Goal: Task Accomplishment & Management: Manage account settings

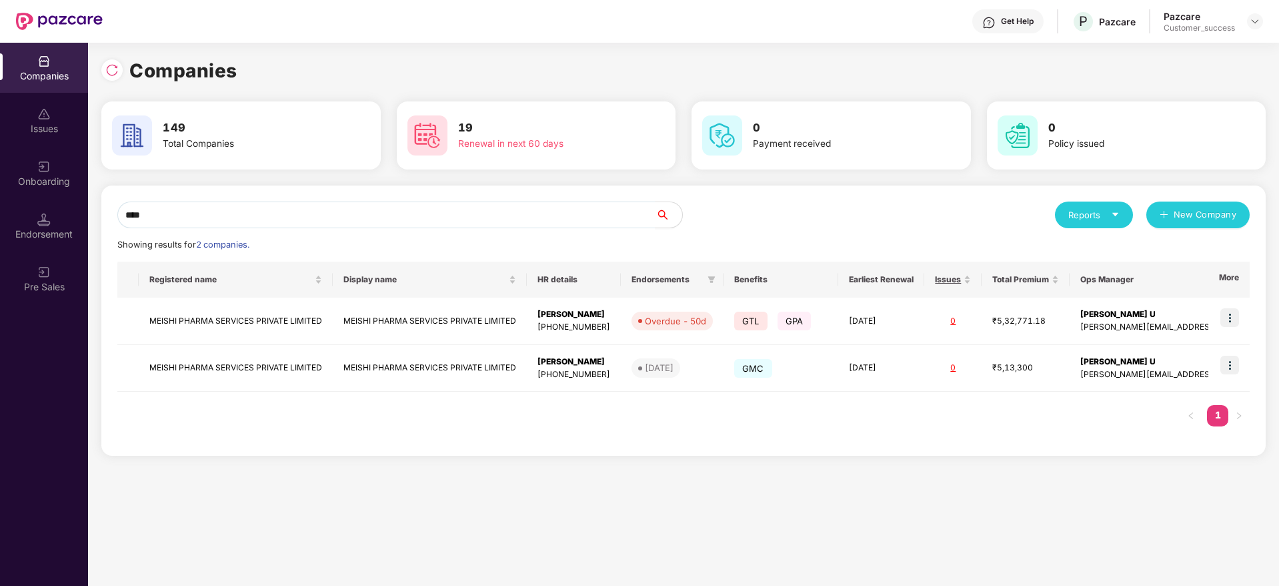
click at [257, 211] on input "****" at bounding box center [386, 214] width 538 height 27
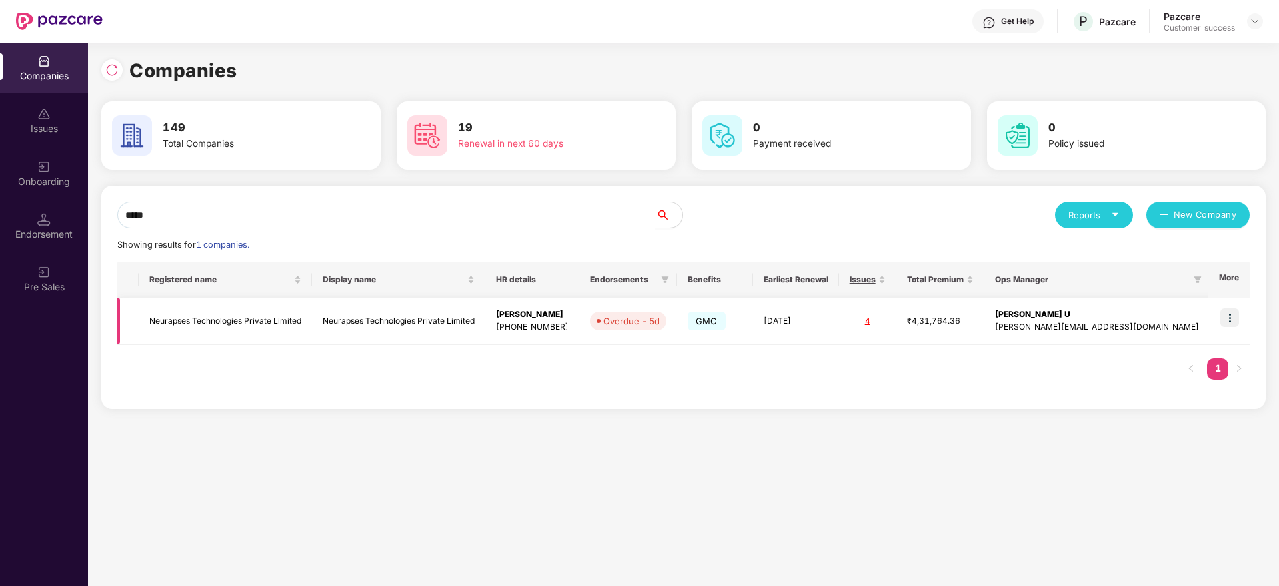
type input "*****"
click at [1222, 327] on td at bounding box center [1228, 320] width 41 height 47
click at [1230, 321] on img at bounding box center [1229, 317] width 19 height 19
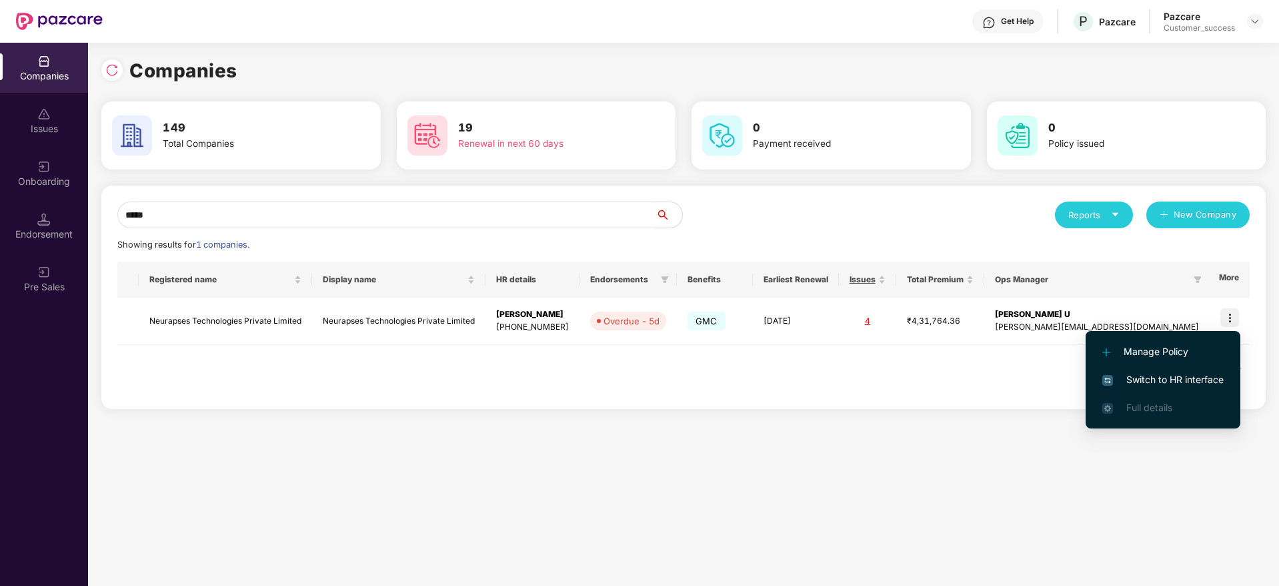
click at [1196, 378] on span "Switch to HR interface" at bounding box center [1162, 379] width 121 height 15
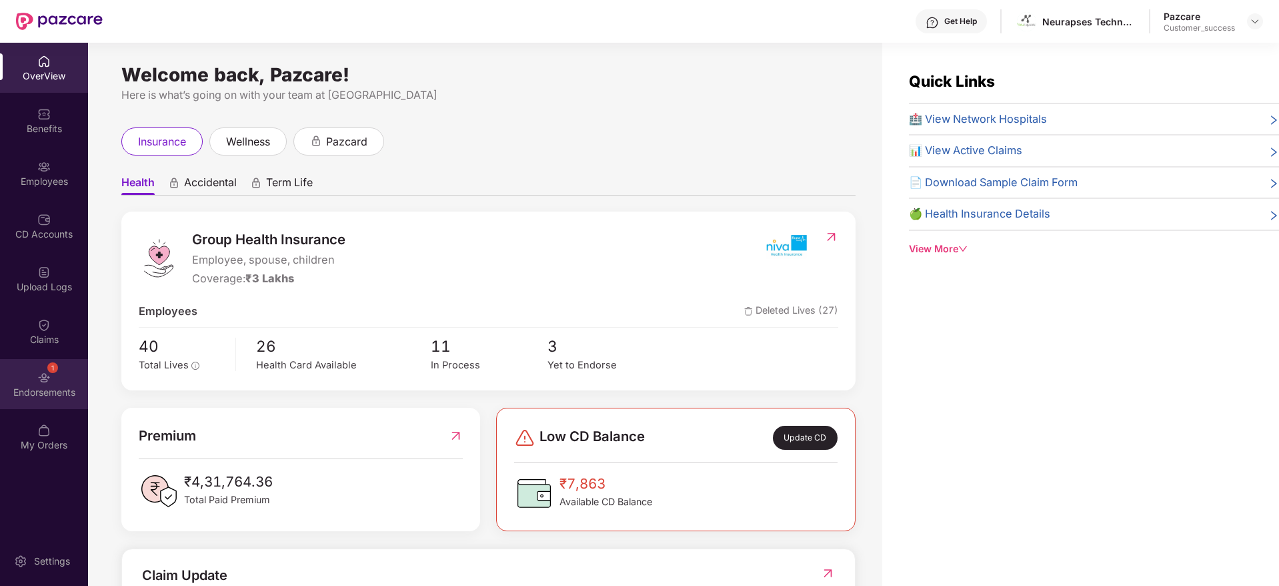
click at [39, 377] on img at bounding box center [43, 377] width 13 height 13
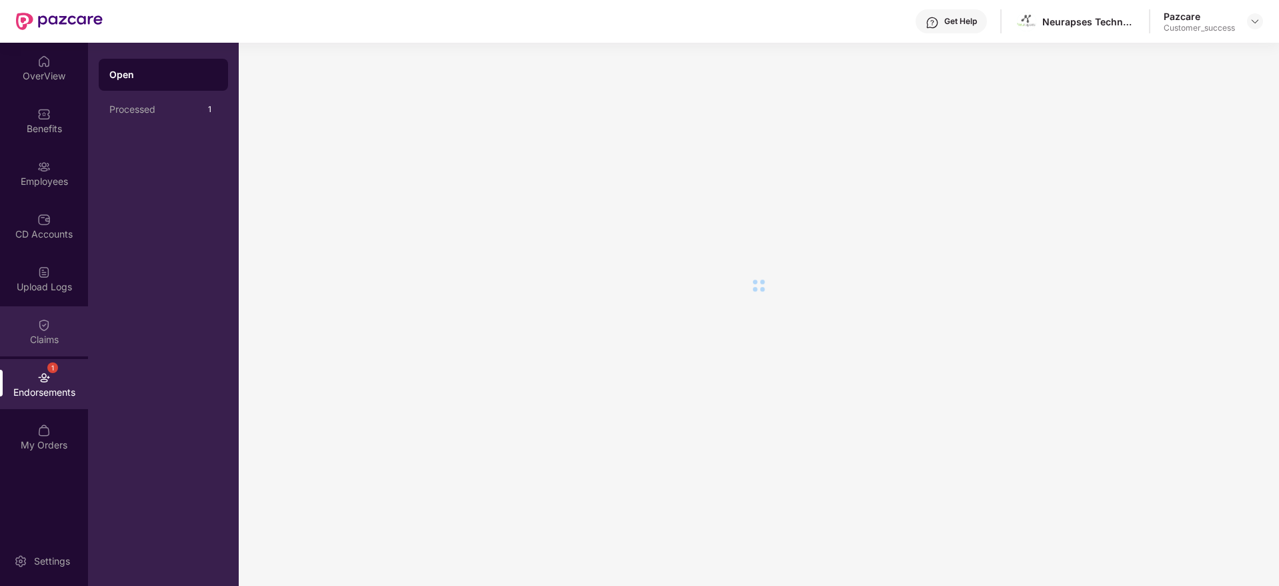
click at [52, 325] on div "Claims" at bounding box center [44, 331] width 88 height 50
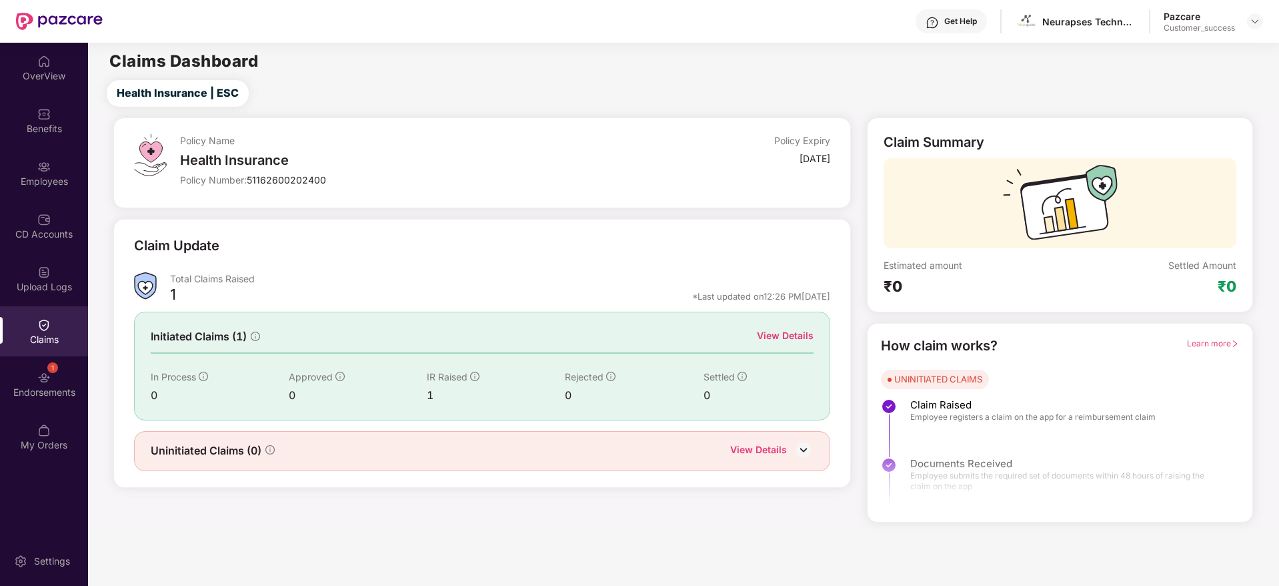
click at [772, 334] on div "View Details" at bounding box center [785, 335] width 57 height 15
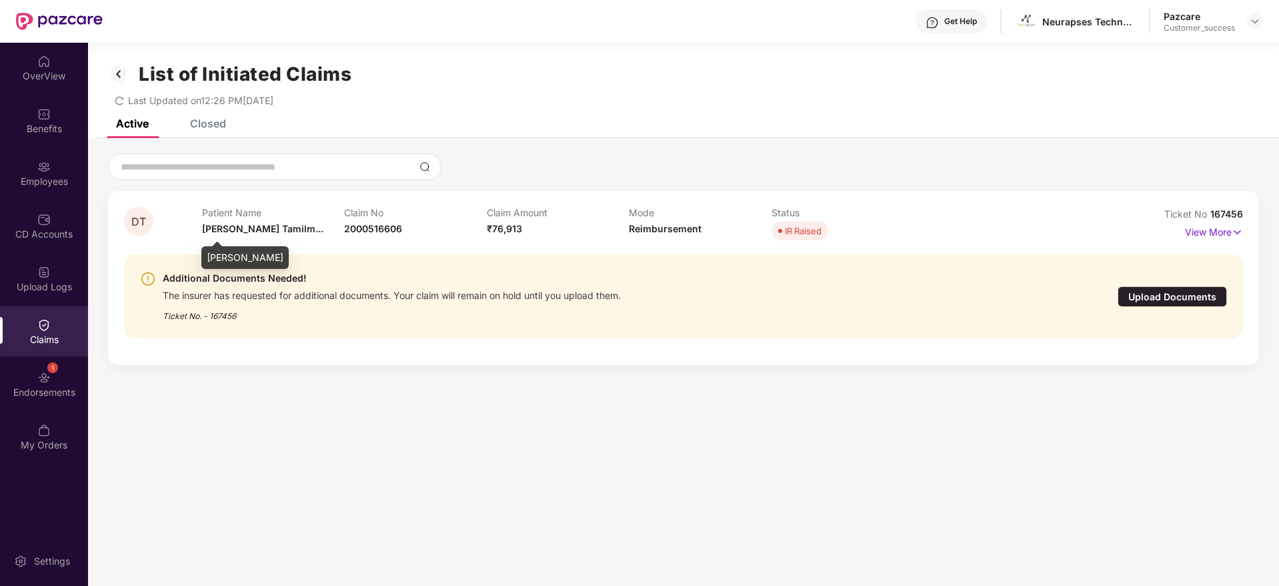
click at [219, 229] on span "[PERSON_NAME] Tamilm..." at bounding box center [262, 228] width 121 height 11
click at [219, 229] on span "Devika Tamilm..." at bounding box center [262, 228] width 121 height 11
click at [369, 227] on span "2000516606" at bounding box center [373, 228] width 58 height 11
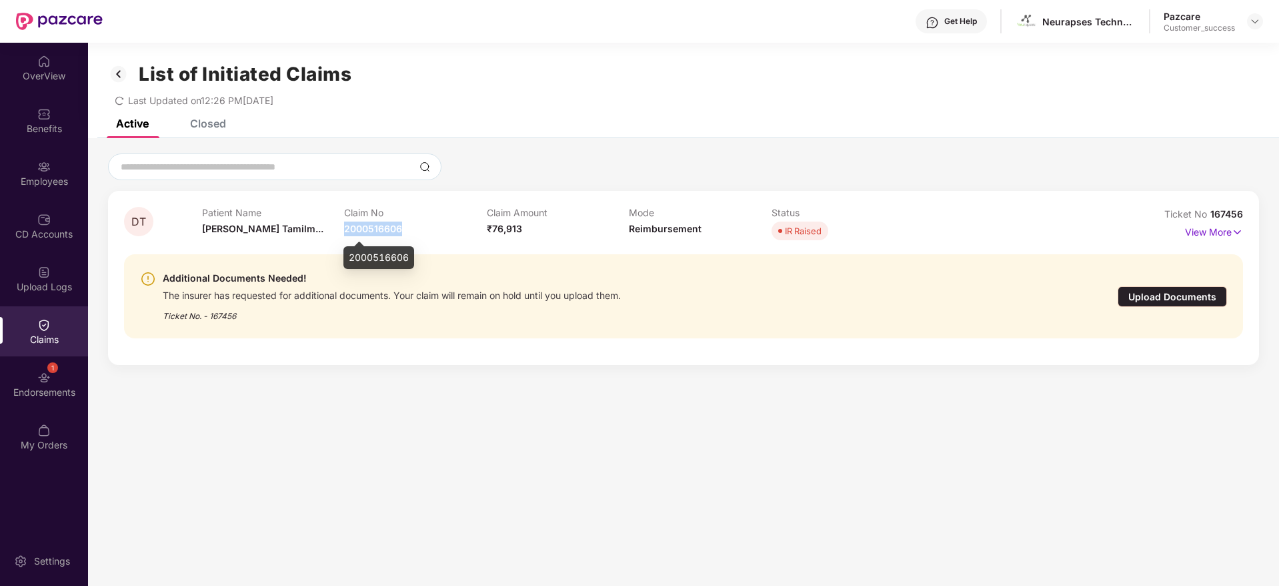
copy span "2000516606"
click at [59, 143] on div "Benefits" at bounding box center [44, 120] width 88 height 50
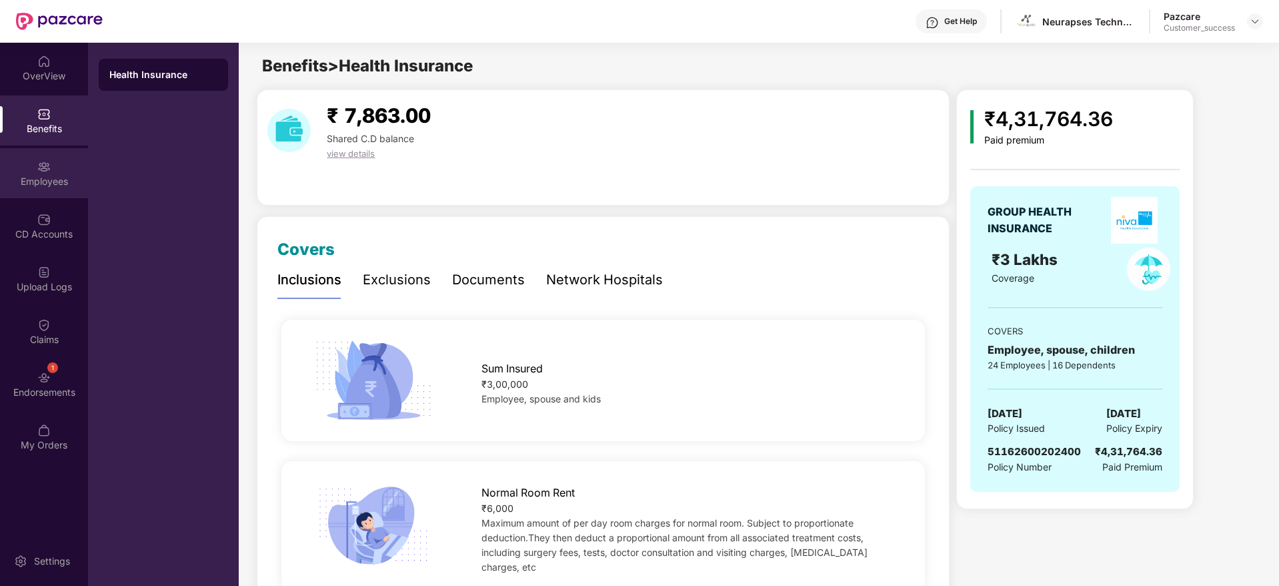
click at [45, 159] on div at bounding box center [43, 165] width 13 height 13
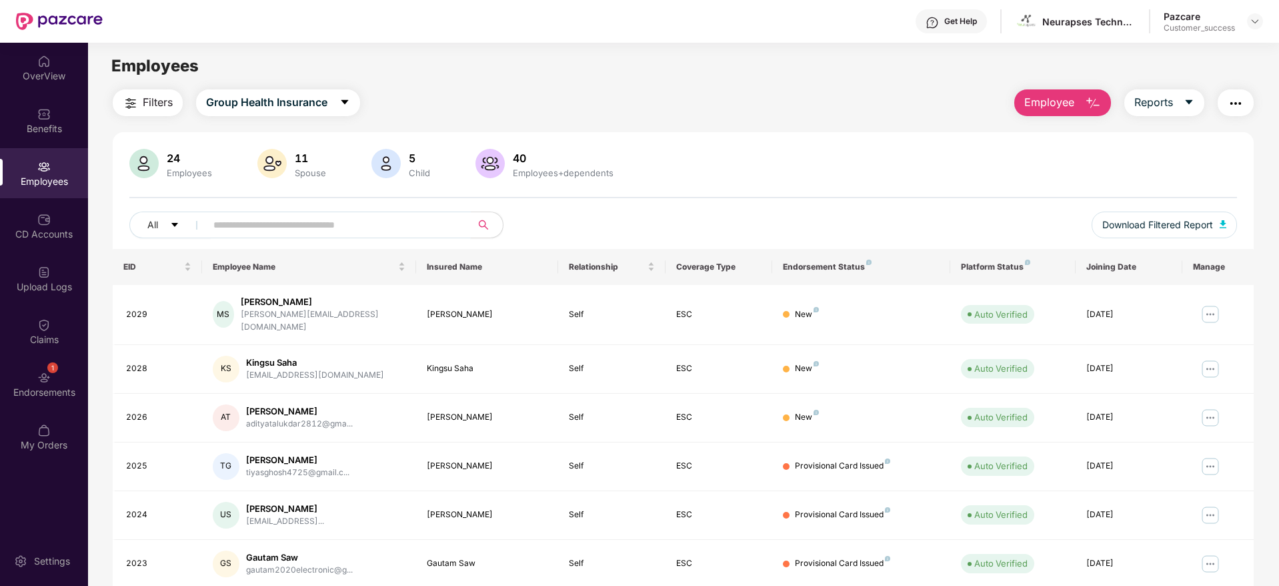
click at [321, 224] on input "text" at bounding box center [332, 225] width 239 height 20
paste input "**********"
type input "**********"
click at [1254, 21] on img at bounding box center [1255, 21] width 11 height 11
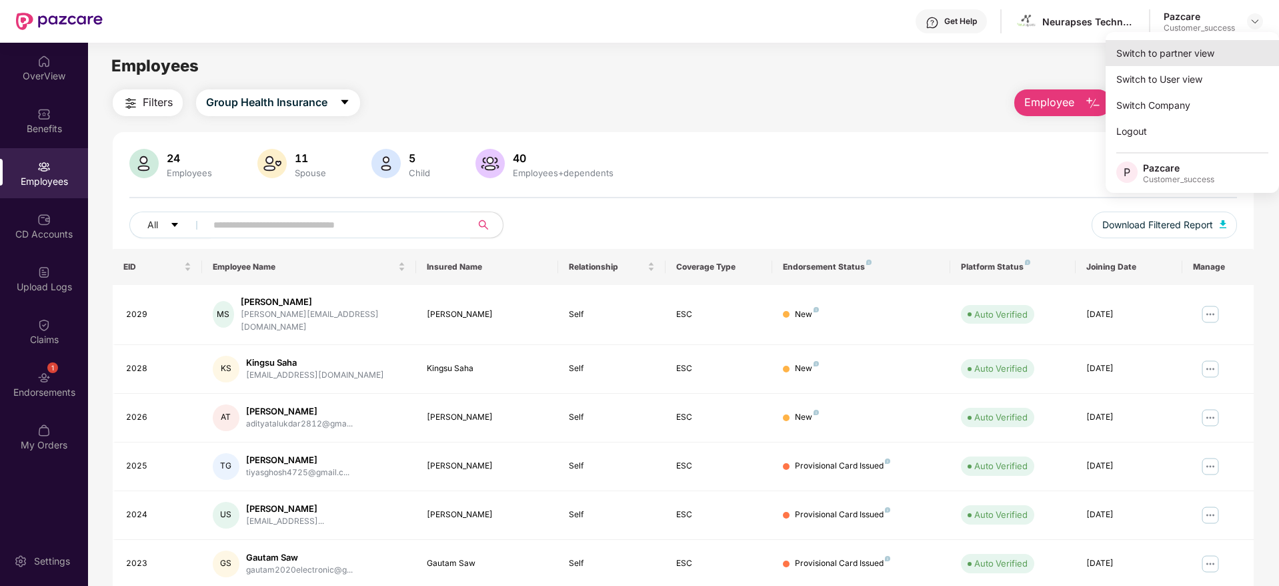
click at [1237, 40] on div "Switch to partner view" at bounding box center [1192, 53] width 173 height 26
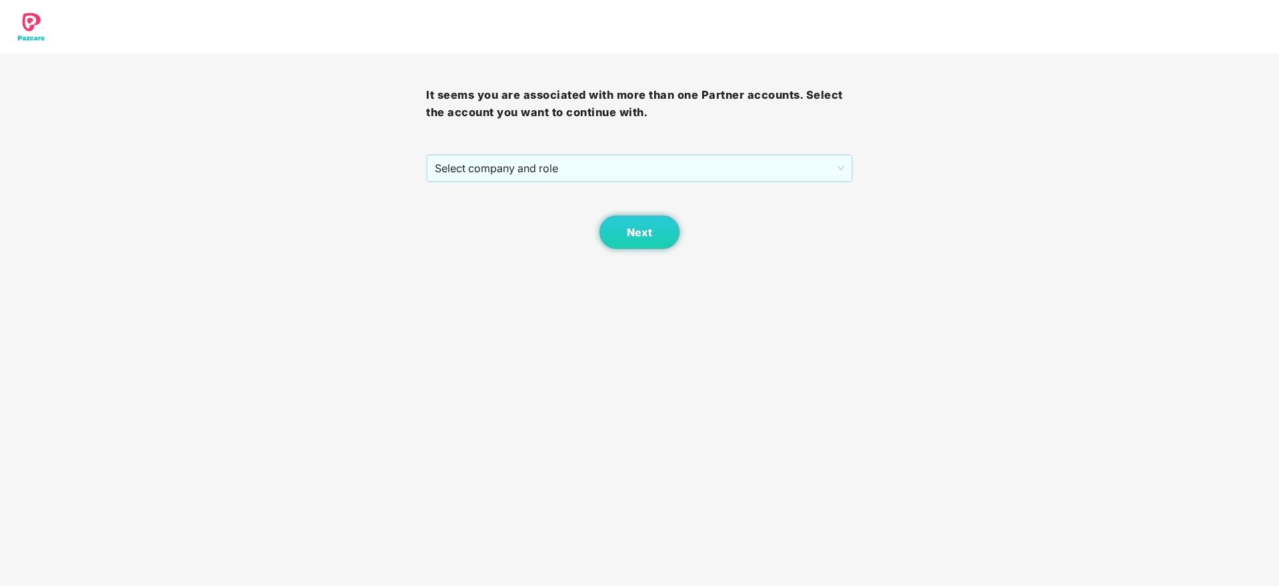
click at [694, 183] on div "Next" at bounding box center [639, 215] width 426 height 67
drag, startPoint x: 699, startPoint y: 165, endPoint x: 693, endPoint y: 183, distance: 18.3
click at [699, 166] on span "Select company and role" at bounding box center [639, 167] width 409 height 25
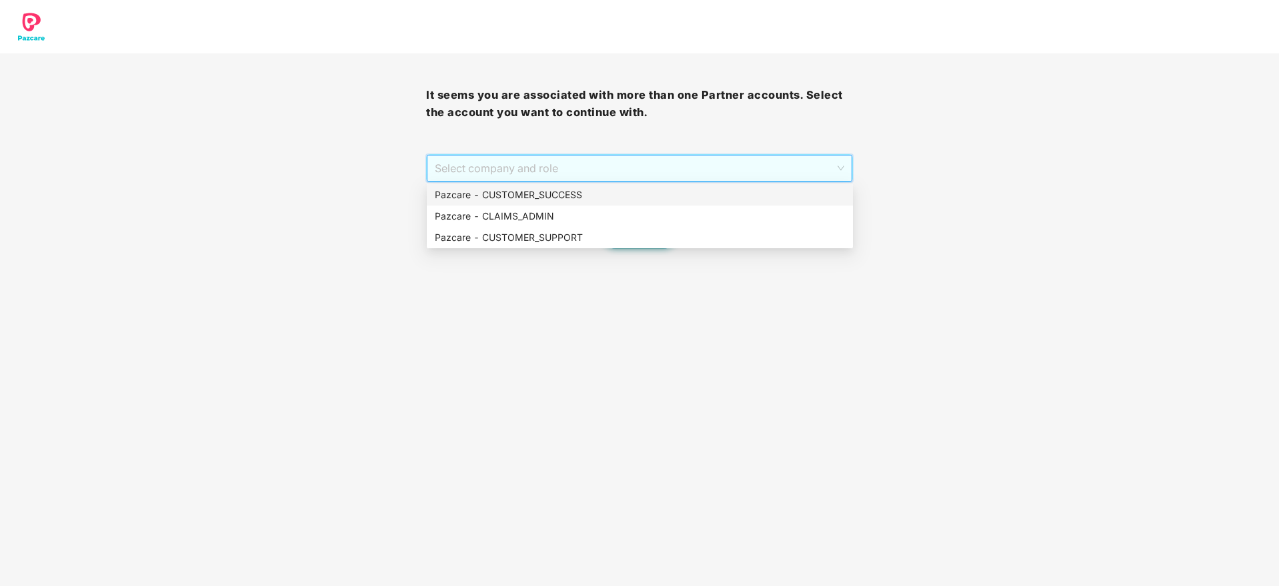
click at [689, 194] on div "Pazcare - CUSTOMER_SUCCESS" at bounding box center [640, 194] width 410 height 15
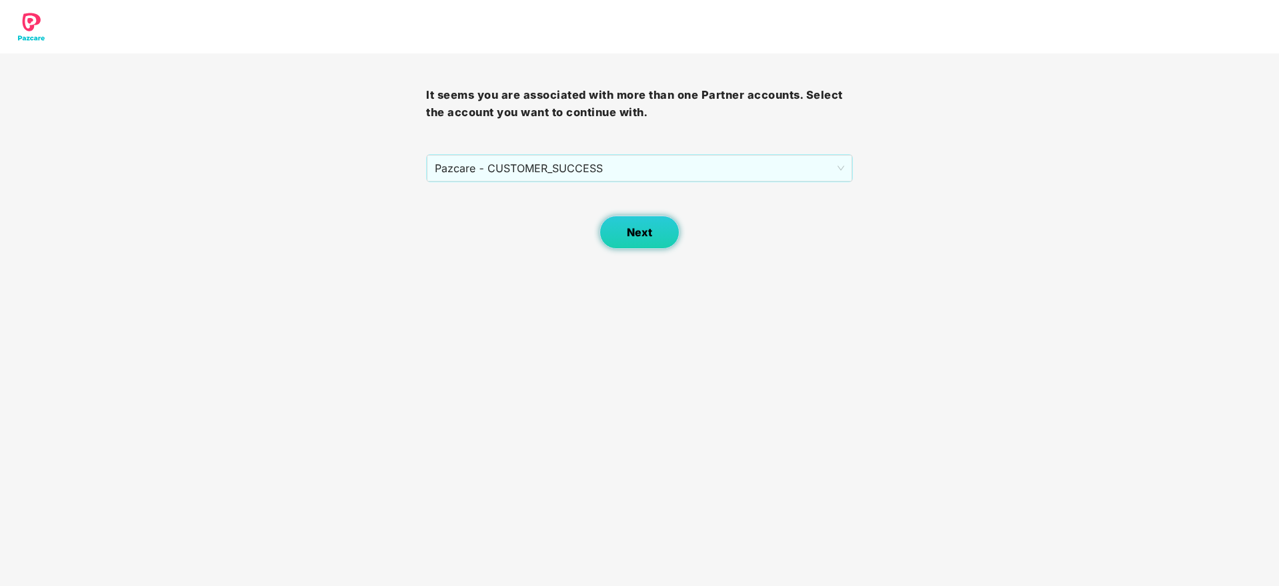
click at [648, 236] on span "Next" at bounding box center [639, 232] width 25 height 13
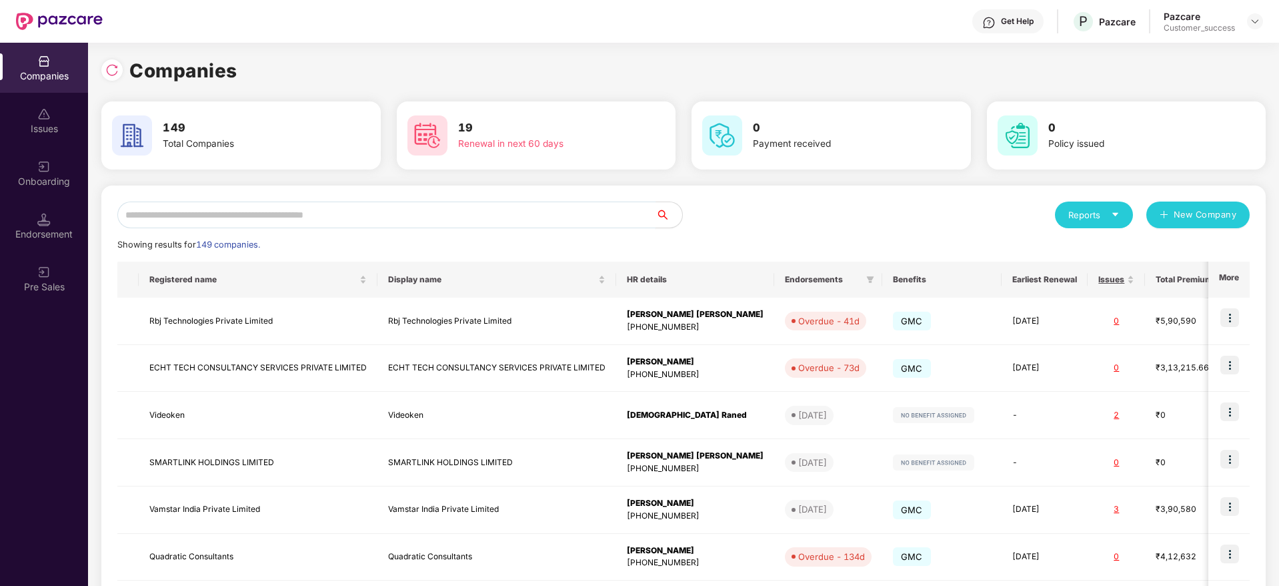
click at [605, 212] on input "text" at bounding box center [386, 214] width 538 height 27
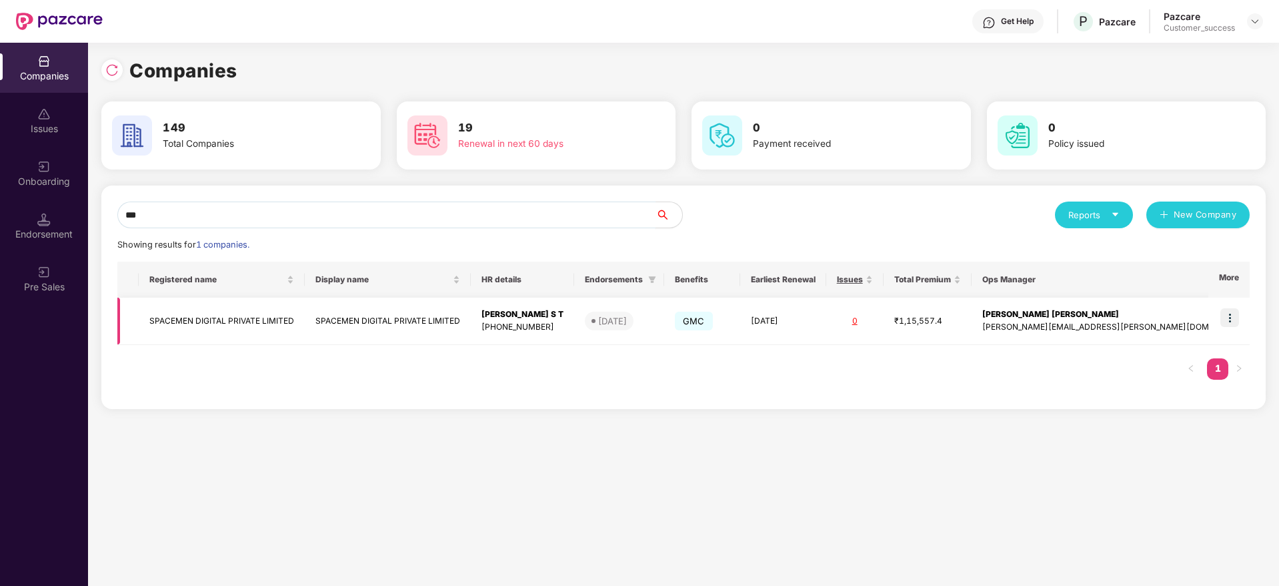
type input "***"
click at [1233, 323] on img at bounding box center [1229, 317] width 19 height 19
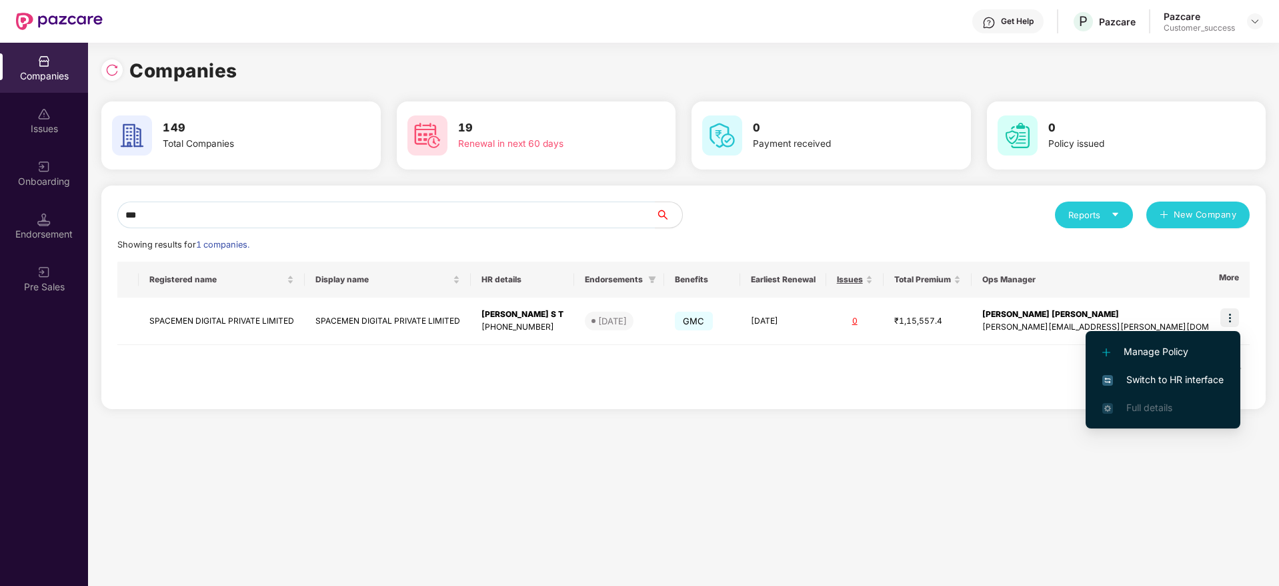
click at [1188, 388] on li "Switch to HR interface" at bounding box center [1163, 379] width 155 height 28
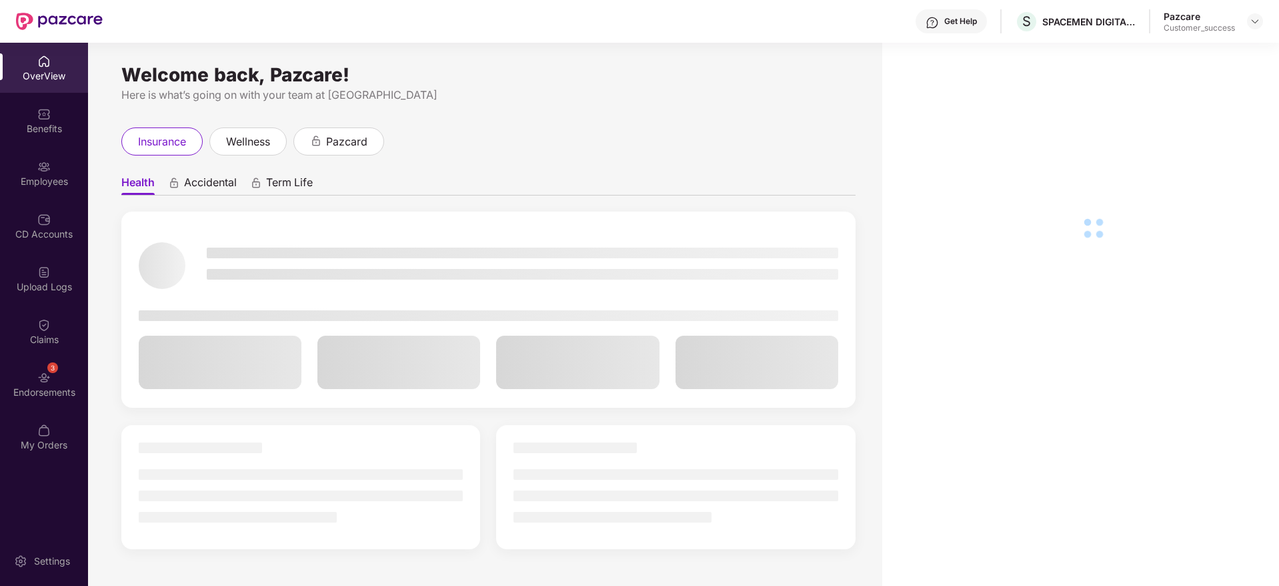
click at [38, 179] on div "Employees" at bounding box center [44, 181] width 88 height 13
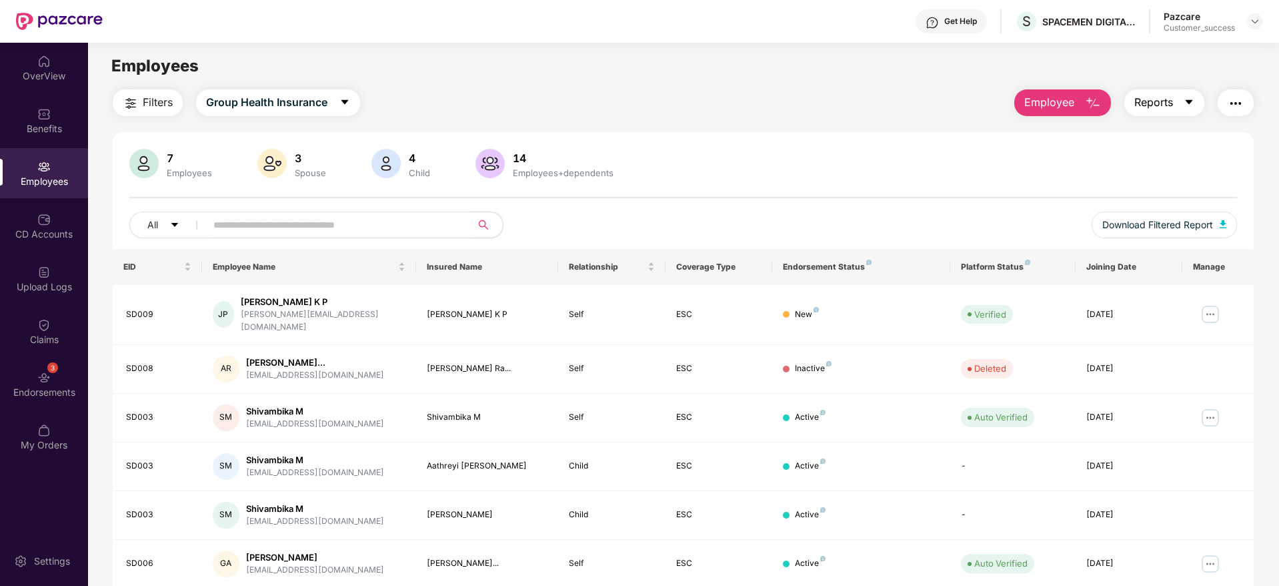
click at [1144, 98] on span "Reports" at bounding box center [1153, 102] width 39 height 17
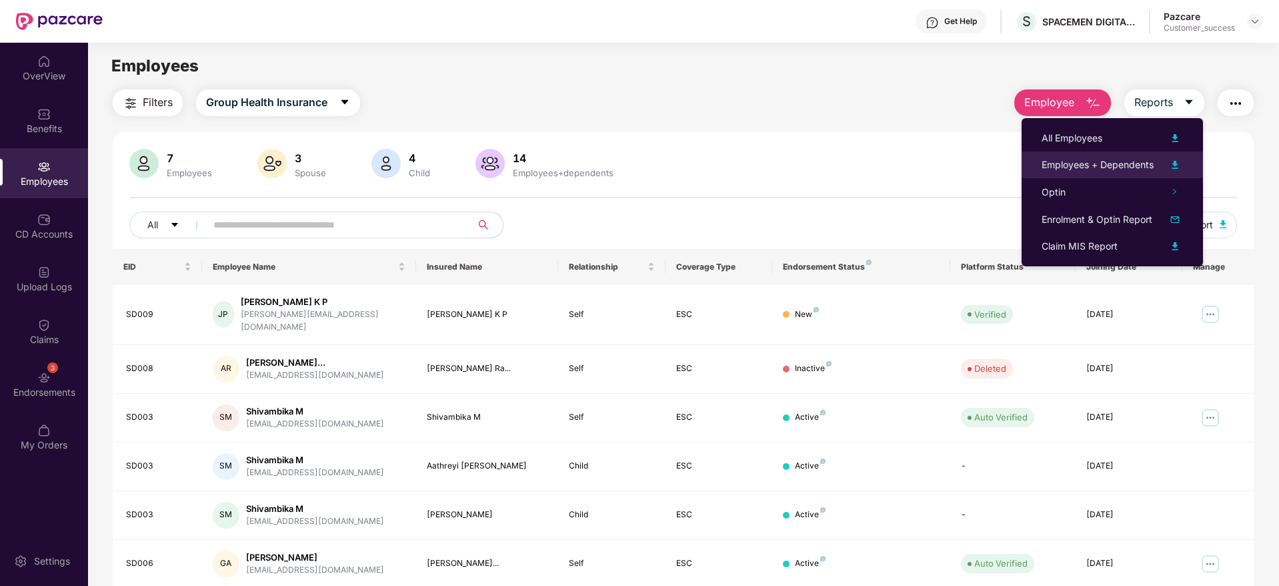
click at [1106, 159] on div "Employees + Dependents" at bounding box center [1098, 164] width 112 height 15
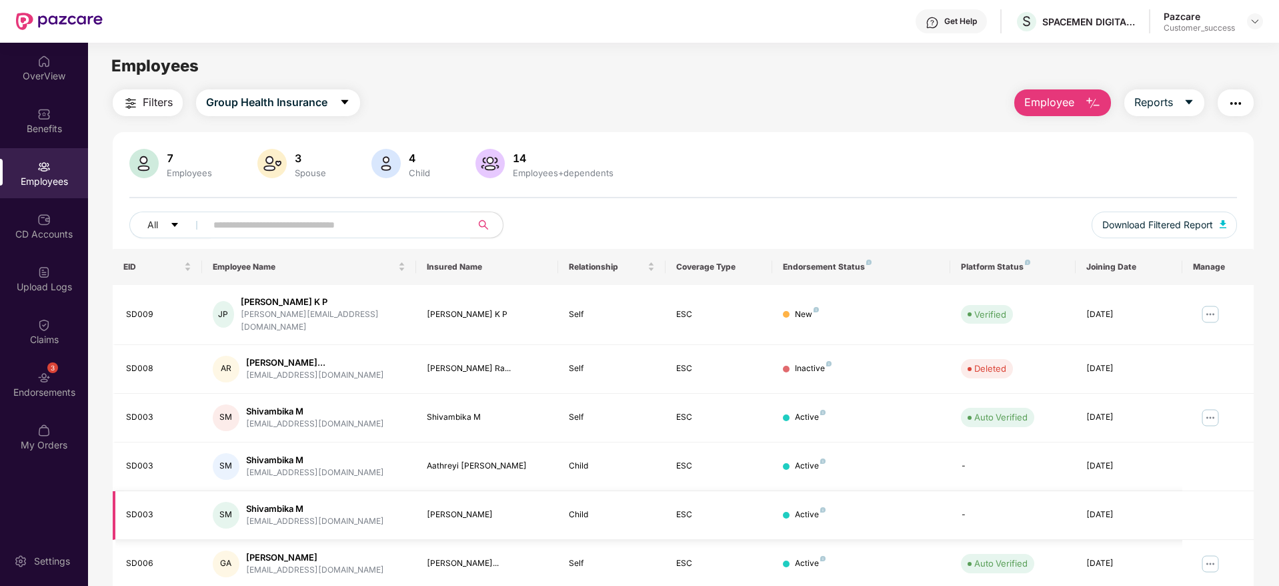
click at [866, 491] on td "Active" at bounding box center [861, 515] width 178 height 49
click at [1142, 93] on button "Reports" at bounding box center [1164, 102] width 80 height 27
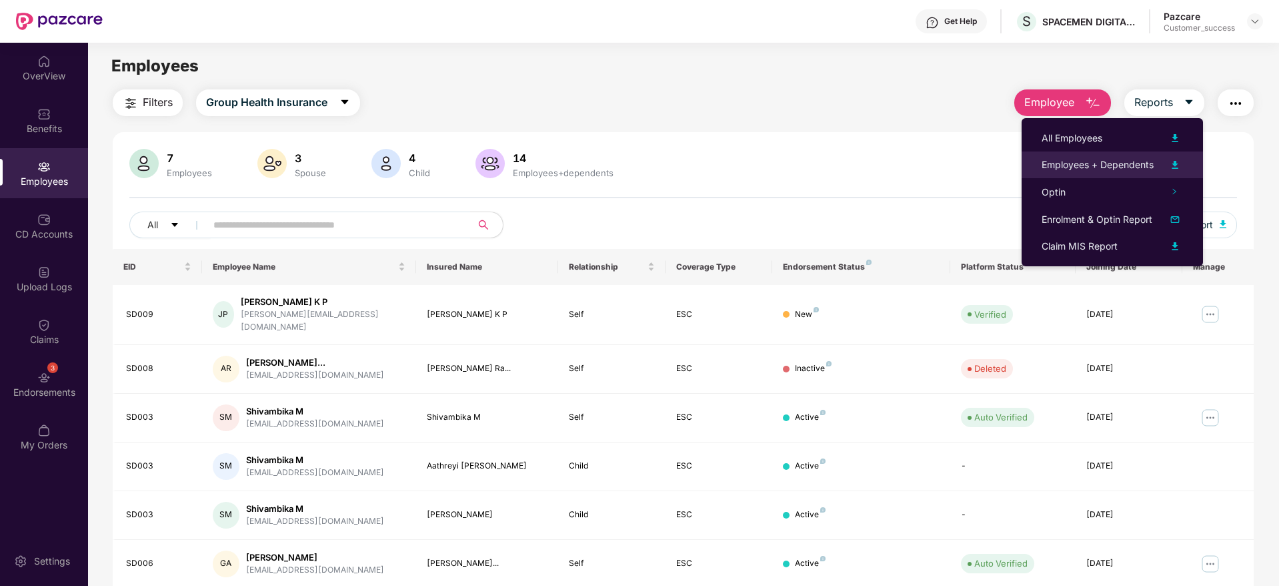
click at [1138, 157] on div "Employees + Dependents" at bounding box center [1098, 164] width 112 height 15
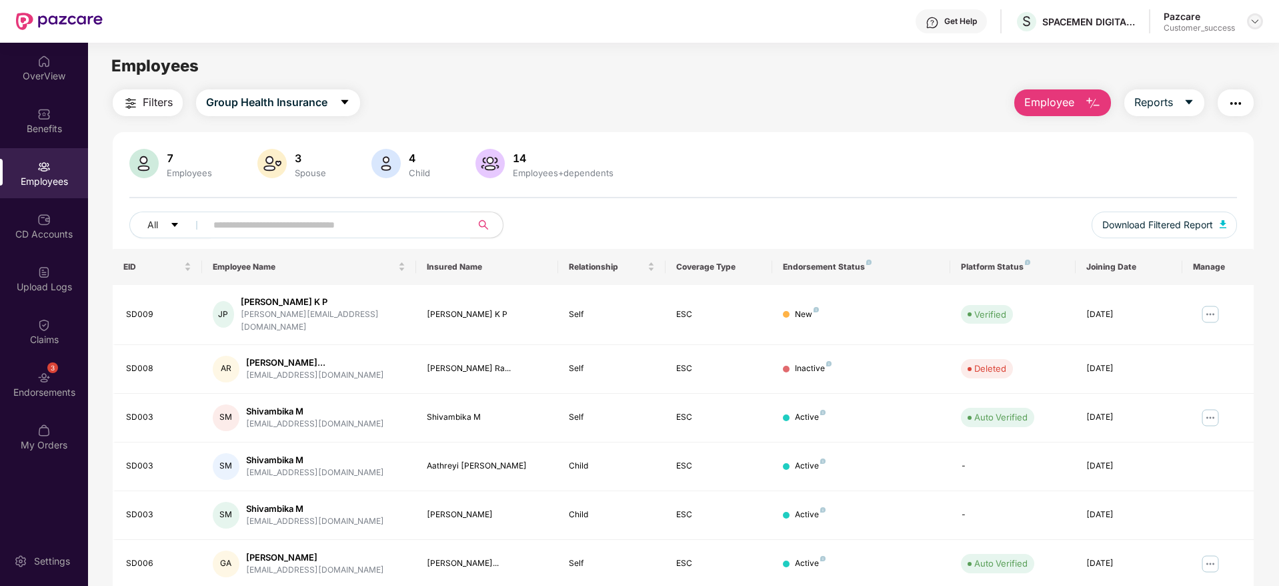
click at [1260, 22] on img at bounding box center [1255, 21] width 11 height 11
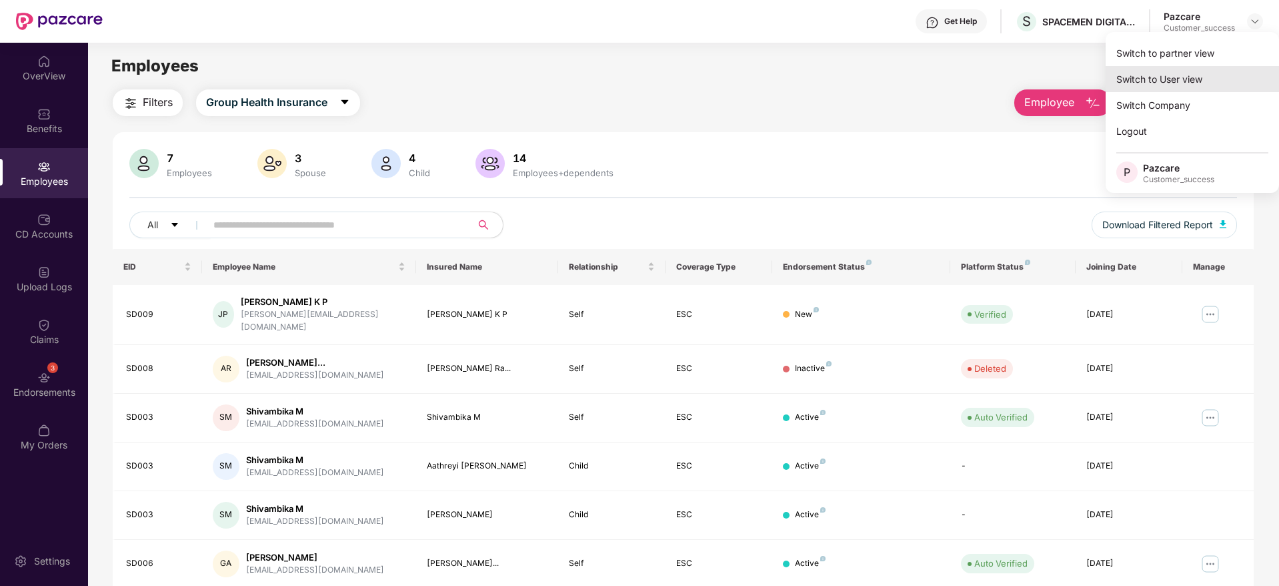
click at [1204, 69] on div "Switch to User view" at bounding box center [1192, 79] width 173 height 26
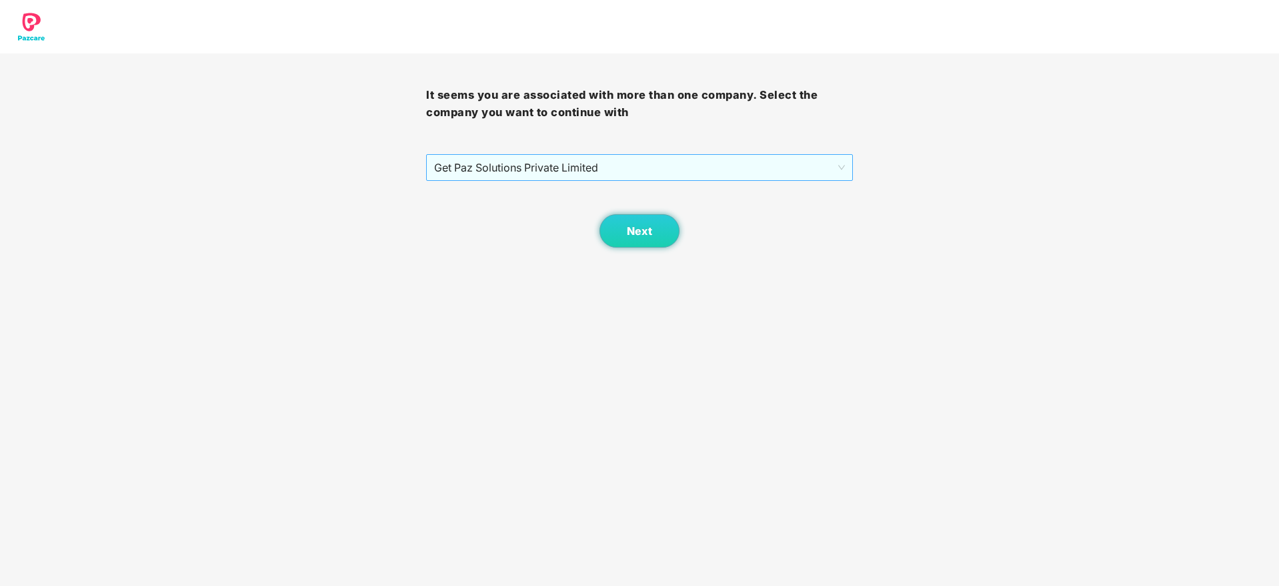
click at [775, 161] on span "Get Paz Solutions Private Limited" at bounding box center [639, 167] width 410 height 25
click at [758, 182] on div "Next" at bounding box center [639, 214] width 426 height 67
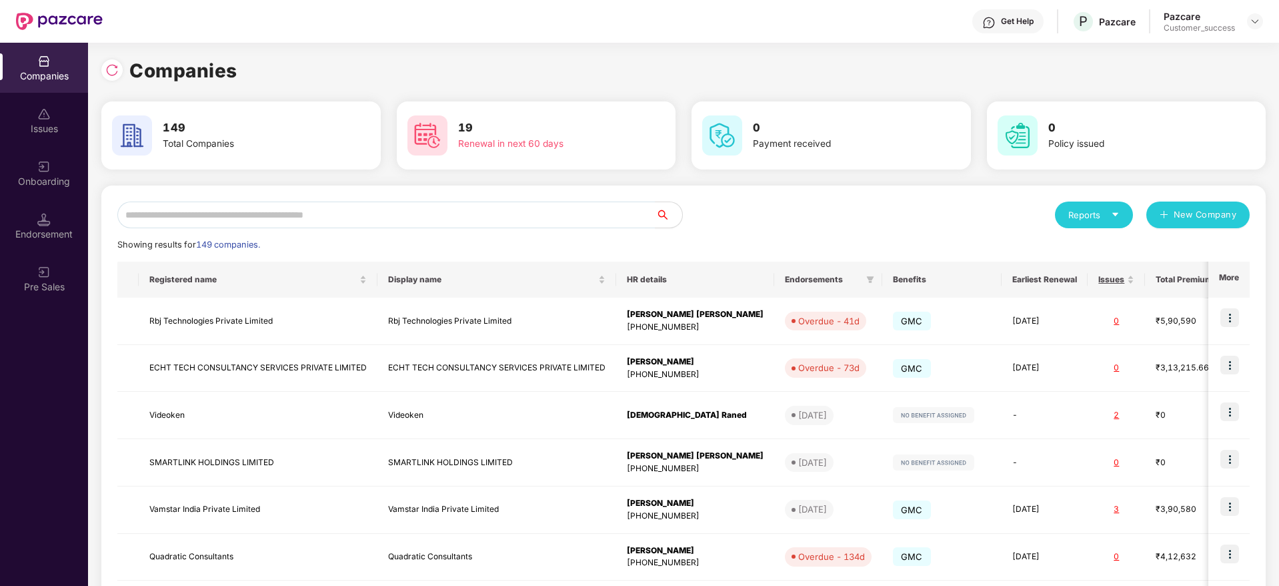
click at [485, 236] on div "Reports New Company Showing results for 149 companies. Registered name Display …" at bounding box center [683, 509] width 1132 height 616
click at [494, 202] on input "text" at bounding box center [386, 214] width 538 height 27
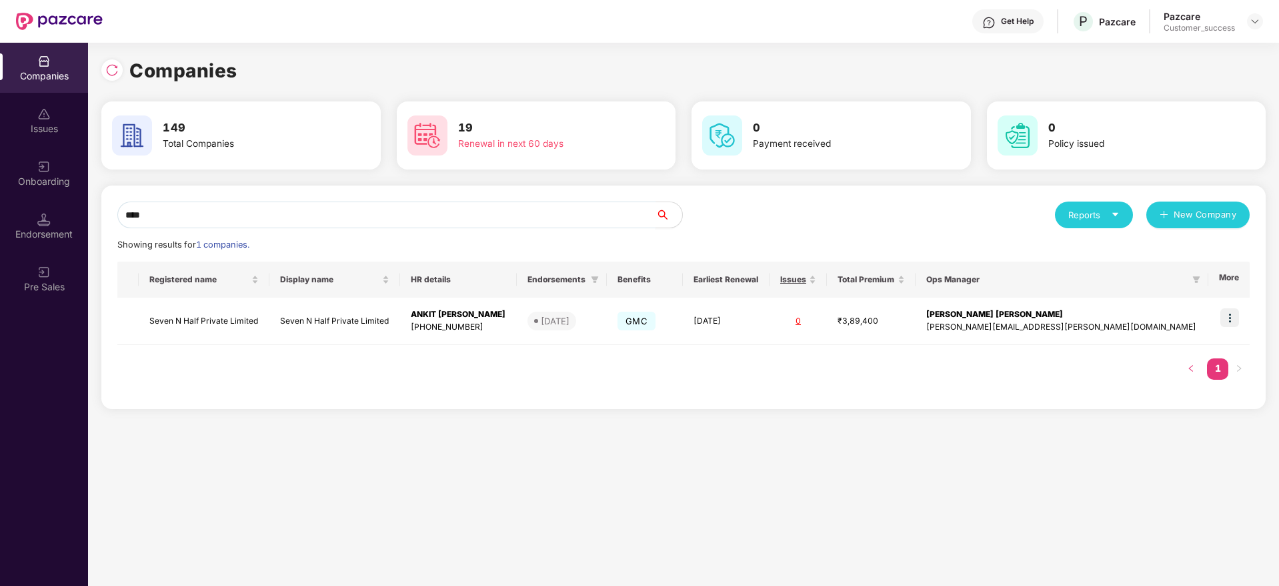
type input "****"
click at [1234, 311] on img at bounding box center [1229, 317] width 19 height 19
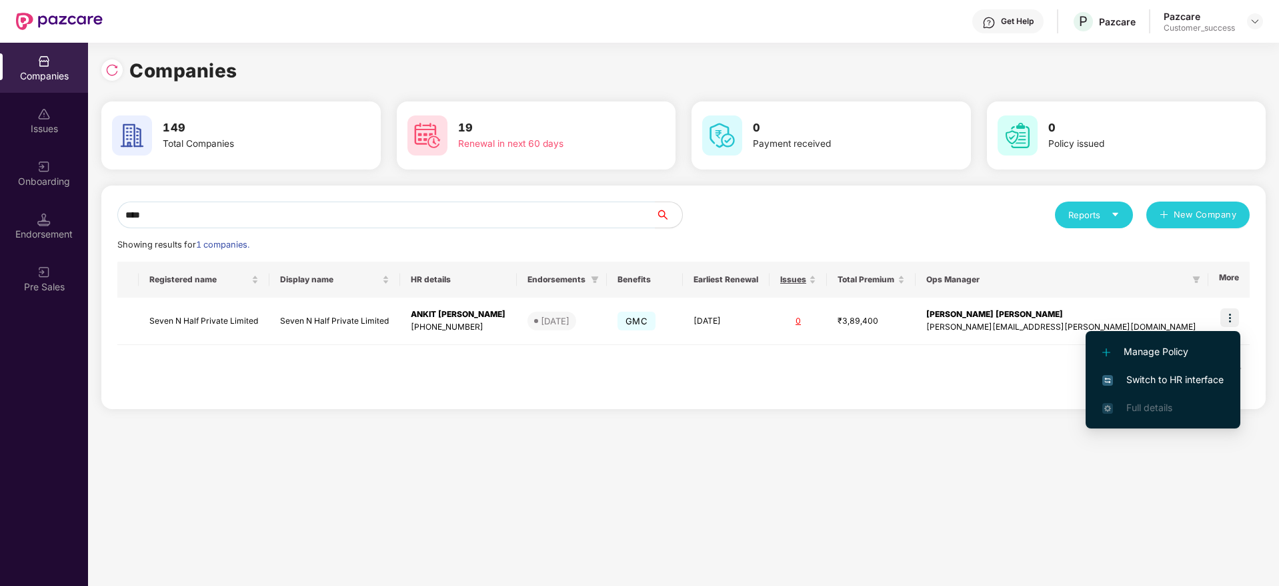
click at [1196, 380] on span "Switch to HR interface" at bounding box center [1162, 379] width 121 height 15
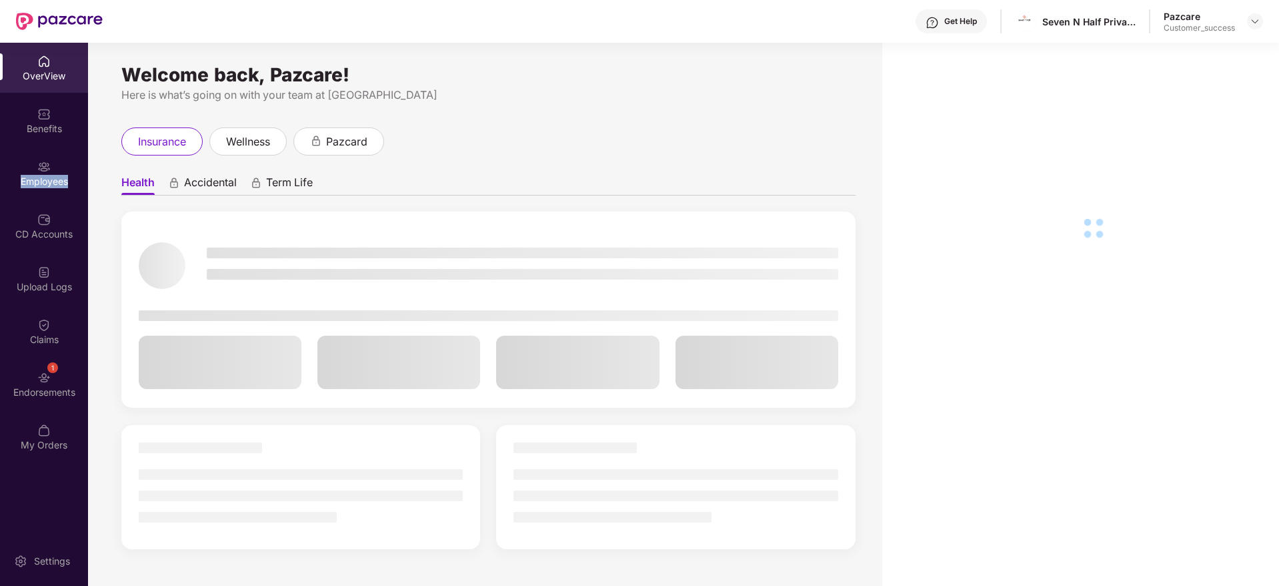
click at [30, 183] on div "Employees" at bounding box center [44, 181] width 88 height 13
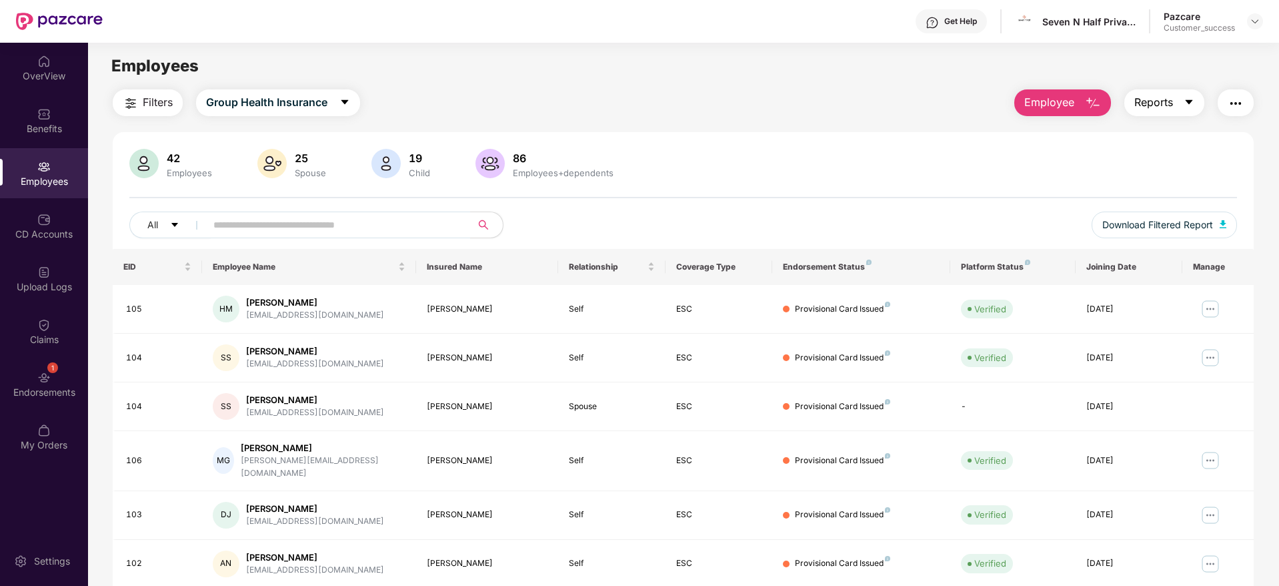
click at [1150, 101] on span "Reports" at bounding box center [1153, 102] width 39 height 17
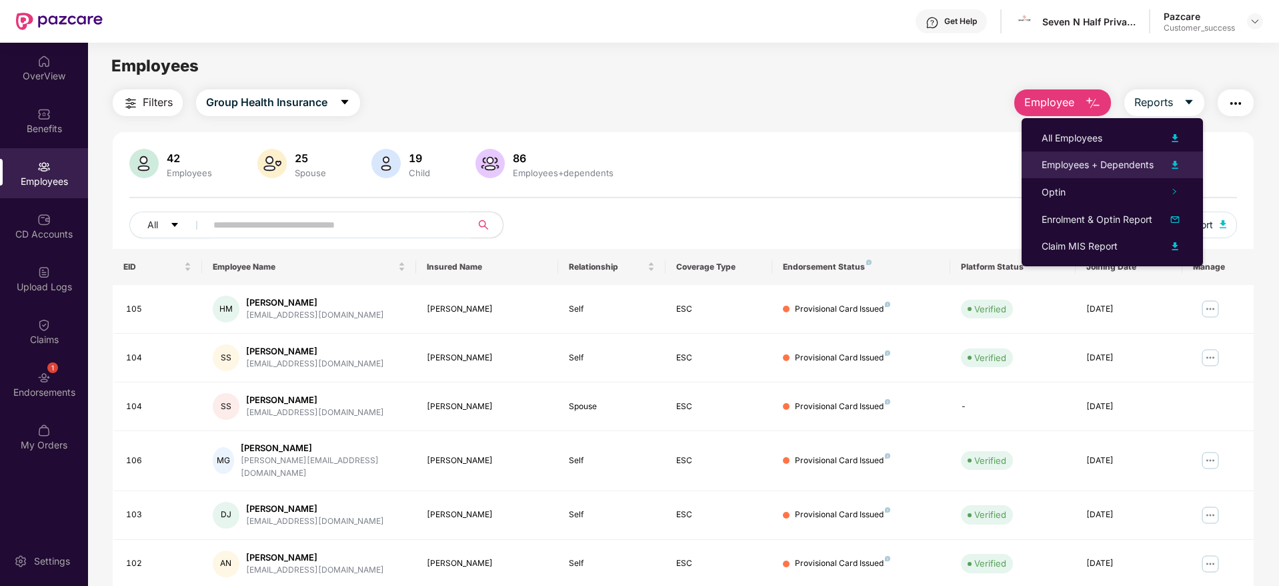
click at [1130, 161] on div "Employees + Dependents" at bounding box center [1098, 164] width 112 height 15
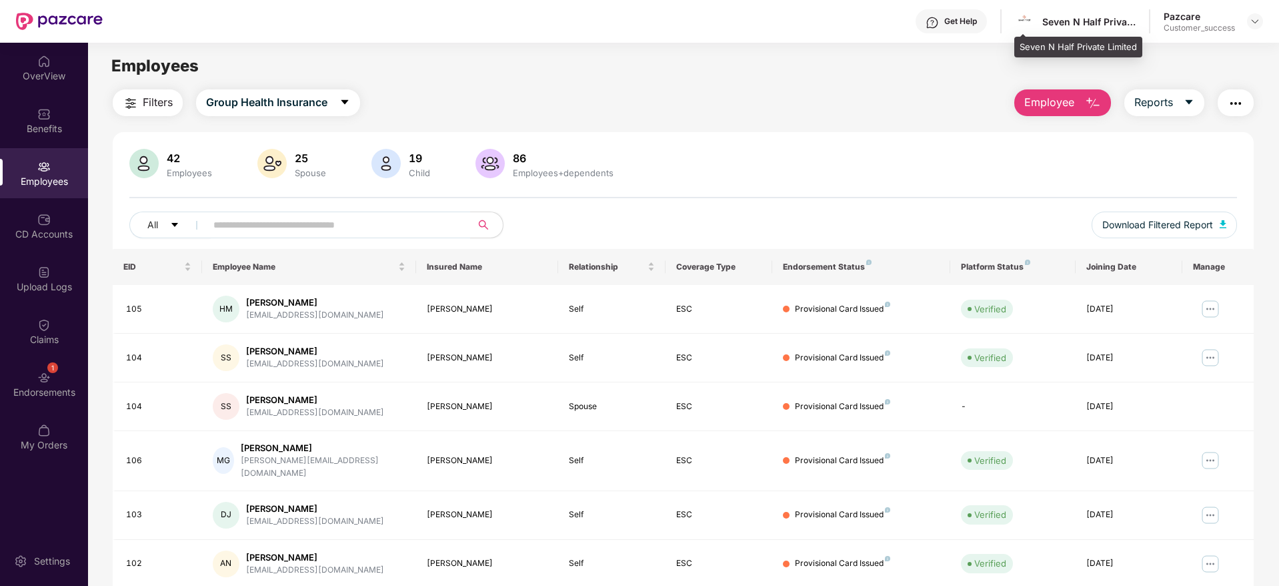
click at [1070, 28] on div "Seven N Half Private Limited" at bounding box center [1075, 21] width 121 height 23
click at [1252, 25] on img at bounding box center [1255, 21] width 11 height 11
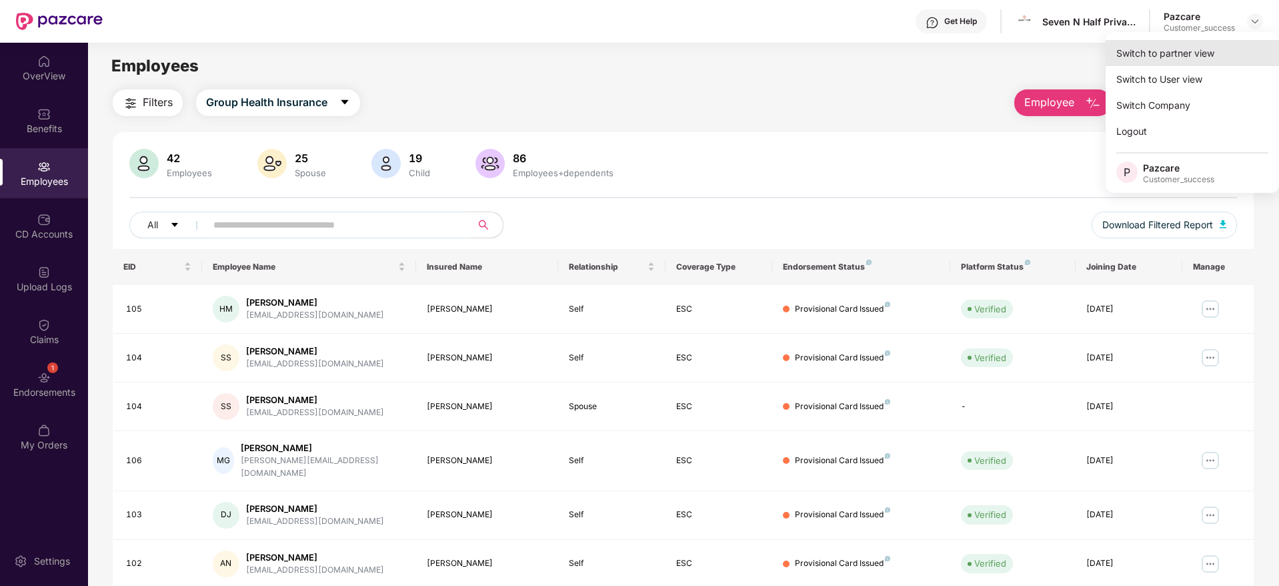
click at [1234, 49] on div "Switch to partner view" at bounding box center [1192, 53] width 173 height 26
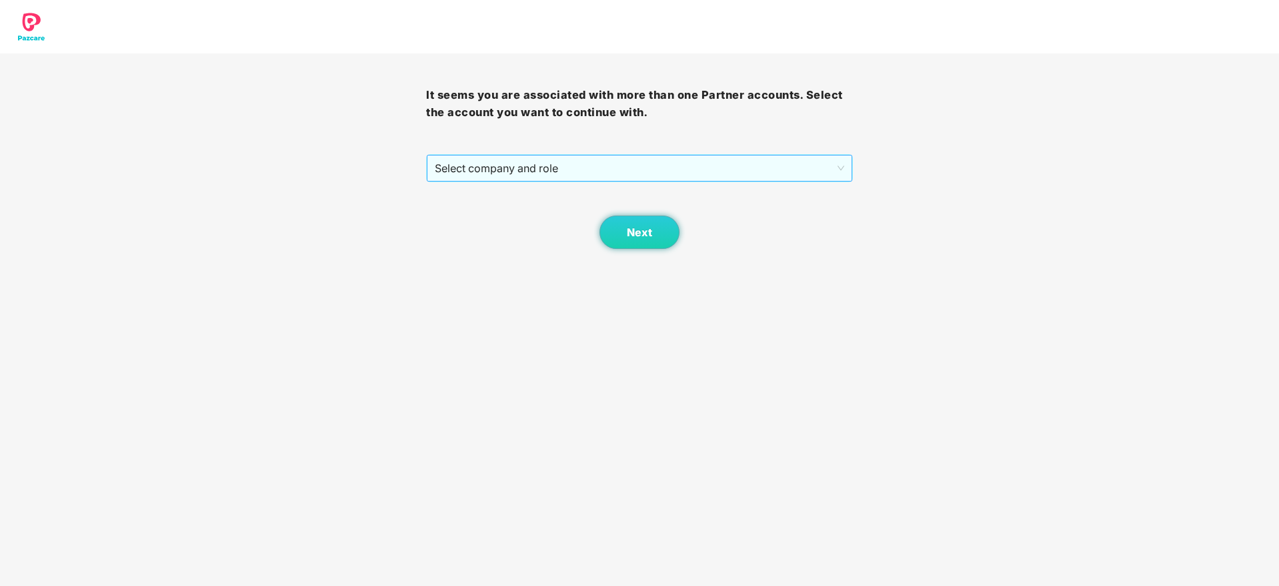
click at [621, 159] on span "Select company and role" at bounding box center [639, 167] width 409 height 25
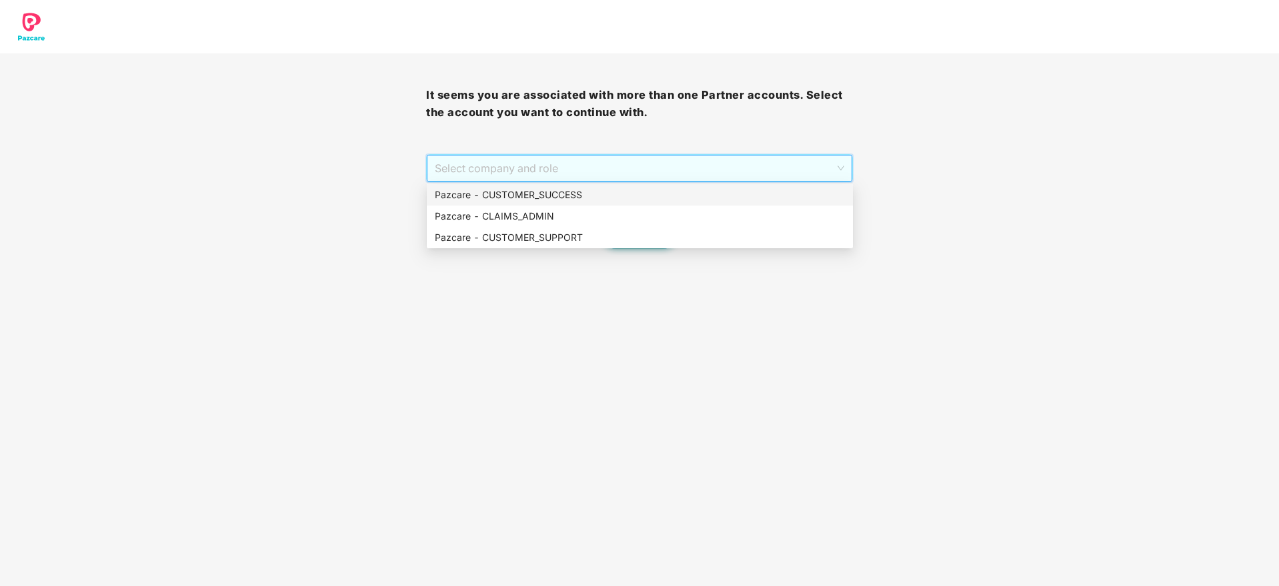
click at [620, 187] on div "Pazcare - CUSTOMER_SUCCESS" at bounding box center [640, 194] width 426 height 21
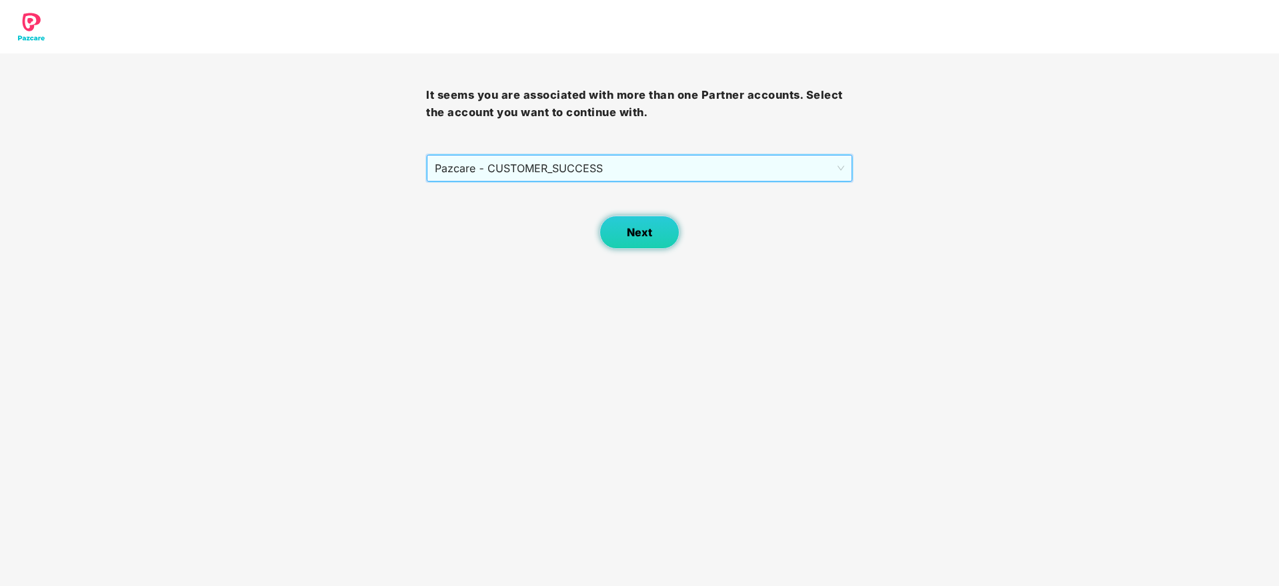
click at [642, 229] on span "Next" at bounding box center [639, 232] width 25 height 13
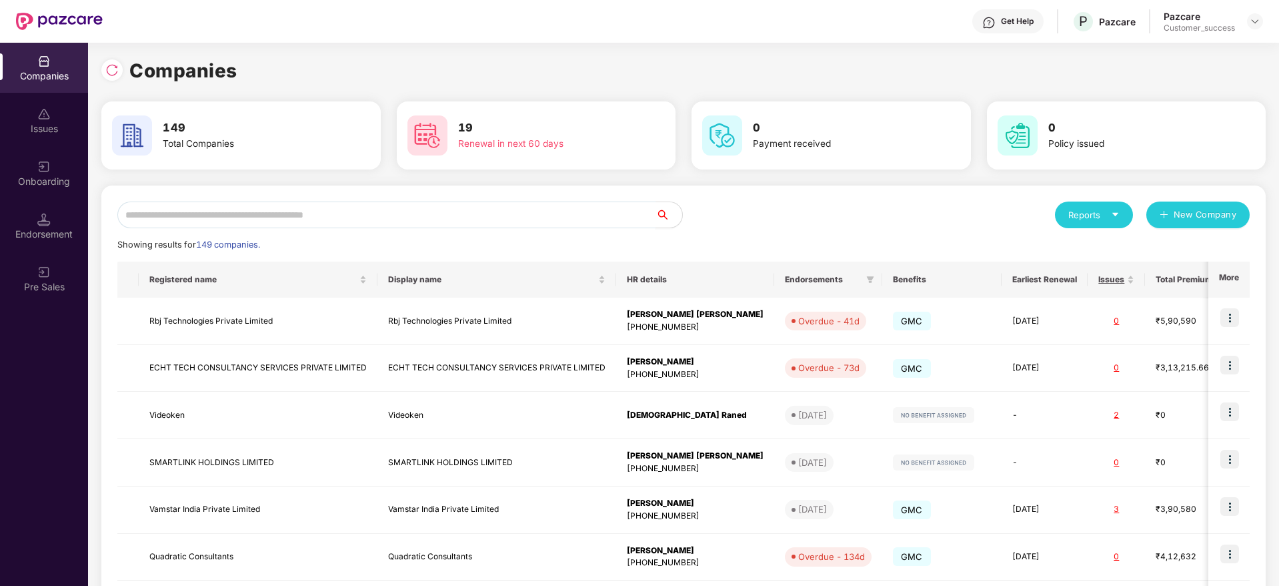
click at [535, 220] on input "text" at bounding box center [386, 214] width 538 height 27
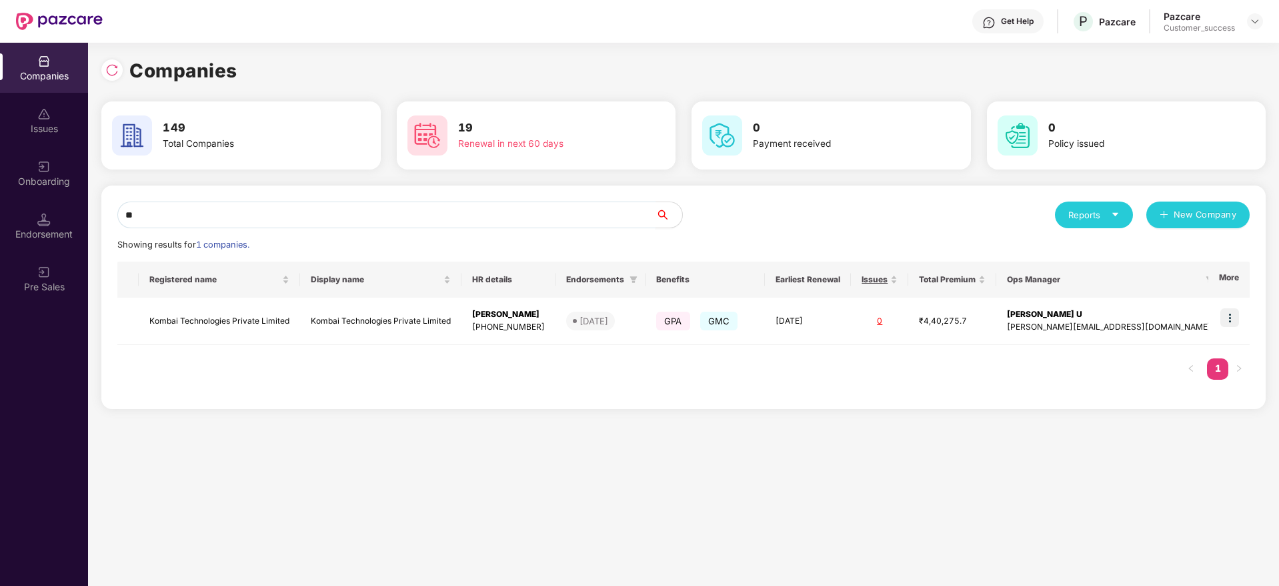
type input "*"
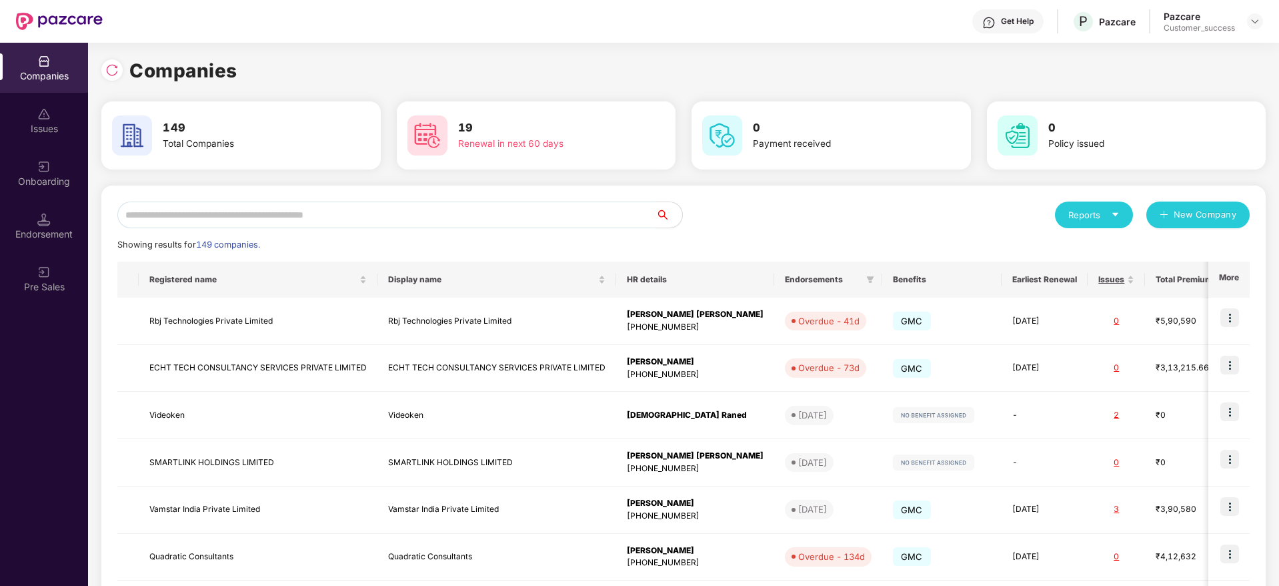
click at [578, 219] on input "text" at bounding box center [386, 214] width 538 height 27
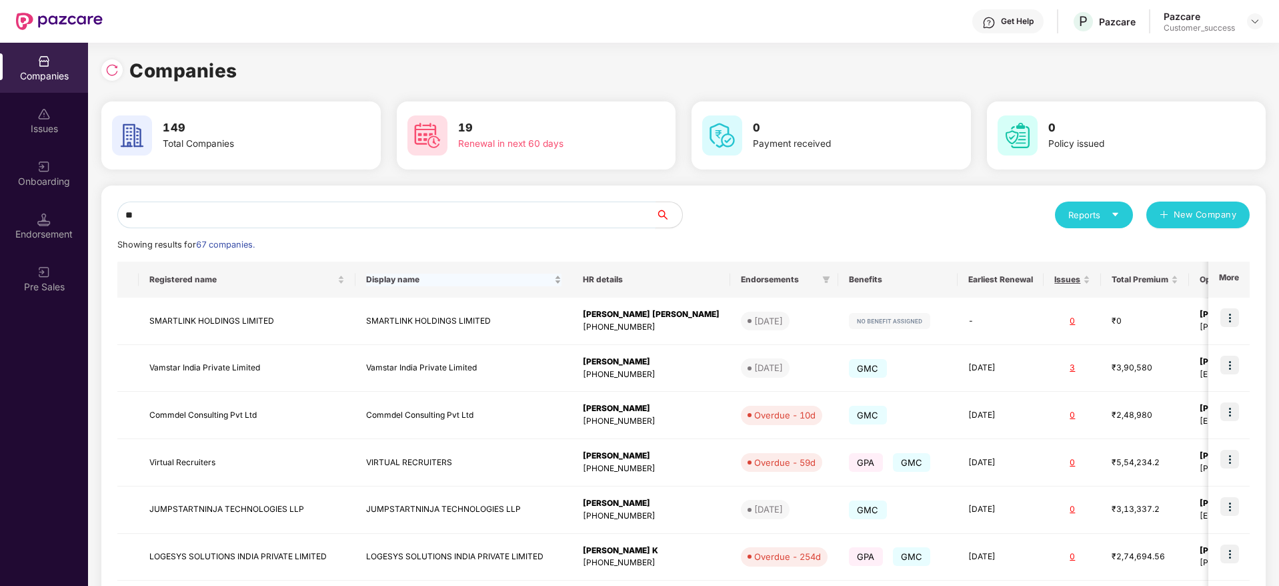
type input "*"
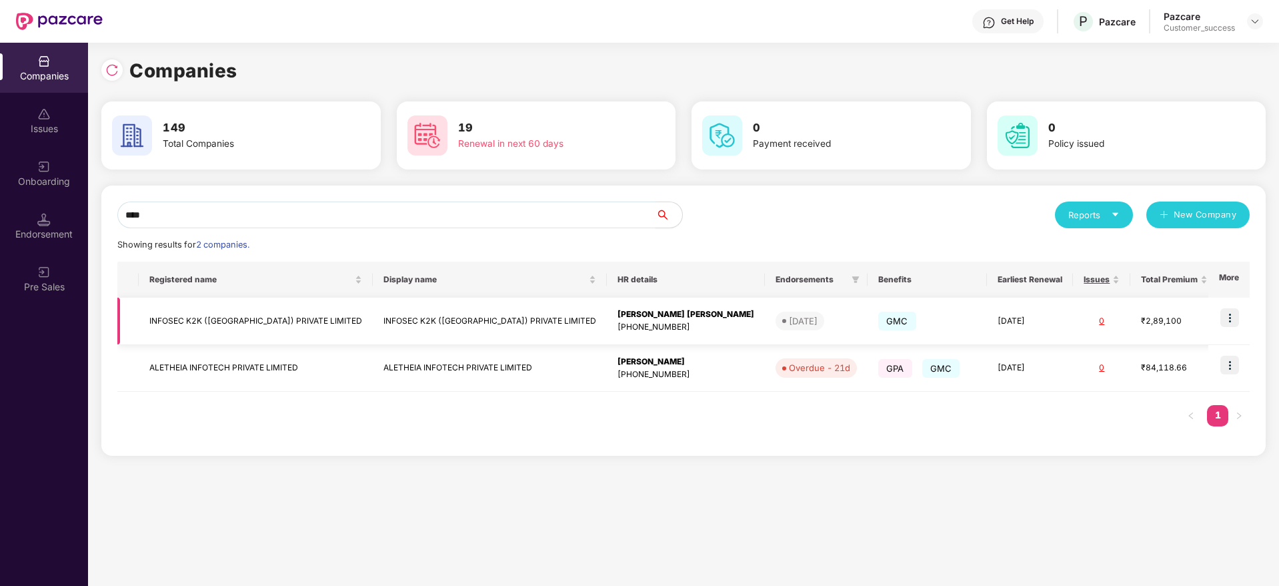
type input "****"
click at [1228, 316] on img at bounding box center [1229, 317] width 19 height 19
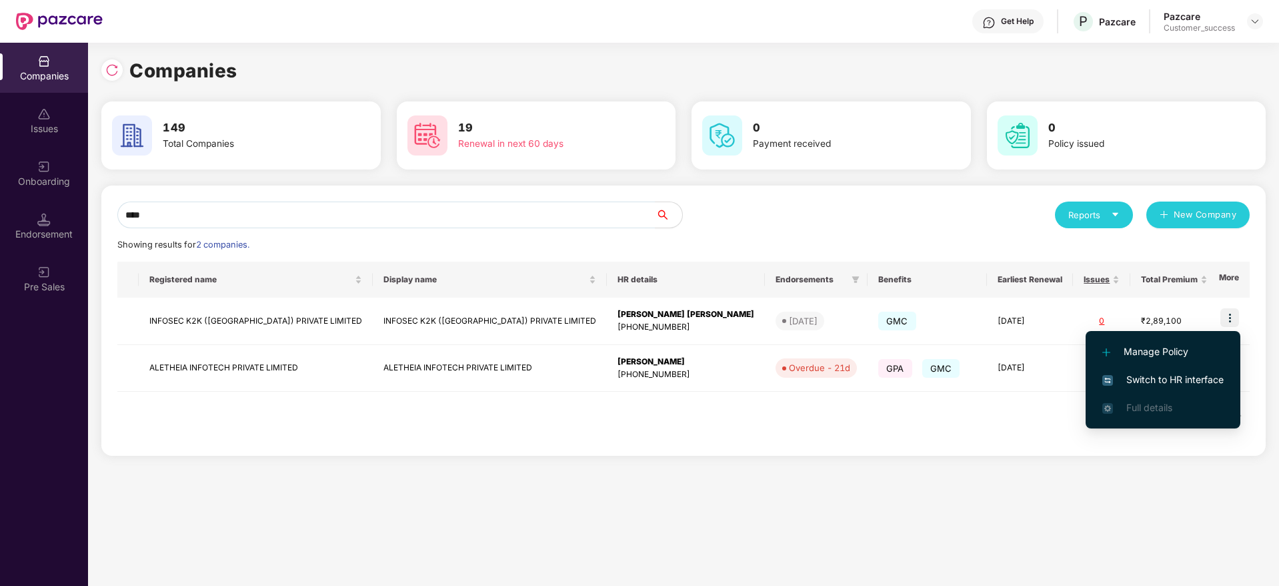
click at [1199, 378] on span "Switch to HR interface" at bounding box center [1162, 379] width 121 height 15
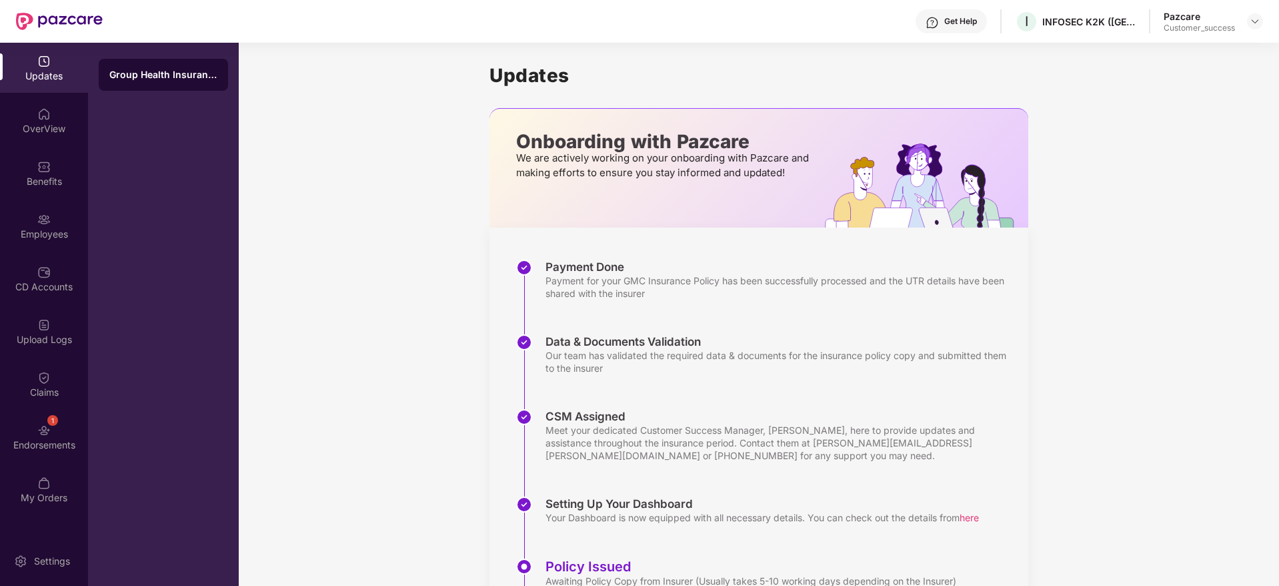
click at [57, 251] on div "Updates OverView Benefits Employees CD Accounts Upload Logs Claims 1 Endorsemen…" at bounding box center [44, 280] width 88 height 474
click at [56, 245] on div "Employees" at bounding box center [44, 226] width 88 height 50
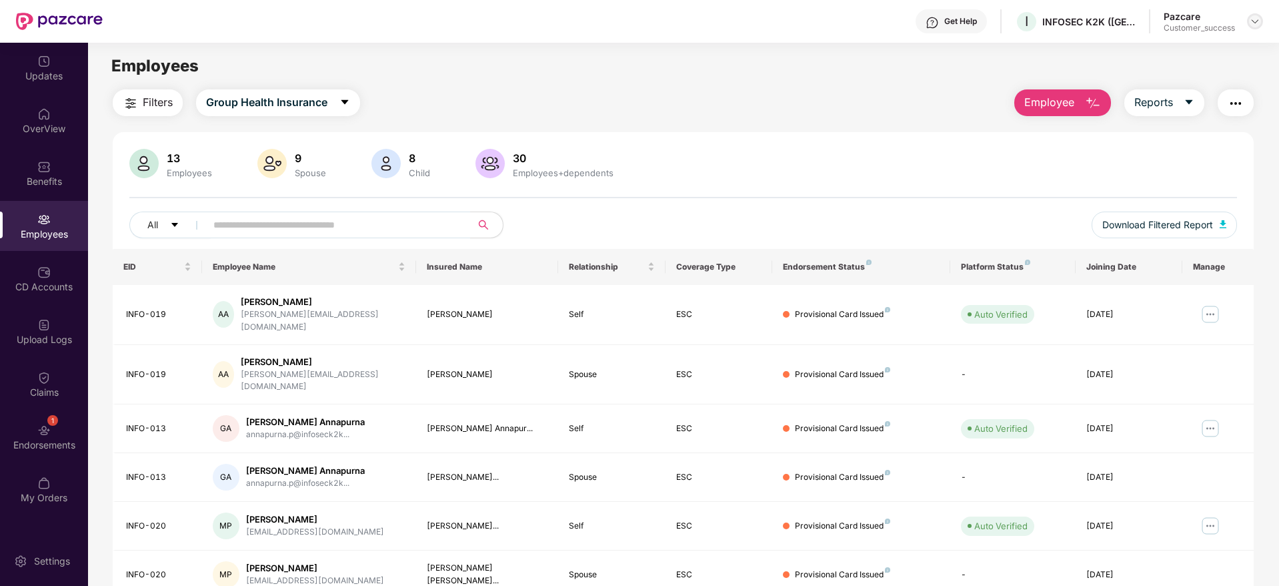
click at [1259, 22] on img at bounding box center [1255, 21] width 11 height 11
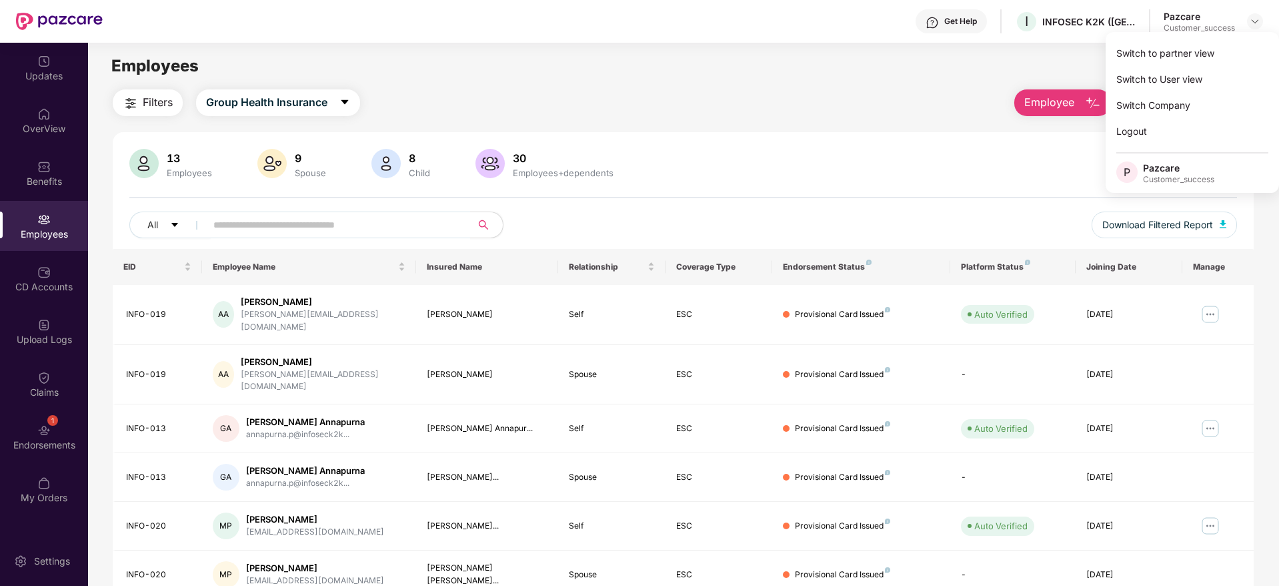
drag, startPoint x: 1231, startPoint y: 39, endPoint x: 1229, endPoint y: 47, distance: 8.2
click at [1231, 40] on div "Switch to partner view Switch to User view Switch Company Logout P Pazcare Cust…" at bounding box center [1192, 112] width 173 height 161
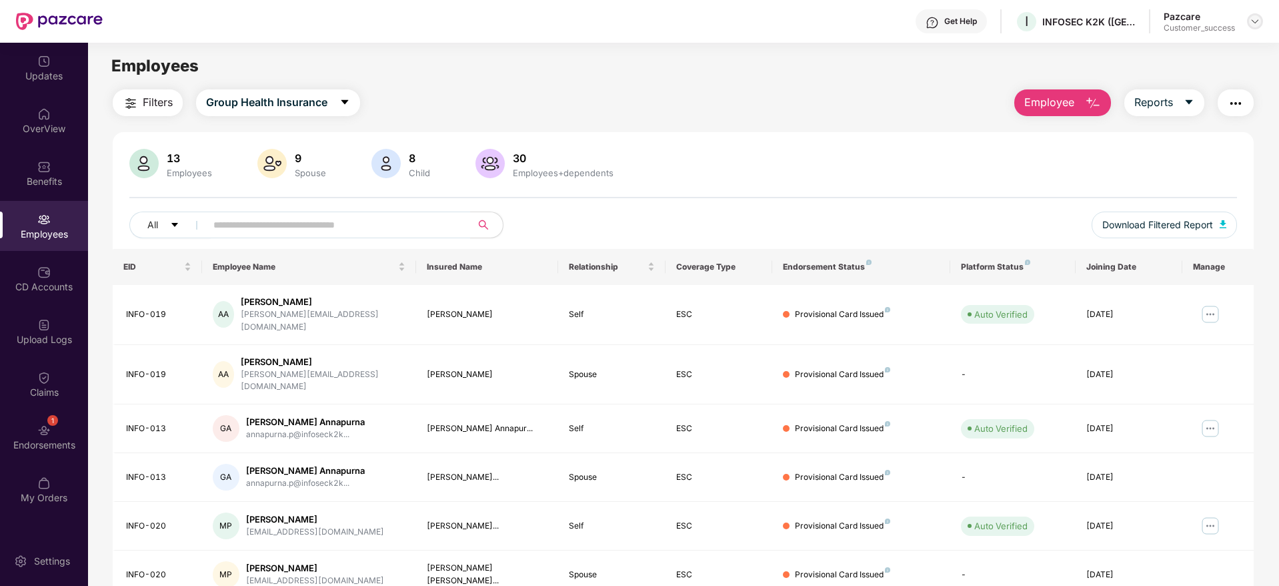
click at [1250, 23] on img at bounding box center [1255, 21] width 11 height 11
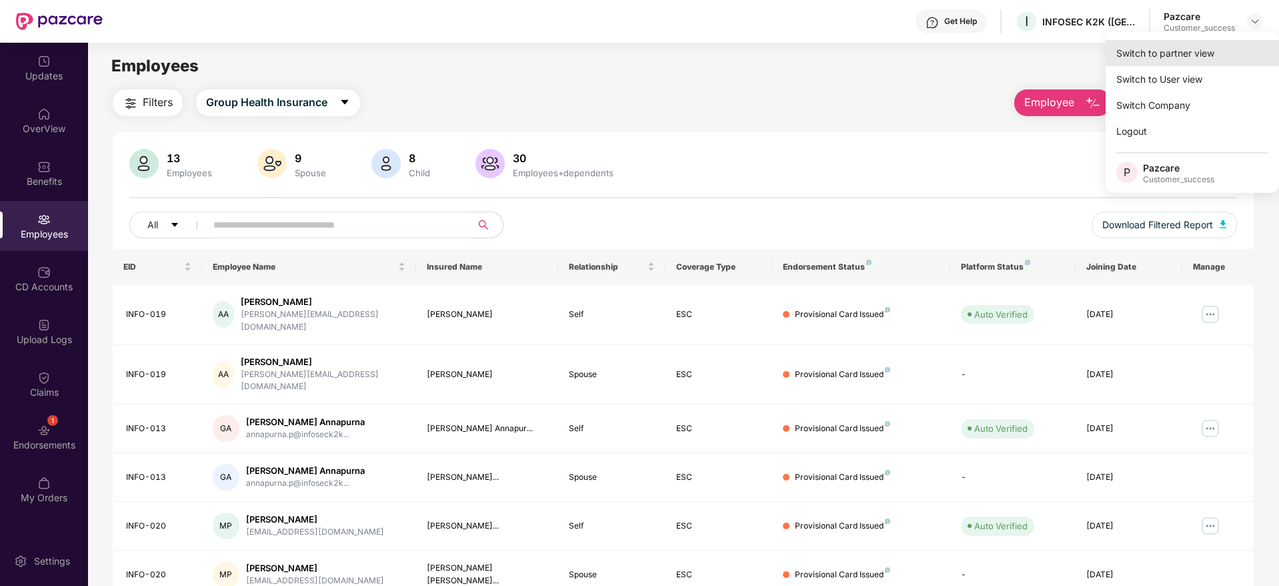
click at [1230, 53] on div "Switch to partner view" at bounding box center [1192, 53] width 173 height 26
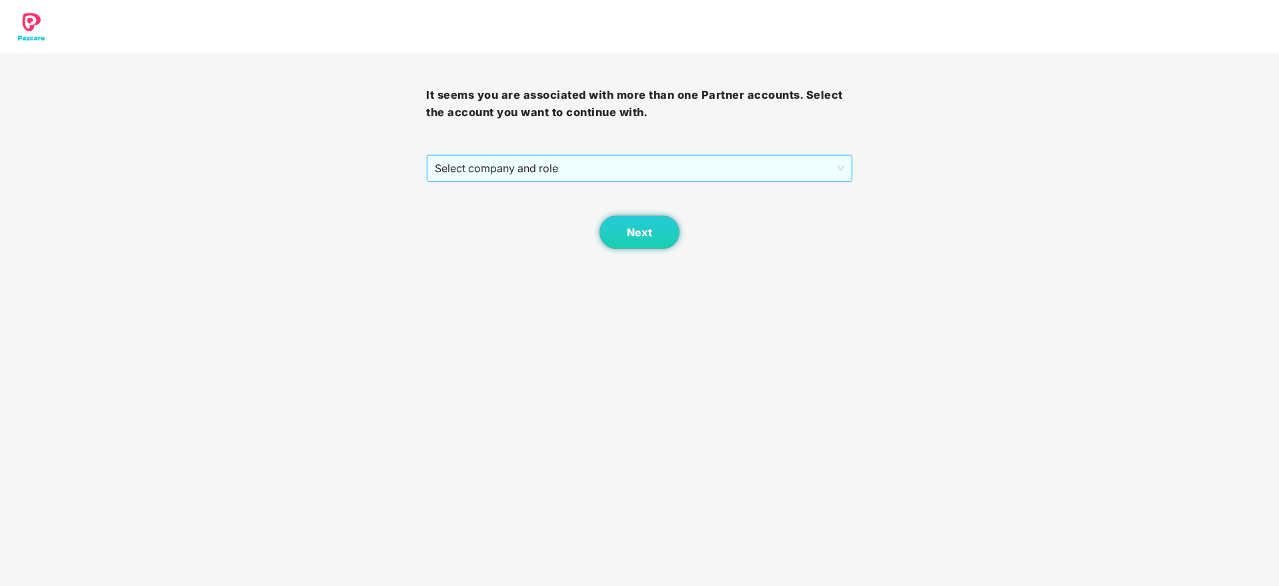
click at [718, 181] on div "Select company and role" at bounding box center [639, 168] width 425 height 27
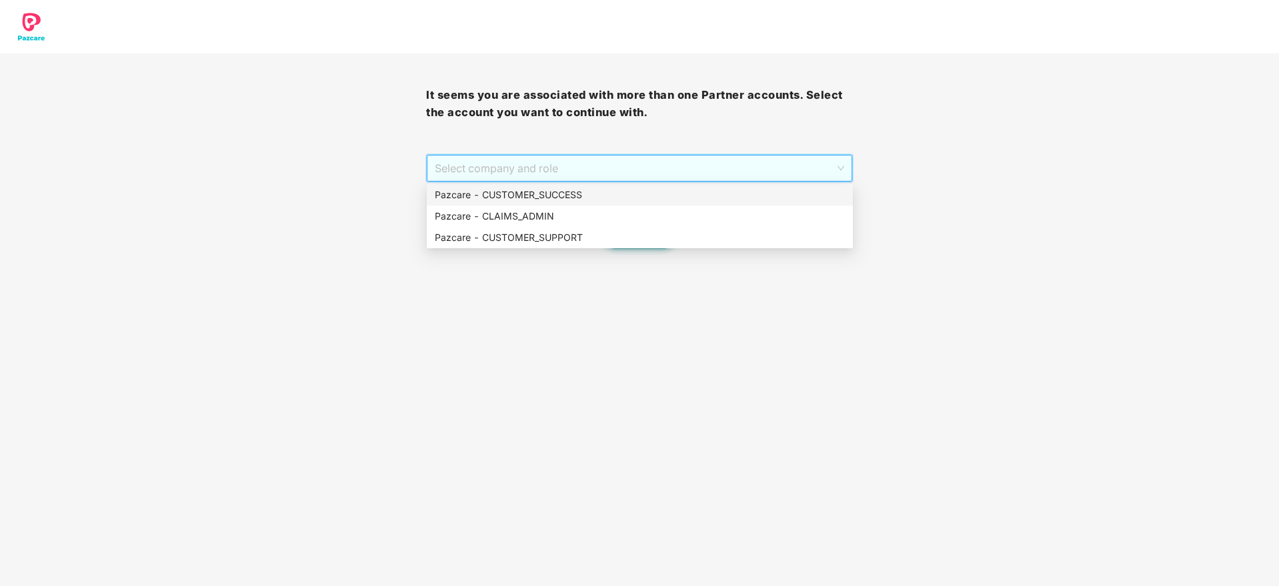
click at [714, 199] on div "Pazcare - CUSTOMER_SUCCESS" at bounding box center [640, 194] width 410 height 15
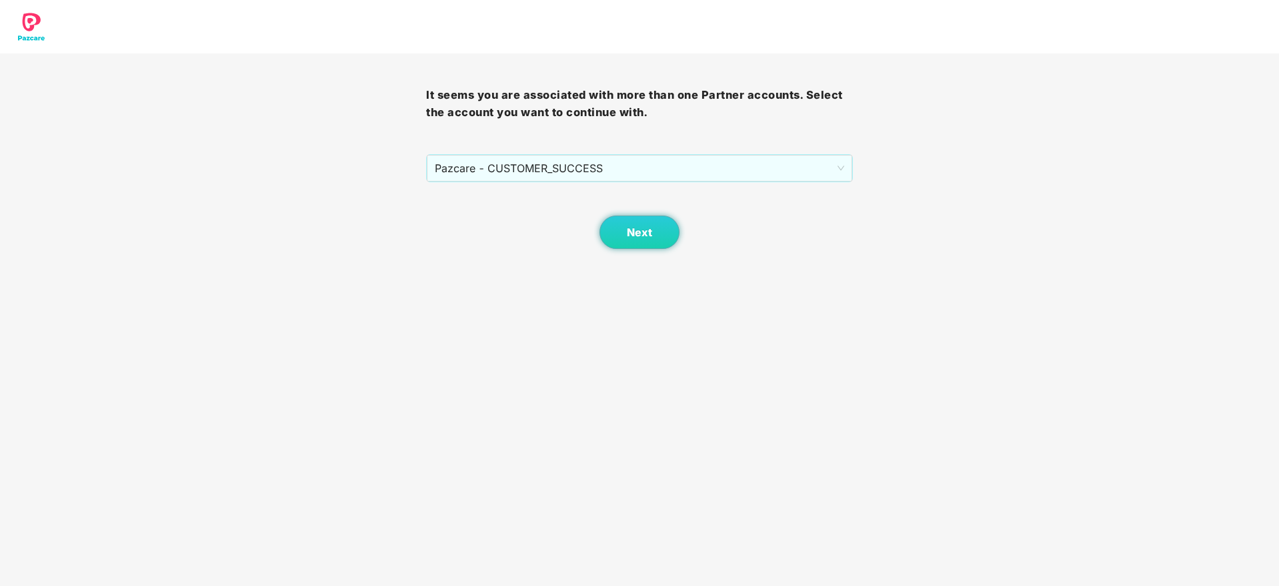
click at [698, 210] on div "Next" at bounding box center [639, 215] width 426 height 67
click at [646, 240] on button "Next" at bounding box center [640, 231] width 80 height 33
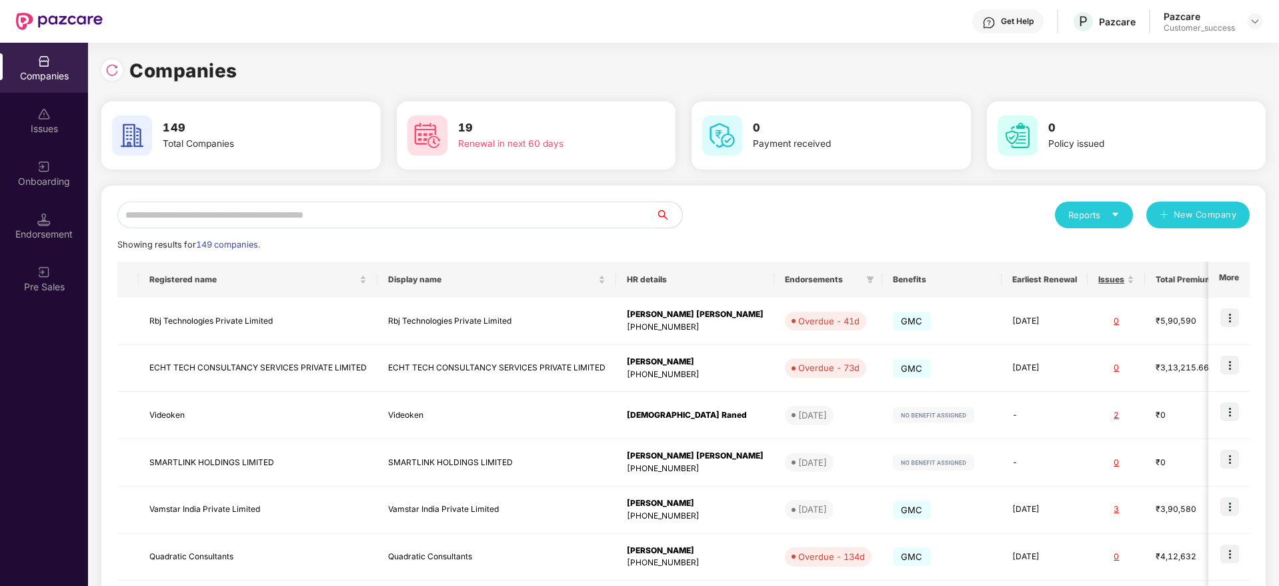
click at [475, 217] on input "text" at bounding box center [386, 214] width 538 height 27
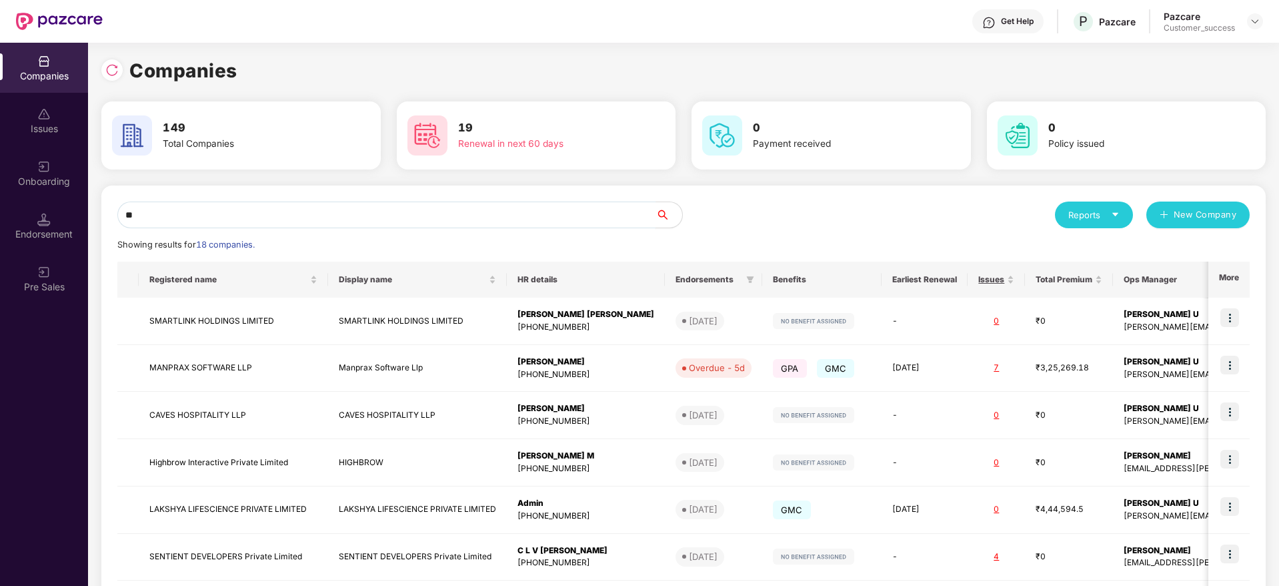
type input "*"
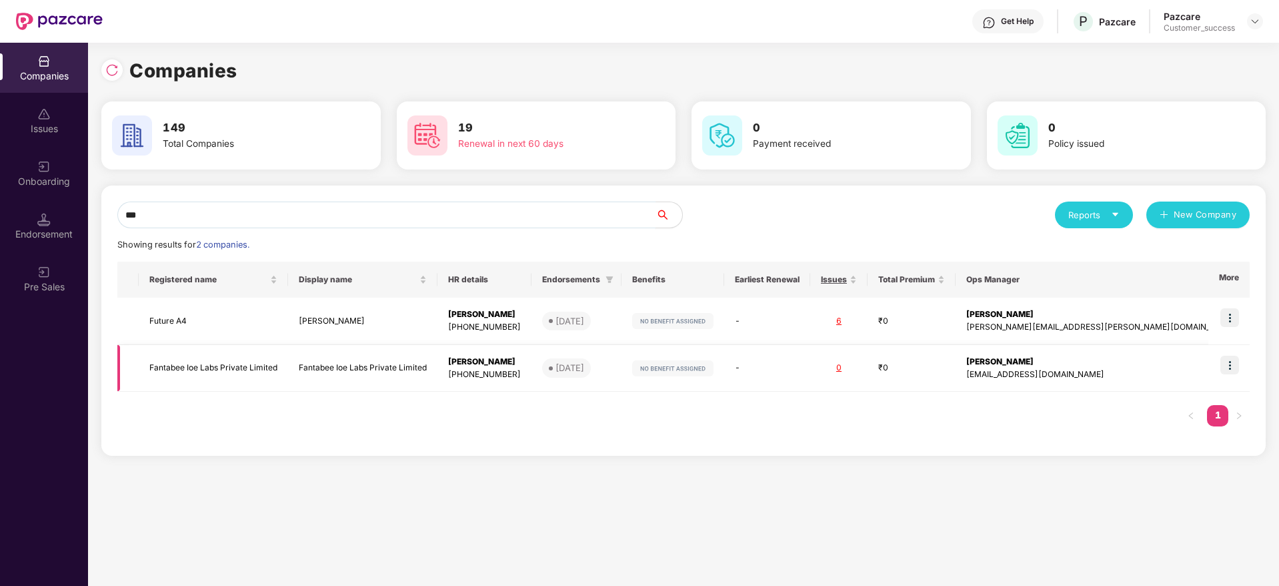
type input "***"
click at [1231, 364] on img at bounding box center [1229, 364] width 19 height 19
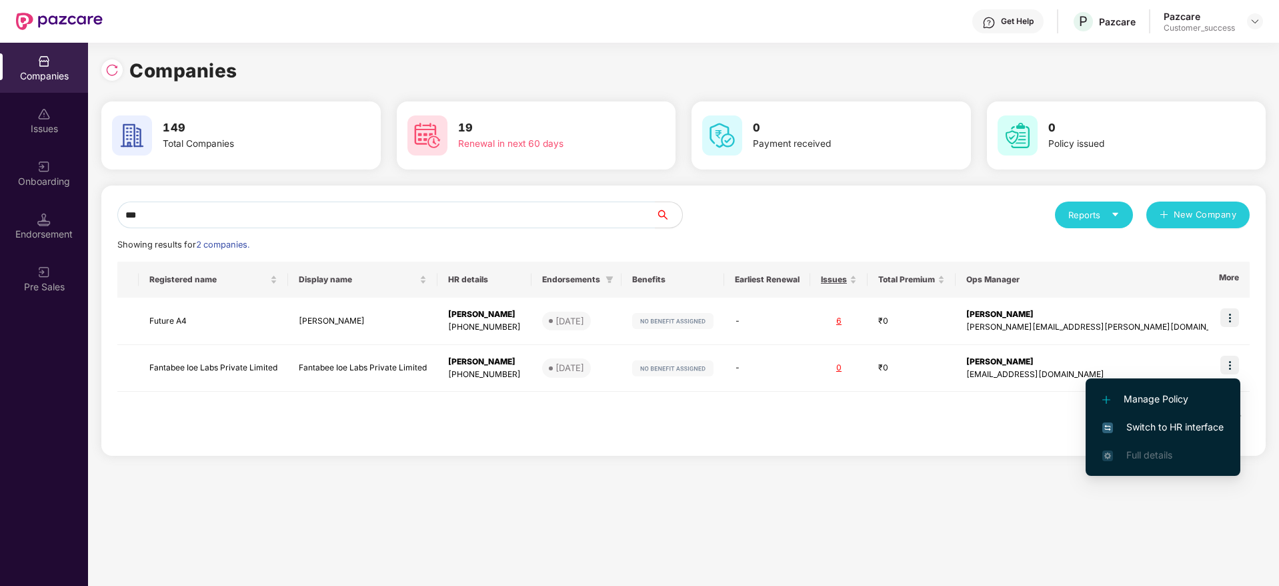
click at [1212, 421] on span "Switch to HR interface" at bounding box center [1162, 426] width 121 height 15
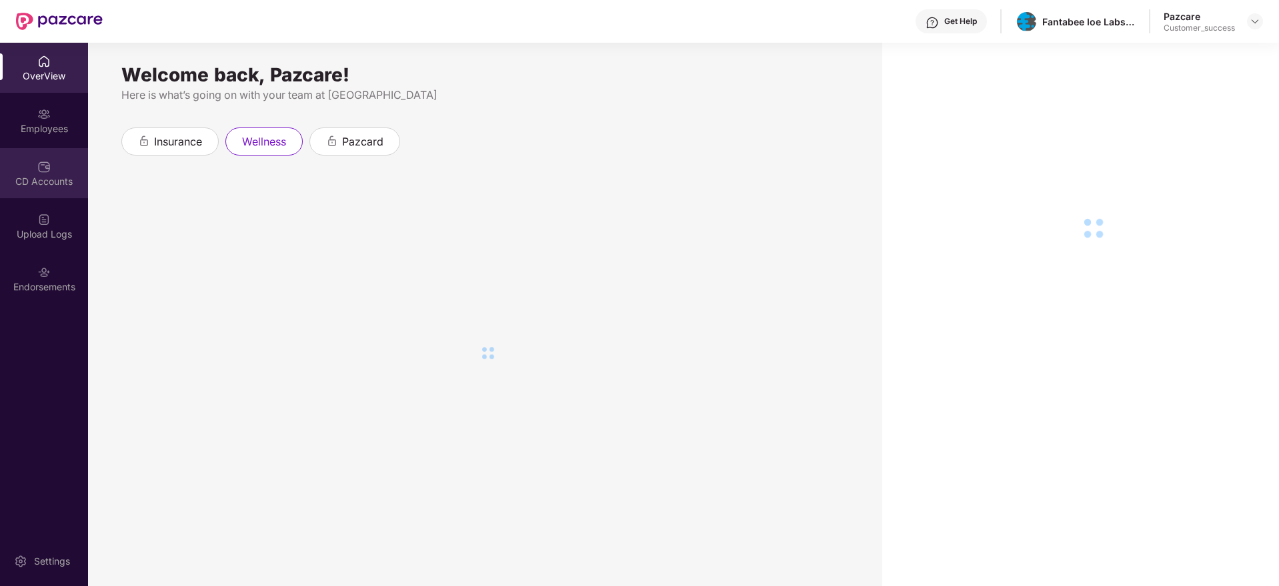
click at [49, 171] on img at bounding box center [43, 166] width 13 height 13
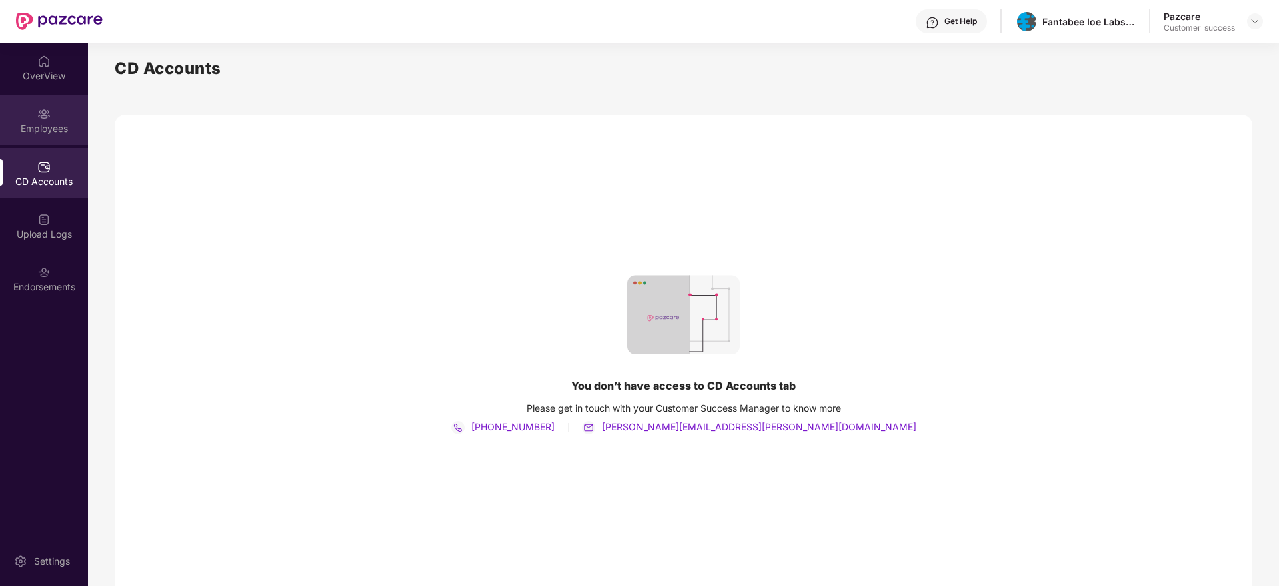
click at [49, 113] on img at bounding box center [43, 113] width 13 height 13
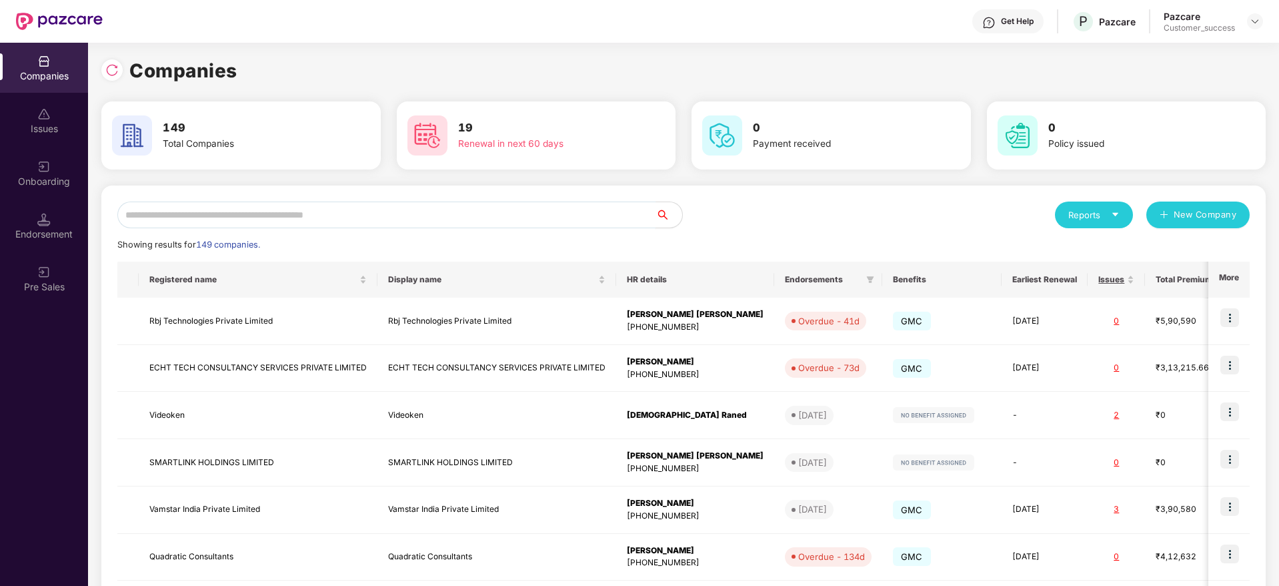
click at [334, 205] on input "text" at bounding box center [386, 214] width 538 height 27
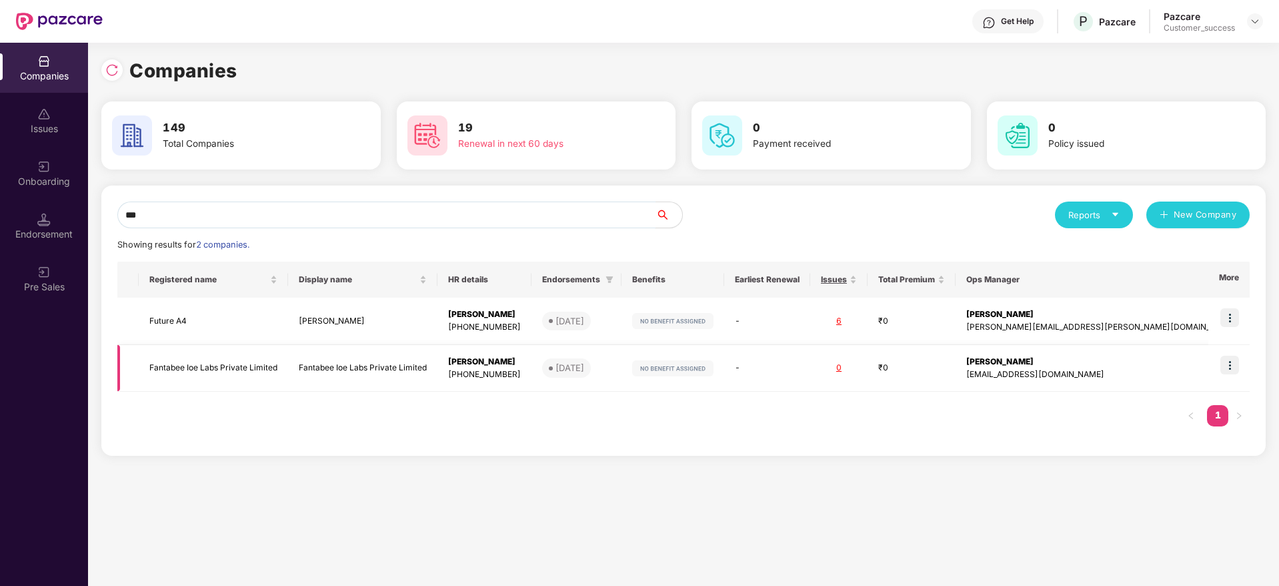
type input "***"
copy td "Fantabee Ioe Labs Private Limited"
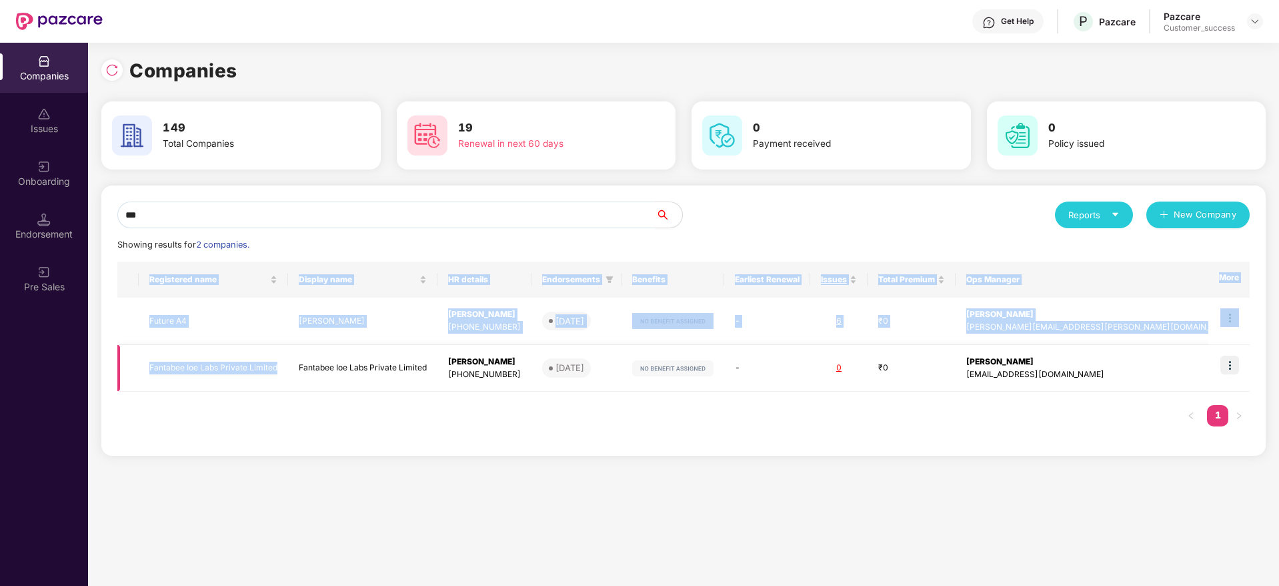
drag, startPoint x: 287, startPoint y: 369, endPoint x: 145, endPoint y: 390, distance: 143.5
click at [145, 390] on td "Fantabee Ioe Labs Private Limited" at bounding box center [213, 368] width 149 height 47
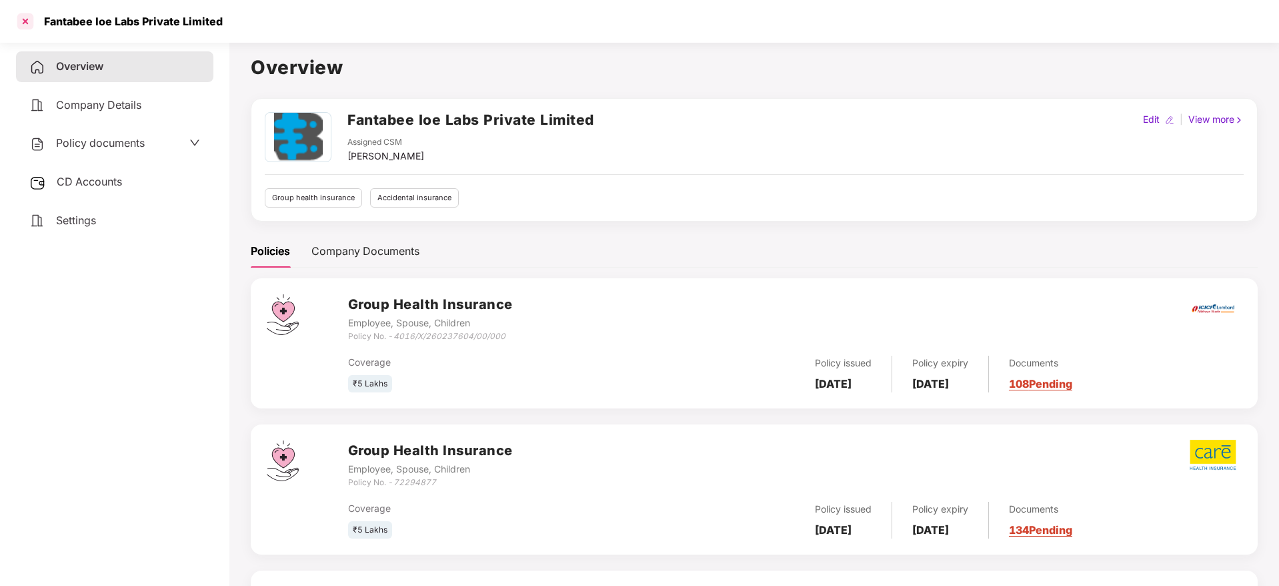
click at [31, 22] on div at bounding box center [25, 21] width 21 height 21
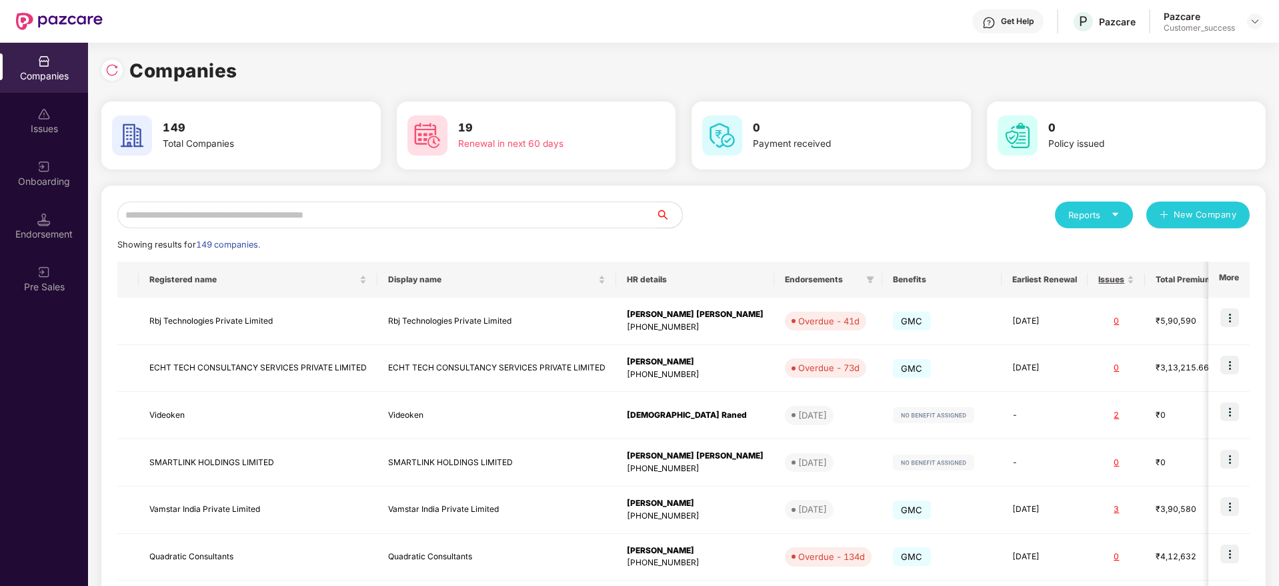
click at [553, 219] on input "text" at bounding box center [386, 214] width 538 height 27
paste input "**********"
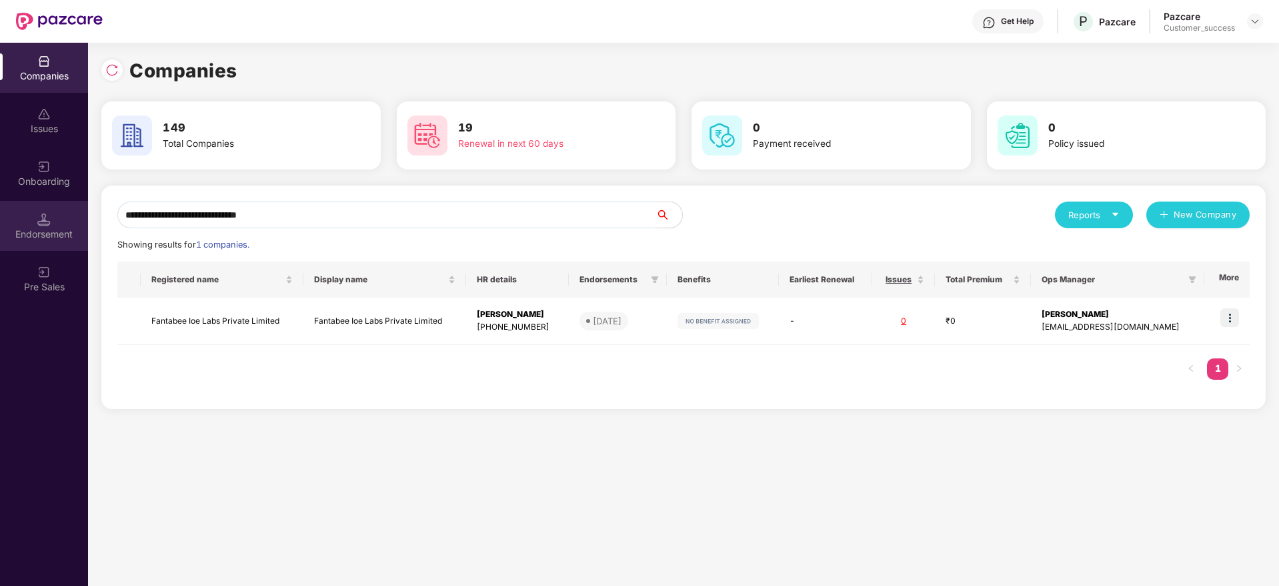
type input "**********"
click at [51, 233] on div "Endorsement" at bounding box center [44, 233] width 88 height 13
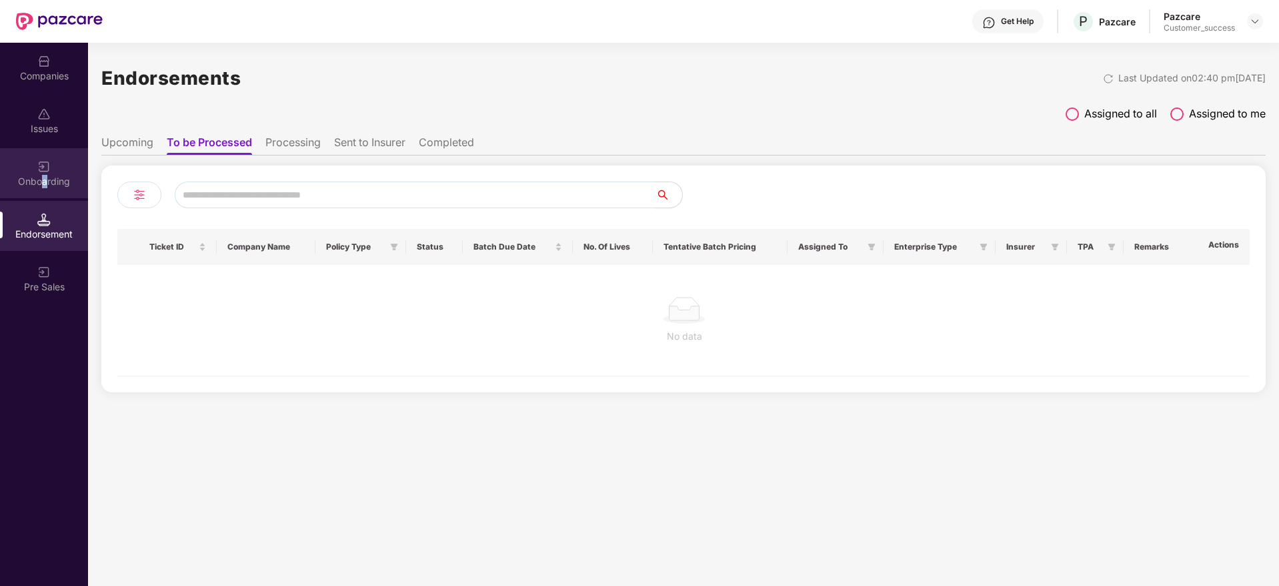
click at [47, 182] on div "Onboarding" at bounding box center [44, 181] width 88 height 13
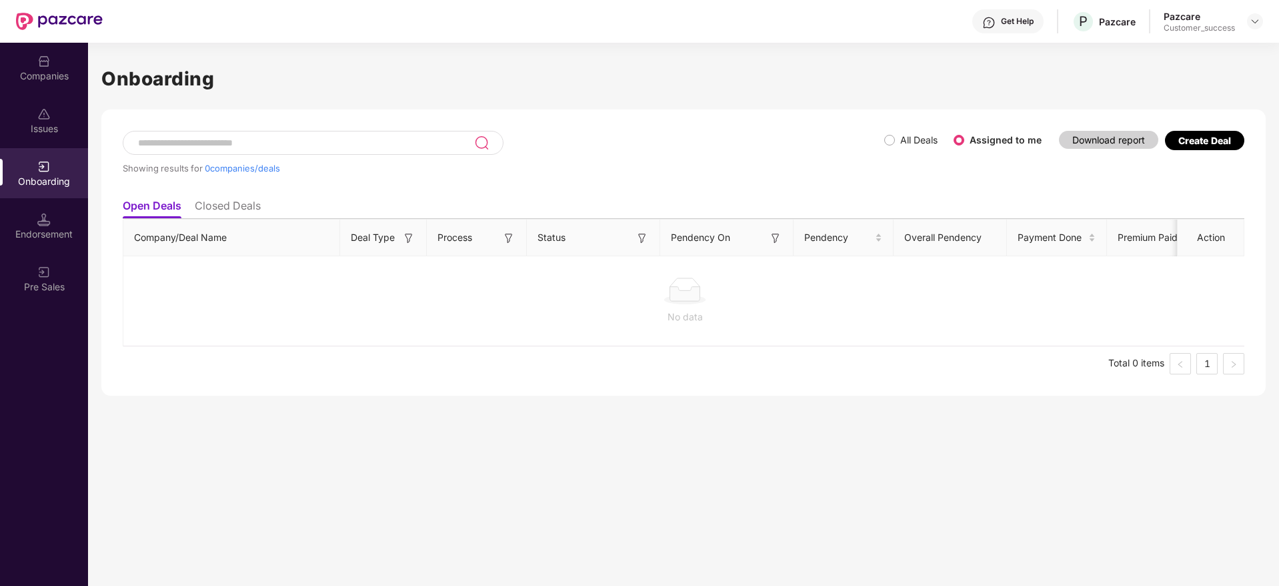
click at [1200, 148] on div "Create Deal" at bounding box center [1204, 140] width 79 height 19
click at [1207, 141] on div "Create Deal" at bounding box center [1204, 140] width 53 height 11
click at [1230, 141] on div "Create Deal" at bounding box center [1204, 140] width 53 height 11
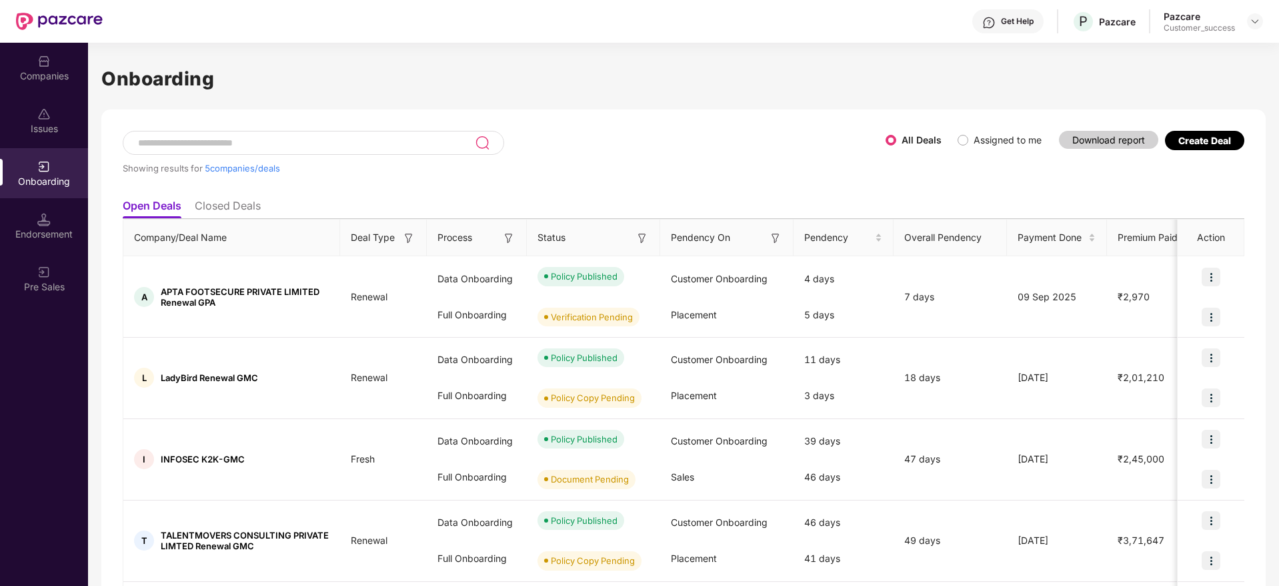
click at [1197, 147] on div "Create Deal" at bounding box center [1204, 140] width 79 height 19
click at [73, 142] on div "Issues" at bounding box center [44, 120] width 88 height 50
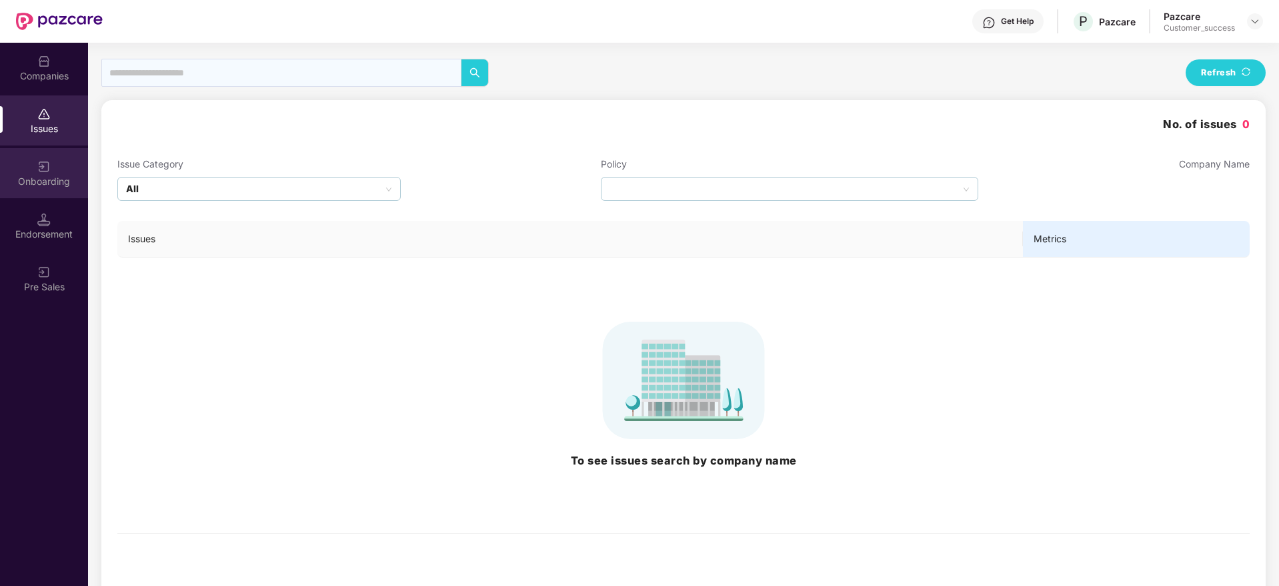
click at [58, 187] on div "Onboarding" at bounding box center [44, 181] width 88 height 13
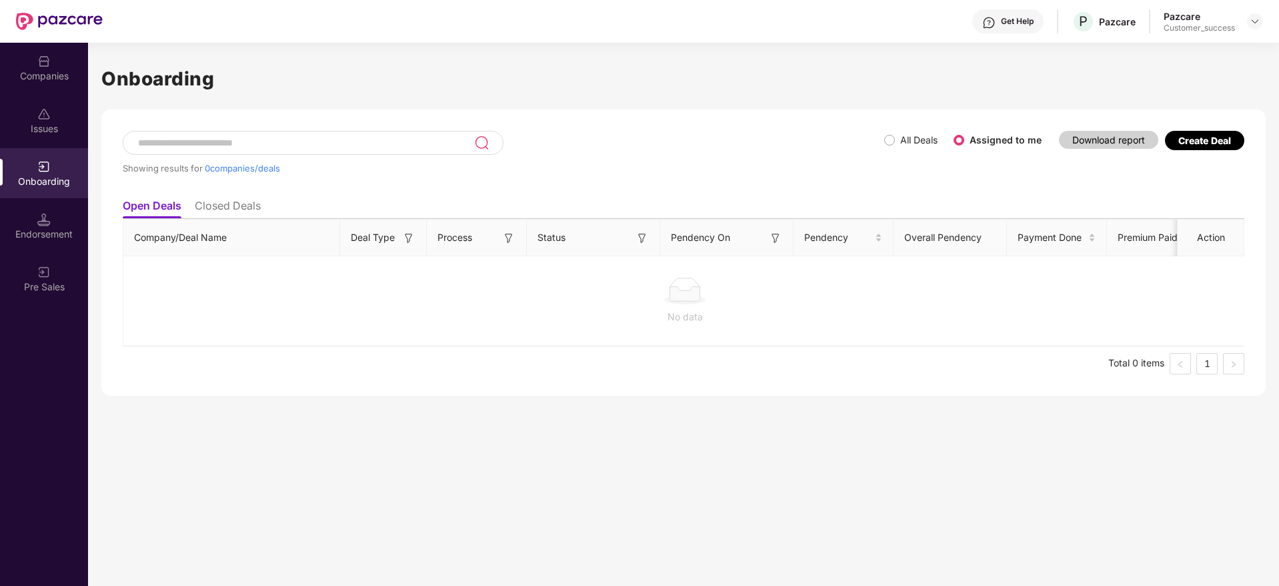
click at [1209, 137] on div "Create Deal" at bounding box center [1204, 140] width 53 height 11
drag, startPoint x: 875, startPoint y: 137, endPoint x: 907, endPoint y: 141, distance: 32.3
click at [876, 137] on div "Showing results for 0 companies/deals" at bounding box center [504, 161] width 762 height 61
click at [908, 142] on label "All Deals" at bounding box center [918, 139] width 37 height 11
click at [902, 143] on label "All Deals" at bounding box center [918, 139] width 37 height 11
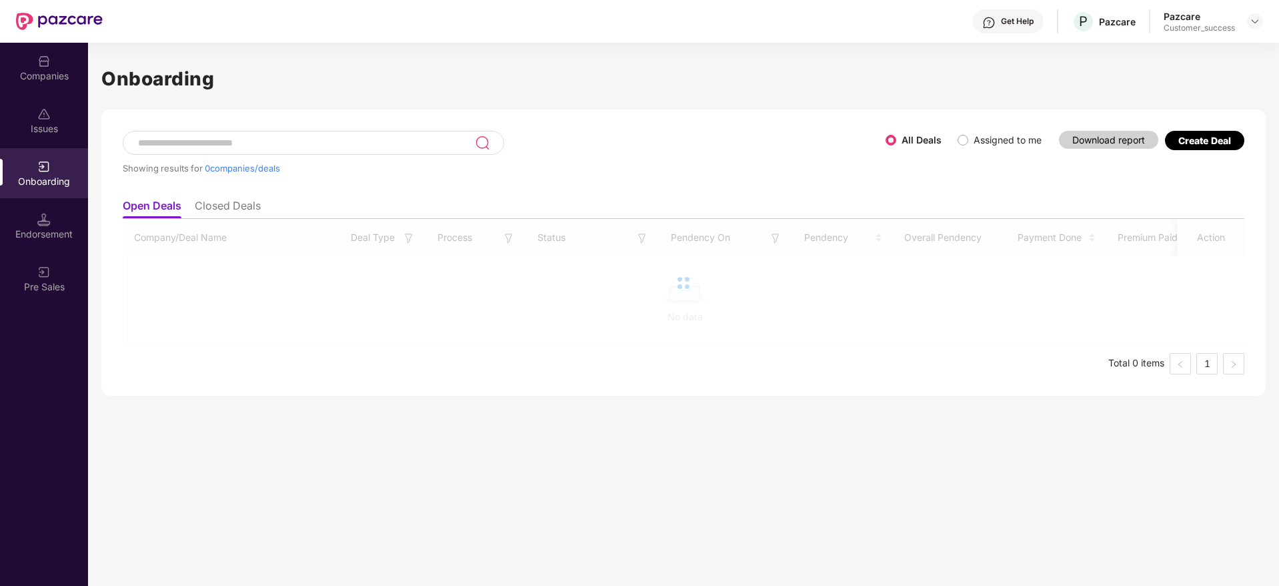
click at [1026, 147] on span "Assigned to me" at bounding box center [1007, 140] width 79 height 15
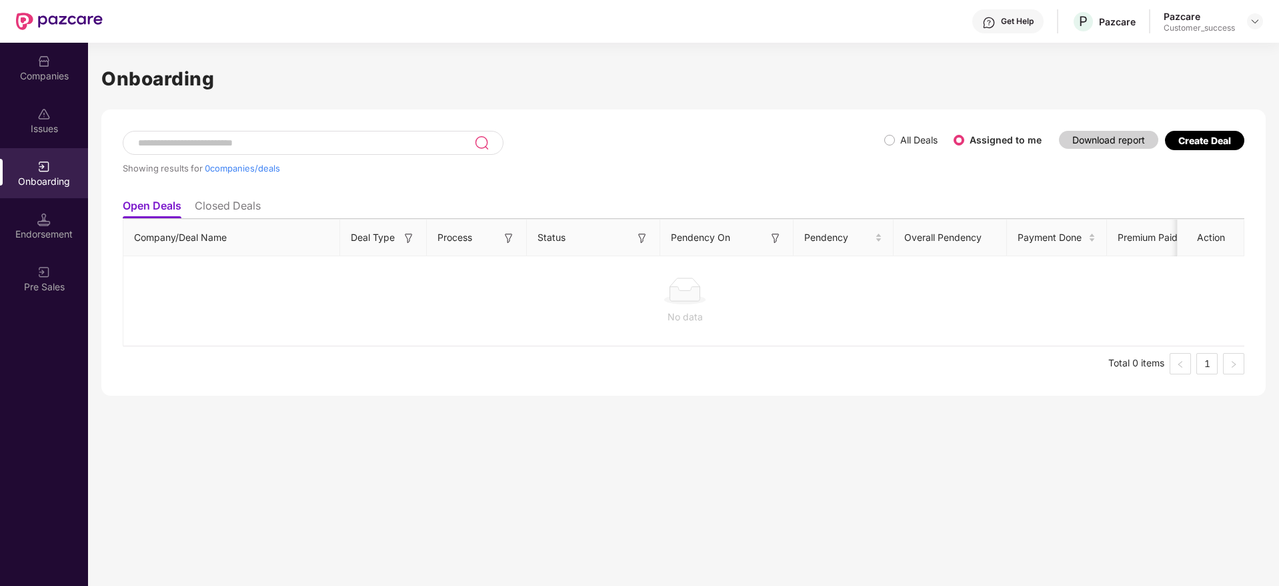
click at [1182, 144] on div "Create Deal" at bounding box center [1204, 140] width 53 height 11
click at [1183, 144] on div "Create Deal" at bounding box center [1204, 140] width 53 height 11
click at [1210, 145] on div "Create Deal" at bounding box center [1204, 140] width 53 height 11
click at [1171, 161] on div "Showing results for 0 companies/deals All Deals Assigned to me Download report …" at bounding box center [684, 161] width 1122 height 61
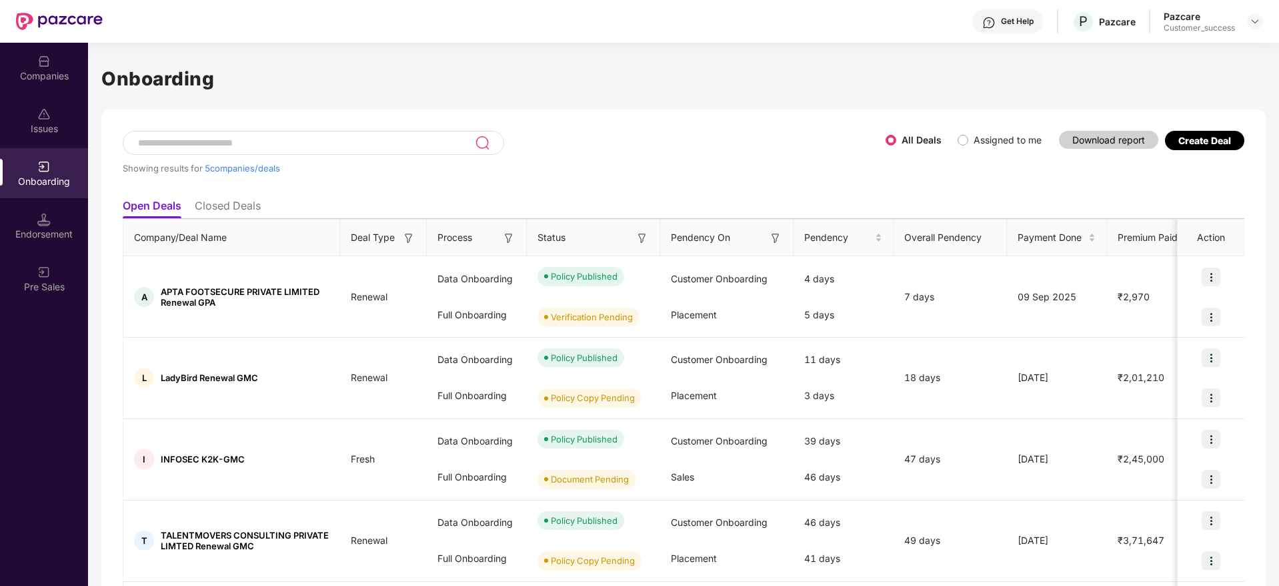
click at [1206, 144] on div "Create Deal" at bounding box center [1204, 140] width 53 height 11
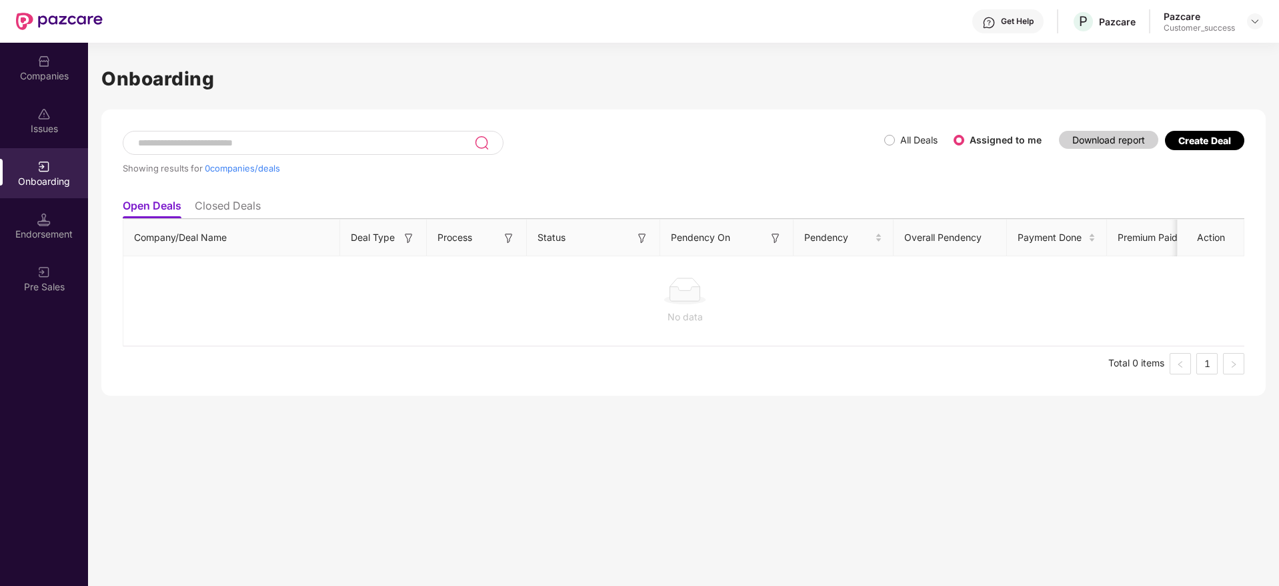
click at [1192, 147] on div "Create Deal" at bounding box center [1204, 140] width 79 height 19
click at [1220, 147] on div "Create Deal" at bounding box center [1204, 140] width 79 height 19
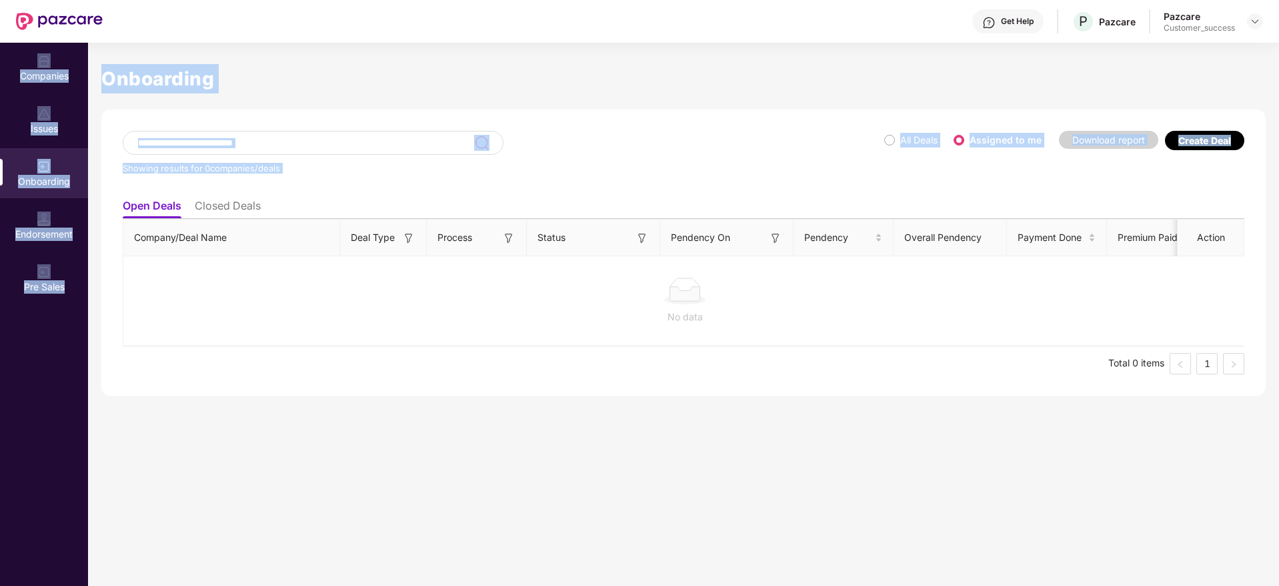
drag, startPoint x: 1256, startPoint y: 147, endPoint x: 89, endPoint y: 59, distance: 1171.0
click at [87, 59] on div "Companies Issues Onboarding Endorsement Pre Sales Onboarding Showing results fo…" at bounding box center [639, 314] width 1279 height 543
click at [179, 64] on h1 "Onboarding" at bounding box center [683, 78] width 1164 height 29
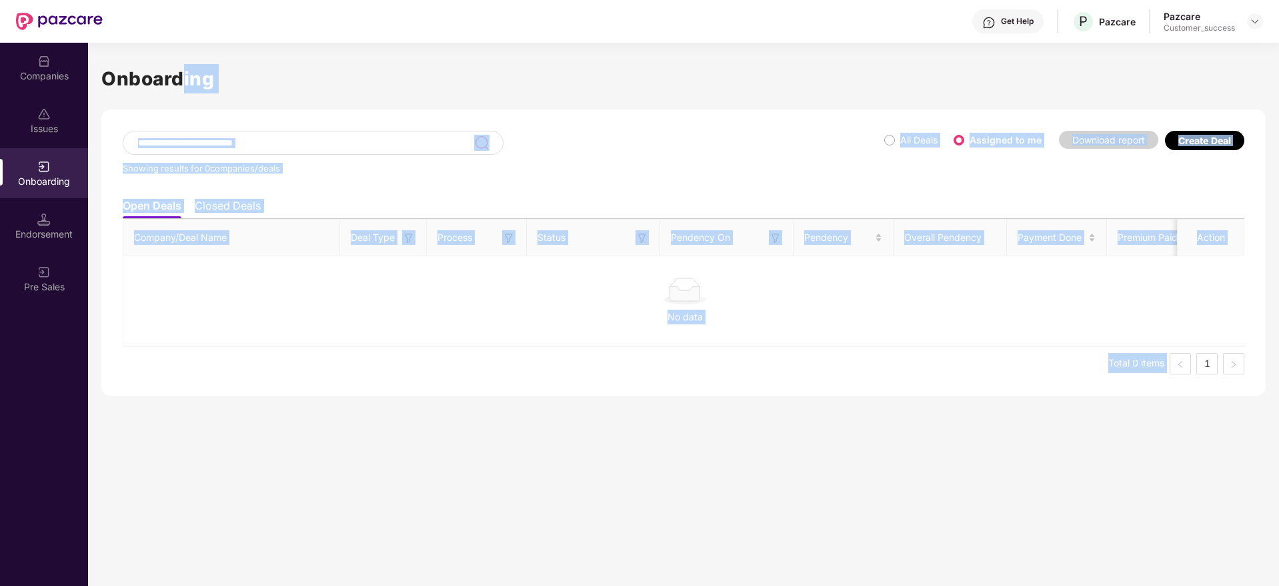
drag, startPoint x: 181, startPoint y: 55, endPoint x: 1197, endPoint y: 383, distance: 1067.3
click at [1197, 383] on div "Onboarding Showing results for 0 companies/deals All Deals Assigned to me Downl…" at bounding box center [683, 219] width 1164 height 353
click at [281, 78] on h1 "Onboarding" at bounding box center [683, 78] width 1164 height 29
drag, startPoint x: 142, startPoint y: 55, endPoint x: 996, endPoint y: 410, distance: 924.4
click at [996, 410] on div "Onboarding Showing results for 0 companies/deals All Deals Assigned to me Downl…" at bounding box center [683, 314] width 1191 height 543
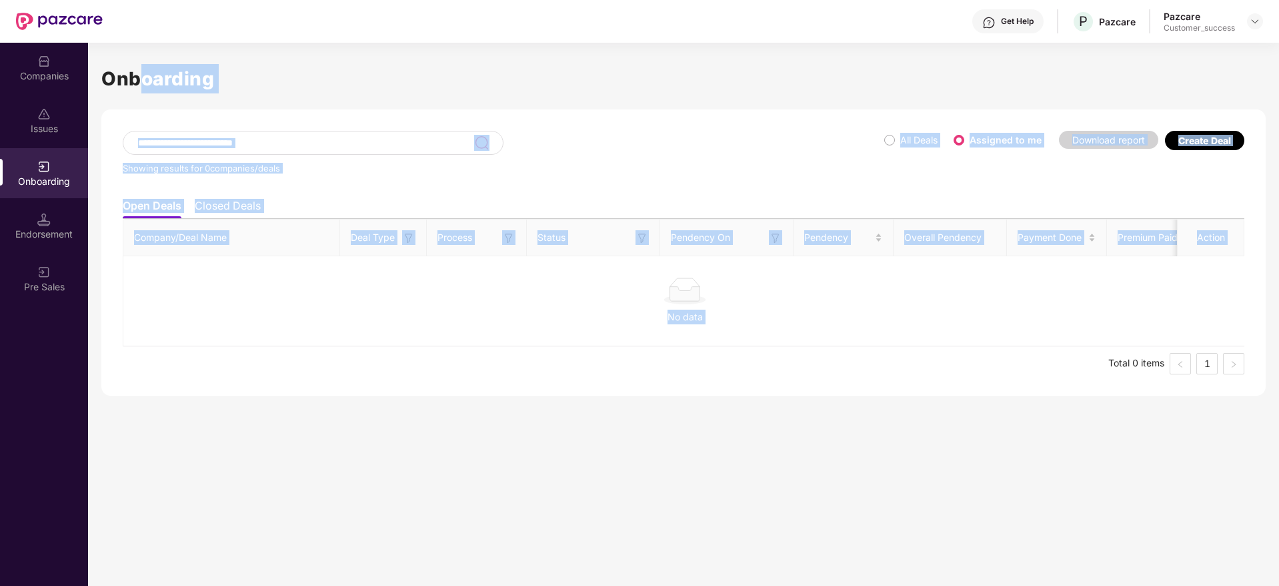
click at [997, 410] on div "Onboarding Showing results for 0 companies/deals All Deals Assigned to me Downl…" at bounding box center [683, 314] width 1191 height 543
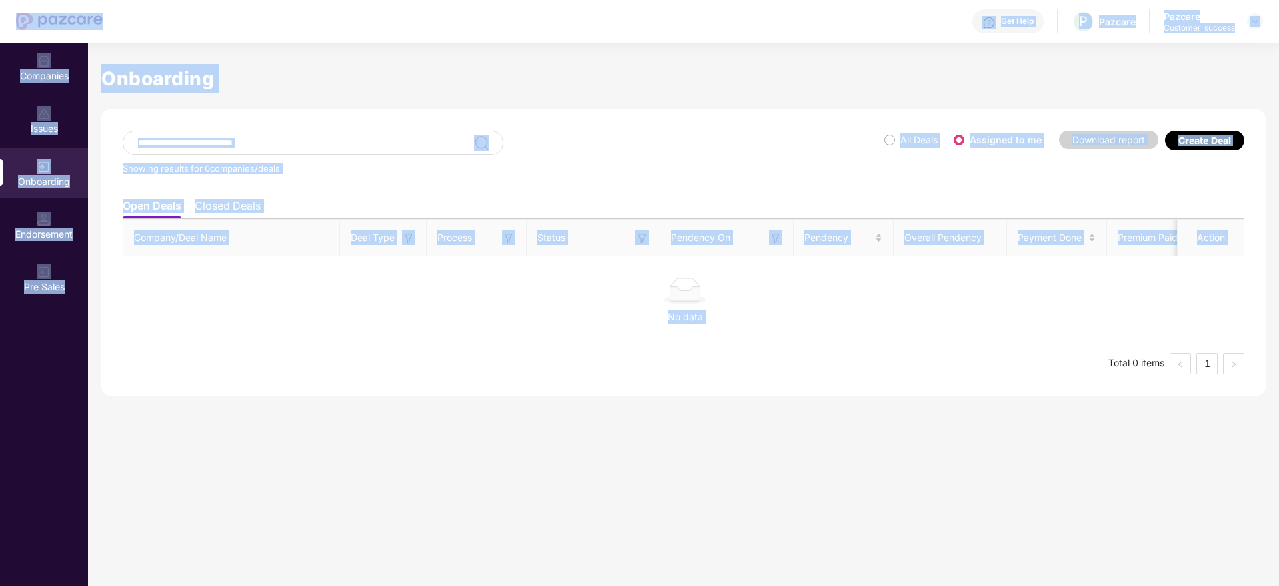
drag, startPoint x: 1099, startPoint y: 413, endPoint x: 55, endPoint y: 29, distance: 1112.9
click at [55, 29] on div "Get Help P Pazcare Pazcare Customer_success Companies Issues Onboarding Endorse…" at bounding box center [639, 293] width 1279 height 586
click at [251, 29] on div "Get Help P Pazcare Pazcare Customer_success" at bounding box center [683, 21] width 1160 height 43
drag, startPoint x: 0, startPoint y: 23, endPoint x: 1237, endPoint y: 341, distance: 1277.3
click at [1237, 341] on div "Get Help P Pazcare Pazcare Customer_success Companies Issues Onboarding Endorse…" at bounding box center [639, 293] width 1279 height 586
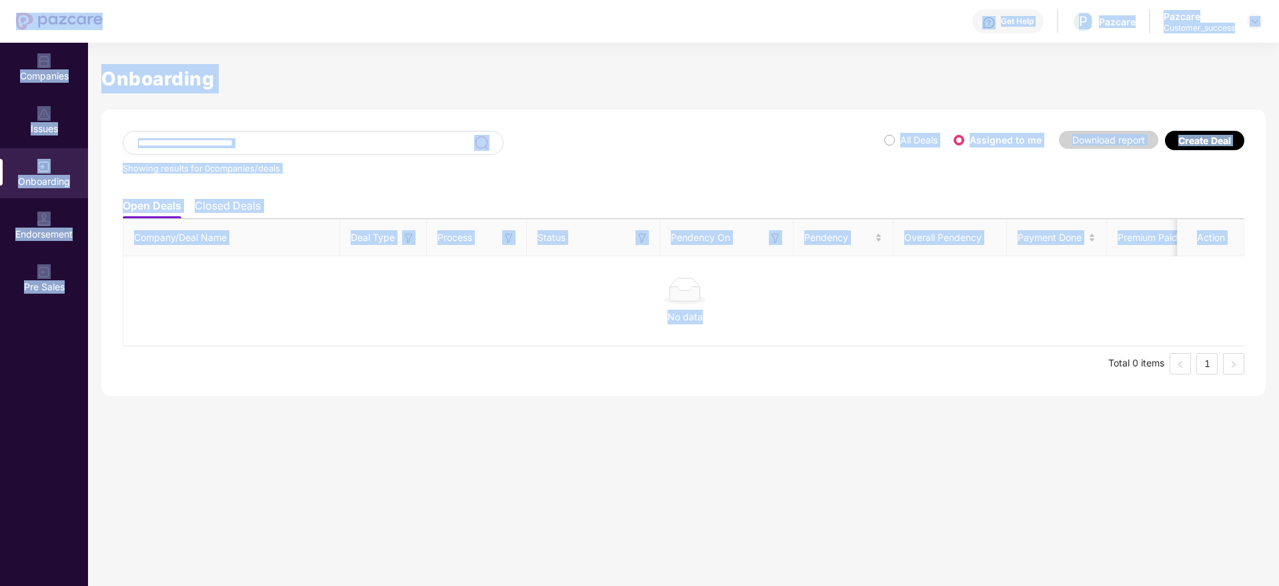
click at [1235, 296] on div at bounding box center [685, 290] width 1102 height 27
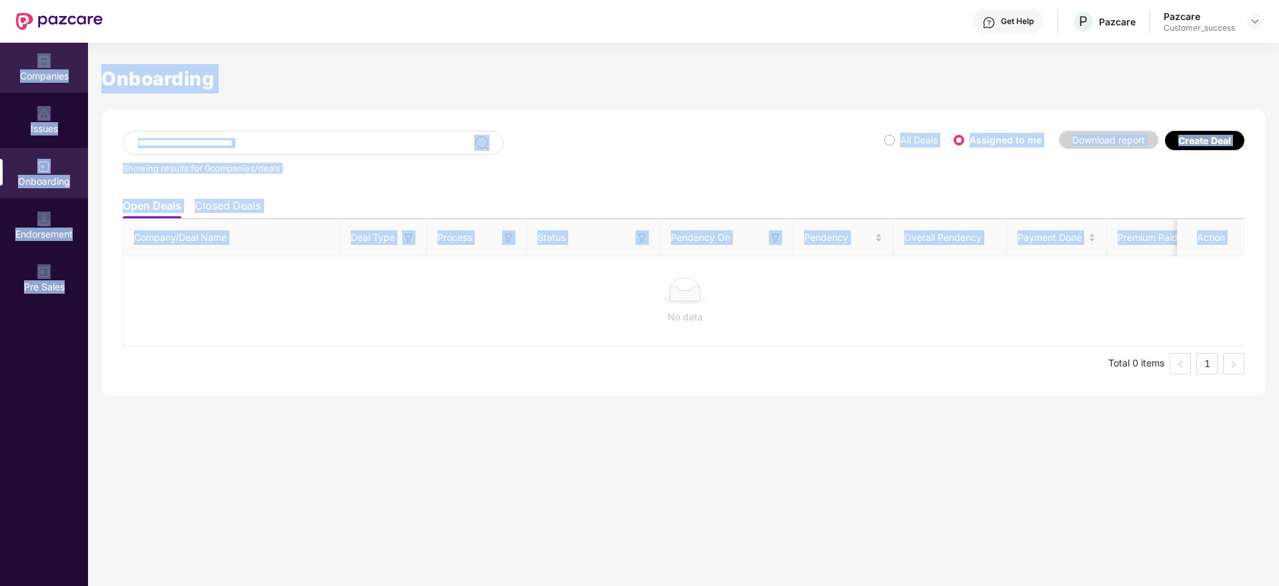
drag, startPoint x: 1235, startPoint y: 292, endPoint x: 0, endPoint y: 55, distance: 1257.5
click at [0, 55] on div "Companies Issues Onboarding Endorsement Pre Sales Onboarding Showing results fo…" at bounding box center [639, 314] width 1279 height 543
click at [0, 52] on div "Companies" at bounding box center [44, 68] width 88 height 50
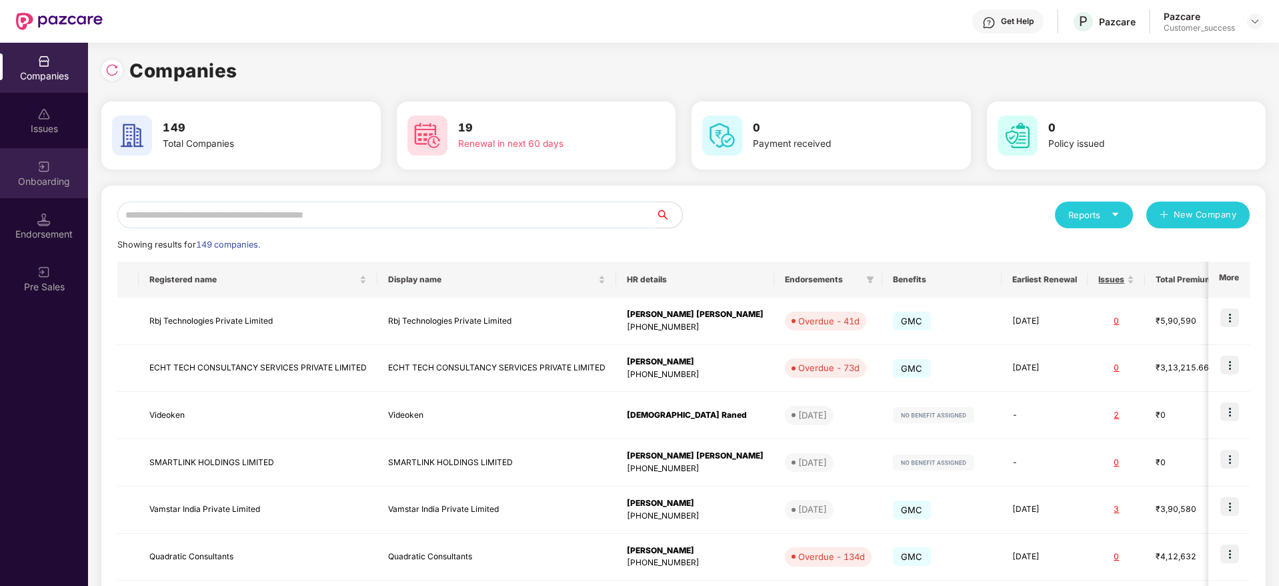
drag, startPoint x: 27, startPoint y: 199, endPoint x: 33, endPoint y: 181, distance: 19.2
click at [33, 181] on div "Onboarding" at bounding box center [44, 181] width 88 height 13
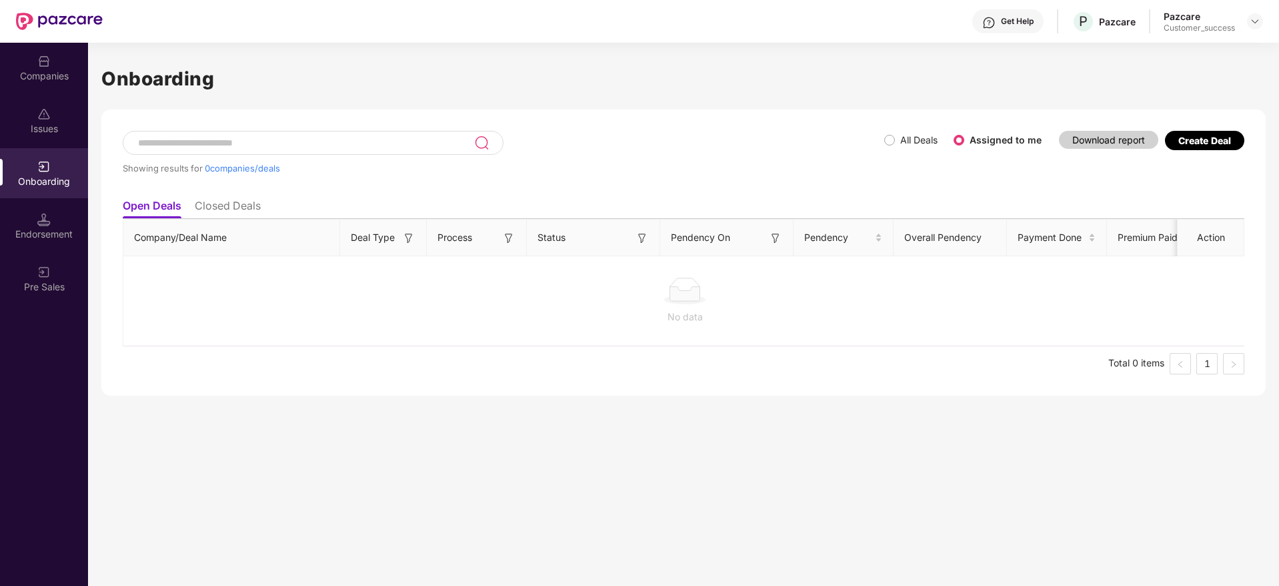
click at [1198, 139] on div "Create Deal" at bounding box center [1204, 140] width 53 height 11
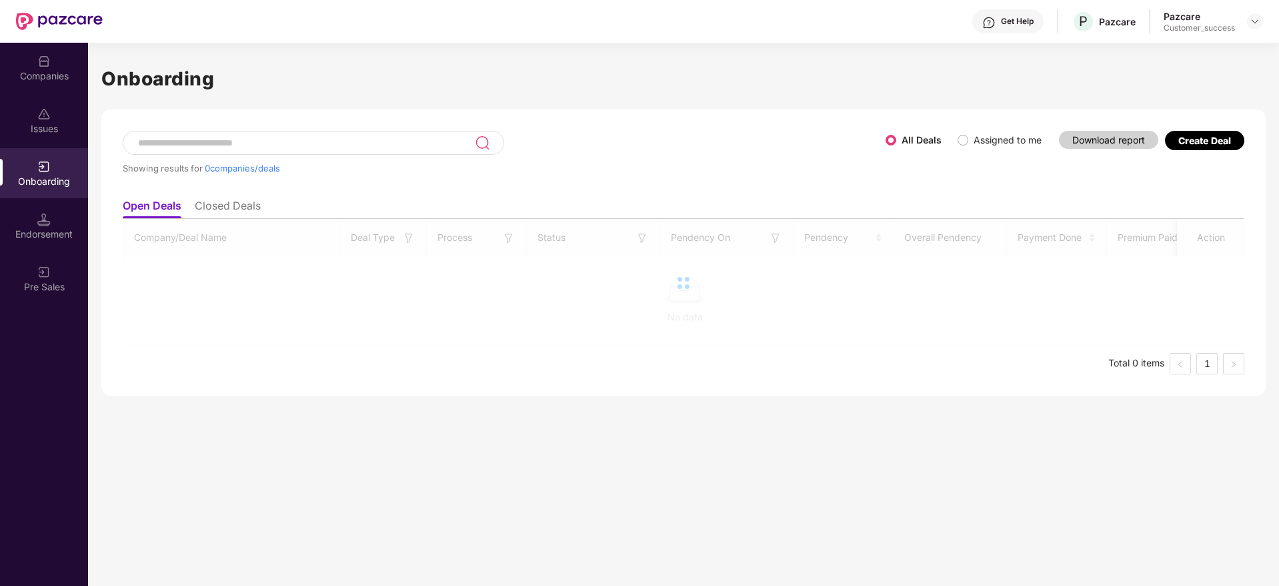
drag, startPoint x: 1024, startPoint y: 144, endPoint x: 1035, endPoint y: 141, distance: 11.0
click at [1026, 144] on label "Assigned to me" at bounding box center [1008, 139] width 68 height 11
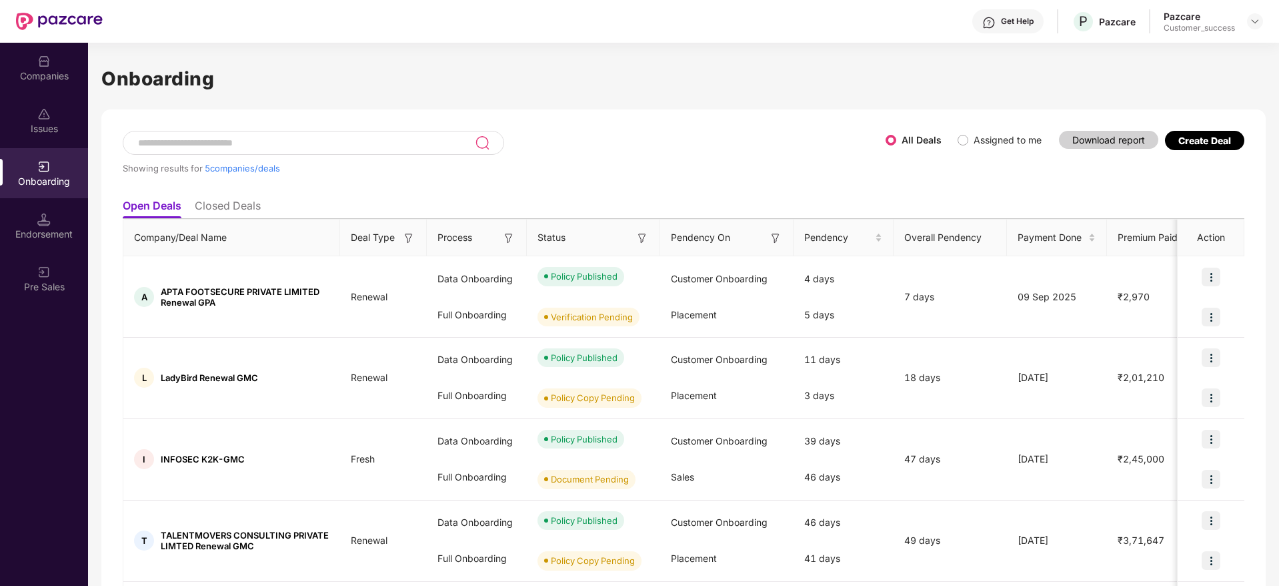
click at [1214, 147] on div "Create Deal" at bounding box center [1204, 140] width 79 height 19
click at [582, 123] on div "Showing results for 5 companies/deals All Deals Assigned to me Download report …" at bounding box center [683, 410] width 1164 height 602
click at [78, 75] on div "Companies" at bounding box center [44, 75] width 88 height 13
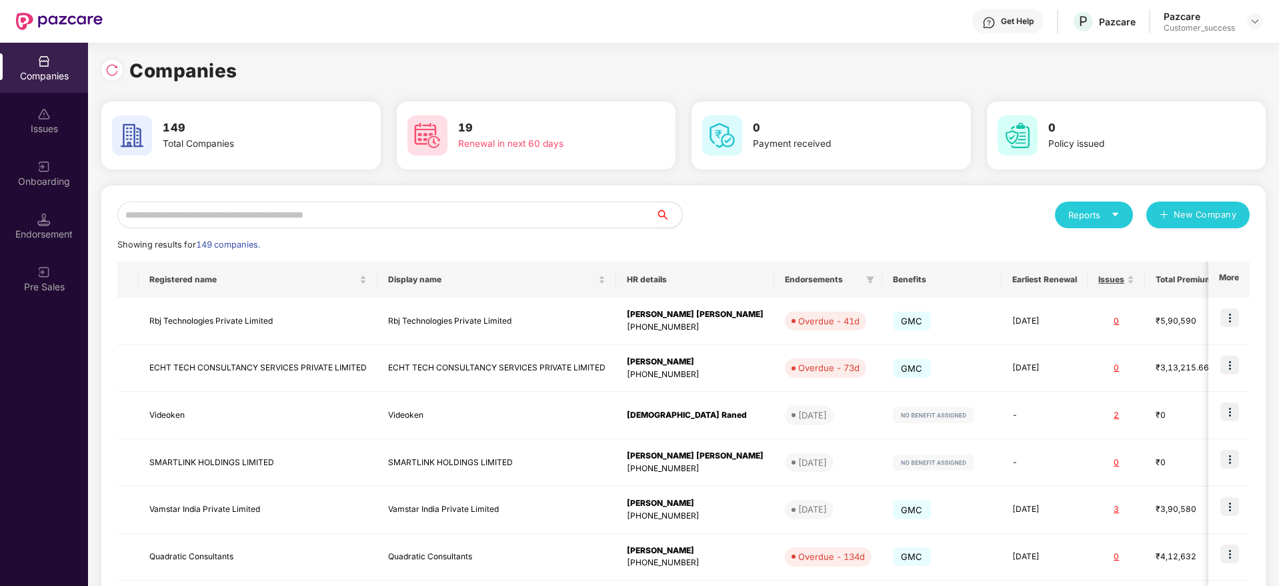
click at [288, 205] on input "text" at bounding box center [386, 214] width 538 height 27
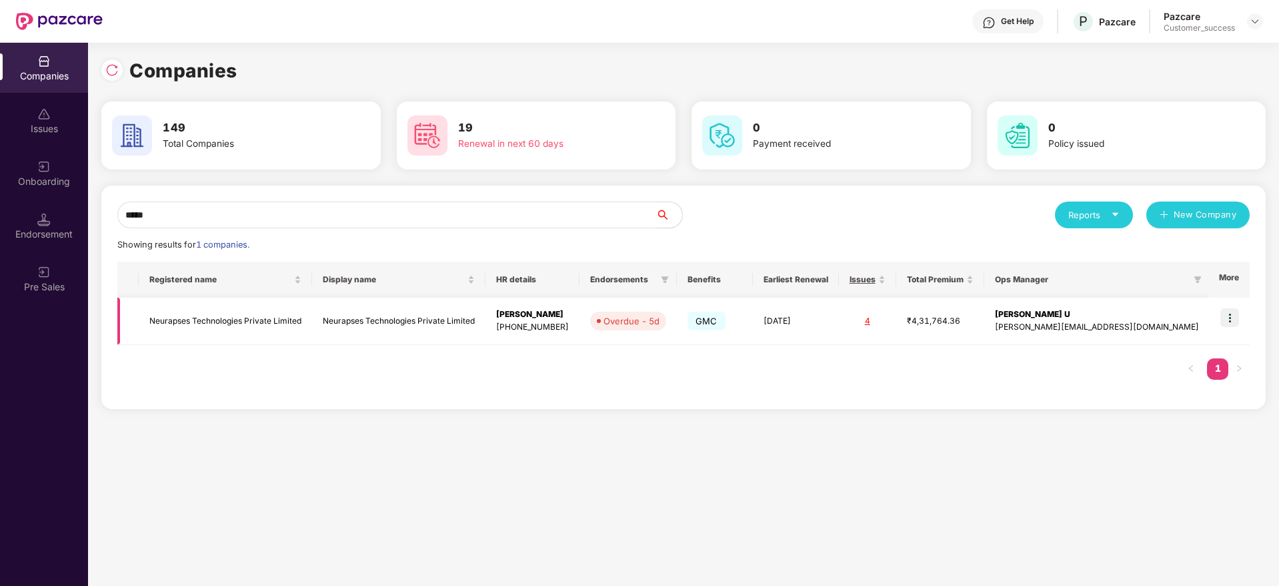
type input "*****"
click at [1227, 323] on img at bounding box center [1229, 317] width 19 height 19
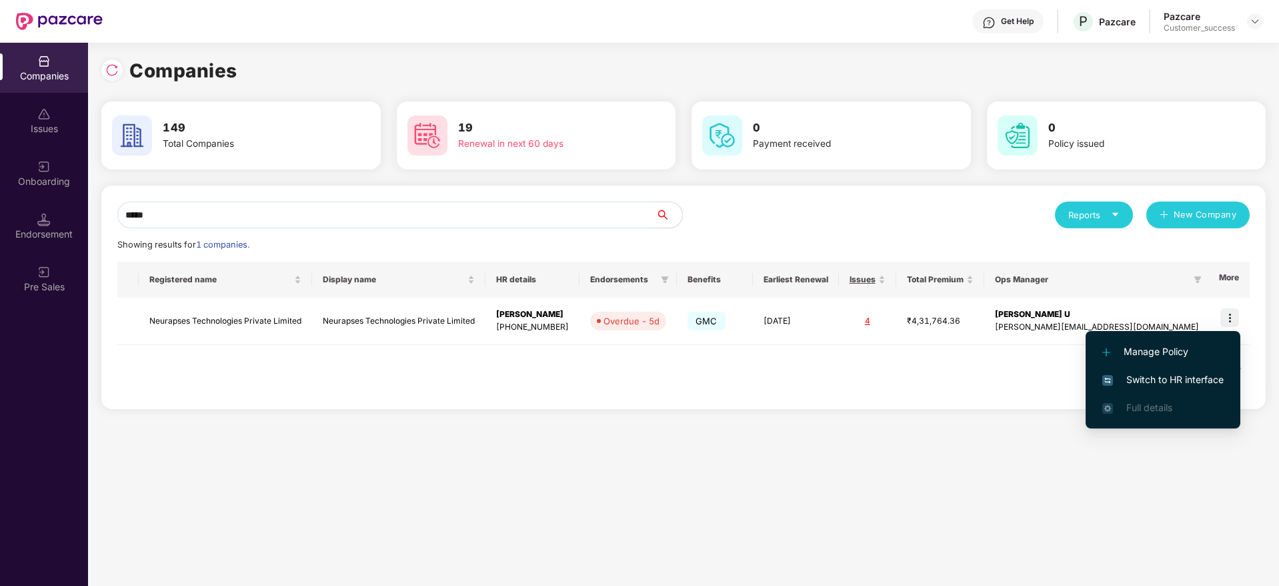
click at [1196, 382] on span "Switch to HR interface" at bounding box center [1162, 379] width 121 height 15
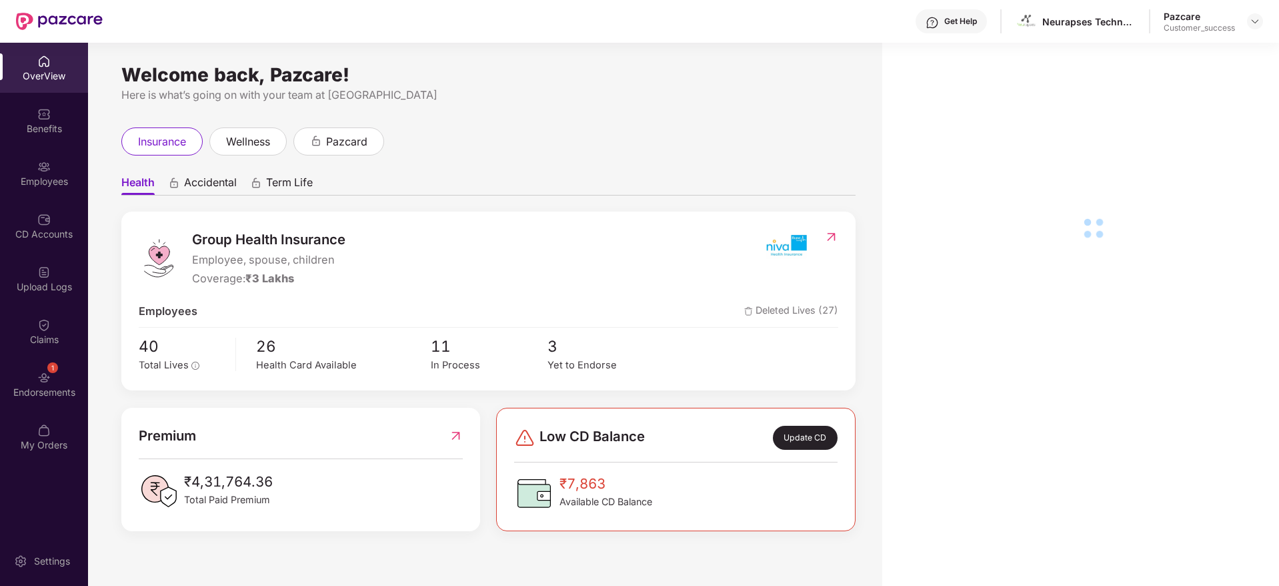
click at [48, 183] on div "Employees" at bounding box center [44, 181] width 88 height 13
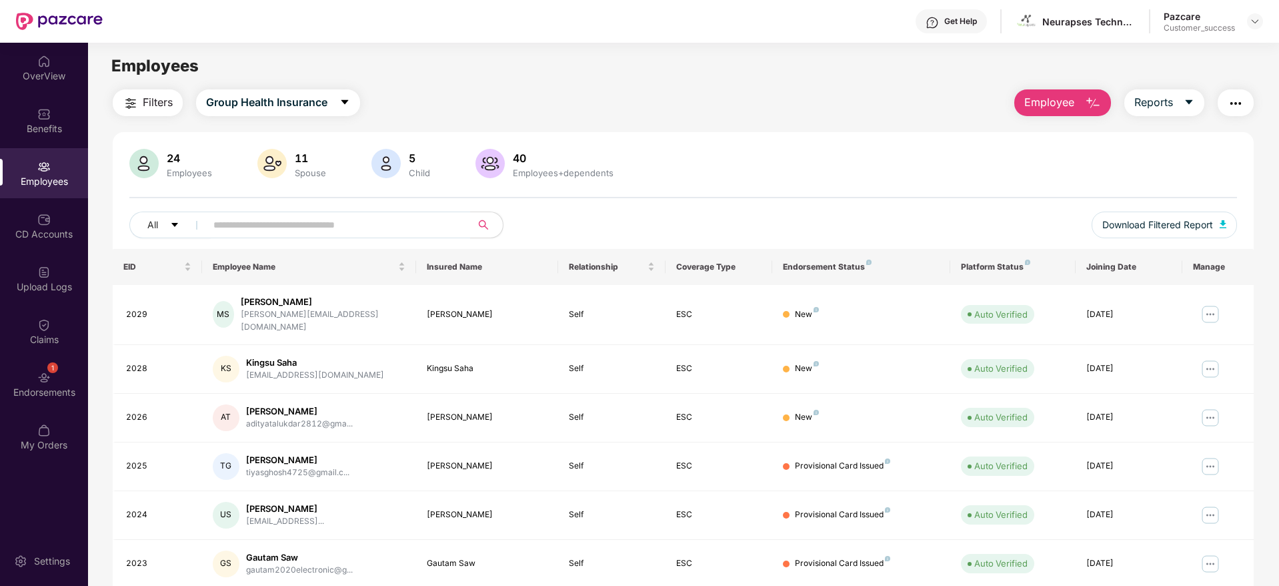
click at [300, 240] on div "All Download Filtered Report" at bounding box center [683, 229] width 1108 height 37
click at [311, 226] on input "text" at bounding box center [332, 225] width 239 height 20
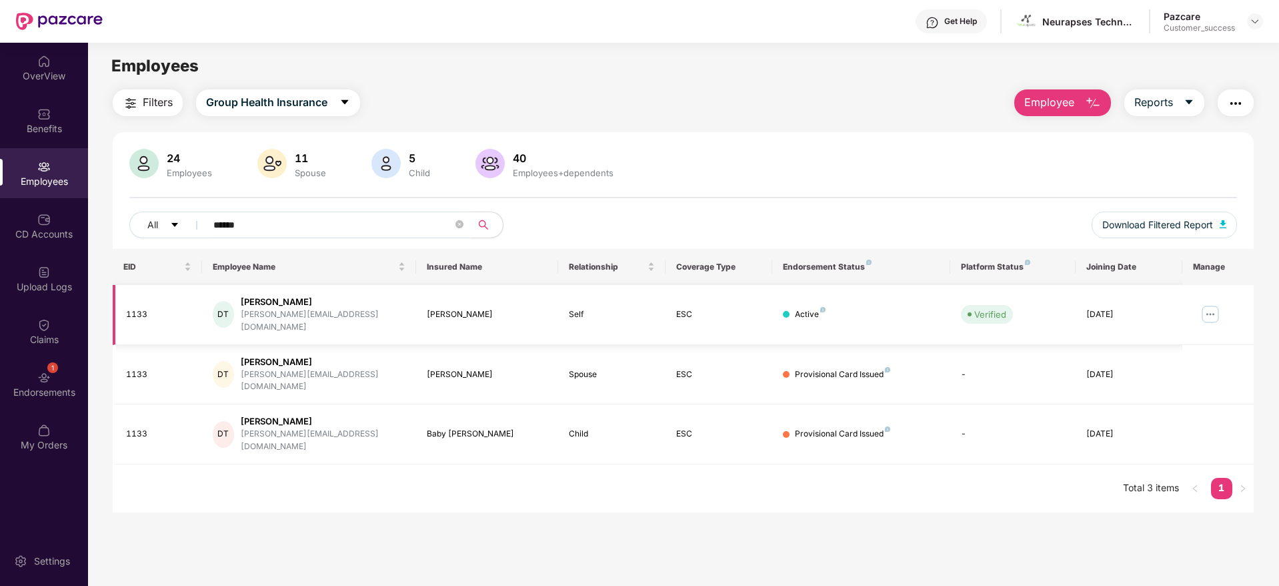
type input "******"
click at [1216, 304] on img at bounding box center [1210, 313] width 21 height 21
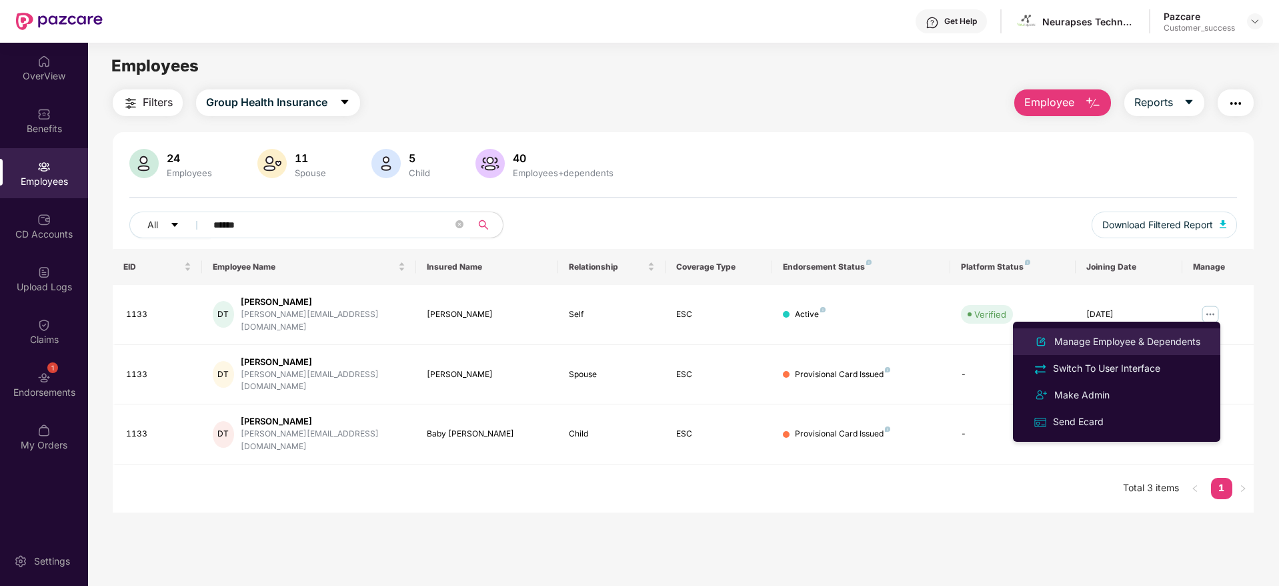
click at [1186, 337] on div "Manage Employee & Dependents" at bounding box center [1127, 341] width 151 height 15
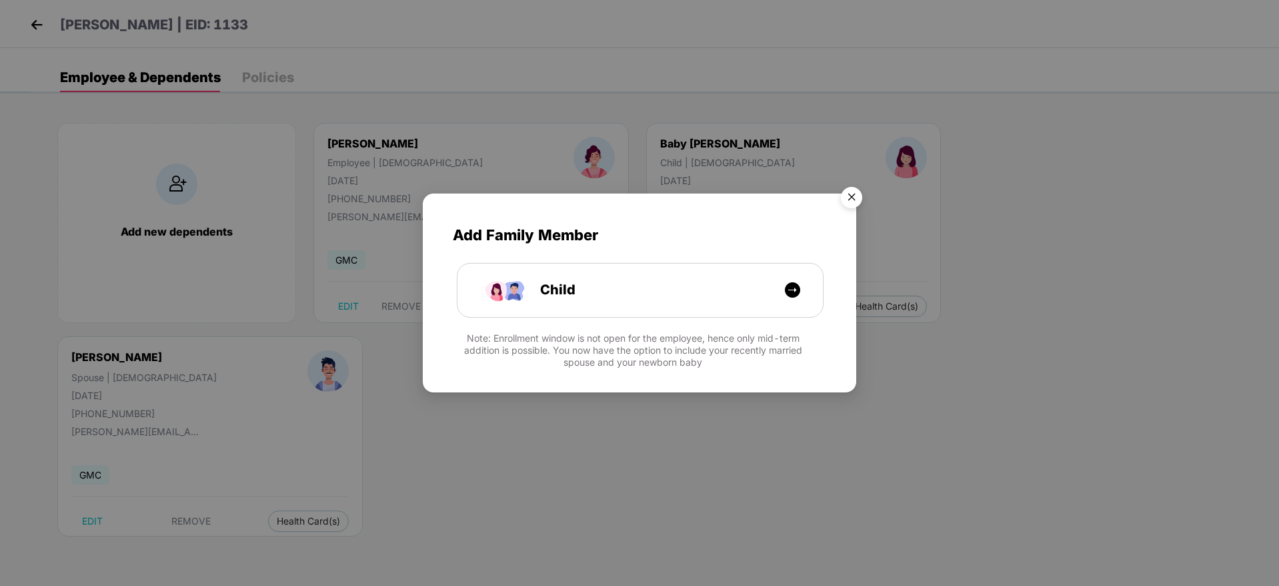
click at [857, 205] on img "Close" at bounding box center [851, 199] width 37 height 37
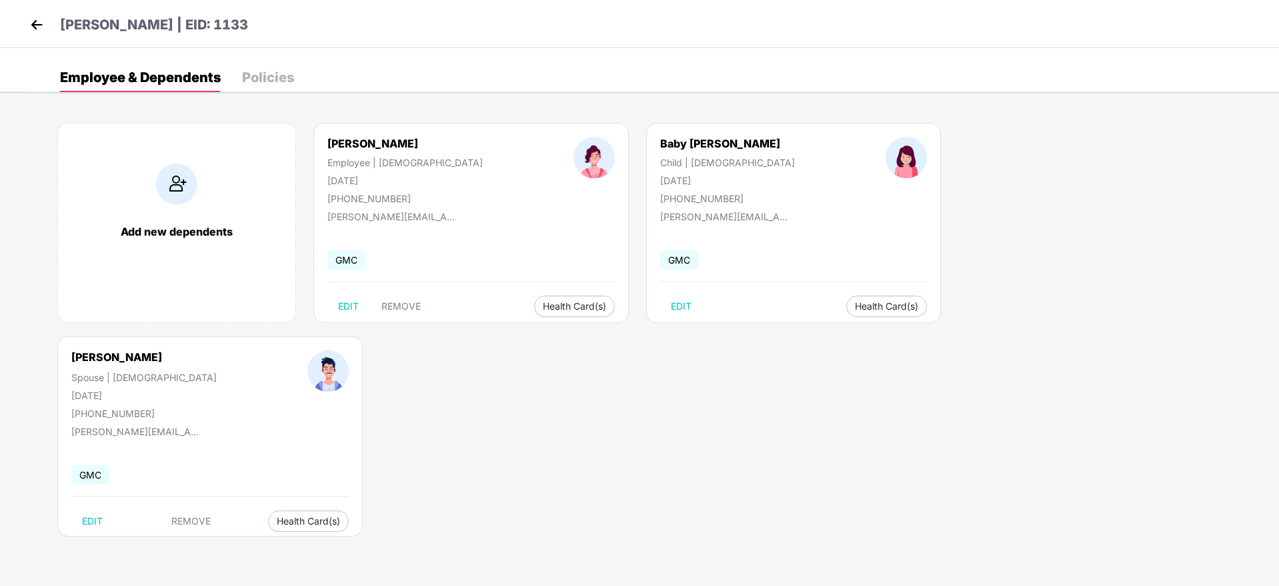
click at [453, 183] on div "Devika Tamilmani Employee | Female 19 Dec 1996 +919524262480" at bounding box center [405, 170] width 246 height 67
drag, startPoint x: 939, startPoint y: 185, endPoint x: 848, endPoint y: 181, distance: 90.8
click at [262, 350] on div "Jaivignesh Elangovan Spouse | Male 11 Mar 1997 +919524262480" at bounding box center [144, 384] width 236 height 69
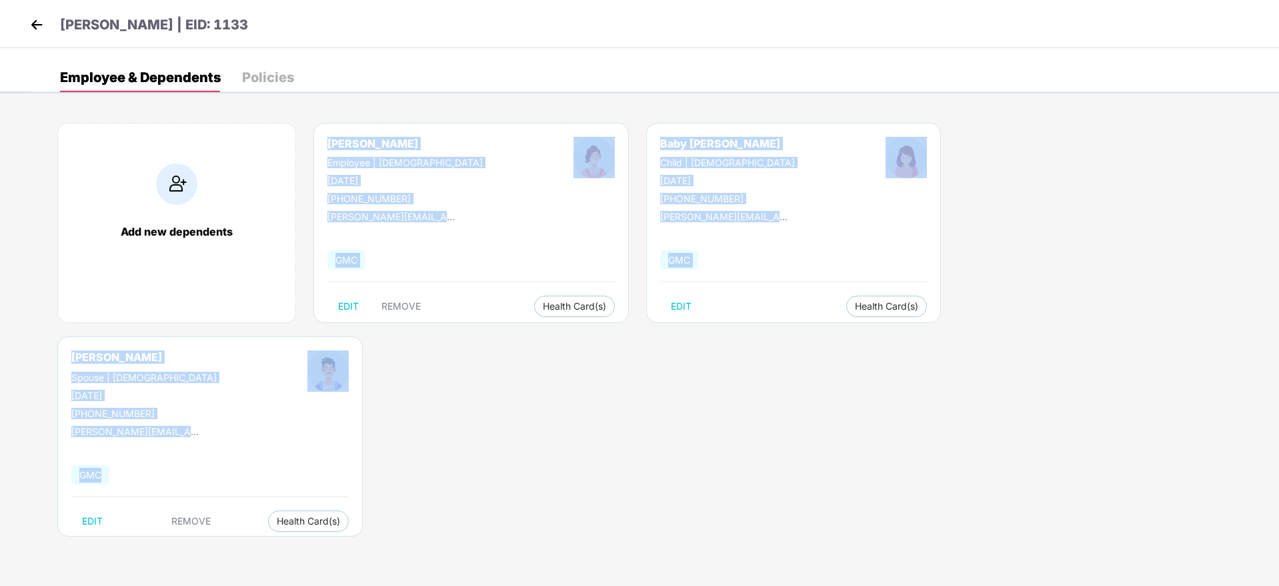
drag, startPoint x: 987, startPoint y: 239, endPoint x: 307, endPoint y: 113, distance: 691.0
click at [307, 113] on div "Add new dependents Devika Tamilmani Employee | Female 19 Dec 1996 +919524262480…" at bounding box center [655, 336] width 1248 height 467
drag, startPoint x: 308, startPoint y: 113, endPoint x: 1102, endPoint y: 391, distance: 841.7
click at [1102, 391] on body "Devika Tamilmani | EID: 1133 Employee & Dependents Policies Add new dependents …" at bounding box center [639, 293] width 1279 height 586
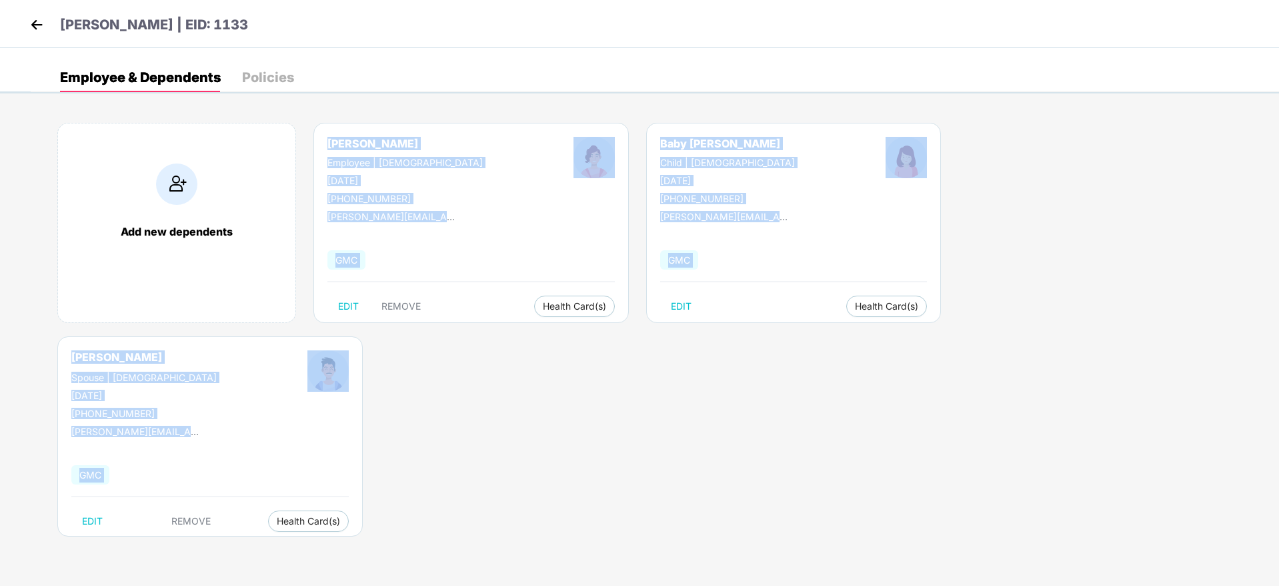
click at [1102, 391] on body "Devika Tamilmani | EID: 1133 Employee & Dependents Policies Add new dependents …" at bounding box center [639, 293] width 1279 height 586
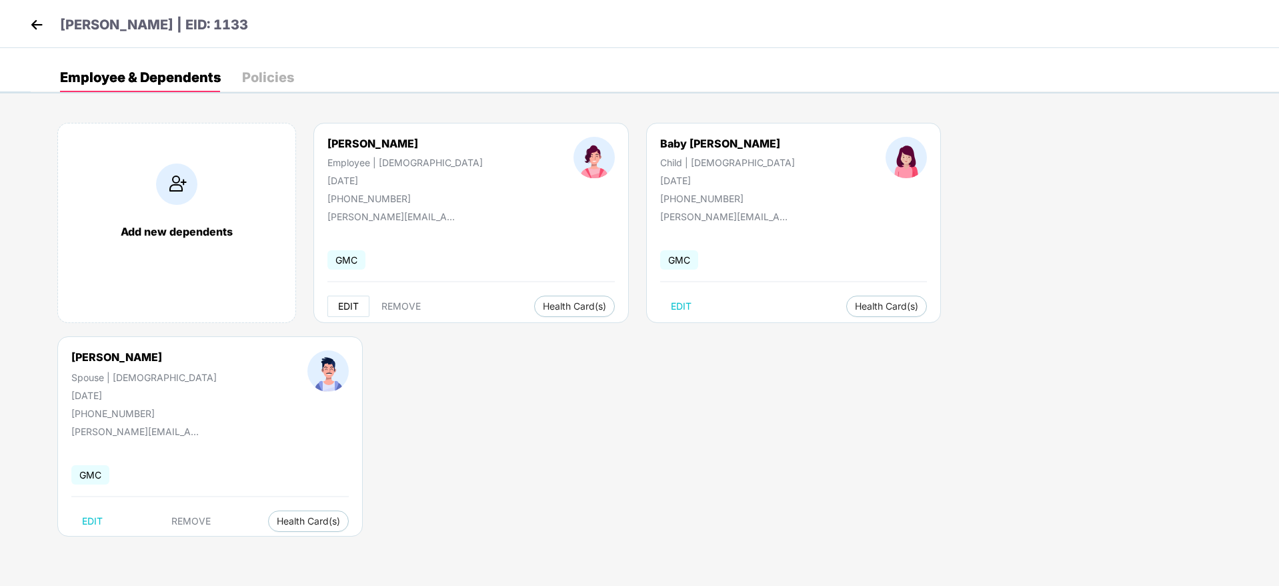
click at [361, 301] on button "EDIT" at bounding box center [348, 305] width 42 height 21
select select "******"
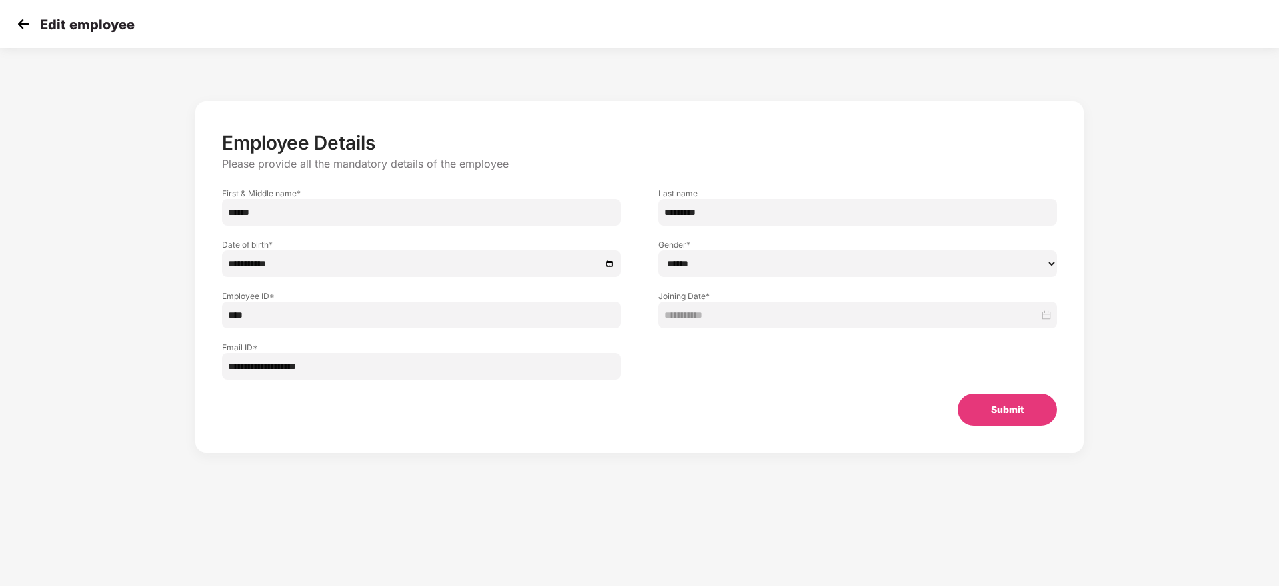
drag, startPoint x: 670, startPoint y: 210, endPoint x: 729, endPoint y: 207, distance: 58.8
click at [729, 207] on input "*********" at bounding box center [857, 212] width 399 height 27
type input "*"
click at [1018, 431] on div "**********" at bounding box center [639, 276] width 888 height 351
click at [1021, 422] on button "Submit" at bounding box center [1007, 409] width 99 height 32
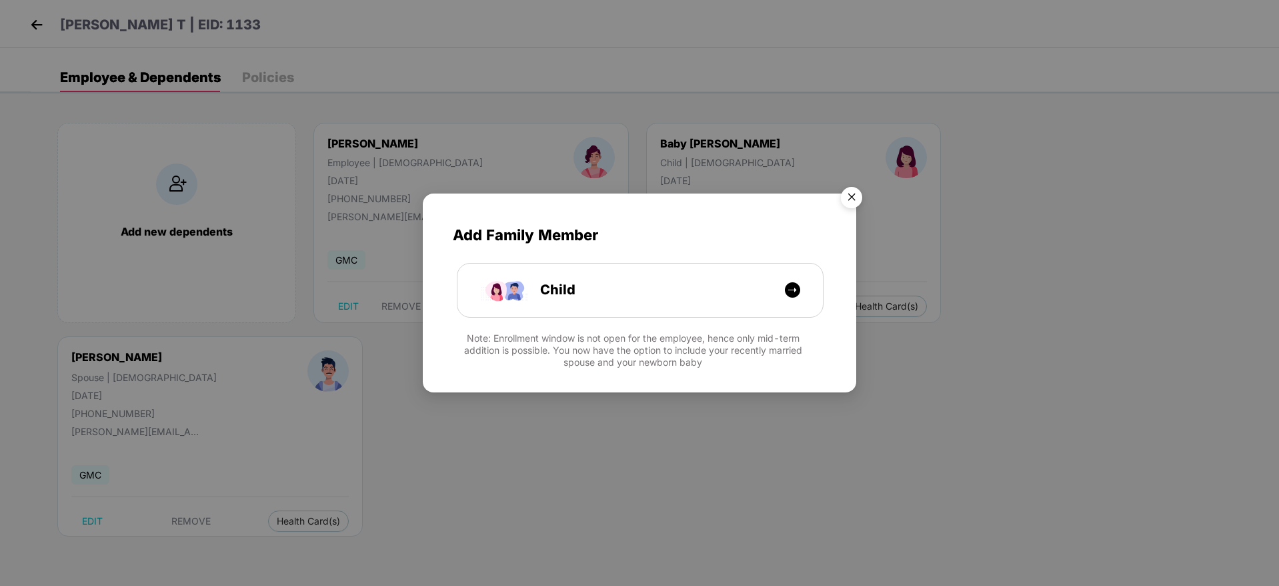
click at [848, 204] on img "Close" at bounding box center [851, 199] width 37 height 37
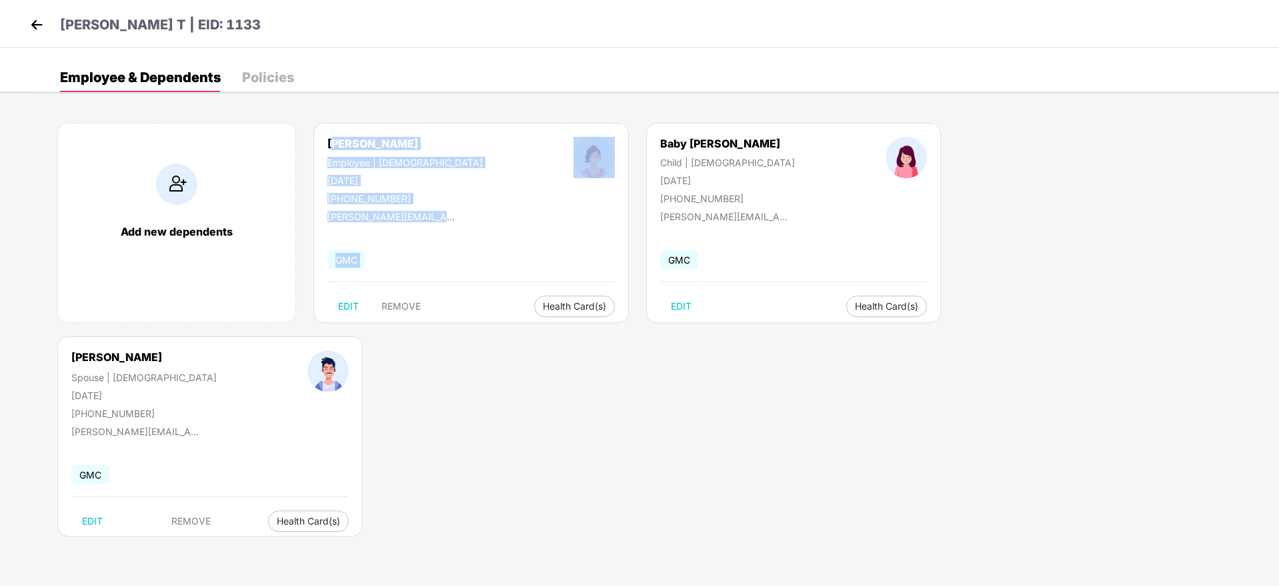
drag, startPoint x: 335, startPoint y: 140, endPoint x: 562, endPoint y: 321, distance: 290.4
click at [562, 321] on div "Add new dependents Devika T Employee | Female 19 Dec 1996 +919524262480 devika@…" at bounding box center [655, 336] width 1248 height 467
click at [563, 321] on div "Add new dependents Devika T Employee | Female 19 Dec 1996 +919524262480 devika@…" at bounding box center [655, 336] width 1248 height 467
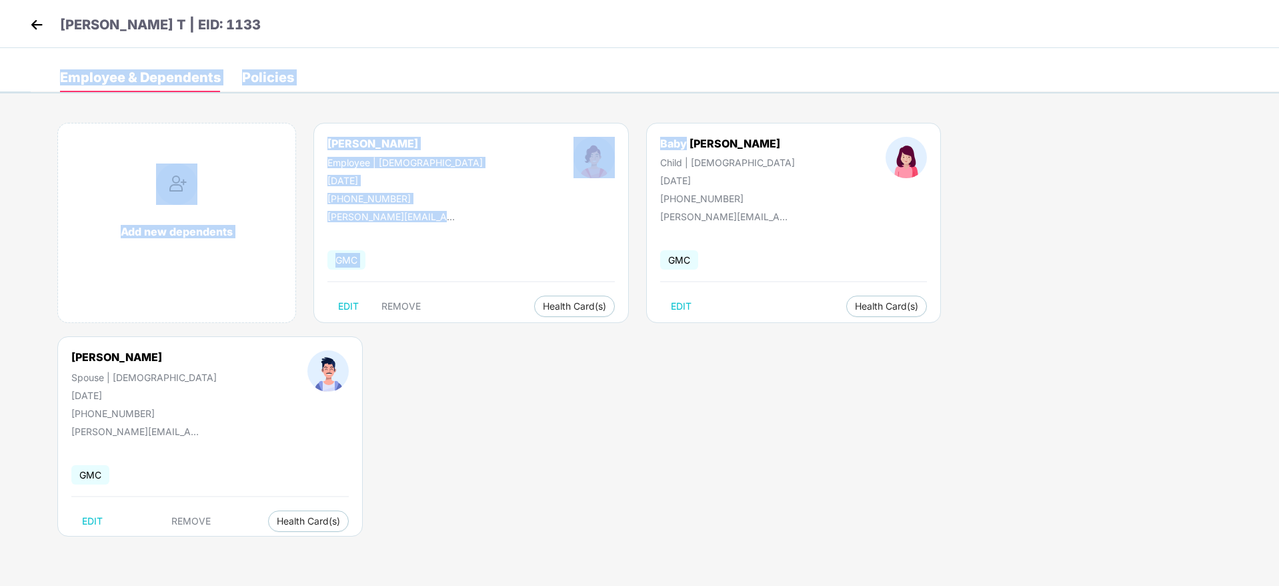
drag, startPoint x: 562, startPoint y: 321, endPoint x: 43, endPoint y: 77, distance: 574.3
click at [43, 77] on div "Employee & Dependents Policies Add new dependents Devika T Employee | Female 19…" at bounding box center [655, 316] width 1248 height 507
click at [29, 73] on div "Employee & Dependents Policies Add new dependents Devika T Employee | Female 19…" at bounding box center [639, 70] width 1279 height 45
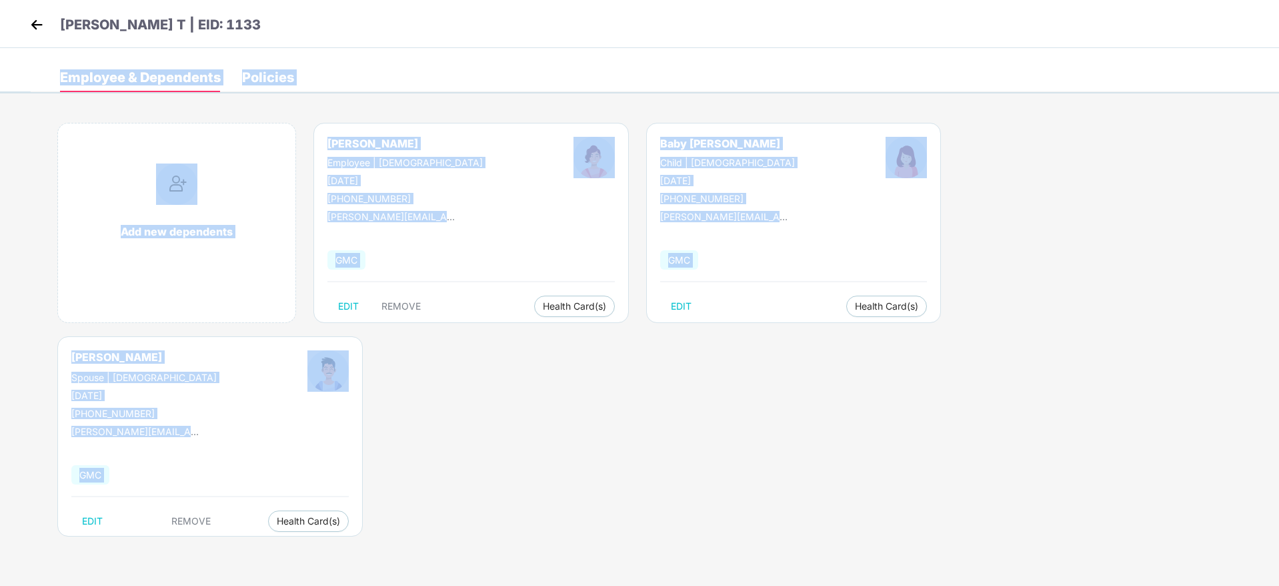
drag, startPoint x: 29, startPoint y: 73, endPoint x: 1206, endPoint y: 501, distance: 1252.5
click at [1206, 501] on body "Devika T | EID: 1133 Employee & Dependents Policies Add new dependents Devika T…" at bounding box center [639, 293] width 1279 height 586
drag, startPoint x: 1211, startPoint y: 401, endPoint x: 21, endPoint y: 131, distance: 1220.5
click at [21, 131] on body "Devika T | EID: 1133 Employee & Dependents Policies Add new dependents Devika T…" at bounding box center [639, 293] width 1279 height 586
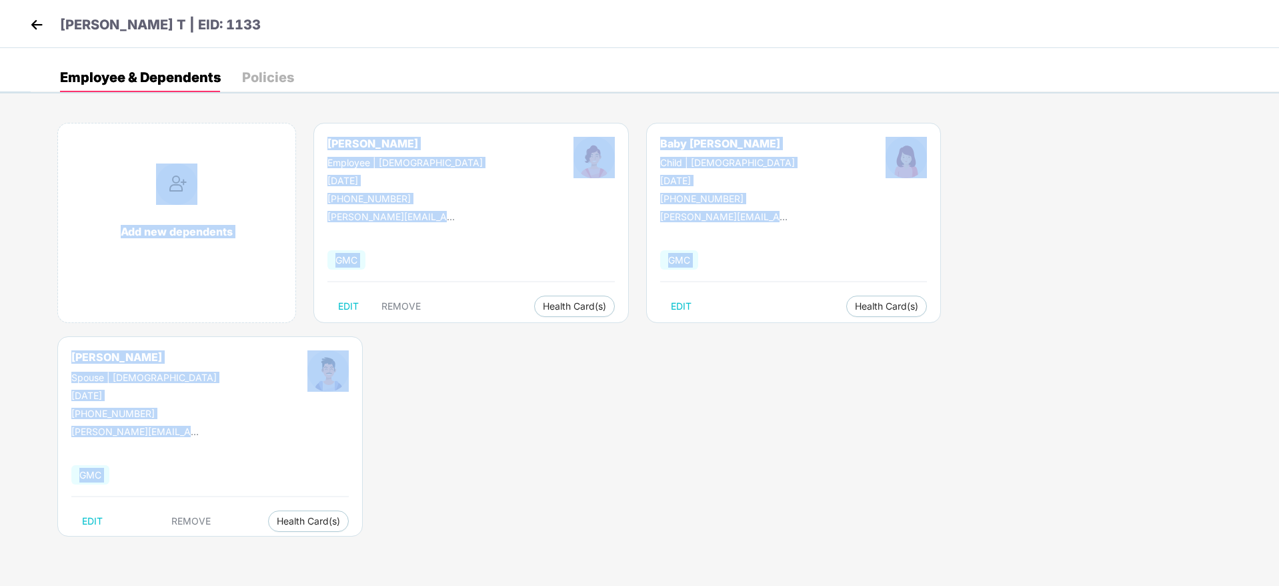
click at [21, 131] on body "Devika T | EID: 1133 Employee & Dependents Policies Add new dependents Devika T…" at bounding box center [639, 293] width 1279 height 586
drag, startPoint x: 21, startPoint y: 131, endPoint x: 1158, endPoint y: 377, distance: 1163.8
click at [1156, 377] on body "Devika T | EID: 1133 Employee & Dependents Policies Add new dependents Devika T…" at bounding box center [639, 293] width 1279 height 586
click at [1159, 377] on body "Devika T | EID: 1133 Employee & Dependents Policies Add new dependents Devika T…" at bounding box center [639, 293] width 1279 height 586
drag, startPoint x: 1164, startPoint y: 370, endPoint x: 7, endPoint y: 104, distance: 1186.6
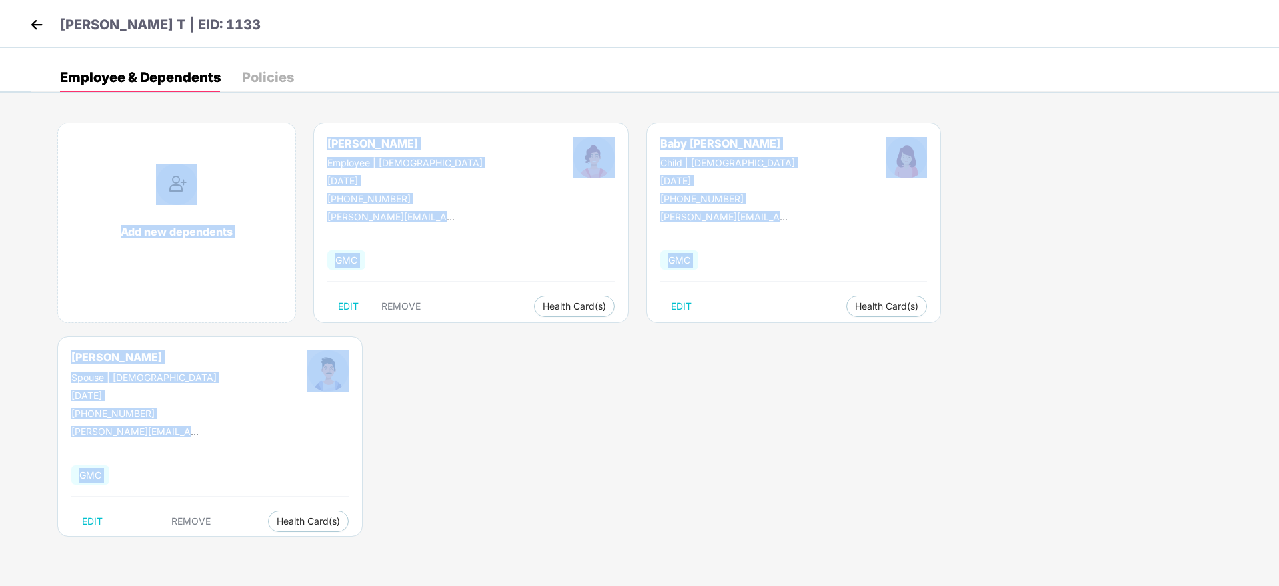
click at [7, 104] on body "Devika T | EID: 1133 Employee & Dependents Policies Add new dependents Devika T…" at bounding box center [639, 293] width 1279 height 586
click at [12, 105] on body "Devika T | EID: 1133 Employee & Dependents Policies Add new dependents Devika T…" at bounding box center [639, 293] width 1279 height 586
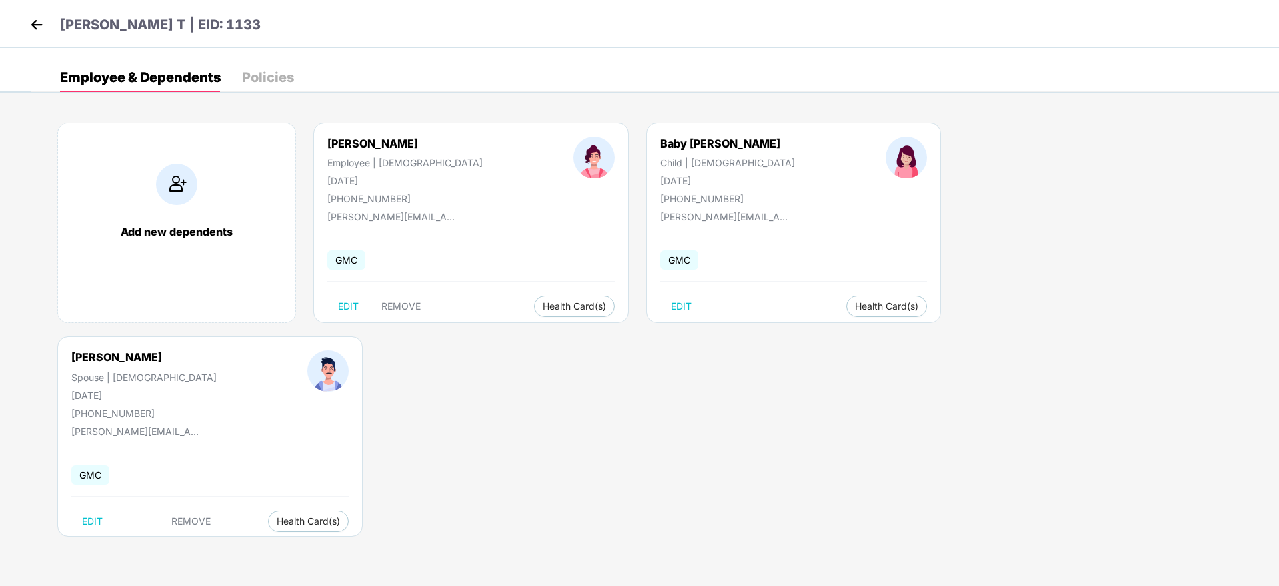
click at [27, 21] on img at bounding box center [37, 25] width 20 height 20
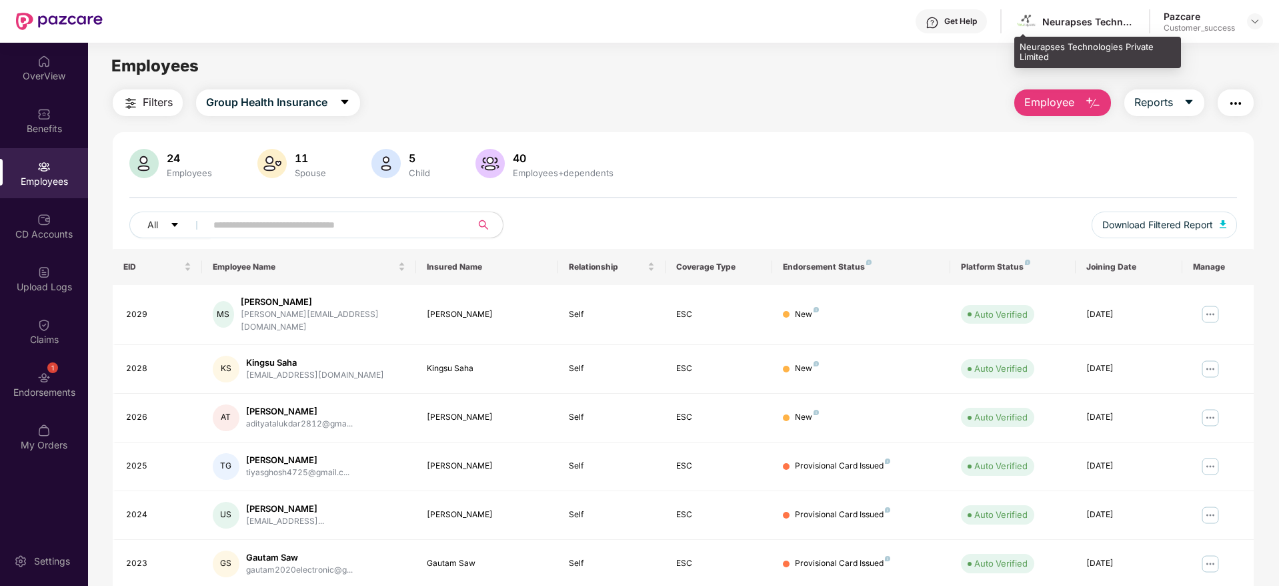
click at [1068, 17] on div "Neurapses Technologies Private Limited" at bounding box center [1088, 21] width 93 height 13
copy div "Neurapses"
click at [1252, 25] on img at bounding box center [1255, 21] width 11 height 11
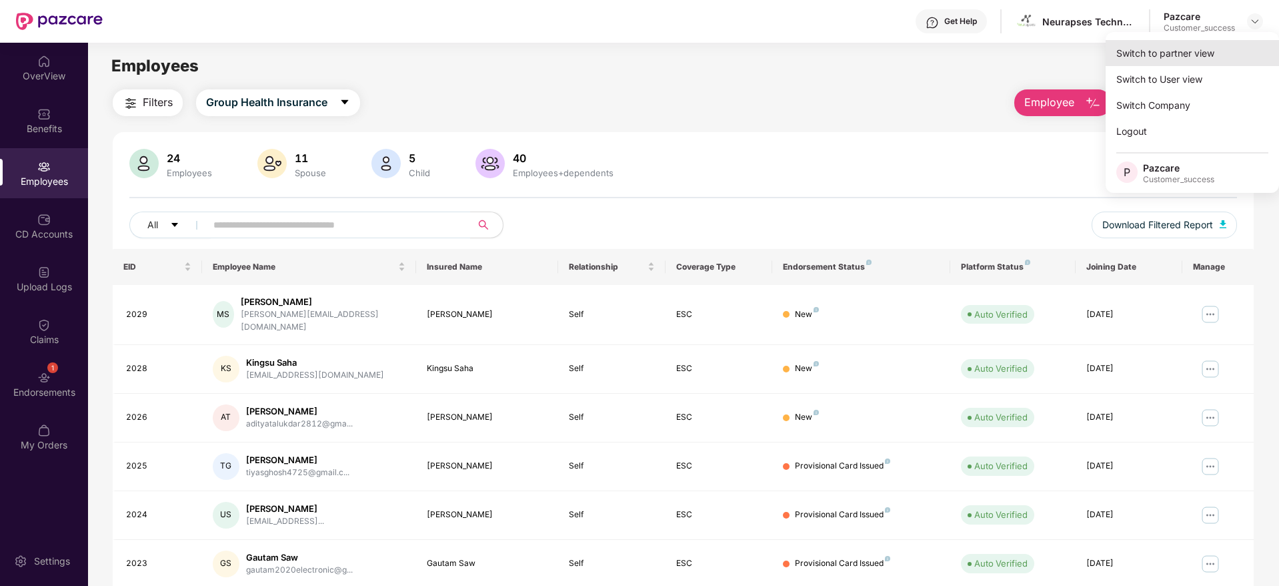
click at [1232, 48] on div "Switch to partner view" at bounding box center [1192, 53] width 173 height 26
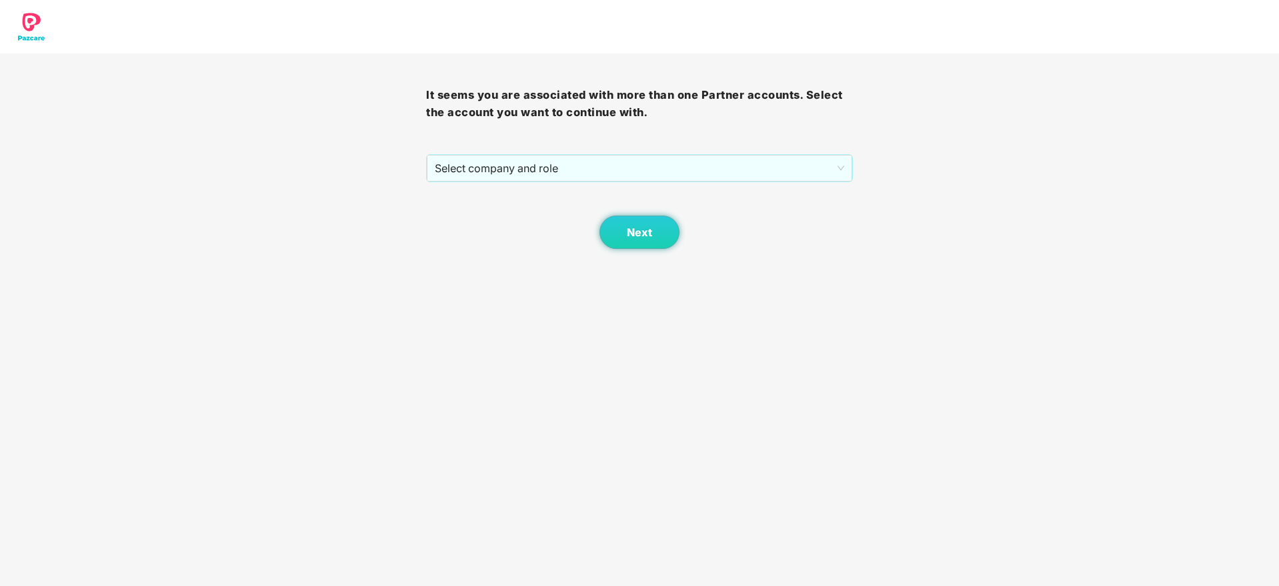
drag, startPoint x: 778, startPoint y: 146, endPoint x: 771, endPoint y: 171, distance: 25.7
click at [778, 147] on div "It seems you are associated with more than one Partner accounts. Select the acc…" at bounding box center [639, 150] width 426 height 195
drag, startPoint x: 771, startPoint y: 171, endPoint x: 753, endPoint y: 193, distance: 28.4
click at [770, 175] on span "Select company and role" at bounding box center [639, 167] width 409 height 25
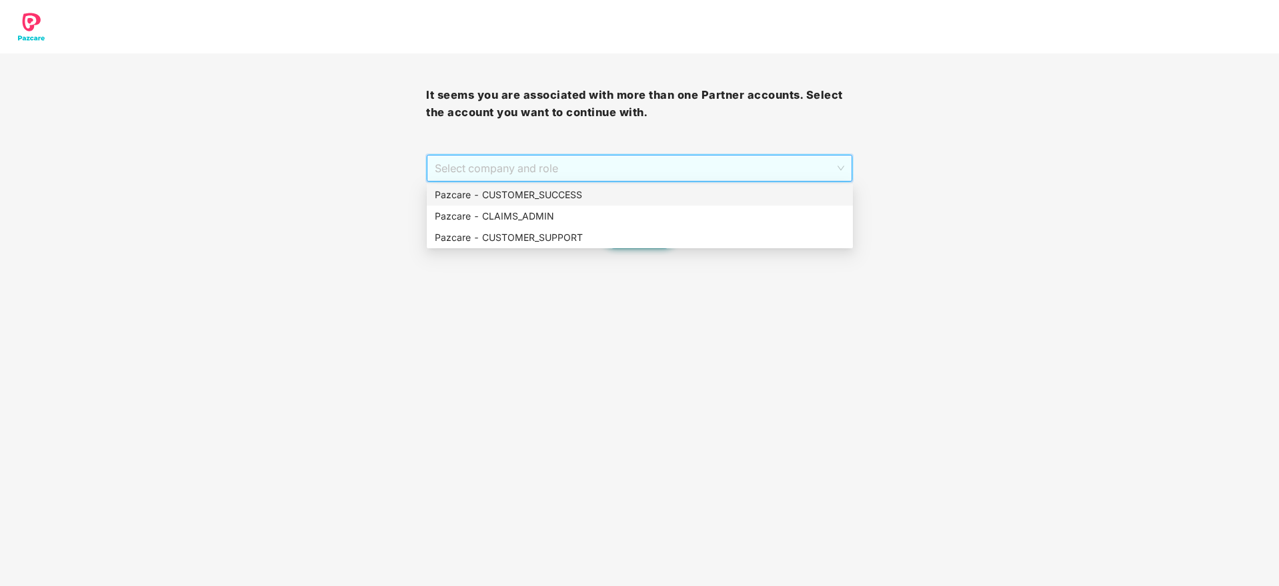
click at [750, 195] on div "Pazcare - CUSTOMER_SUCCESS" at bounding box center [640, 194] width 410 height 15
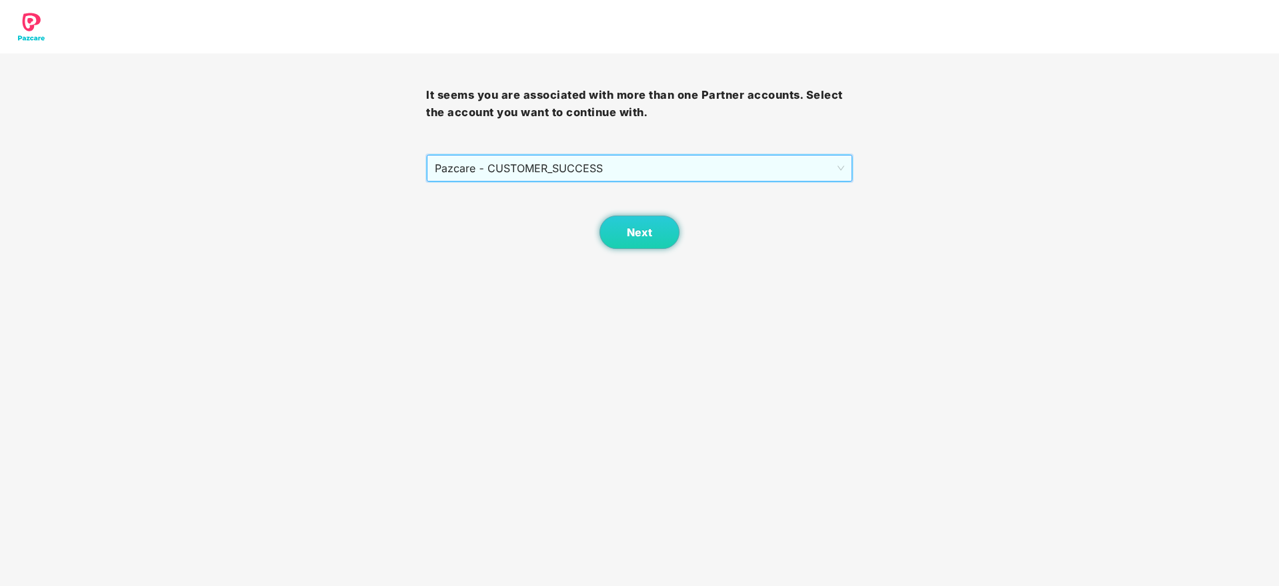
click at [686, 223] on div "Next" at bounding box center [639, 215] width 426 height 67
click at [663, 228] on button "Next" at bounding box center [640, 231] width 80 height 33
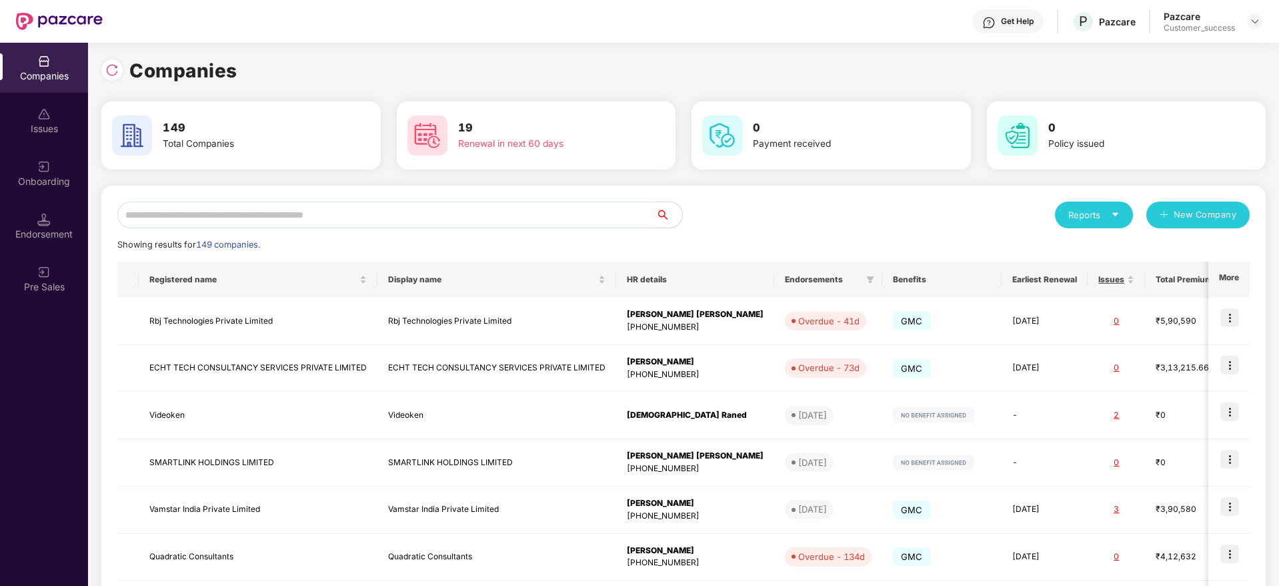
click at [593, 232] on div "Reports New Company Showing results for 149 companies. Registered name Display …" at bounding box center [683, 509] width 1132 height 616
click at [595, 214] on input "text" at bounding box center [386, 214] width 538 height 27
paste input "*********"
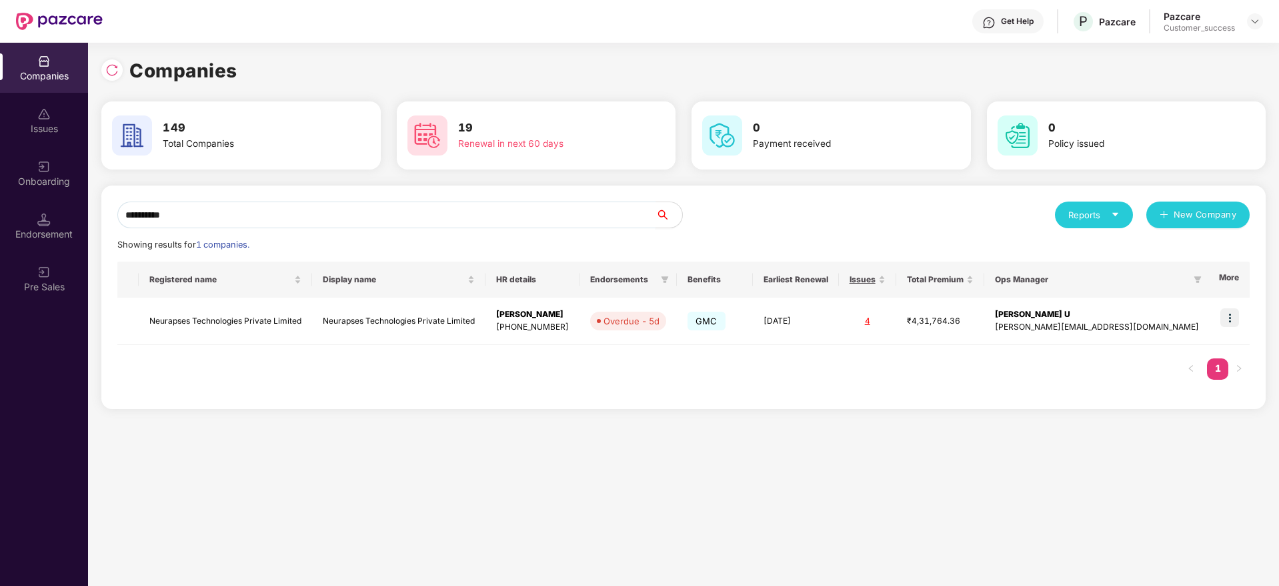
type input "*********"
click at [1227, 314] on img at bounding box center [1229, 317] width 19 height 19
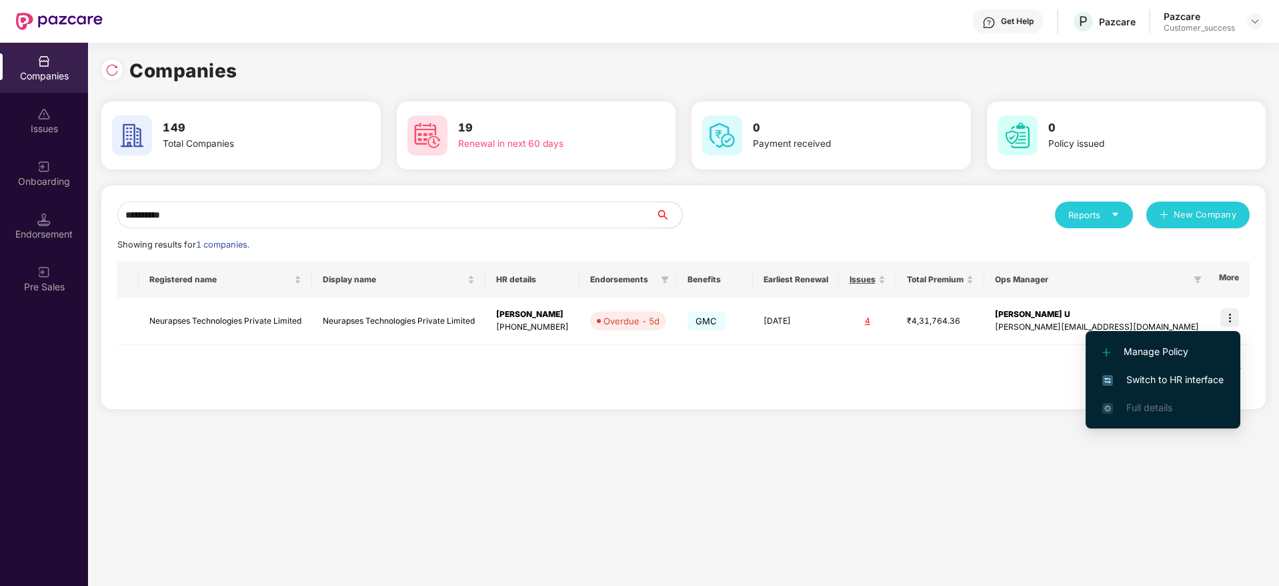
click at [1198, 377] on span "Switch to HR interface" at bounding box center [1162, 379] width 121 height 15
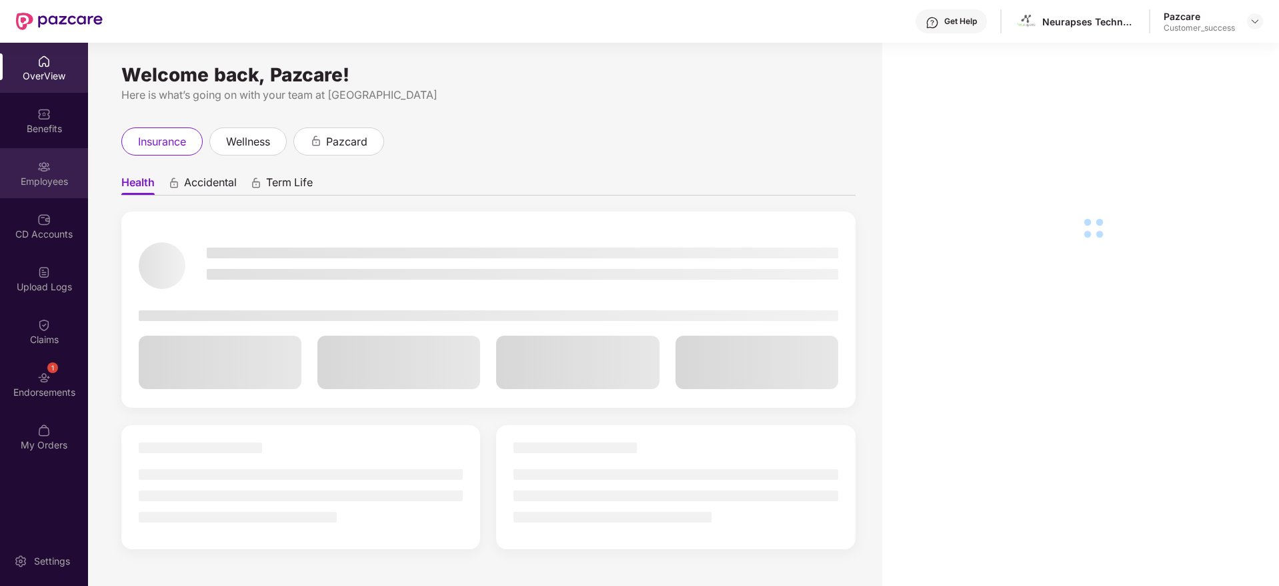
click at [47, 167] on img at bounding box center [43, 166] width 13 height 13
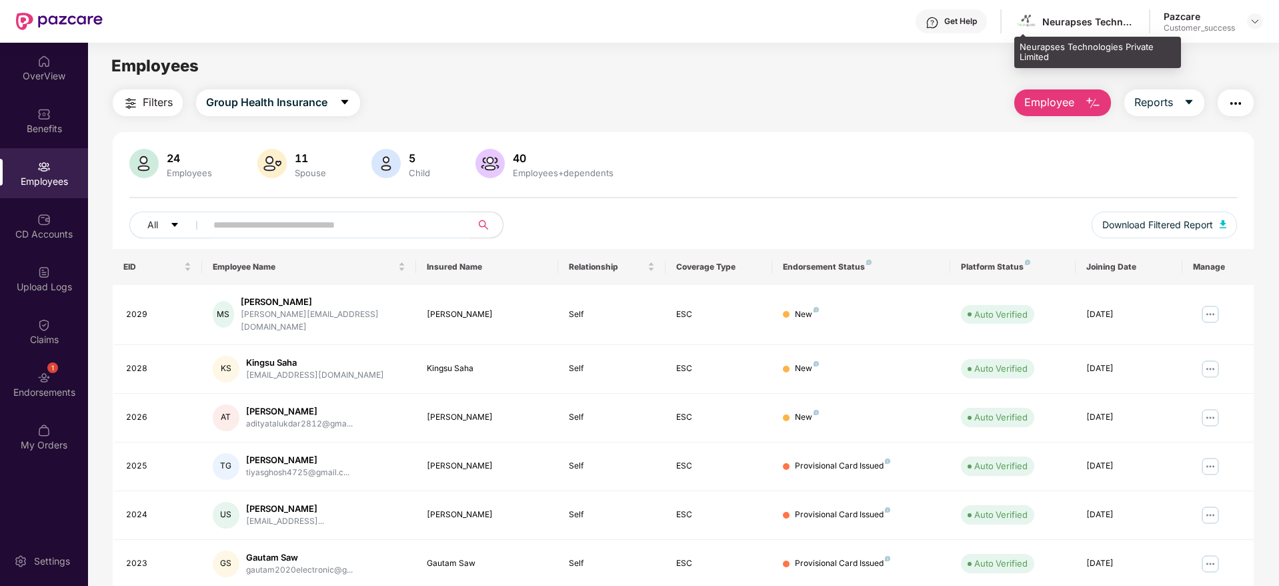
click at [1077, 27] on div "Neurapses Technologies Private Limited" at bounding box center [1075, 21] width 121 height 23
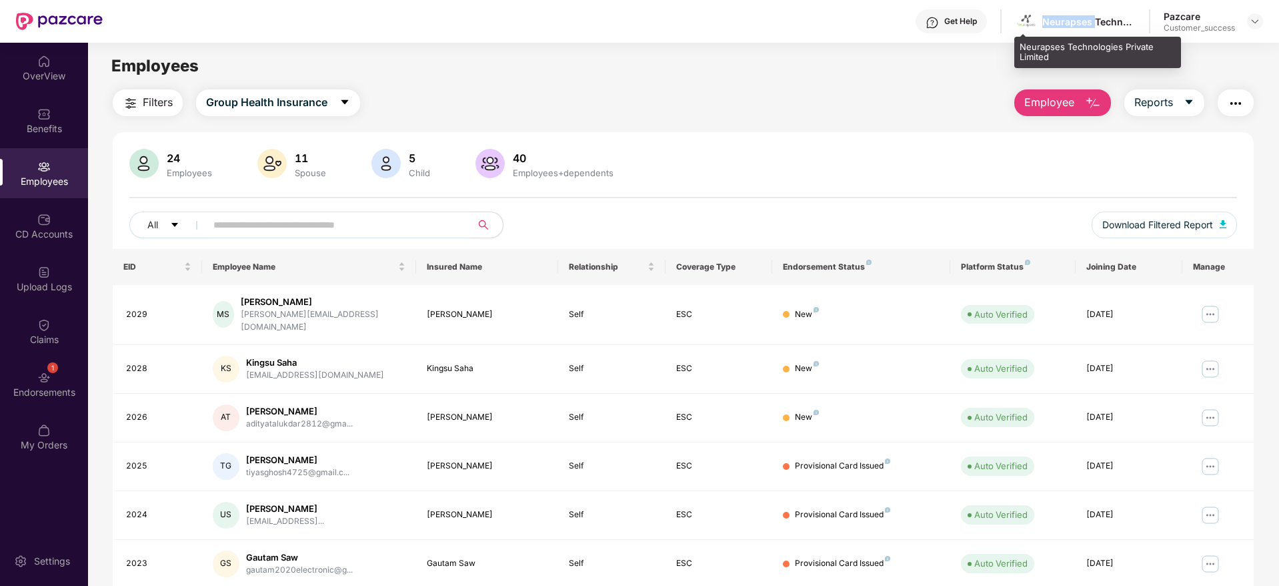
click at [1077, 27] on div "Neurapses Technologies Private Limited" at bounding box center [1075, 21] width 121 height 23
click at [379, 218] on input "text" at bounding box center [332, 225] width 239 height 20
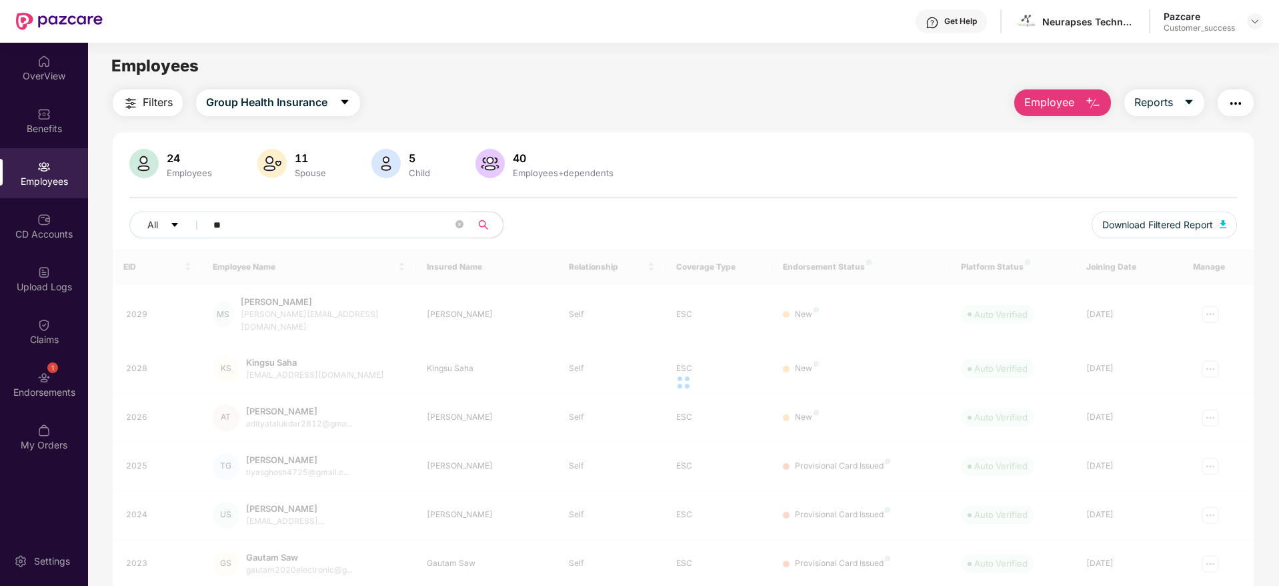
type input "*"
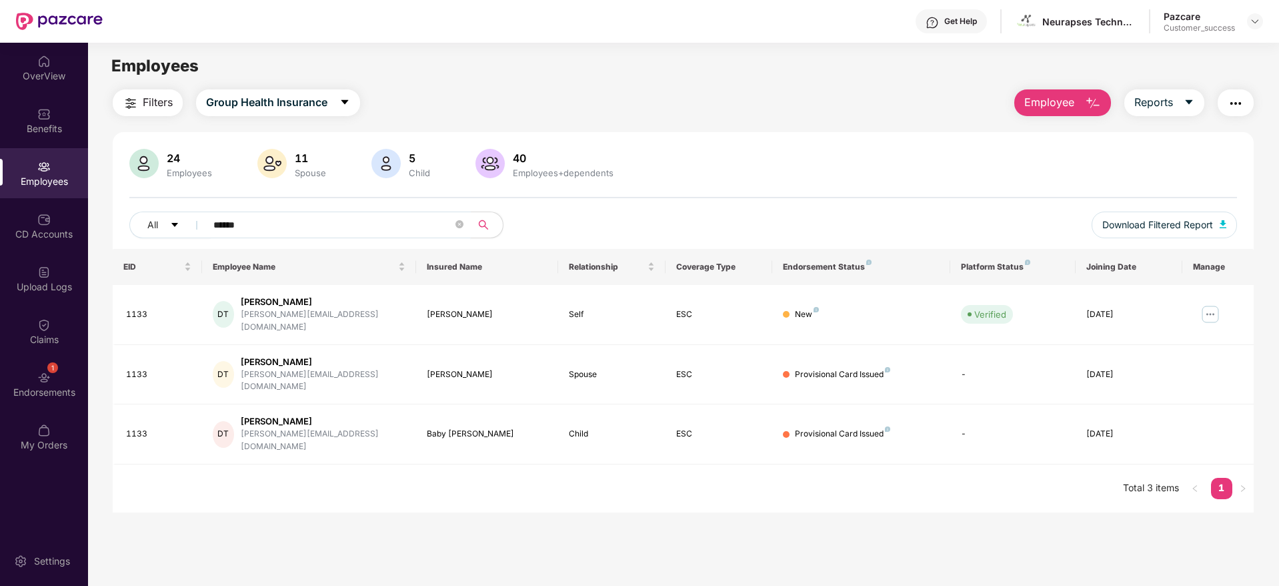
type input "******"
click at [1200, 311] on img at bounding box center [1210, 313] width 21 height 21
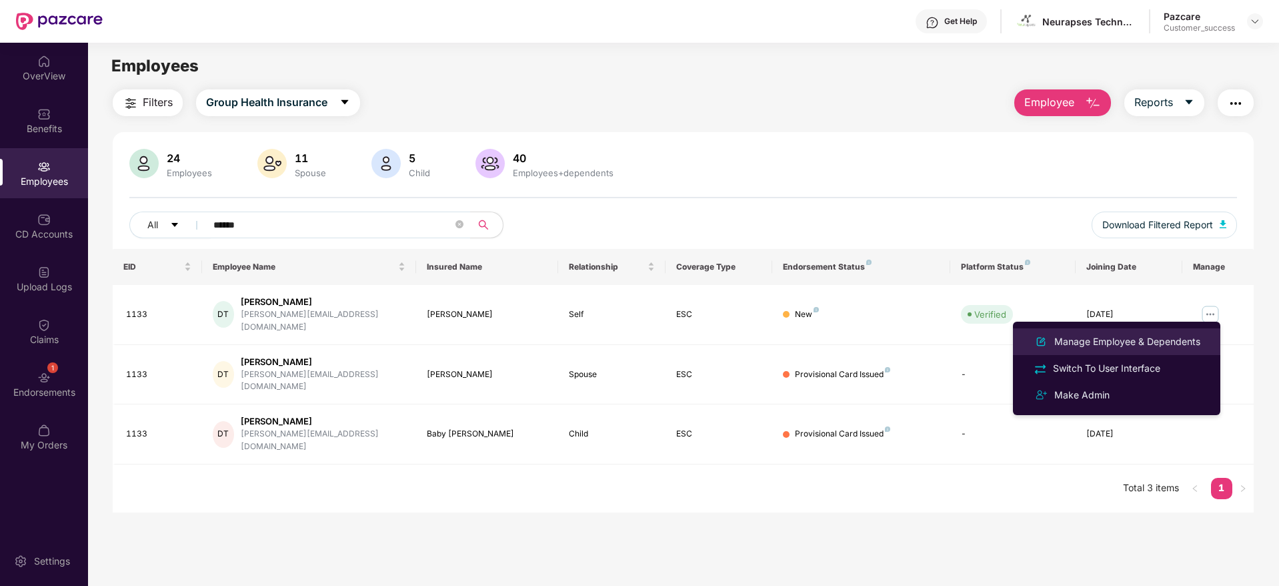
click at [1170, 341] on div "Manage Employee & Dependents" at bounding box center [1127, 341] width 151 height 15
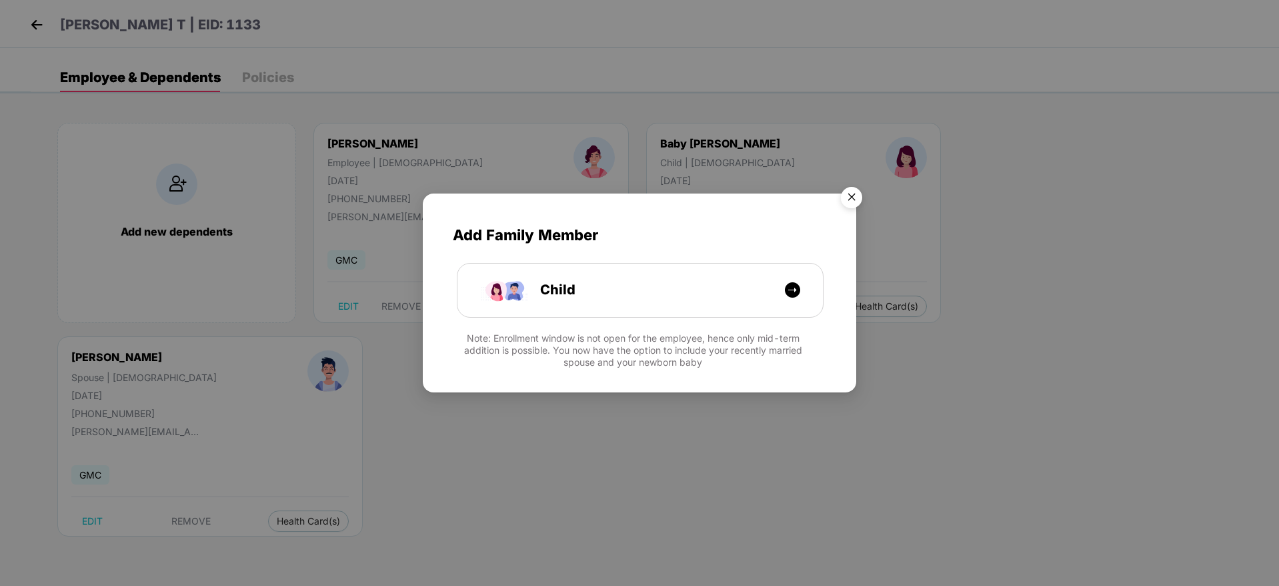
click at [855, 202] on img "Close" at bounding box center [851, 199] width 37 height 37
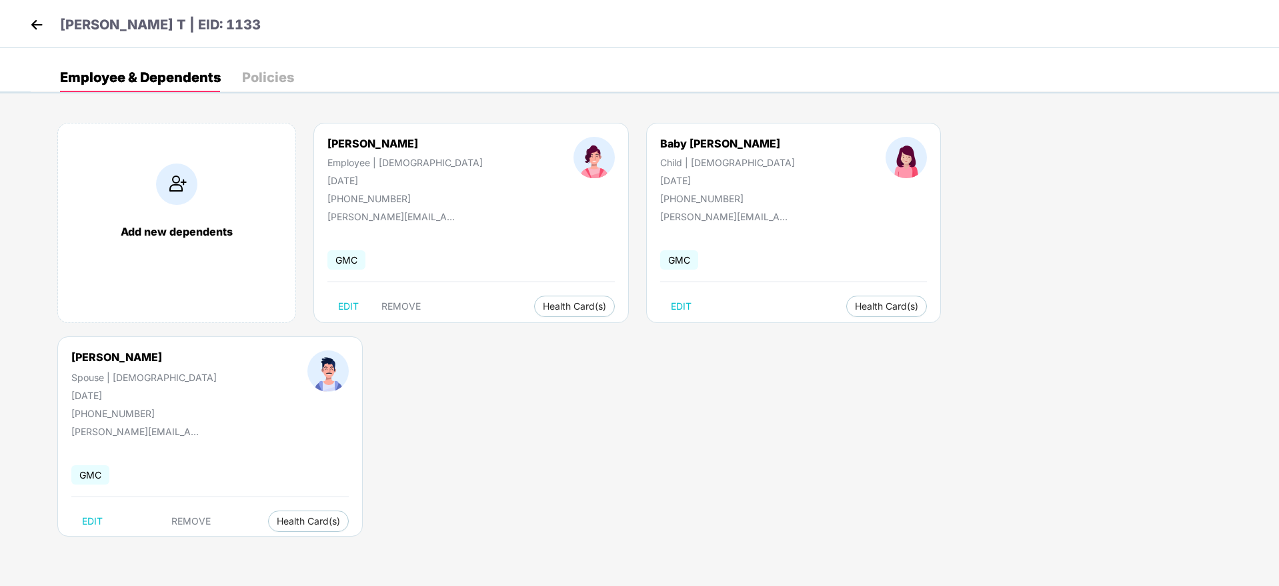
drag, startPoint x: 819, startPoint y: 185, endPoint x: 333, endPoint y: 134, distance: 488.1
click at [333, 134] on div "Add new dependents Devika T Employee | Female 19 Dec 1996 +919524262480 devika@…" at bounding box center [655, 336] width 1248 height 467
click at [333, 134] on div "Devika T Employee | Female 19 Dec 1996 +919524262480 devika@neurapses.com GMC E…" at bounding box center [470, 223] width 315 height 200
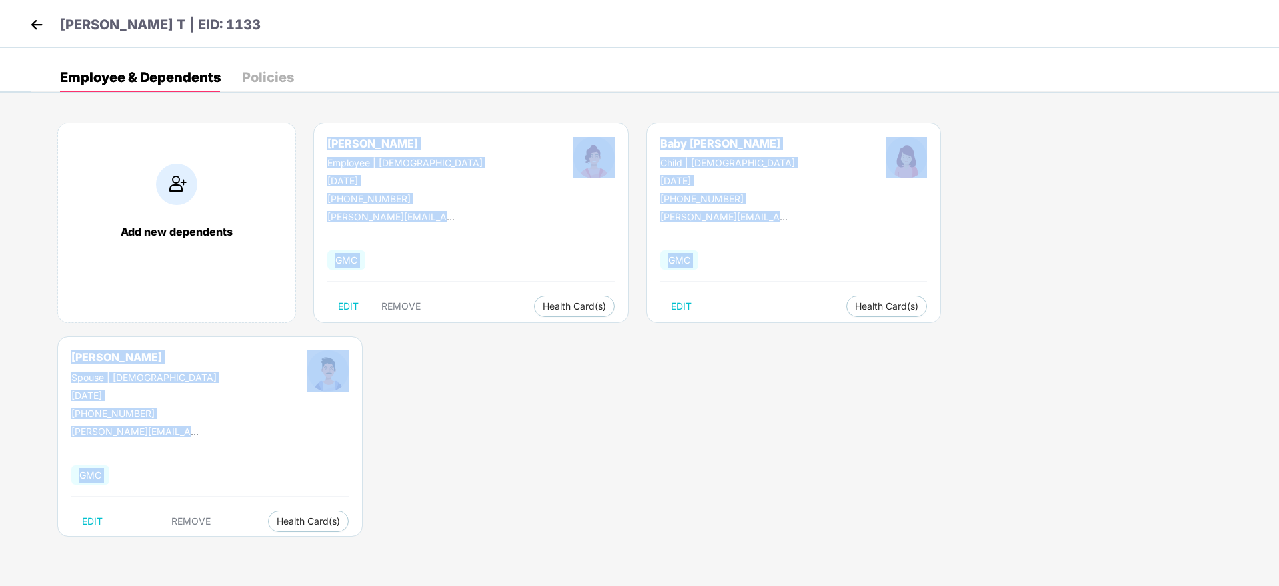
drag, startPoint x: 310, startPoint y: 134, endPoint x: 1104, endPoint y: 321, distance: 816.0
click at [1104, 321] on div "Add new dependents Devika T Employee | Female 19 Dec 1996 +919524262480 devika@…" at bounding box center [655, 336] width 1248 height 467
click at [1174, 336] on div "Add new dependents Devika T Employee | Female 19 Dec 1996 +919524262480 devika@…" at bounding box center [655, 336] width 1248 height 467
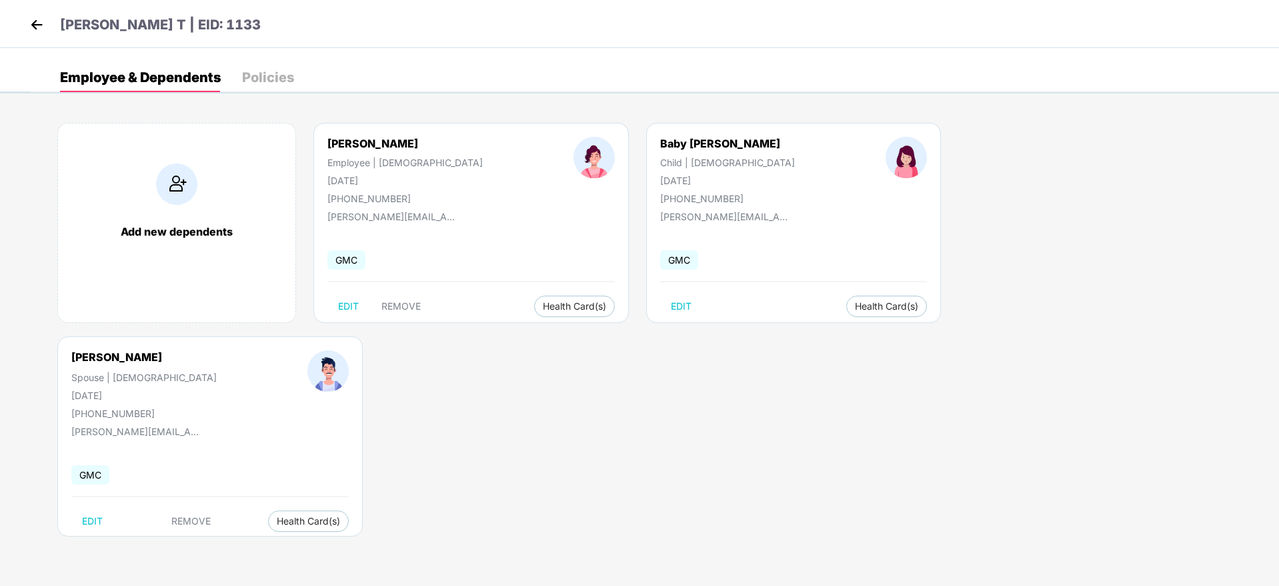
click at [39, 25] on img at bounding box center [37, 25] width 20 height 20
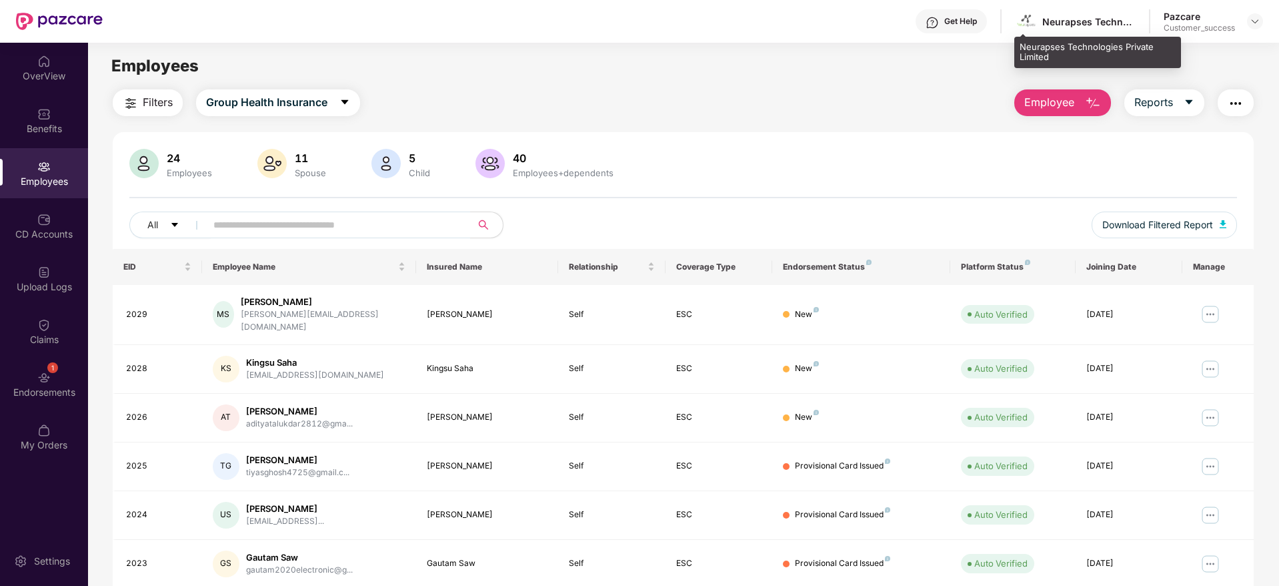
click at [1058, 21] on div "Neurapses Technologies Private Limited" at bounding box center [1088, 21] width 93 height 13
copy div "Neurapses Technologies Private Limited"
click at [954, 169] on div "24 Employees 11 Spouse 5 Child 40 Employees+dependents" at bounding box center [683, 165] width 1108 height 32
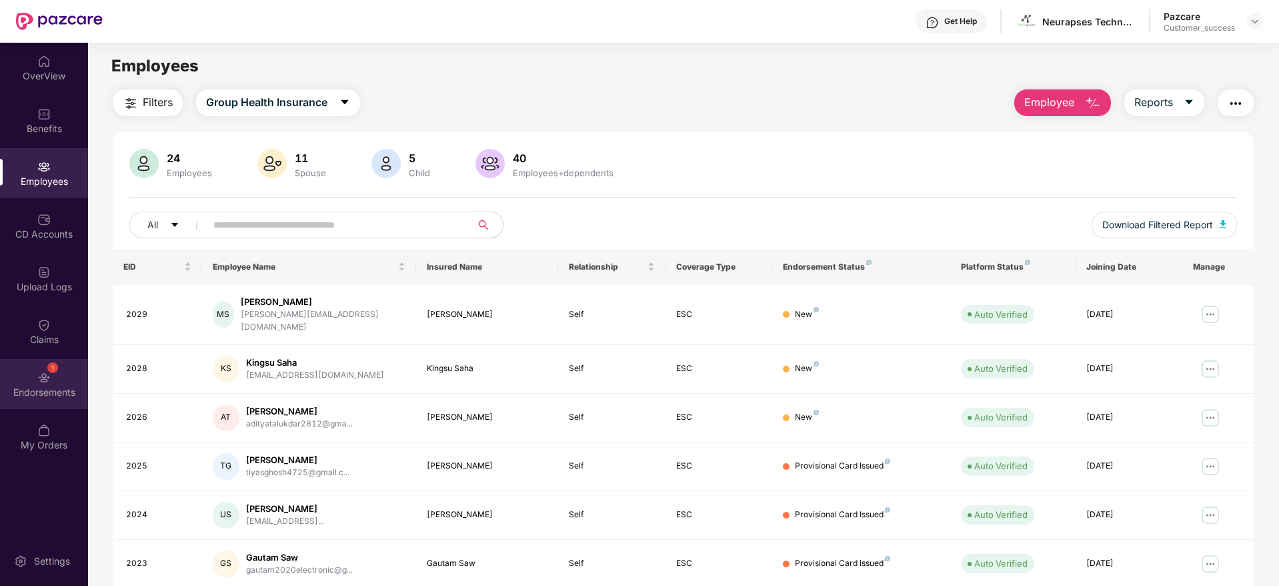
click at [37, 377] on div "1 Endorsements" at bounding box center [44, 384] width 88 height 50
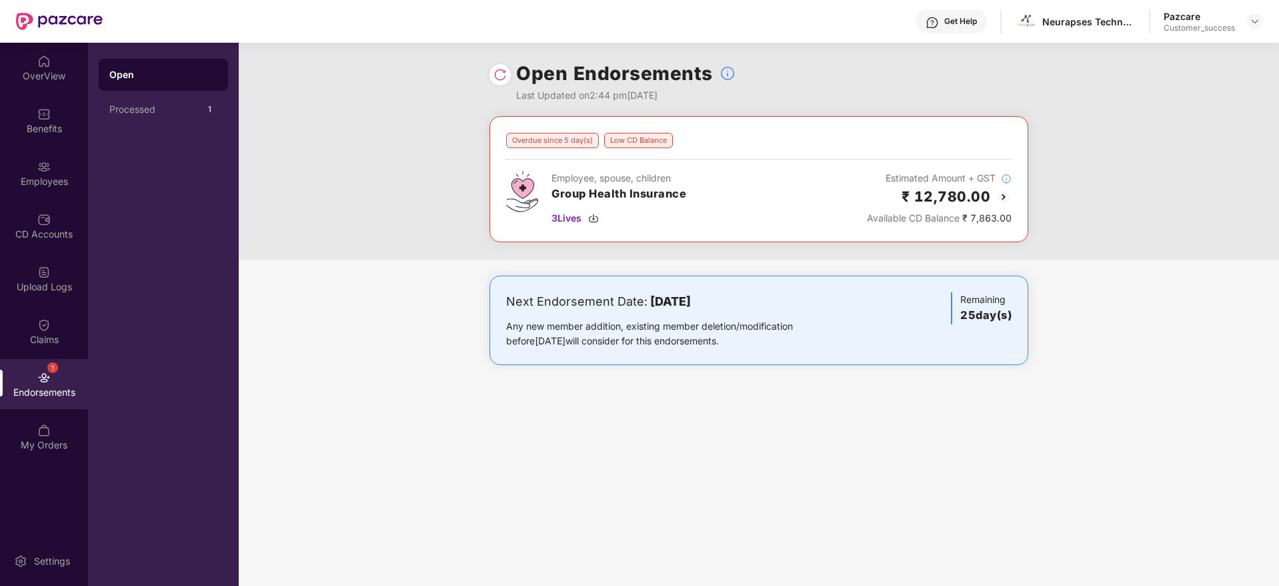
click at [501, 73] on img at bounding box center [499, 74] width 13 height 13
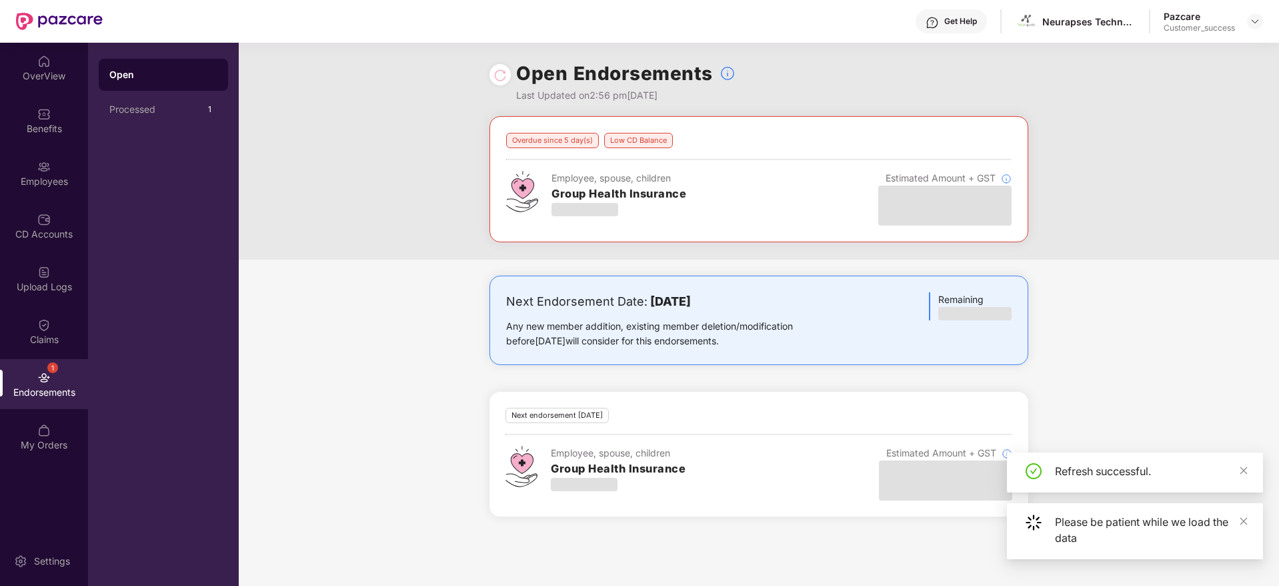
click at [19, 198] on div "OverView Benefits Employees CD Accounts Upload Logs Claims 1 Endorsements My Or…" at bounding box center [44, 253] width 88 height 421
click at [27, 181] on div "Employees" at bounding box center [44, 181] width 88 height 13
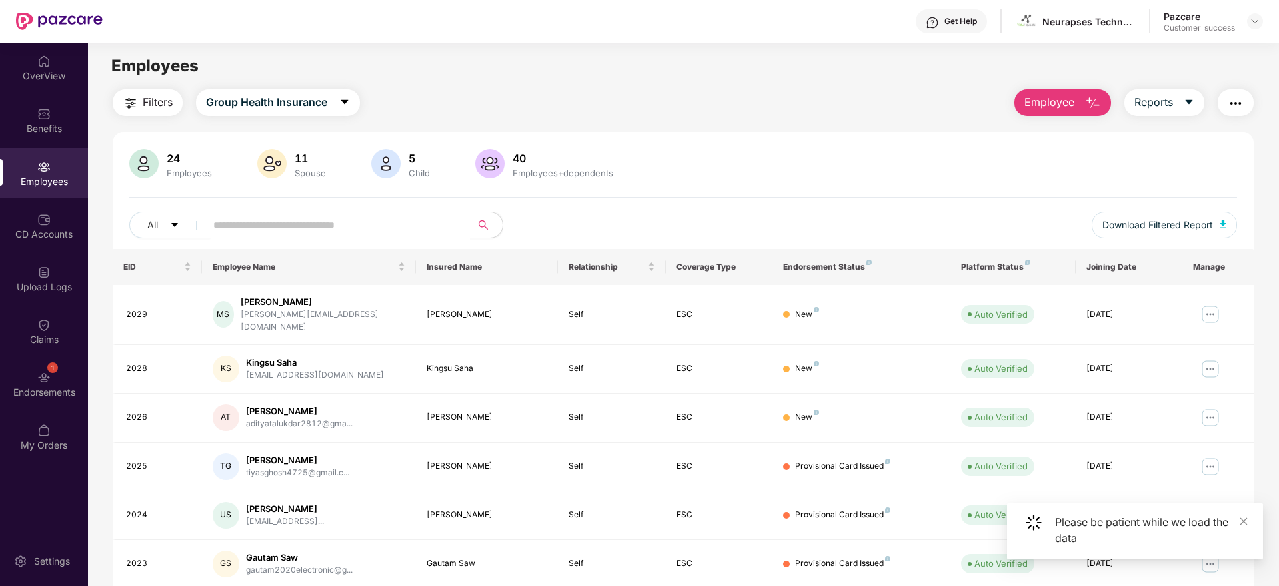
click at [355, 229] on input "text" at bounding box center [332, 225] width 239 height 20
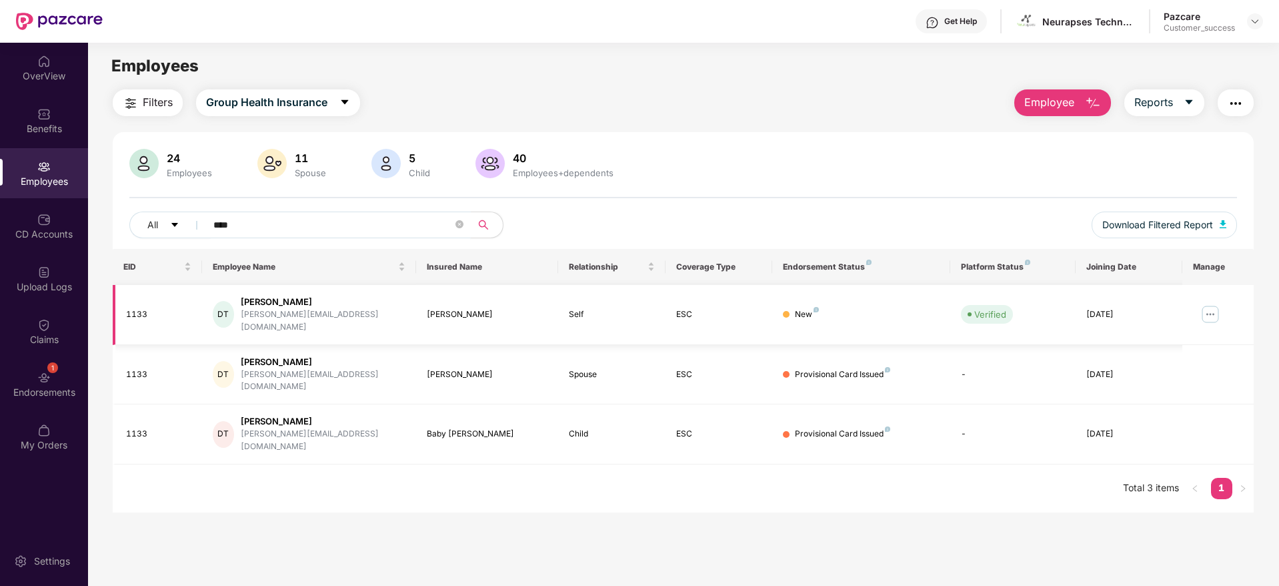
type input "****"
click at [278, 307] on div "Devika T" at bounding box center [323, 301] width 165 height 13
drag, startPoint x: 289, startPoint y: 295, endPoint x: 243, endPoint y: 298, distance: 46.1
click at [243, 298] on div "DT Devika T devika@neurapses.com" at bounding box center [309, 314] width 193 height 38
copy div "Devika T"
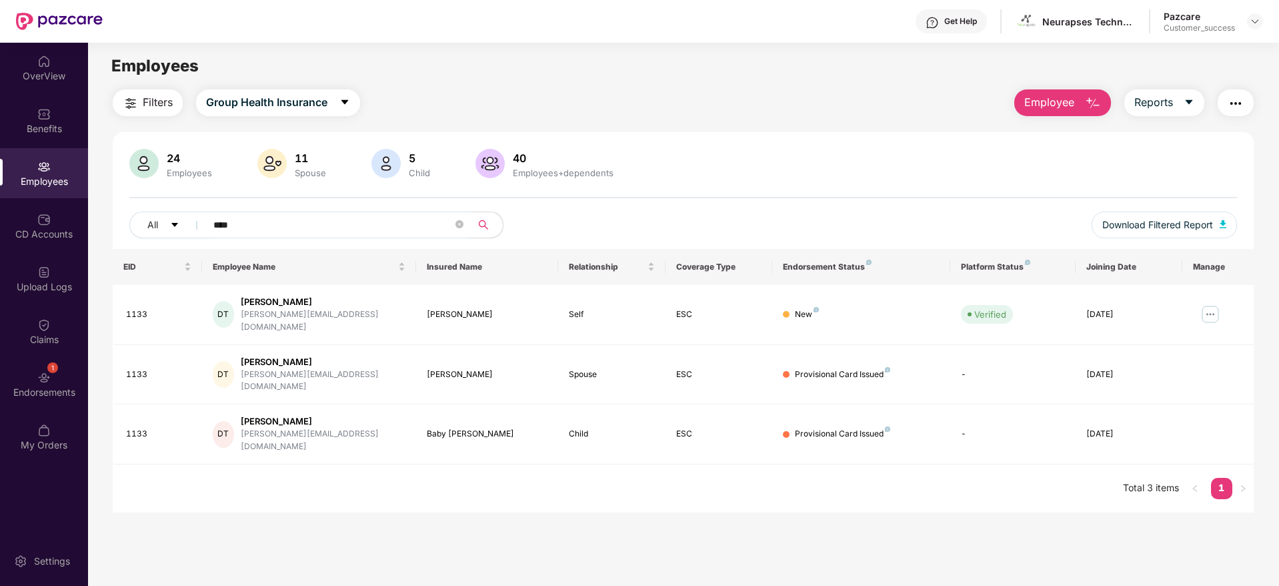
click at [990, 180] on div "24 Employees 11 Spouse 5 Child 40 Employees+dependents" at bounding box center [683, 165] width 1108 height 32
click at [1079, 27] on div "Neurapses Technologies Private Limited" at bounding box center [1088, 21] width 93 height 13
copy div "Neurapses Technologies Private Limited"
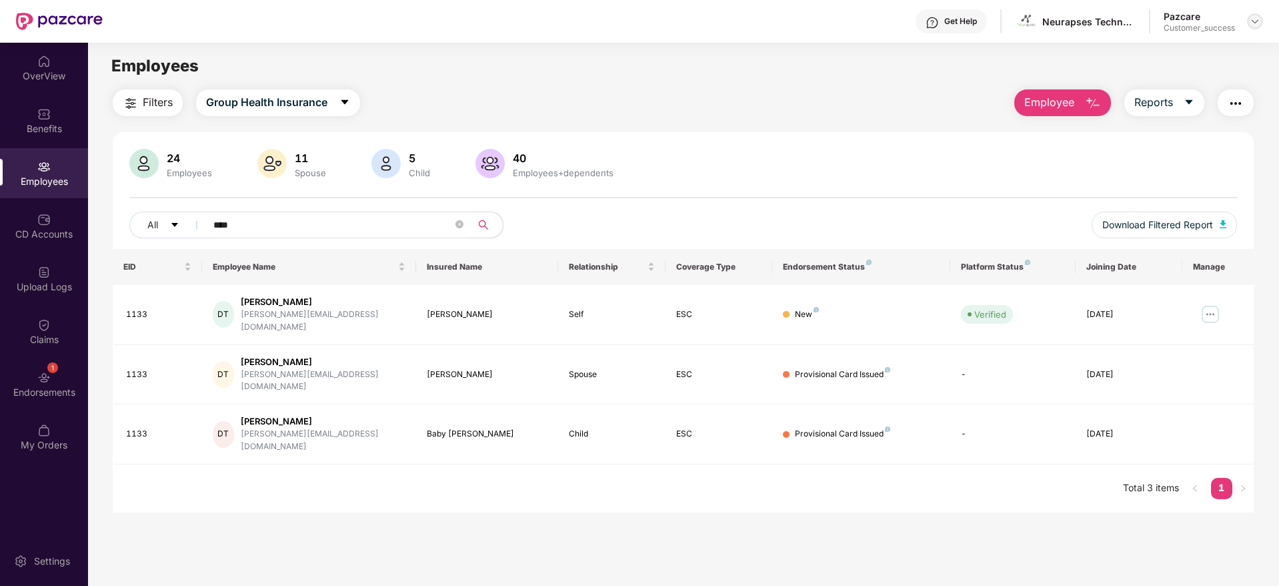
click at [1260, 20] on div at bounding box center [1255, 21] width 16 height 16
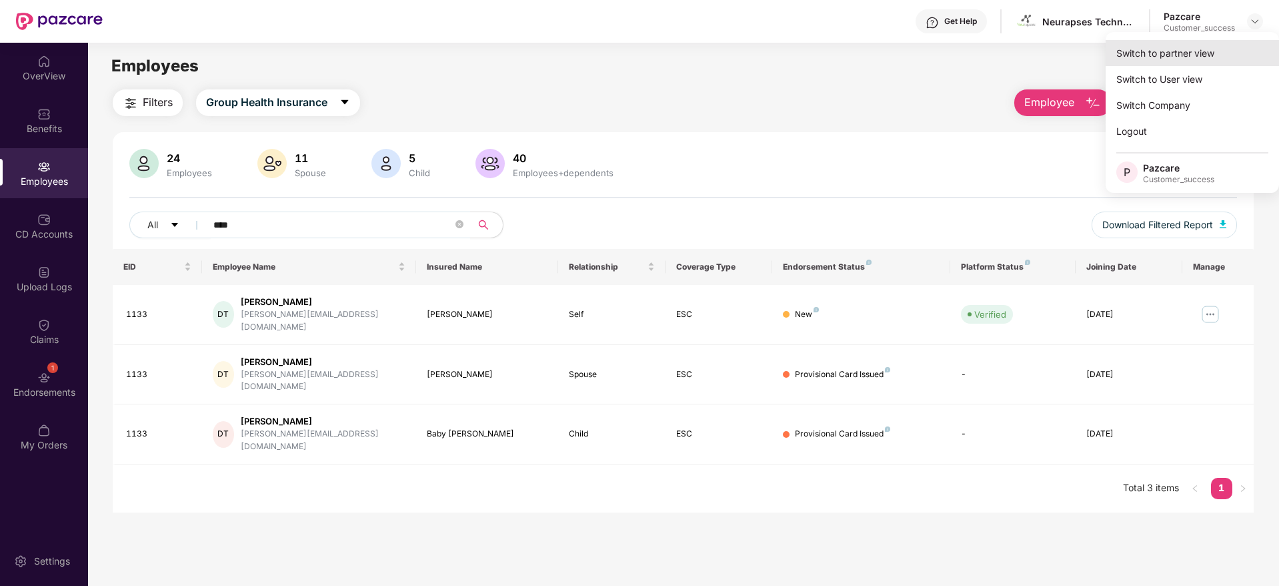
click at [1241, 43] on div "Switch to partner view" at bounding box center [1192, 53] width 173 height 26
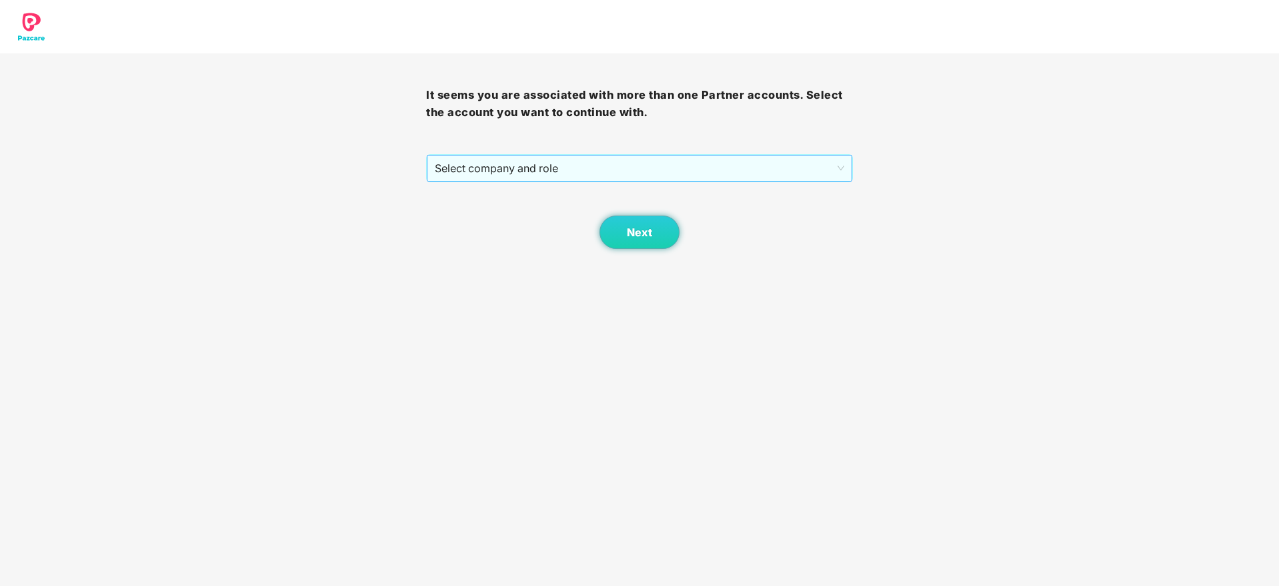
drag, startPoint x: 623, startPoint y: 168, endPoint x: 622, endPoint y: 180, distance: 12.0
click at [623, 169] on span "Select company and role" at bounding box center [639, 167] width 409 height 25
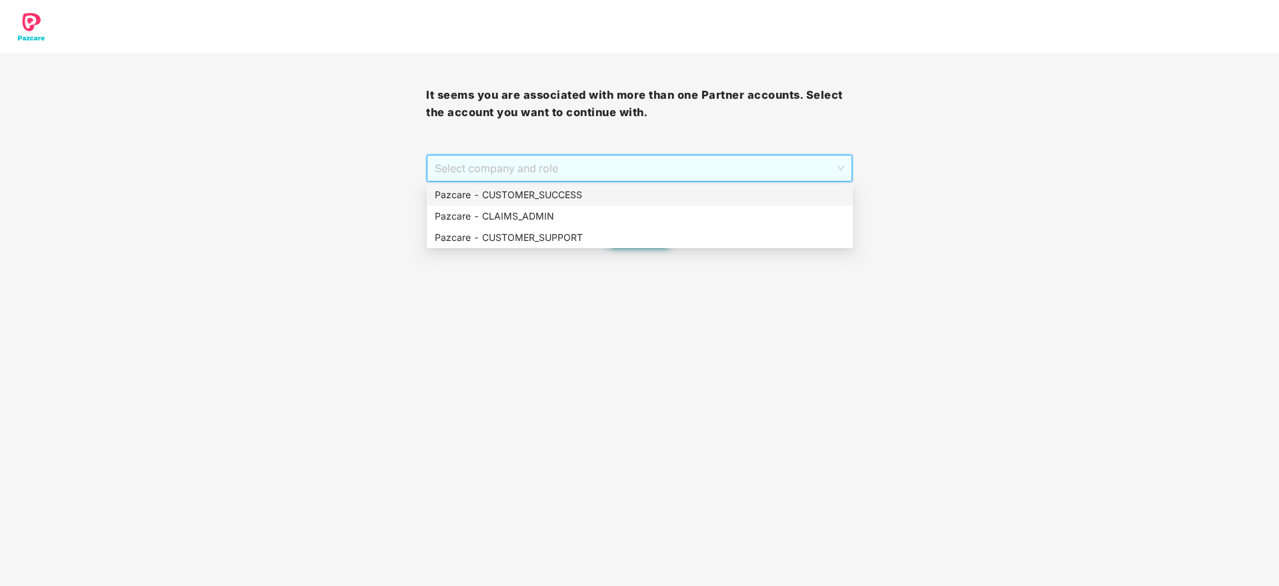
click at [616, 193] on div "Pazcare - CUSTOMER_SUCCESS" at bounding box center [640, 194] width 410 height 15
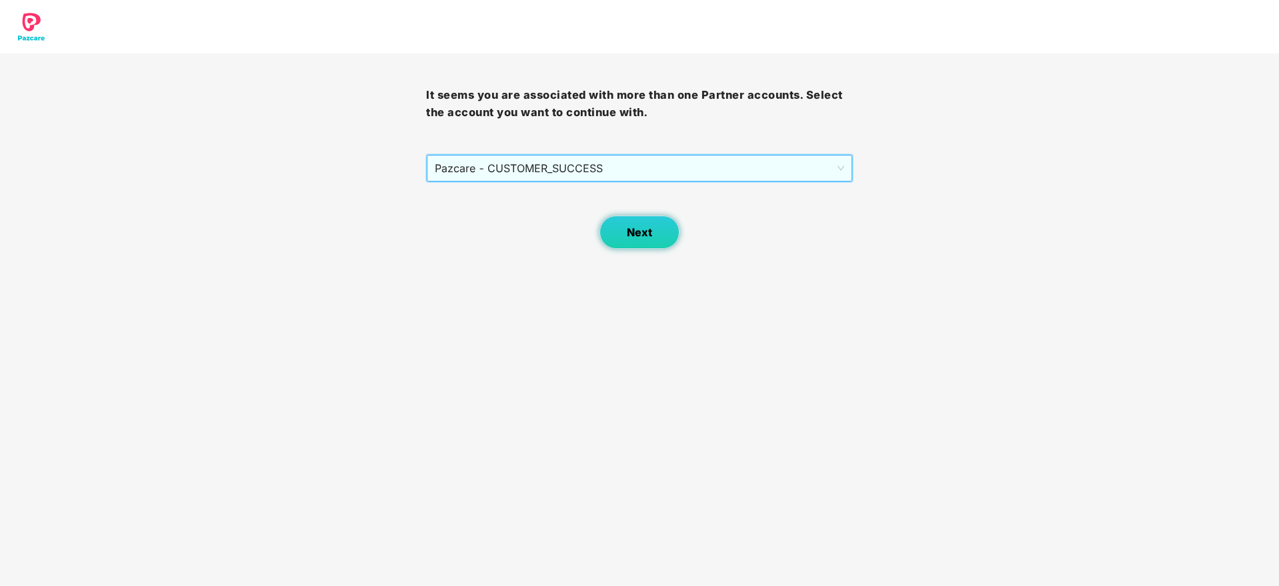
click at [606, 236] on button "Next" at bounding box center [640, 231] width 80 height 33
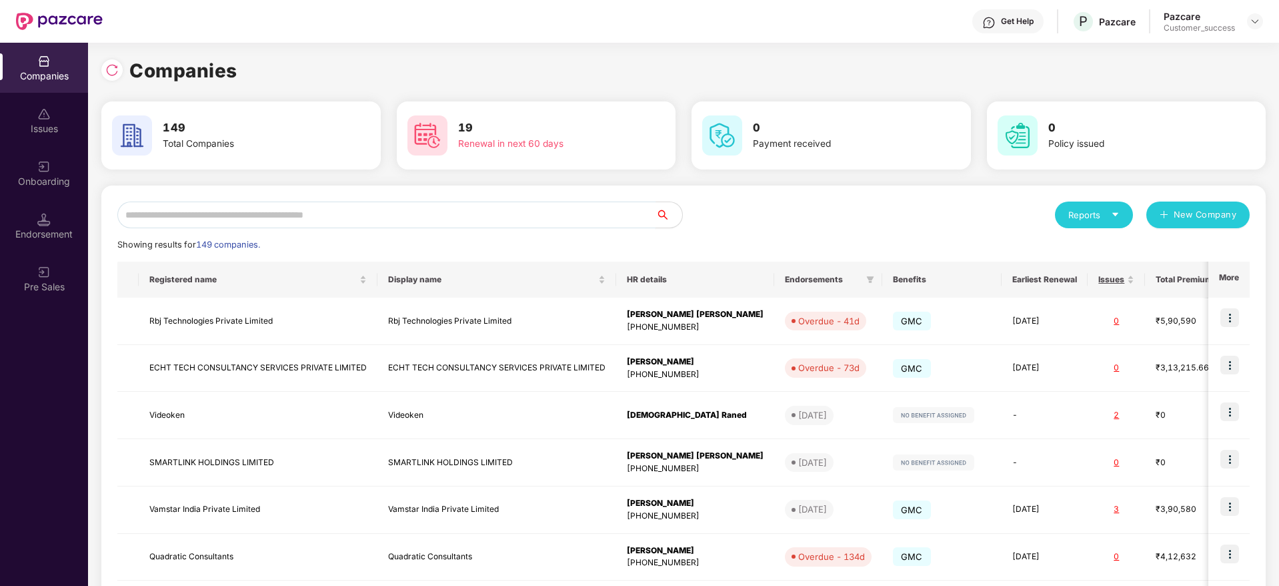
click at [518, 210] on input "text" at bounding box center [386, 214] width 538 height 27
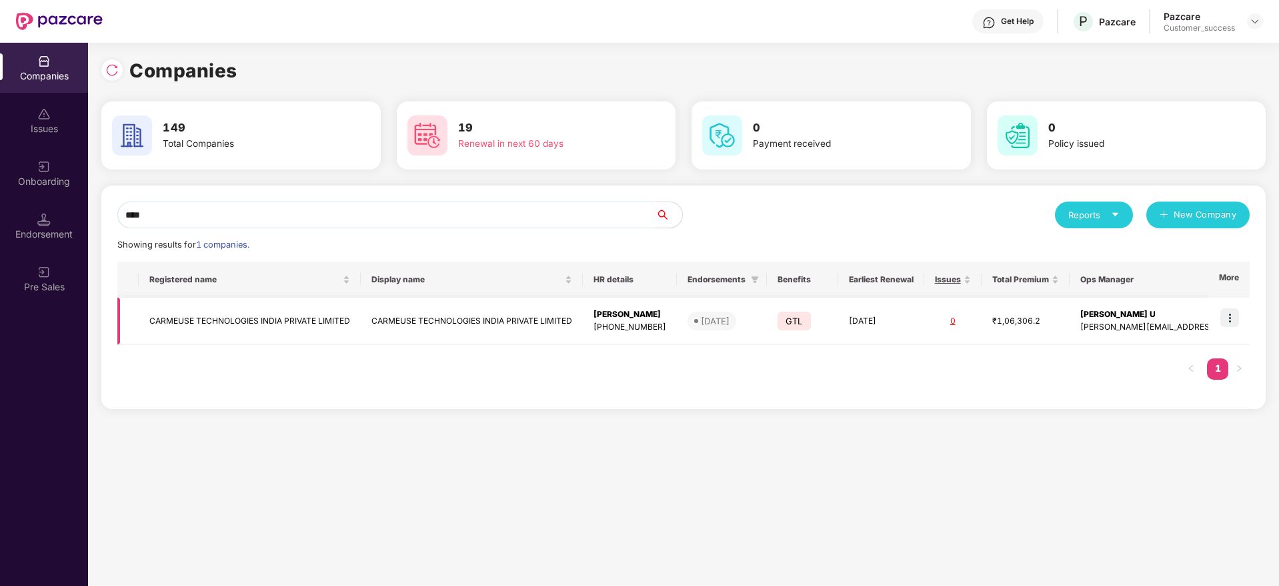
type input "****"
click at [1233, 321] on img at bounding box center [1229, 317] width 19 height 19
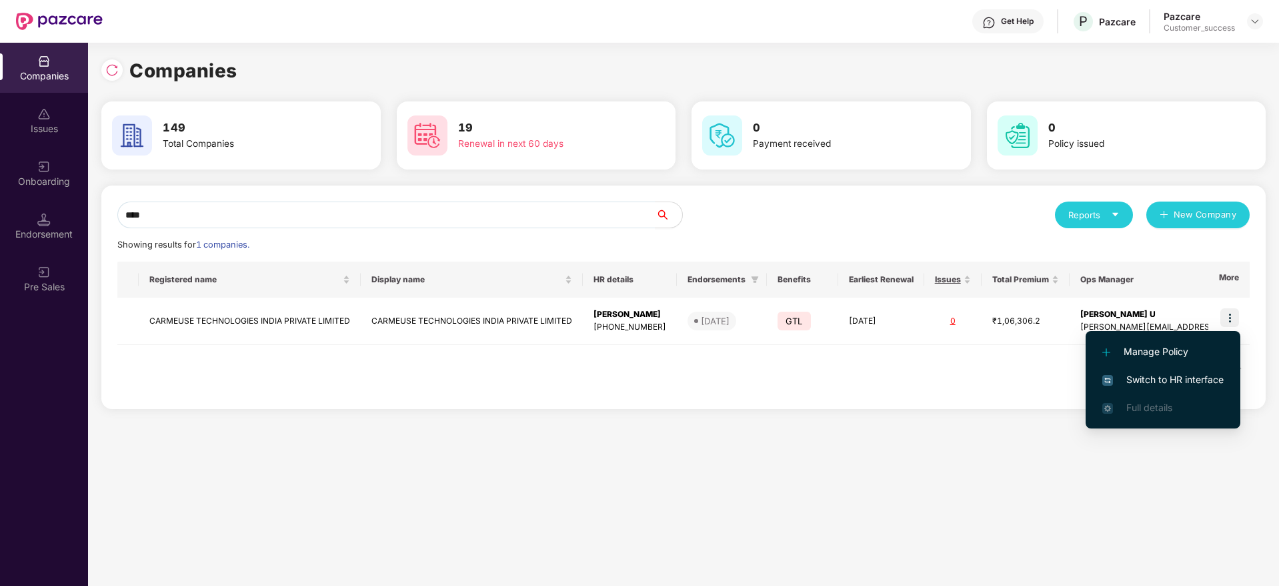
click at [1190, 377] on span "Switch to HR interface" at bounding box center [1162, 379] width 121 height 15
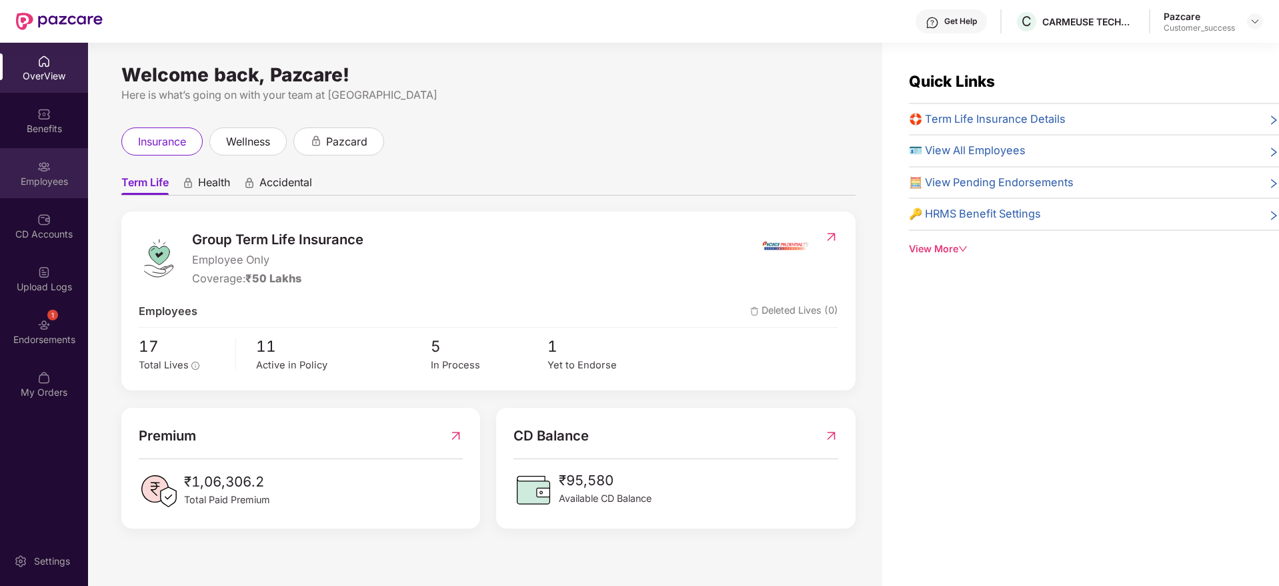
click at [47, 154] on div "Employees" at bounding box center [44, 173] width 88 height 50
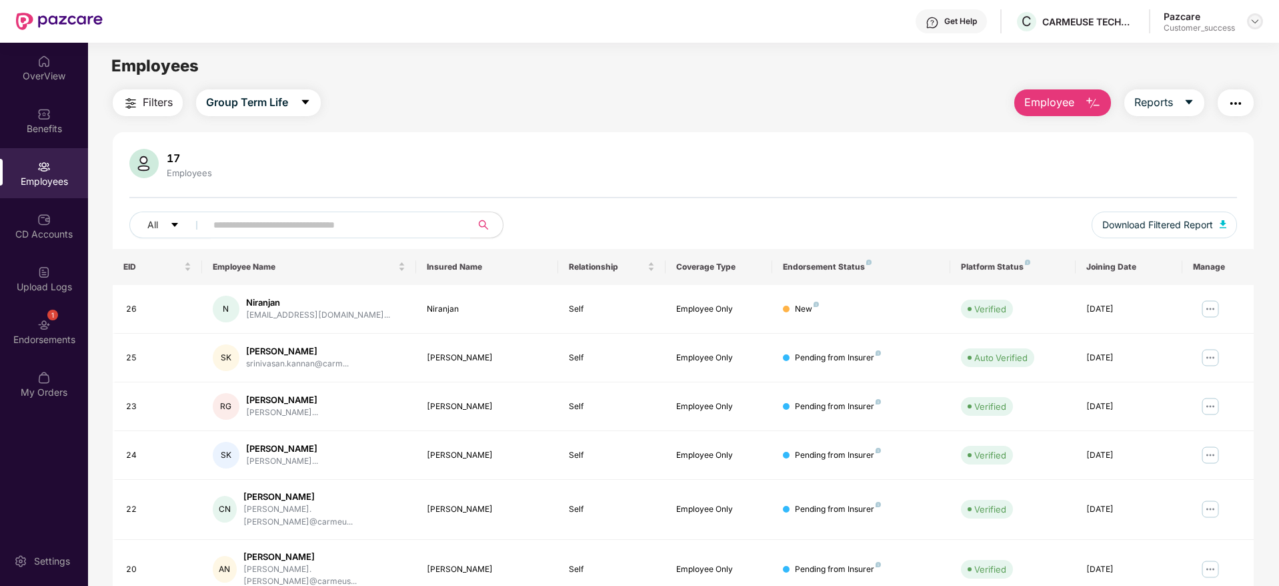
click at [1258, 20] on img at bounding box center [1255, 21] width 11 height 11
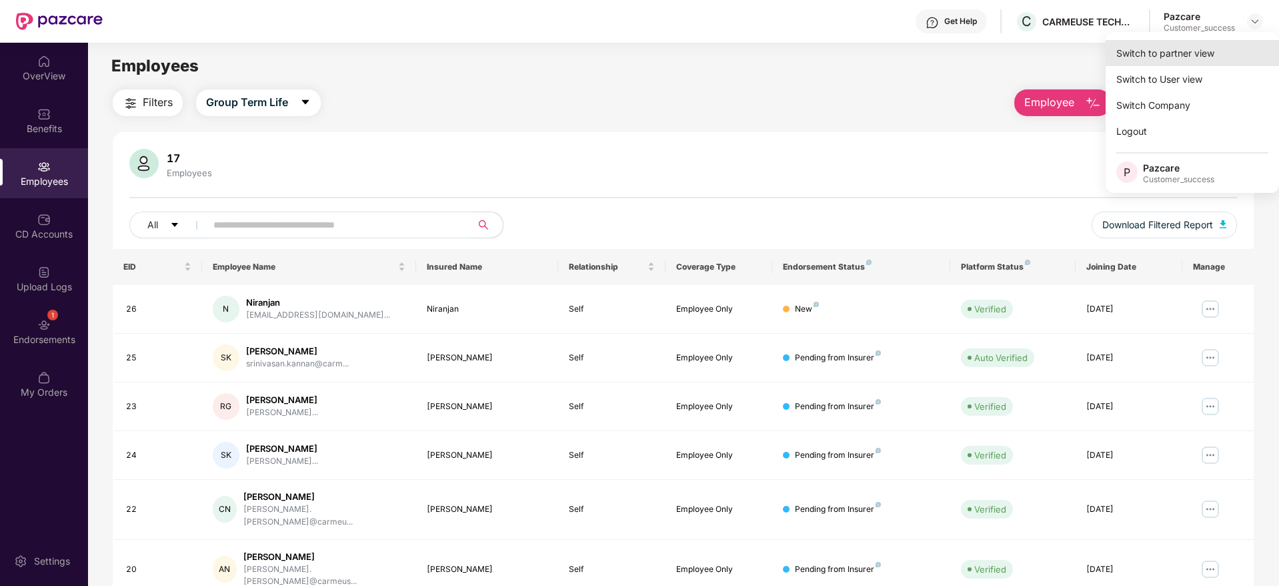
click at [1244, 42] on div "Switch to partner view" at bounding box center [1192, 53] width 173 height 26
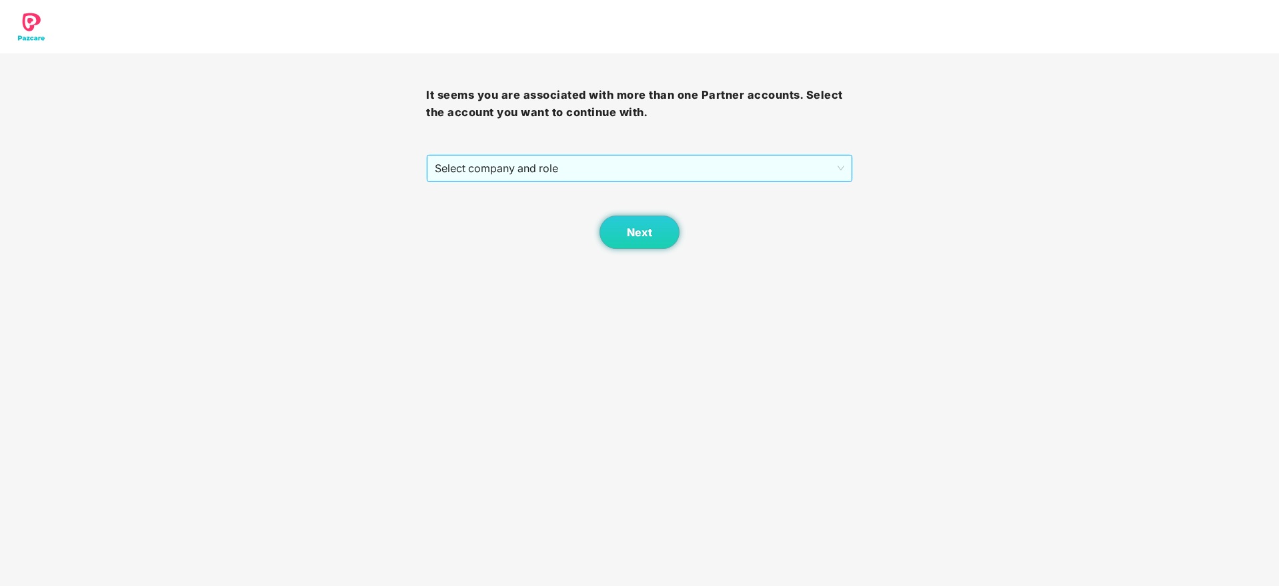
click at [646, 177] on span "Select company and role" at bounding box center [639, 167] width 409 height 25
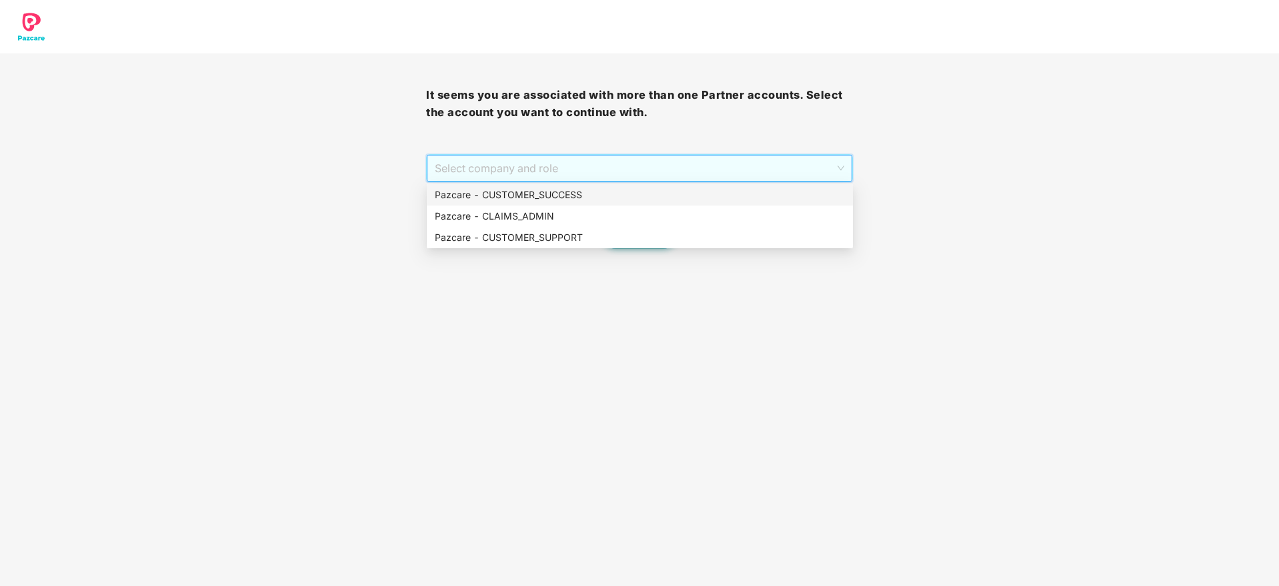
click at [632, 197] on div "Pazcare - CUSTOMER_SUCCESS" at bounding box center [640, 194] width 410 height 15
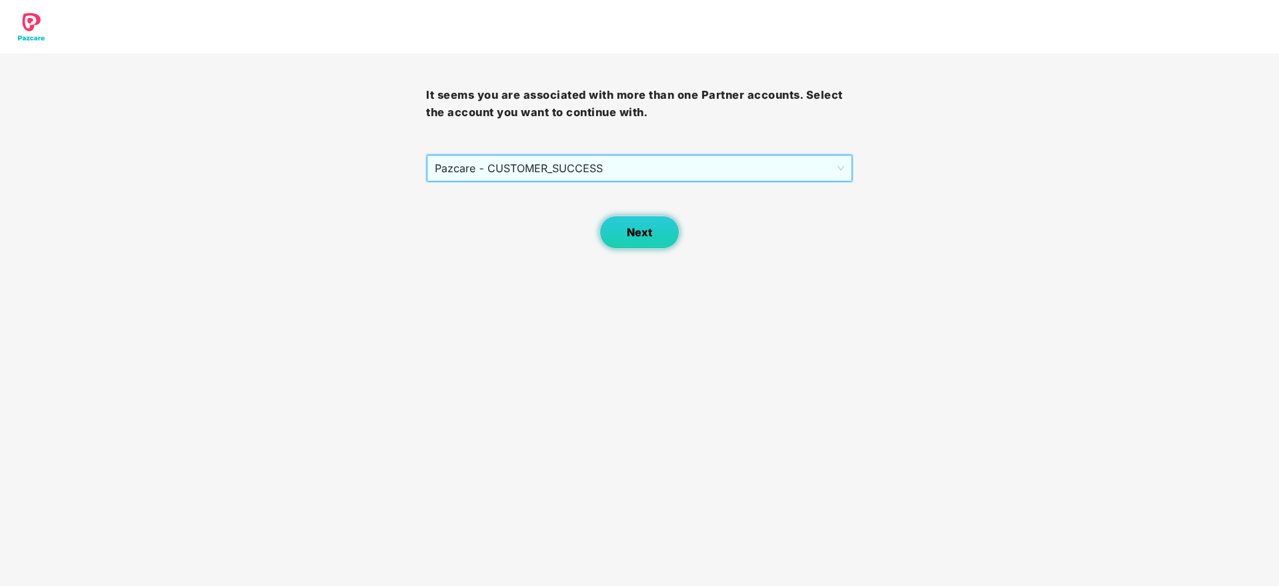
click at [612, 228] on button "Next" at bounding box center [640, 231] width 80 height 33
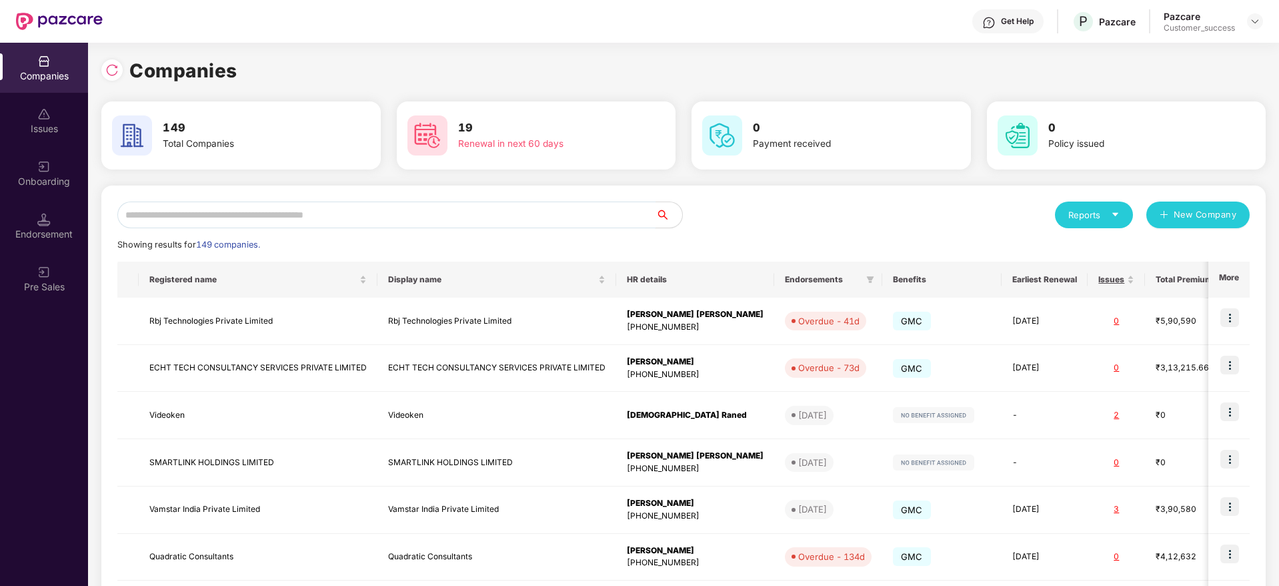
click at [573, 218] on input "text" at bounding box center [386, 214] width 538 height 27
paste input "*******"
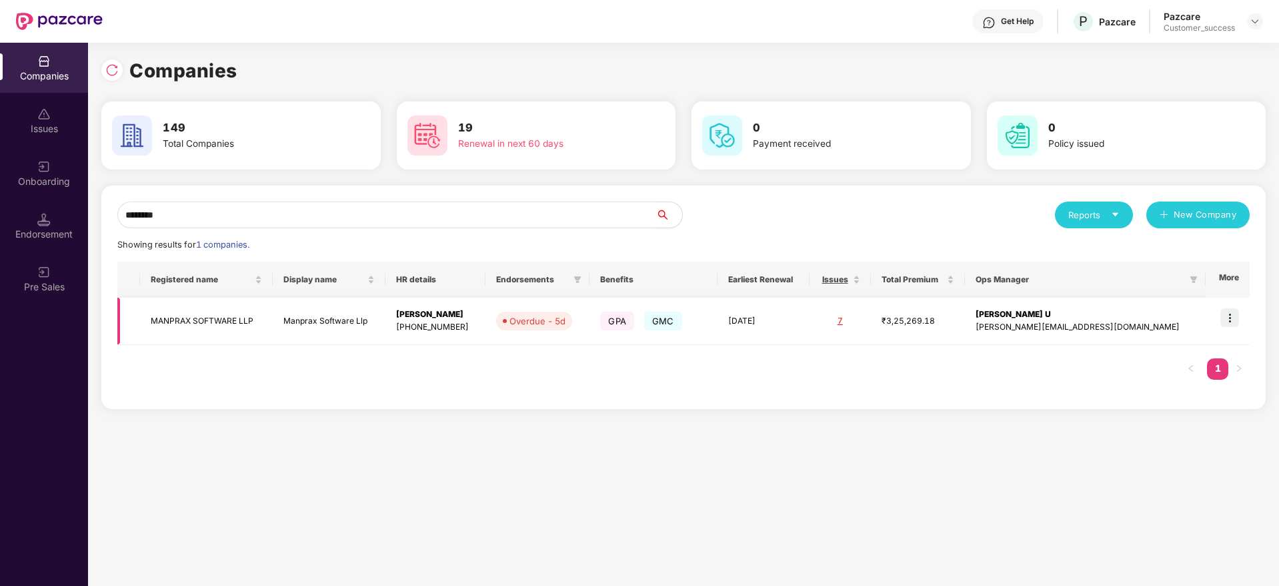
type input "*******"
click at [1234, 312] on img at bounding box center [1229, 317] width 19 height 19
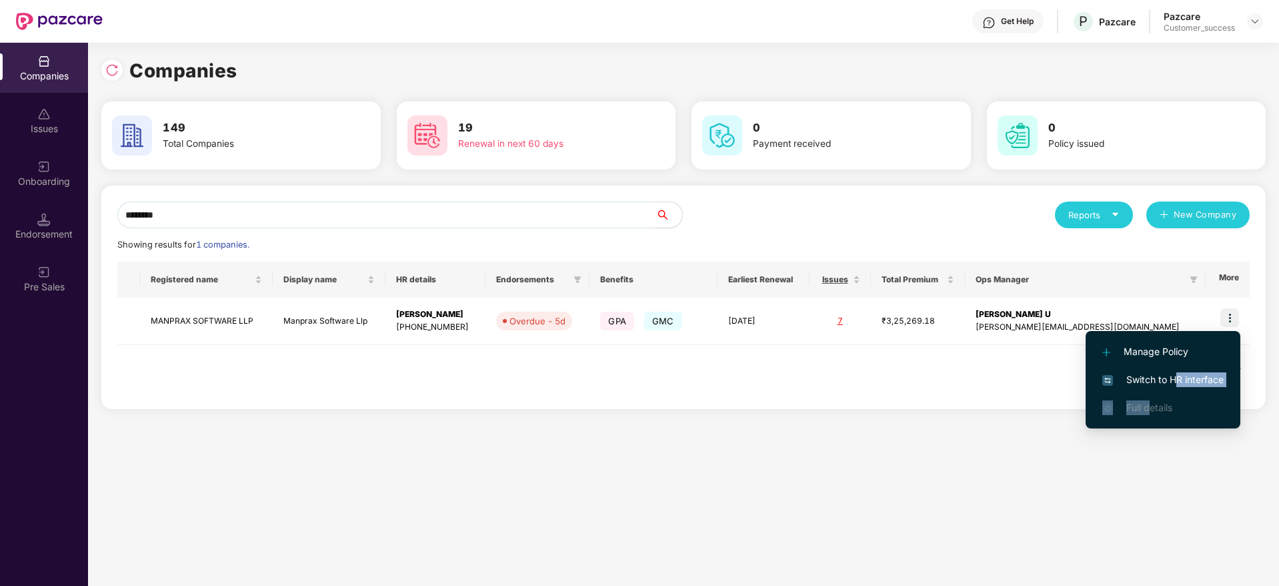
drag, startPoint x: 1151, startPoint y: 396, endPoint x: 1176, endPoint y: 376, distance: 31.8
click at [1176, 376] on ul "Manage Policy Switch to HR interface Full details" at bounding box center [1163, 379] width 155 height 97
click at [1176, 376] on span "Switch to HR interface" at bounding box center [1162, 379] width 121 height 15
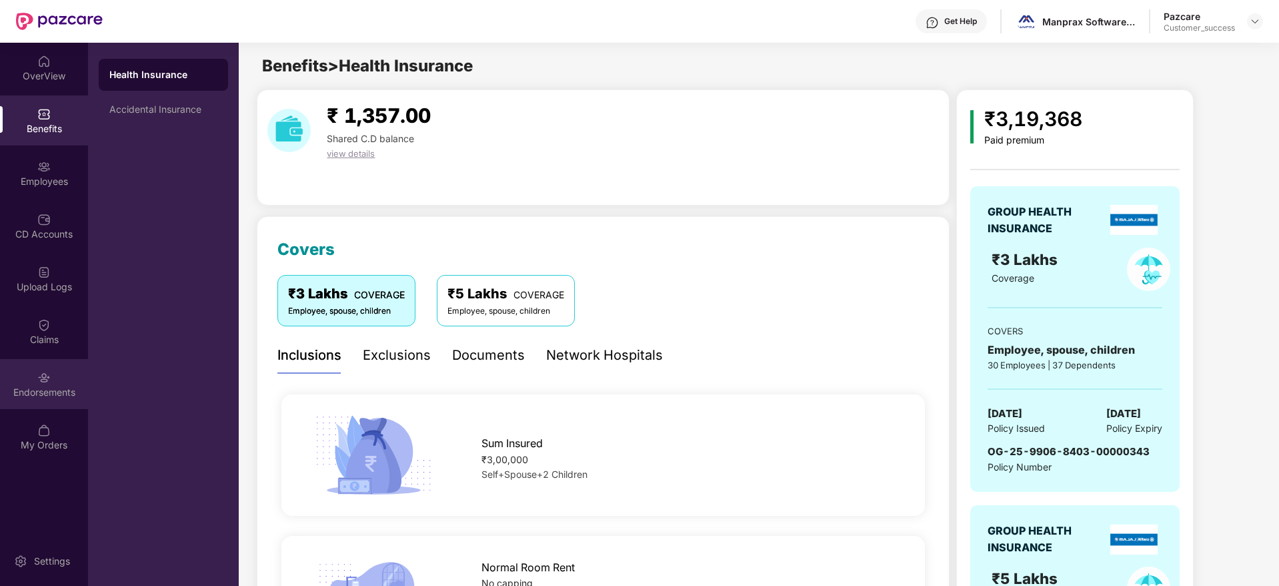
click at [53, 387] on div "Endorsements" at bounding box center [44, 391] width 88 height 13
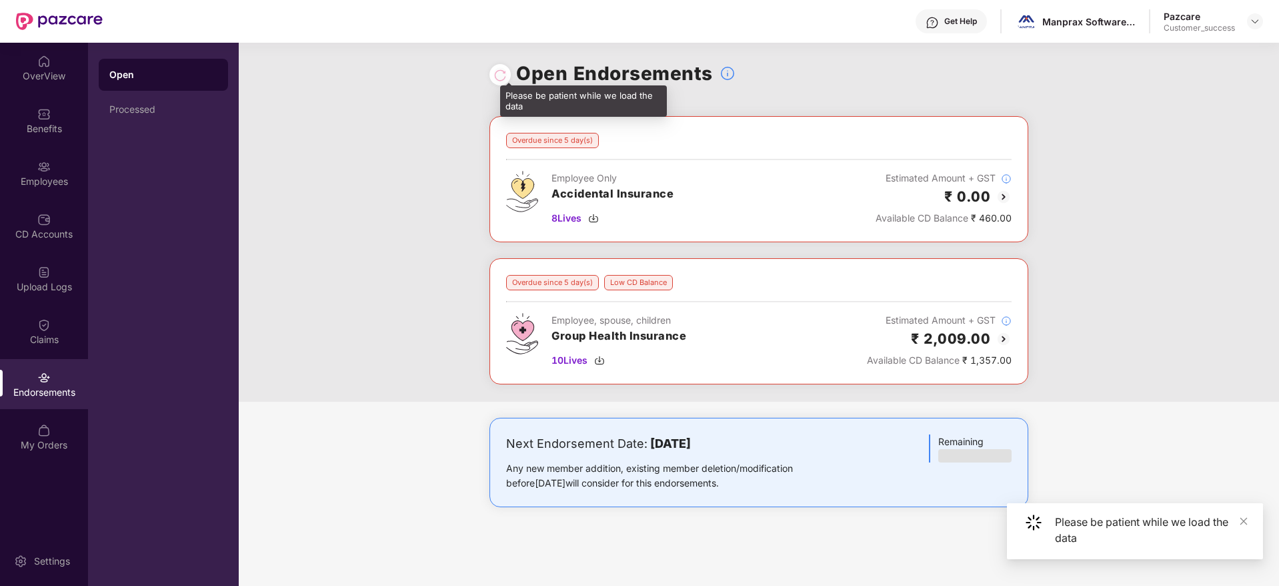
click at [505, 77] on div at bounding box center [499, 74] width 13 height 15
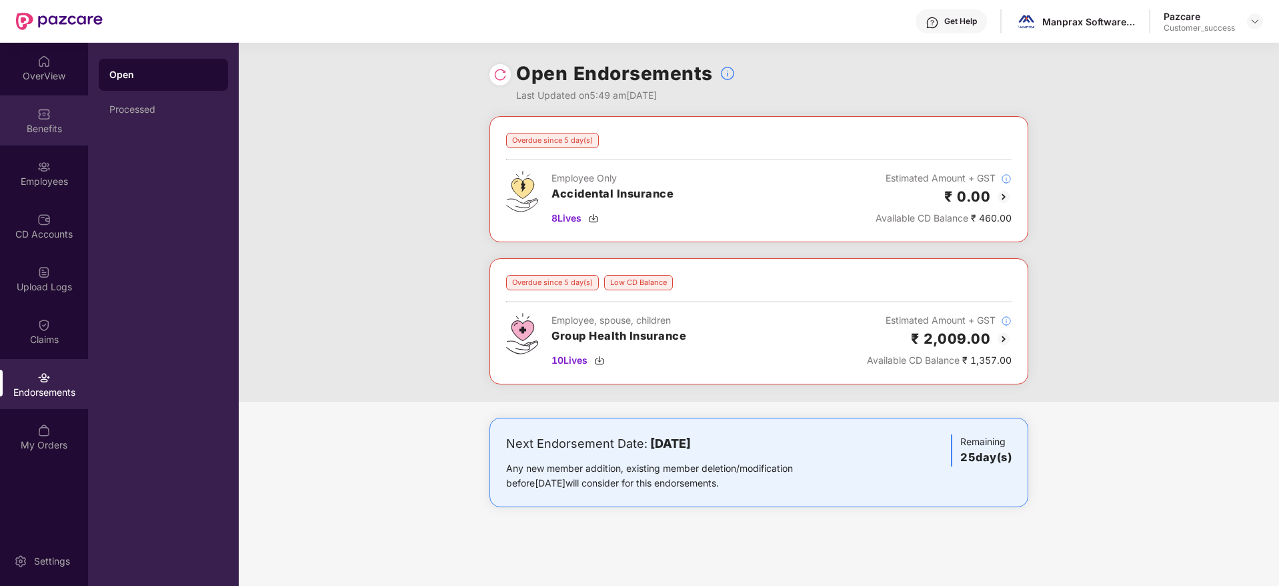
click at [69, 131] on div "Benefits" at bounding box center [44, 128] width 88 height 13
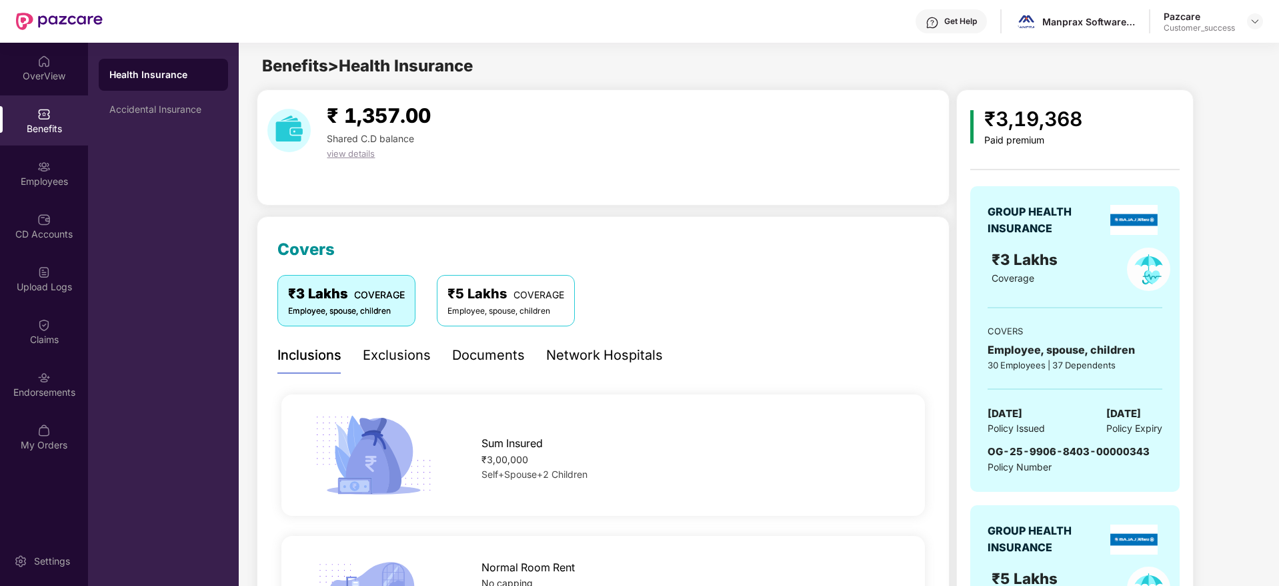
click at [1074, 452] on span "OG-25-9906-8403-00000343" at bounding box center [1069, 451] width 162 height 13
copy span "OG-25-9906-8403-00000343"
click at [1255, 24] on img at bounding box center [1255, 21] width 11 height 11
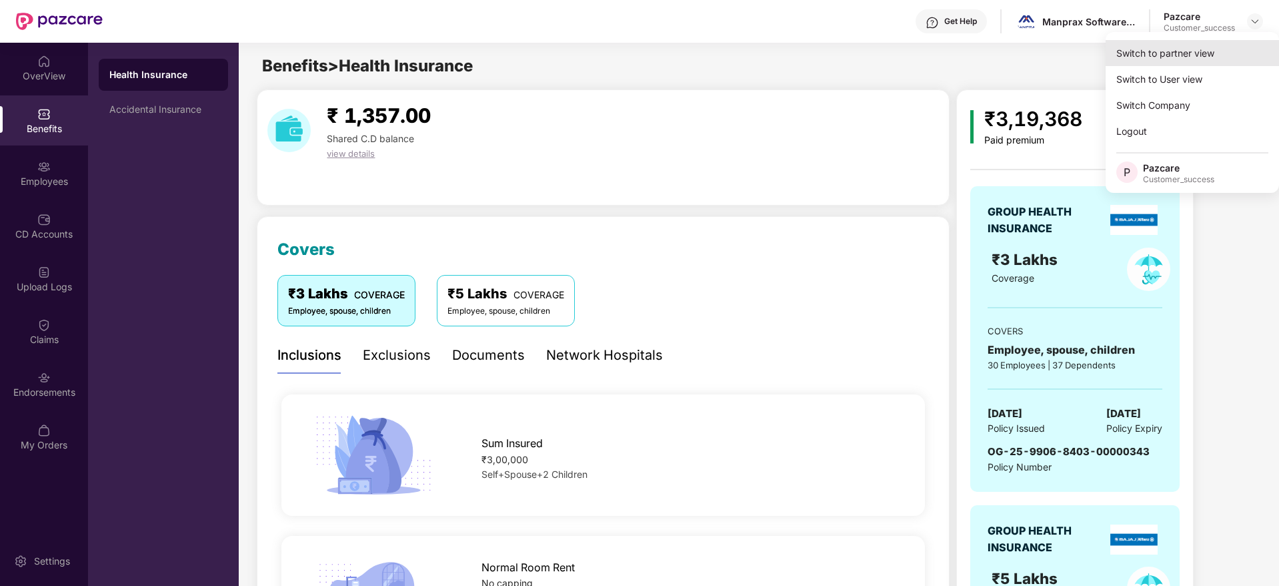
click at [1239, 43] on div "Switch to partner view" at bounding box center [1192, 53] width 173 height 26
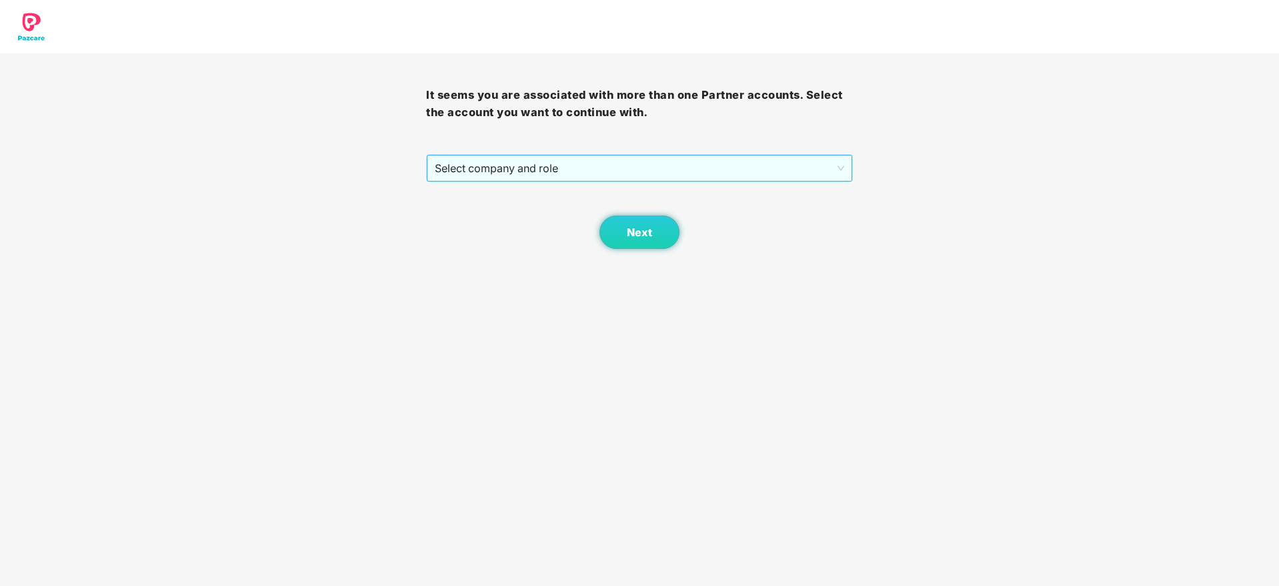
click at [663, 164] on span "Select company and role" at bounding box center [639, 167] width 409 height 25
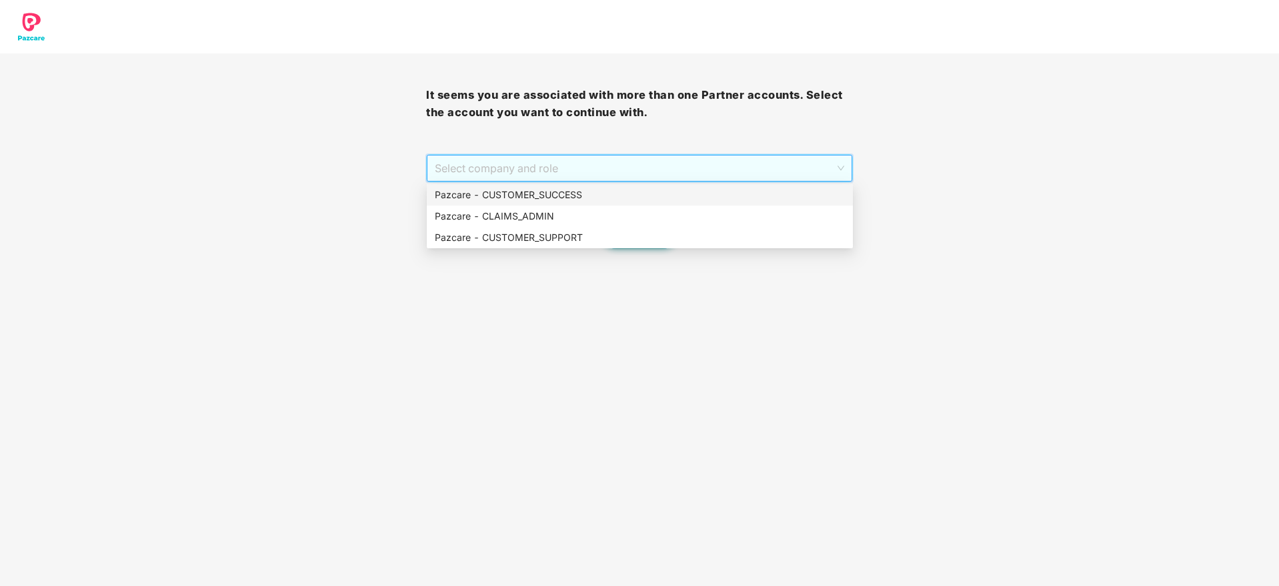
click at [649, 192] on div "Pazcare - CUSTOMER_SUCCESS" at bounding box center [640, 194] width 410 height 15
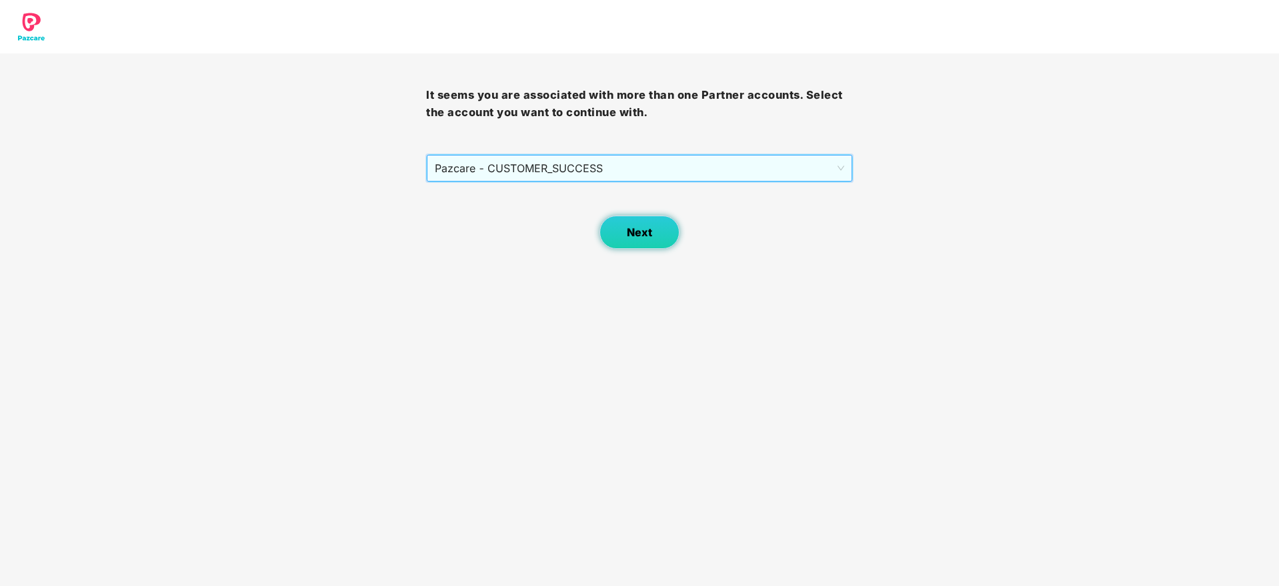
click at [632, 241] on button "Next" at bounding box center [640, 231] width 80 height 33
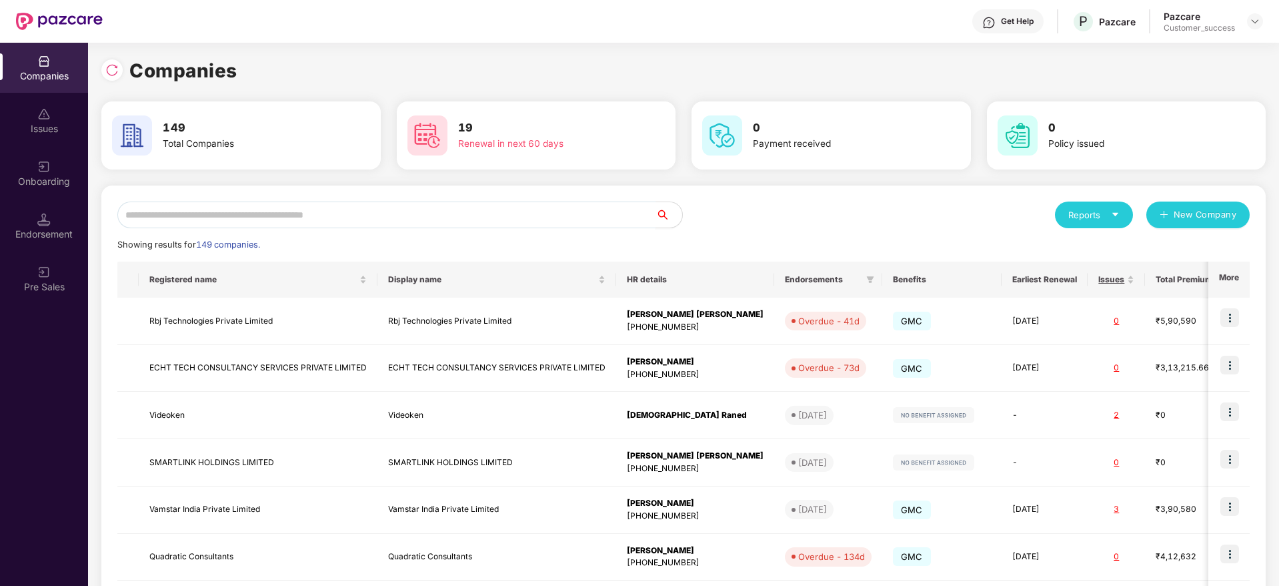
click at [453, 212] on input "text" at bounding box center [386, 214] width 538 height 27
click at [399, 215] on input "text" at bounding box center [386, 214] width 538 height 27
click at [341, 219] on input "text" at bounding box center [386, 214] width 538 height 27
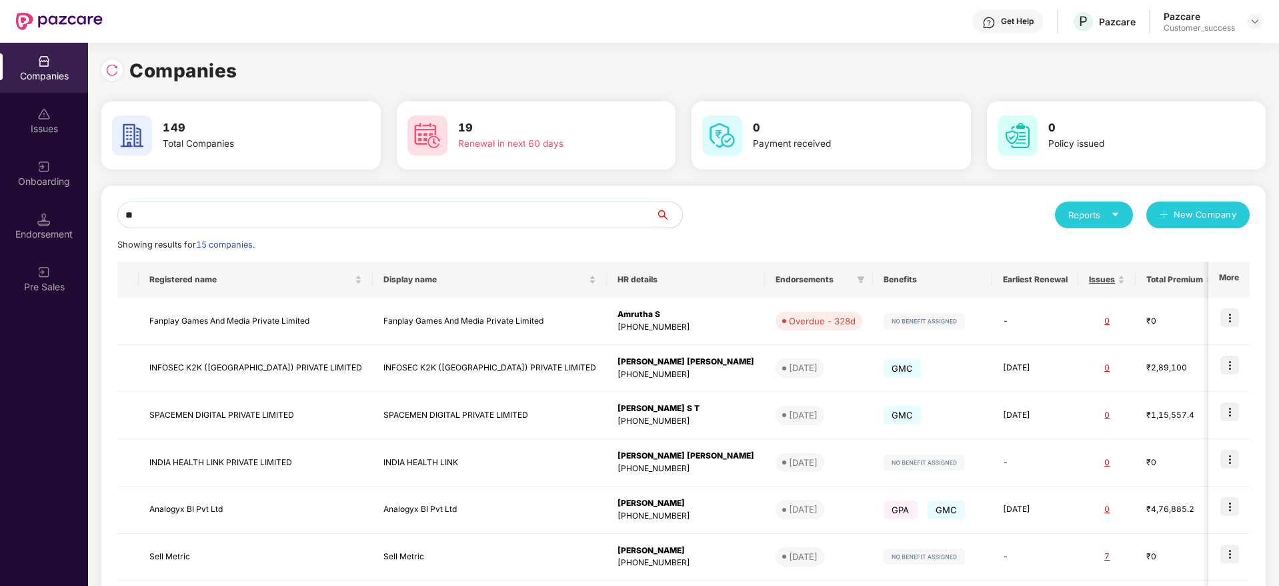
type input "*"
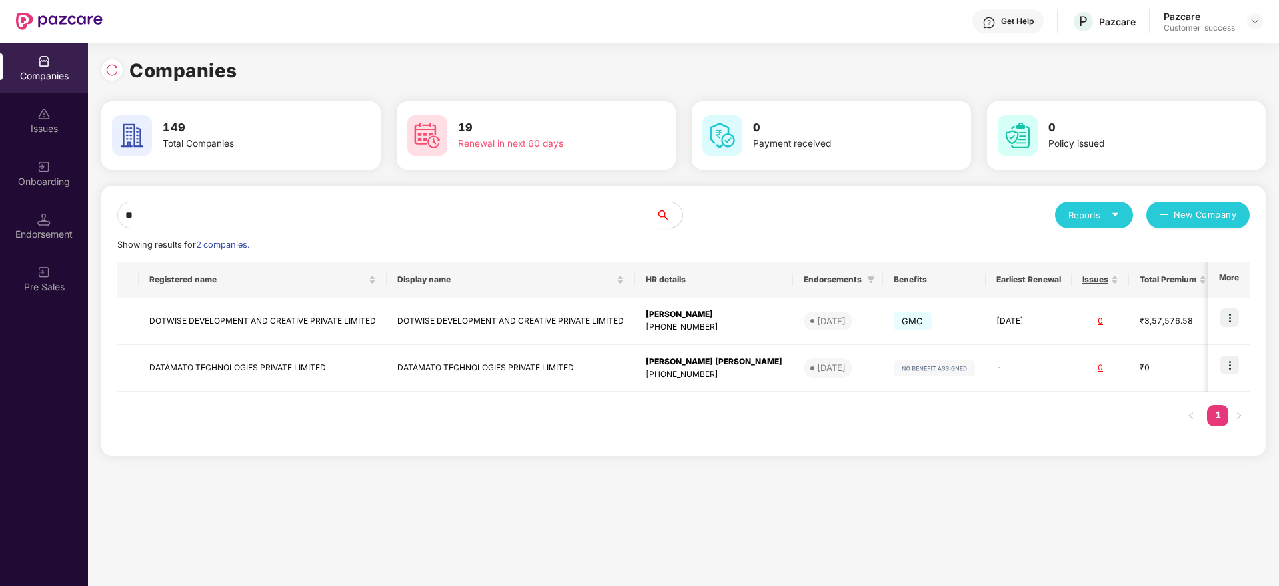
type input "*"
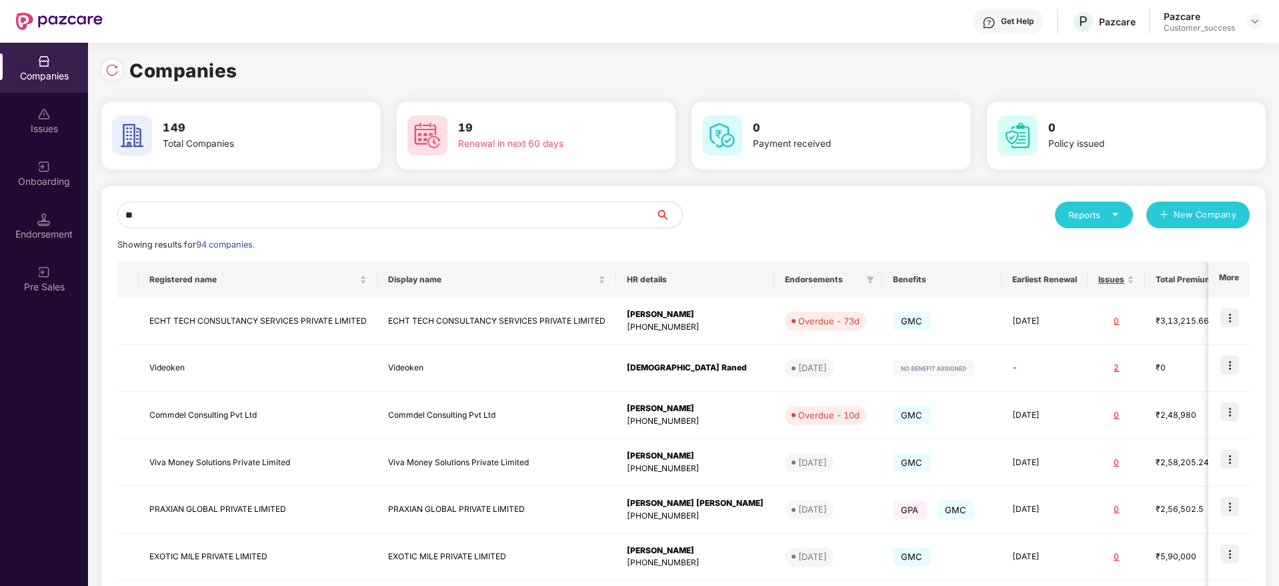
type input "*"
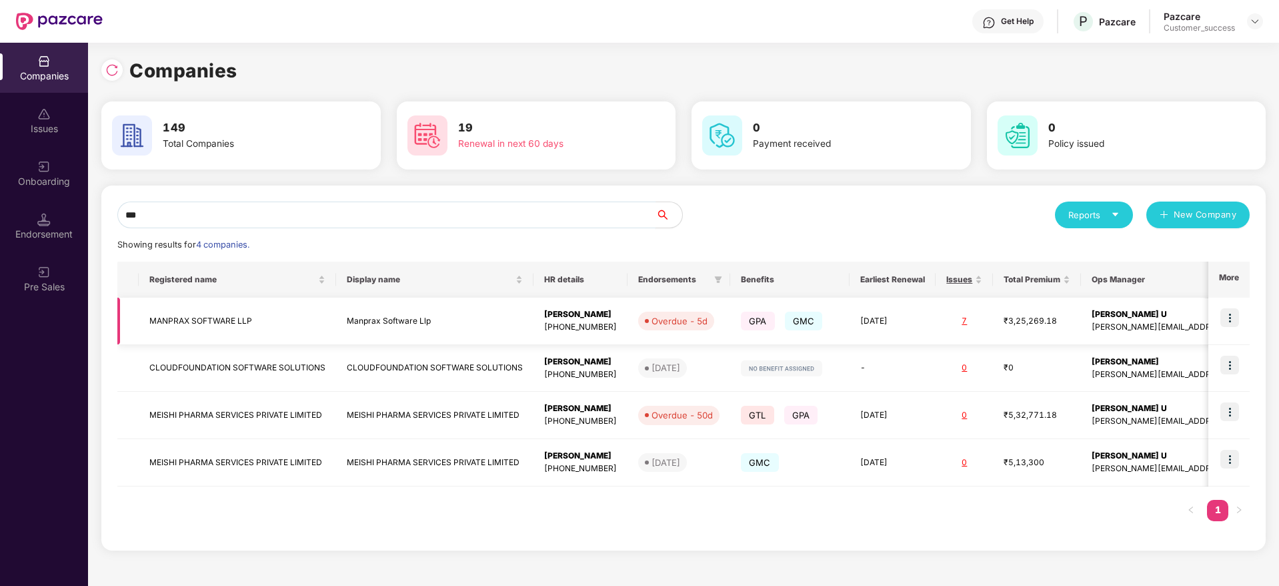
type input "***"
click at [524, 326] on td "Manprax Software Llp" at bounding box center [434, 320] width 197 height 47
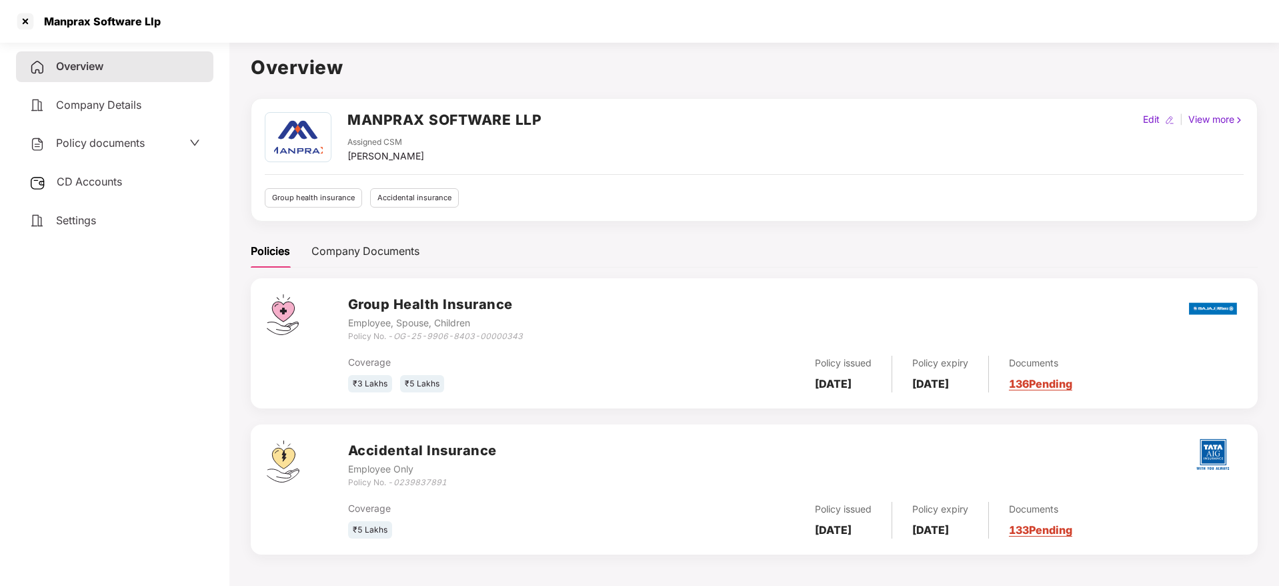
click at [120, 141] on span "Policy documents" at bounding box center [100, 142] width 89 height 13
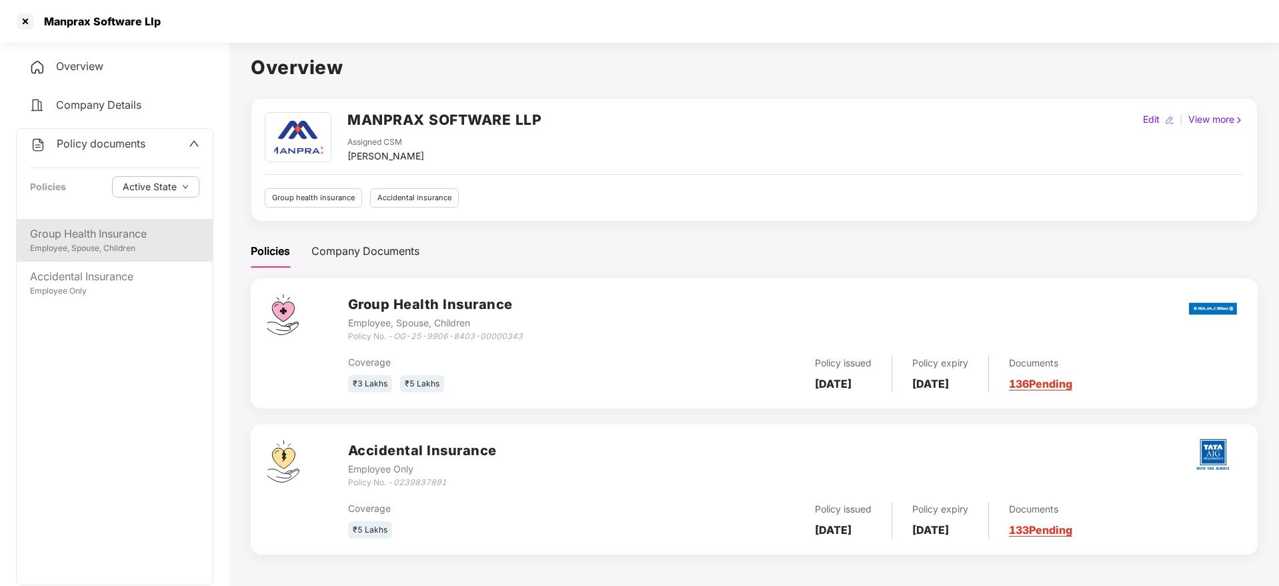
click at [122, 223] on div "Group Health Insurance Employee, Spouse, Children" at bounding box center [115, 240] width 196 height 43
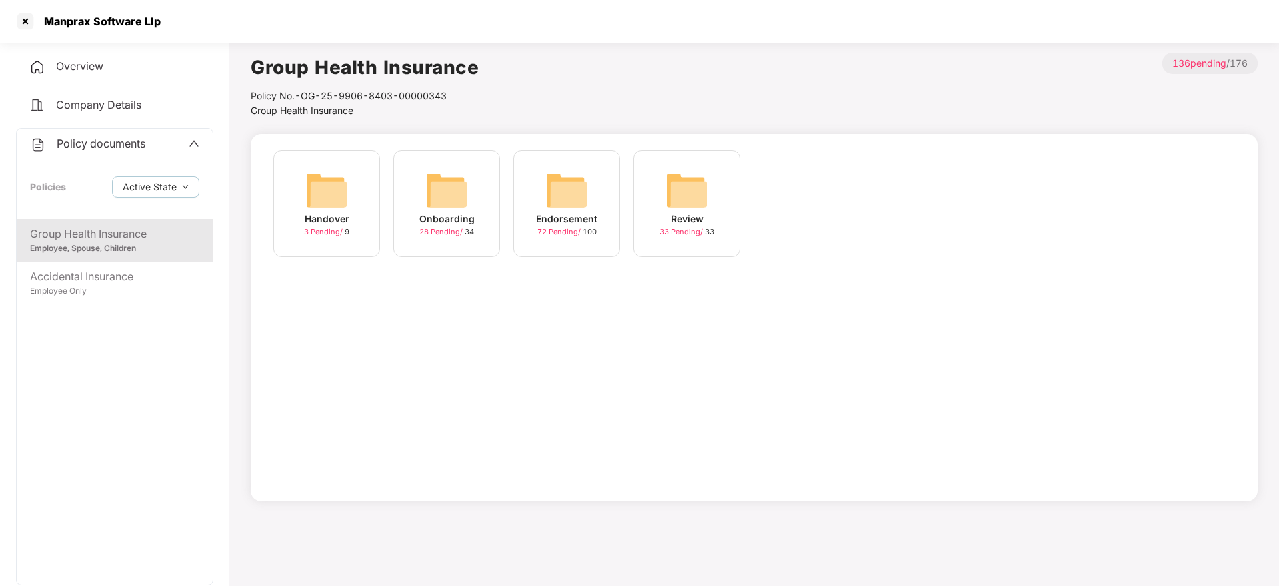
click at [355, 217] on div "Handover 3 Pending / 9" at bounding box center [326, 203] width 107 height 107
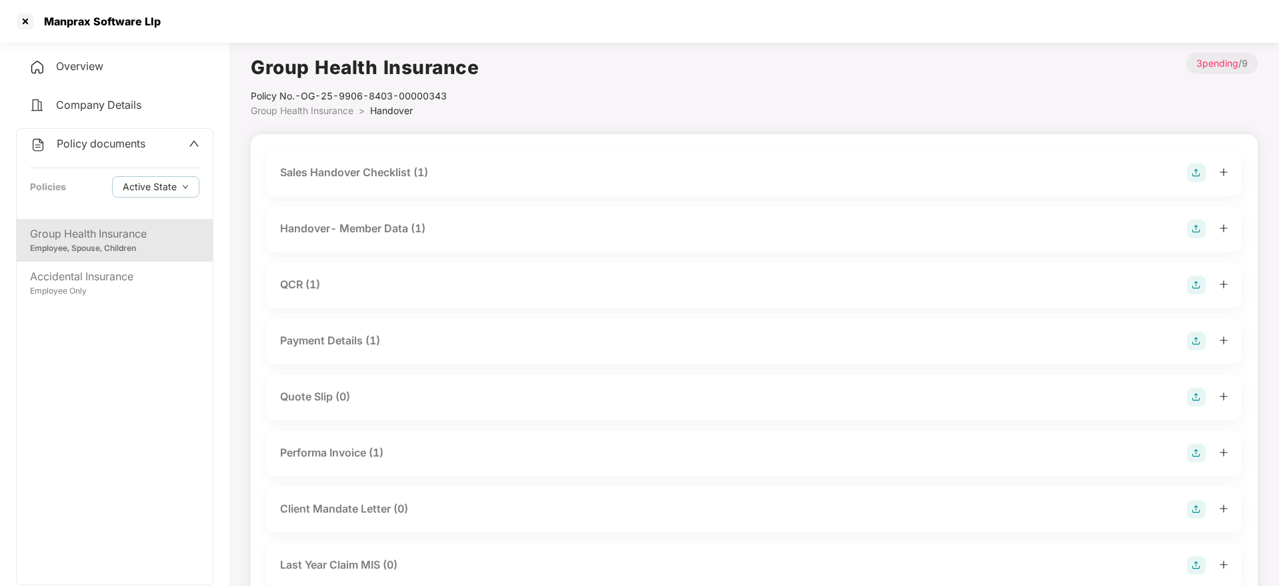
click at [383, 337] on div "Payment Details (1)" at bounding box center [754, 340] width 948 height 19
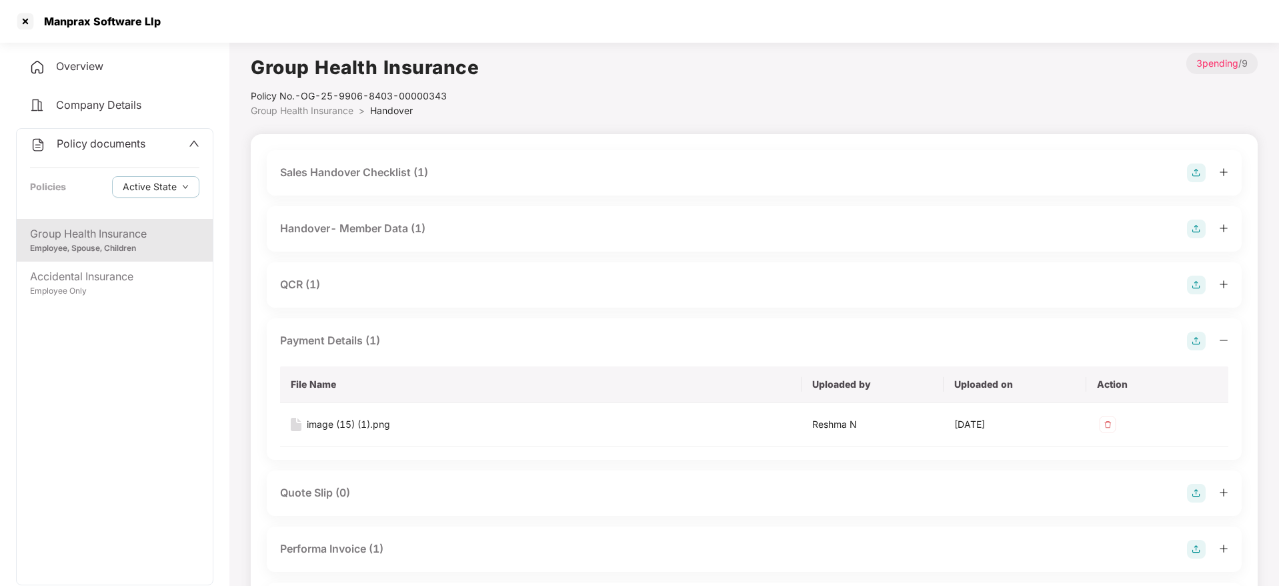
scroll to position [100, 0]
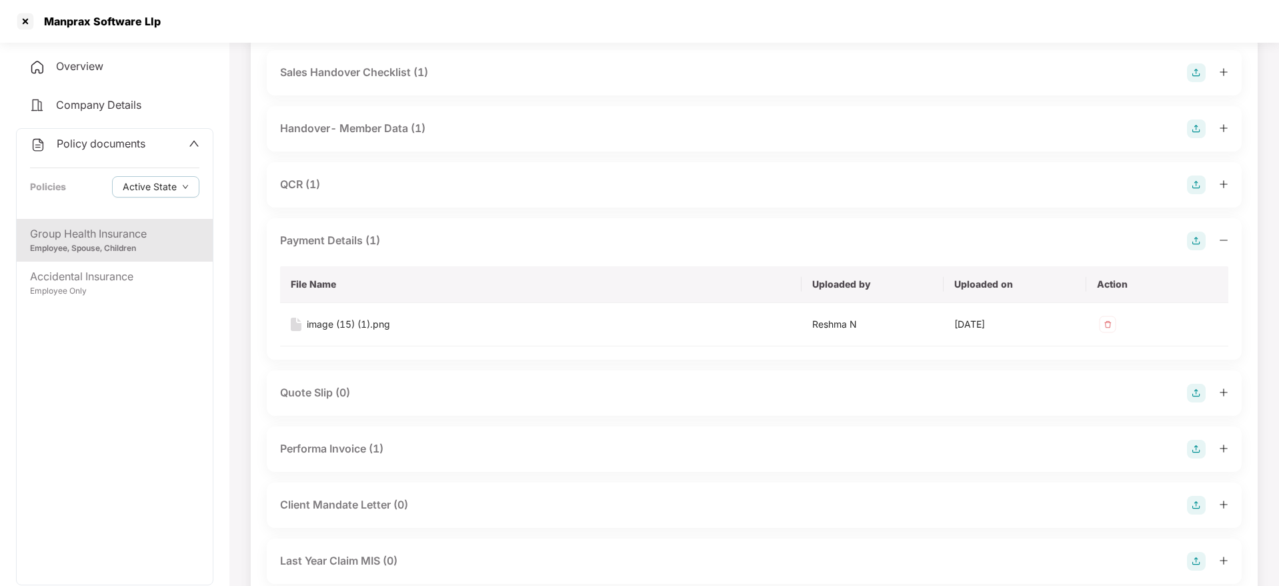
click at [375, 247] on div "Payment Details (1)" at bounding box center [330, 240] width 100 height 17
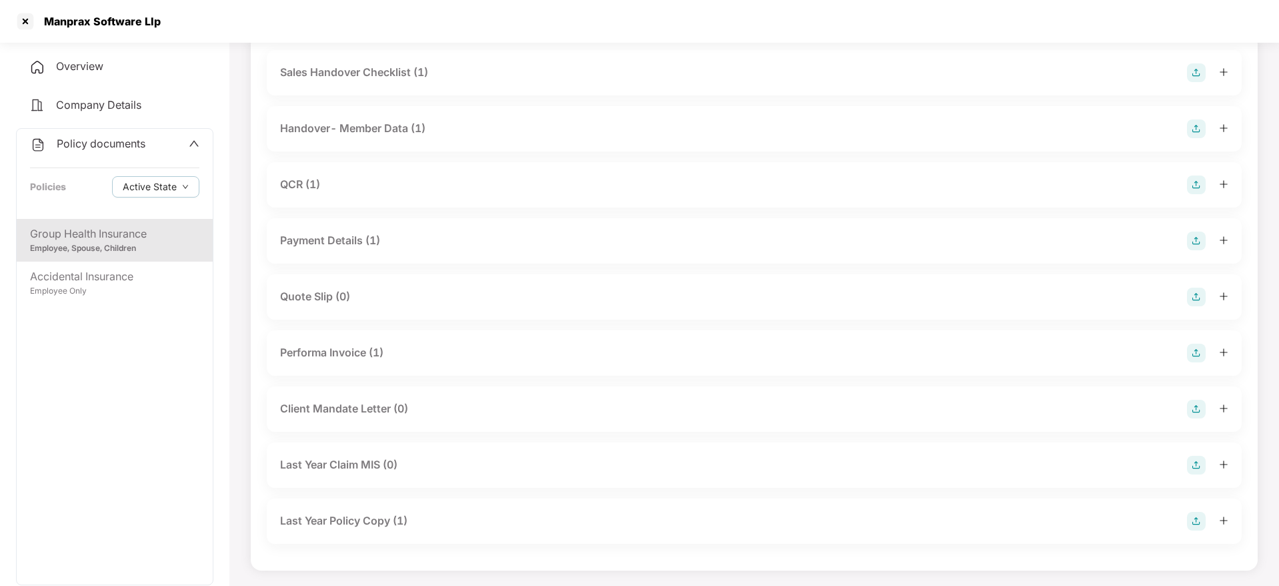
click at [364, 345] on div "Performa Invoice (1)" at bounding box center [331, 352] width 103 height 17
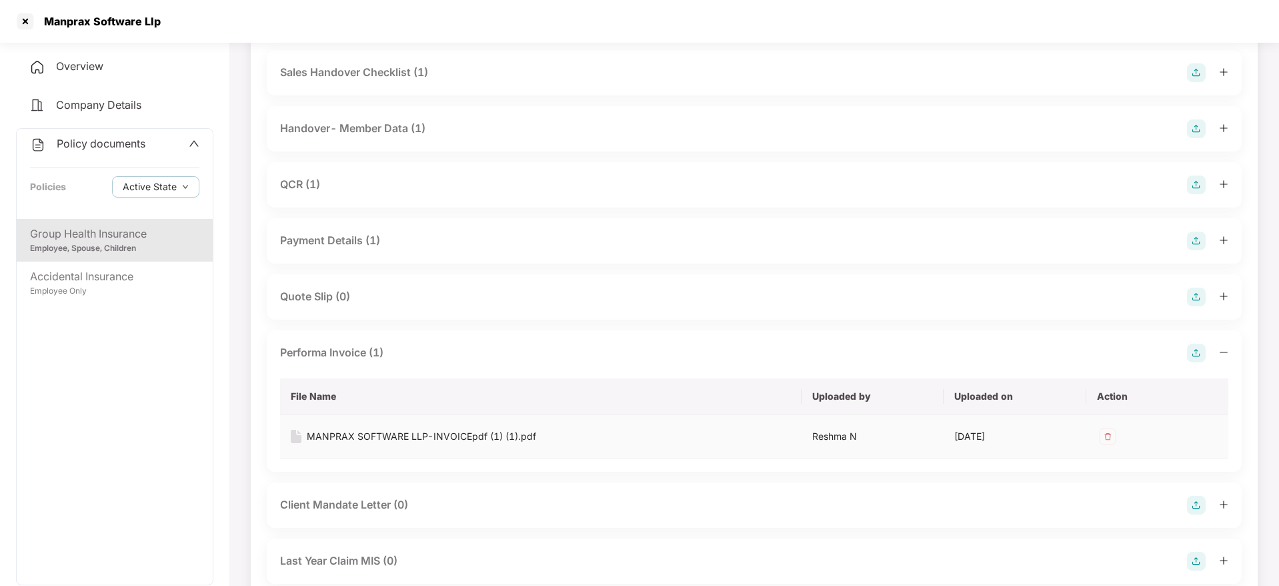
click at [404, 430] on div "MANPRAX SOFTWARE LLP-INVOICEpdf (1) (1).pdf" at bounding box center [421, 436] width 229 height 15
click at [21, 30] on div at bounding box center [25, 21] width 21 height 21
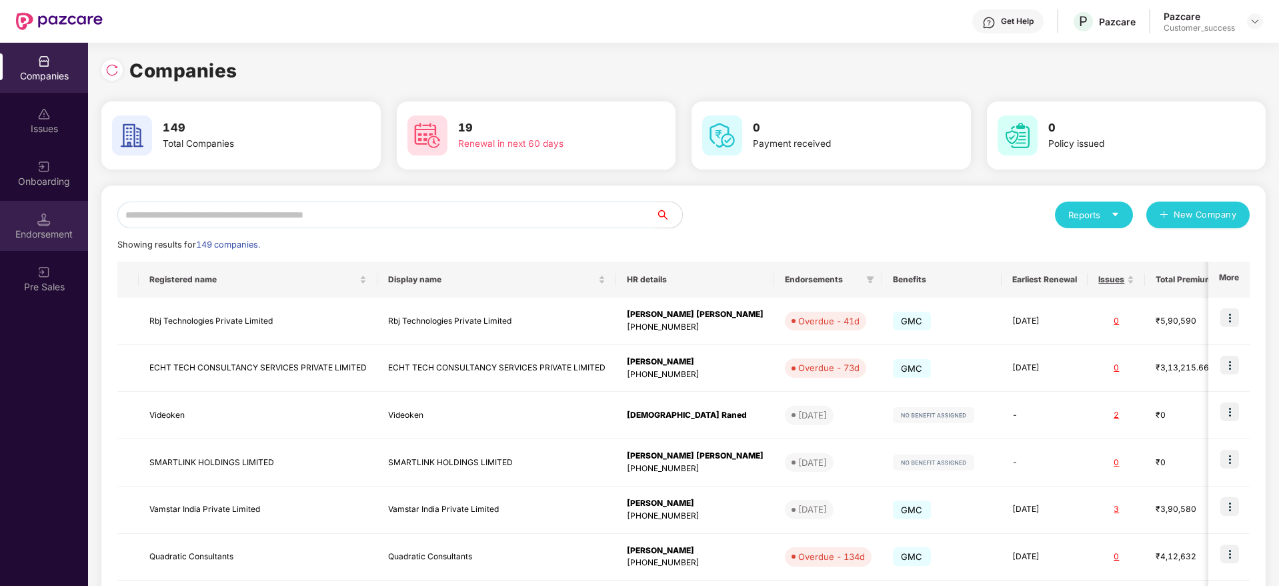
click at [52, 217] on div "Endorsement" at bounding box center [44, 226] width 88 height 50
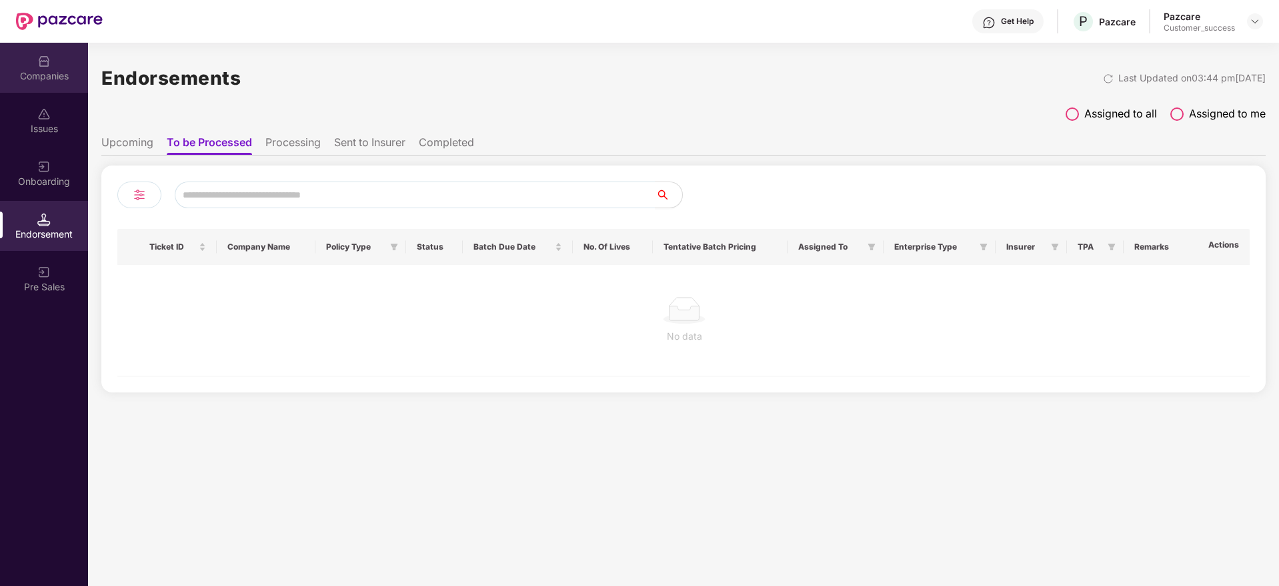
click at [56, 63] on div "Companies" at bounding box center [44, 68] width 88 height 50
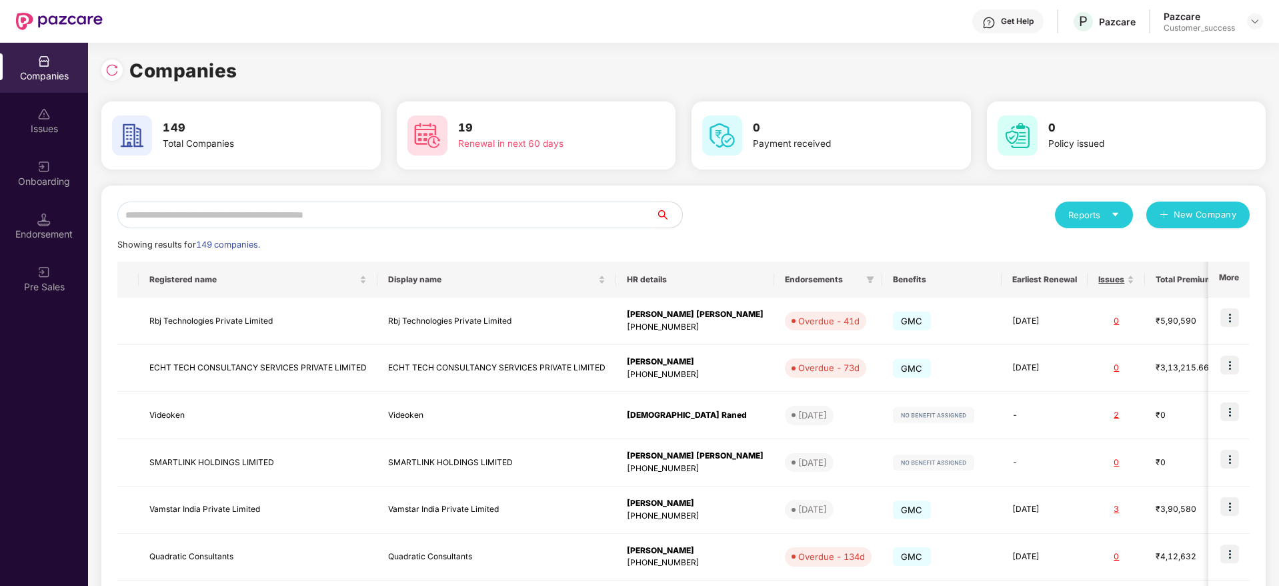
click at [386, 221] on input "text" at bounding box center [386, 214] width 538 height 27
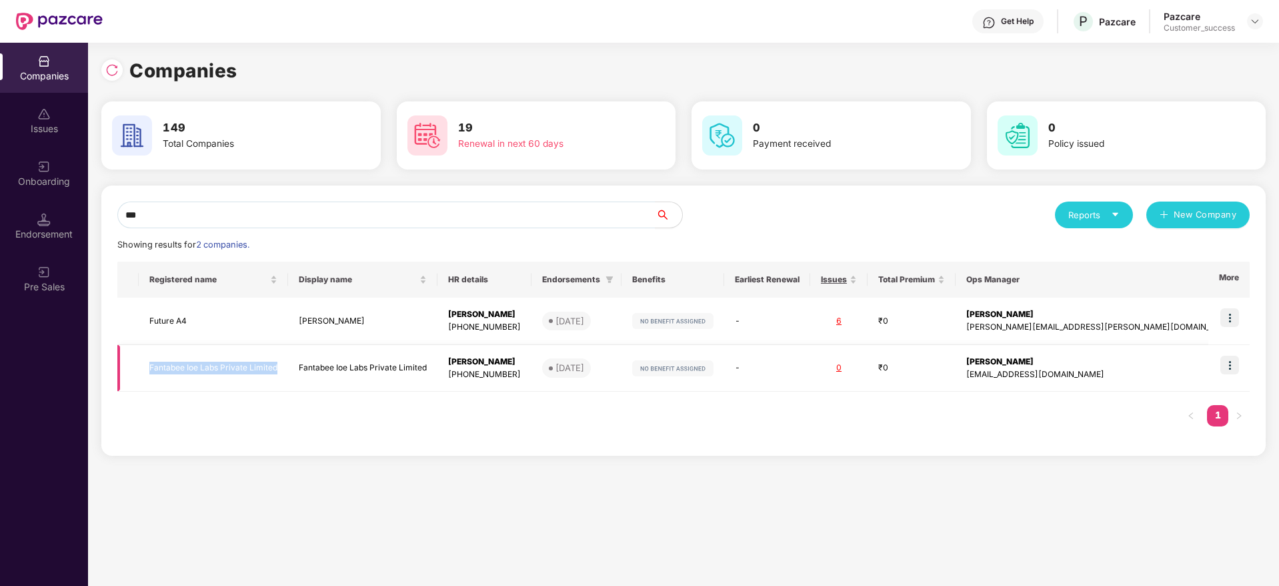
copy tr "Fantabee Ioe Labs Private Limited"
click at [335, 208] on input "***" at bounding box center [386, 214] width 538 height 27
click at [114, 70] on img at bounding box center [111, 69] width 13 height 13
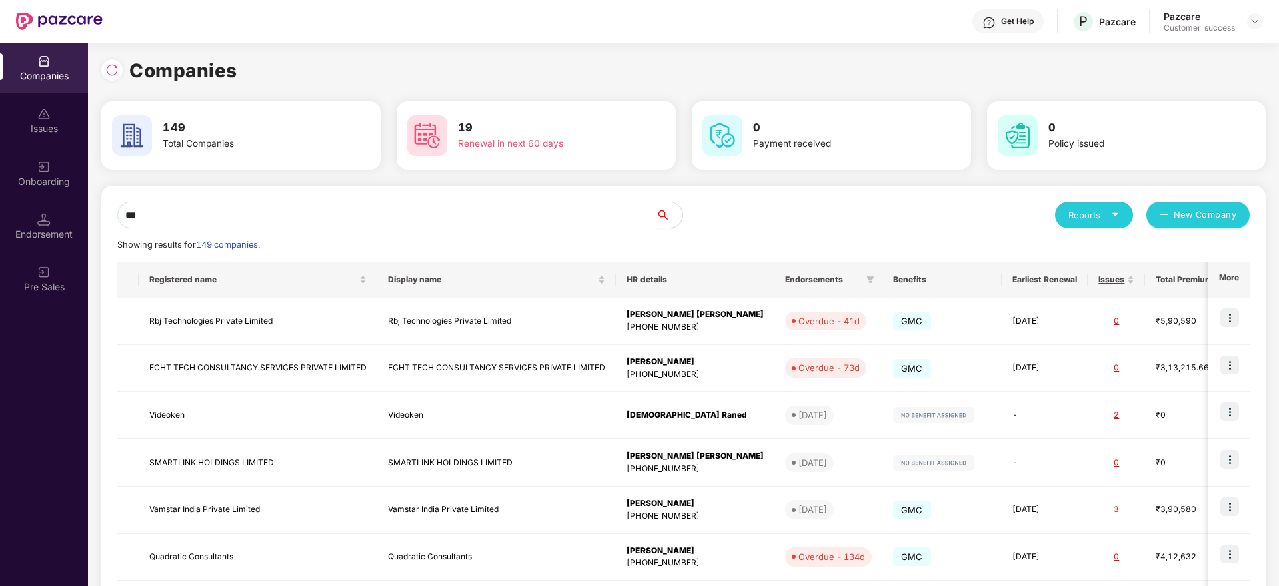
click at [226, 219] on input "***" at bounding box center [386, 214] width 538 height 27
paste input "**********"
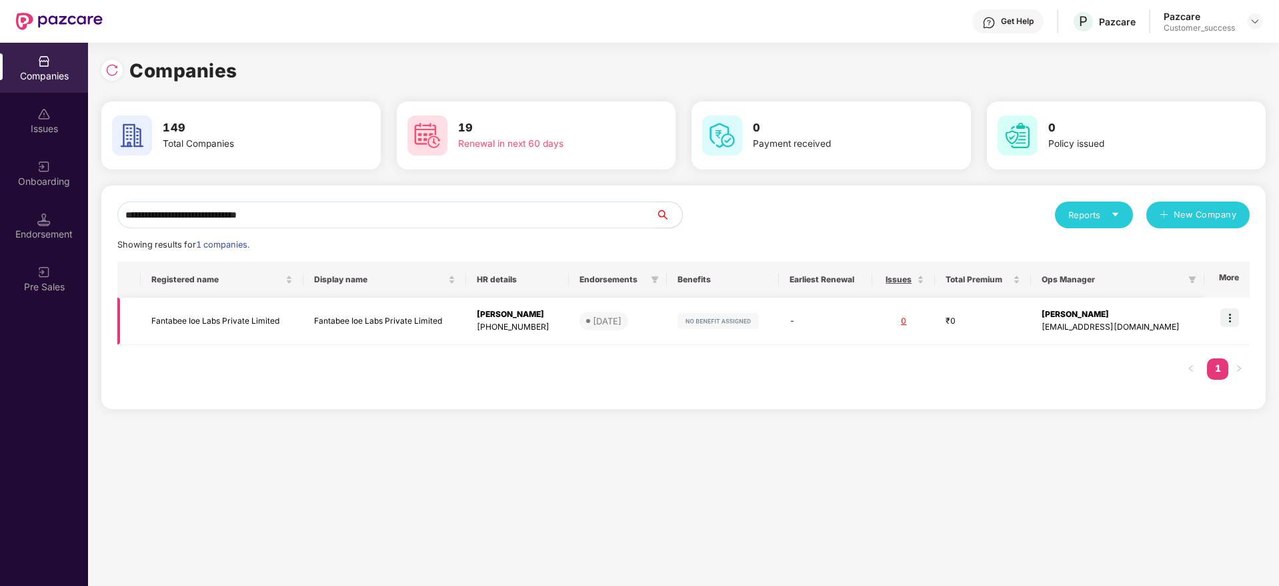
type input "**********"
click at [1239, 323] on img at bounding box center [1229, 317] width 19 height 19
click at [1086, 324] on div "Manage Policy Switch to HR interface Full details" at bounding box center [1086, 324] width 0 height 0
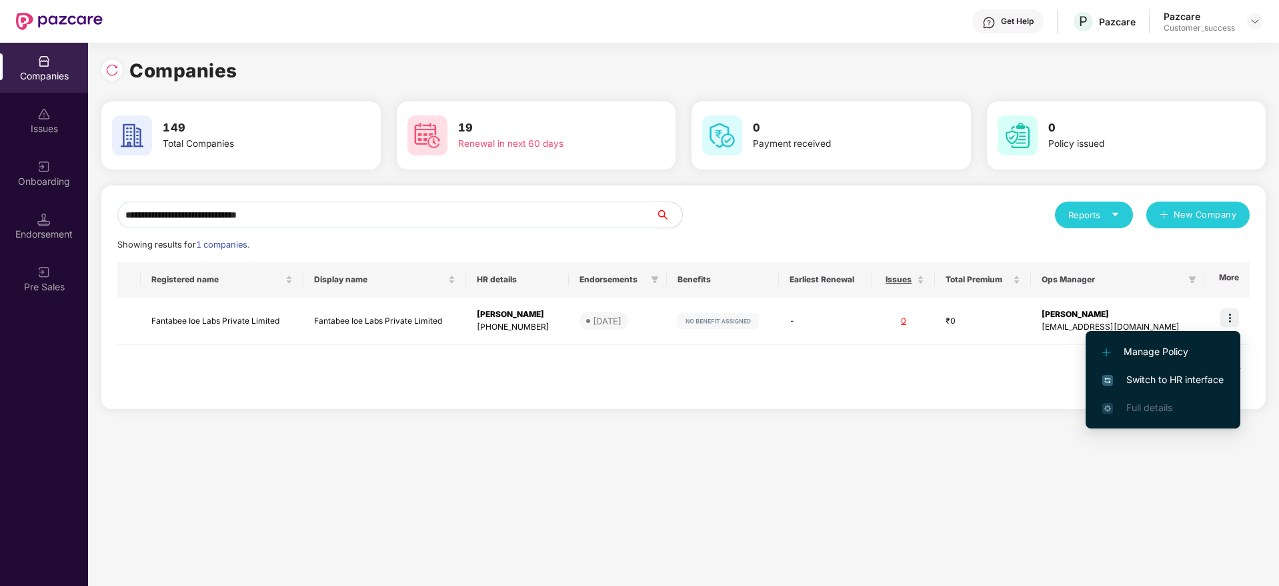
click at [1206, 375] on span "Switch to HR interface" at bounding box center [1162, 379] width 121 height 15
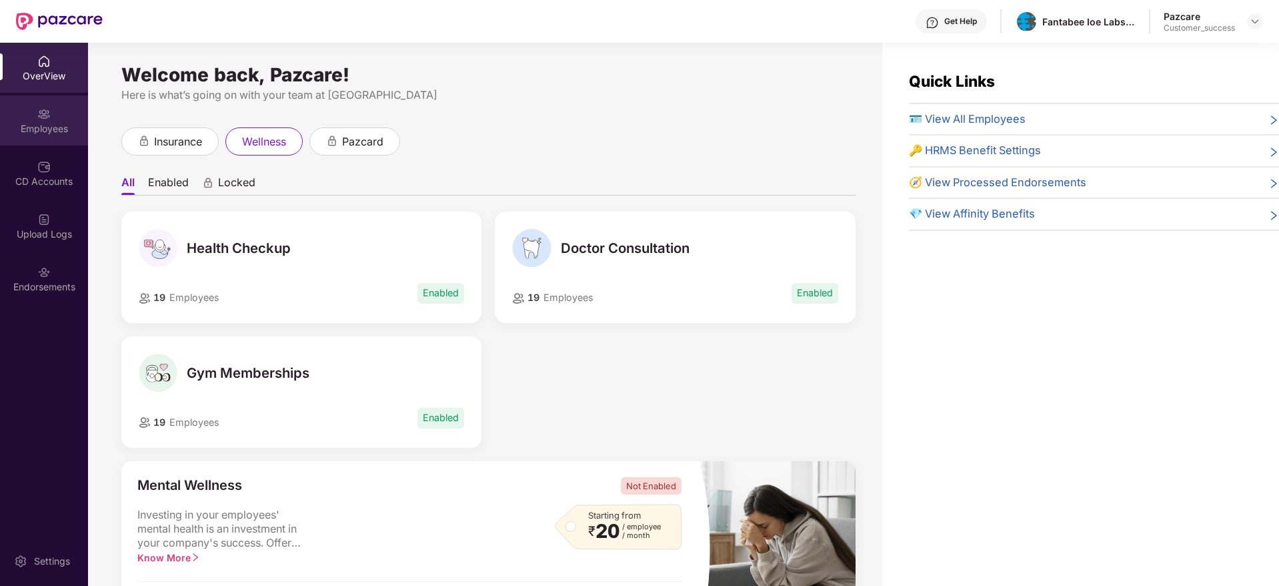
click at [28, 128] on div "Employees" at bounding box center [44, 128] width 88 height 13
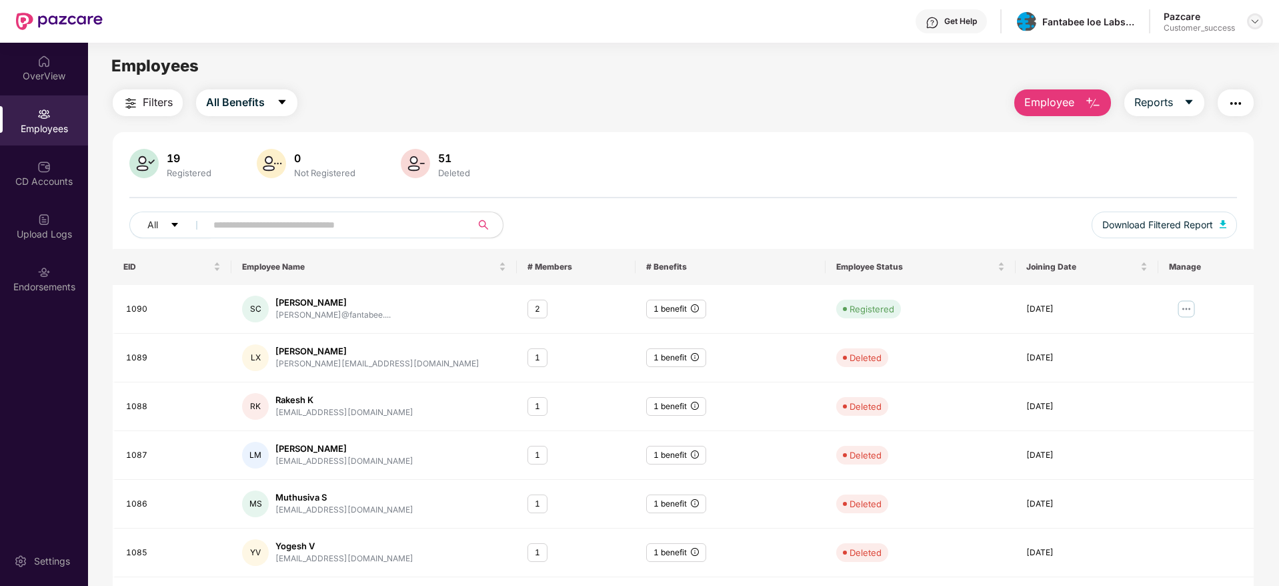
click at [1258, 19] on img at bounding box center [1255, 21] width 11 height 11
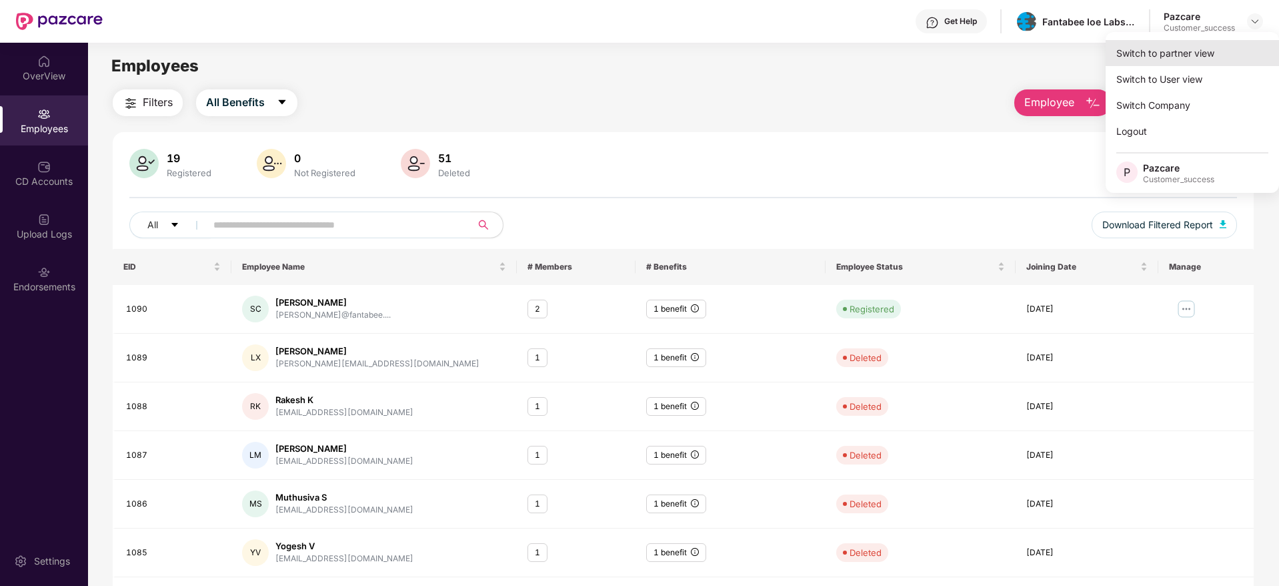
click at [1235, 42] on div "Switch to partner view" at bounding box center [1192, 53] width 173 height 26
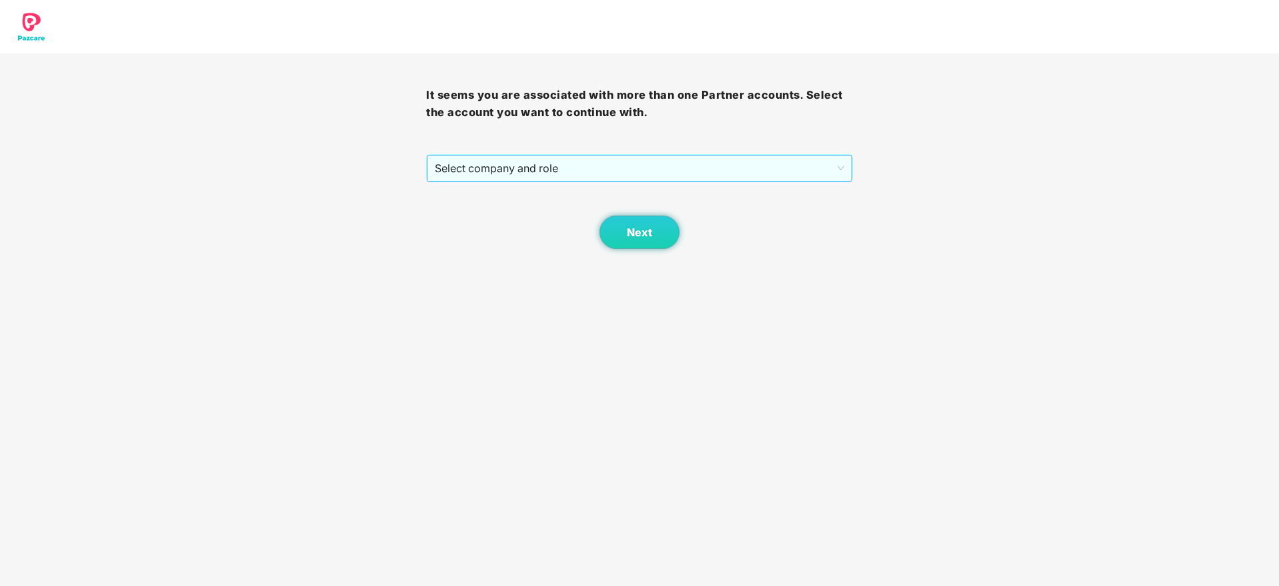
drag, startPoint x: 726, startPoint y: 152, endPoint x: 724, endPoint y: 175, distance: 22.8
click at [726, 159] on div "It seems you are associated with more than one Partner accounts. Select the acc…" at bounding box center [639, 150] width 426 height 195
click at [724, 185] on div "Next" at bounding box center [639, 215] width 426 height 67
click at [727, 173] on span "Select company and role" at bounding box center [639, 167] width 409 height 25
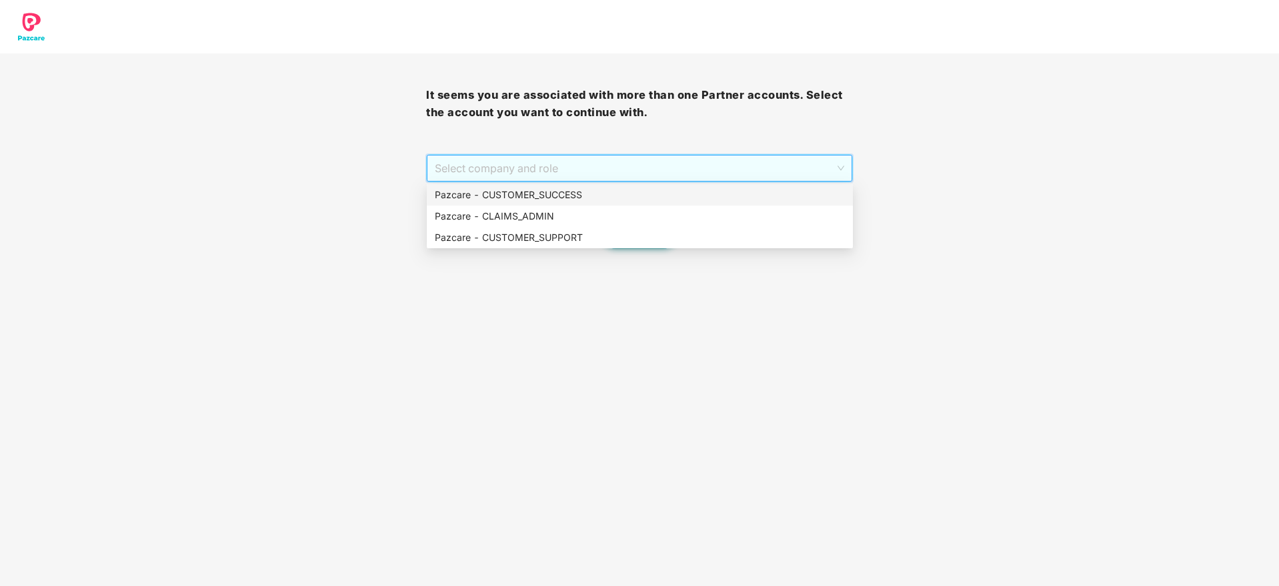
click at [721, 185] on div "Pazcare - CUSTOMER_SUCCESS" at bounding box center [640, 194] width 426 height 21
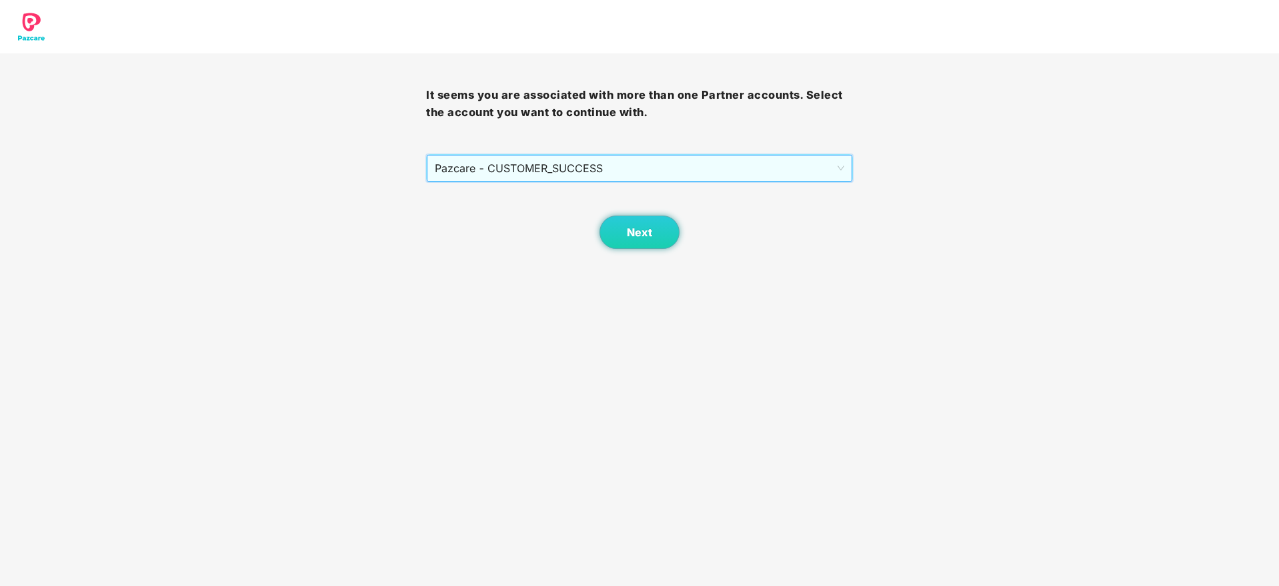
click at [598, 232] on div "Next" at bounding box center [639, 215] width 426 height 67
click at [652, 240] on button "Next" at bounding box center [640, 231] width 80 height 33
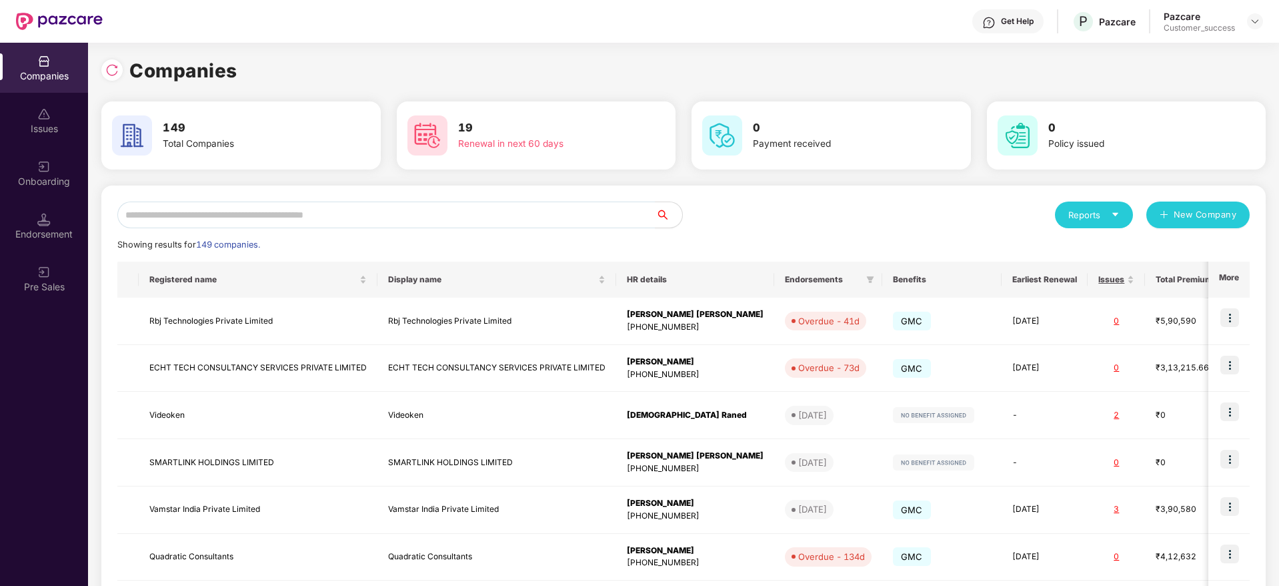
click at [104, 66] on div at bounding box center [111, 69] width 21 height 21
click at [409, 222] on input "text" at bounding box center [386, 214] width 538 height 27
click at [1228, 366] on img at bounding box center [1229, 364] width 19 height 19
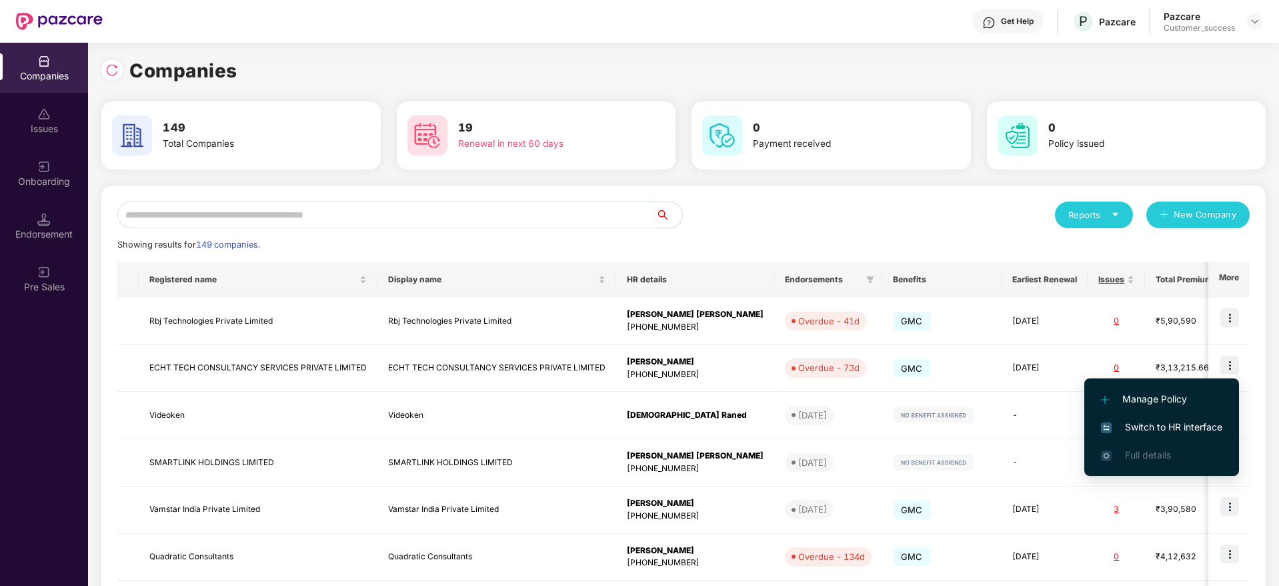
click at [1174, 413] on li "Switch to HR interface" at bounding box center [1161, 427] width 155 height 28
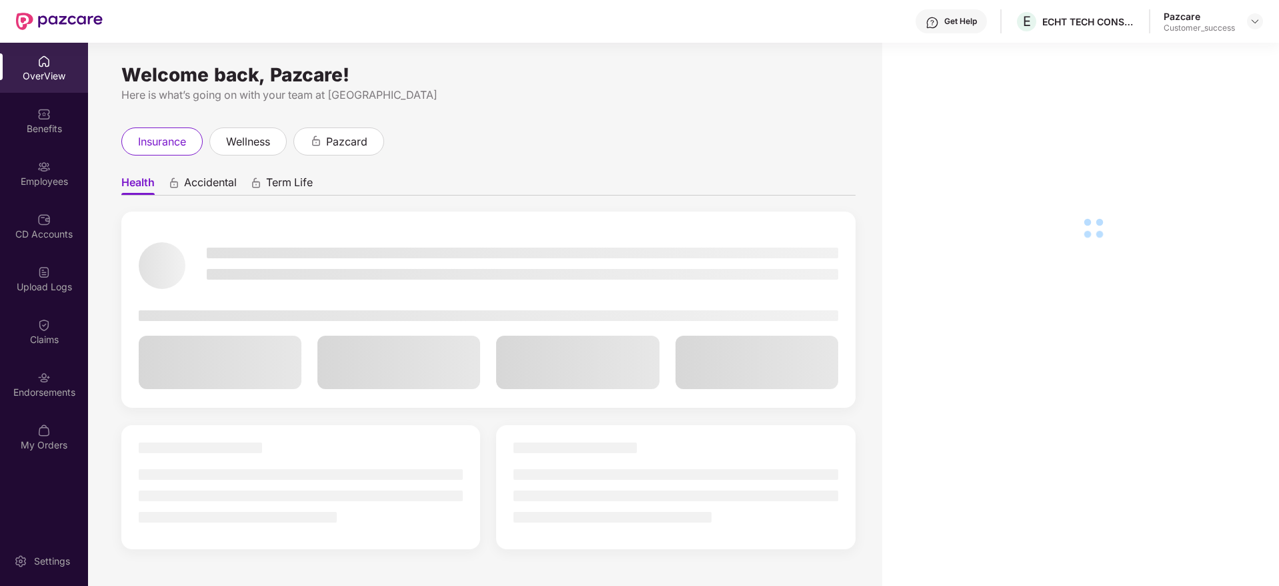
click at [19, 177] on div "Employees" at bounding box center [44, 181] width 88 height 13
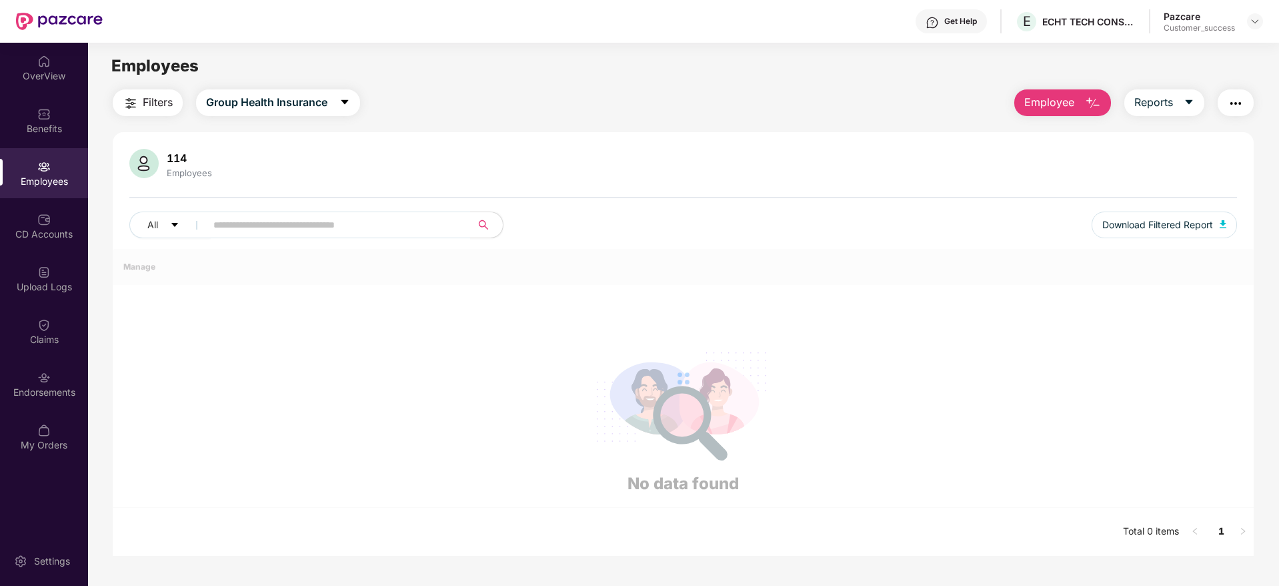
click at [1070, 103] on span "Employee" at bounding box center [1049, 102] width 50 height 17
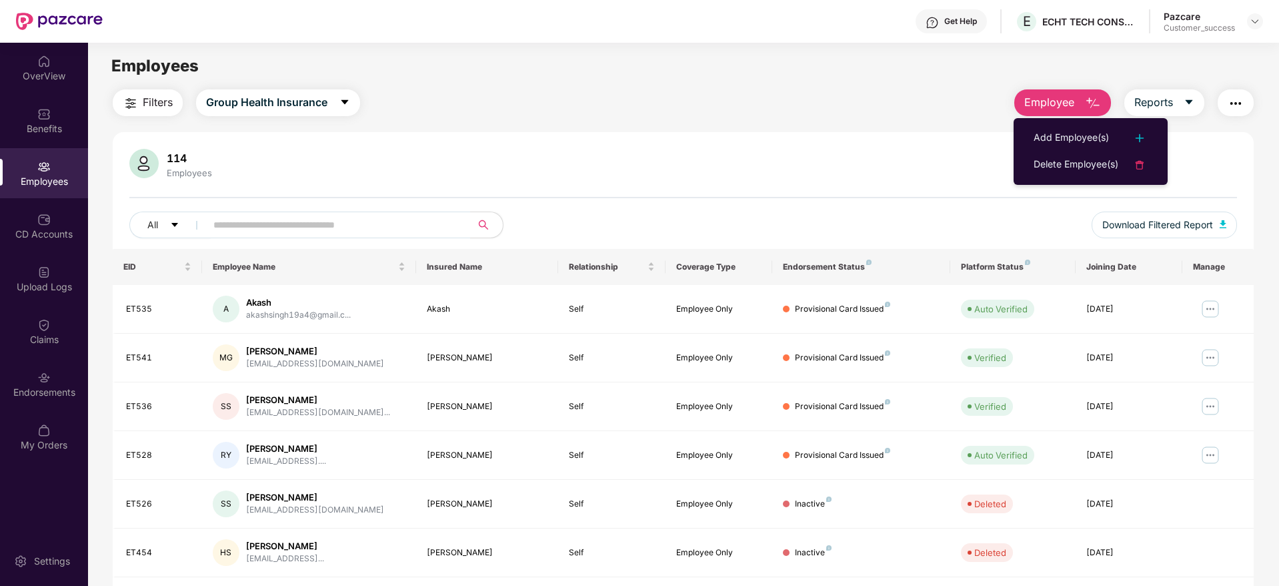
click at [1067, 139] on div "Add Employee(s)" at bounding box center [1071, 138] width 75 height 16
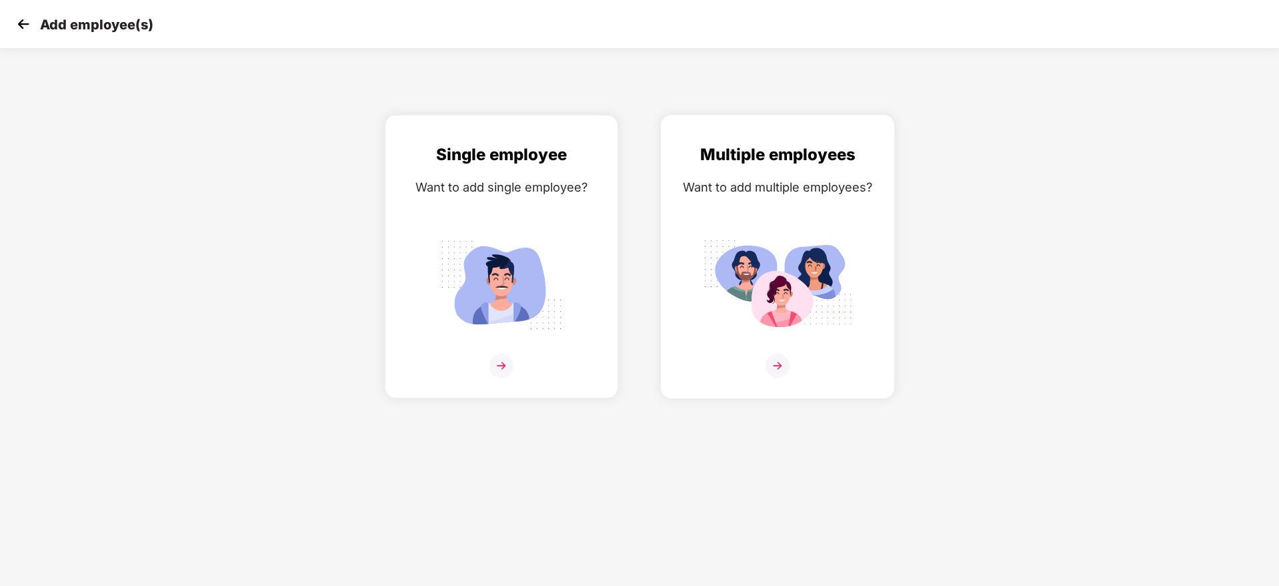
click at [834, 240] on img at bounding box center [777, 285] width 149 height 104
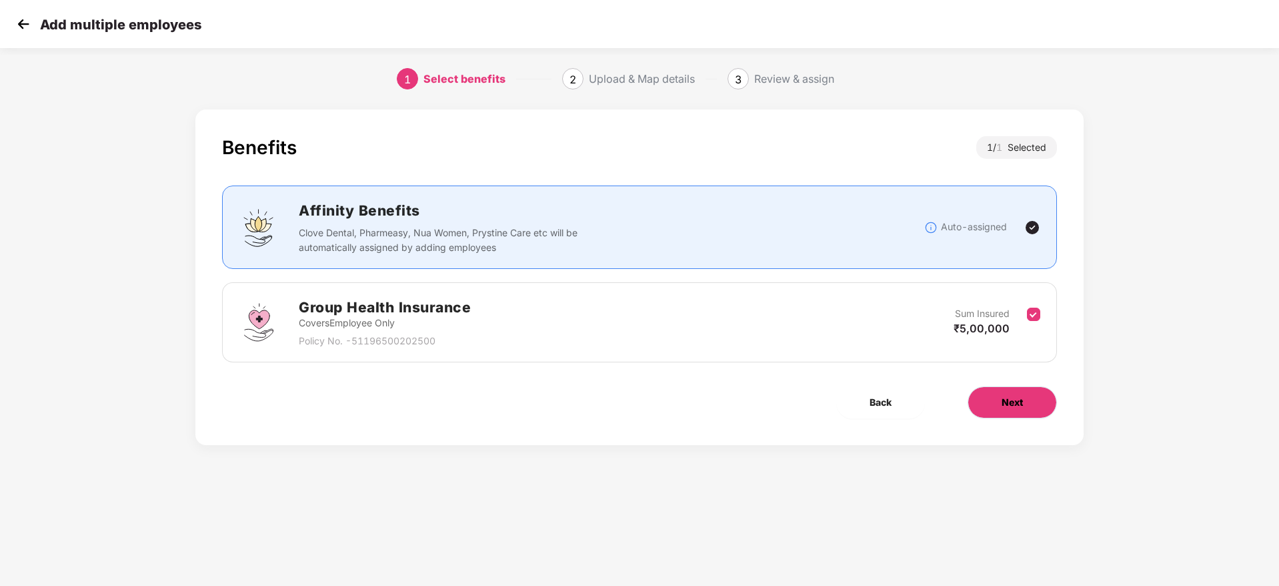
click at [1029, 404] on button "Next" at bounding box center [1012, 402] width 89 height 32
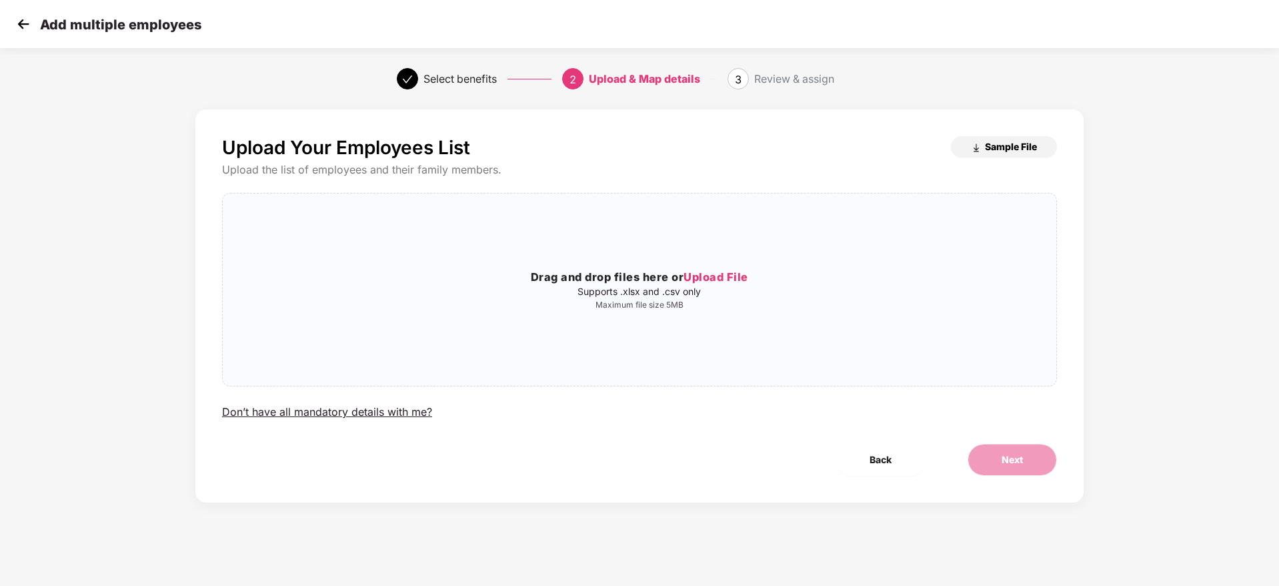
click at [1013, 153] on button "Sample File" at bounding box center [1004, 146] width 106 height 21
click at [27, 17] on img at bounding box center [23, 24] width 20 height 20
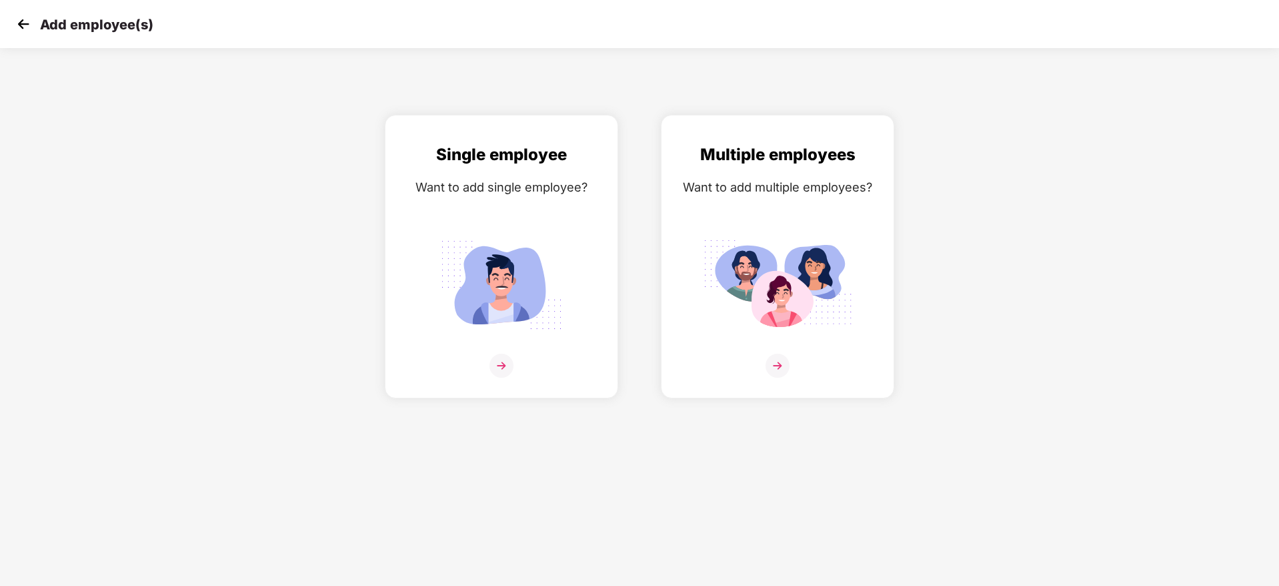
click at [17, 19] on img at bounding box center [23, 24] width 20 height 20
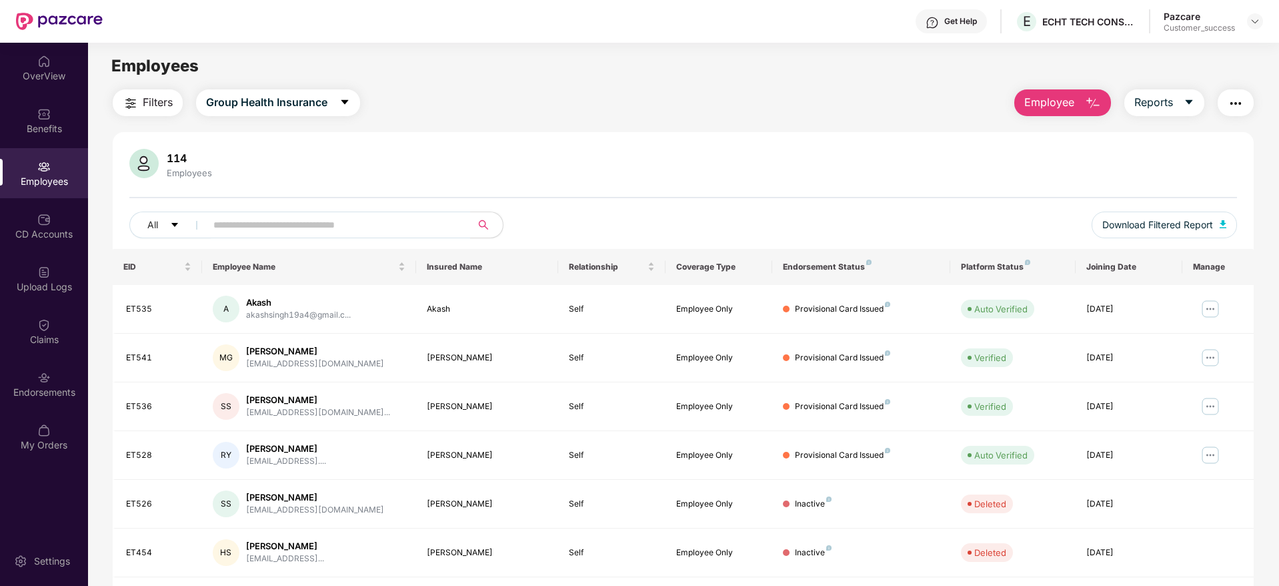
click at [1237, 49] on main "Employees Filters Group Health Insurance Employee Reports 114 Employees All Dow…" at bounding box center [683, 336] width 1190 height 586
click at [1248, 29] on div "Pazcare Customer_success" at bounding box center [1213, 21] width 99 height 23
click at [1250, 26] on img at bounding box center [1255, 21] width 11 height 11
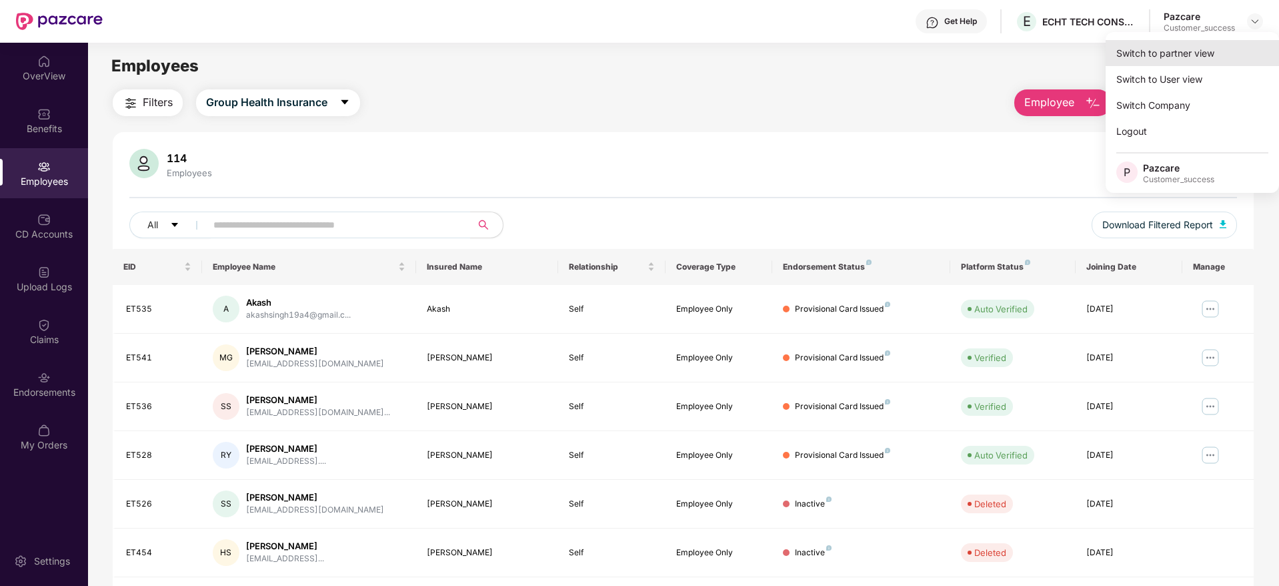
click at [1229, 55] on div "Switch to partner view" at bounding box center [1192, 53] width 173 height 26
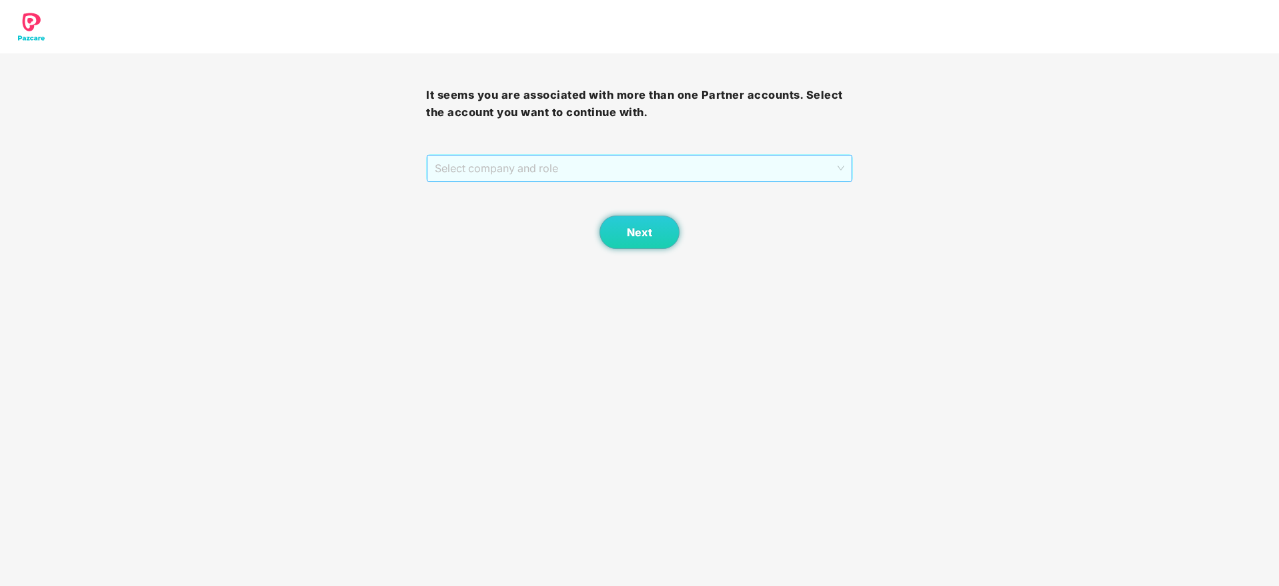
click at [718, 172] on span "Select company and role" at bounding box center [639, 167] width 409 height 25
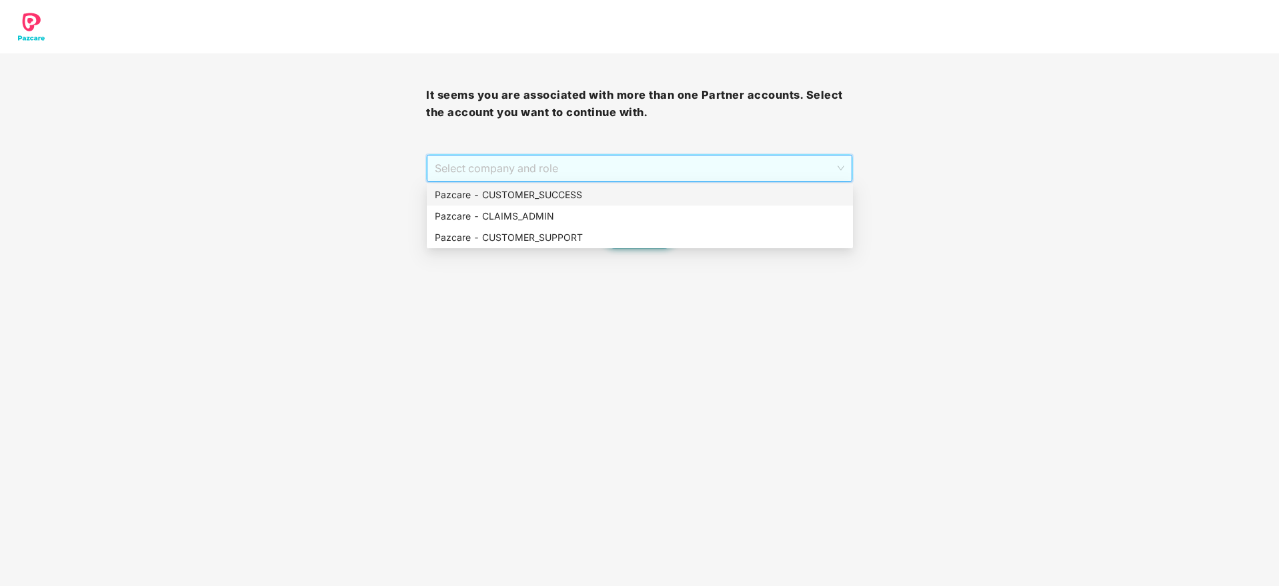
click at [709, 191] on div "Pazcare - CUSTOMER_SUCCESS" at bounding box center [640, 194] width 410 height 15
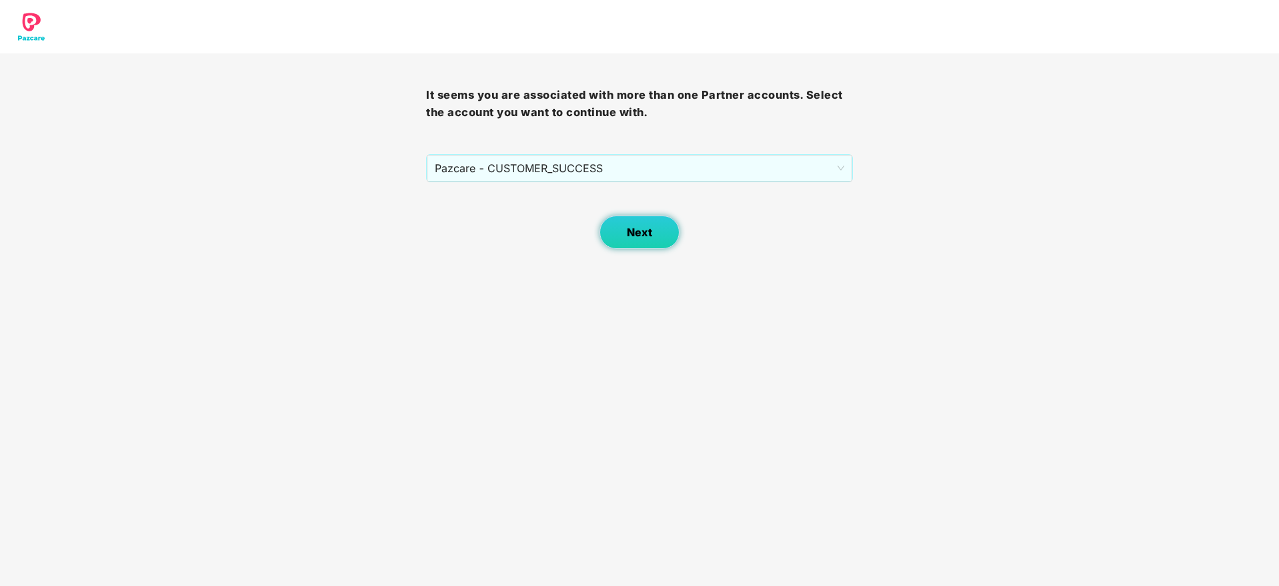
click at [635, 234] on span "Next" at bounding box center [639, 232] width 25 height 13
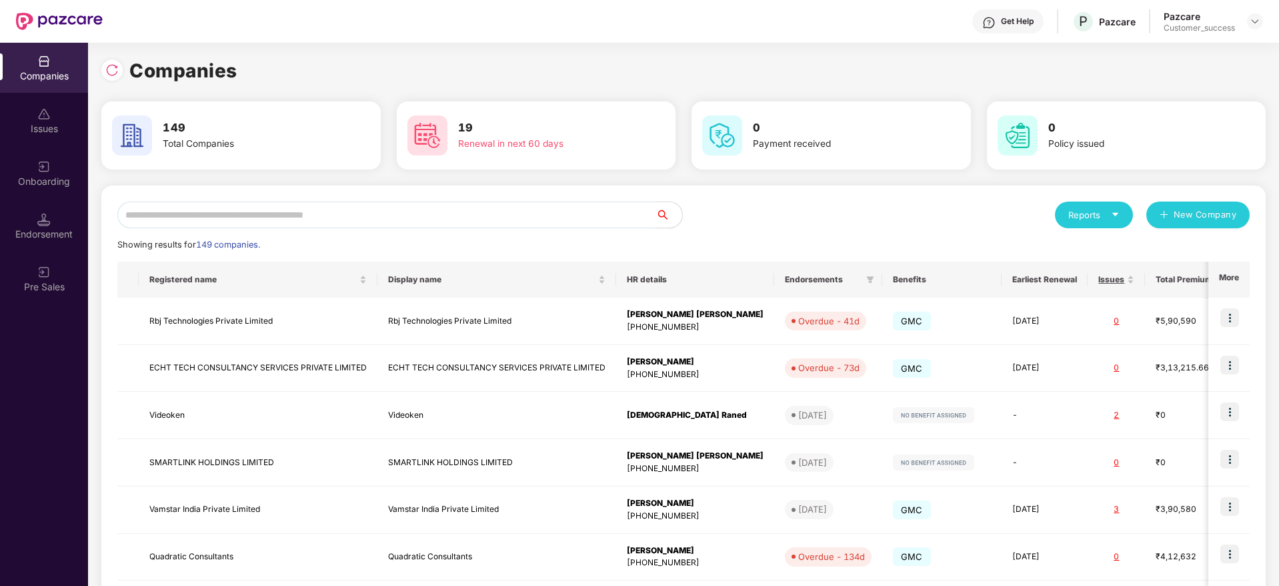
click at [552, 218] on input "text" at bounding box center [386, 214] width 538 height 27
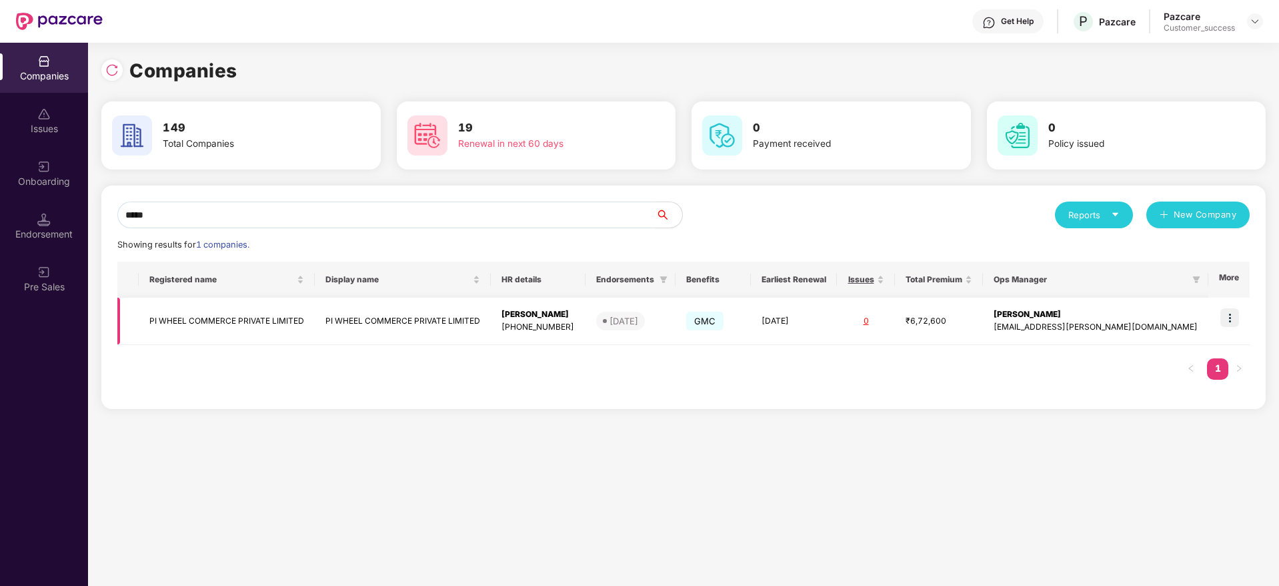
type input "*****"
click at [1226, 318] on img at bounding box center [1229, 317] width 19 height 19
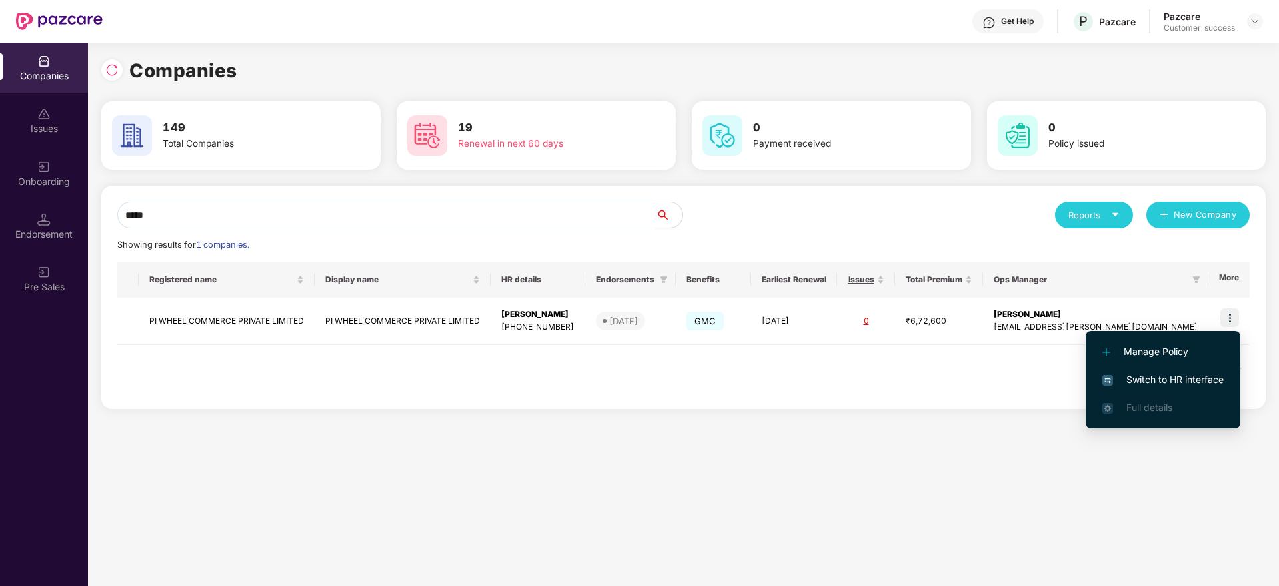
click at [1200, 389] on li "Switch to HR interface" at bounding box center [1163, 379] width 155 height 28
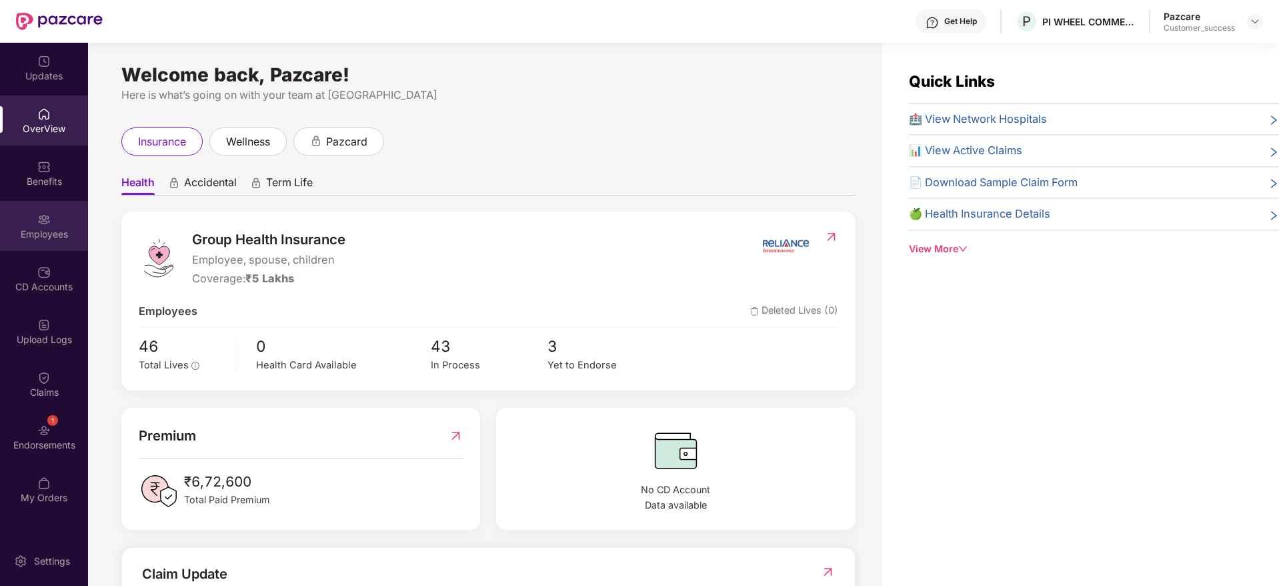
click at [37, 229] on div "Employees" at bounding box center [44, 233] width 88 height 13
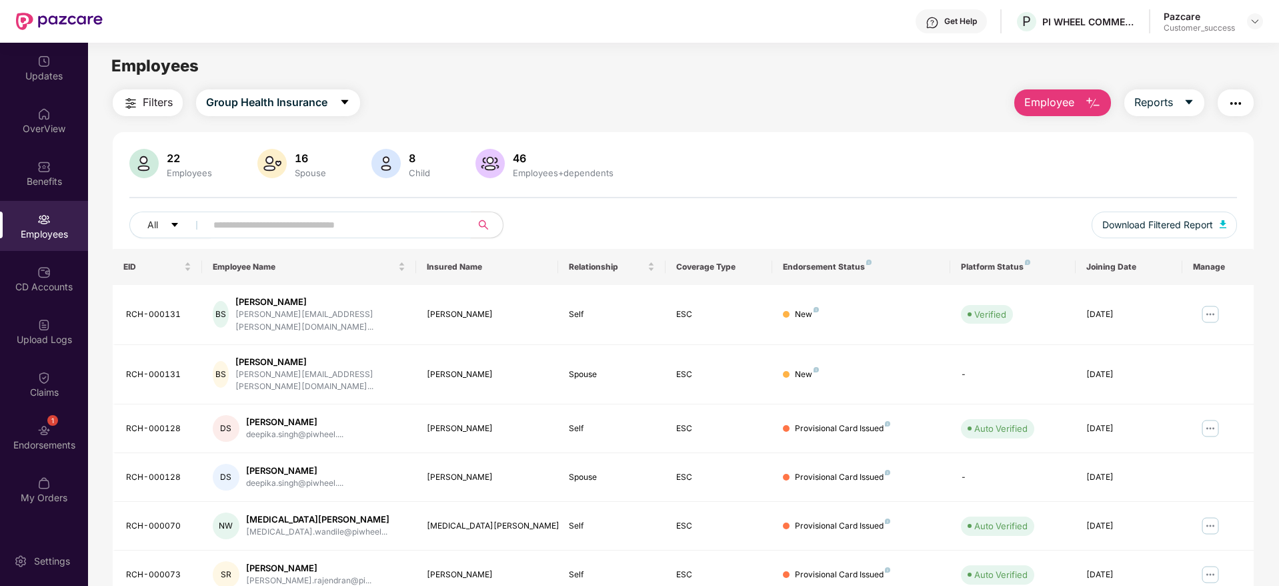
click at [275, 235] on span at bounding box center [333, 224] width 273 height 27
paste input "**********"
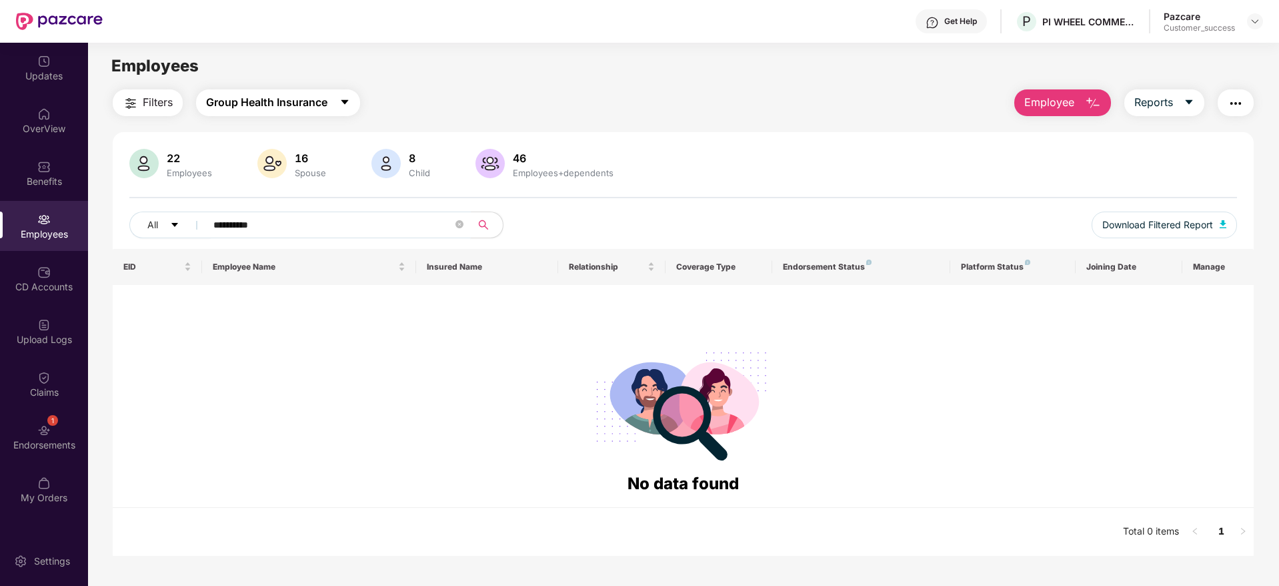
type input "**********"
click at [327, 107] on span "Group Health Insurance" at bounding box center [266, 102] width 121 height 17
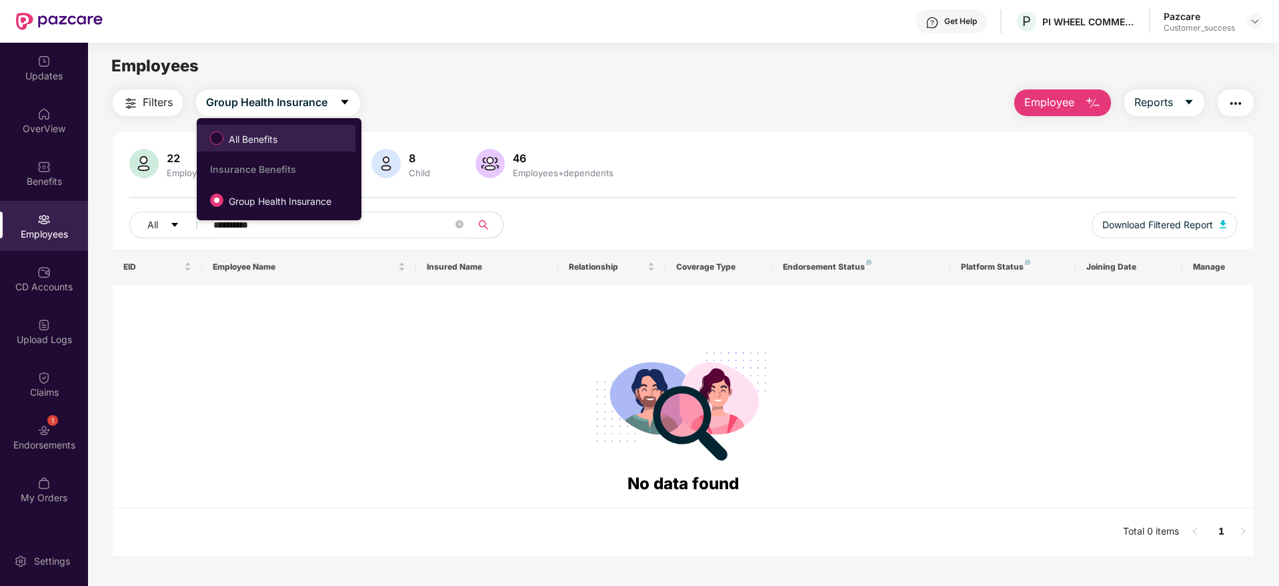
click at [333, 131] on span "All Benefits" at bounding box center [275, 138] width 145 height 23
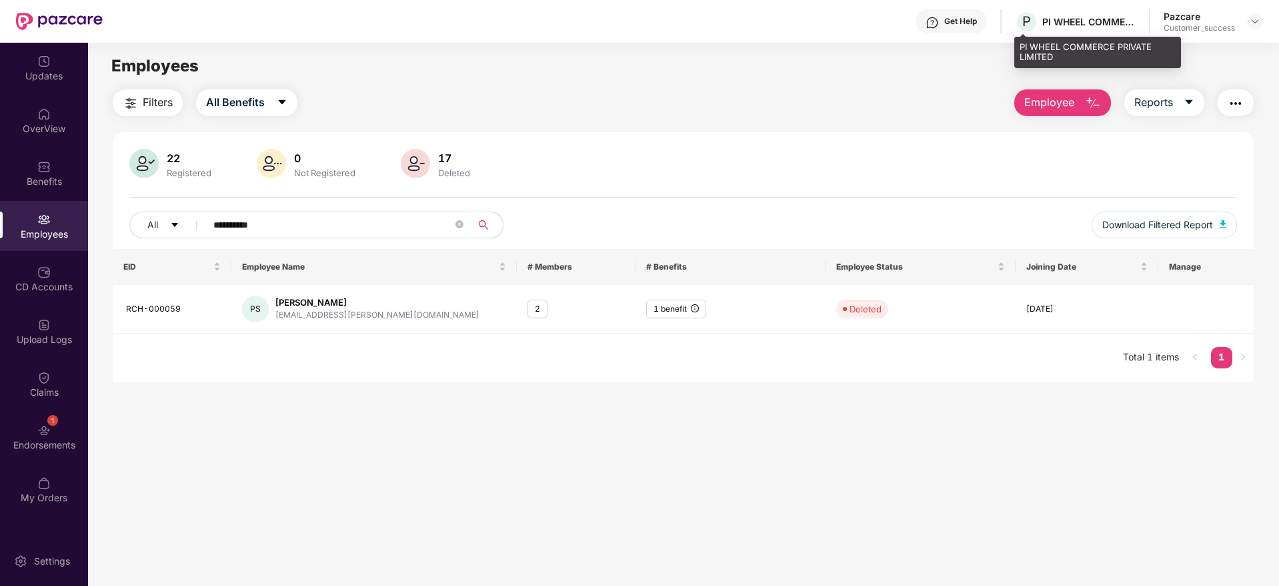
click at [1043, 22] on div "PI WHEEL COMMERCE PRIVATE LIMITED" at bounding box center [1088, 21] width 93 height 13
copy div "PI WHEEL COMMERCE PRIVATE LIMITED"
click at [1252, 23] on img at bounding box center [1255, 21] width 11 height 11
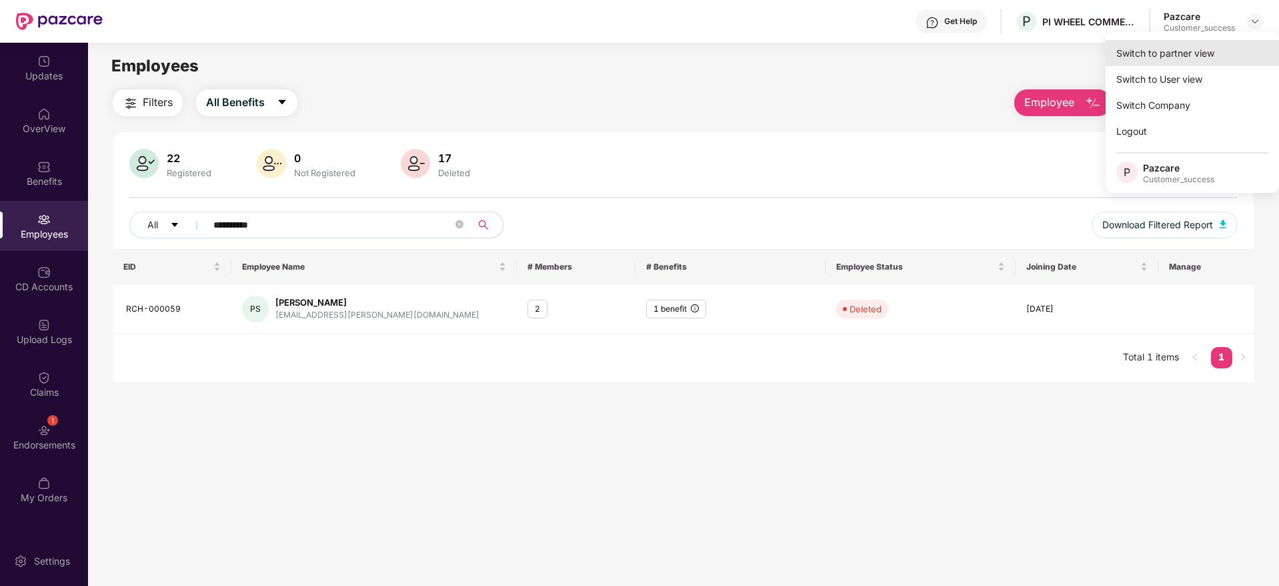
click at [1233, 47] on div "Switch to partner view" at bounding box center [1192, 53] width 173 height 26
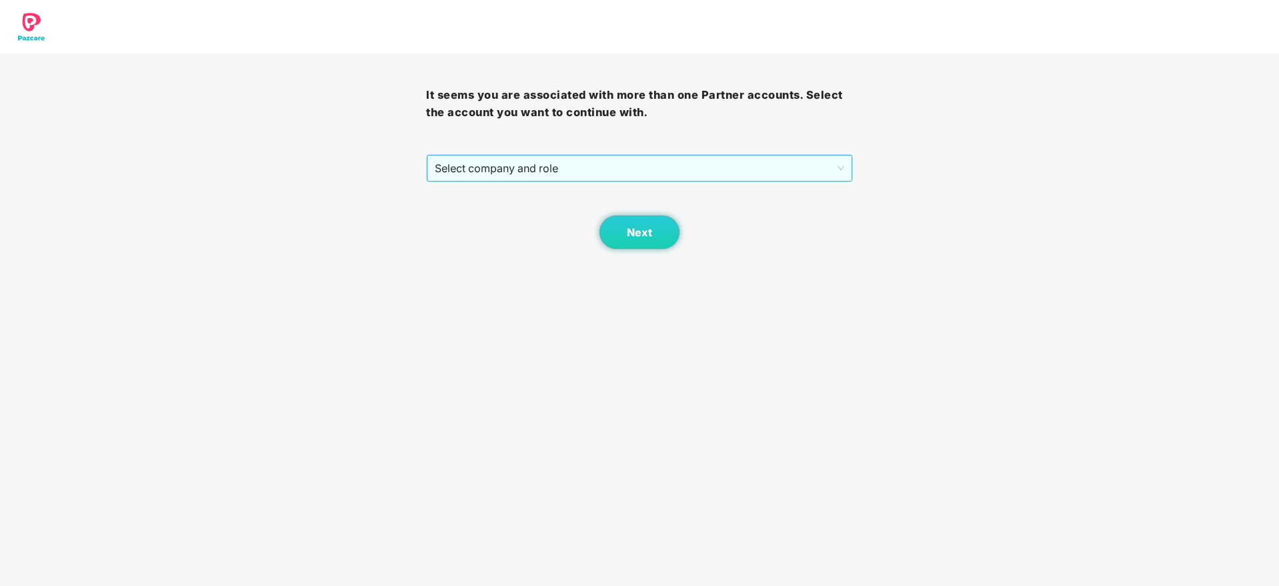
click at [479, 172] on span "Select company and role" at bounding box center [639, 167] width 409 height 25
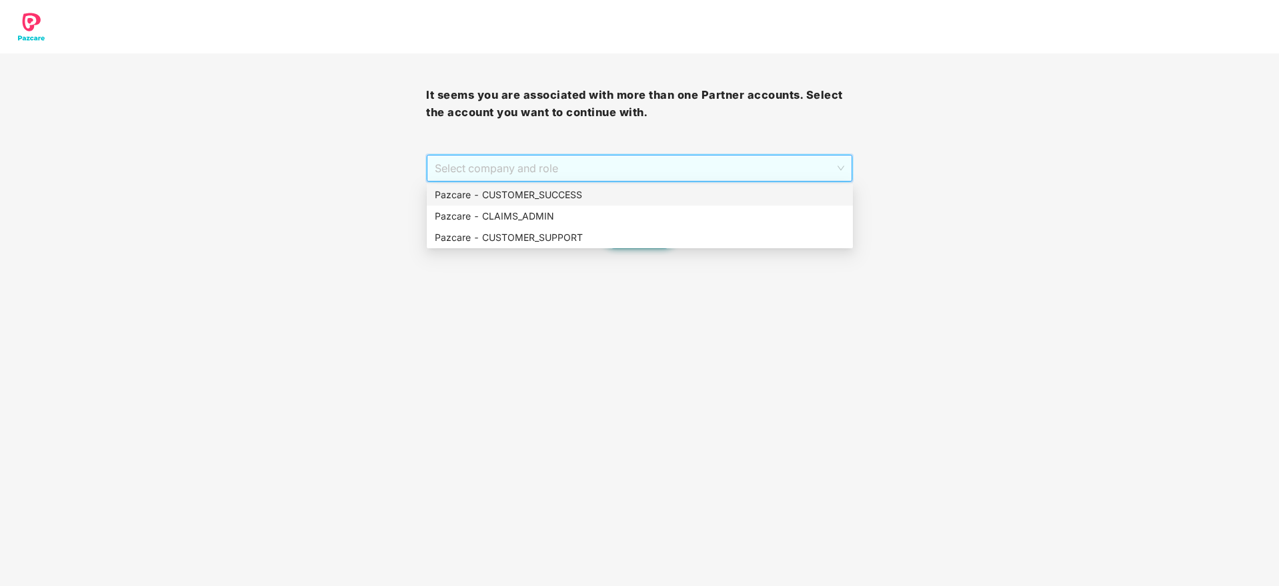
click at [484, 195] on div "Pazcare - CUSTOMER_SUCCESS" at bounding box center [640, 194] width 410 height 15
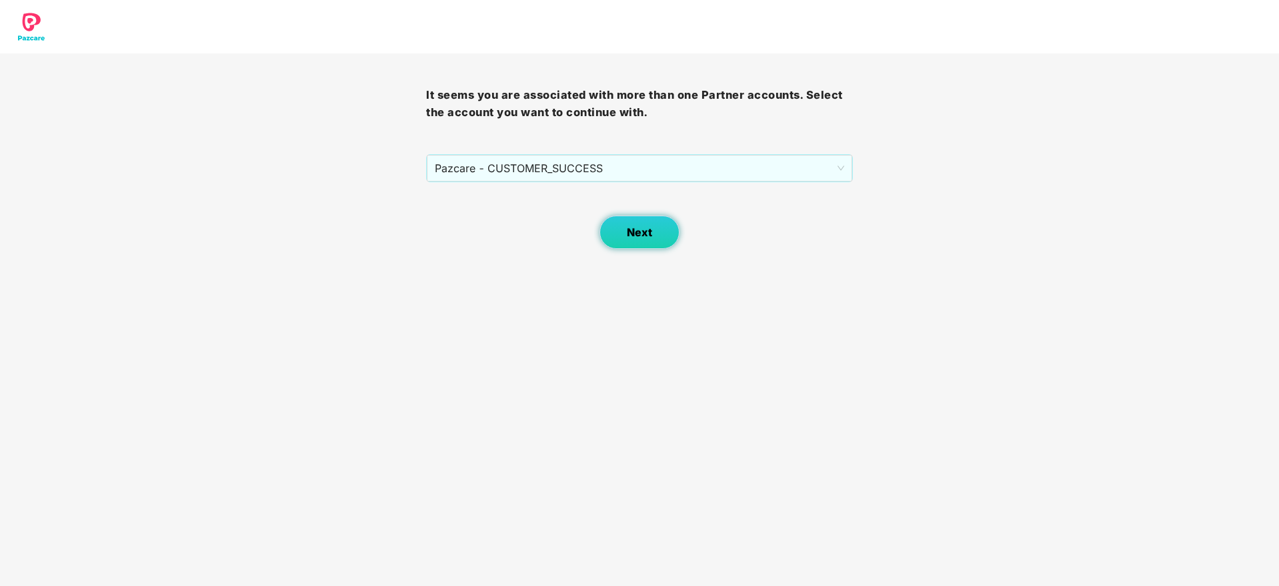
click at [602, 229] on button "Next" at bounding box center [640, 231] width 80 height 33
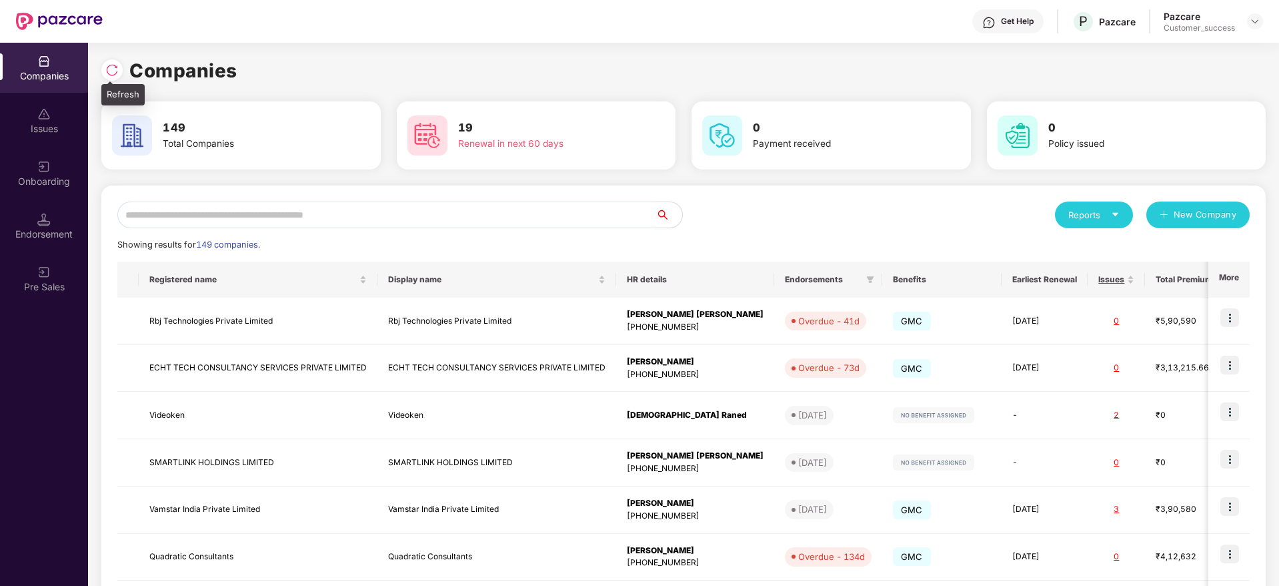
click at [126, 75] on div at bounding box center [115, 68] width 28 height 25
click at [117, 71] on img at bounding box center [111, 69] width 13 height 13
click at [542, 200] on div "Reports New Company Showing results for 149 companies. Registered name Display …" at bounding box center [683, 509] width 1164 height 648
click at [543, 206] on input "text" at bounding box center [386, 214] width 538 height 27
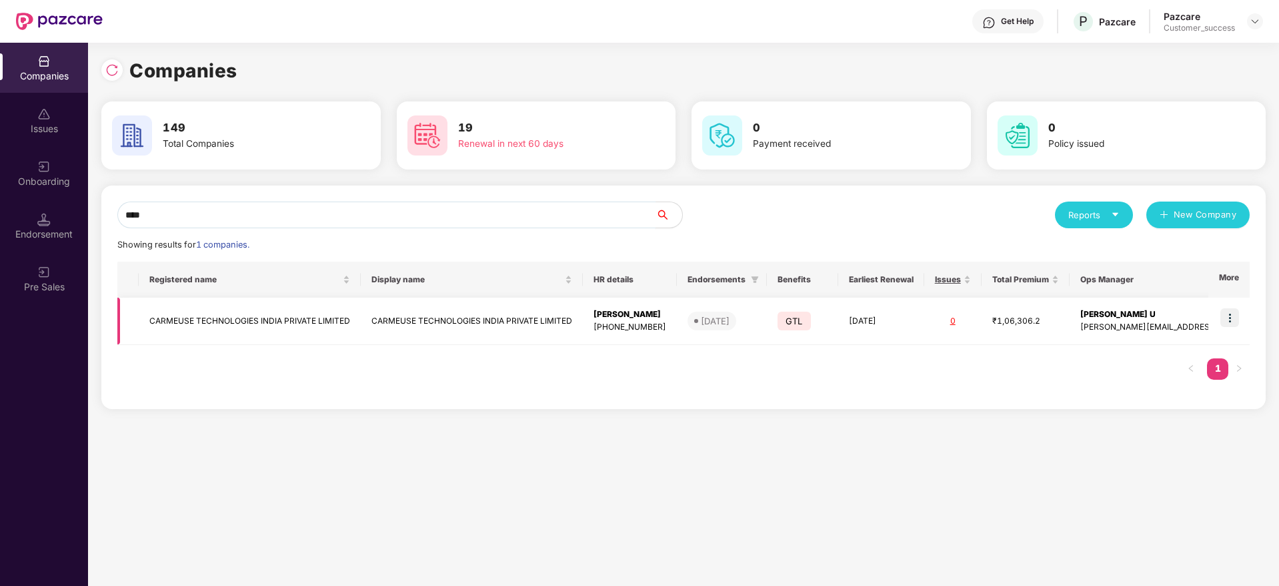
type input "****"
click at [1230, 317] on img at bounding box center [1229, 317] width 19 height 19
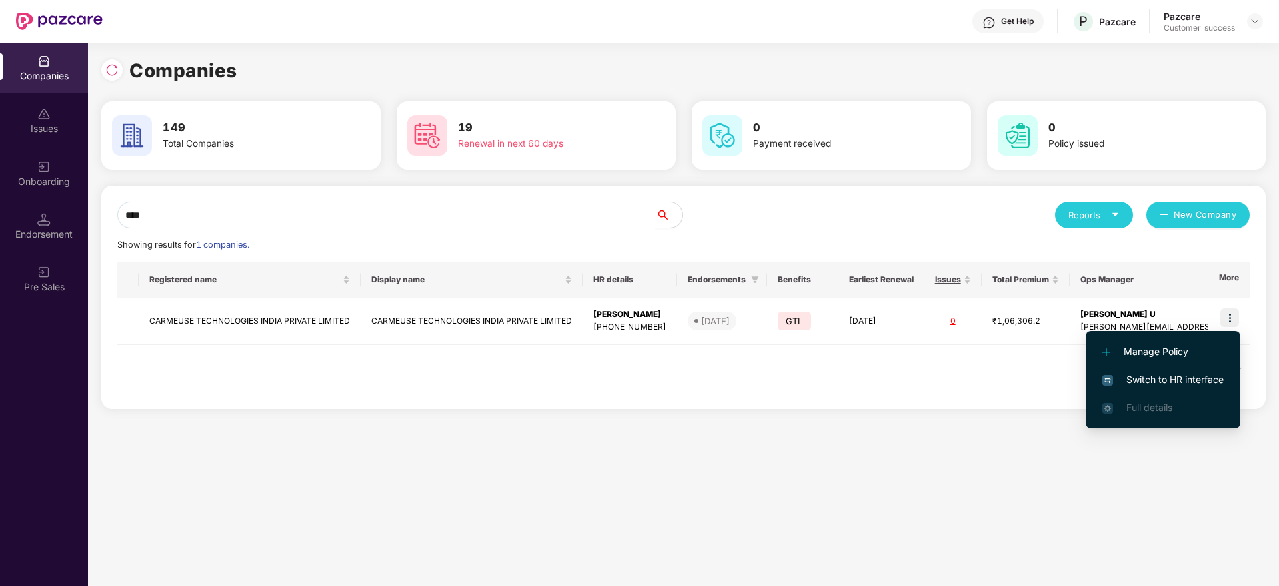
click at [1217, 373] on span "Switch to HR interface" at bounding box center [1162, 379] width 121 height 15
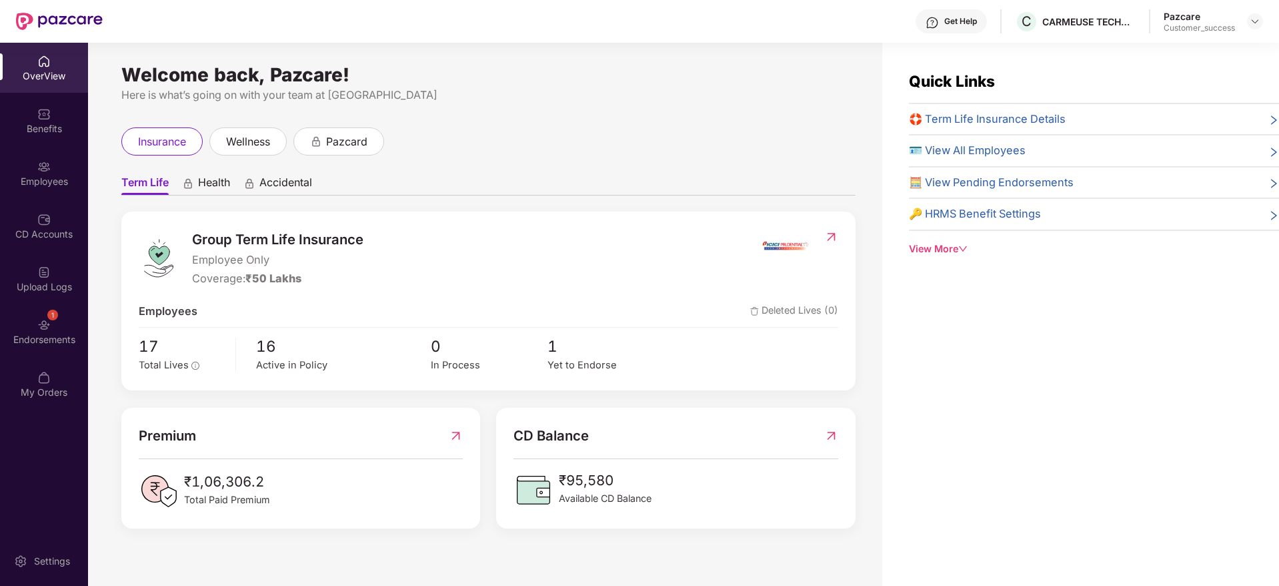
click at [41, 177] on div "Employees" at bounding box center [44, 181] width 88 height 13
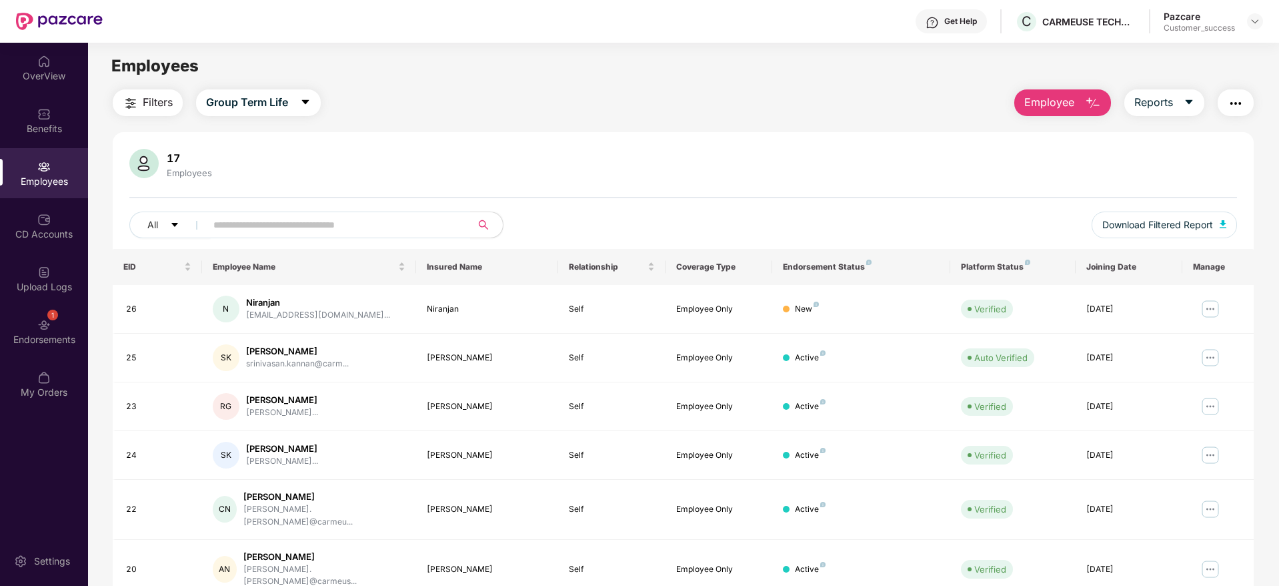
click at [153, 105] on span "Filters" at bounding box center [158, 102] width 30 height 17
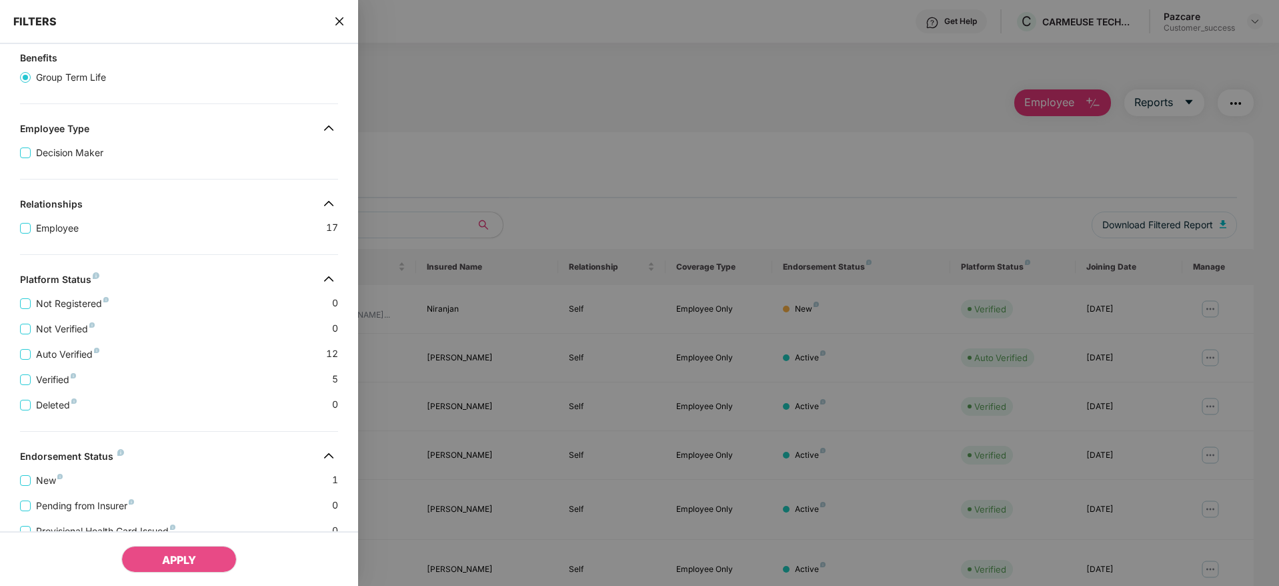
scroll to position [208, 0]
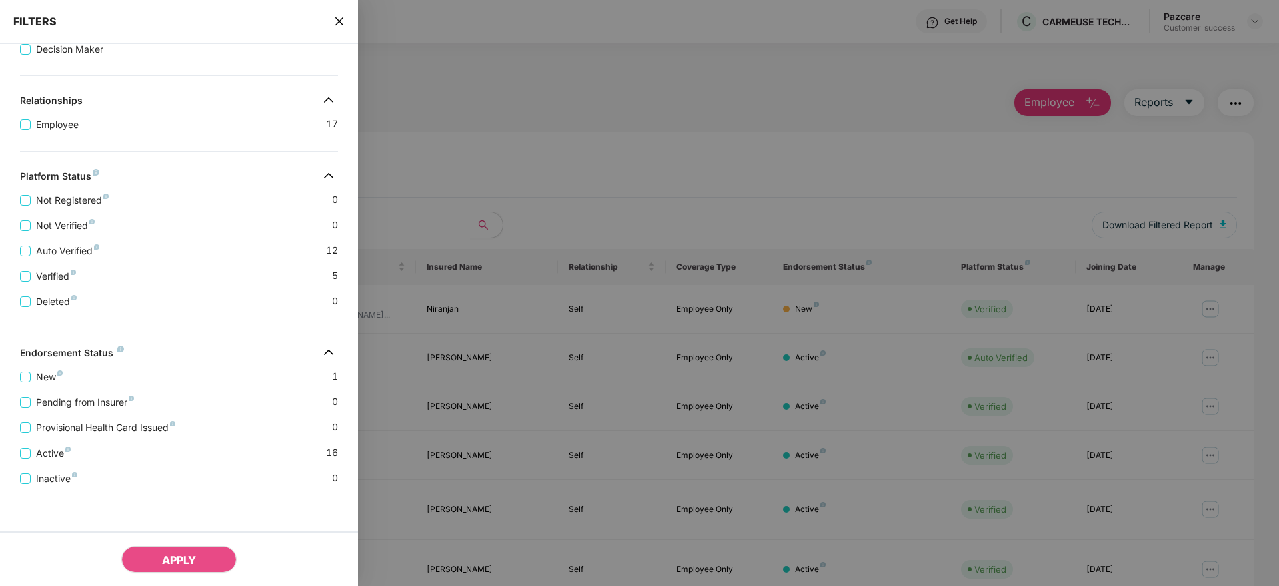
click at [344, 26] on icon "close" at bounding box center [339, 21] width 11 height 11
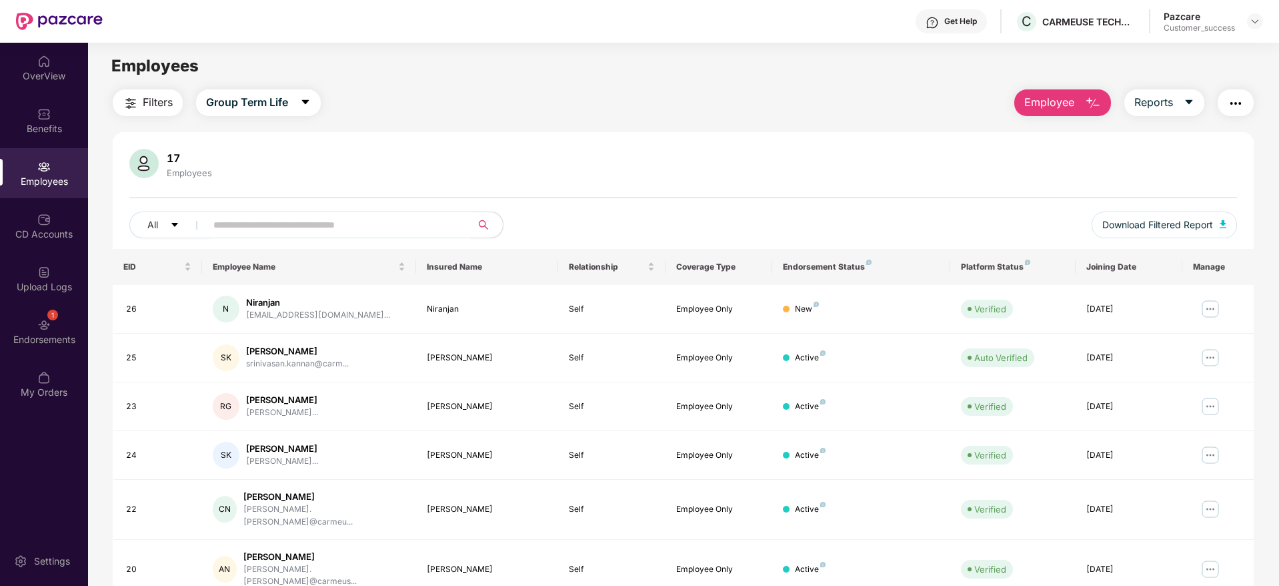
click at [1061, 31] on div "C CARMEUSE TECHNOLOGIES INDIA PRIVATE LIMITED" at bounding box center [1075, 21] width 121 height 23
copy div "CARMEUSE"
click at [1247, 19] on div at bounding box center [1255, 21] width 16 height 16
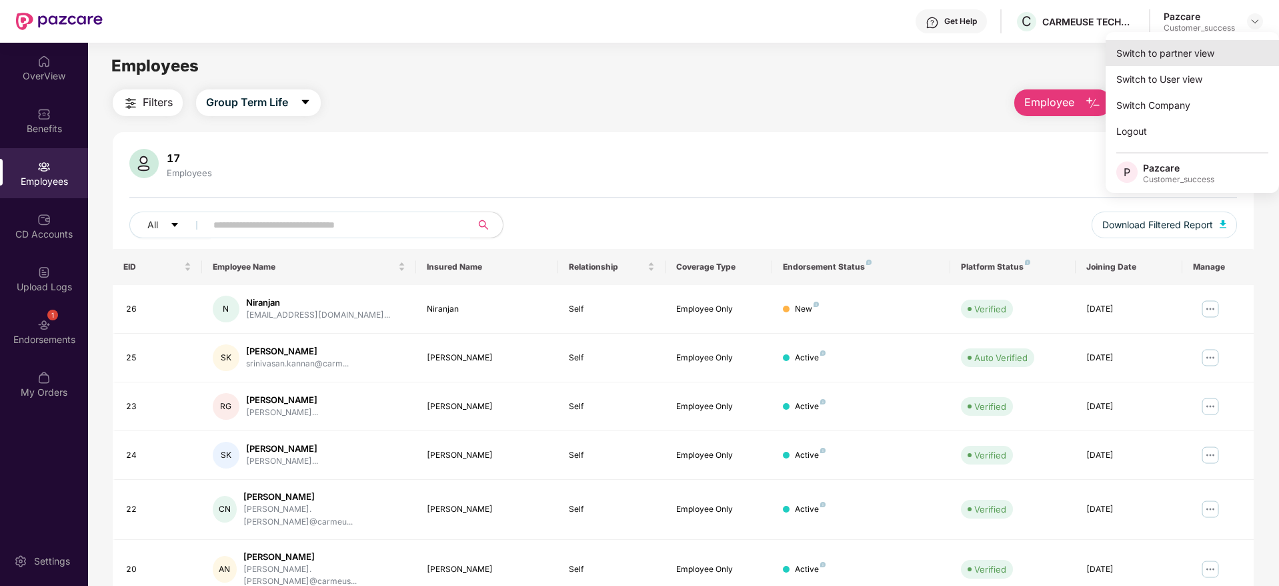
click at [1222, 43] on div "Switch to partner view" at bounding box center [1192, 53] width 173 height 26
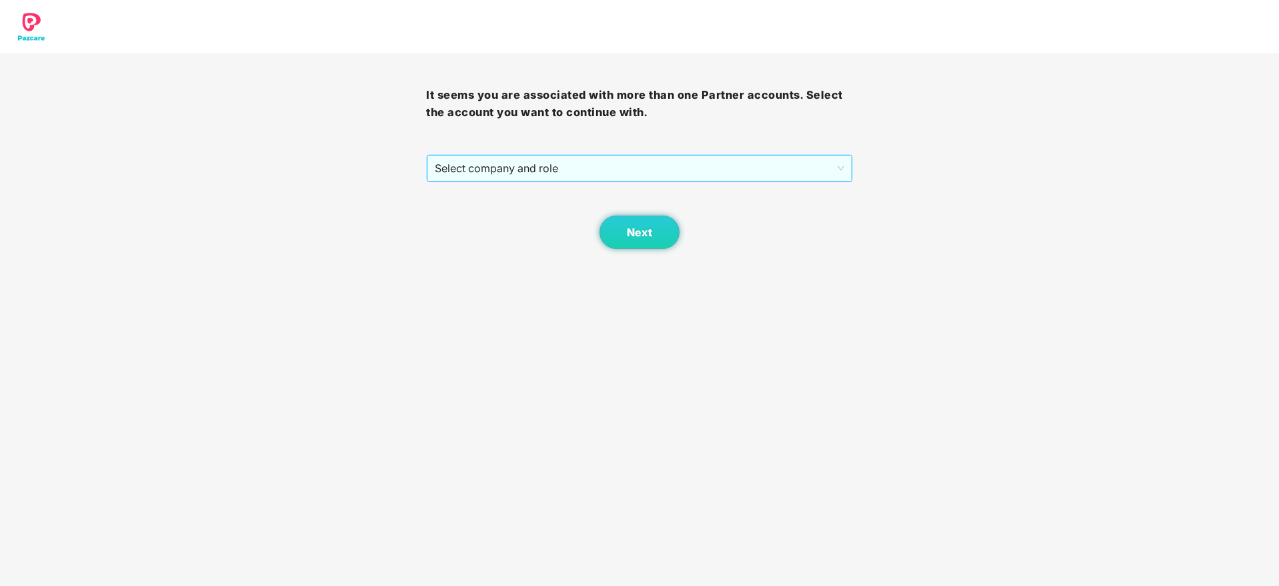
click at [642, 181] on div "Select company and role" at bounding box center [639, 168] width 426 height 28
click at [638, 189] on div "Next" at bounding box center [639, 215] width 426 height 67
drag, startPoint x: 640, startPoint y: 177, endPoint x: 641, endPoint y: 184, distance: 6.7
click at [641, 177] on span "Select company and role" at bounding box center [639, 167] width 409 height 25
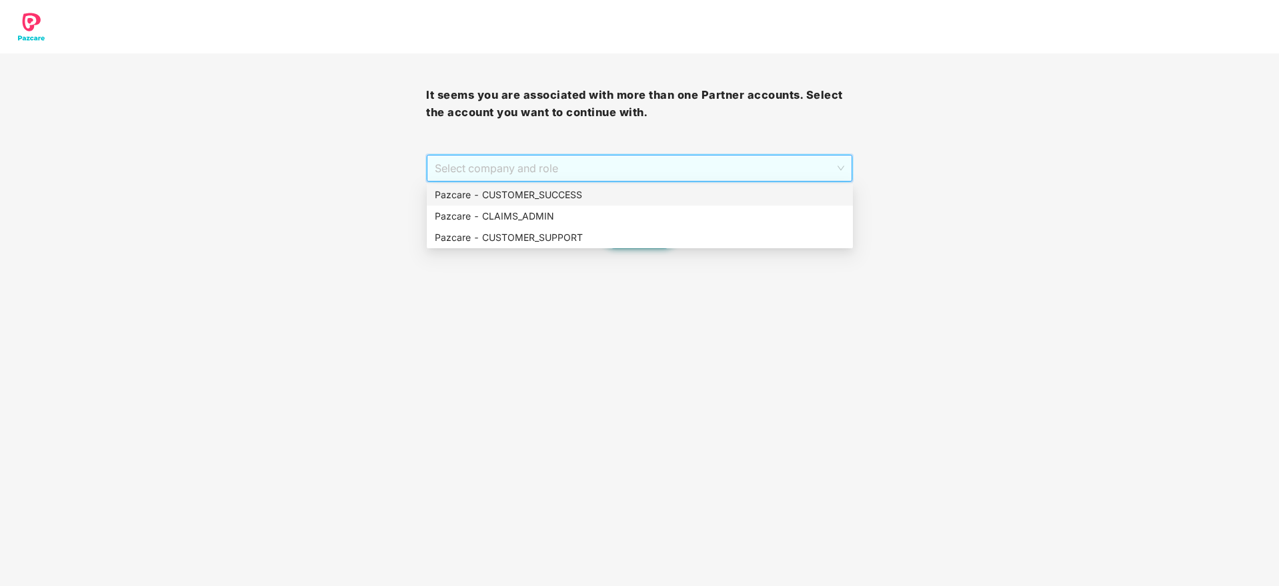
click at [641, 190] on div "Pazcare - CUSTOMER_SUCCESS" at bounding box center [640, 194] width 410 height 15
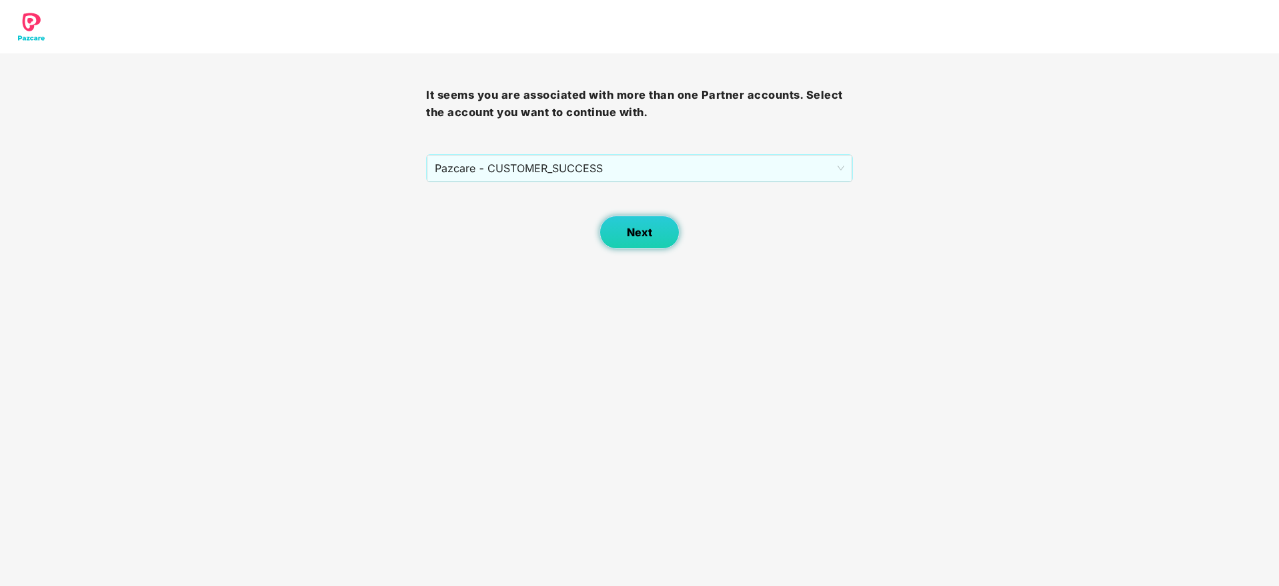
click at [626, 235] on button "Next" at bounding box center [640, 231] width 80 height 33
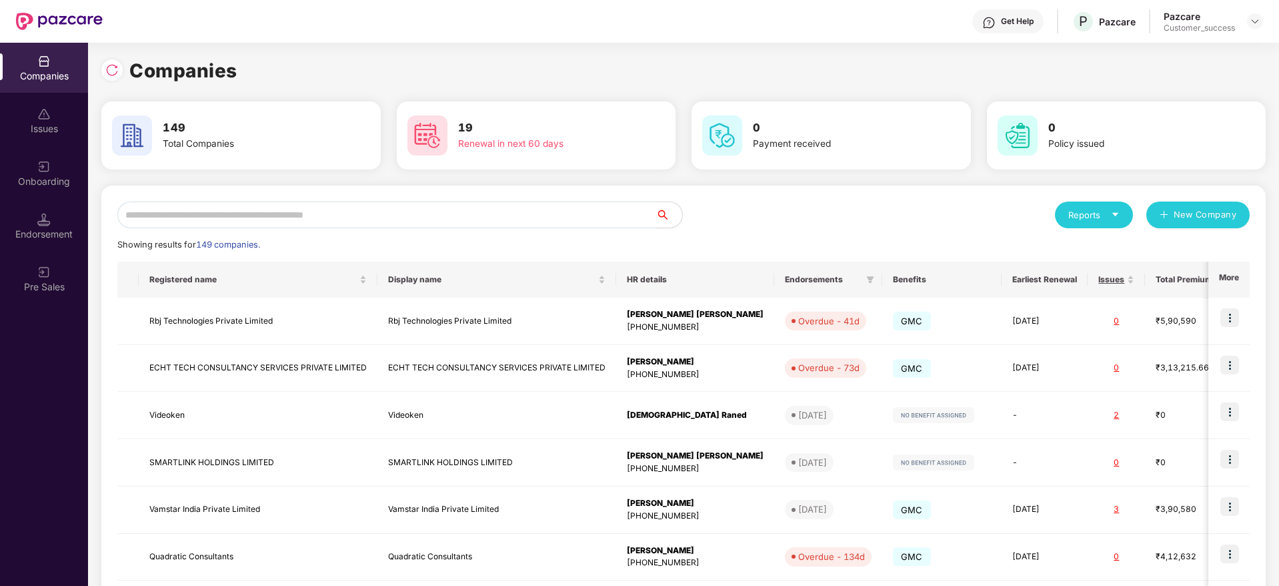
click at [594, 215] on input "text" at bounding box center [386, 214] width 538 height 27
paste input "********"
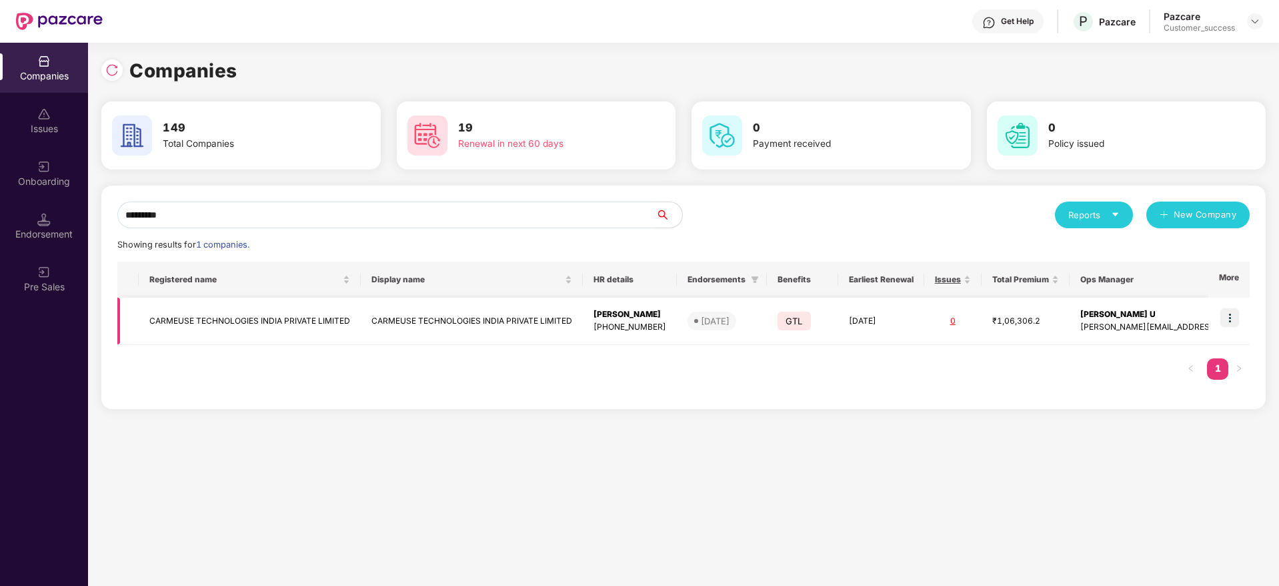
type input "********"
click at [470, 302] on td "CARMEUSE TECHNOLOGIES INDIA PRIVATE LIMITED" at bounding box center [472, 320] width 222 height 47
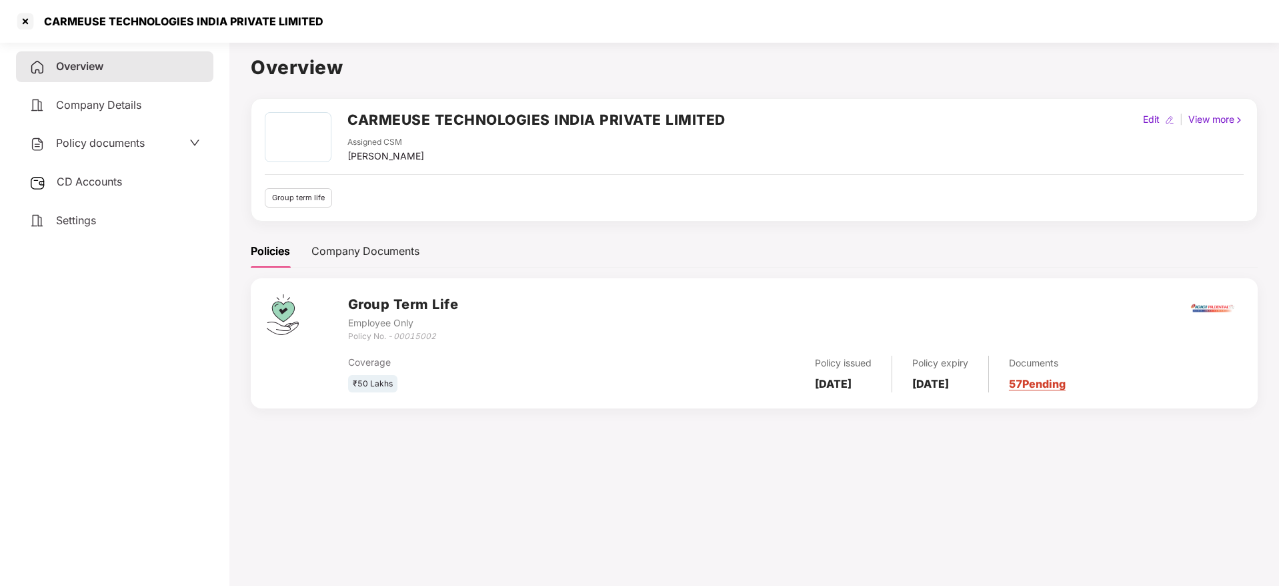
click at [115, 139] on span "Policy documents" at bounding box center [100, 142] width 89 height 13
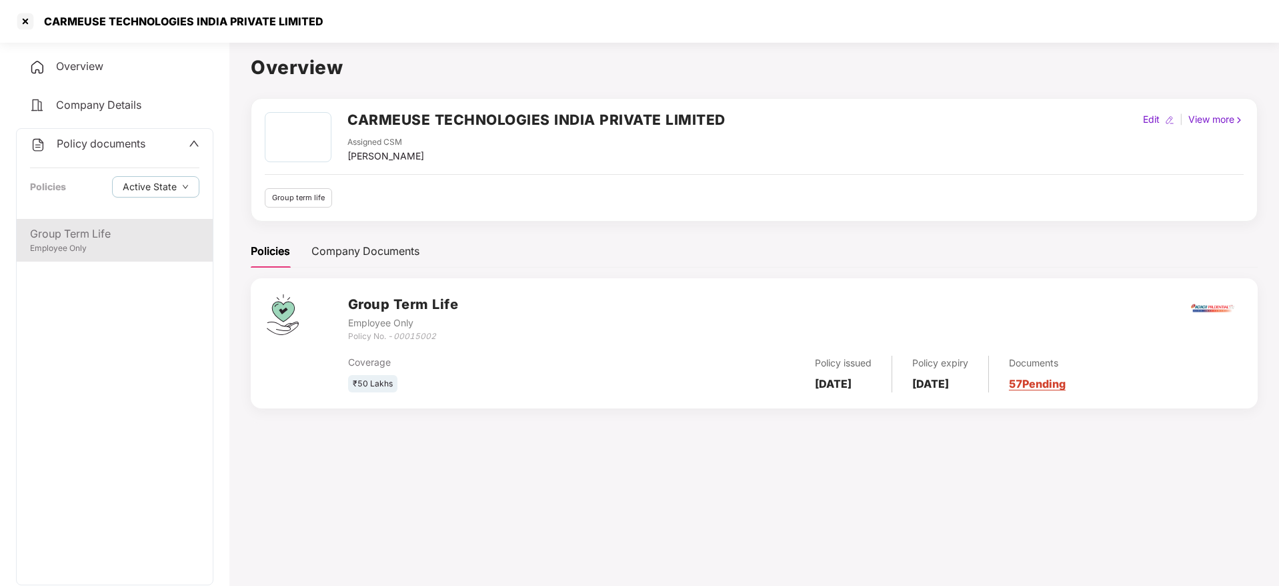
click at [124, 221] on div "Group Term Life Employee Only" at bounding box center [115, 240] width 196 height 43
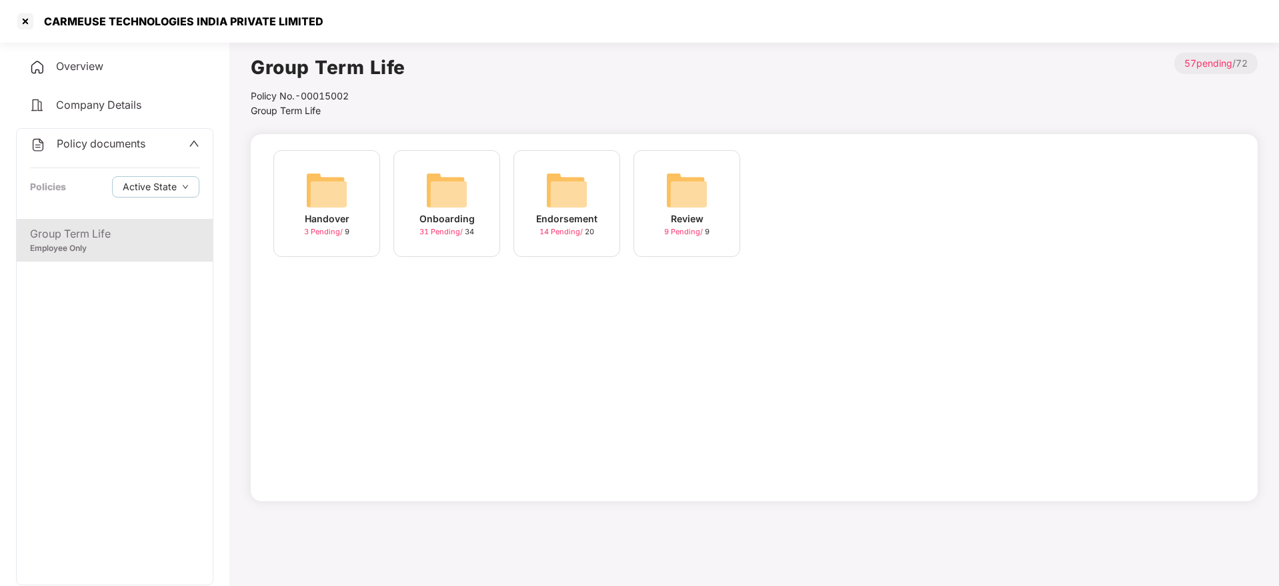
click at [566, 205] on img at bounding box center [566, 190] width 43 height 43
click at [595, 223] on div "September-2025" at bounding box center [567, 218] width 80 height 15
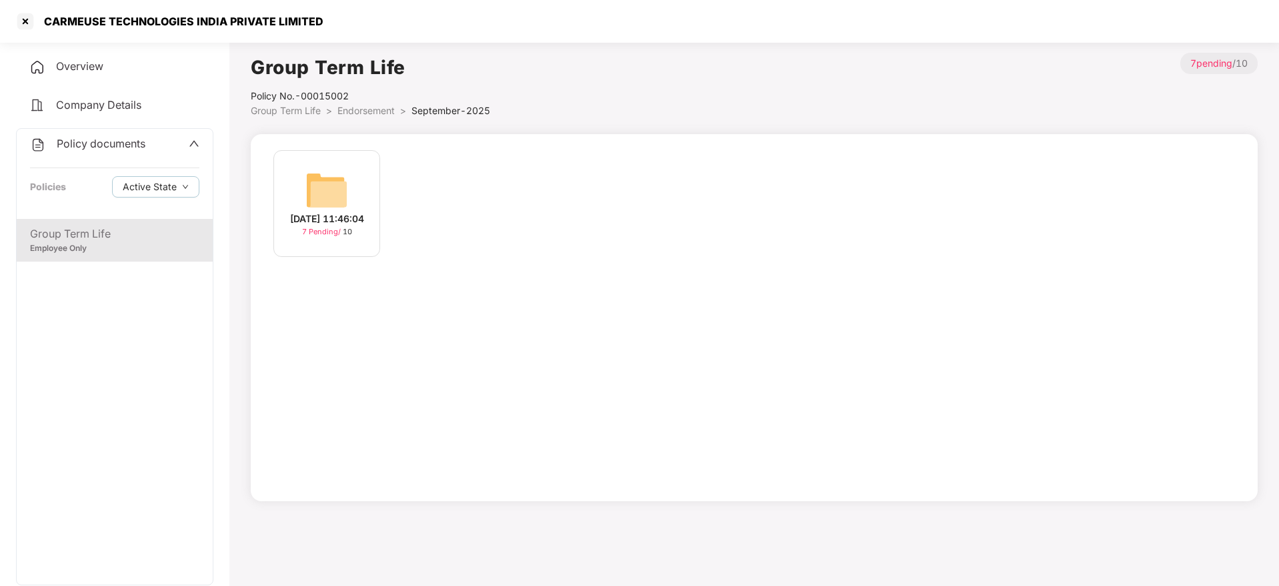
click at [383, 208] on div "02-Sep-2025 11:46:04 7 Pending / 10" at bounding box center [327, 210] width 120 height 120
click at [343, 211] on div "02-Sep-2025 11:46:04" at bounding box center [327, 218] width 74 height 15
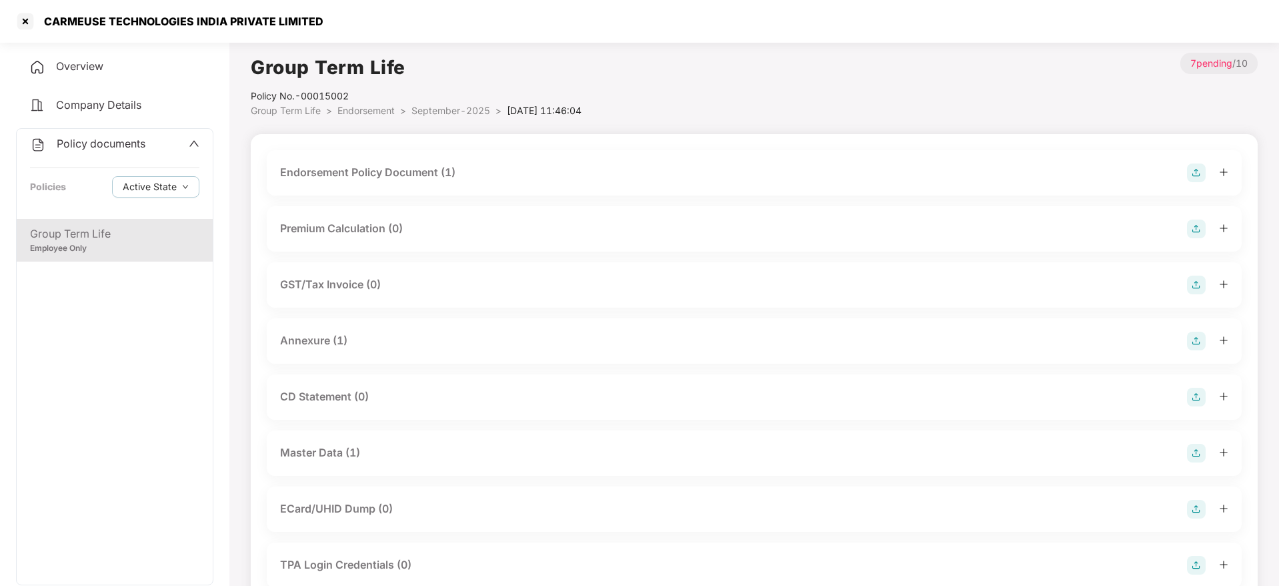
click at [378, 332] on div "Annexure (1)" at bounding box center [754, 340] width 948 height 19
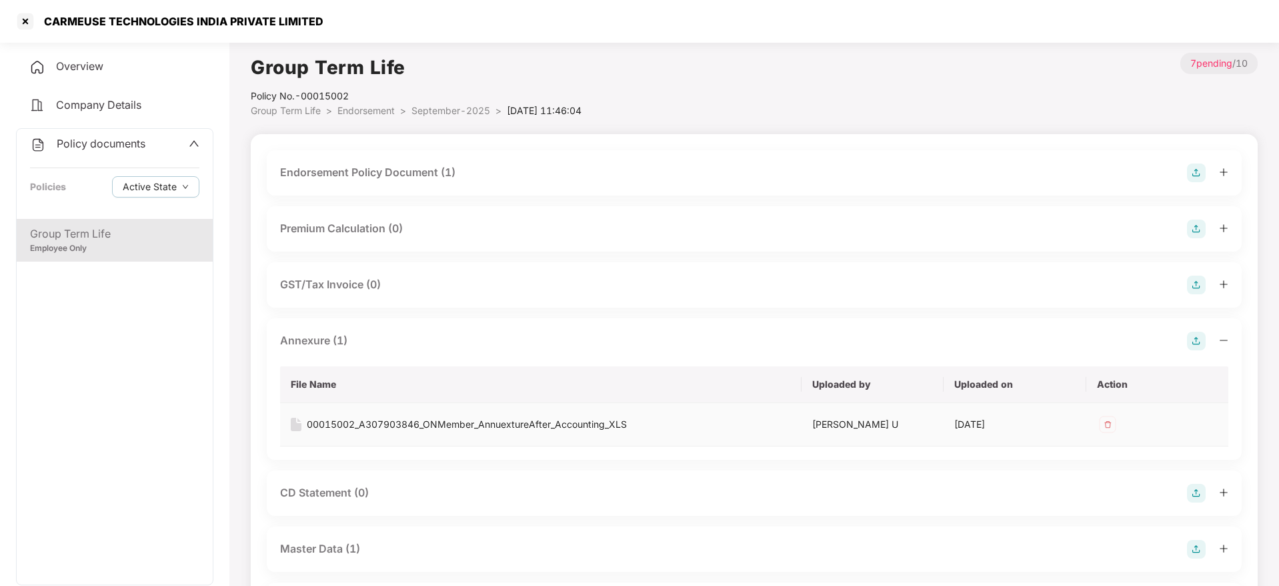
click at [409, 418] on div "00015002_A307903846_ONMember_AnnuextureAfter_Accounting_XLS" at bounding box center [467, 424] width 320 height 15
click at [434, 171] on div "Endorsement Policy Document (1)" at bounding box center [367, 172] width 175 height 17
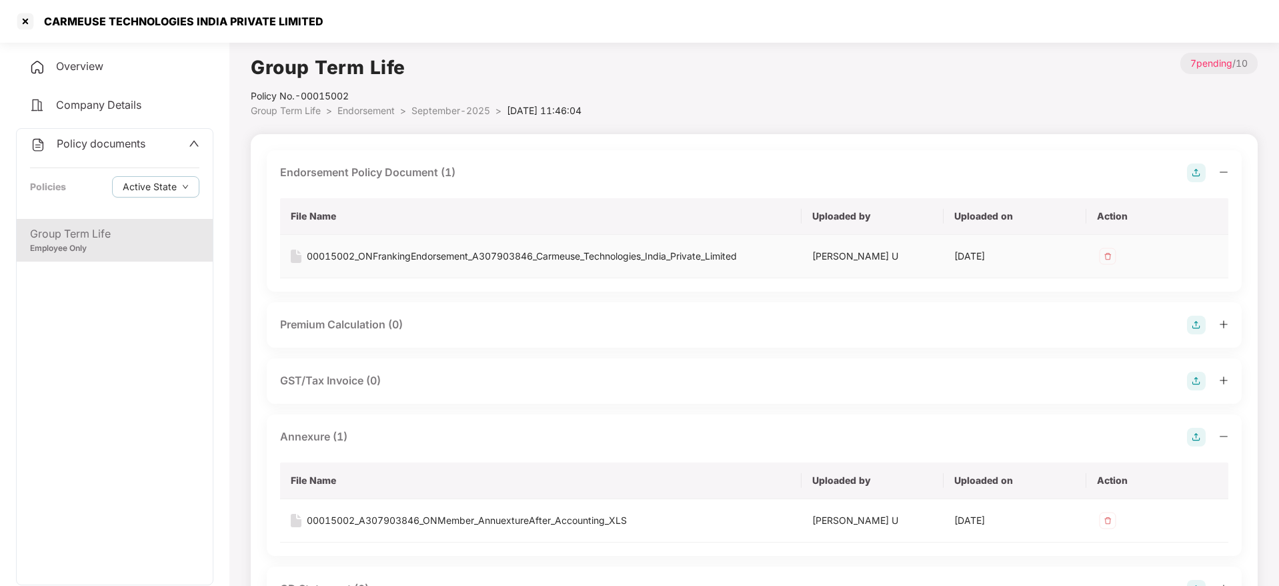
click at [408, 253] on div "00015002_ONFrankingEndorsement_A307903846_Carmeuse_Technologies_India_Private_L…" at bounding box center [522, 256] width 430 height 15
click at [176, 233] on div "Group Term Life" at bounding box center [114, 233] width 169 height 17
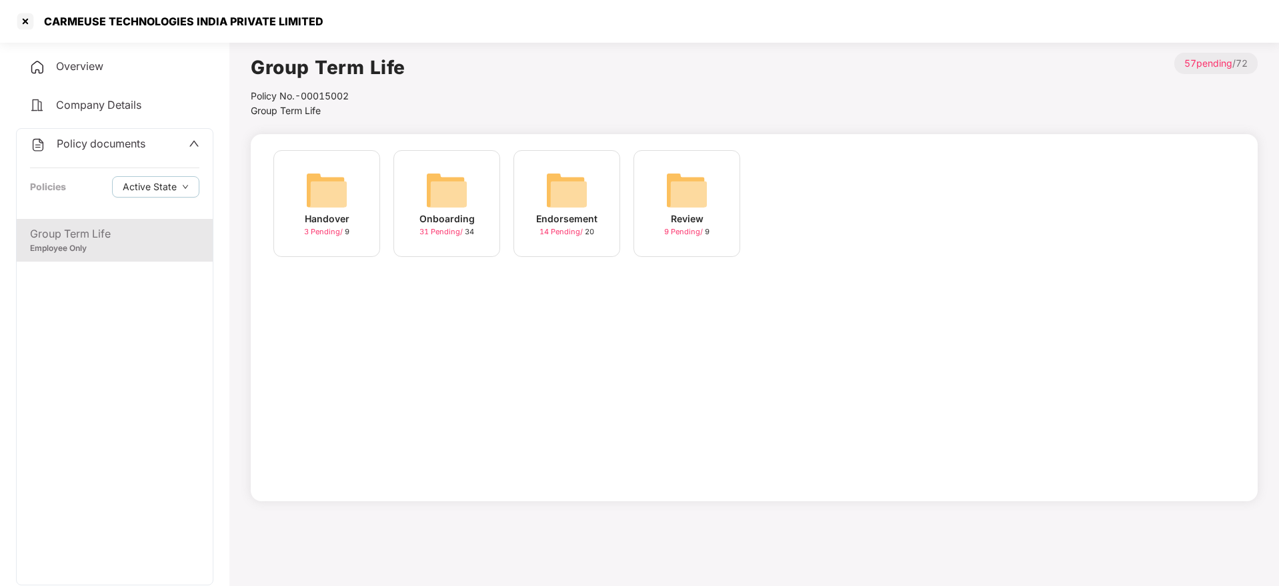
click at [569, 207] on img at bounding box center [566, 190] width 43 height 43
click at [345, 228] on div "7 Pending / 10" at bounding box center [327, 231] width 50 height 11
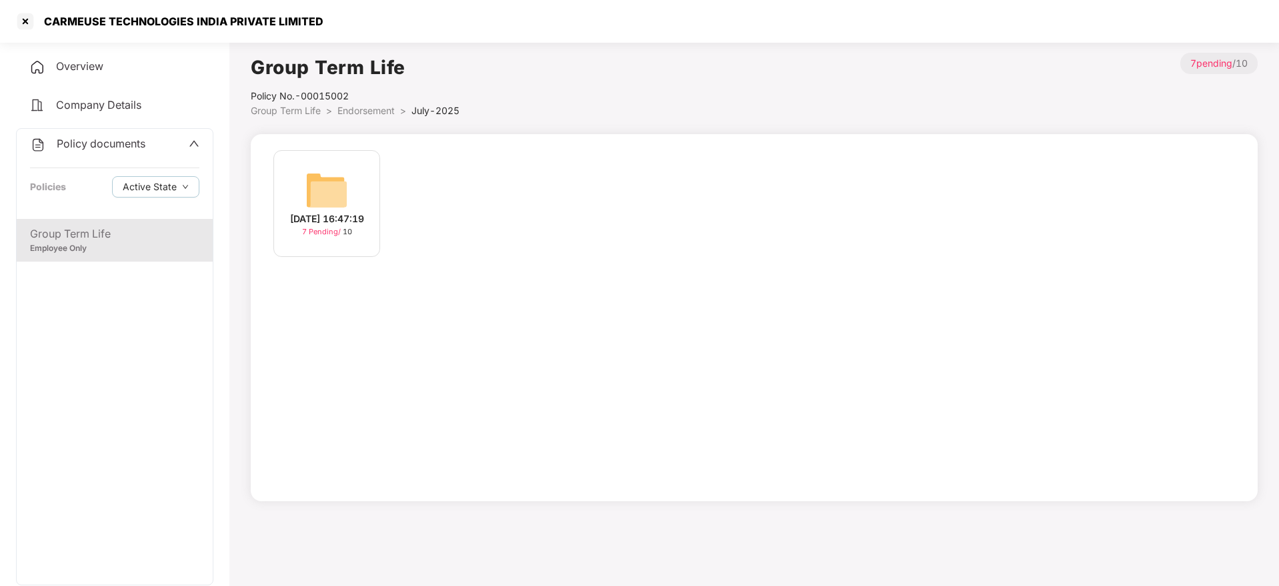
click at [351, 235] on div "7 Pending / 10" at bounding box center [327, 231] width 50 height 11
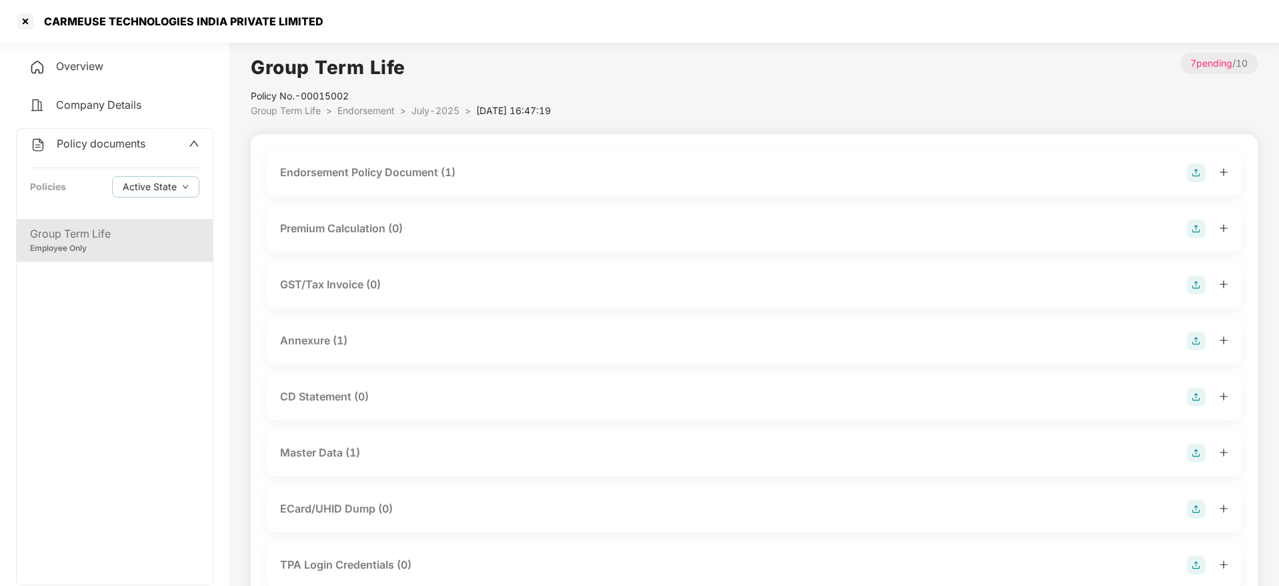
click at [373, 352] on div "Annexure (1)" at bounding box center [754, 340] width 975 height 45
click at [373, 347] on div "Annexure (1)" at bounding box center [754, 340] width 948 height 19
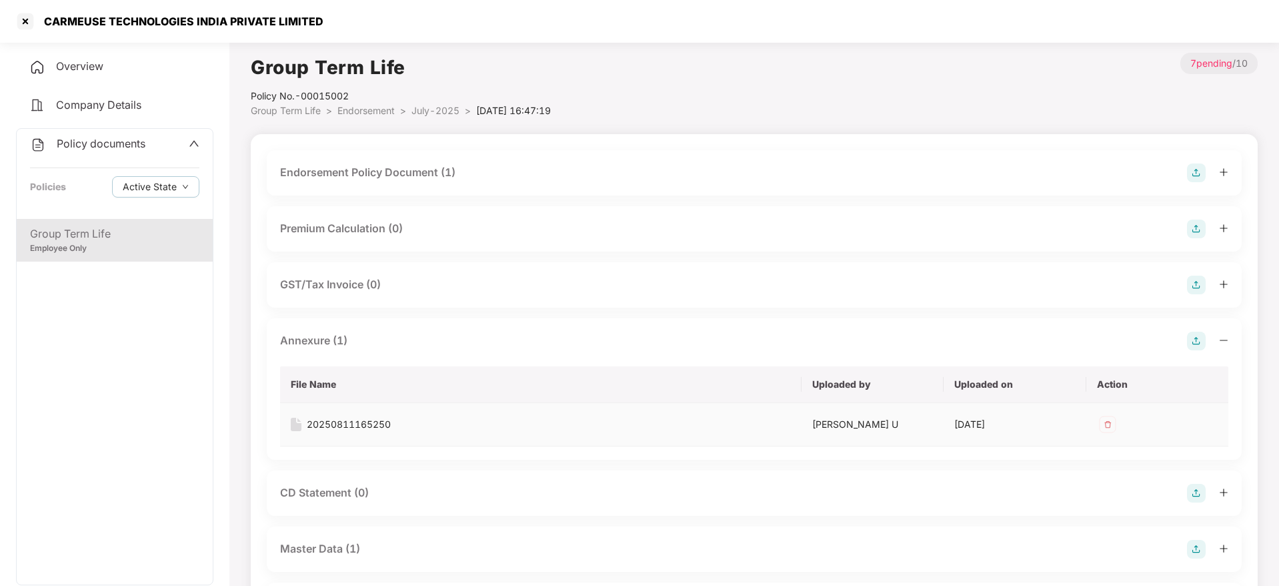
click at [373, 419] on div "20250811165250" at bounding box center [349, 424] width 84 height 15
click at [439, 157] on div "Endorsement Policy Document (1)" at bounding box center [754, 172] width 975 height 45
click at [437, 167] on div "Endorsement Policy Document (1)" at bounding box center [367, 172] width 175 height 17
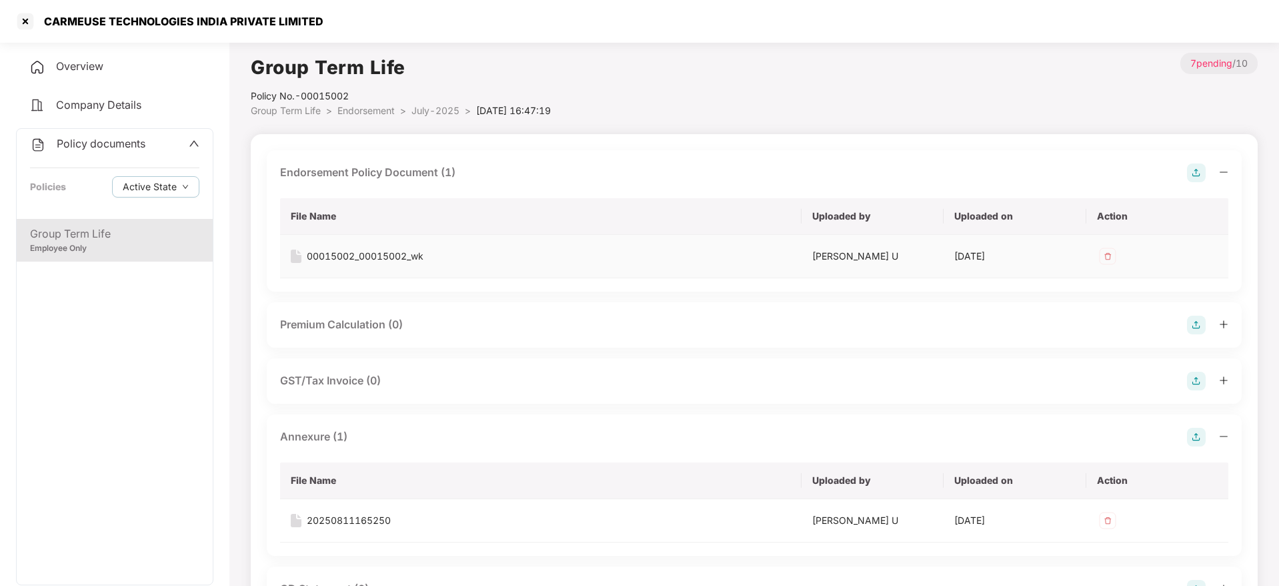
click at [416, 258] on div "00015002_00015002_wk" at bounding box center [365, 256] width 117 height 15
click at [118, 27] on div "CARMEUSE TECHNOLOGIES INDIA PRIVATE LIMITED" at bounding box center [179, 21] width 287 height 13
click at [33, 16] on div at bounding box center [25, 21] width 21 height 21
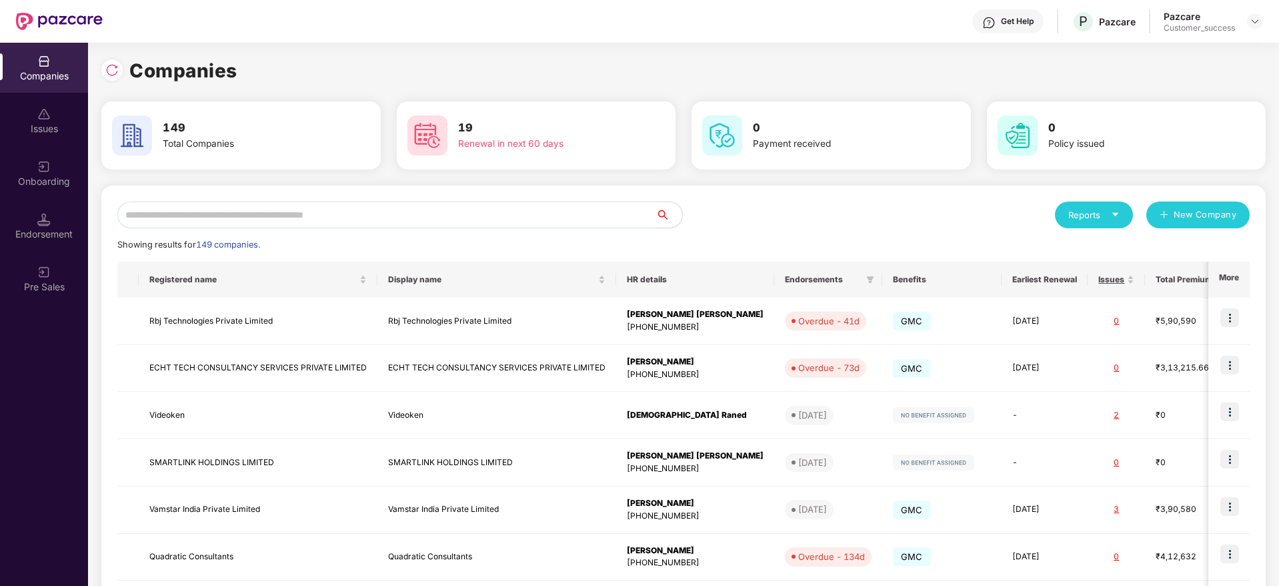
click at [378, 206] on input "text" at bounding box center [386, 214] width 538 height 27
paste input "**********"
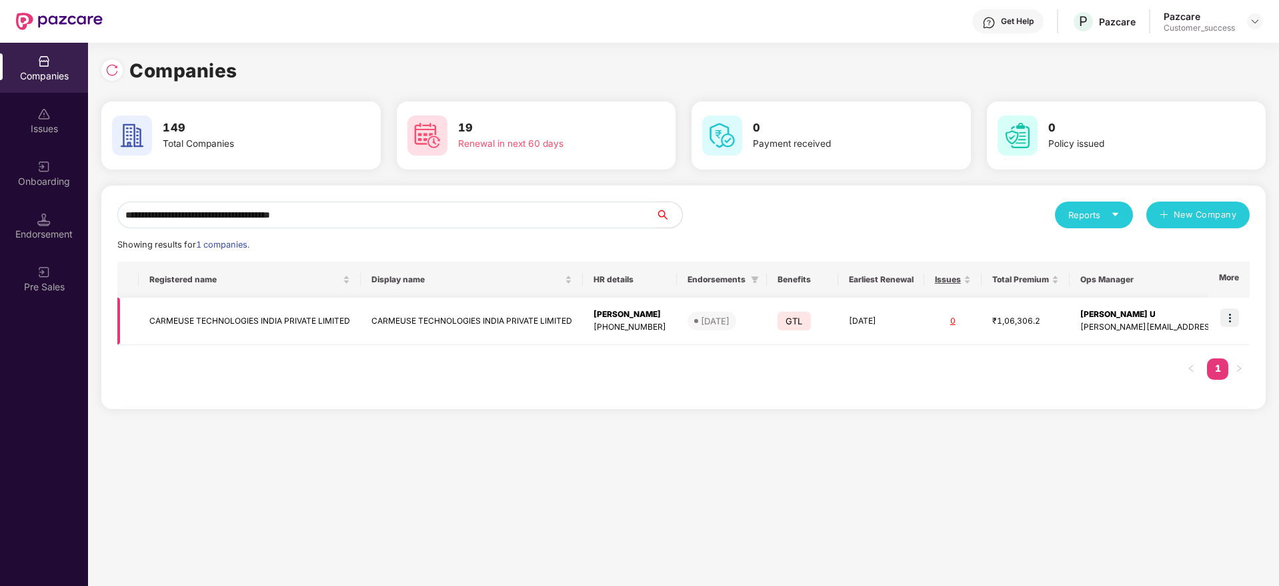
type input "**********"
click at [1250, 316] on td at bounding box center [1228, 320] width 41 height 47
click at [1241, 316] on td at bounding box center [1228, 320] width 41 height 47
click at [1229, 320] on img at bounding box center [1229, 317] width 19 height 19
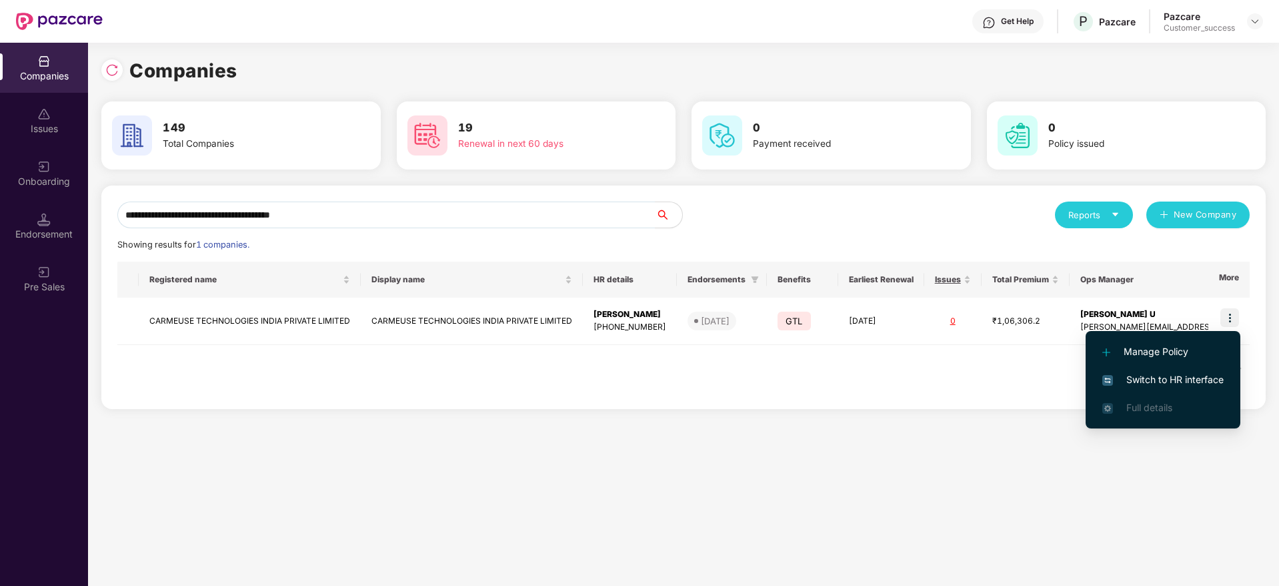
click at [1210, 377] on span "Switch to HR interface" at bounding box center [1162, 379] width 121 height 15
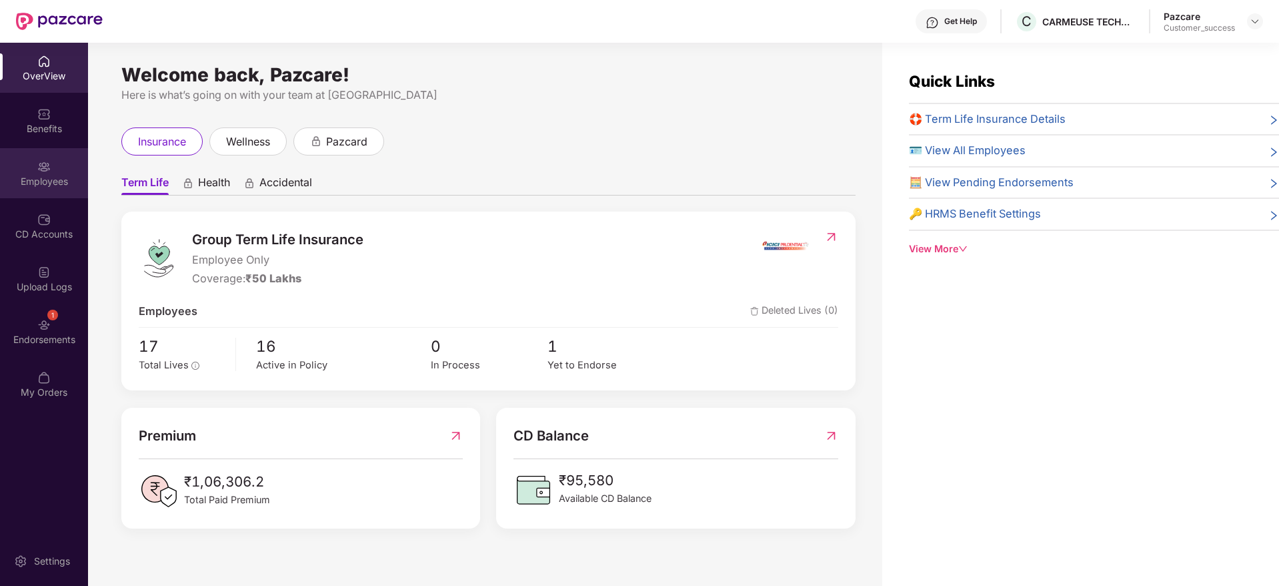
click at [69, 170] on div "Employees" at bounding box center [44, 173] width 88 height 50
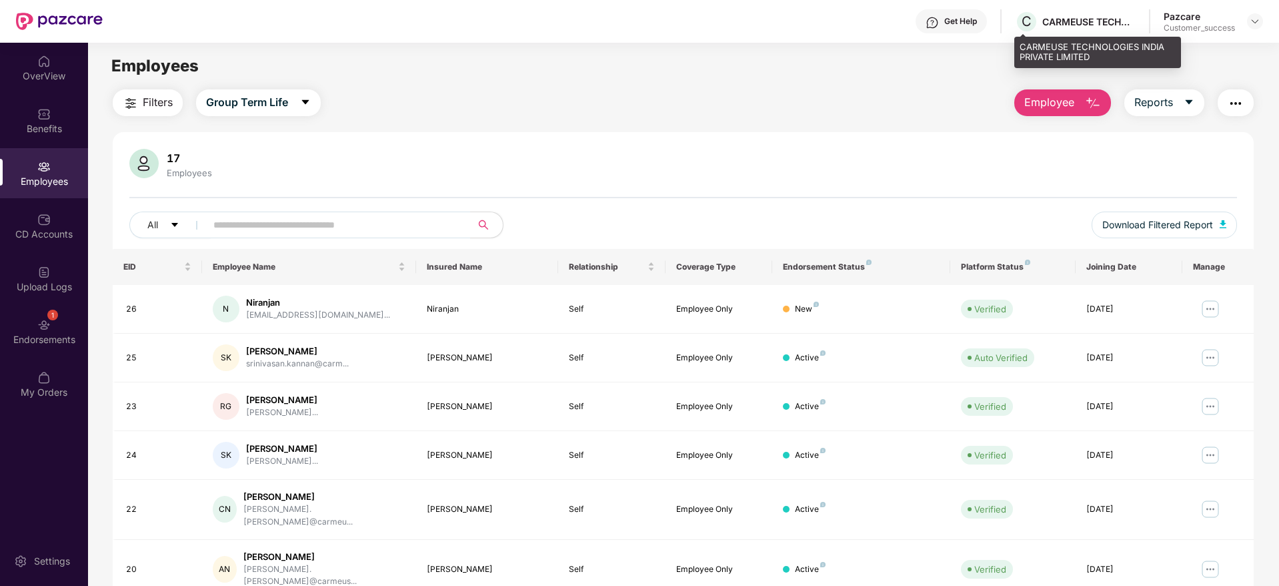
click at [1082, 24] on div "CARMEUSE TECHNOLOGIES INDIA PRIVATE LIMITED" at bounding box center [1088, 21] width 93 height 13
click at [1255, 24] on img at bounding box center [1255, 21] width 11 height 11
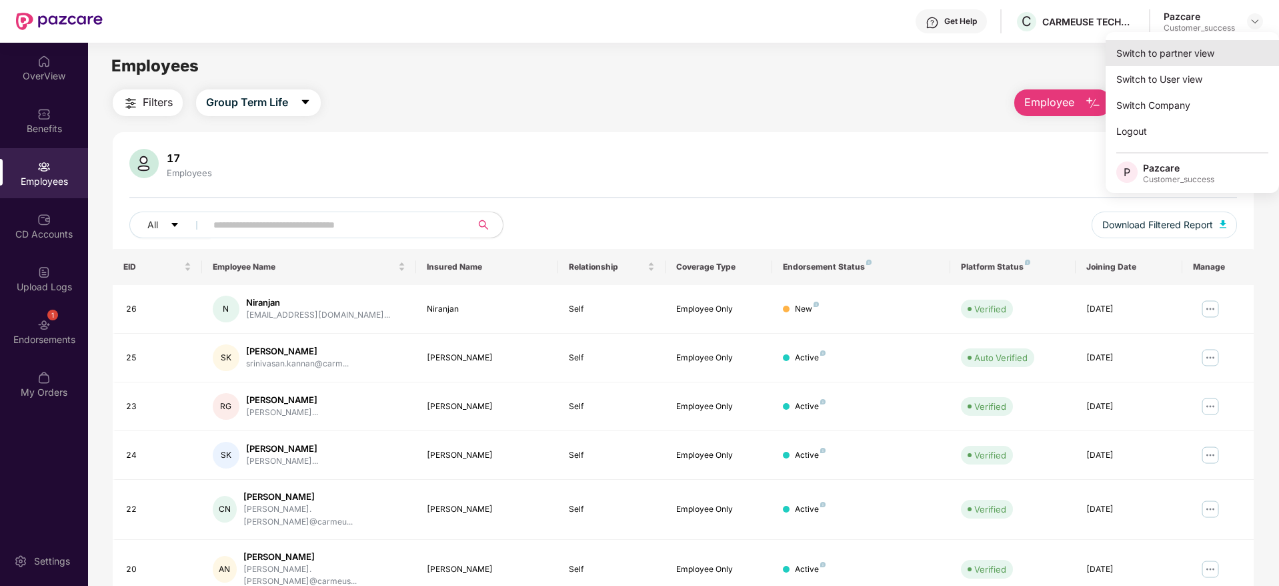
click at [1233, 62] on div "Switch to partner view" at bounding box center [1192, 53] width 173 height 26
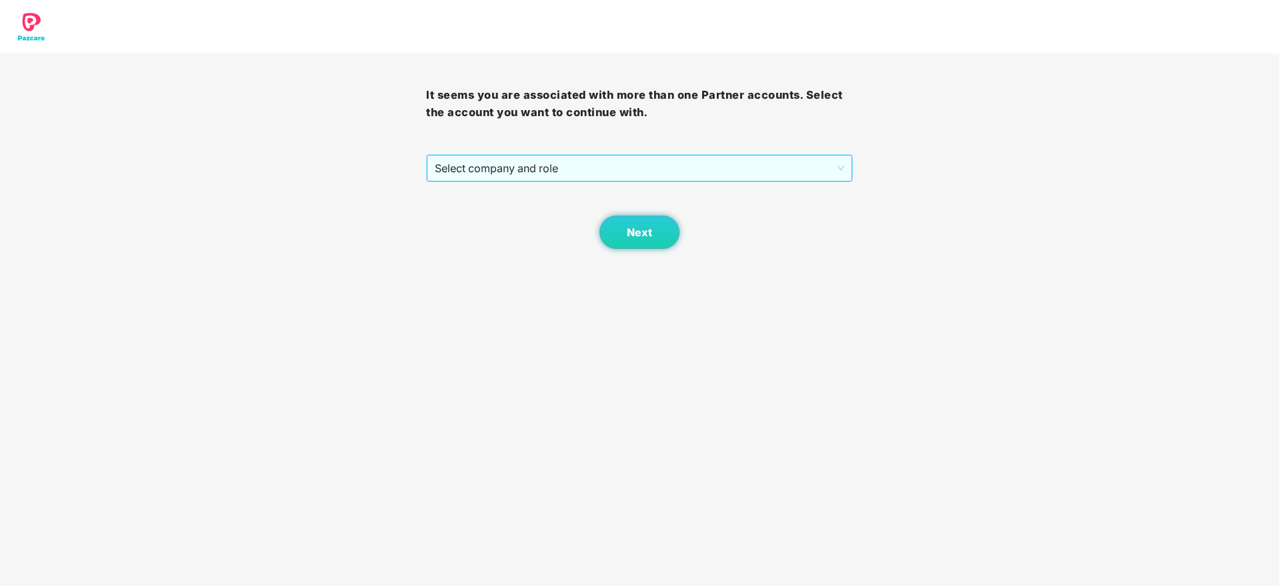
click at [697, 161] on span "Select company and role" at bounding box center [639, 167] width 409 height 25
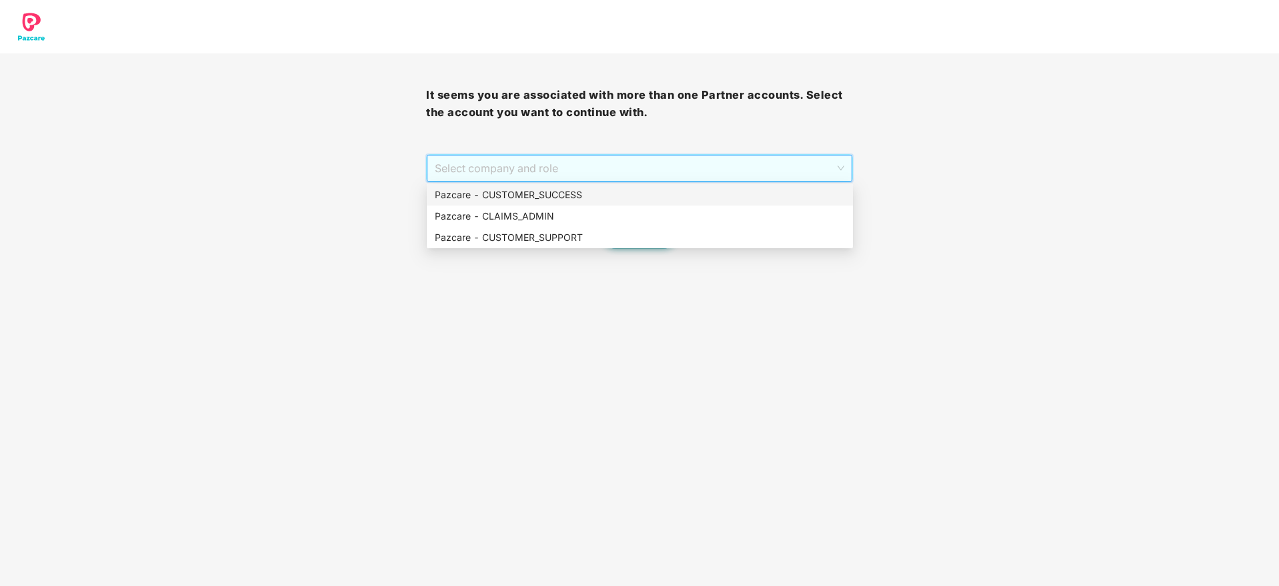
click at [680, 195] on div "Pazcare - CUSTOMER_SUCCESS" at bounding box center [640, 194] width 410 height 15
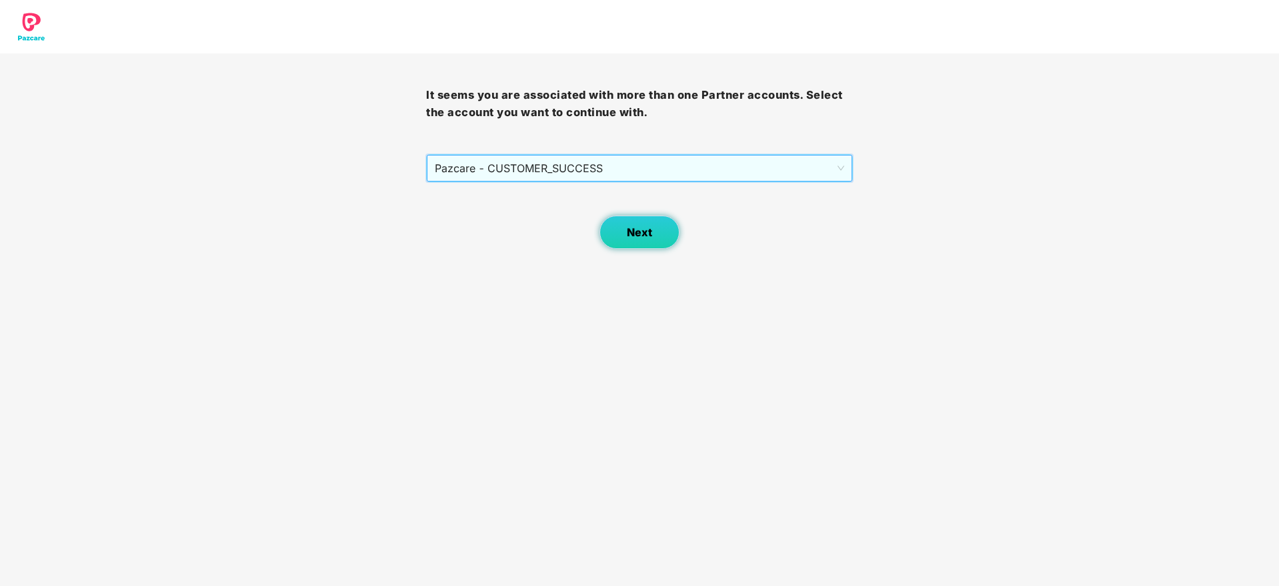
click at [672, 219] on button "Next" at bounding box center [640, 231] width 80 height 33
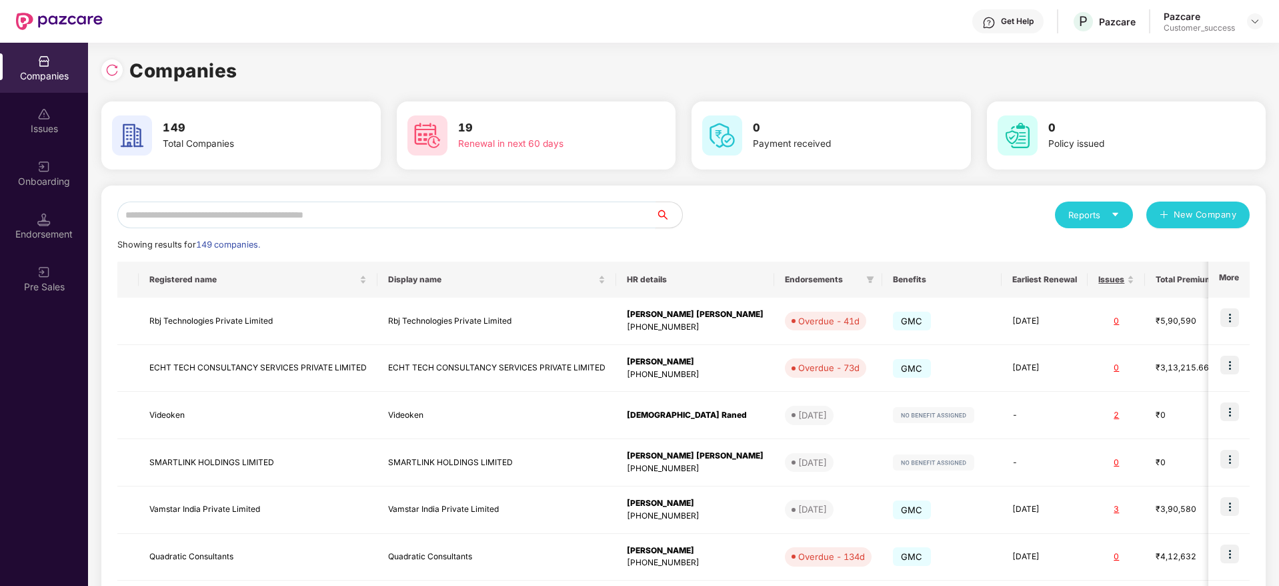
click at [575, 213] on input "text" at bounding box center [386, 214] width 538 height 27
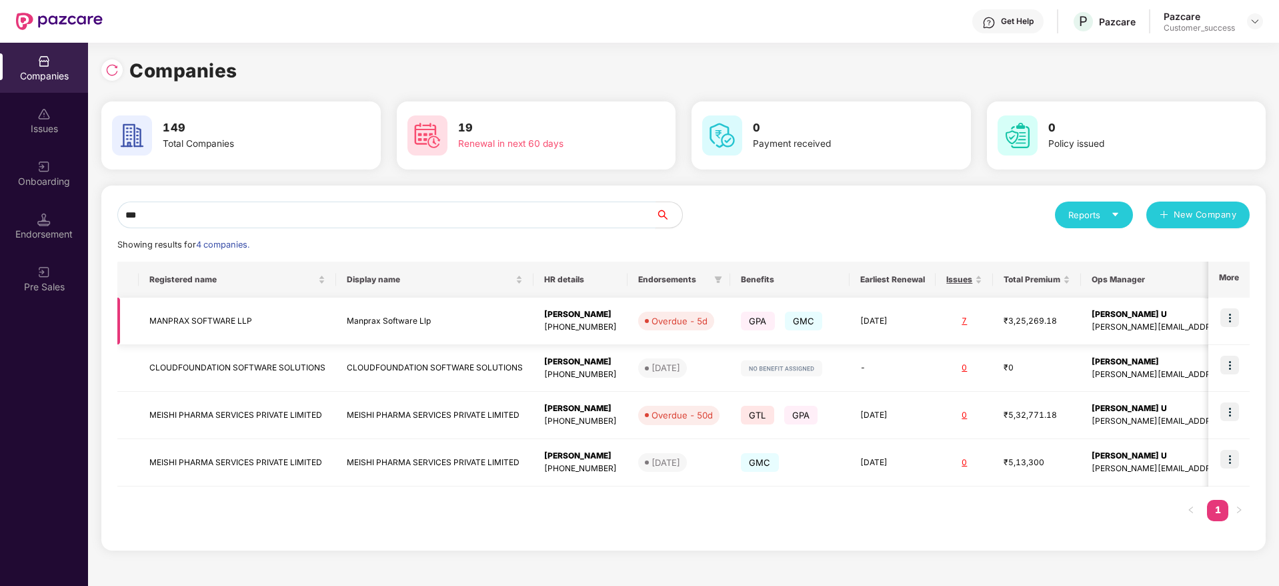
type input "***"
click at [1228, 315] on img at bounding box center [1229, 317] width 19 height 19
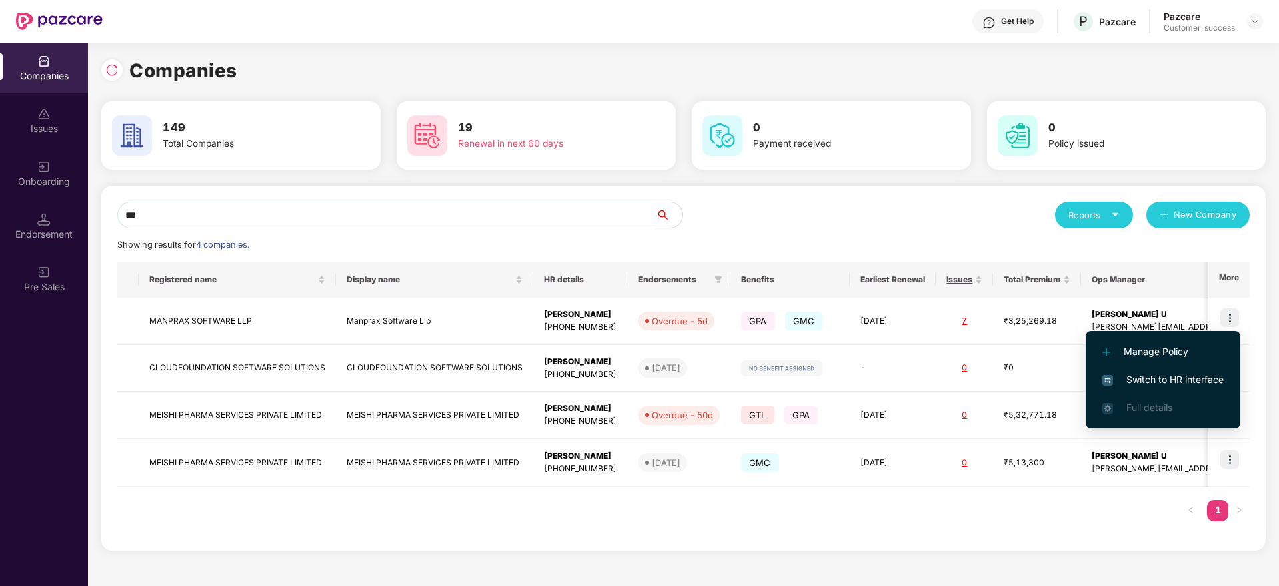
click at [1202, 375] on span "Switch to HR interface" at bounding box center [1162, 379] width 121 height 15
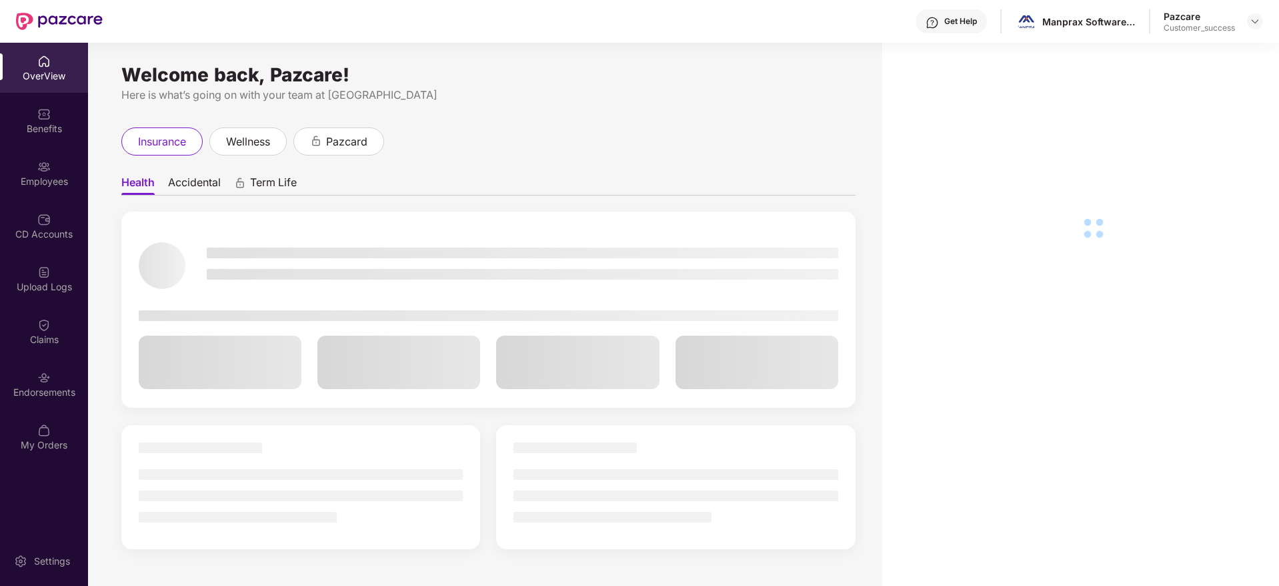
click at [34, 147] on div "OverView Benefits Employees CD Accounts Upload Logs Claims Endorsements My Orde…" at bounding box center [44, 253] width 88 height 421
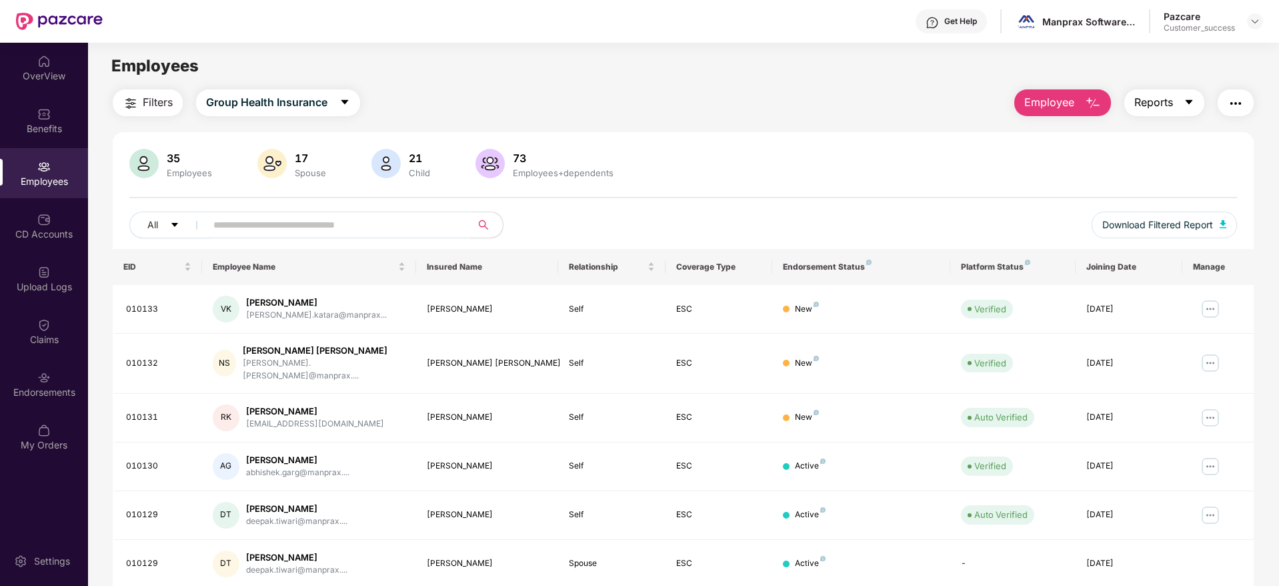
click at [1133, 111] on button "Reports" at bounding box center [1164, 102] width 80 height 27
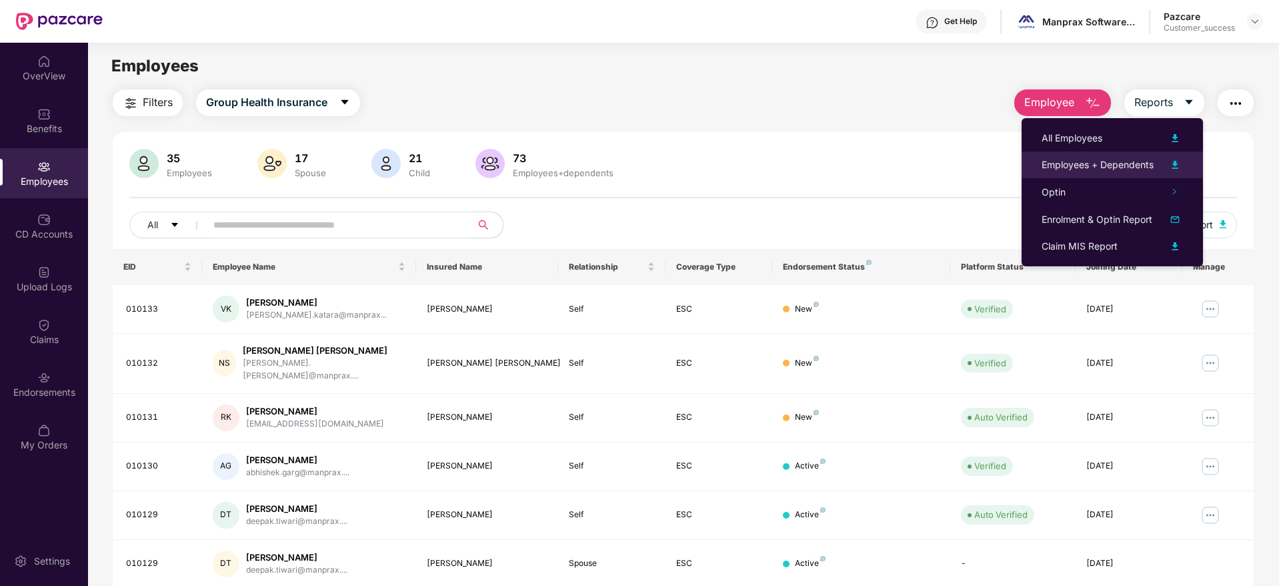
click at [1115, 157] on div "Employees + Dependents" at bounding box center [1098, 164] width 112 height 15
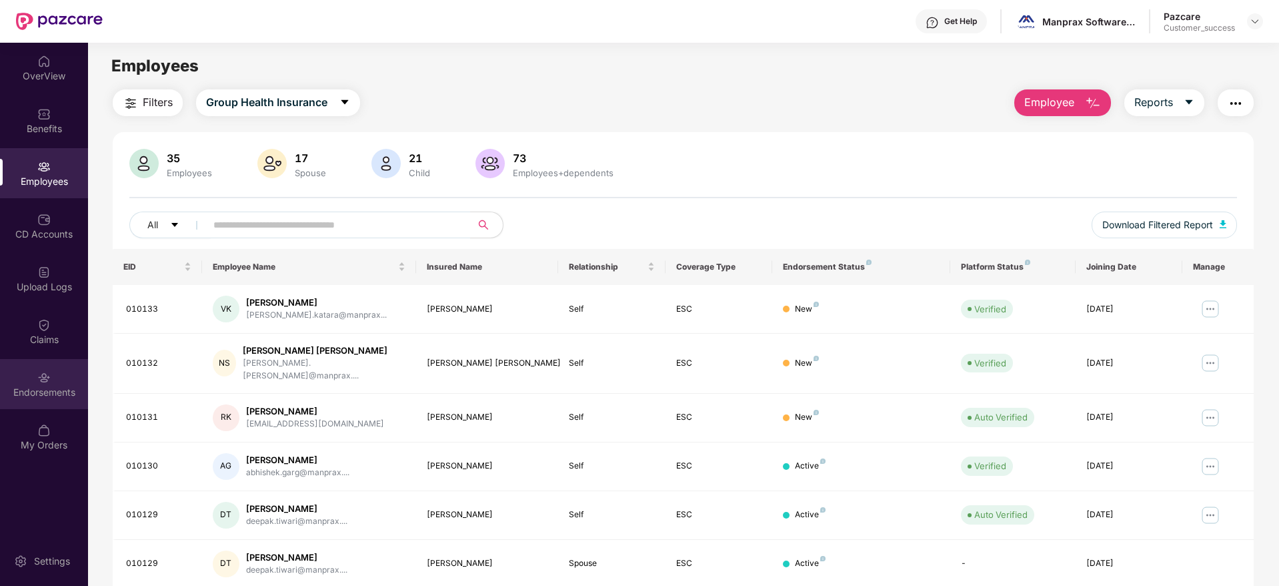
click at [47, 371] on img at bounding box center [43, 377] width 13 height 13
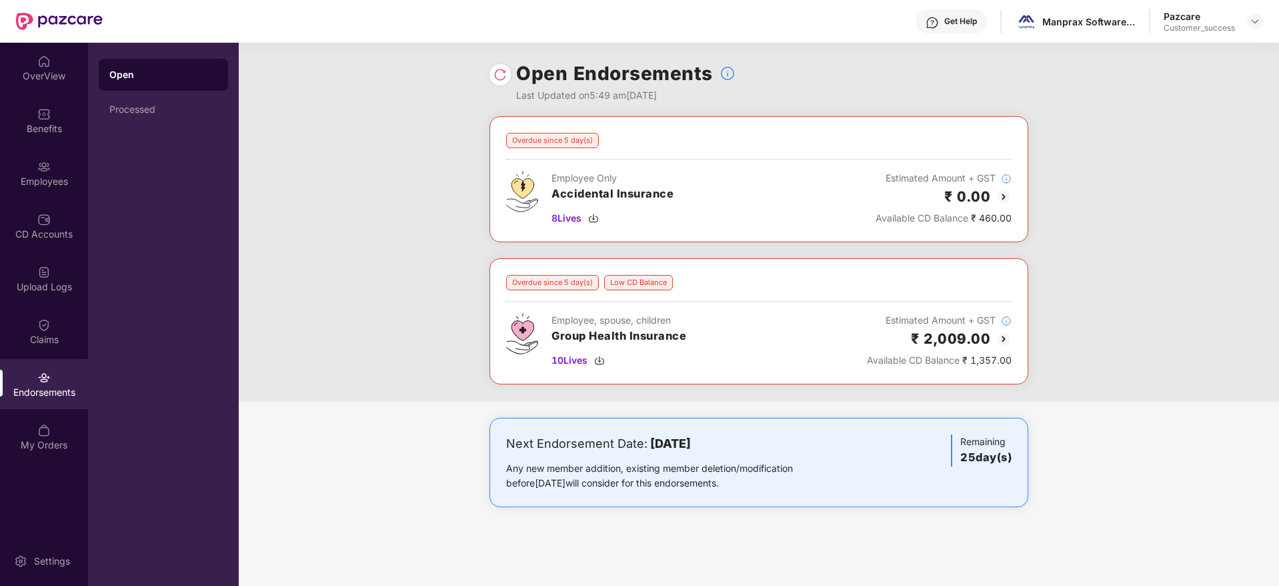
click at [1005, 193] on img at bounding box center [1004, 197] width 16 height 16
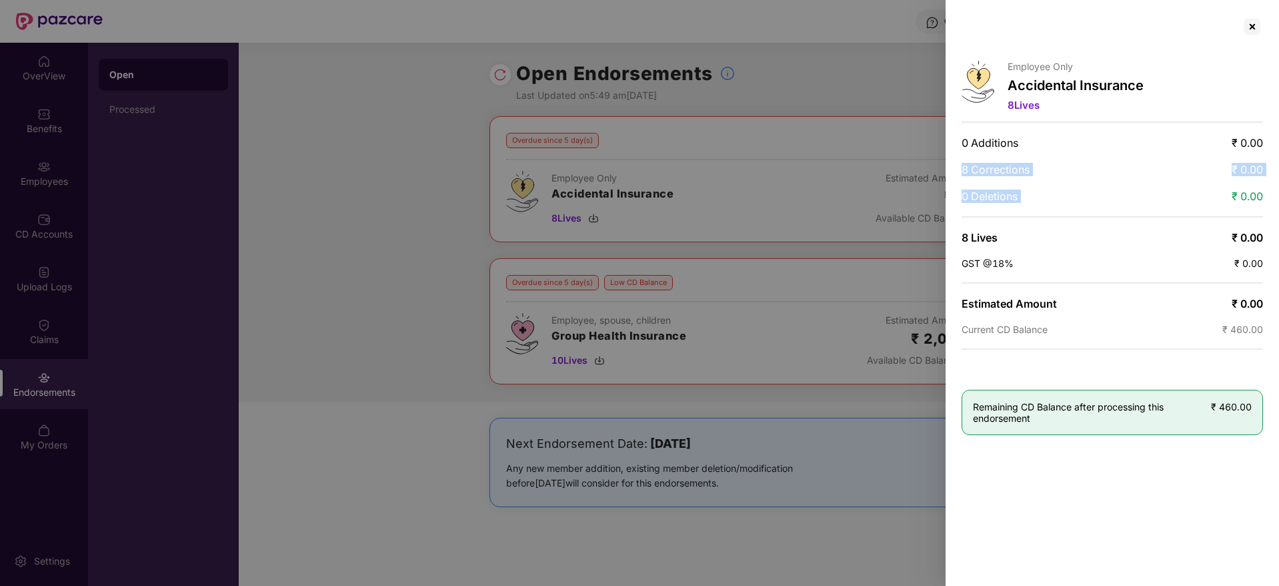
drag, startPoint x: 961, startPoint y: 170, endPoint x: 1231, endPoint y: 186, distance: 270.6
click at [1231, 186] on div "Employee Only Accidental Insurance 8 Lives 0 Additions ₹ 0.00 8 Corrections ₹ 0…" at bounding box center [1112, 293] width 333 height 586
click at [1233, 165] on span "₹ 0.00" at bounding box center [1247, 169] width 31 height 13
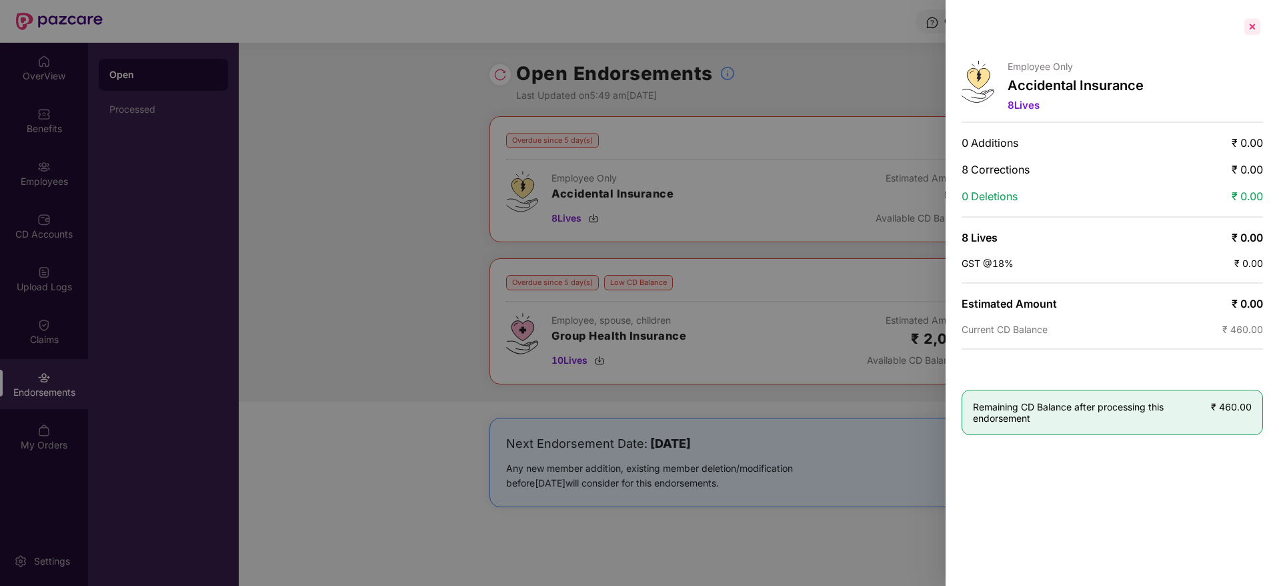
click at [1254, 35] on div at bounding box center [1252, 26] width 21 height 21
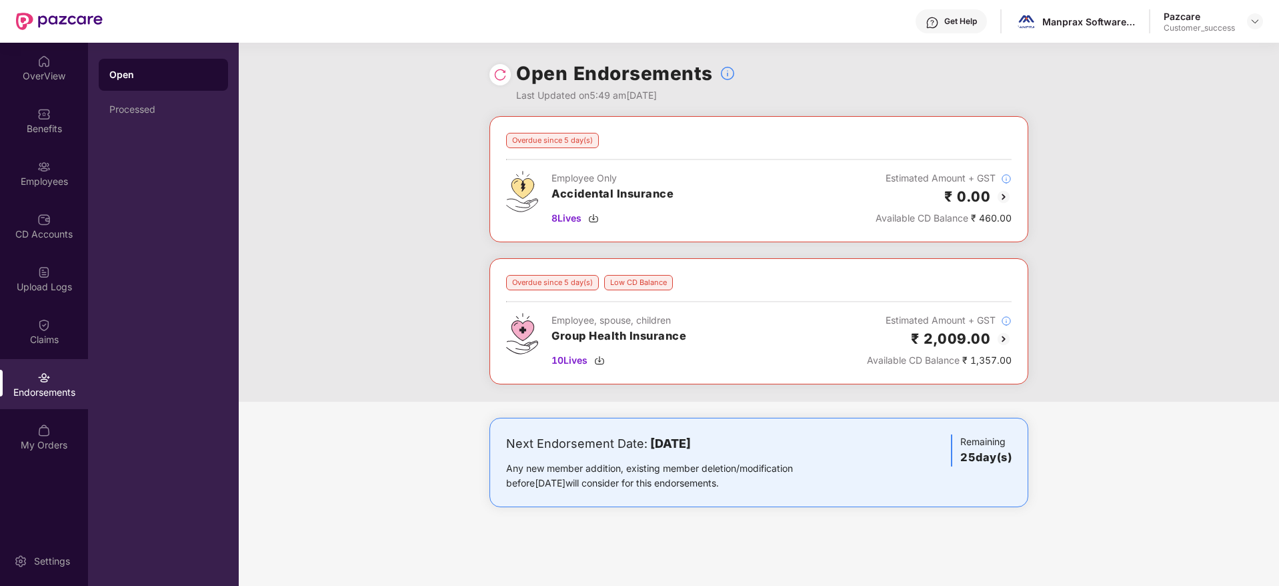
click at [1006, 339] on img at bounding box center [1004, 339] width 16 height 16
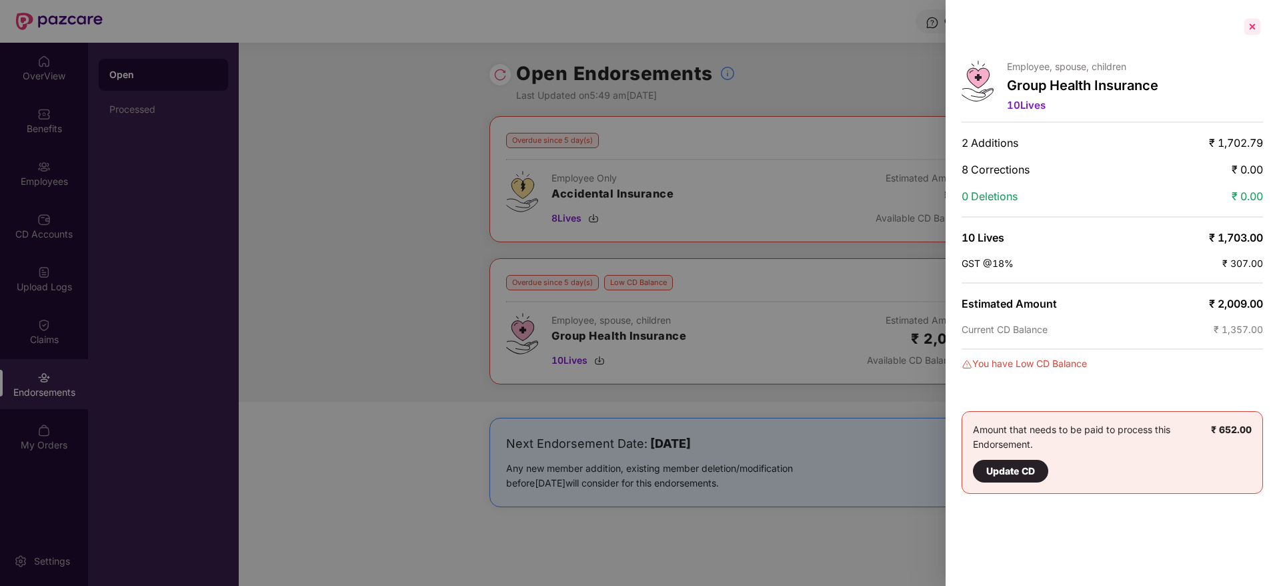
click at [1249, 25] on div at bounding box center [1252, 26] width 21 height 21
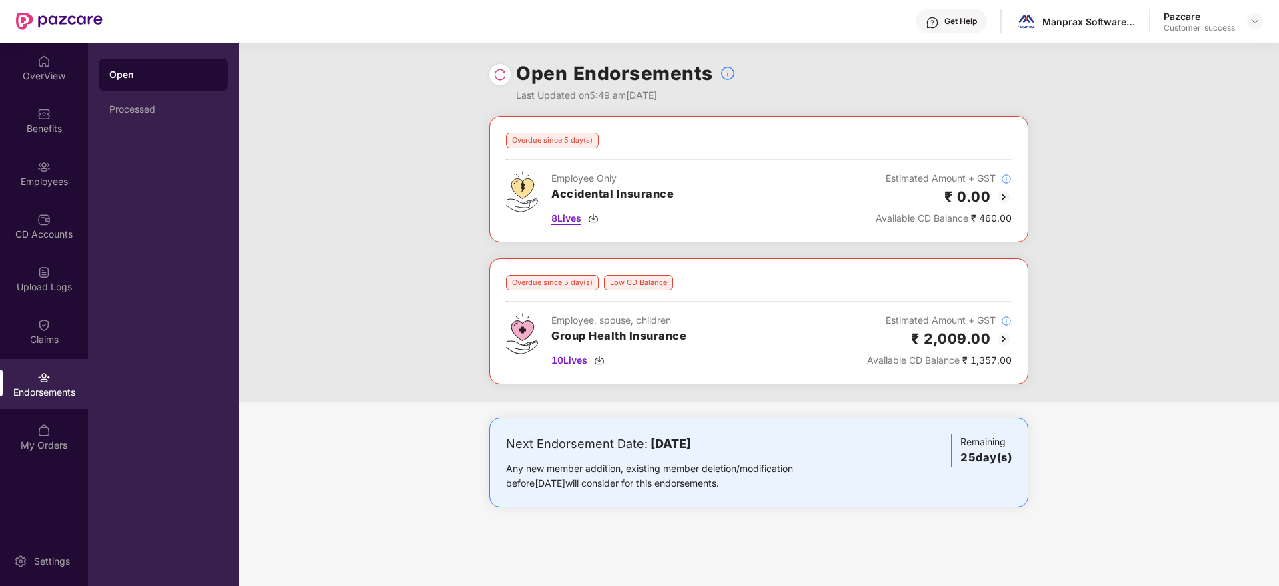
click at [598, 215] on img at bounding box center [593, 218] width 11 height 11
click at [1006, 340] on img at bounding box center [1004, 339] width 16 height 16
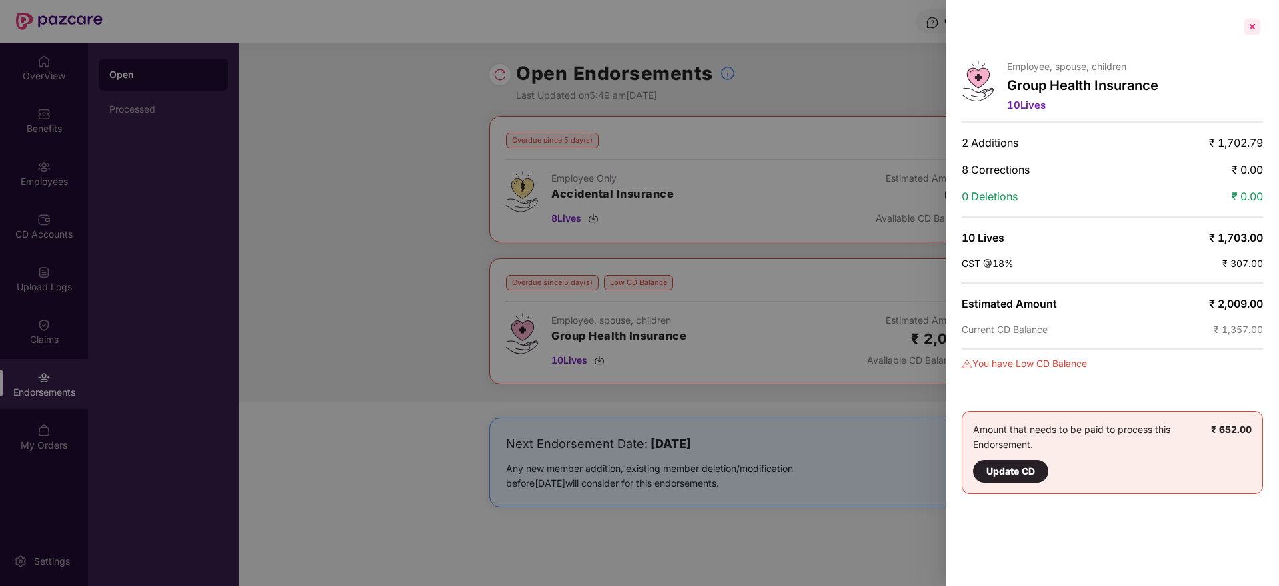
click at [1247, 24] on div at bounding box center [1252, 26] width 21 height 21
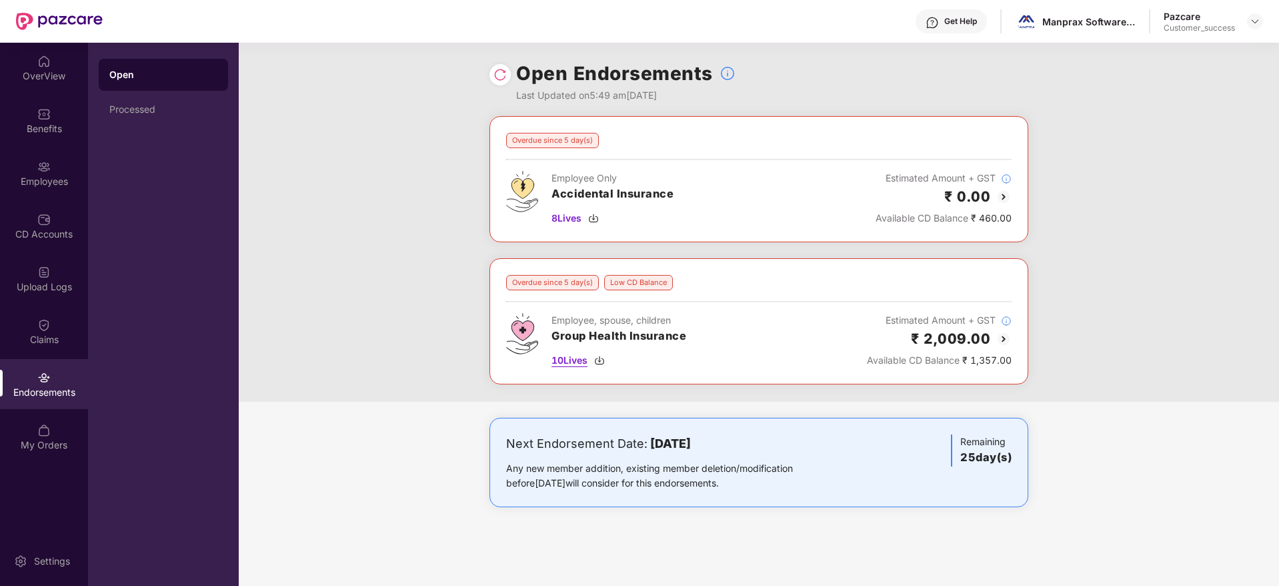
click at [608, 361] on div "10 Lives" at bounding box center [618, 360] width 135 height 15
click at [1088, 21] on div "Manprax Software Llp" at bounding box center [1088, 21] width 93 height 13
click at [1250, 29] on div at bounding box center [1255, 21] width 16 height 16
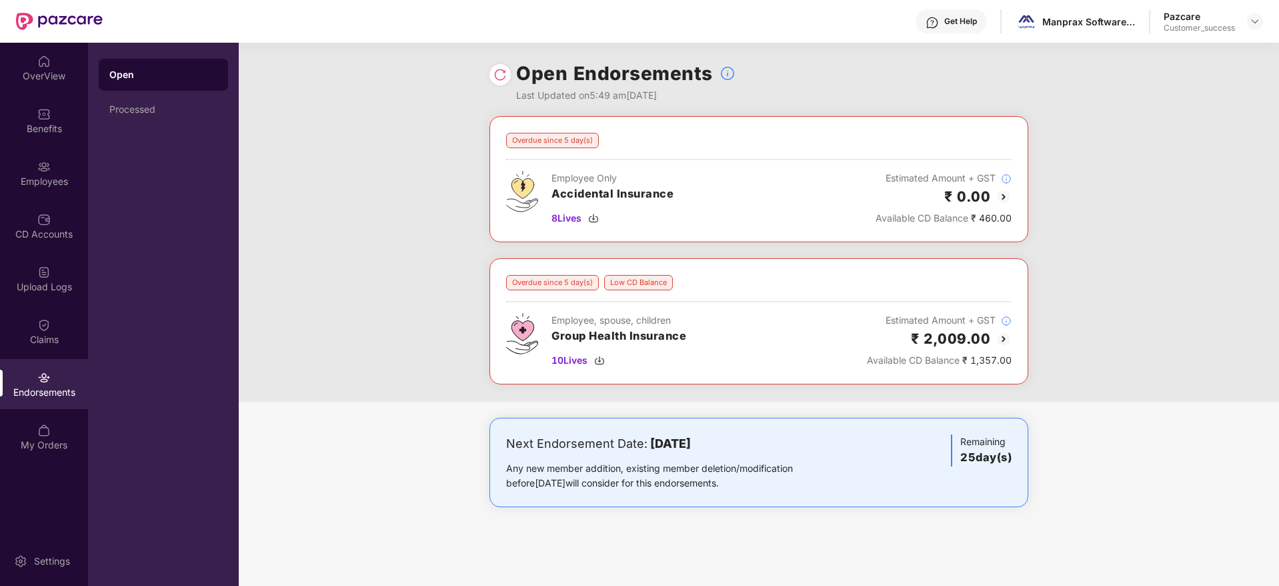
click at [1250, 22] on div at bounding box center [1255, 21] width 16 height 16
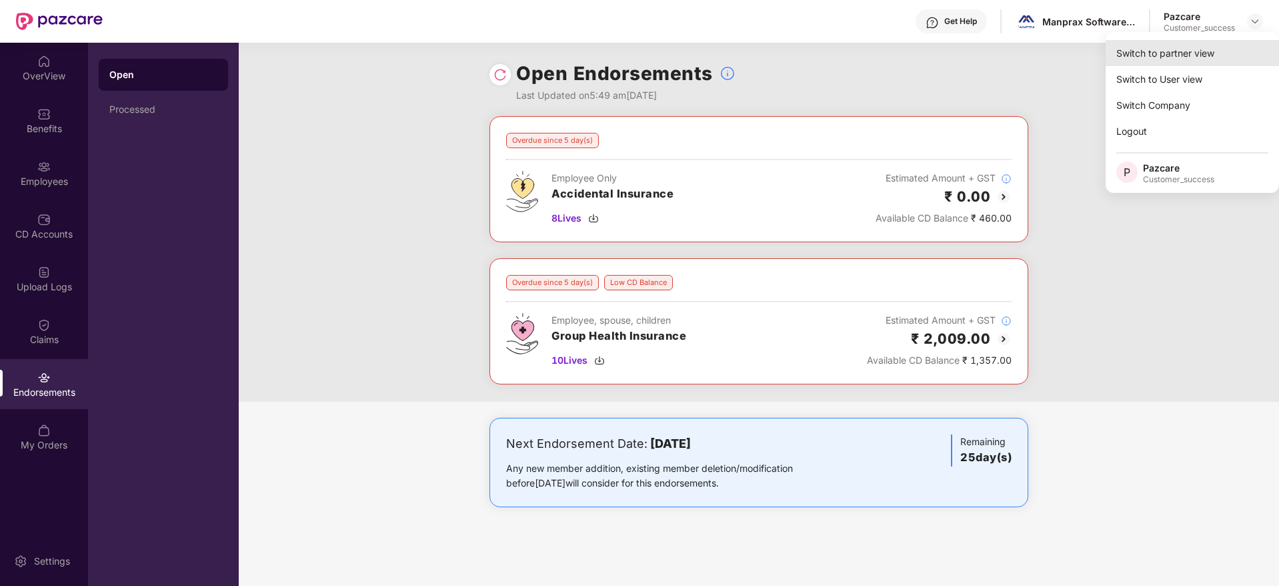
click at [1217, 59] on div "Switch to partner view" at bounding box center [1192, 53] width 173 height 26
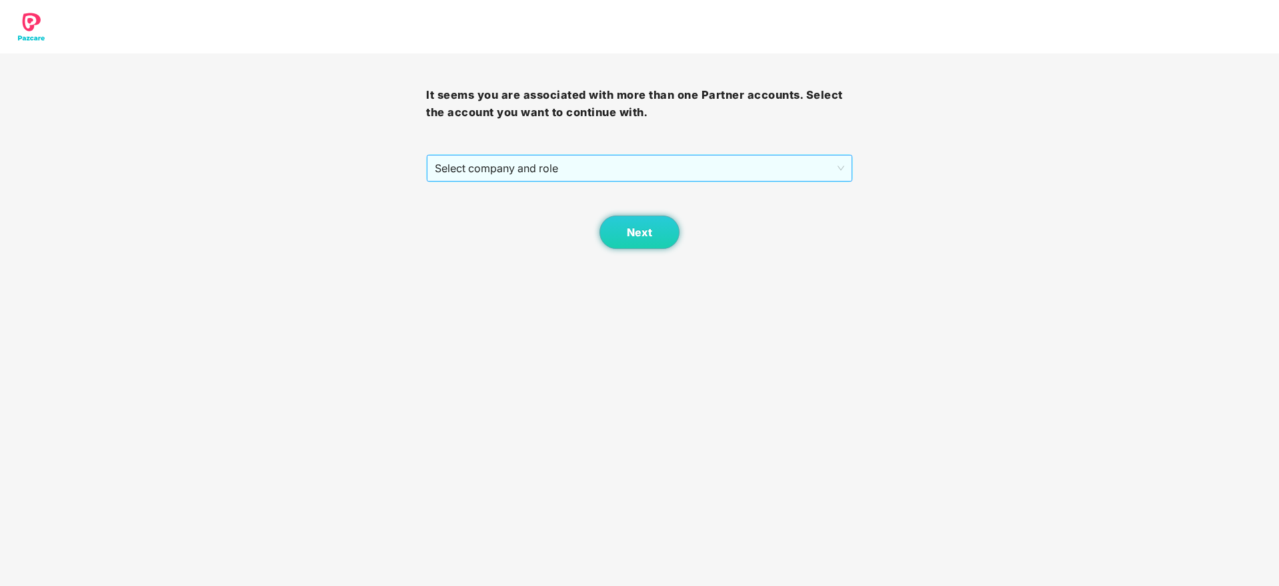
click at [686, 158] on span "Select company and role" at bounding box center [639, 167] width 409 height 25
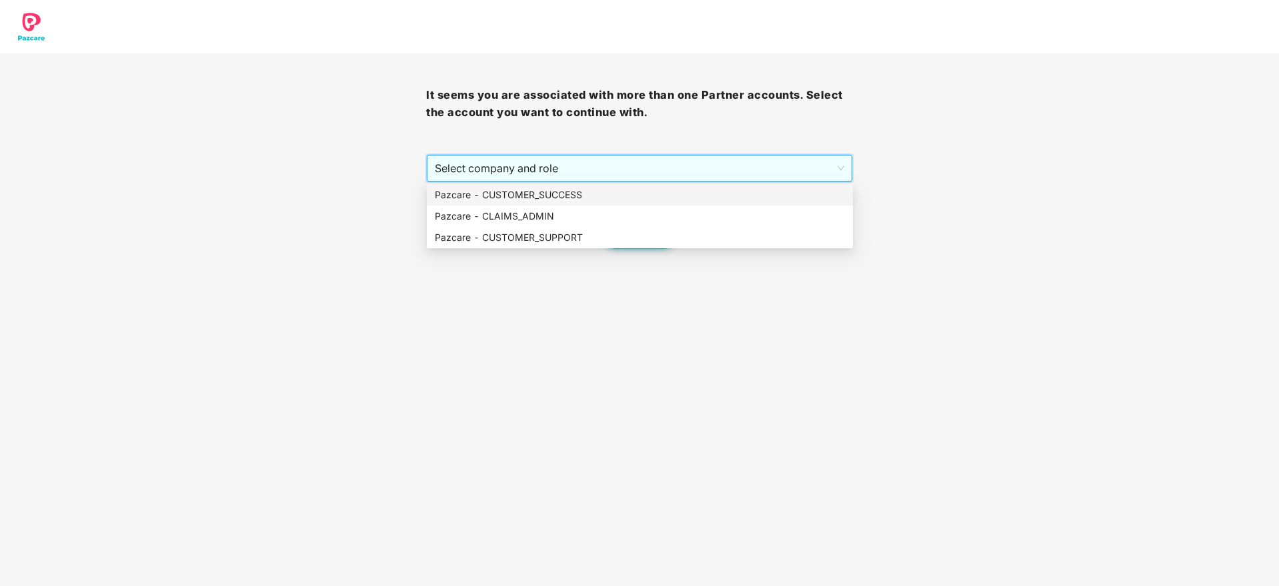
drag, startPoint x: 679, startPoint y: 178, endPoint x: 679, endPoint y: 189, distance: 10.7
click at [679, 181] on div "Select company and role Select company and role" at bounding box center [639, 168] width 426 height 28
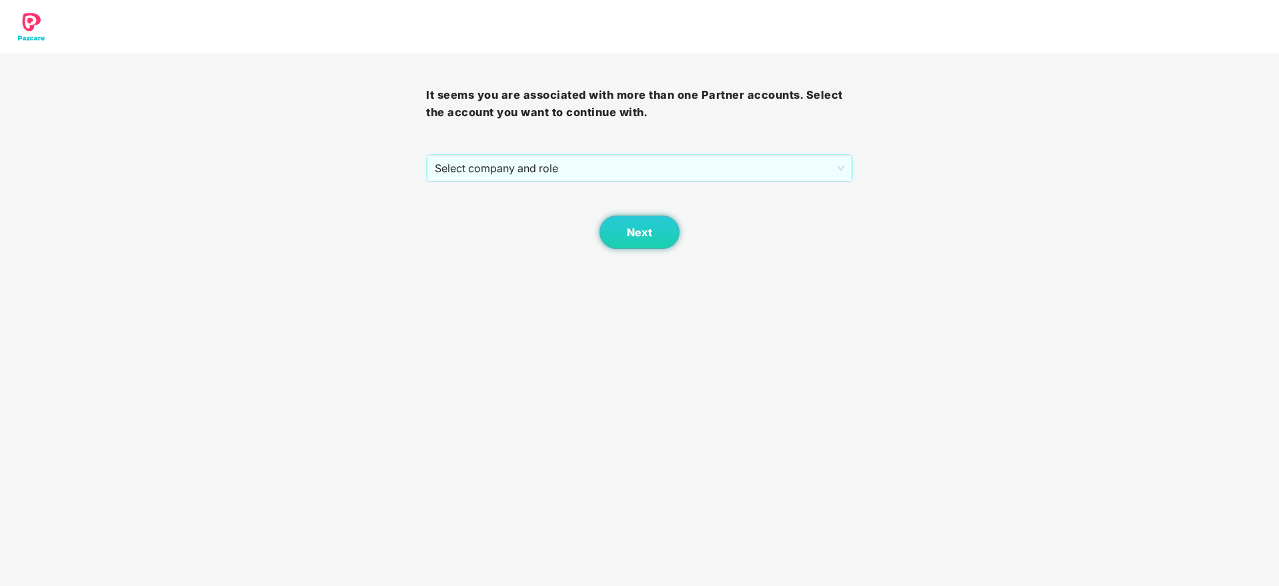
click at [679, 189] on div "Next" at bounding box center [639, 215] width 426 height 67
click at [678, 183] on div "Next" at bounding box center [639, 215] width 426 height 67
click at [678, 166] on span "Select company and role" at bounding box center [639, 167] width 409 height 25
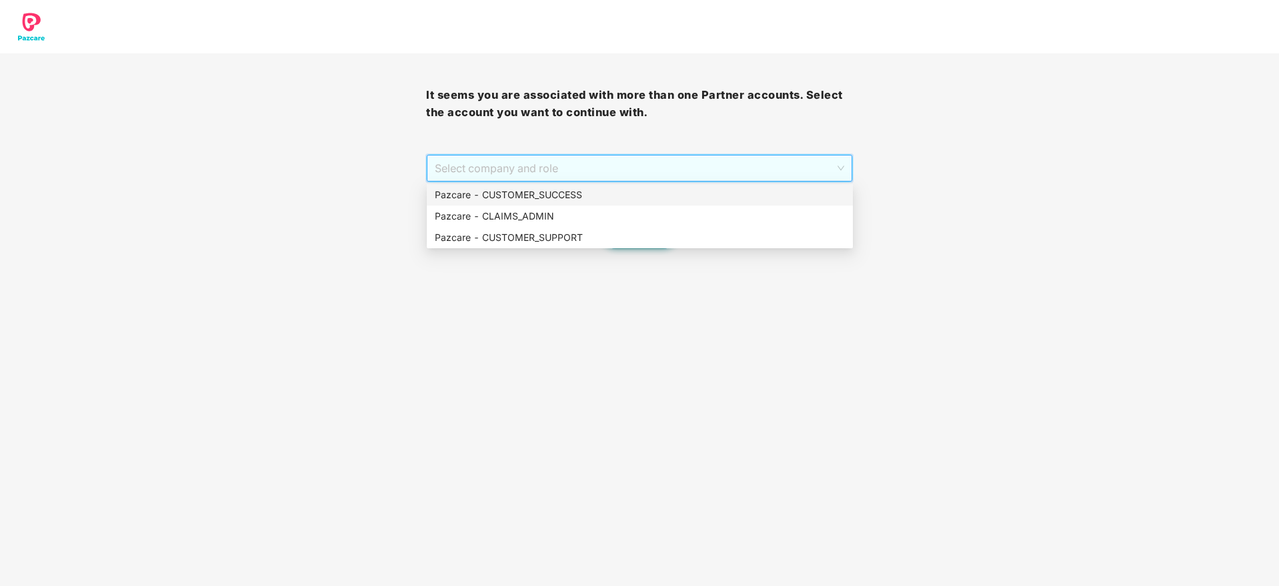
click at [676, 188] on div "Pazcare - CUSTOMER_SUCCESS" at bounding box center [640, 194] width 410 height 15
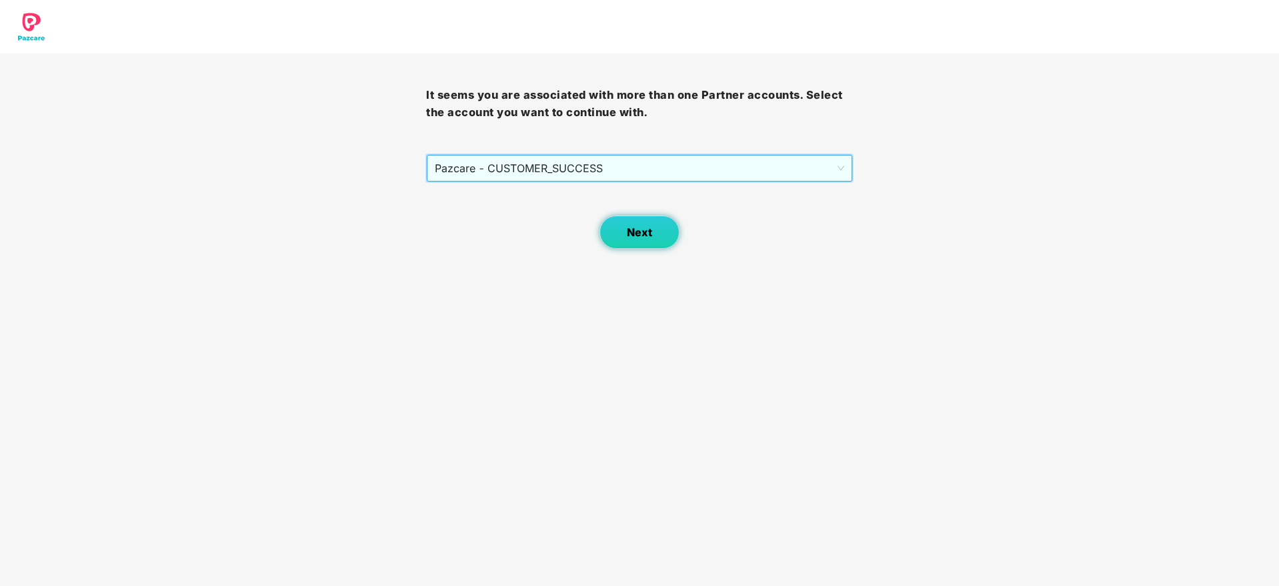
click at [637, 226] on span "Next" at bounding box center [639, 232] width 25 height 13
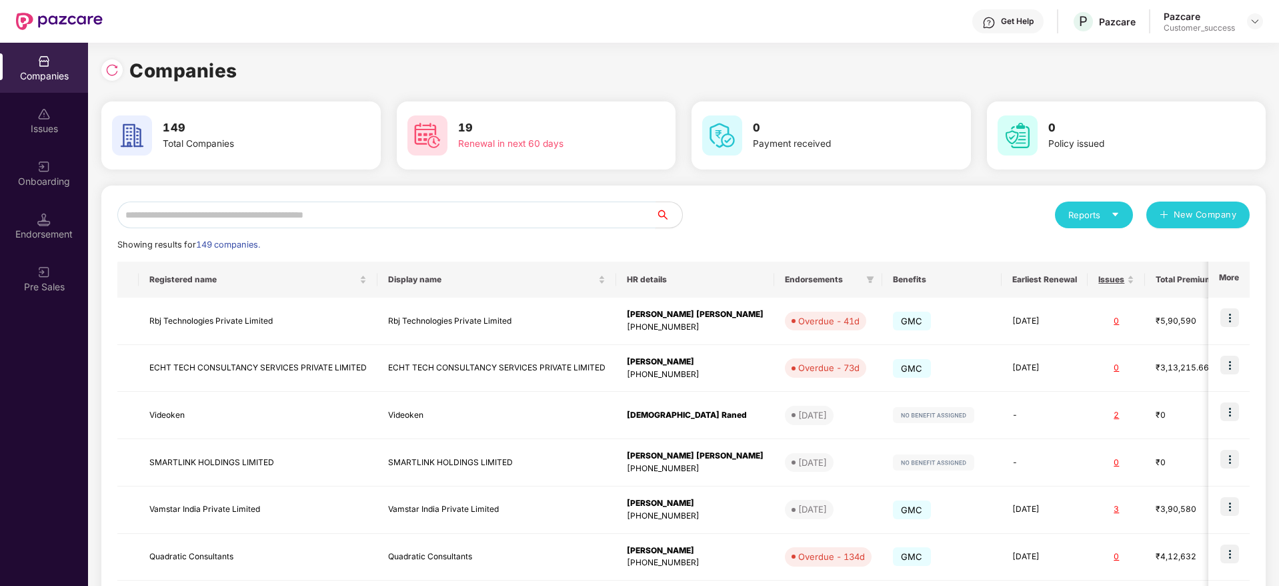
click at [627, 211] on input "text" at bounding box center [386, 214] width 538 height 27
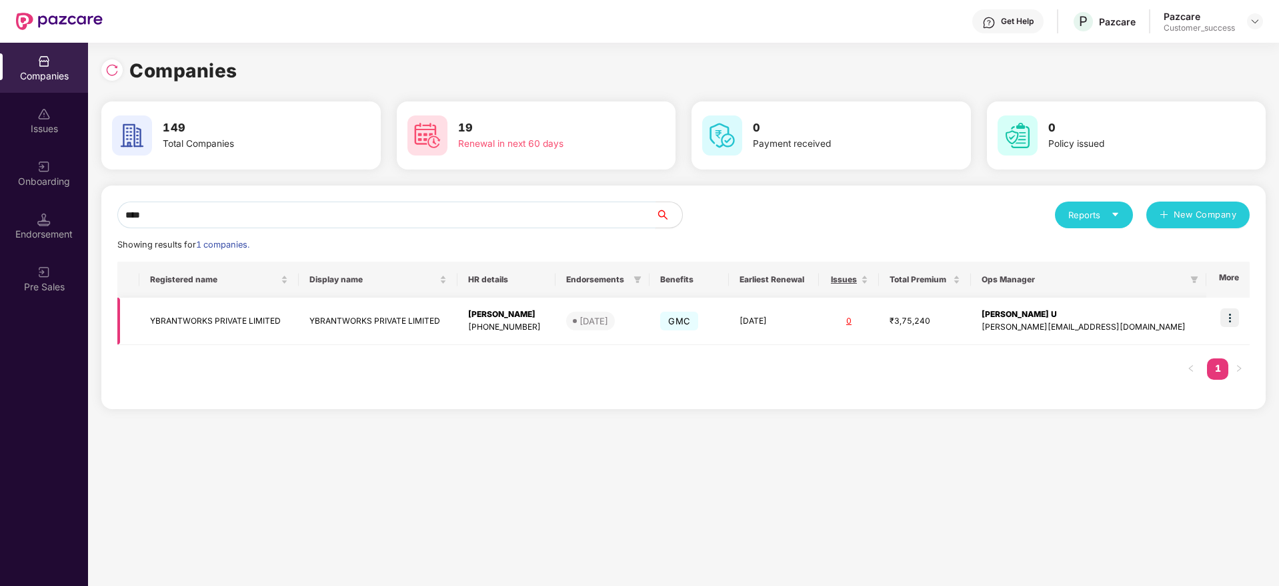
type input "****"
click at [1225, 325] on img at bounding box center [1229, 317] width 19 height 19
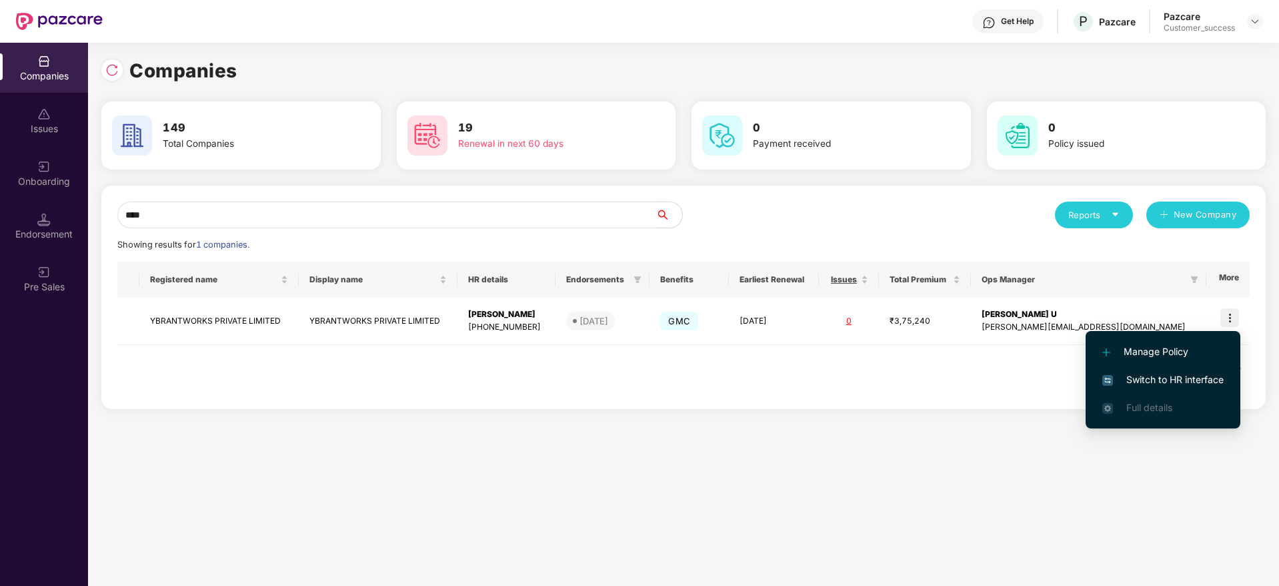
click at [1197, 377] on span "Switch to HR interface" at bounding box center [1162, 379] width 121 height 15
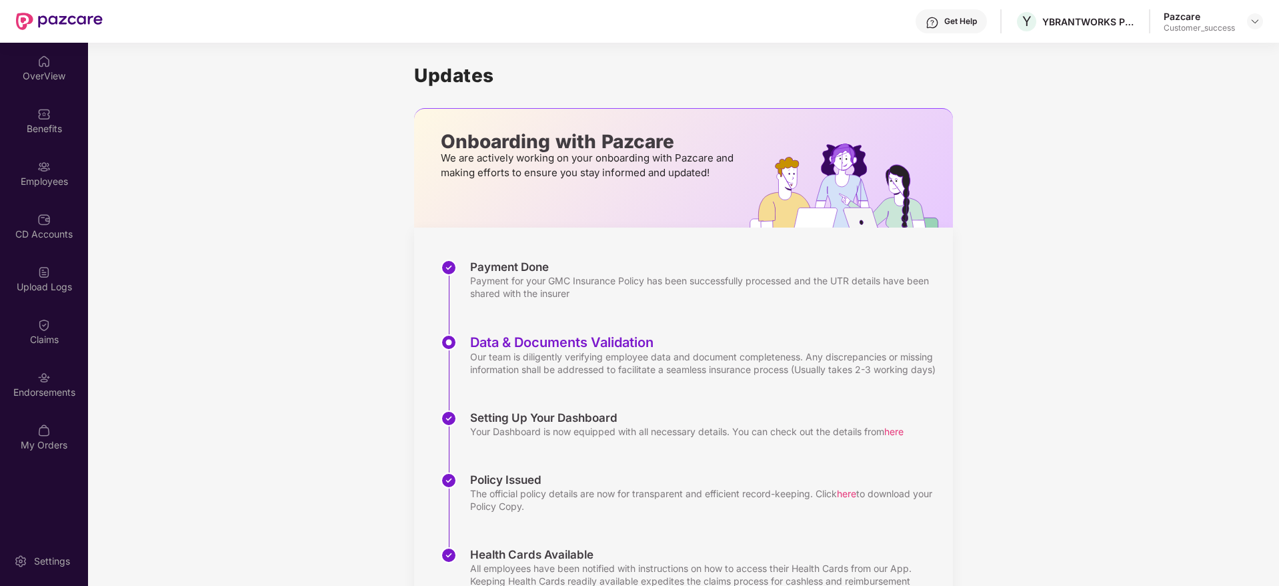
click at [67, 356] on div "OverView Benefits Employees CD Accounts Upload Logs Claims Endorsements My Orde…" at bounding box center [44, 253] width 88 height 421
click at [68, 357] on div "OverView Benefits Employees CD Accounts Upload Logs Claims Endorsements My Orde…" at bounding box center [44, 253] width 88 height 421
click at [68, 373] on div "Endorsements" at bounding box center [44, 384] width 88 height 50
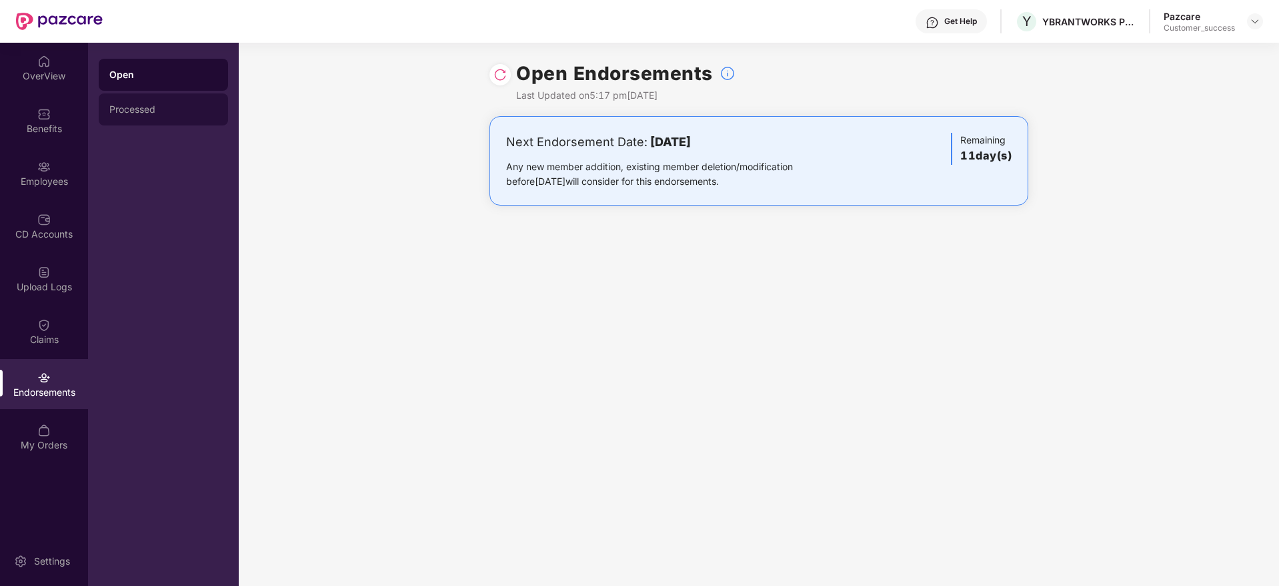
click at [188, 109] on div "Processed" at bounding box center [163, 109] width 108 height 11
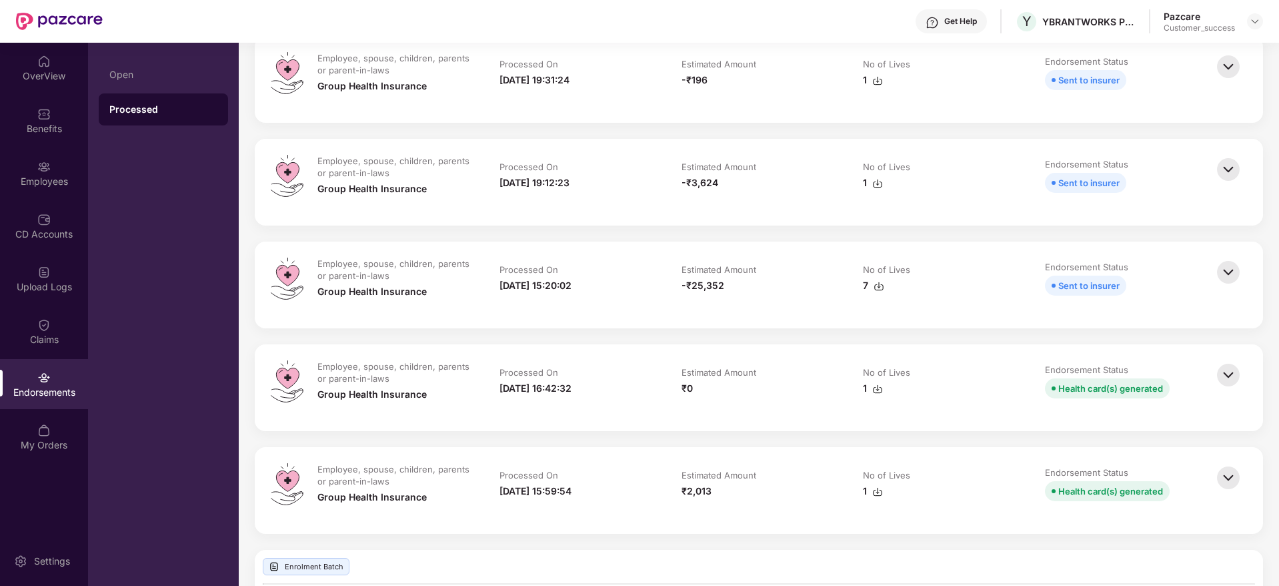
scroll to position [200, 0]
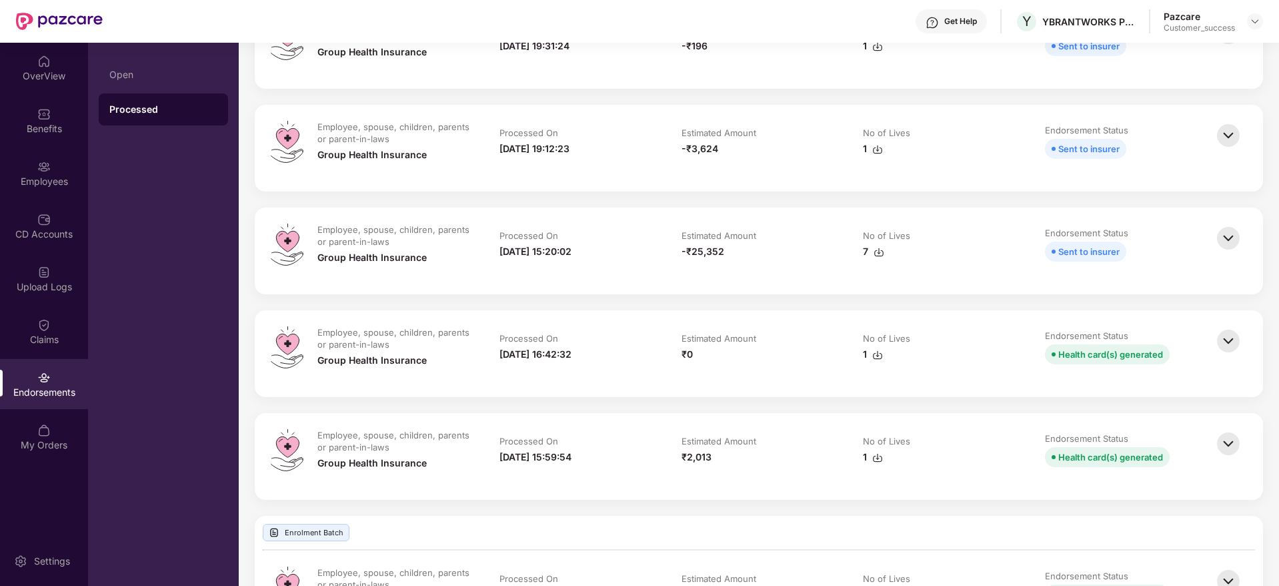
click at [1246, 345] on div "Employee, spouse, children, parents or parent-in-laws Group Health Insurance Pr…" at bounding box center [759, 353] width 1008 height 87
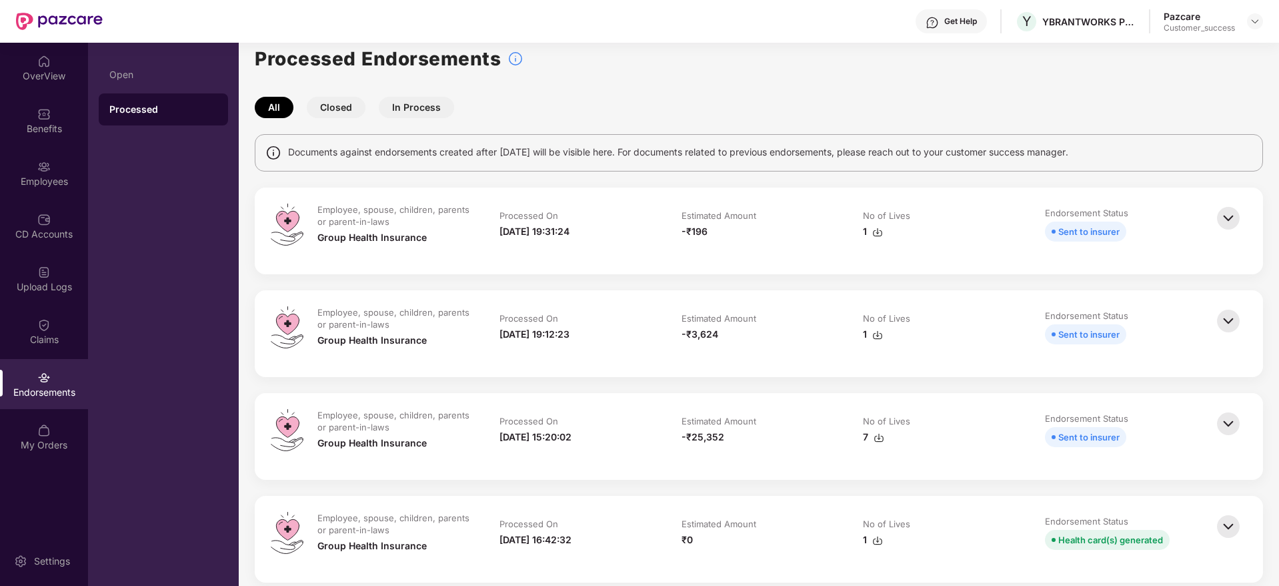
scroll to position [0, 0]
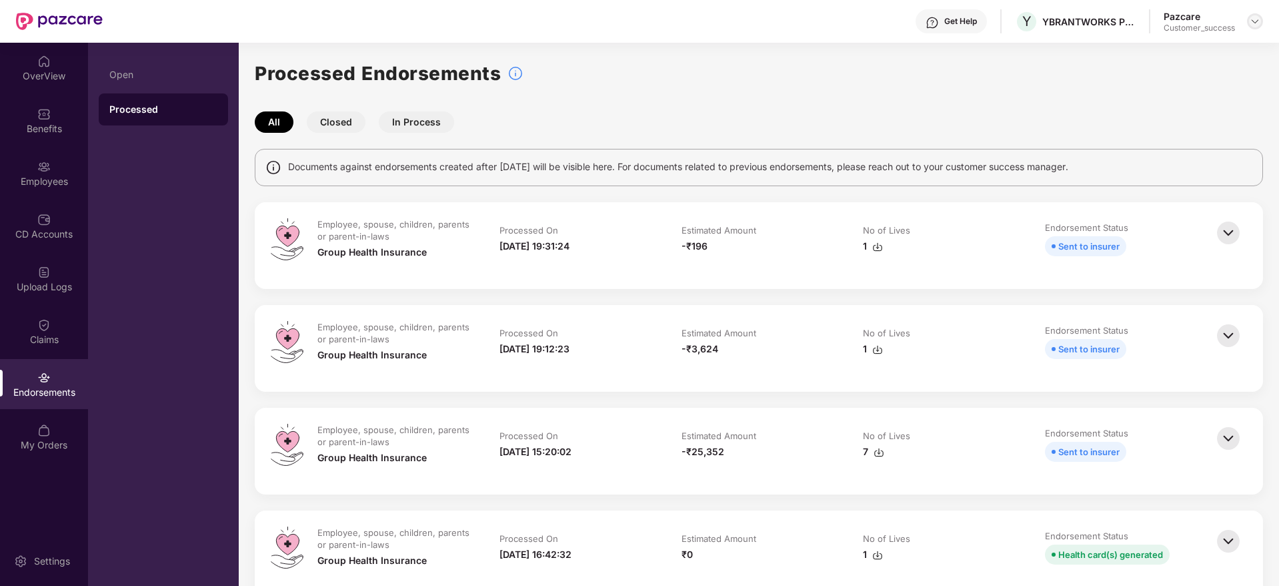
click at [1260, 23] on img at bounding box center [1255, 21] width 11 height 11
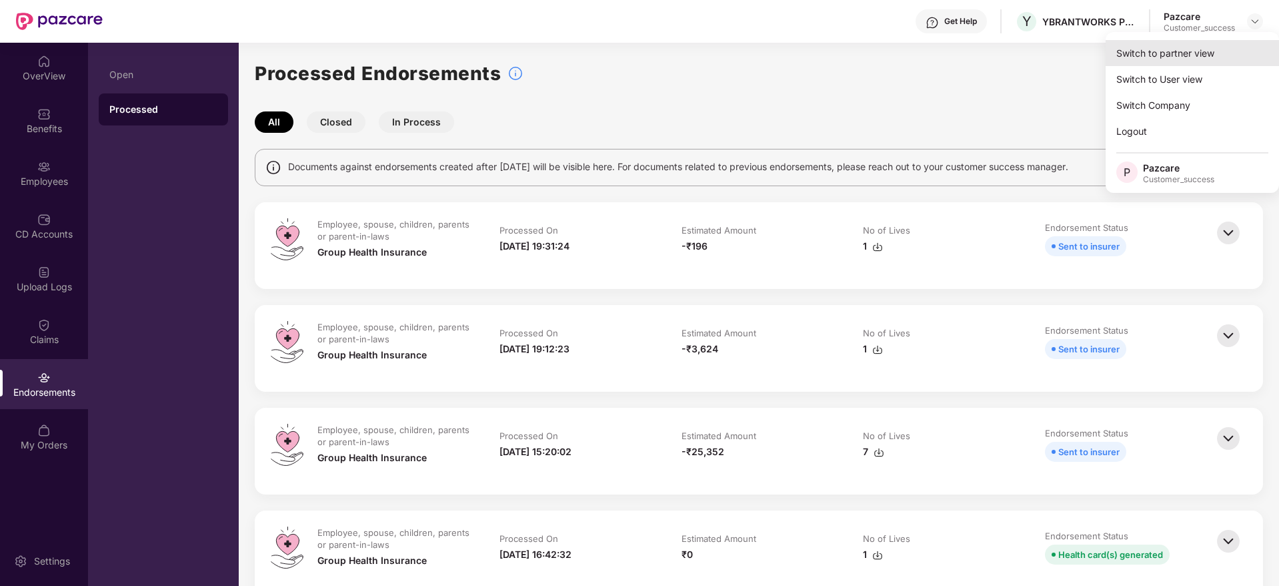
click at [1177, 55] on div "Switch to partner view" at bounding box center [1192, 53] width 173 height 26
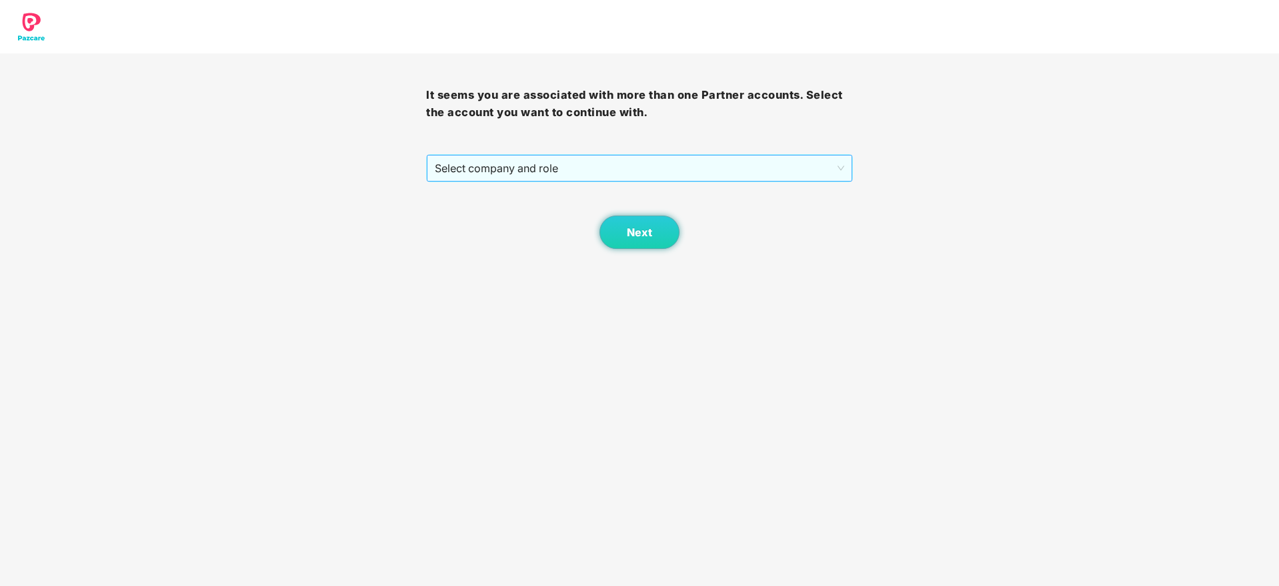
click at [564, 181] on div "Select company and role" at bounding box center [639, 168] width 426 height 28
click at [570, 179] on span "Select company and role" at bounding box center [639, 167] width 409 height 25
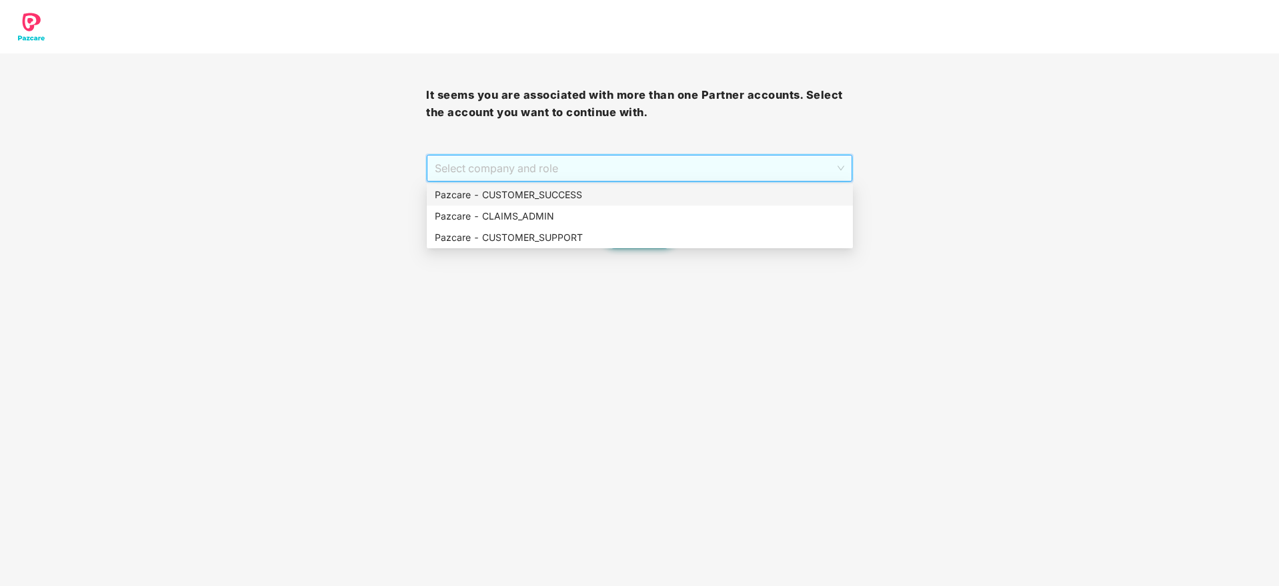
click at [564, 204] on div "Pazcare - CUSTOMER_SUCCESS" at bounding box center [640, 194] width 426 height 21
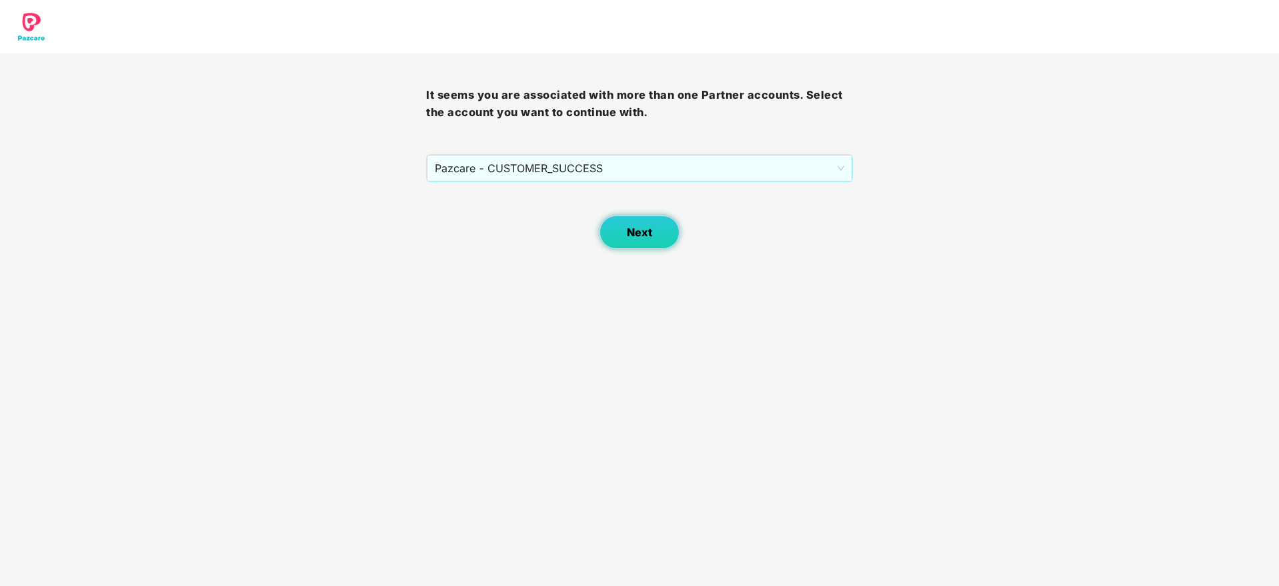
click at [643, 241] on button "Next" at bounding box center [640, 231] width 80 height 33
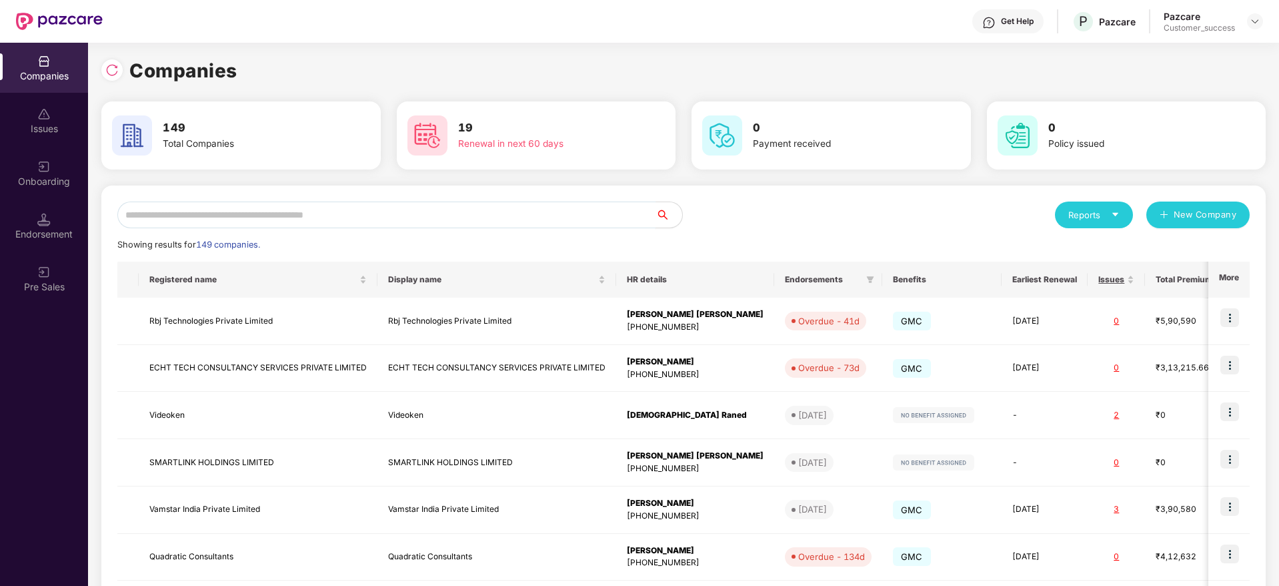
click at [622, 213] on input "text" at bounding box center [386, 214] width 538 height 27
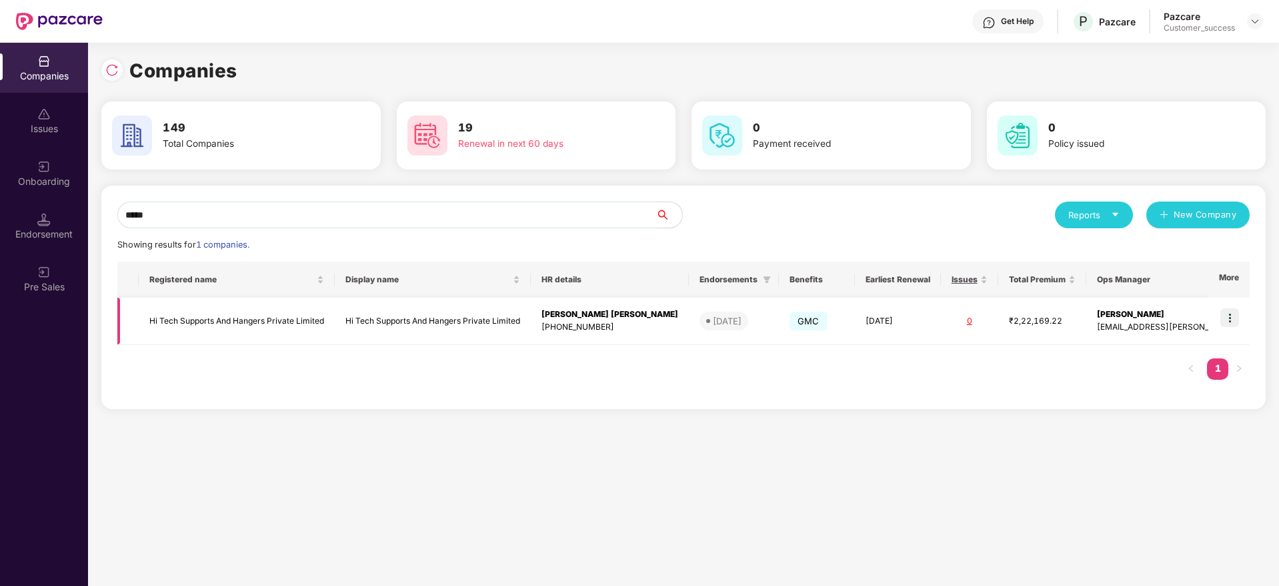
type input "*****"
click at [1046, 322] on div "₹2,22,169.22" at bounding box center [1042, 321] width 67 height 13
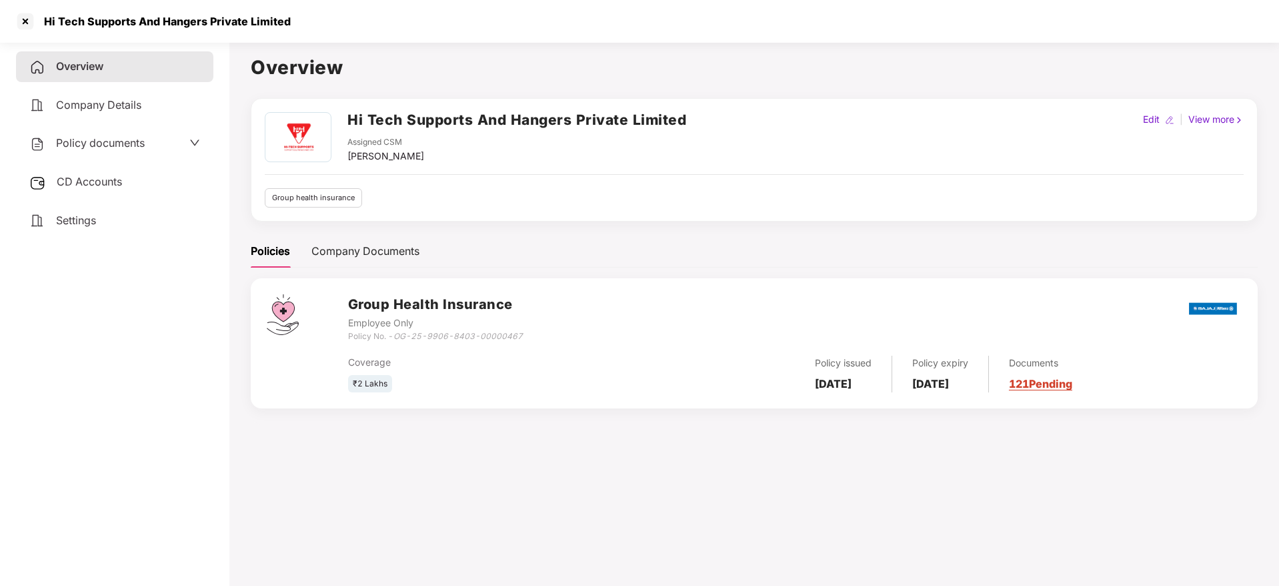
click at [94, 140] on span "Policy documents" at bounding box center [100, 142] width 89 height 13
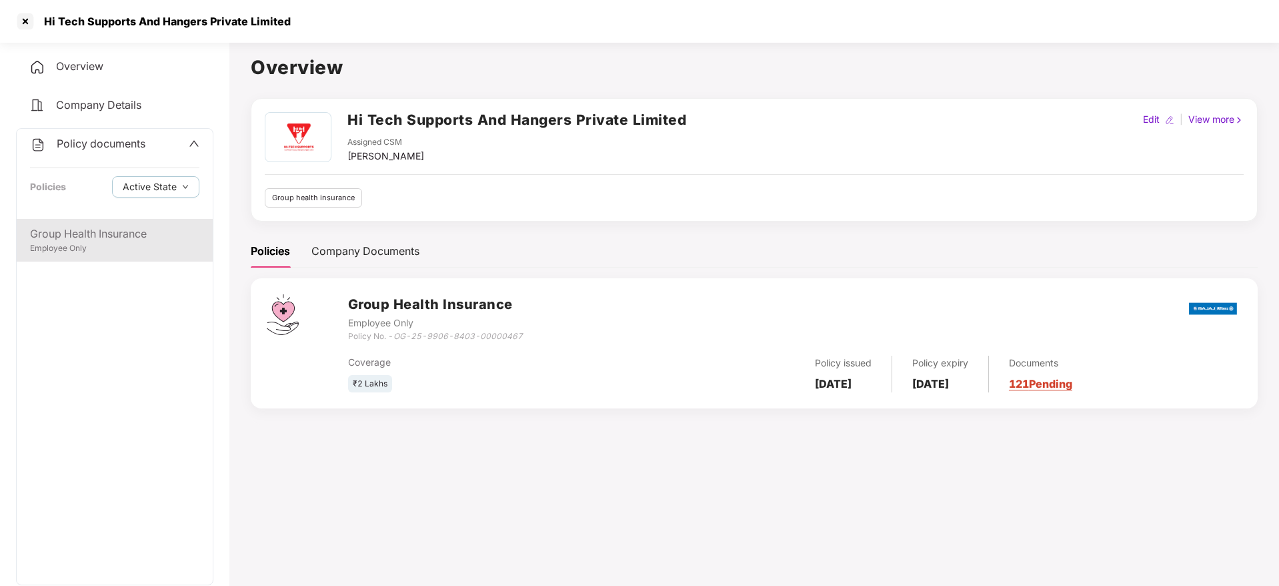
click at [116, 241] on div "Group Health Insurance" at bounding box center [114, 233] width 169 height 17
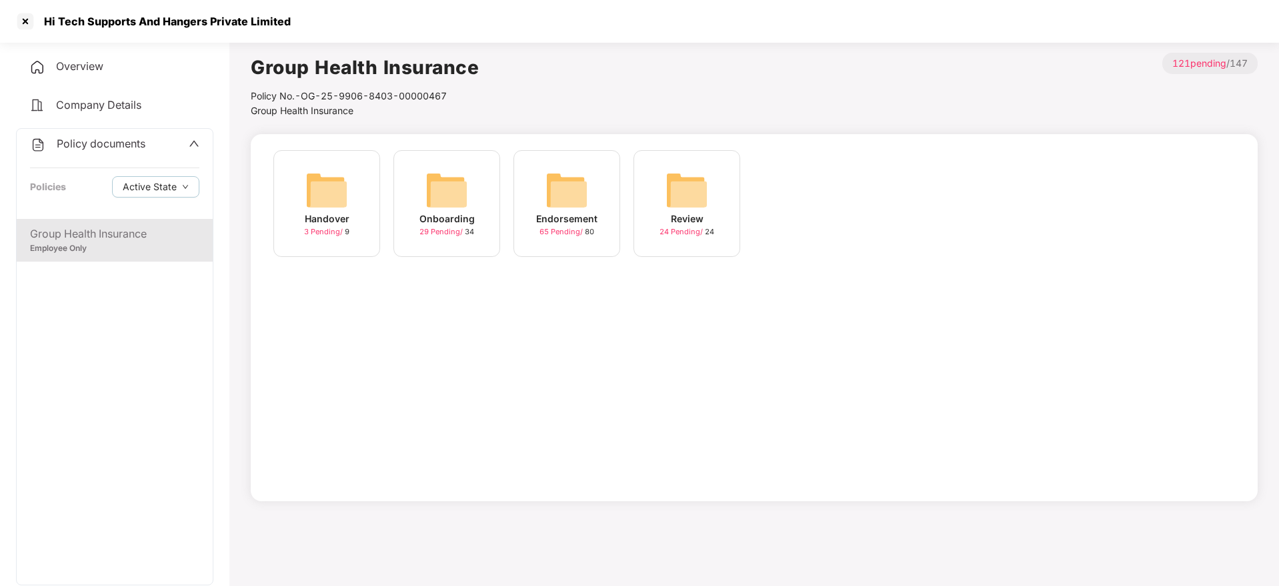
click at [614, 227] on div "Endorsement 65 Pending / 80" at bounding box center [566, 203] width 107 height 107
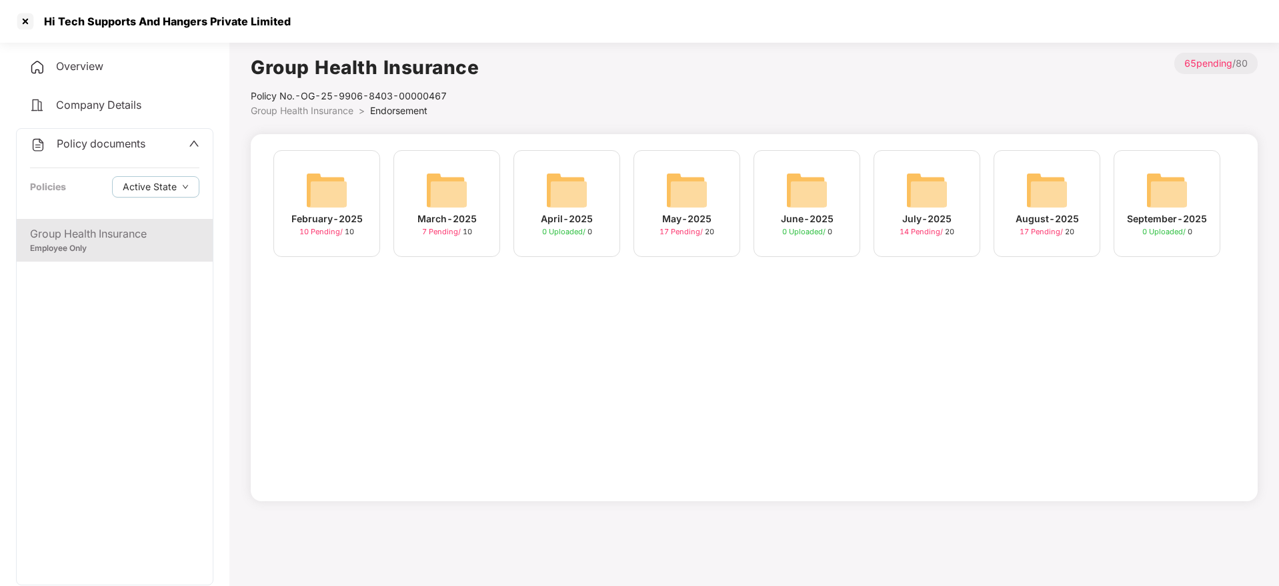
click at [918, 217] on div "July-2025" at bounding box center [926, 218] width 49 height 15
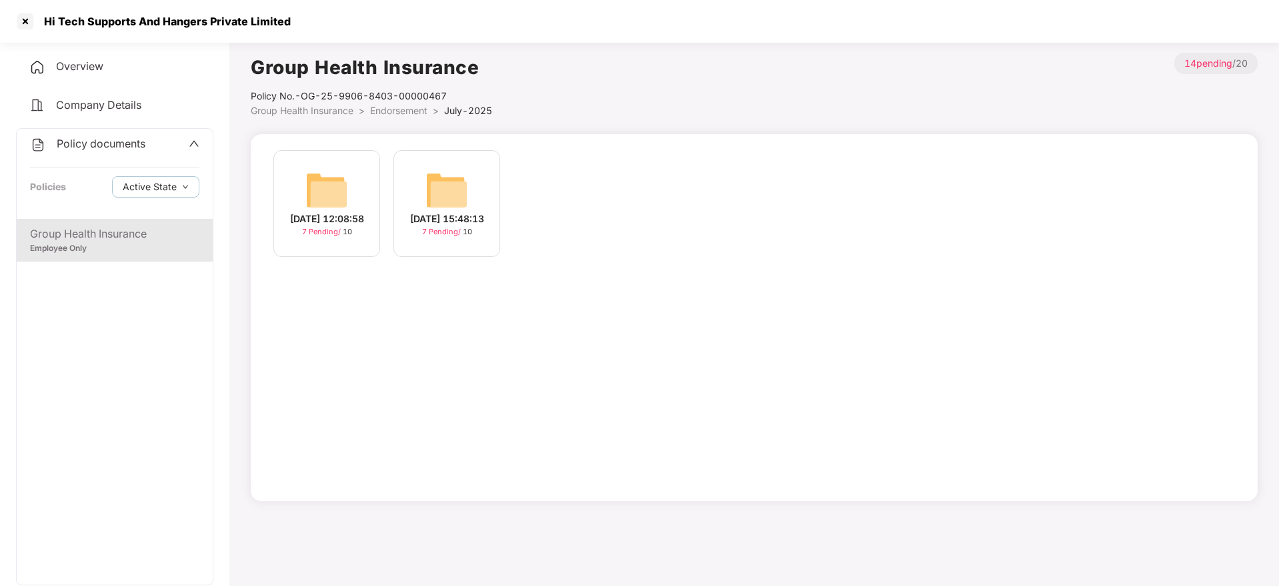
click at [318, 195] on img at bounding box center [326, 190] width 43 height 43
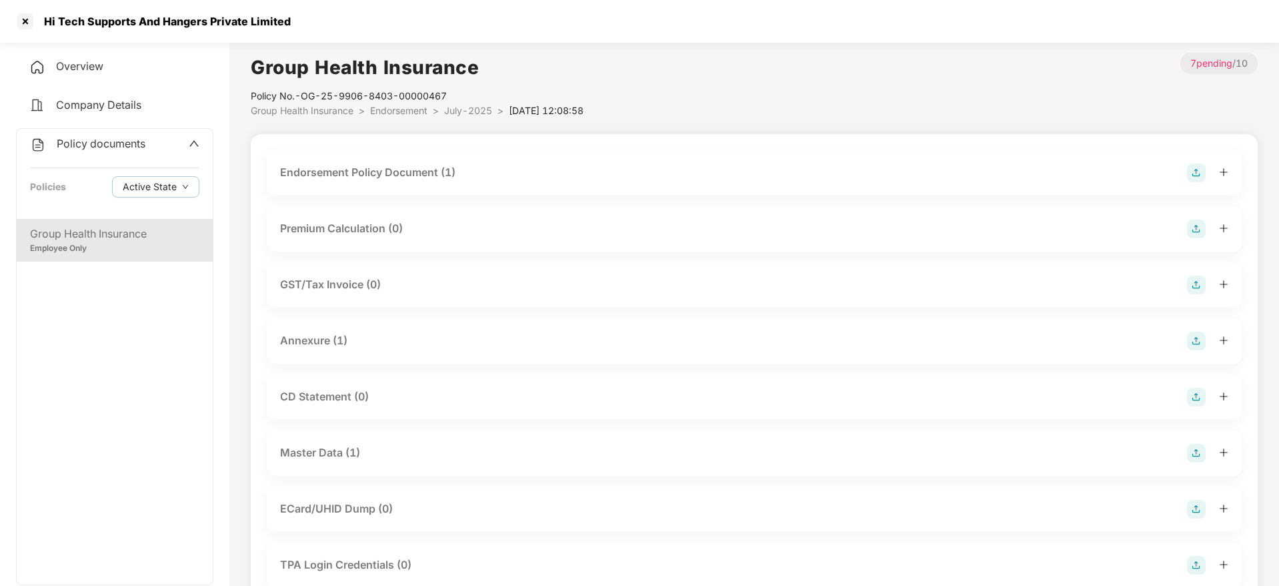
click at [425, 170] on div "Endorsement Policy Document (1)" at bounding box center [367, 172] width 175 height 17
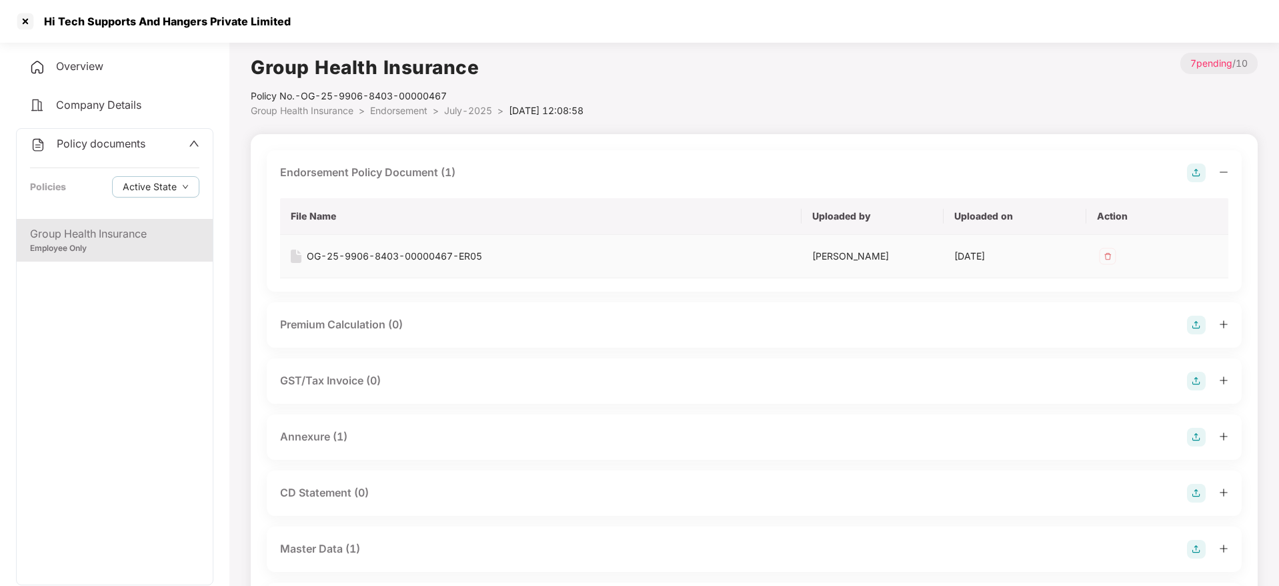
click at [454, 256] on div "OG-25-9906-8403-00000467-ER05" at bounding box center [394, 256] width 175 height 15
click at [483, 114] on span "July-2025" at bounding box center [468, 110] width 48 height 11
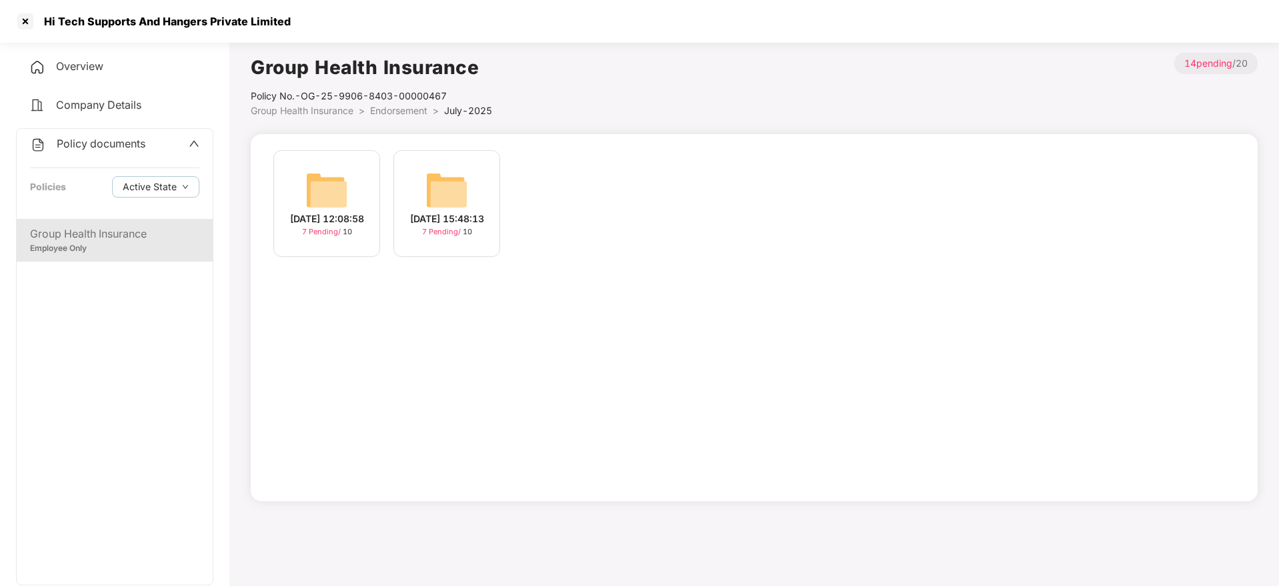
click at [459, 181] on img at bounding box center [446, 190] width 43 height 43
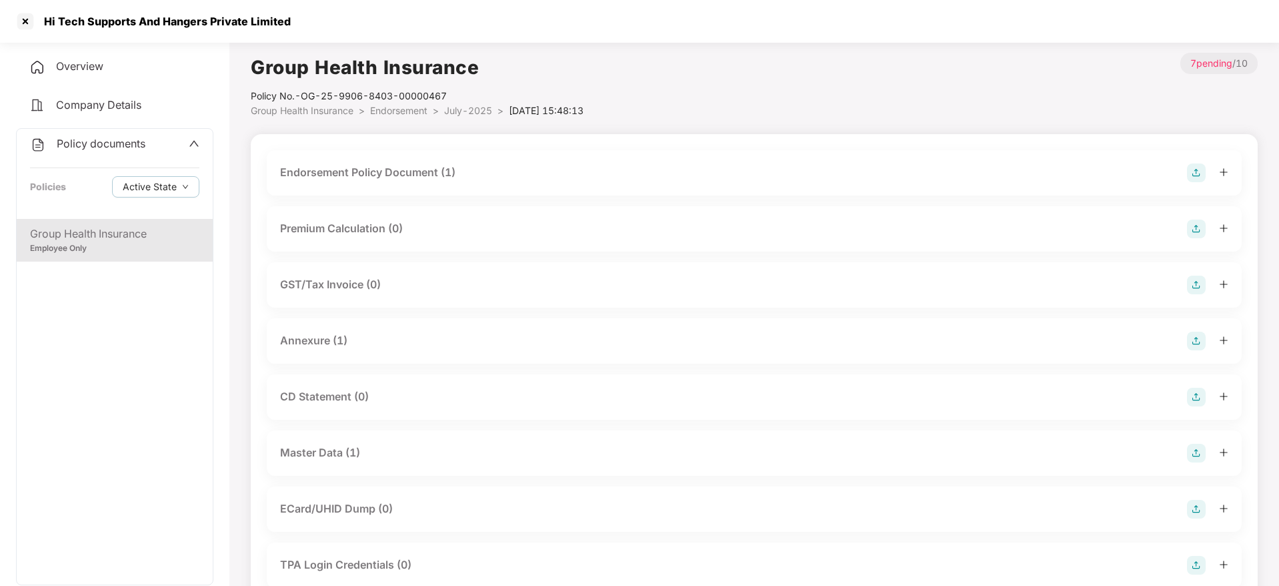
click at [390, 150] on div "Endorsement Policy Document (1)" at bounding box center [754, 172] width 975 height 45
click at [388, 155] on div "Endorsement Policy Document (1)" at bounding box center [754, 172] width 975 height 45
click at [405, 175] on div "Endorsement Policy Document (1)" at bounding box center [367, 172] width 175 height 17
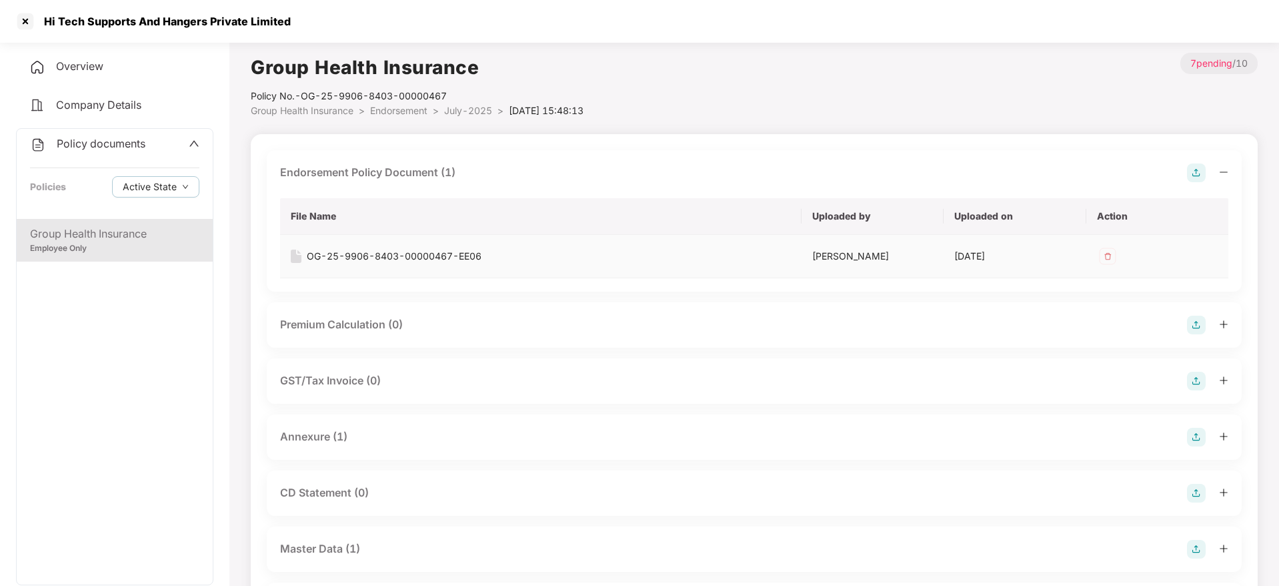
click at [408, 254] on div "OG-25-9906-8403-00000467-EE06" at bounding box center [394, 256] width 175 height 15
click at [119, 228] on div "Group Health Insurance" at bounding box center [114, 233] width 169 height 17
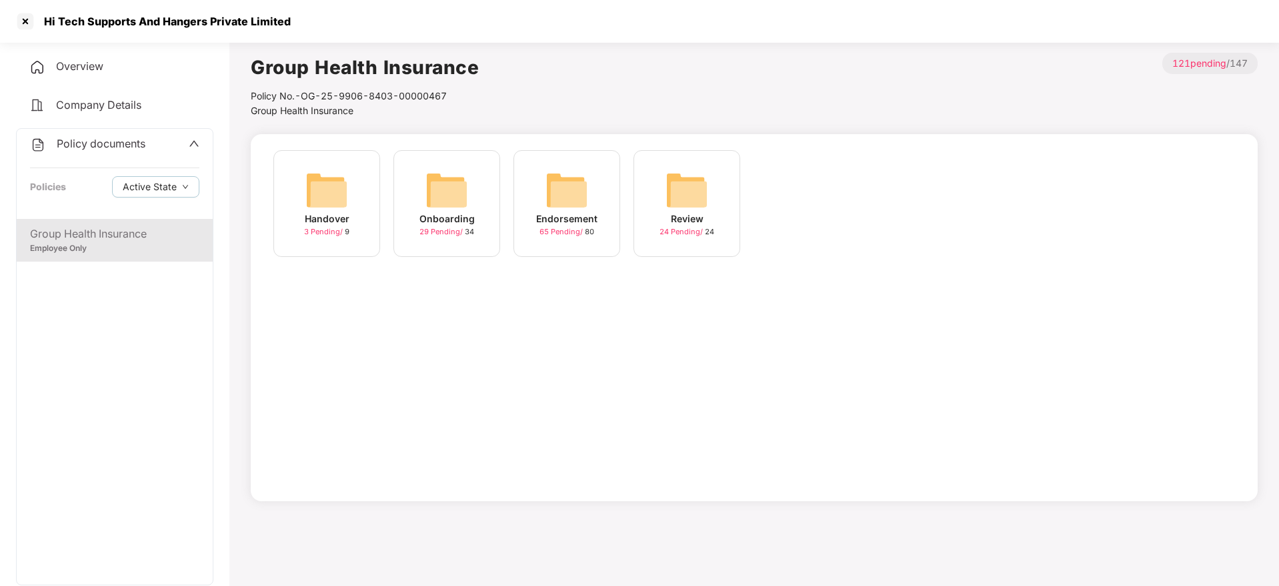
click at [564, 198] on img at bounding box center [566, 190] width 43 height 43
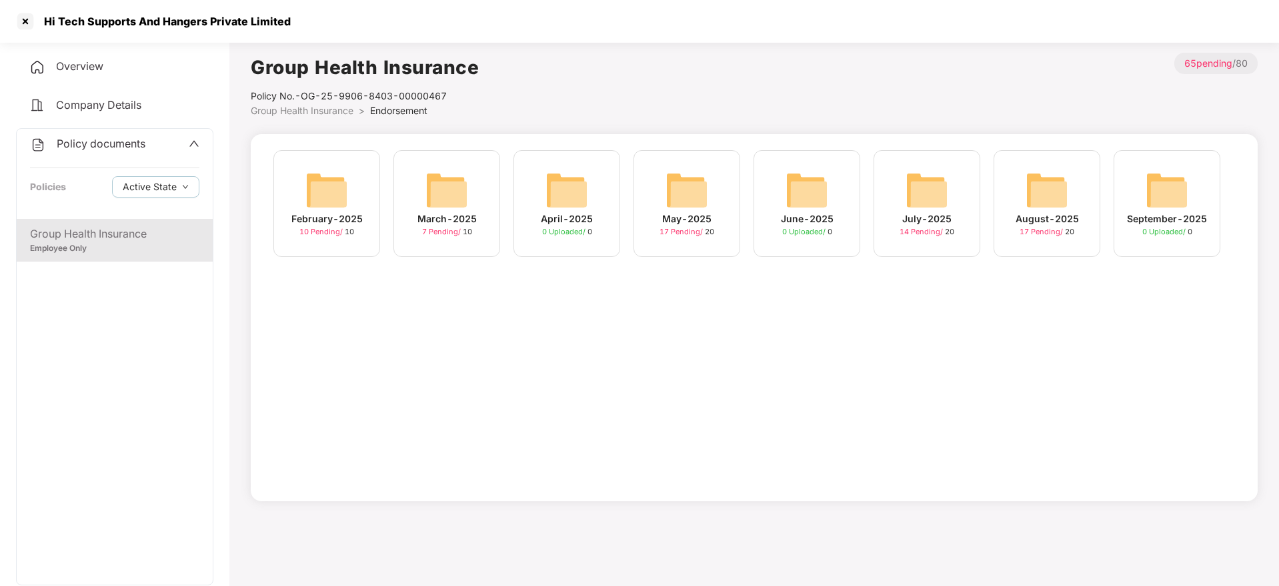
click at [1033, 217] on div "August-2025" at bounding box center [1047, 218] width 63 height 15
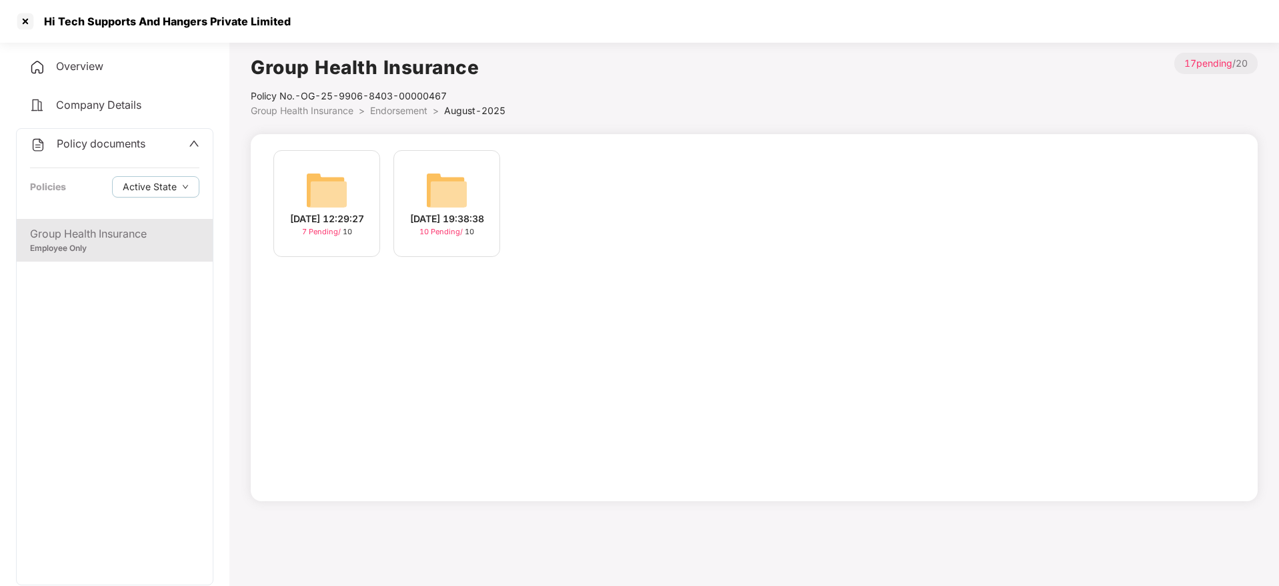
click at [364, 216] on div "18-Aug-2025 12:29:27" at bounding box center [327, 218] width 74 height 15
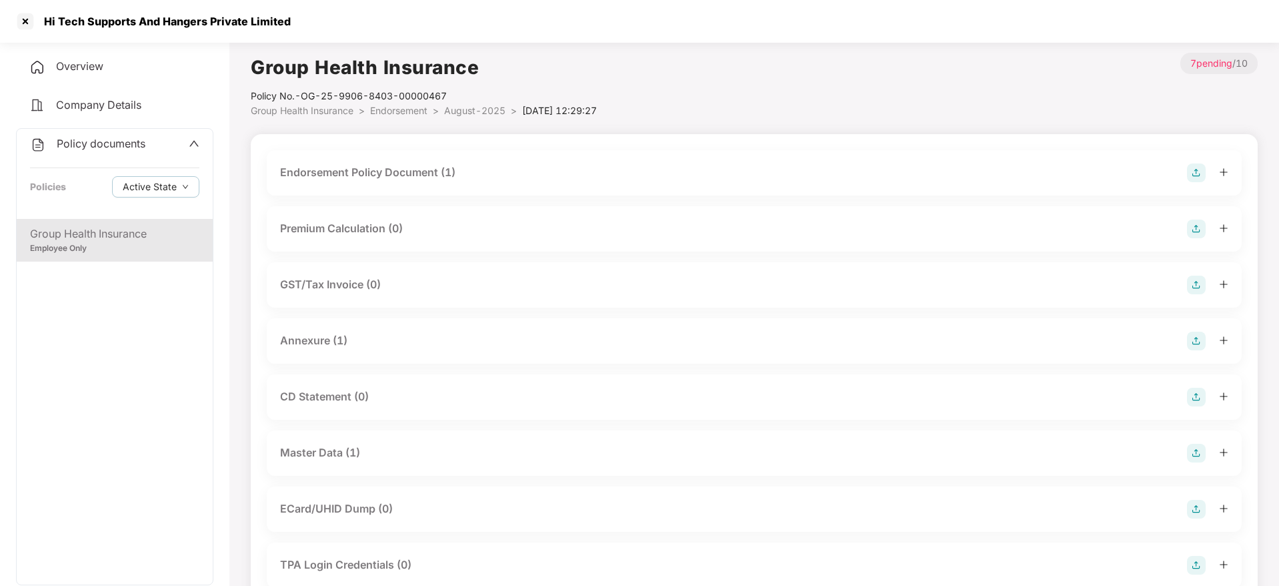
click at [414, 176] on div "Endorsement Policy Document (1)" at bounding box center [367, 172] width 175 height 17
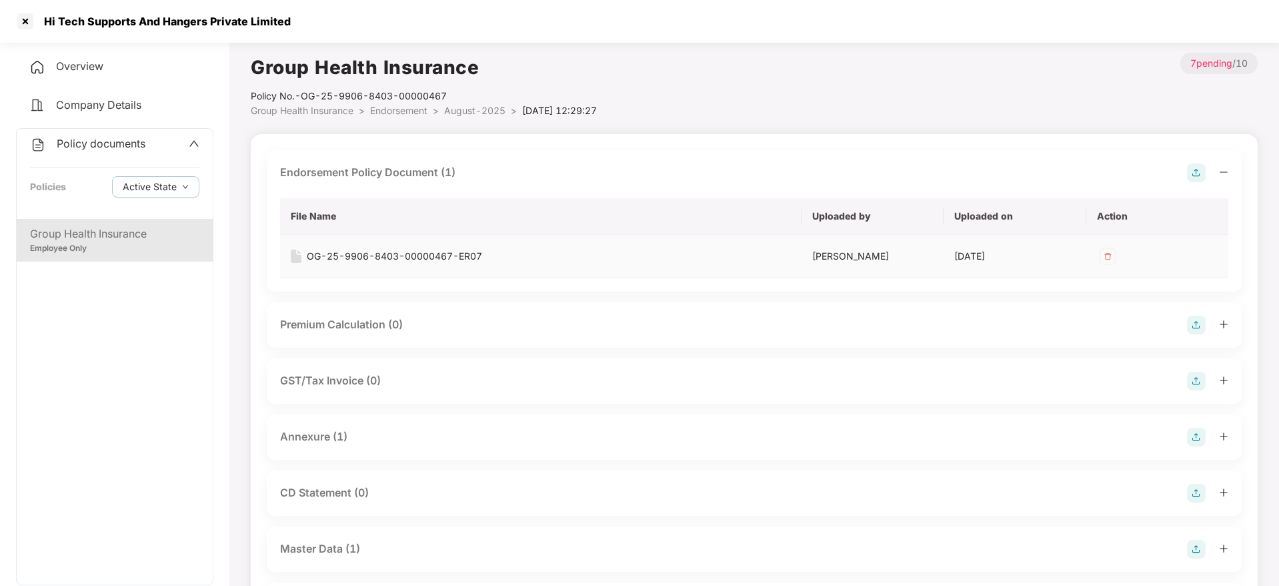
click at [409, 253] on div "OG-25-9906-8403-00000467-ER07" at bounding box center [394, 256] width 175 height 15
click at [494, 110] on span "August-2025" at bounding box center [474, 110] width 61 height 11
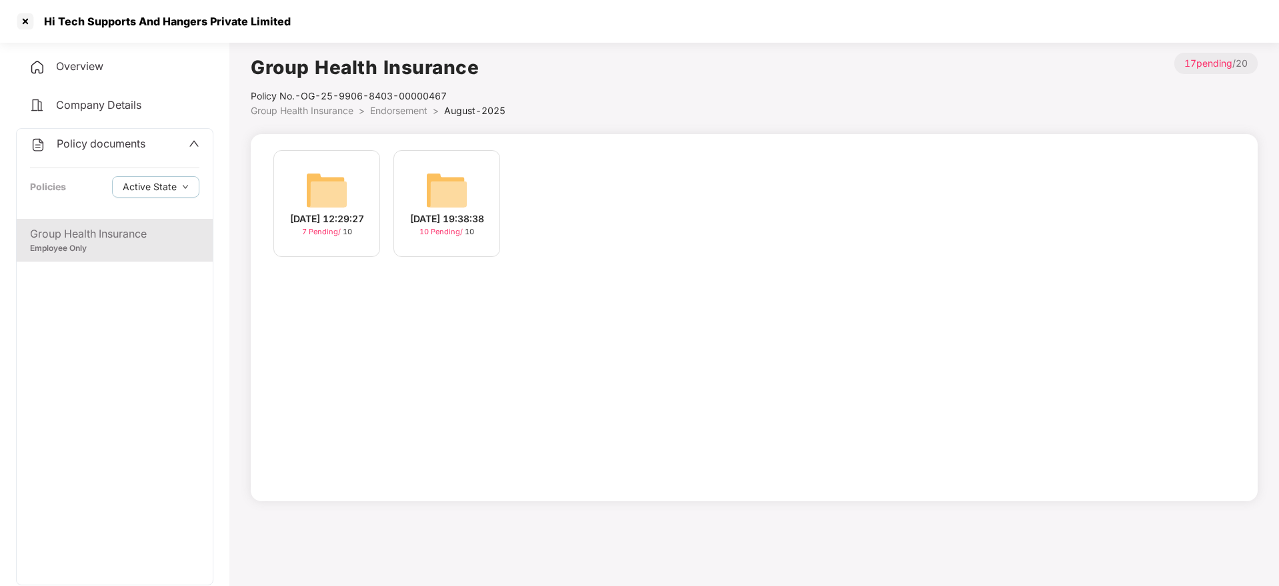
click at [447, 223] on div "29-Aug-2025 19:38:38" at bounding box center [447, 218] width 74 height 15
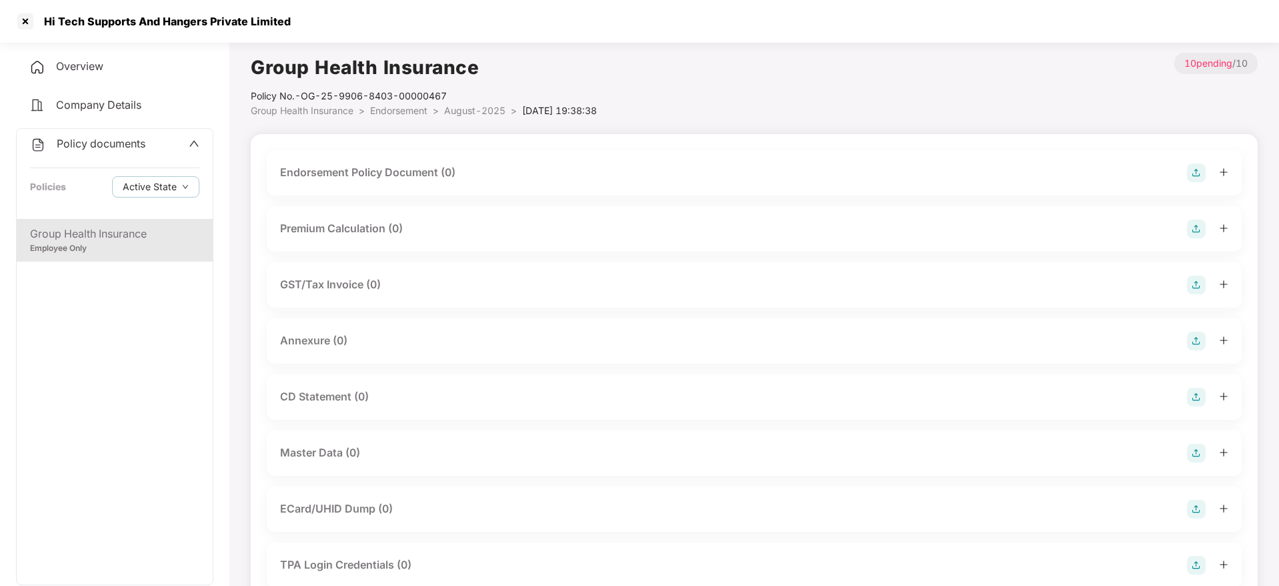
click at [150, 230] on div "Group Health Insurance" at bounding box center [114, 233] width 169 height 17
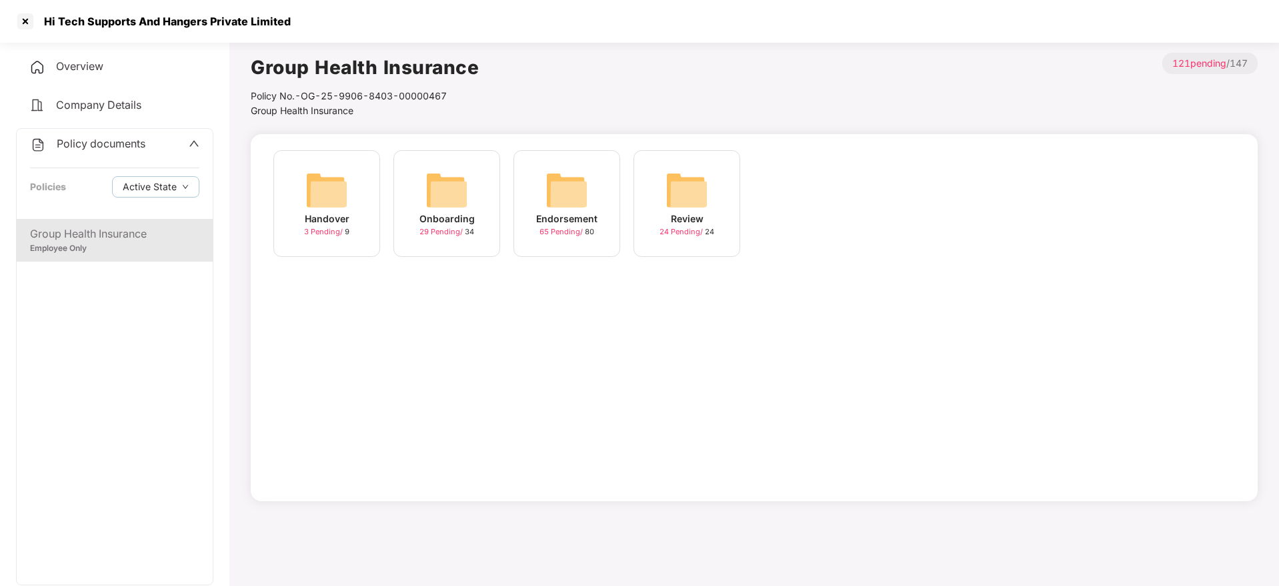
click at [598, 227] on div "Endorsement 65 Pending / 80" at bounding box center [566, 203] width 107 height 107
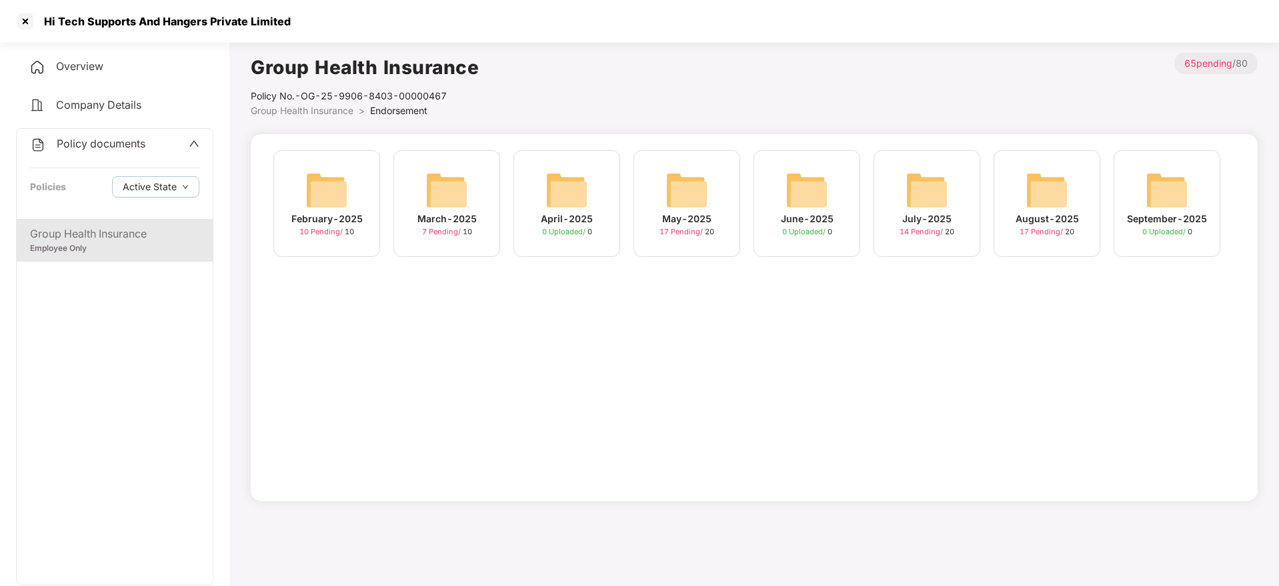
click at [1054, 227] on span "17 Pending /" at bounding box center [1042, 231] width 45 height 9
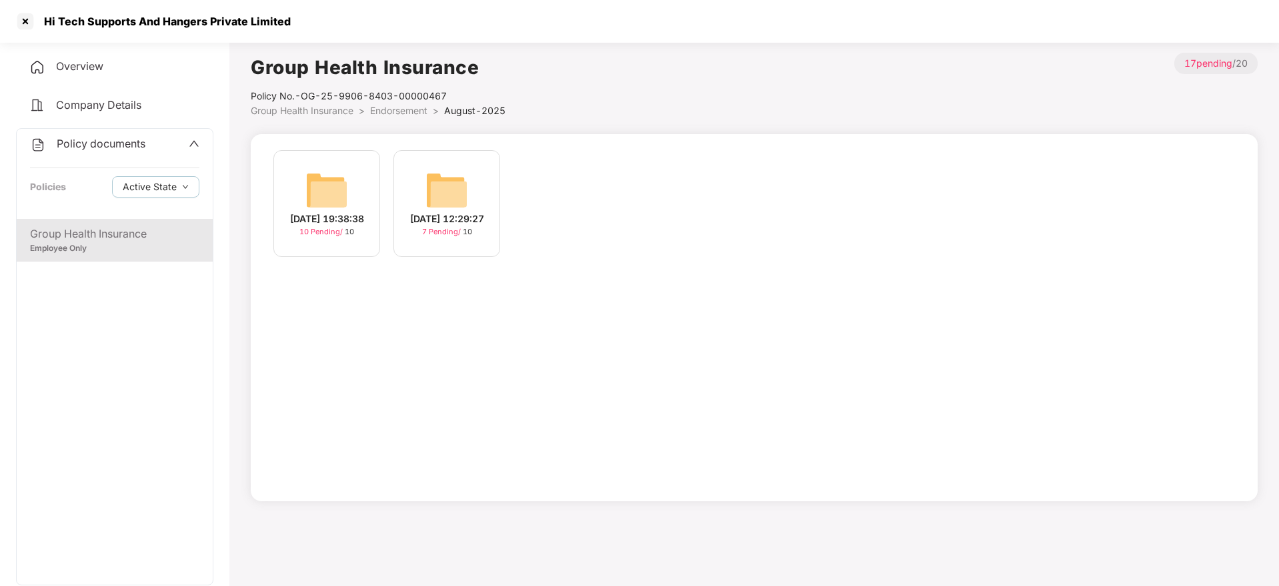
click at [364, 214] on div "29-Aug-2025 19:38:38" at bounding box center [327, 218] width 74 height 15
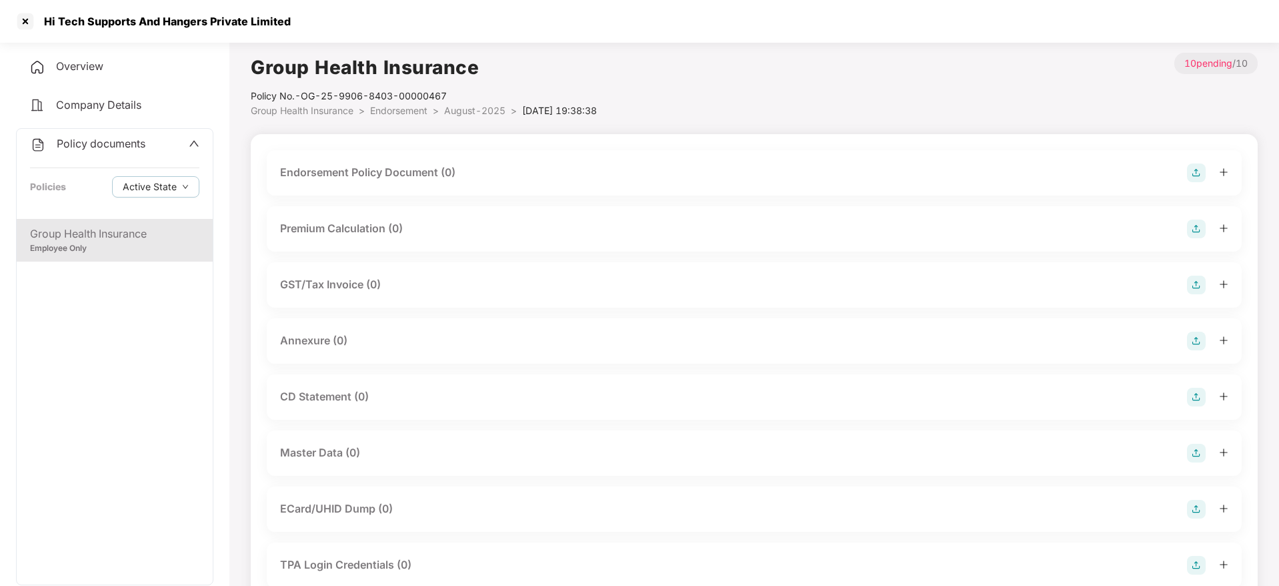
click at [179, 234] on div "Group Health Insurance" at bounding box center [114, 233] width 169 height 17
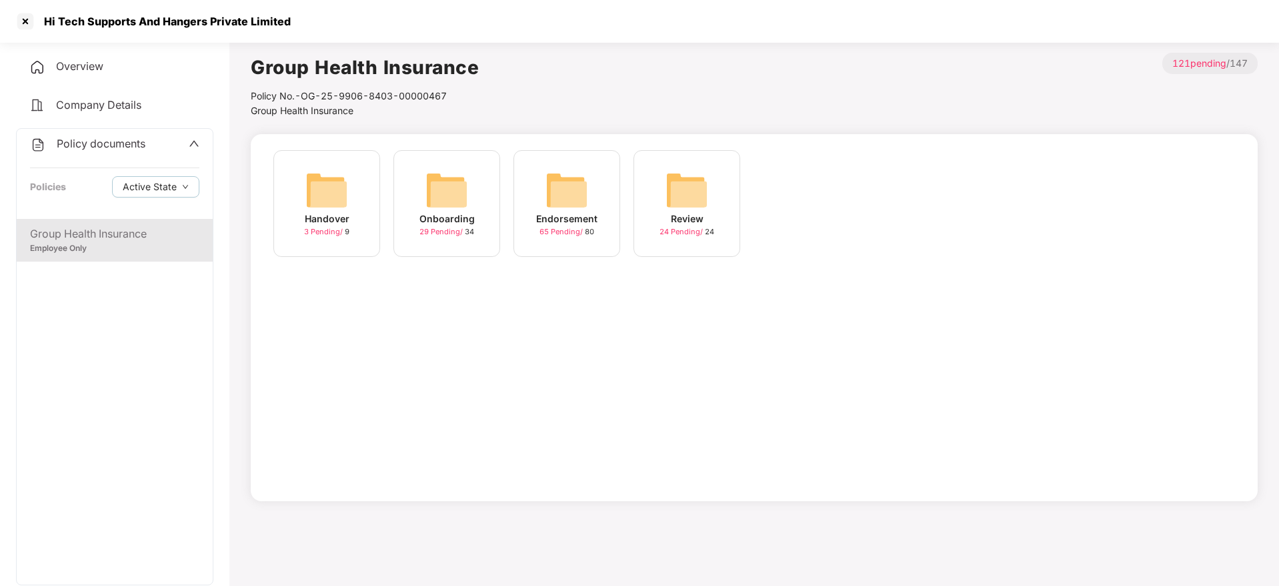
click at [143, 31] on div "Hi Tech Supports And Hangers Private Limited" at bounding box center [153, 21] width 276 height 21
click at [17, 19] on div at bounding box center [25, 21] width 21 height 21
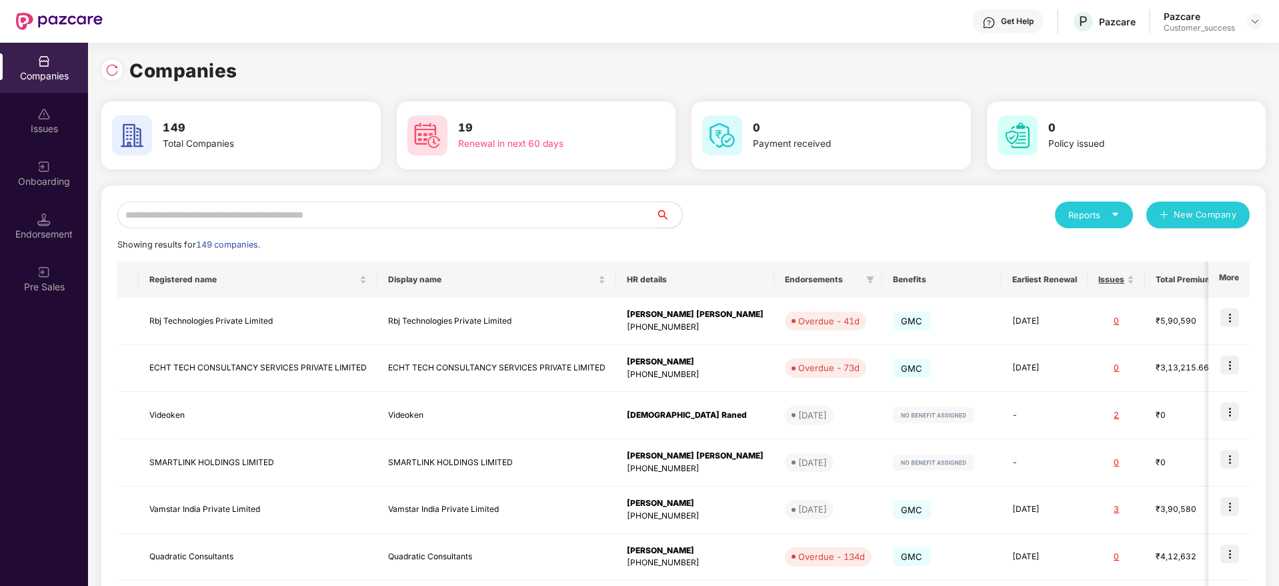
click at [349, 203] on input "text" at bounding box center [386, 214] width 538 height 27
paste input "**********"
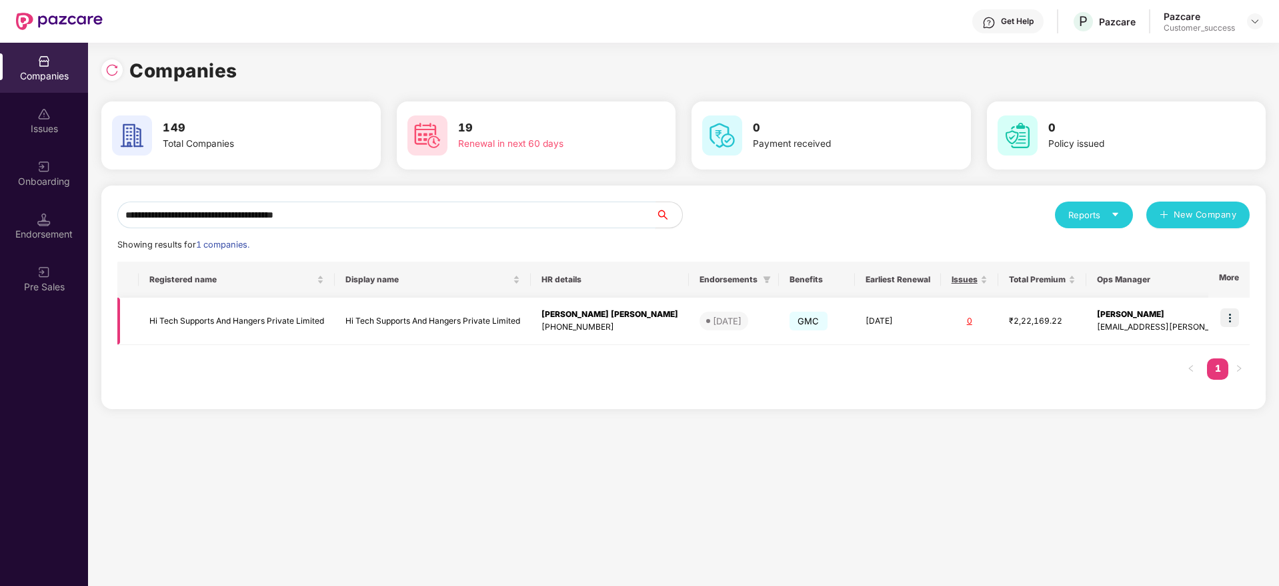
type input "**********"
click at [1234, 318] on img at bounding box center [1229, 317] width 19 height 19
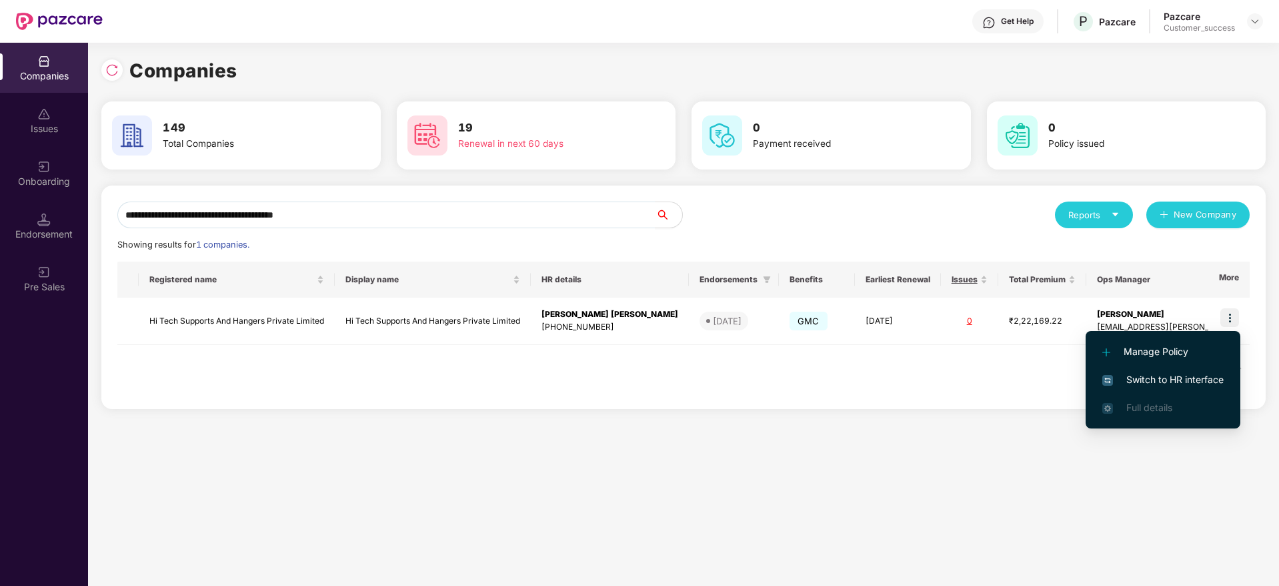
click at [1198, 379] on span "Switch to HR interface" at bounding box center [1162, 379] width 121 height 15
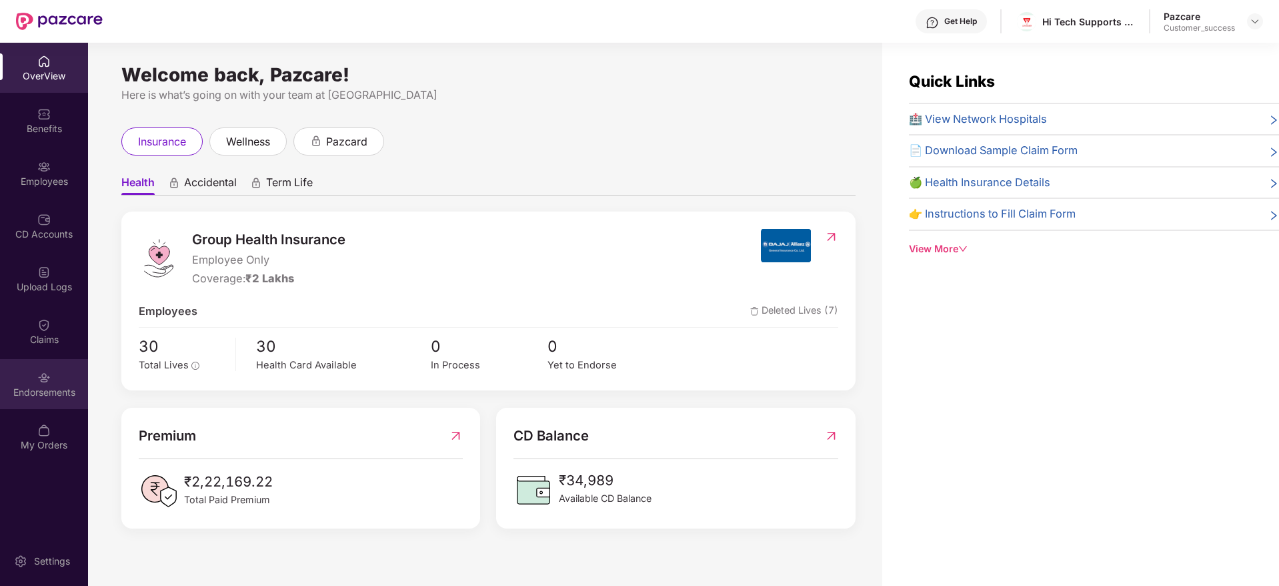
click at [54, 372] on div "Endorsements" at bounding box center [44, 384] width 88 height 50
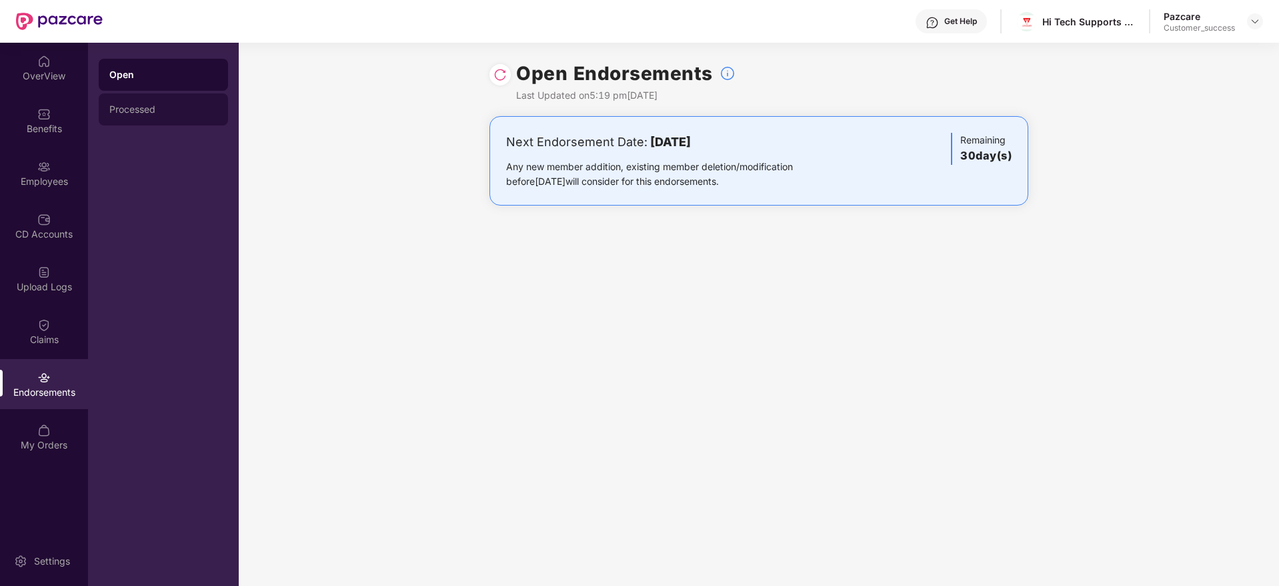
click at [145, 113] on div "Processed" at bounding box center [163, 109] width 108 height 11
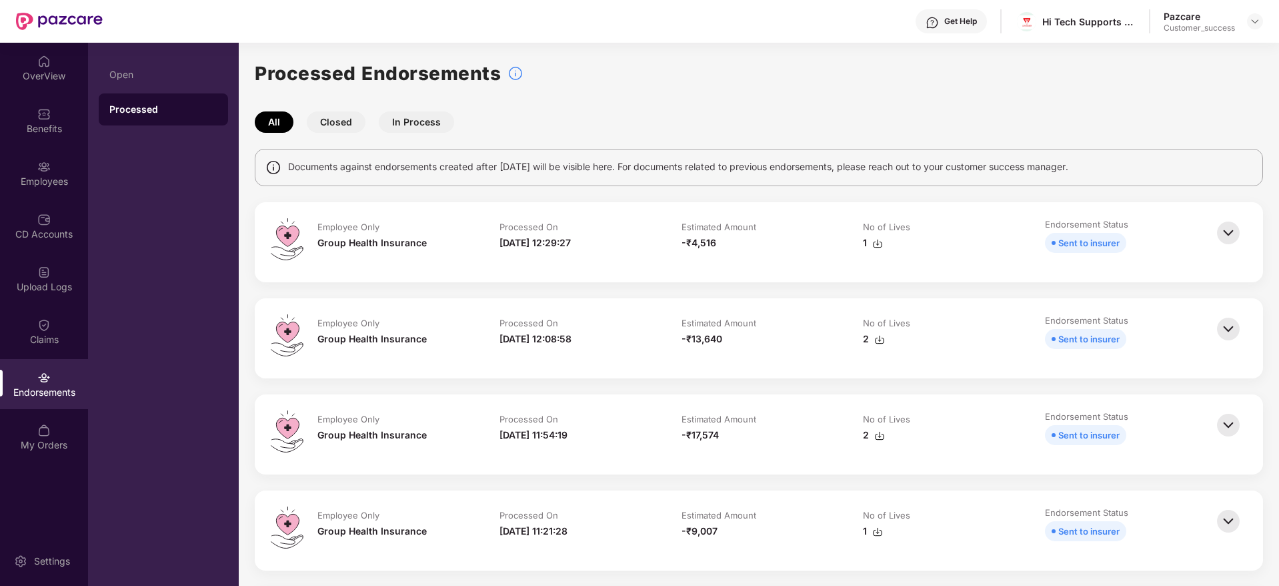
click at [1236, 228] on img at bounding box center [1228, 232] width 29 height 29
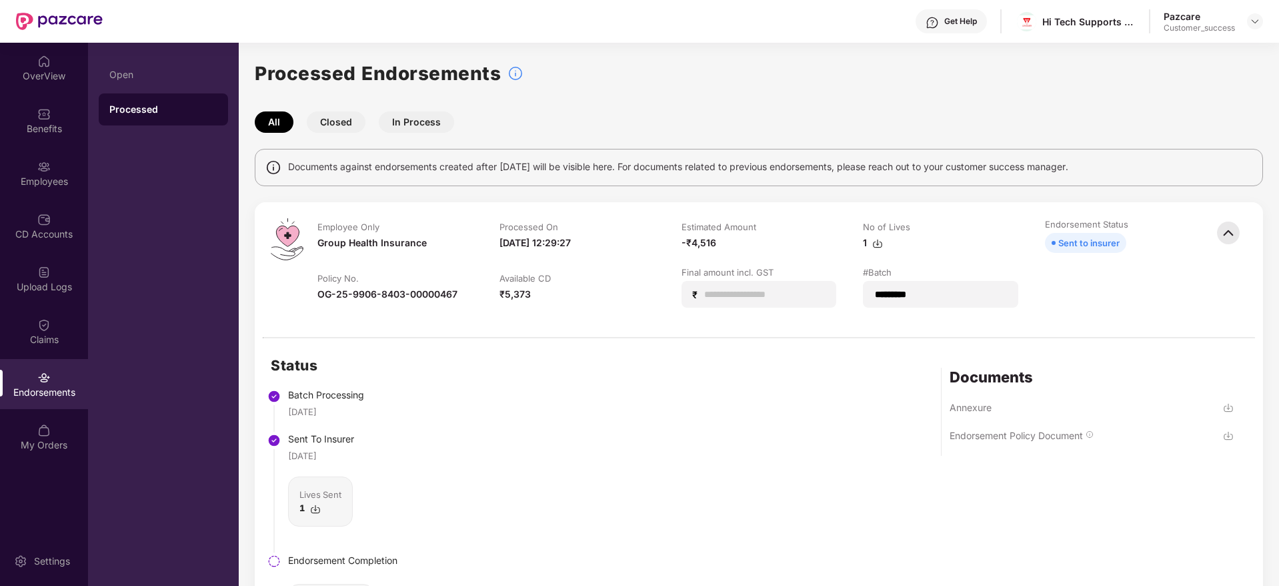
click at [1015, 441] on div "Endorsement Policy Document" at bounding box center [1022, 442] width 144 height 26
click at [1020, 433] on div "Endorsement Policy Document" at bounding box center [1016, 435] width 133 height 13
click at [1230, 224] on img at bounding box center [1228, 232] width 29 height 29
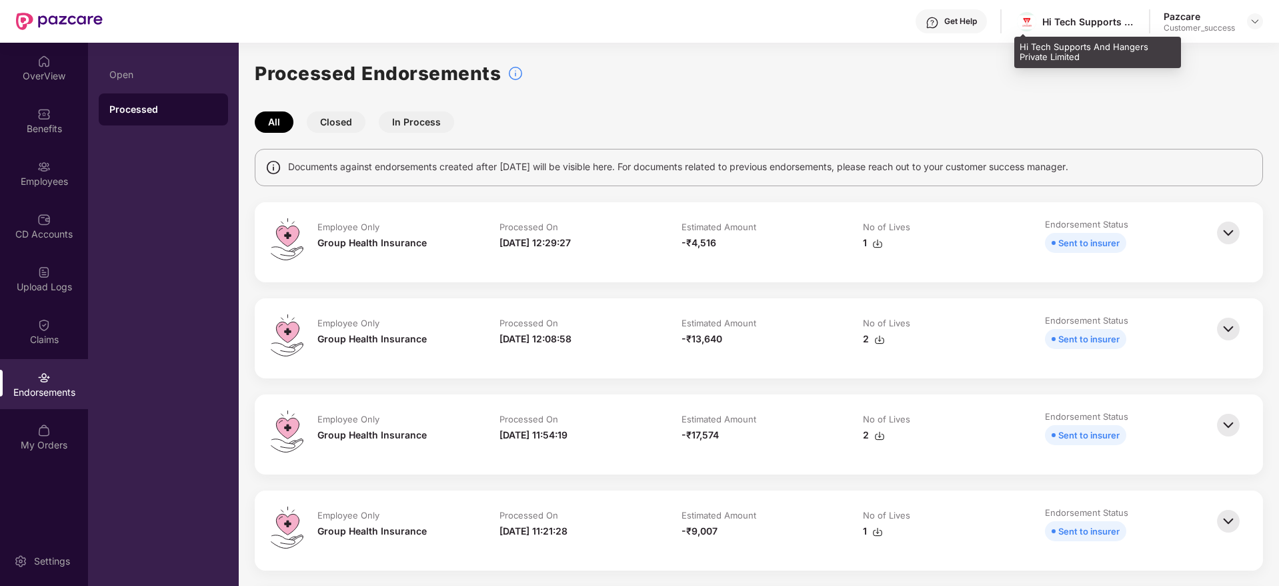
click at [1061, 20] on div "Hi Tech Supports And Hangers Private Limited" at bounding box center [1088, 21] width 93 height 13
click at [1060, 20] on div "Hi Tech Supports And Hangers Private Limited" at bounding box center [1088, 21] width 93 height 13
click at [1264, 25] on header "Get Help Hi Tech Supports And Hangers Private Limited Pazcare Customer_success" at bounding box center [639, 21] width 1279 height 43
click at [1256, 23] on img at bounding box center [1255, 21] width 11 height 11
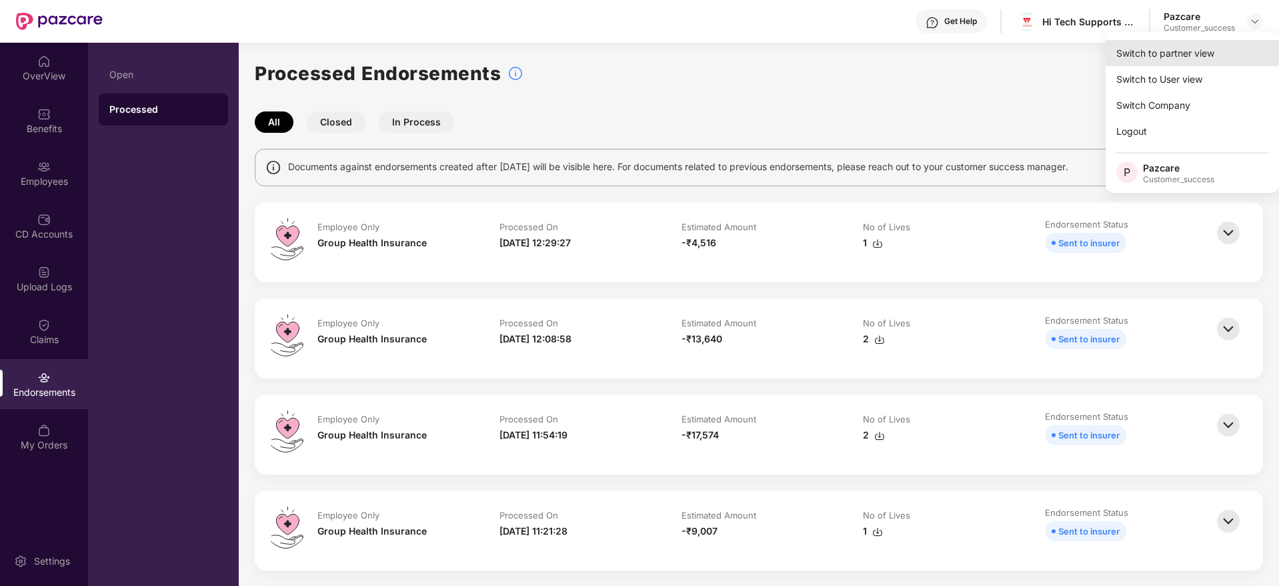
click at [1219, 40] on div "Switch to partner view" at bounding box center [1192, 53] width 173 height 26
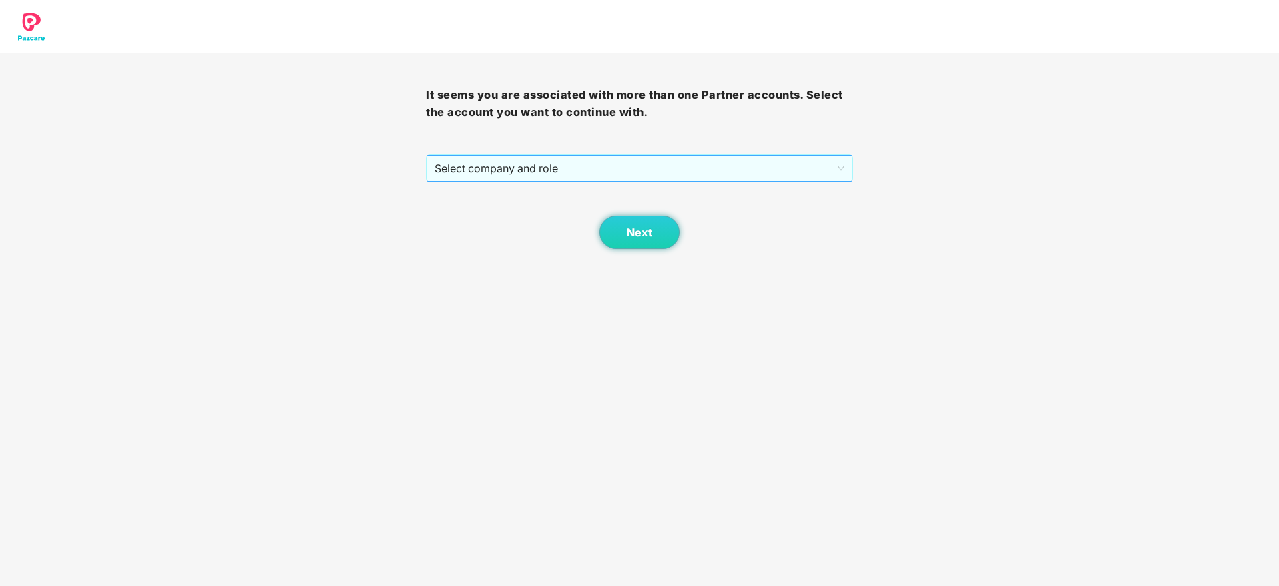
click at [784, 159] on span "Select company and role" at bounding box center [639, 167] width 409 height 25
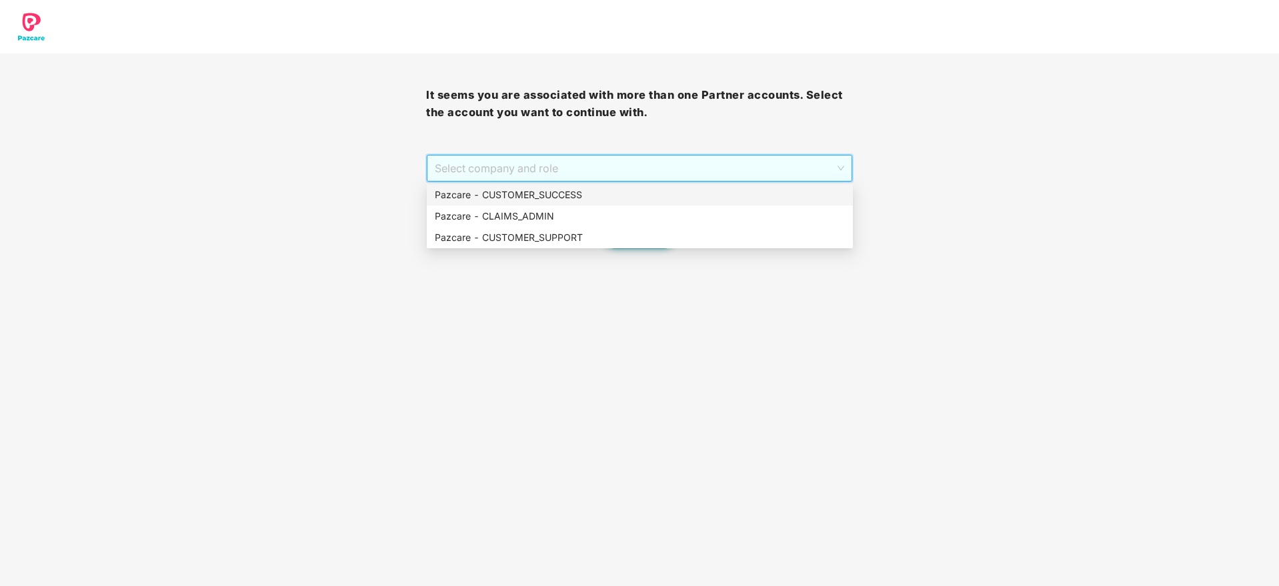
click at [767, 203] on div "Pazcare - CUSTOMER_SUCCESS" at bounding box center [640, 194] width 426 height 21
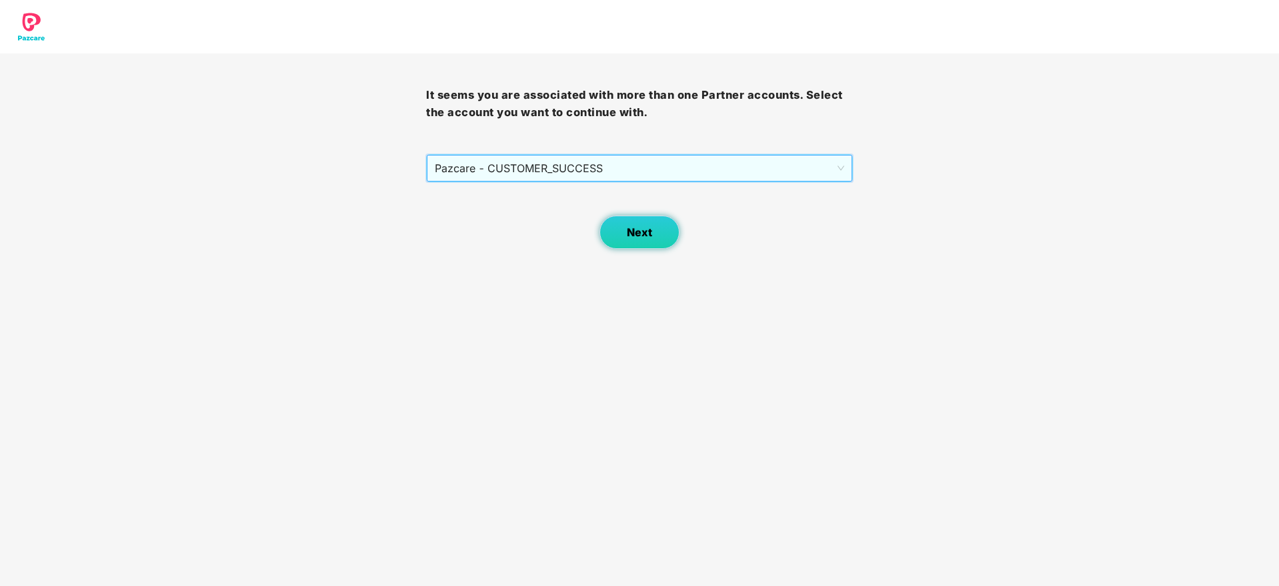
click at [651, 243] on button "Next" at bounding box center [640, 231] width 80 height 33
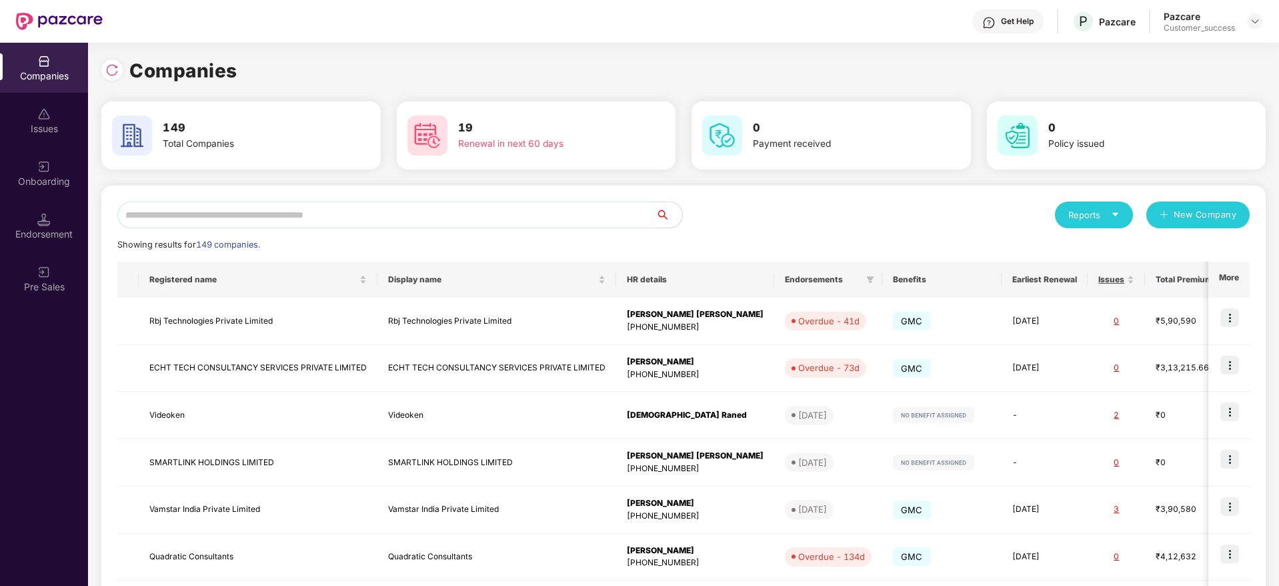
click at [419, 194] on div "Reports New Company Showing results for 149 companies. Registered name Display …" at bounding box center [683, 509] width 1164 height 648
click at [421, 207] on input "text" at bounding box center [386, 214] width 538 height 27
paste input "**********"
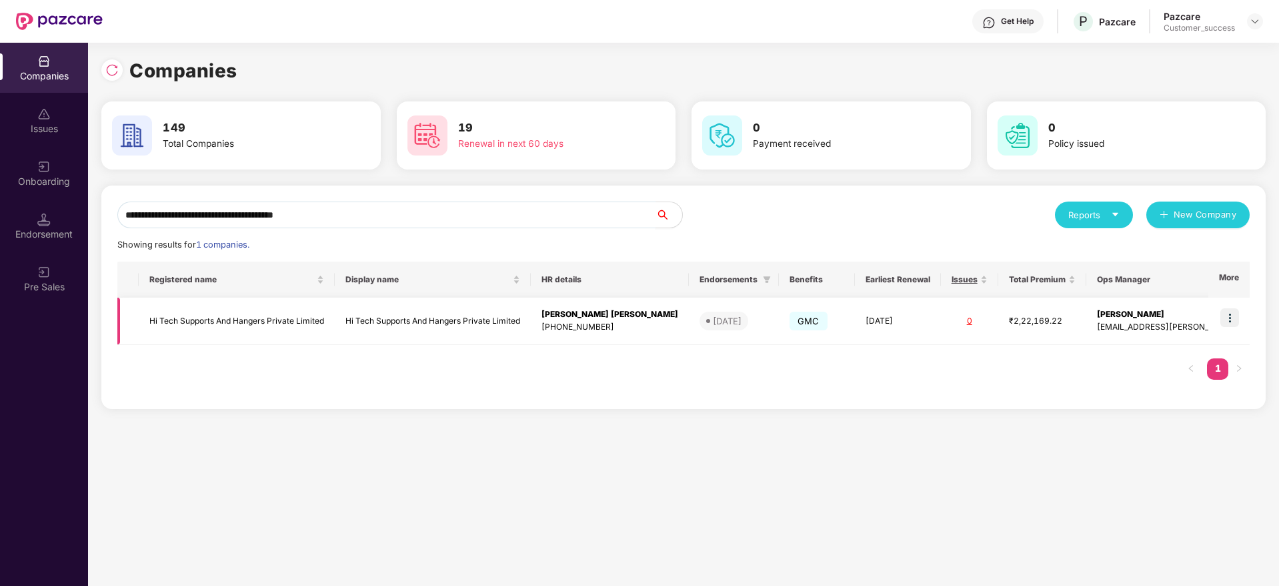
type input "**********"
click at [291, 305] on td "Hi Tech Supports And Hangers Private Limited" at bounding box center [237, 320] width 196 height 47
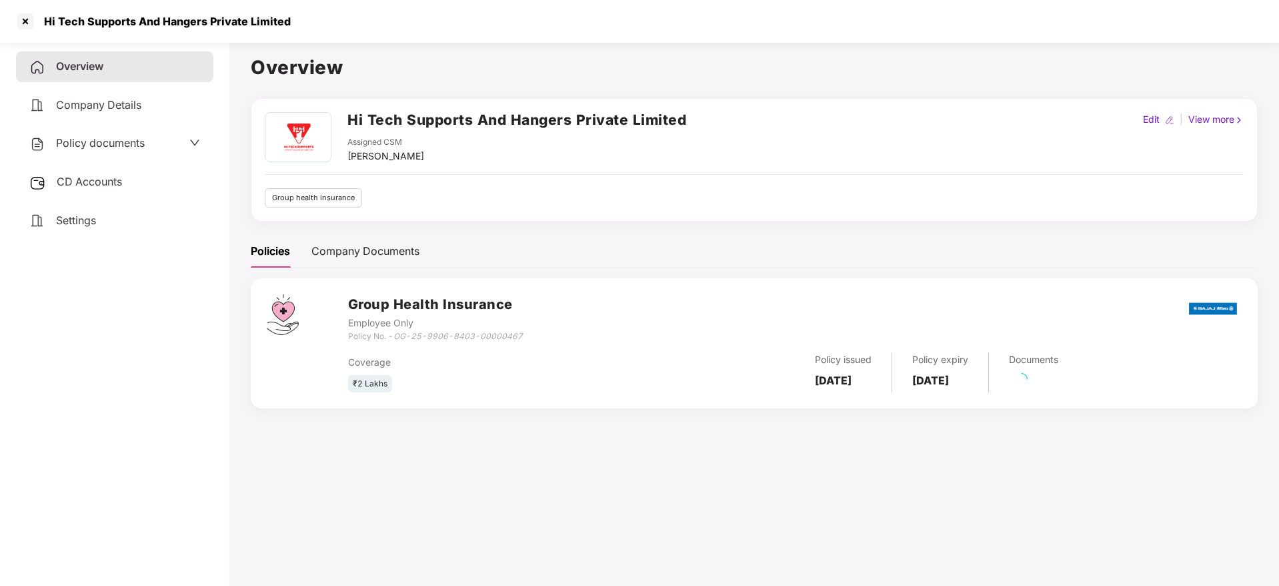
click at [125, 148] on span "Policy documents" at bounding box center [100, 142] width 89 height 13
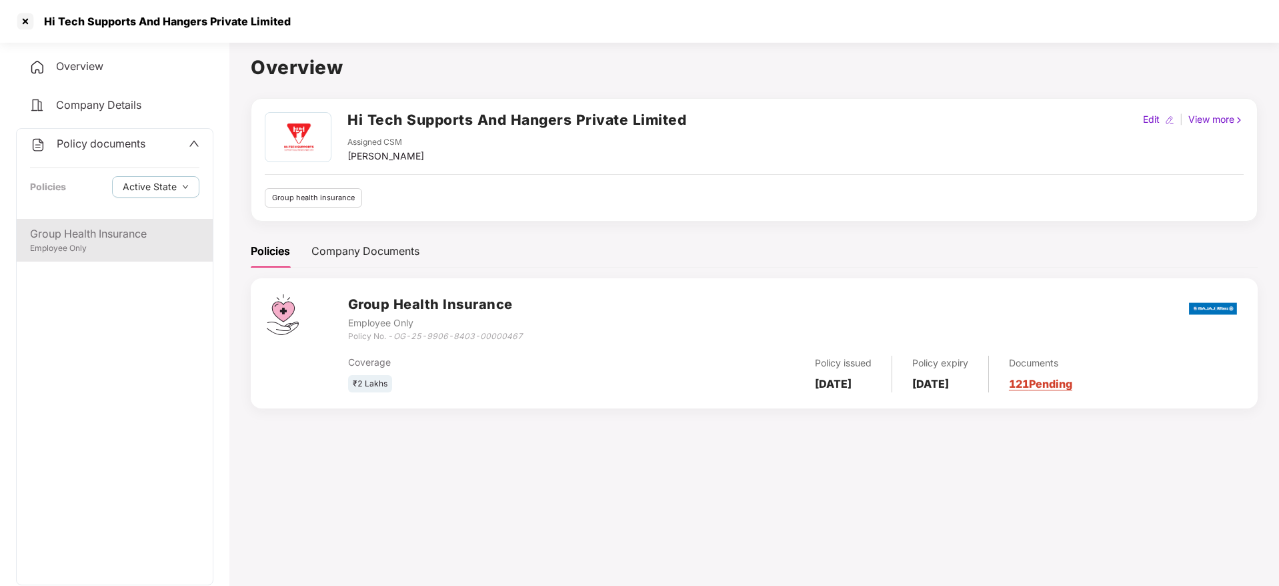
click at [147, 224] on div "Group Health Insurance Employee Only" at bounding box center [115, 240] width 196 height 43
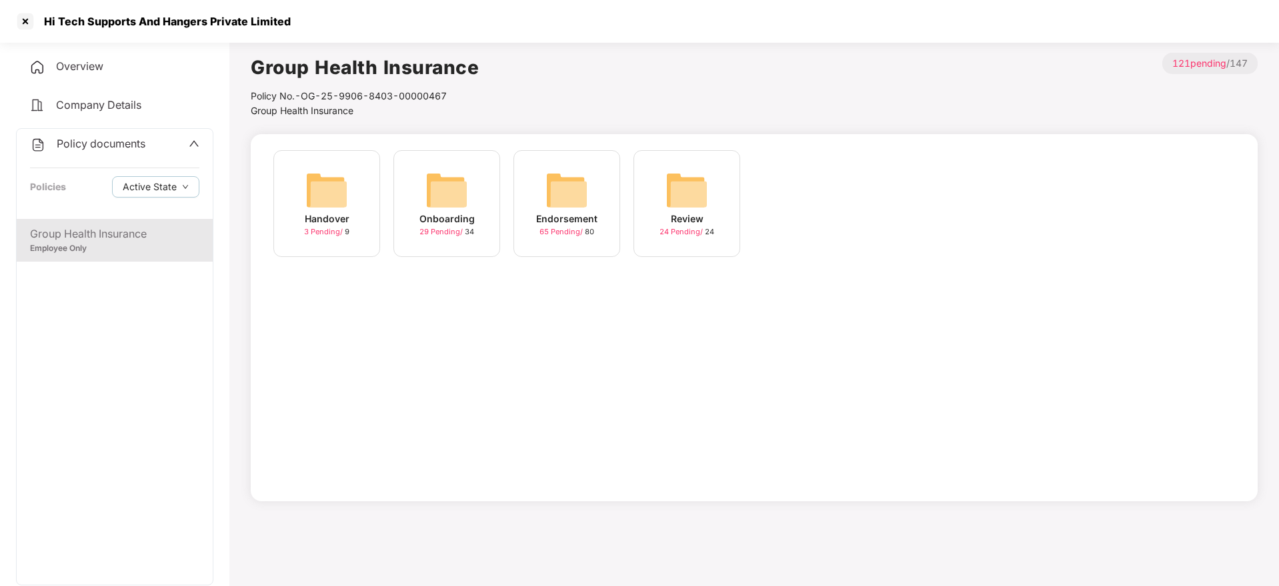
click at [553, 207] on img at bounding box center [566, 190] width 43 height 43
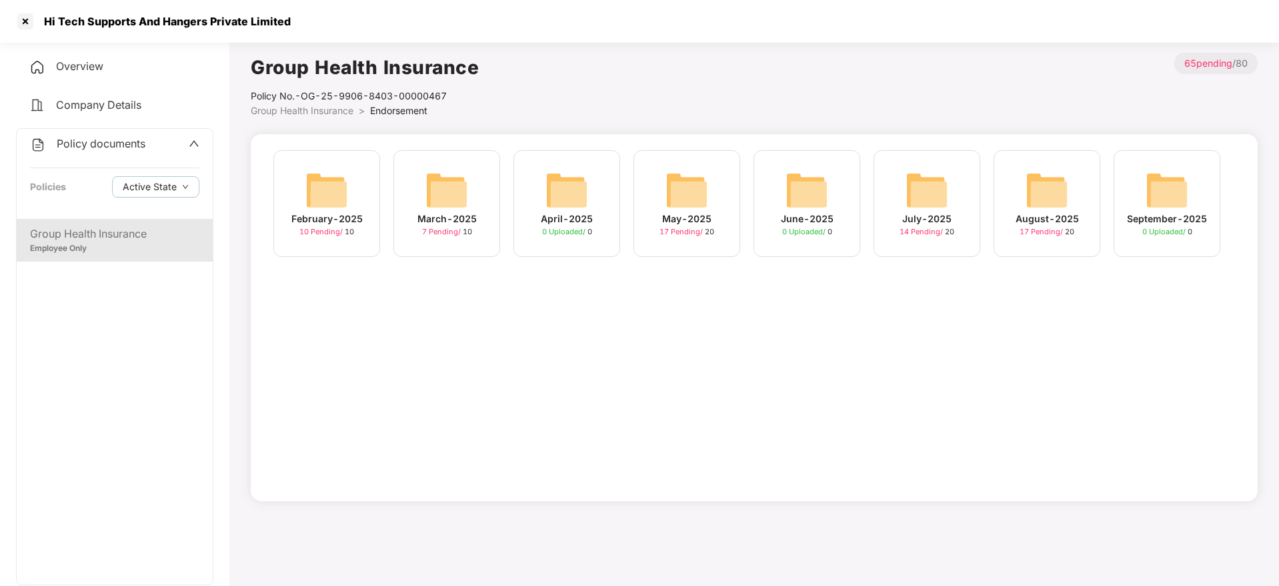
click at [305, 108] on span "Group Health Insurance" at bounding box center [302, 110] width 103 height 11
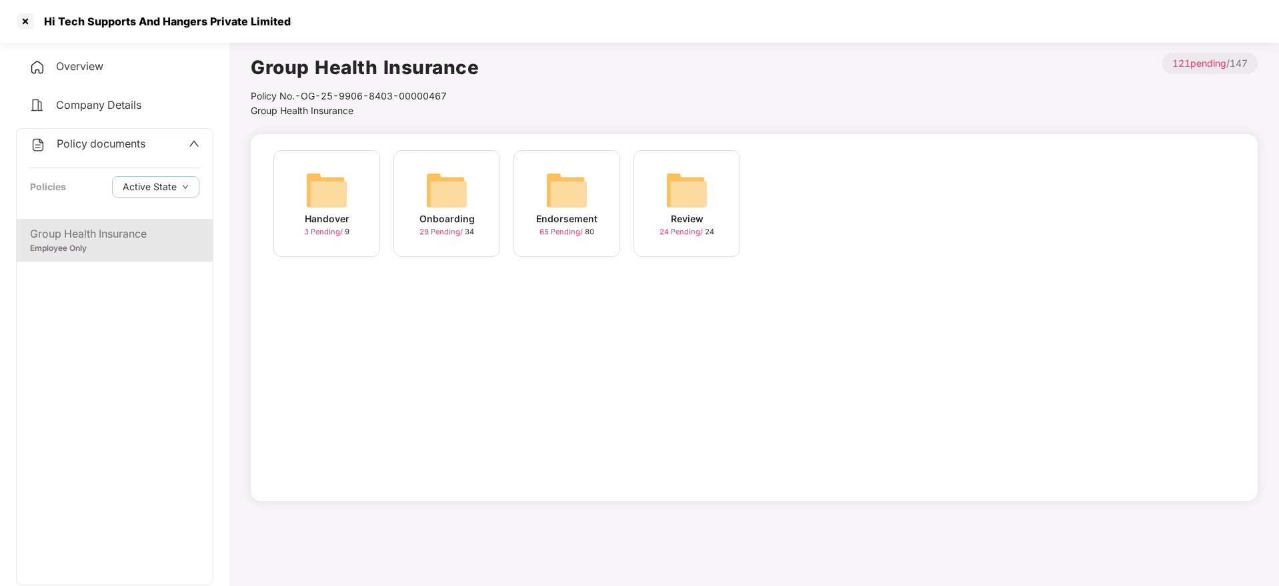
click at [449, 205] on img at bounding box center [446, 190] width 43 height 43
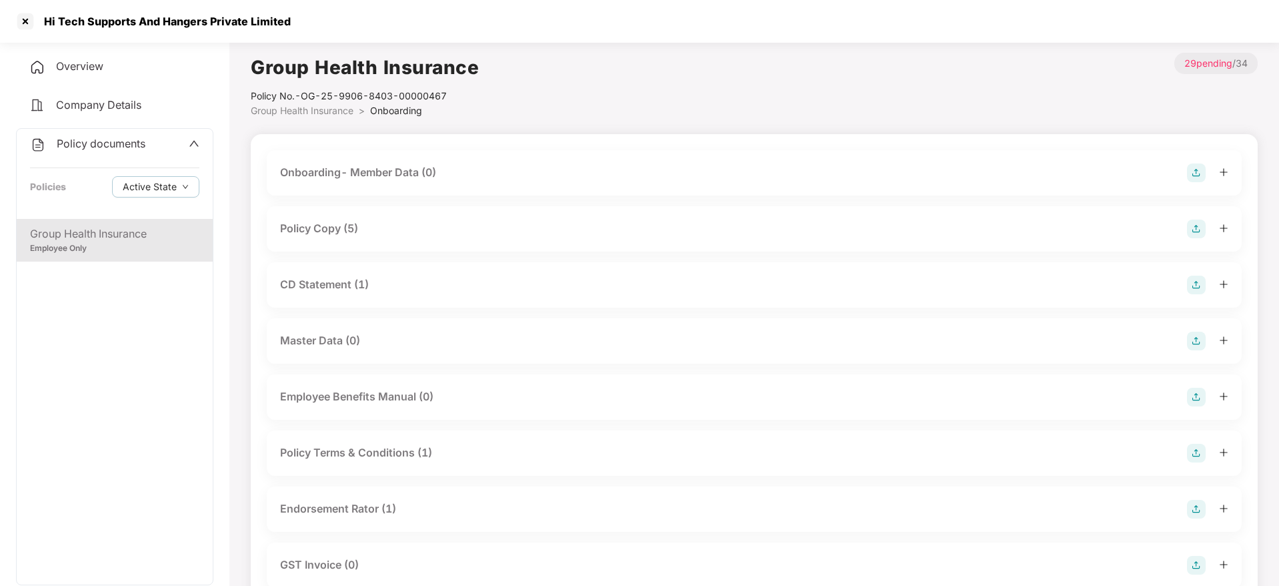
click at [348, 113] on span "Group Health Insurance" at bounding box center [302, 110] width 103 height 11
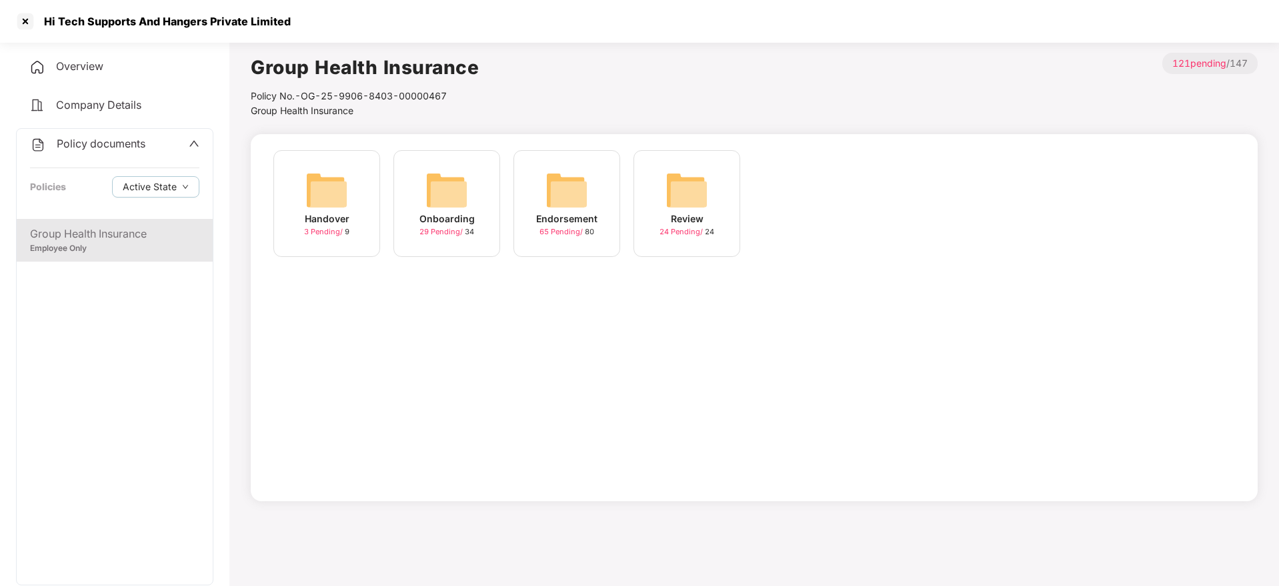
click at [582, 214] on div "Endorsement" at bounding box center [566, 218] width 61 height 15
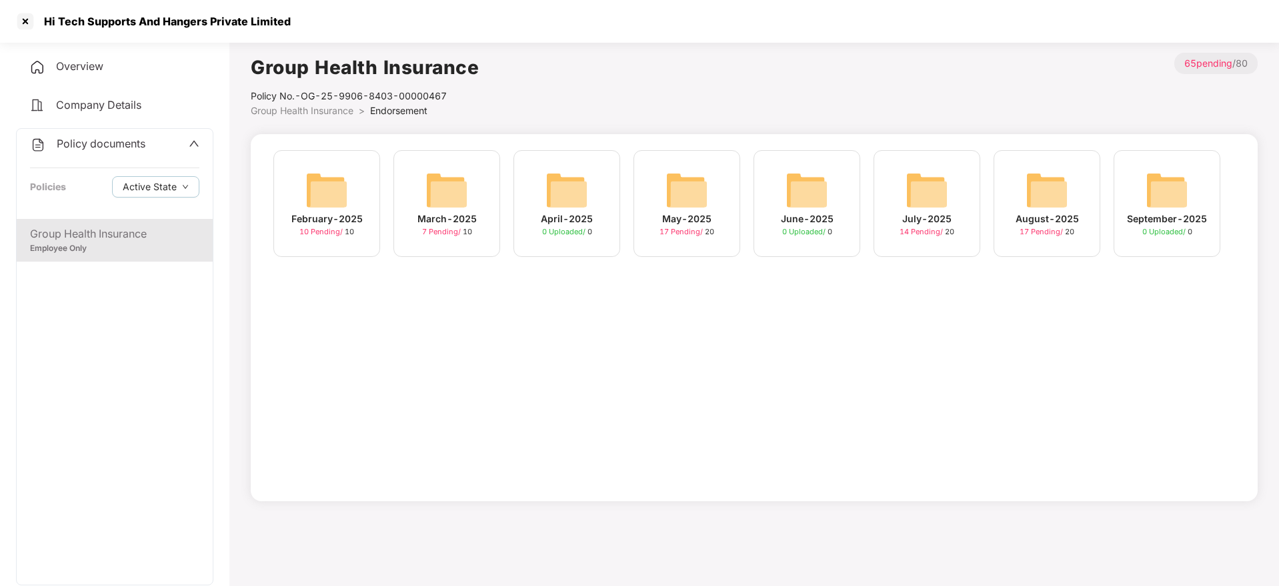
click at [1037, 206] on img at bounding box center [1047, 190] width 43 height 43
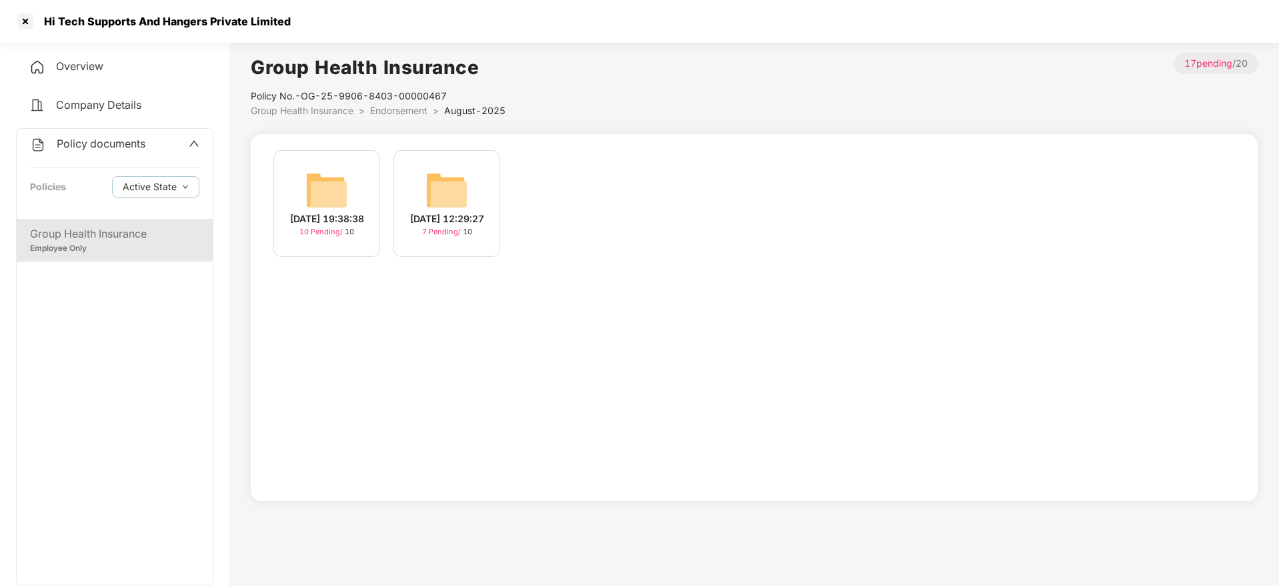
click at [374, 195] on div "29-Aug-2025 19:38:38 10 Pending / 10" at bounding box center [326, 203] width 107 height 107
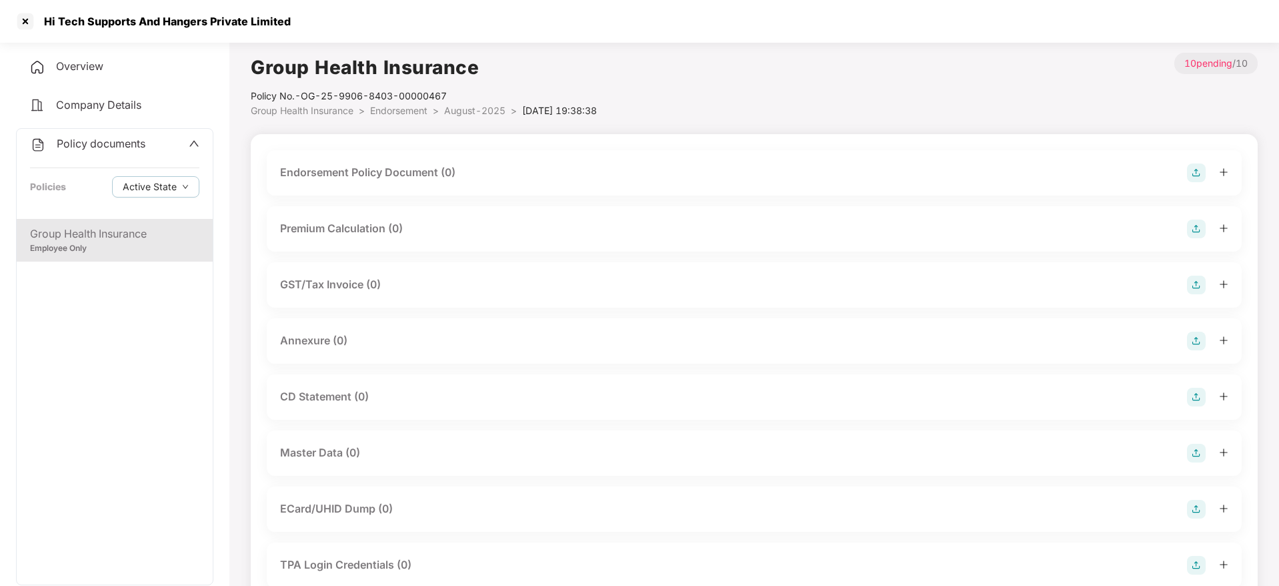
click at [417, 111] on span "Endorsement" at bounding box center [398, 110] width 57 height 11
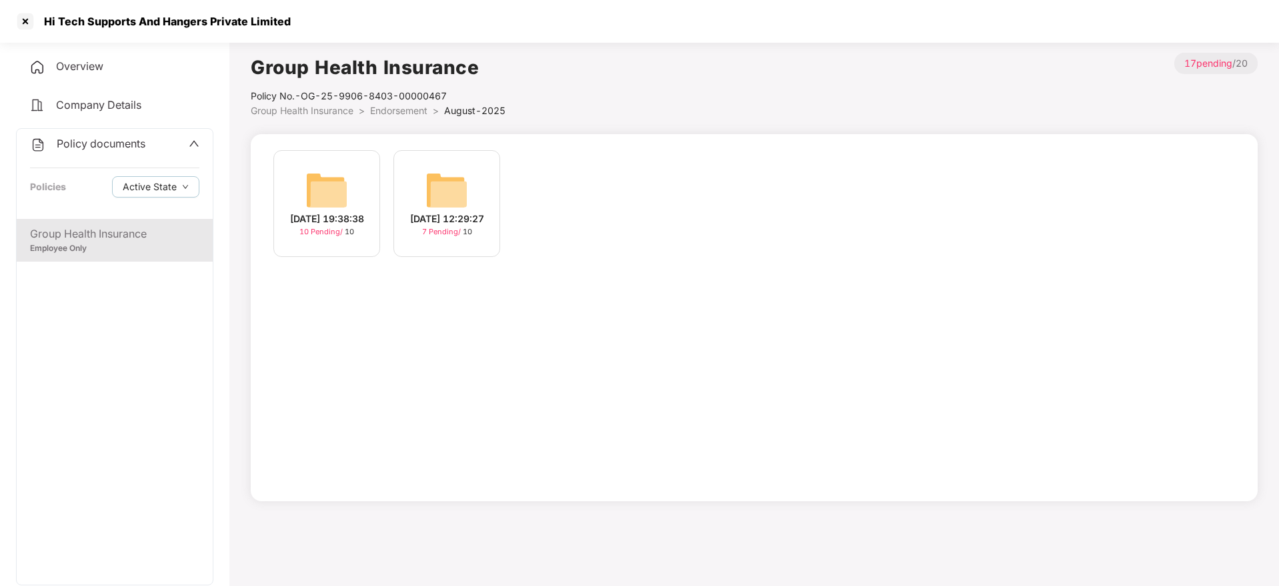
click at [455, 226] on div "18-Aug-2025 12:29:27" at bounding box center [447, 218] width 74 height 15
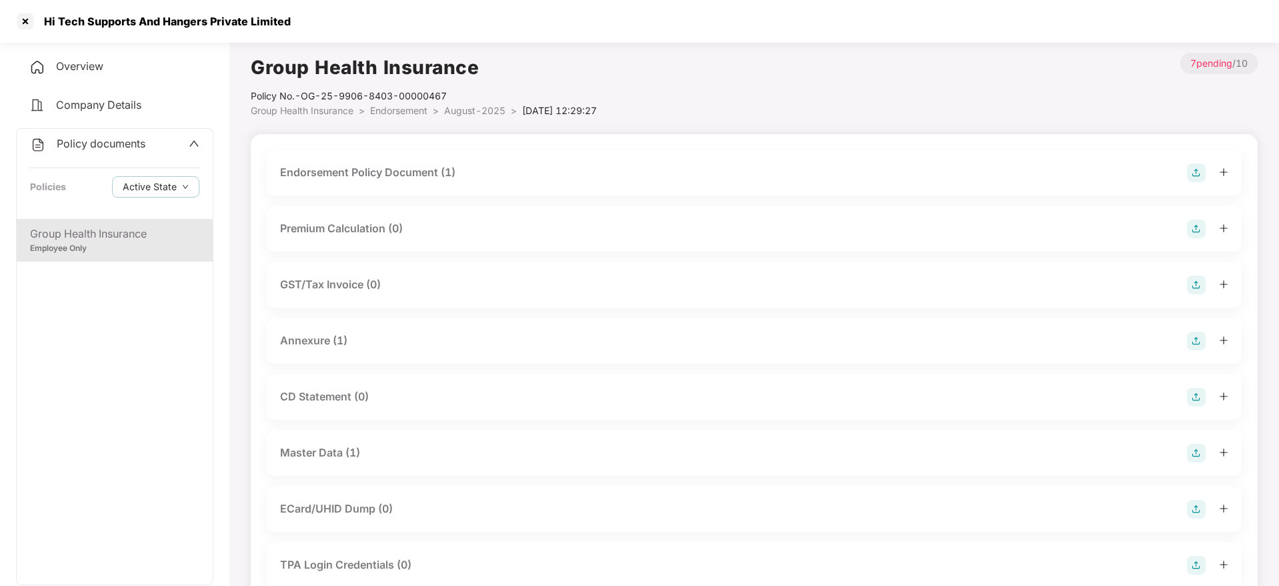
click at [378, 458] on div "Master Data (1)" at bounding box center [754, 452] width 948 height 19
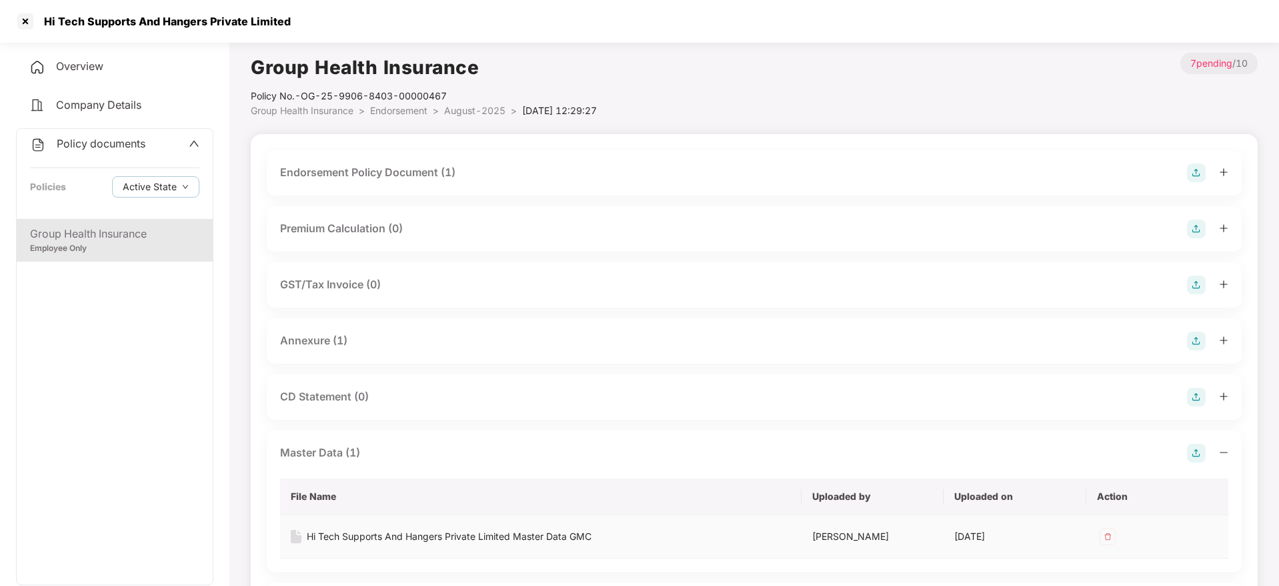
click at [394, 539] on div "Hi Tech Supports And Hangers Private Limited Master Data GMC" at bounding box center [449, 536] width 285 height 15
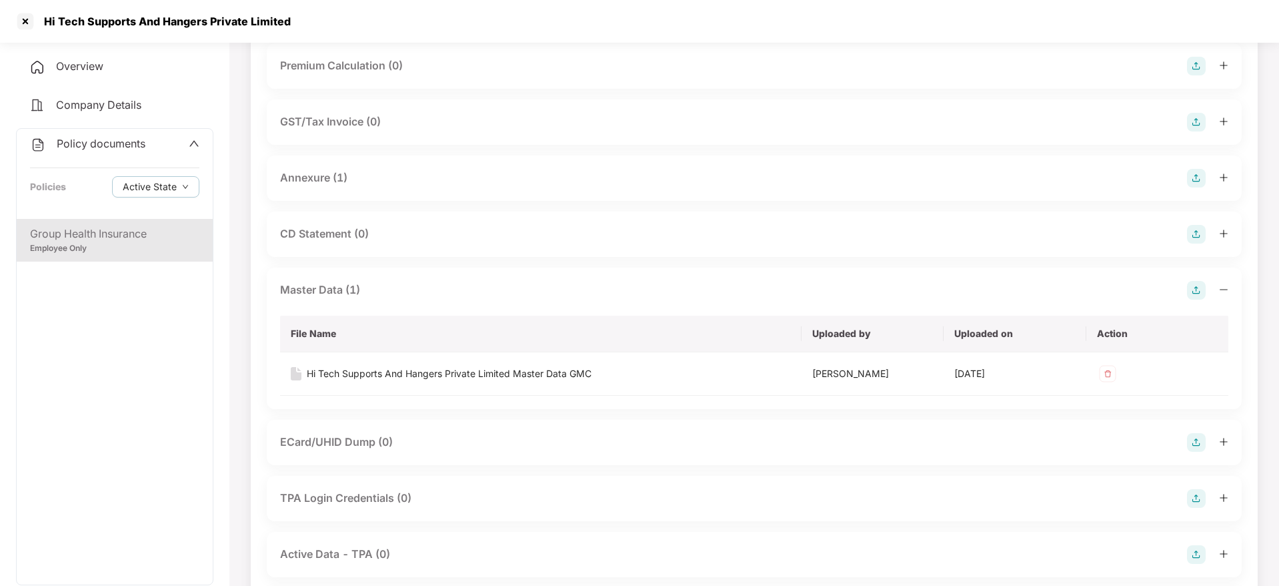
scroll to position [64, 0]
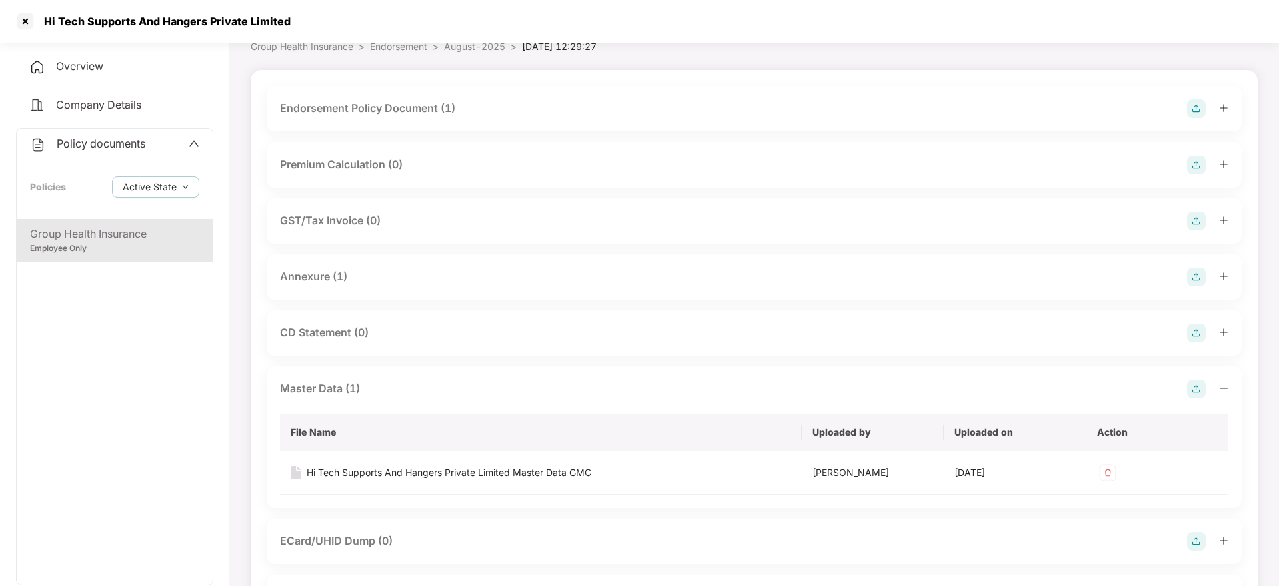
click at [204, 26] on div "Hi Tech Supports And Hangers Private Limited" at bounding box center [163, 21] width 255 height 13
click at [34, 27] on div at bounding box center [25, 21] width 21 height 21
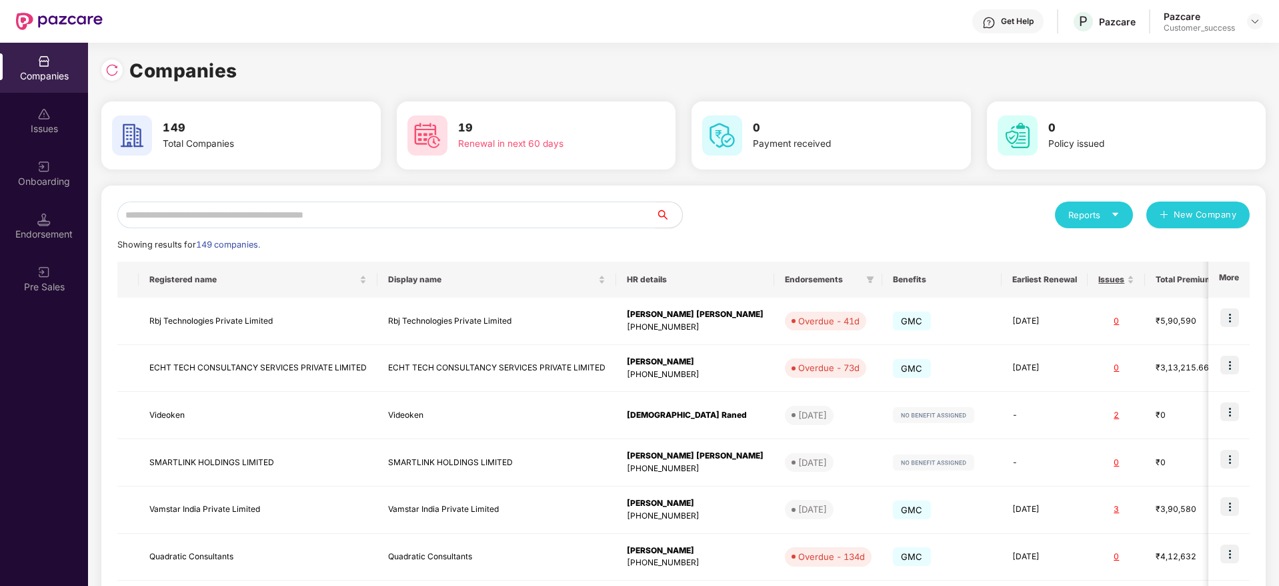
click at [377, 209] on input "text" at bounding box center [386, 214] width 538 height 27
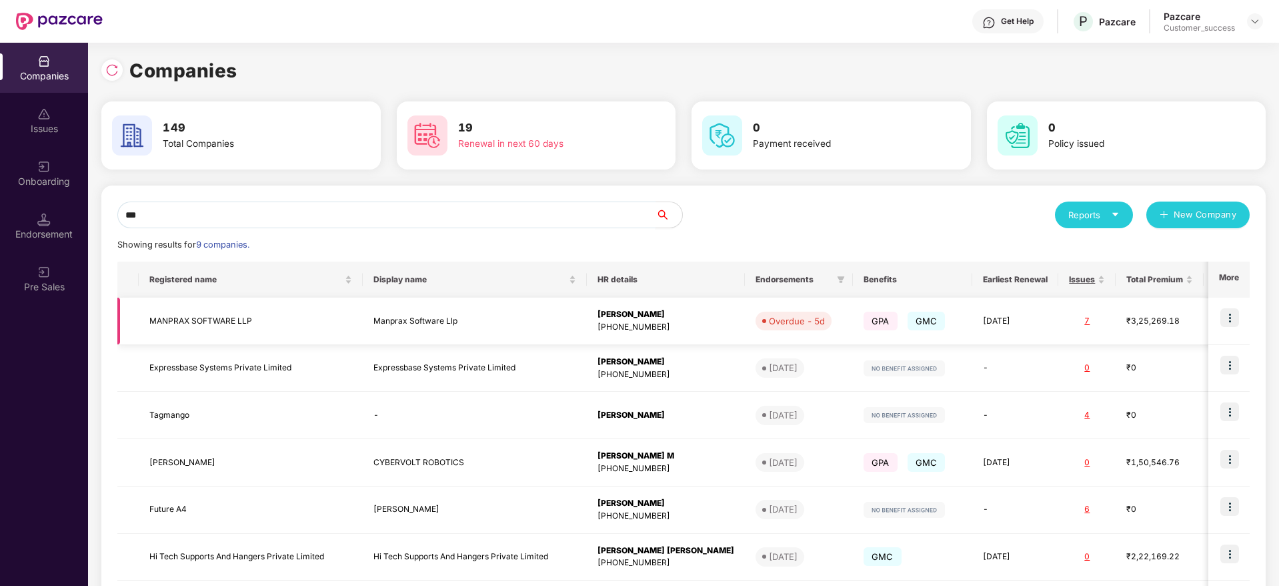
type input "***"
click at [1235, 317] on img at bounding box center [1229, 317] width 19 height 19
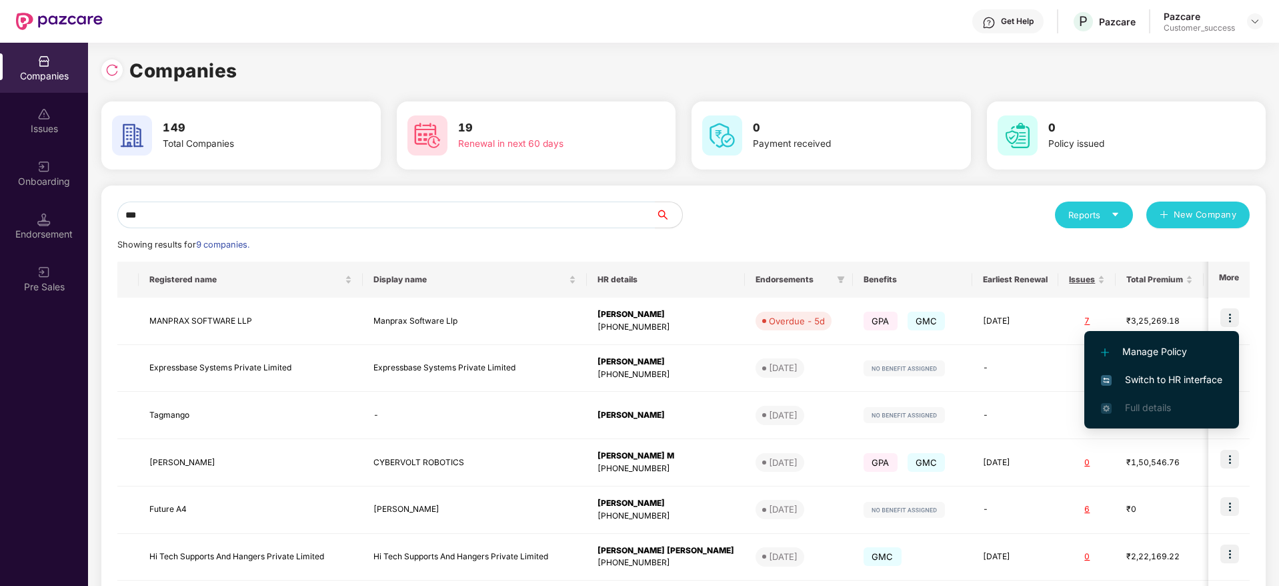
click at [1192, 380] on span "Switch to HR interface" at bounding box center [1161, 379] width 121 height 15
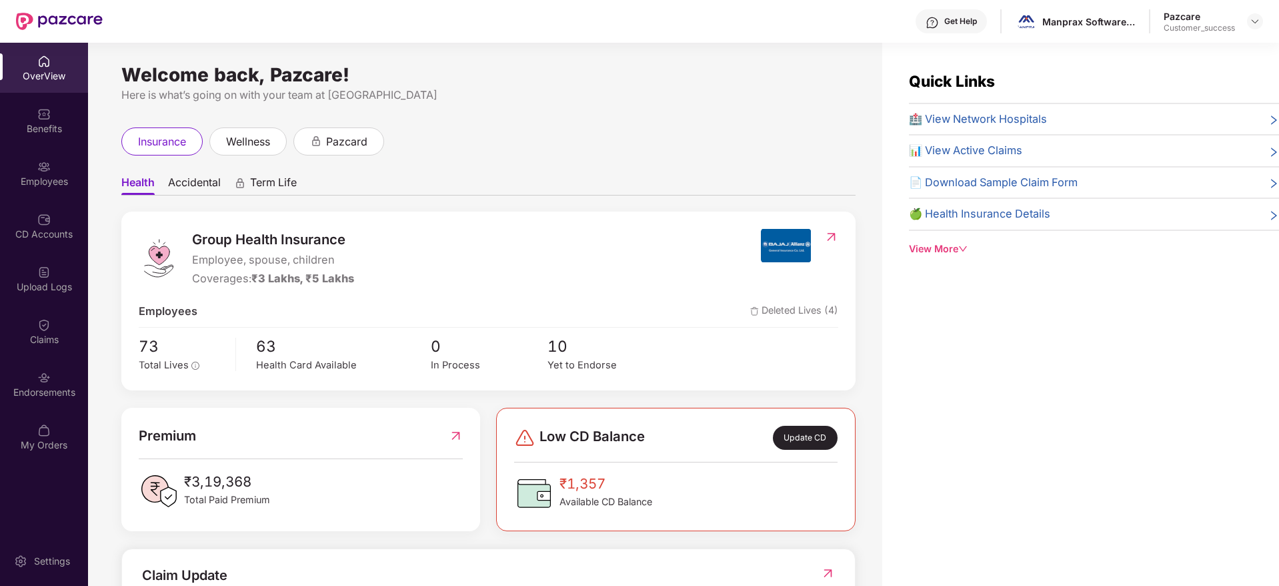
click at [51, 131] on div "Benefits" at bounding box center [44, 128] width 88 height 13
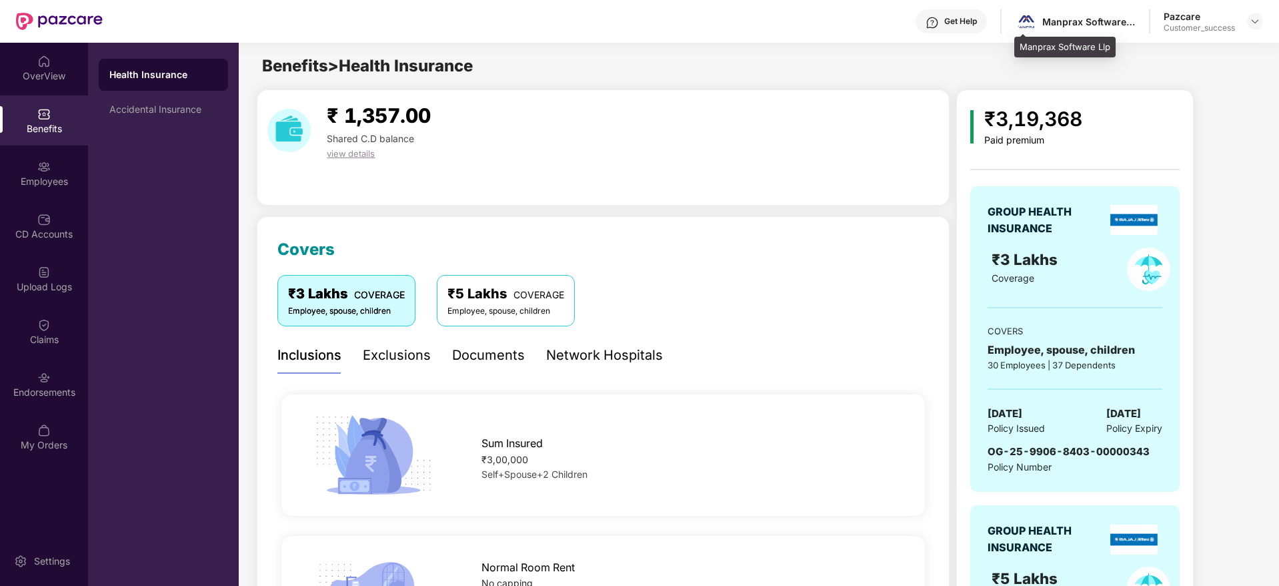
click at [1078, 29] on div "Manprax Software Llp" at bounding box center [1075, 21] width 121 height 23
click at [1252, 27] on div at bounding box center [1255, 21] width 16 height 16
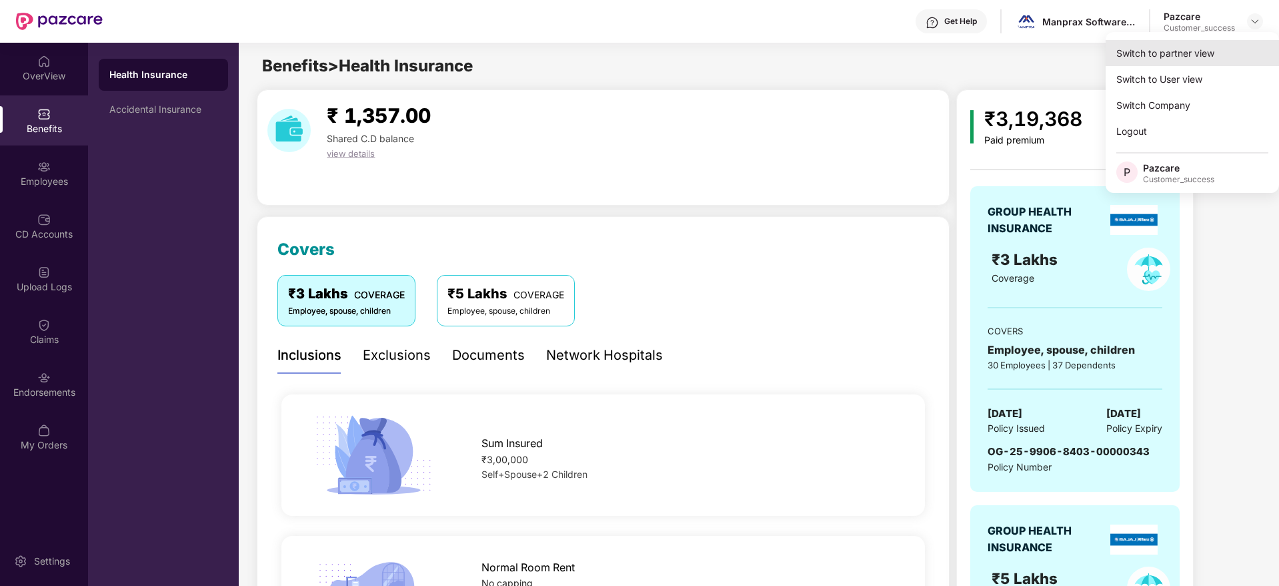
click at [1233, 61] on div "Switch to partner view" at bounding box center [1192, 53] width 173 height 26
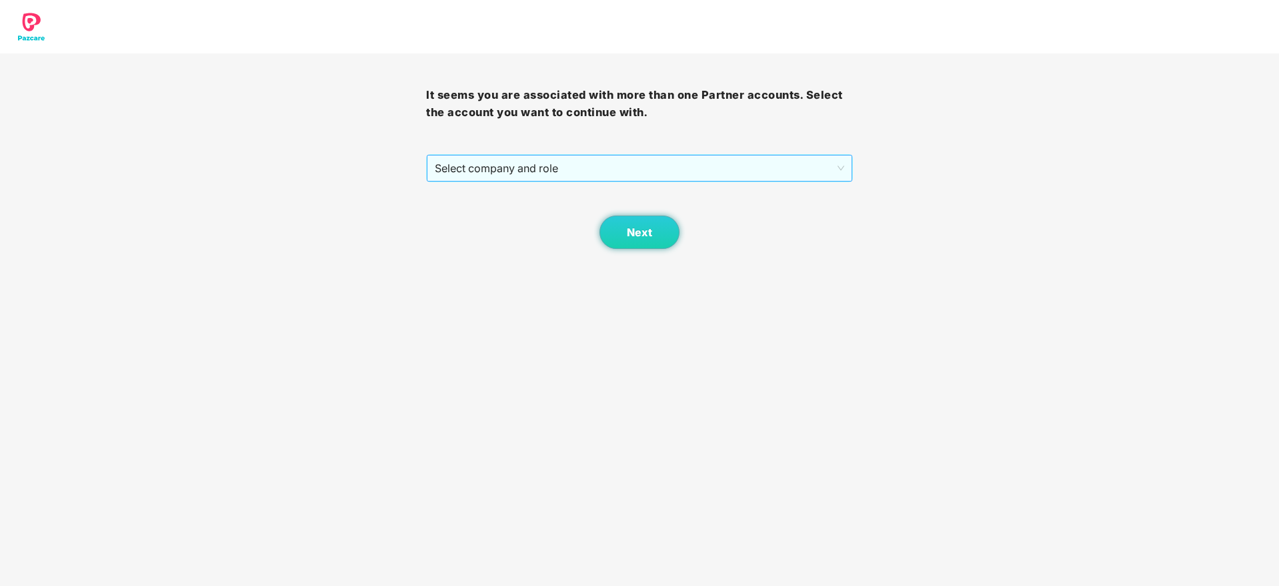
click at [754, 174] on span "Select company and role" at bounding box center [639, 167] width 409 height 25
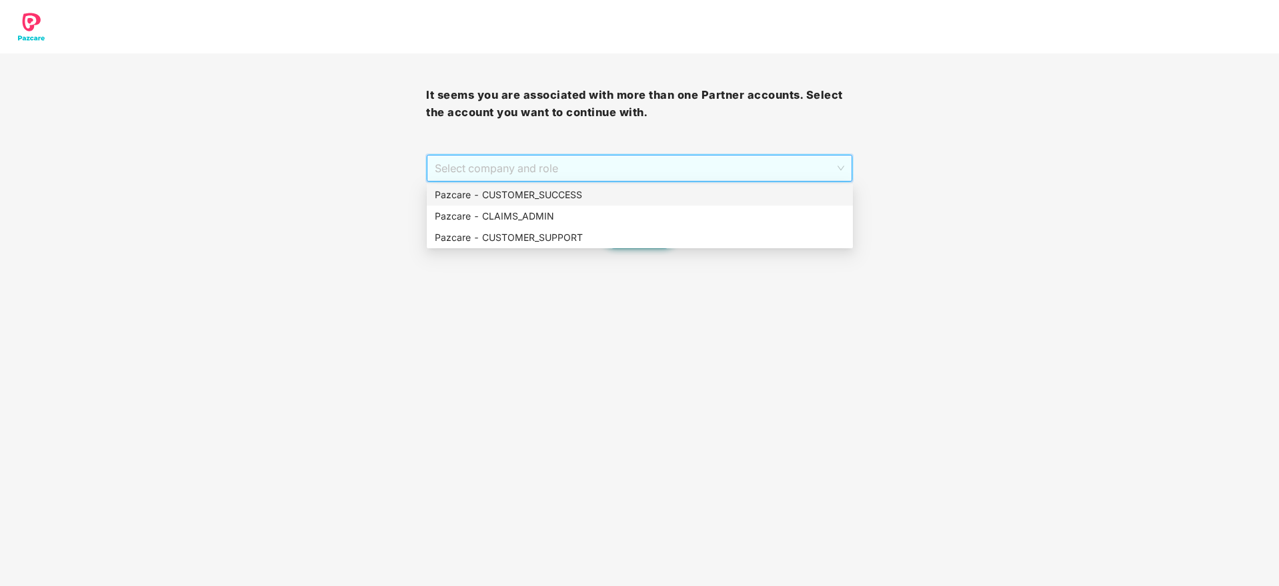
click at [742, 197] on div "Pazcare - CUSTOMER_SUCCESS" at bounding box center [640, 194] width 410 height 15
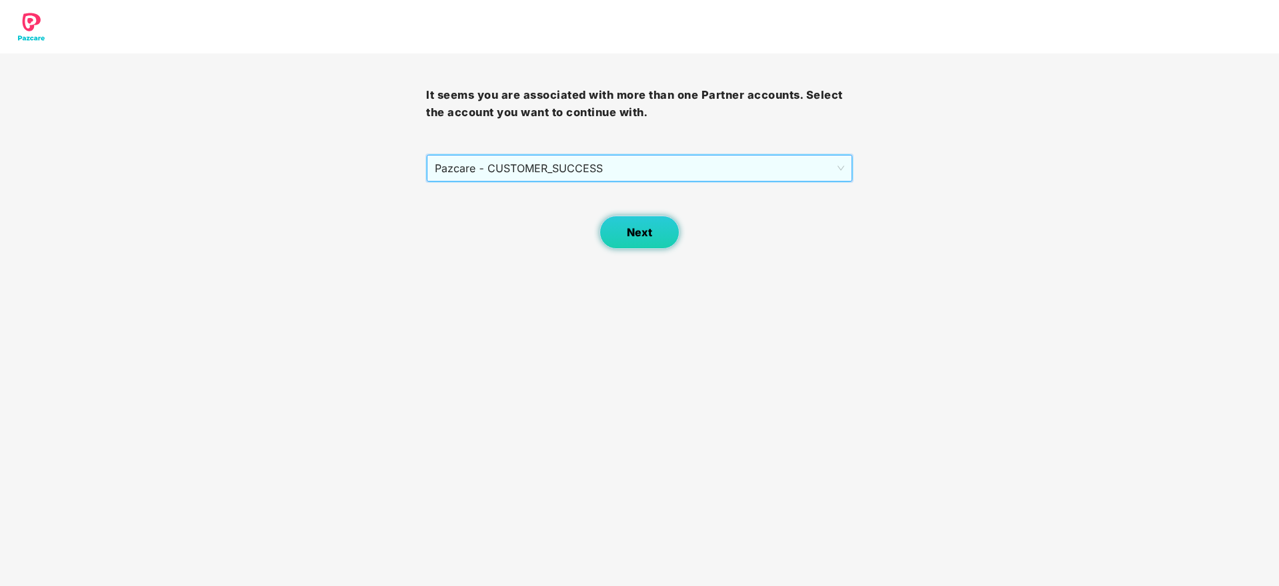
click at [658, 241] on button "Next" at bounding box center [640, 231] width 80 height 33
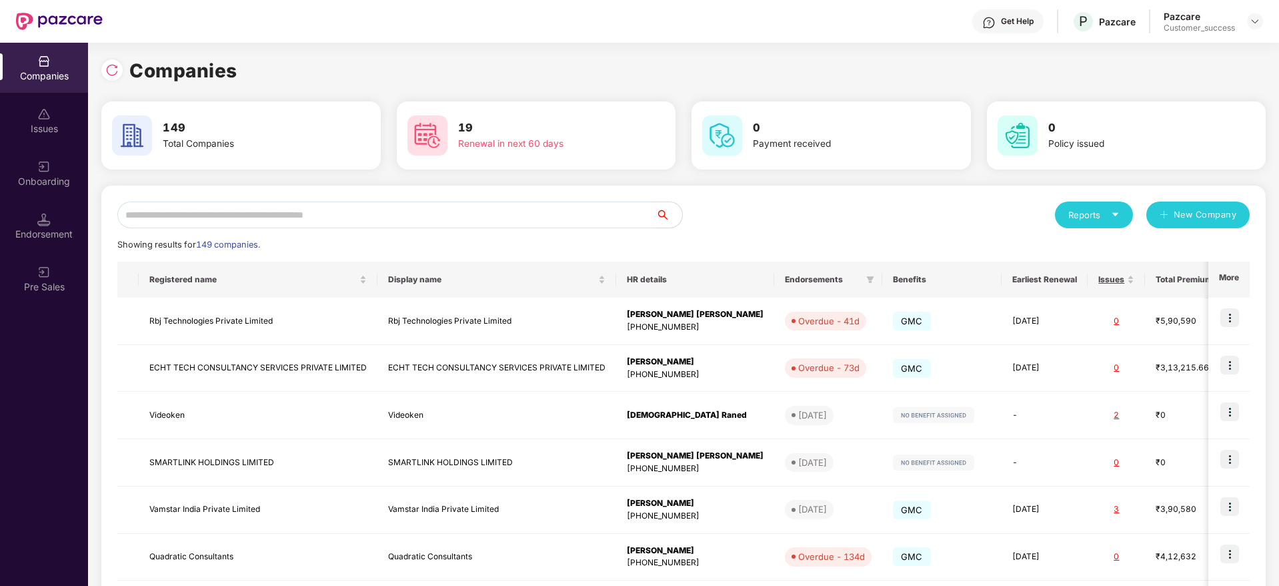
click at [537, 219] on input "text" at bounding box center [386, 214] width 538 height 27
paste input "**********"
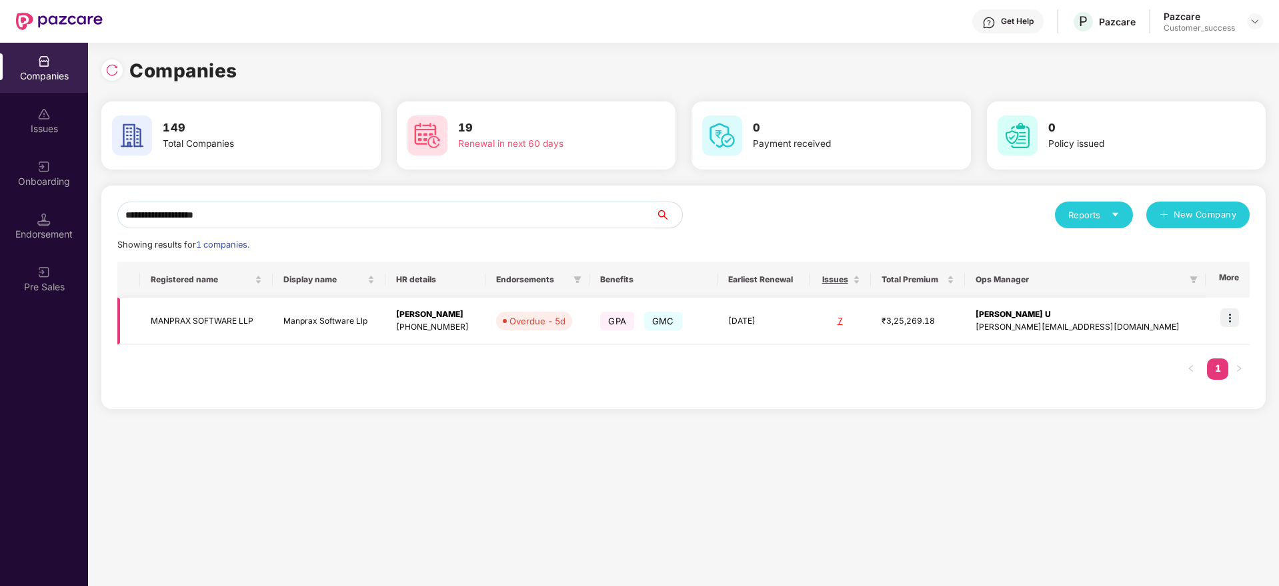
type input "**********"
click at [486, 301] on td "Md Naseemuddin +919555455526" at bounding box center [435, 320] width 101 height 47
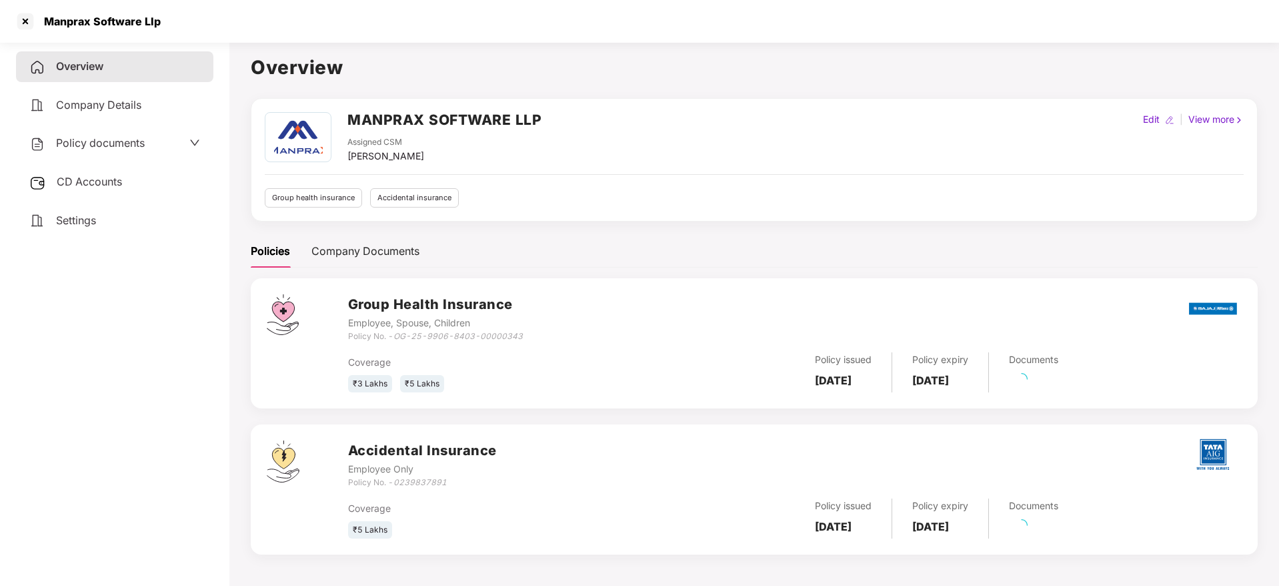
click at [121, 141] on span "Policy documents" at bounding box center [100, 142] width 89 height 13
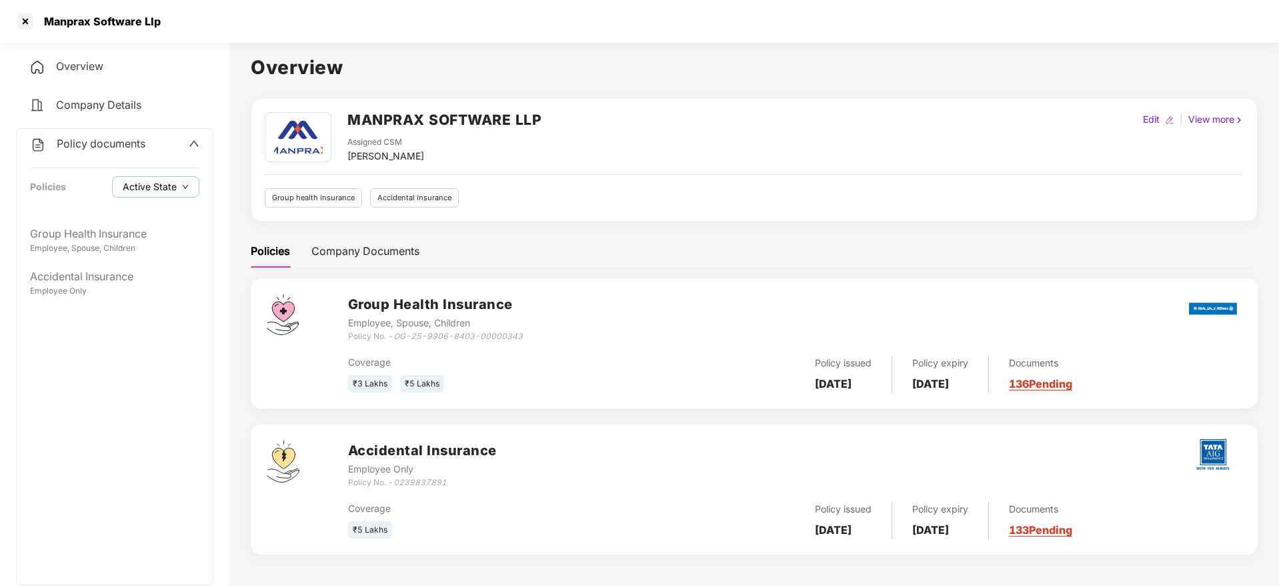
click at [157, 186] on span "Active State" at bounding box center [150, 186] width 54 height 15
click at [168, 230] on span "Archived State" at bounding box center [166, 231] width 76 height 15
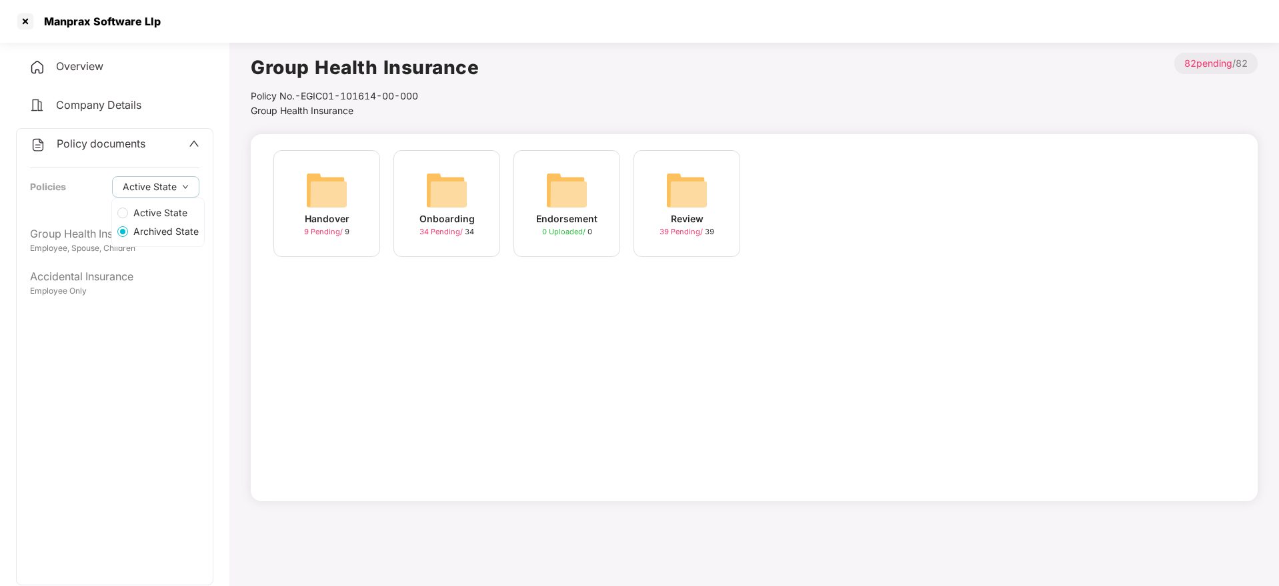
click at [169, 230] on span "Archived State" at bounding box center [166, 231] width 76 height 15
click at [442, 230] on span "34 Pending /" at bounding box center [441, 231] width 45 height 9
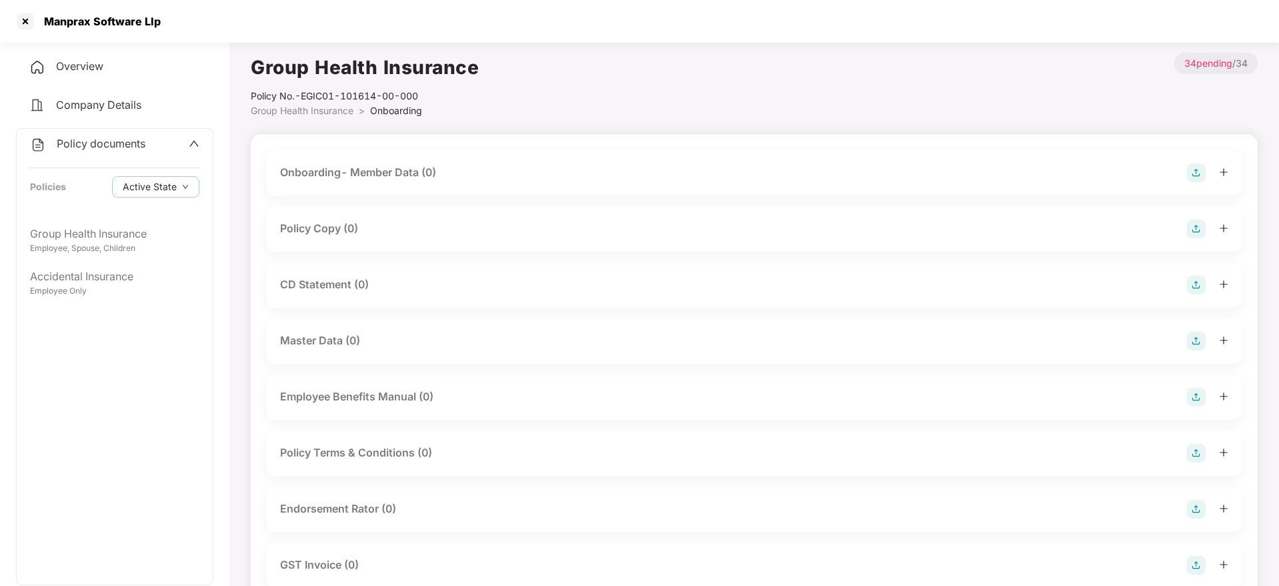
click at [411, 222] on div "Policy Copy (0)" at bounding box center [754, 228] width 948 height 19
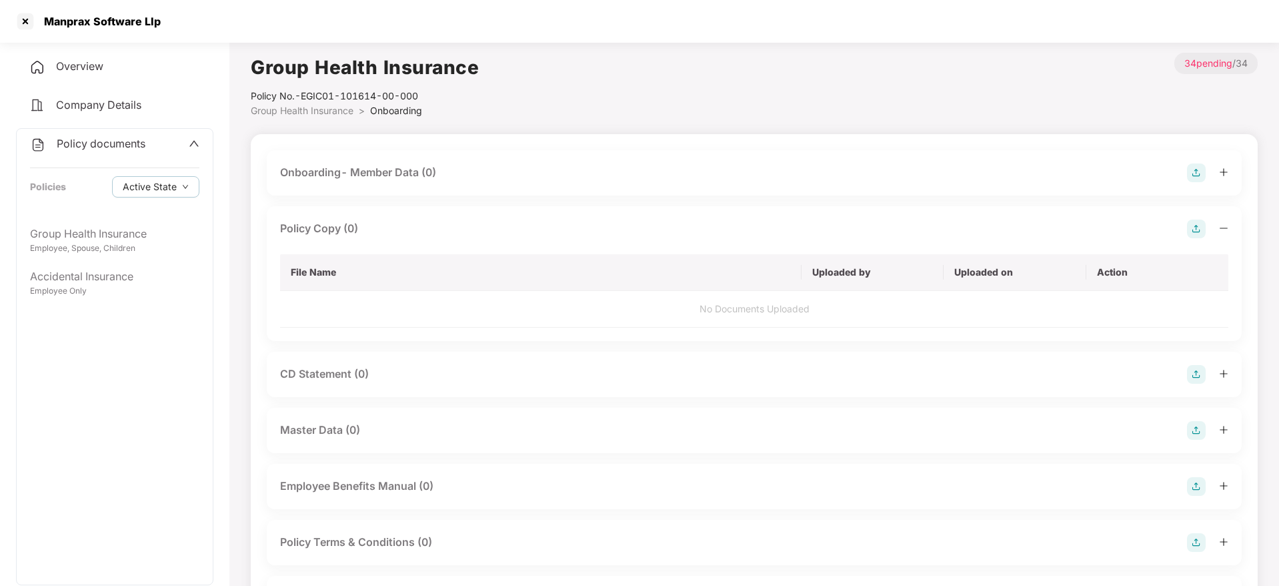
click at [407, 222] on div "Policy Copy (0)" at bounding box center [754, 228] width 948 height 19
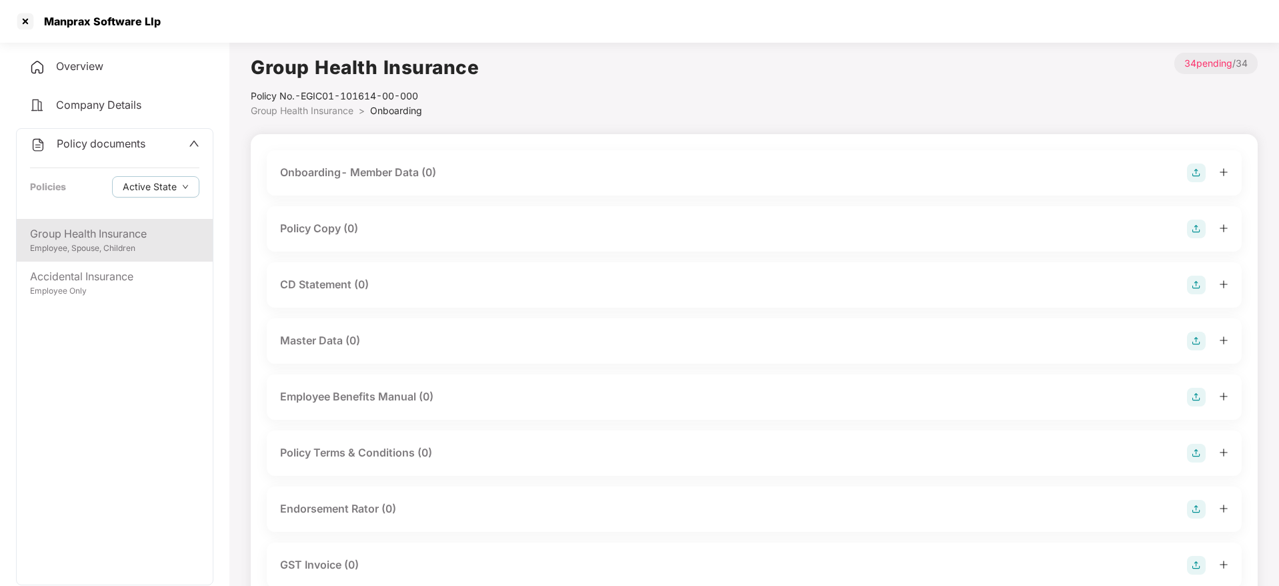
click at [154, 240] on div "Group Health Insurance" at bounding box center [114, 233] width 169 height 17
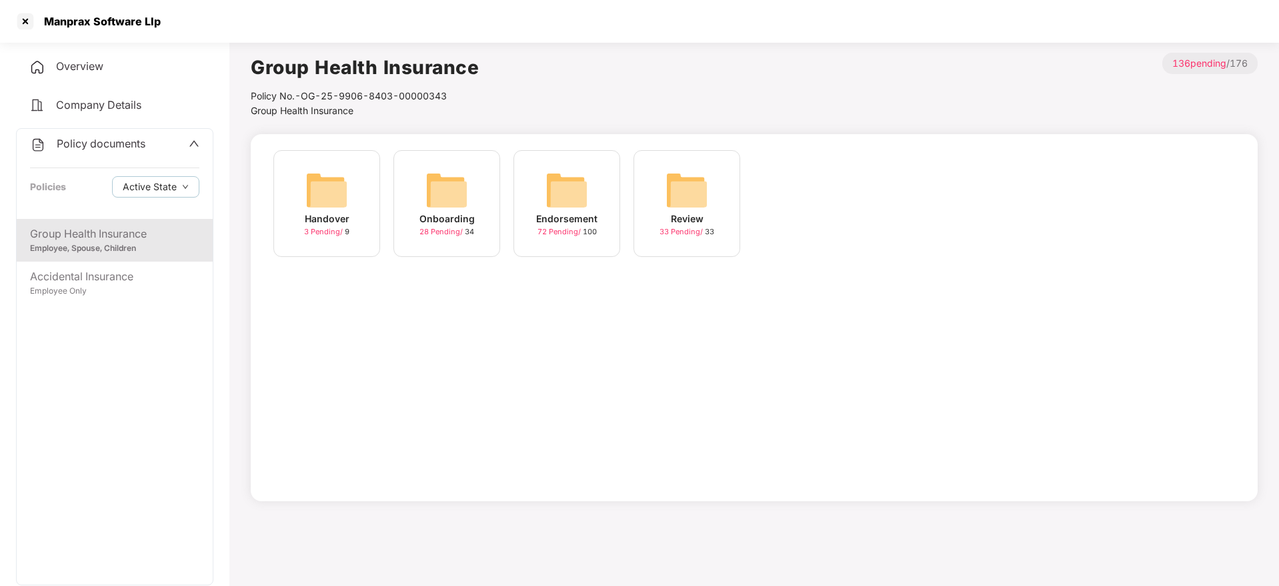
click at [468, 219] on div "Onboarding" at bounding box center [446, 218] width 55 height 15
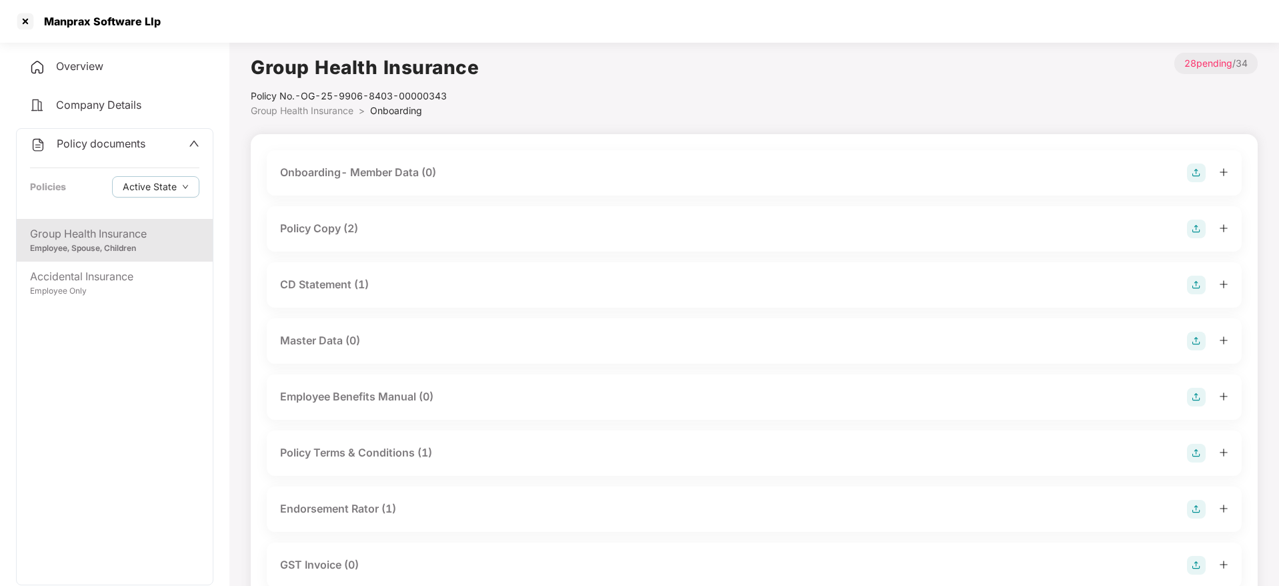
click at [362, 225] on div "Policy Copy (2)" at bounding box center [754, 228] width 948 height 19
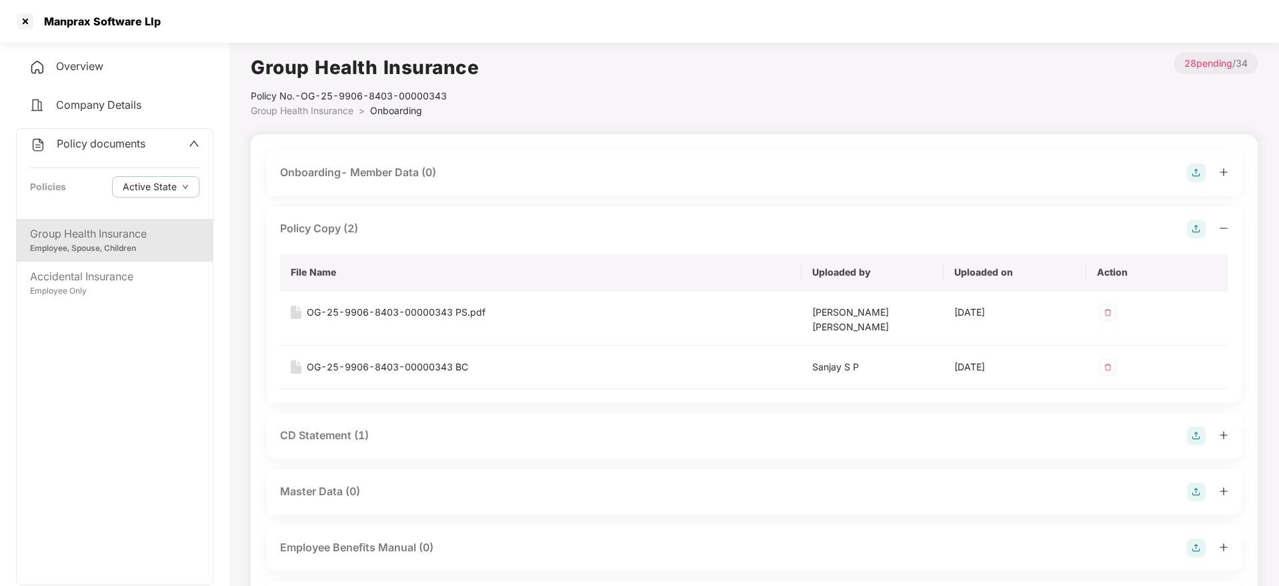
click at [362, 225] on div "Policy Copy (2)" at bounding box center [754, 228] width 948 height 19
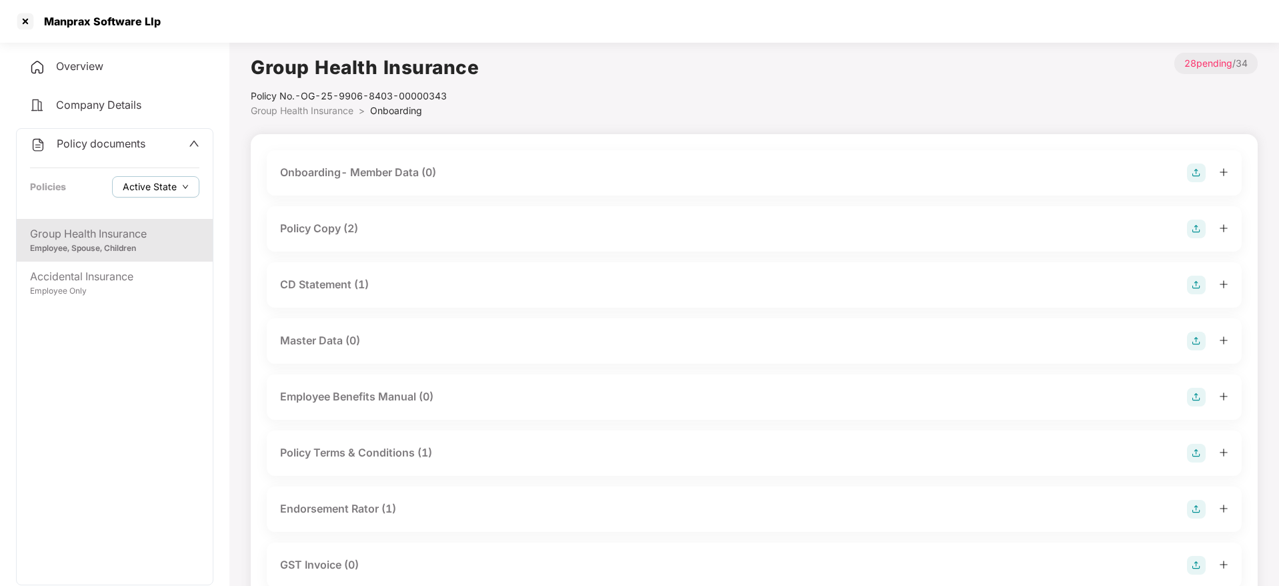
click at [169, 196] on button "Active State" at bounding box center [155, 186] width 87 height 21
click at [162, 232] on span "Archived State" at bounding box center [166, 231] width 76 height 15
click at [14, 33] on div "Manprax Software Llp" at bounding box center [639, 21] width 1279 height 43
click at [17, 26] on div at bounding box center [25, 21] width 21 height 21
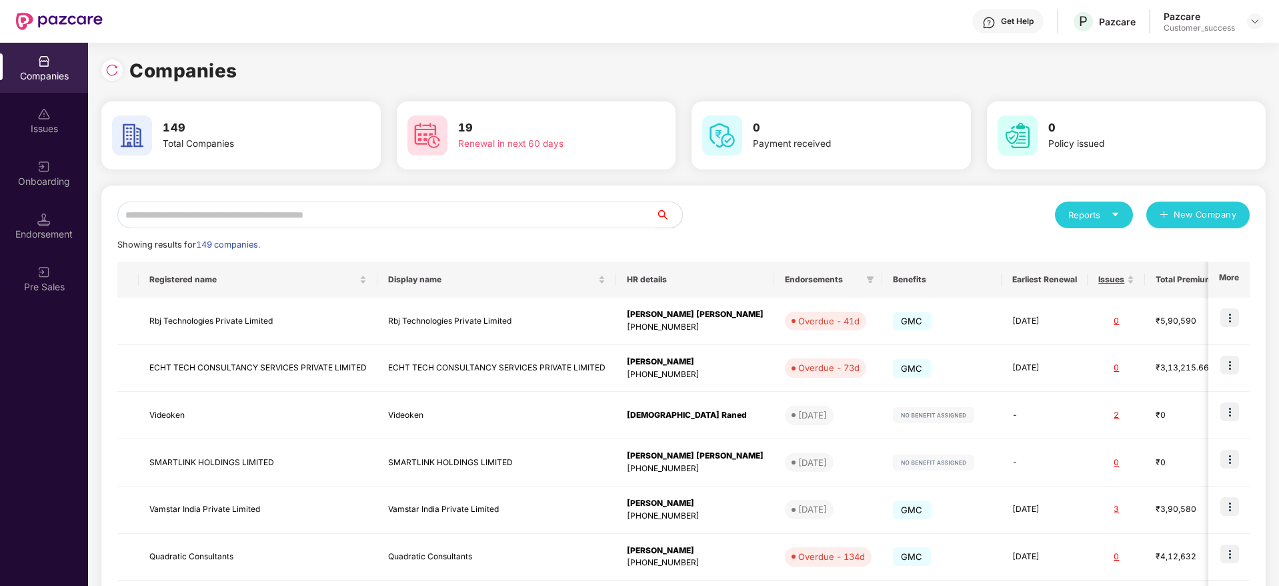
click at [347, 212] on input "text" at bounding box center [386, 214] width 538 height 27
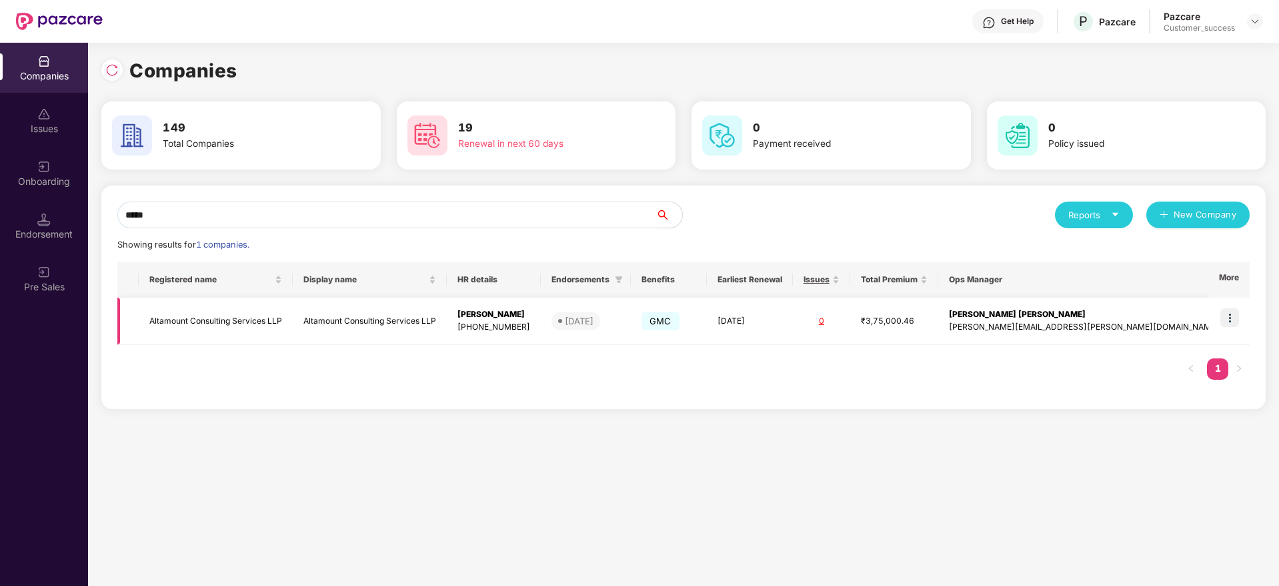
type input "*****"
click at [1226, 313] on img at bounding box center [1229, 317] width 19 height 19
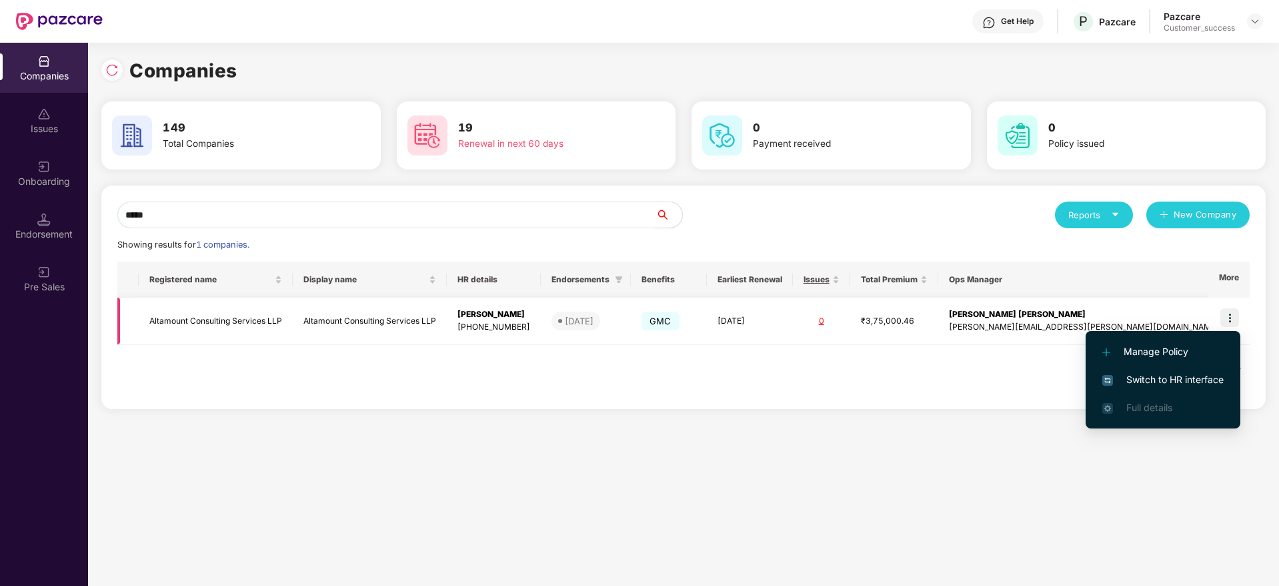
click at [1206, 373] on span "Switch to HR interface" at bounding box center [1162, 379] width 121 height 15
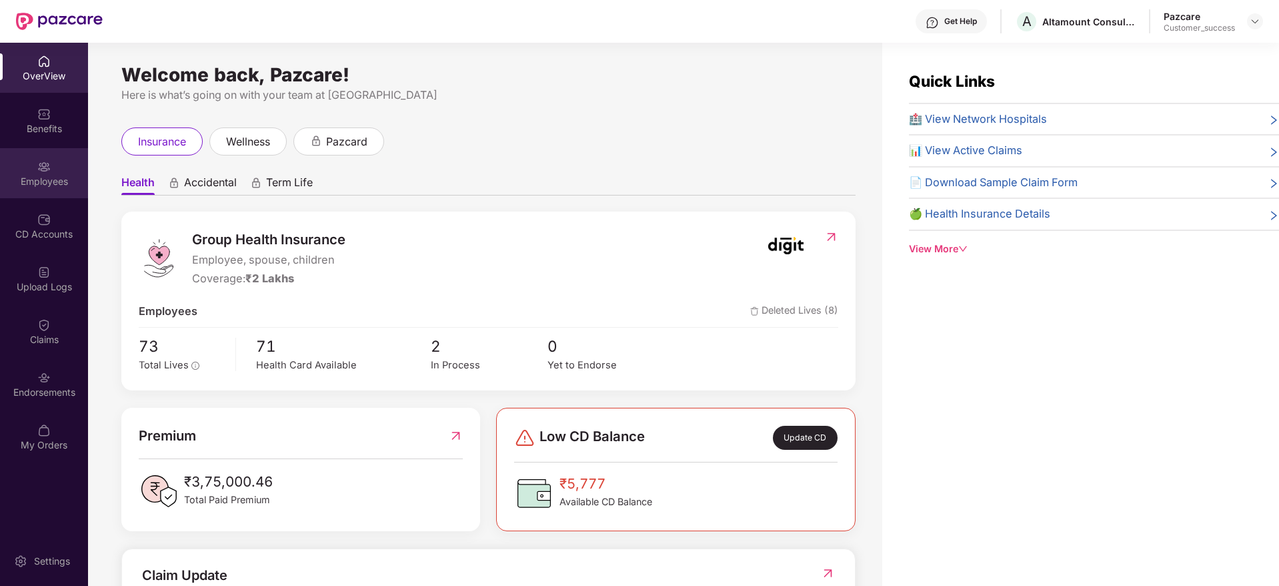
click at [53, 167] on div "Employees" at bounding box center [44, 173] width 88 height 50
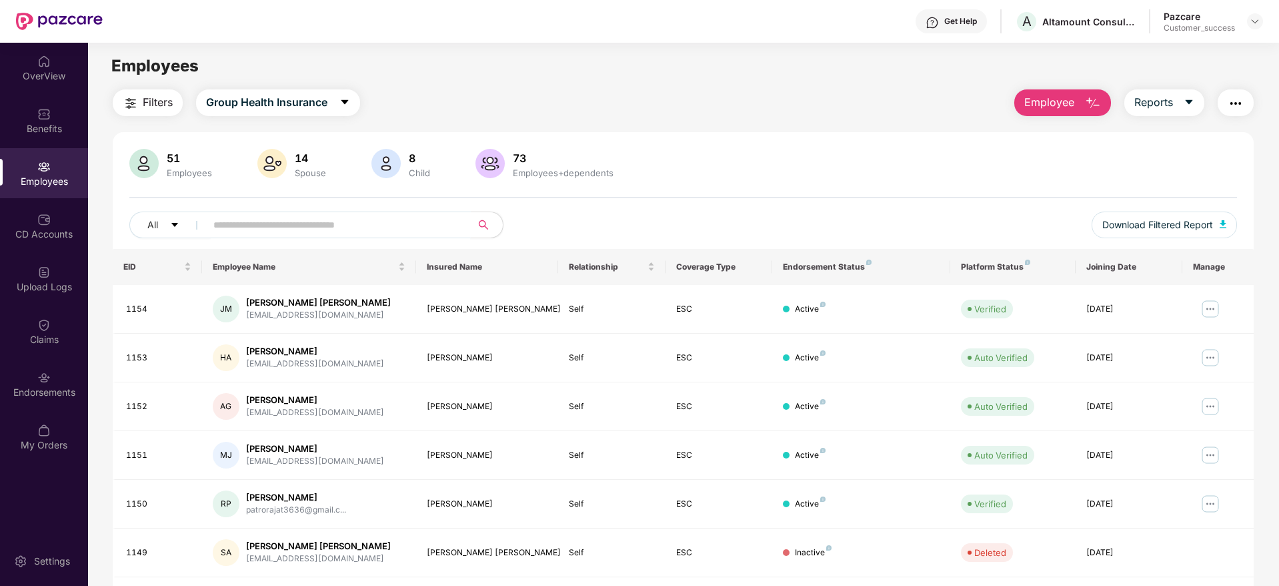
click at [407, 224] on input "text" at bounding box center [332, 225] width 239 height 20
paste input "****"
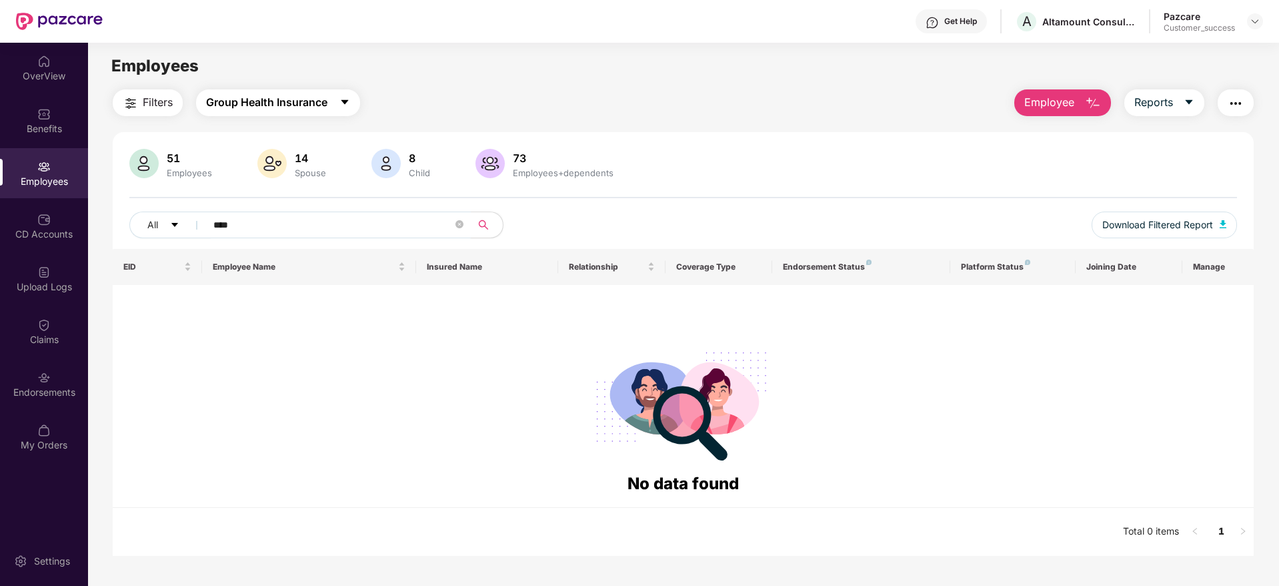
click at [294, 111] on button "Group Health Insurance" at bounding box center [278, 102] width 164 height 27
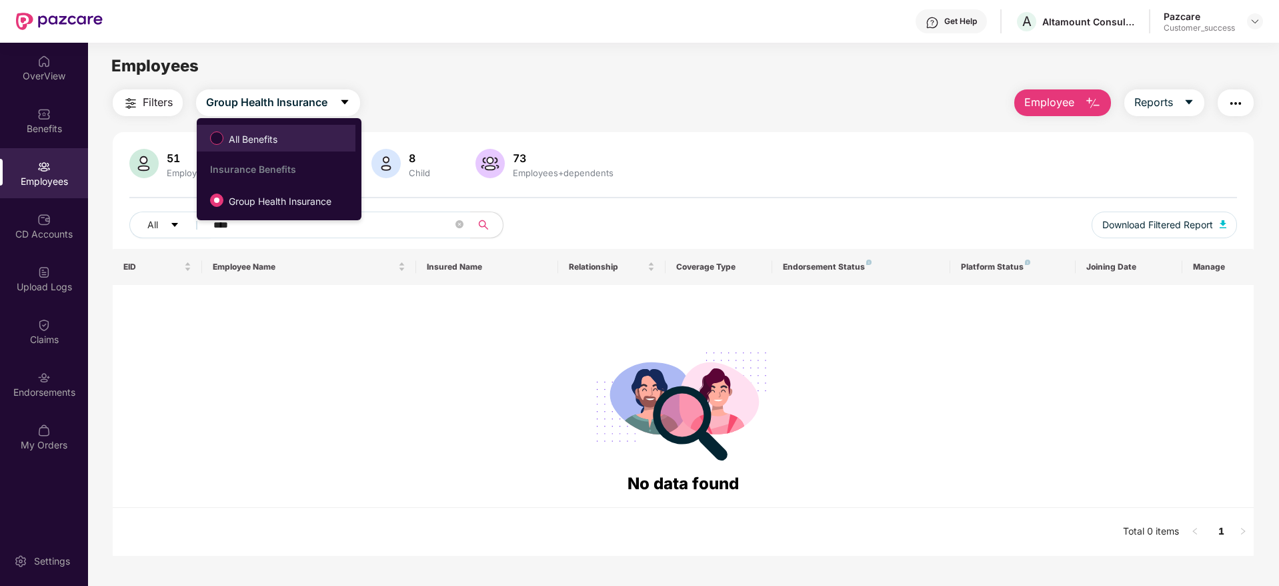
click at [293, 127] on span "All Benefits" at bounding box center [275, 138] width 145 height 23
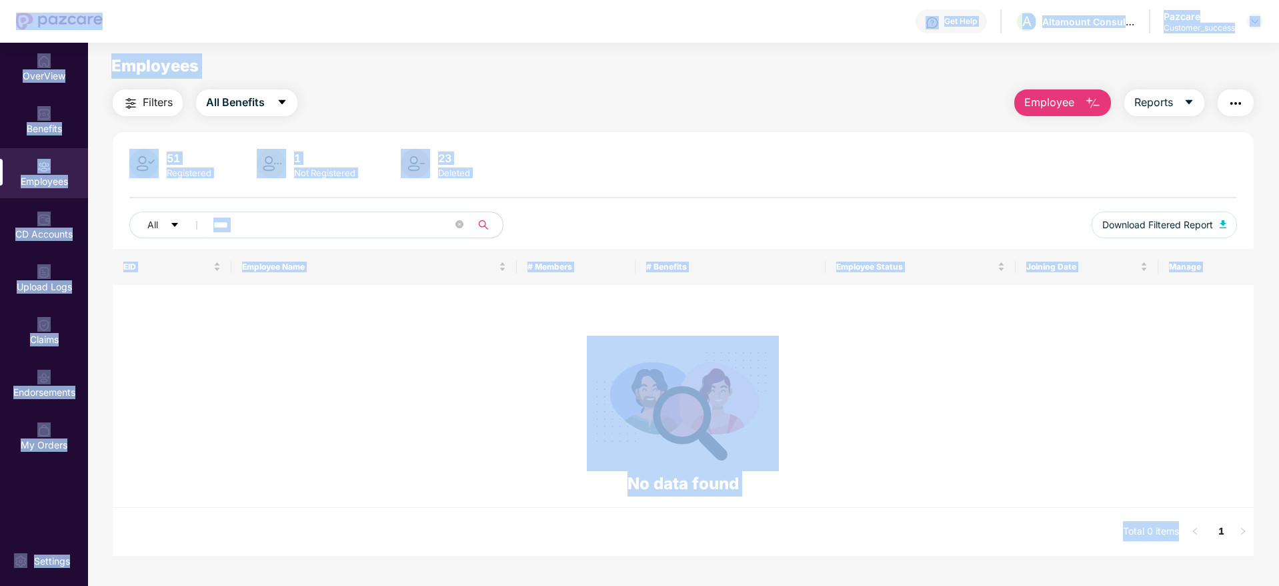
click at [291, 219] on input "****" at bounding box center [332, 225] width 239 height 20
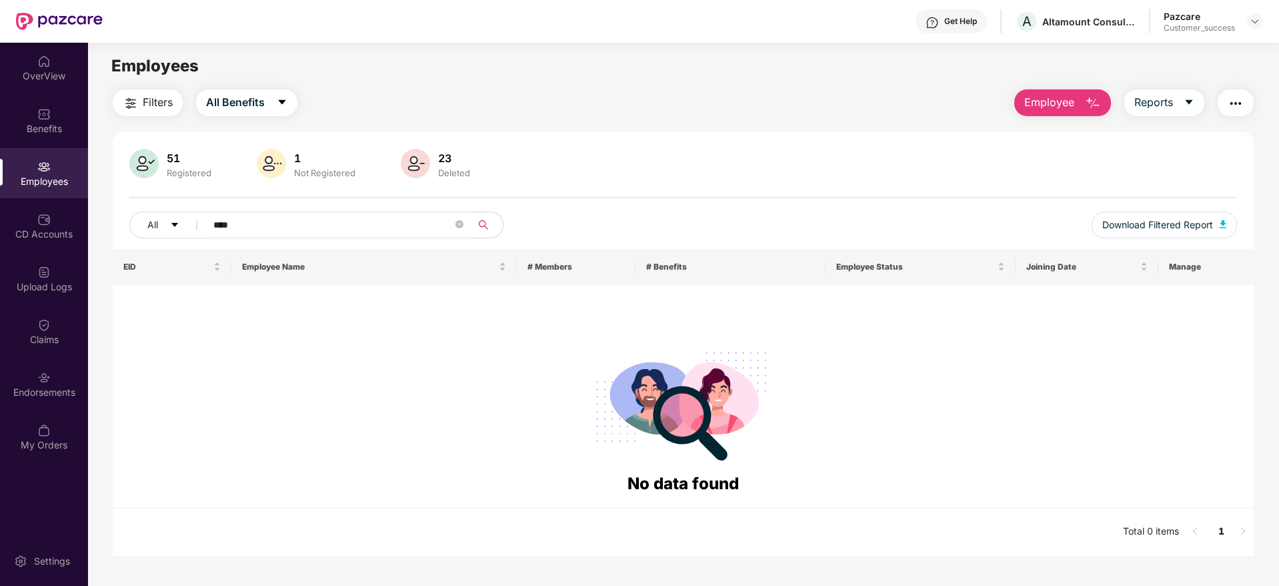
click at [291, 219] on input "****" at bounding box center [332, 225] width 239 height 20
paste input "text"
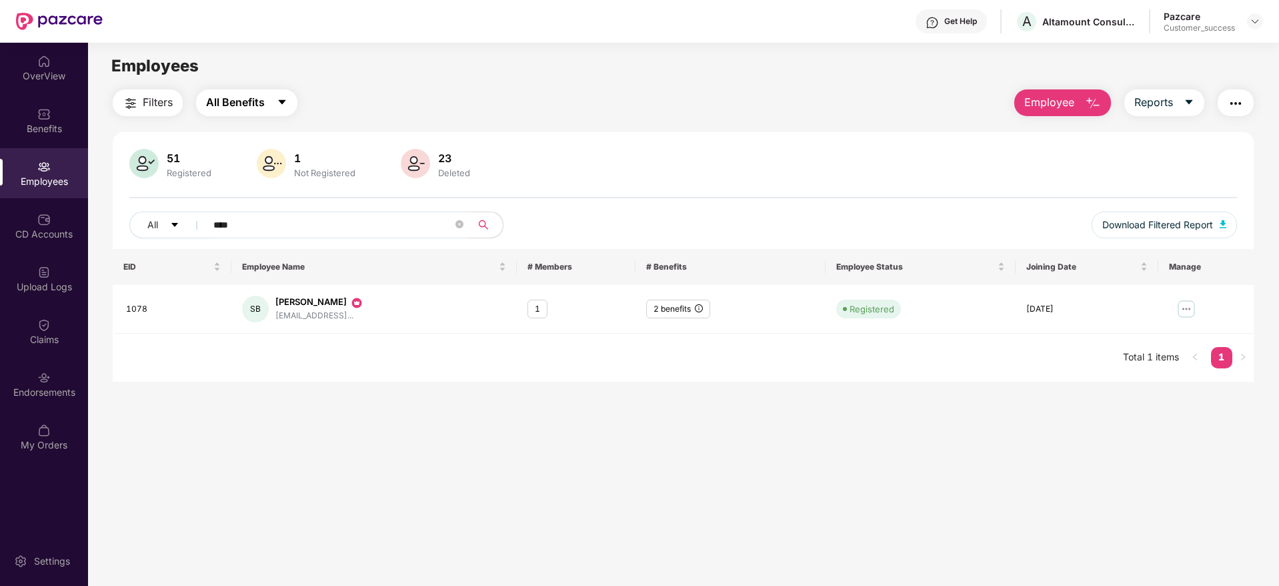
click at [238, 104] on span "All Benefits" at bounding box center [235, 102] width 59 height 17
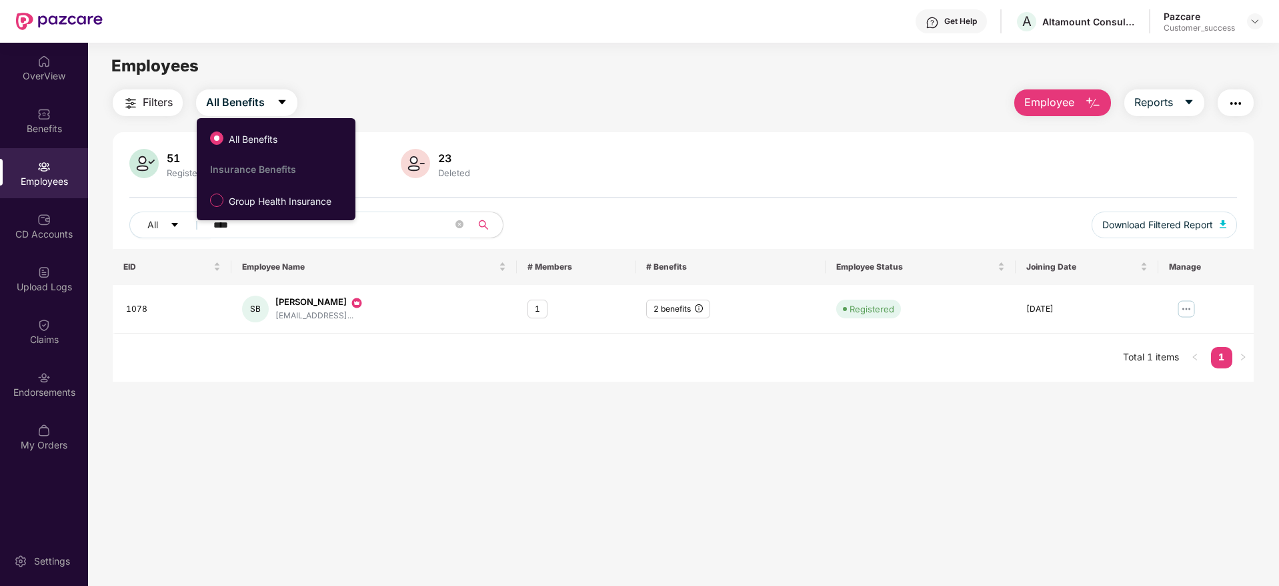
click at [240, 122] on ul "All Benefits Insurance Benefits Group Health Insurance" at bounding box center [276, 169] width 159 height 102
click at [258, 200] on span "Group Health Insurance" at bounding box center [279, 201] width 113 height 15
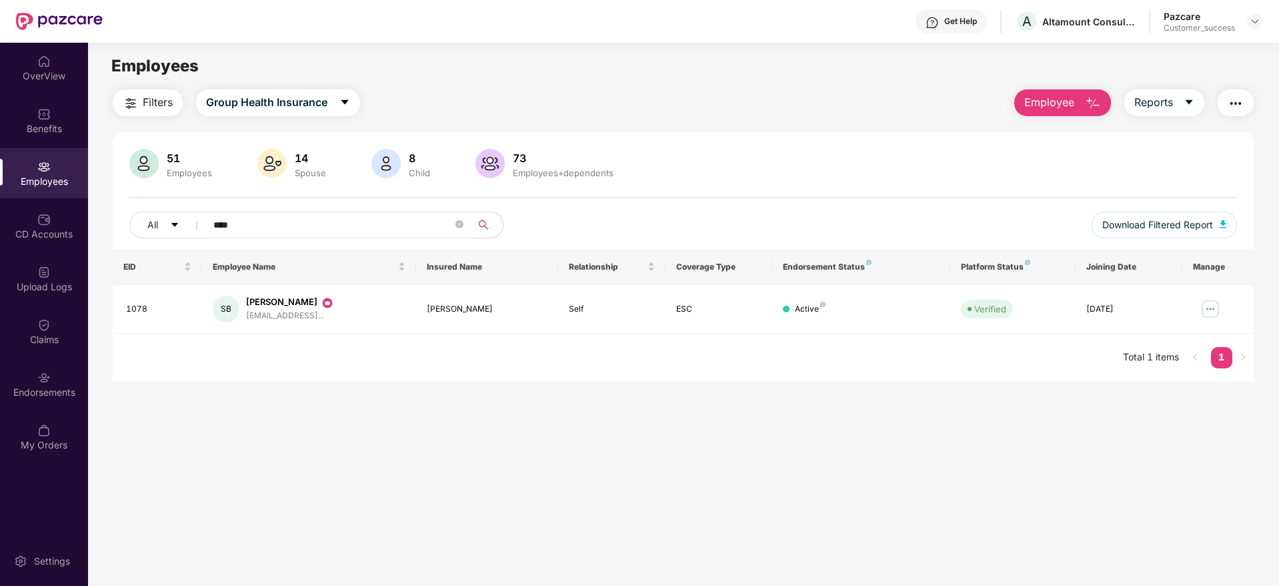
click at [446, 235] on span "****" at bounding box center [333, 224] width 273 height 27
paste input "text"
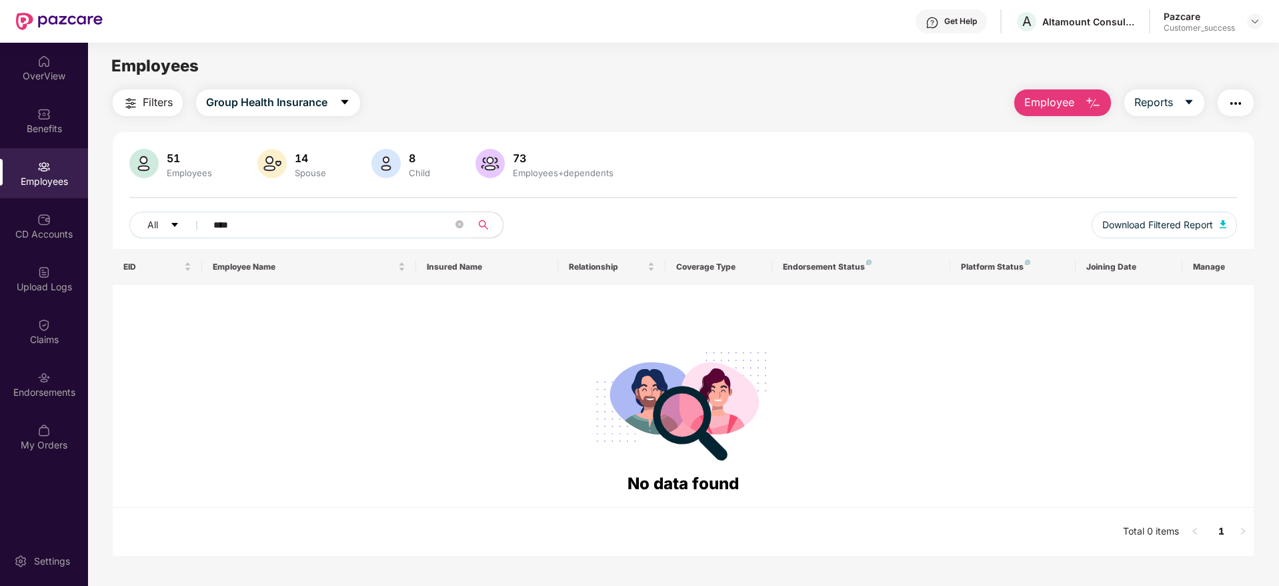
paste input "text"
type input "****"
click at [1074, 14] on div "A Altamount Consulting Services LLP" at bounding box center [1075, 21] width 121 height 23
click at [1074, 15] on div "Altamount Consulting Services LLP" at bounding box center [1088, 21] width 93 height 13
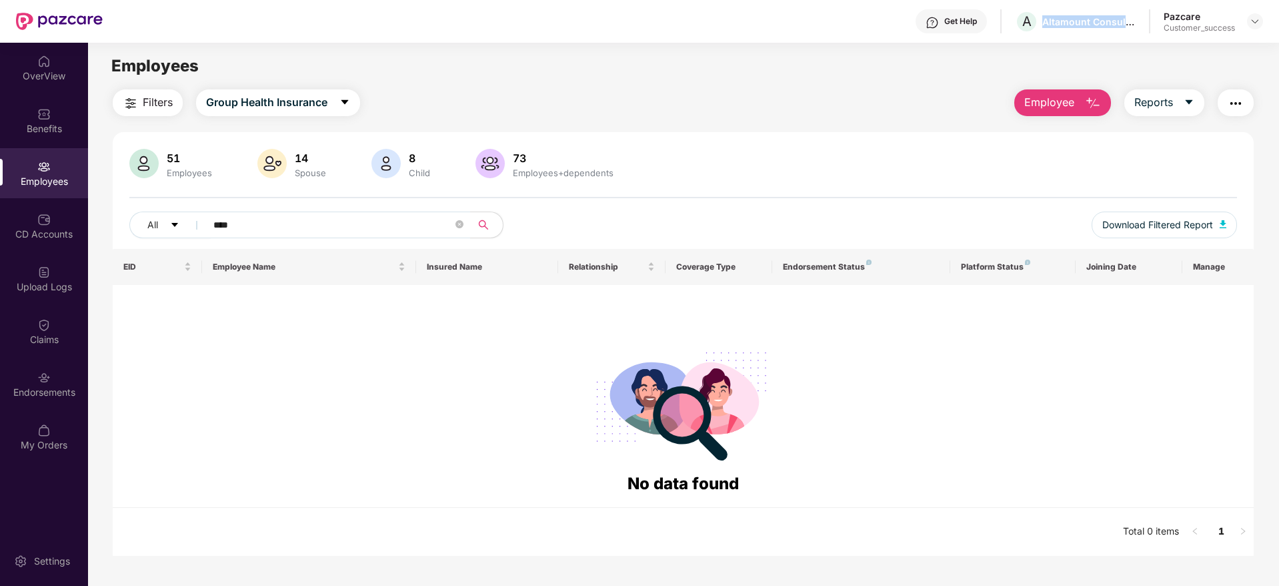
click at [966, 129] on div "Filters Group Health Insurance Employee Reports 51 Employees 14 Spouse 8 Child …" at bounding box center [683, 322] width 1141 height 466
click at [1040, 109] on span "Employee" at bounding box center [1049, 102] width 50 height 17
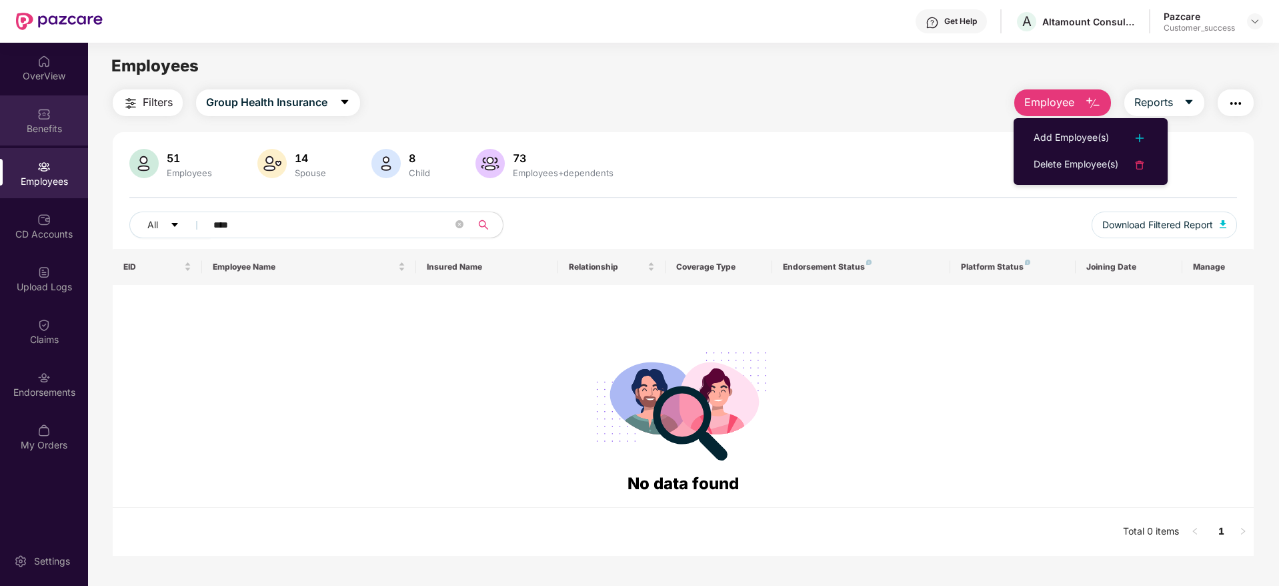
click at [53, 125] on div "Benefits" at bounding box center [44, 128] width 88 height 13
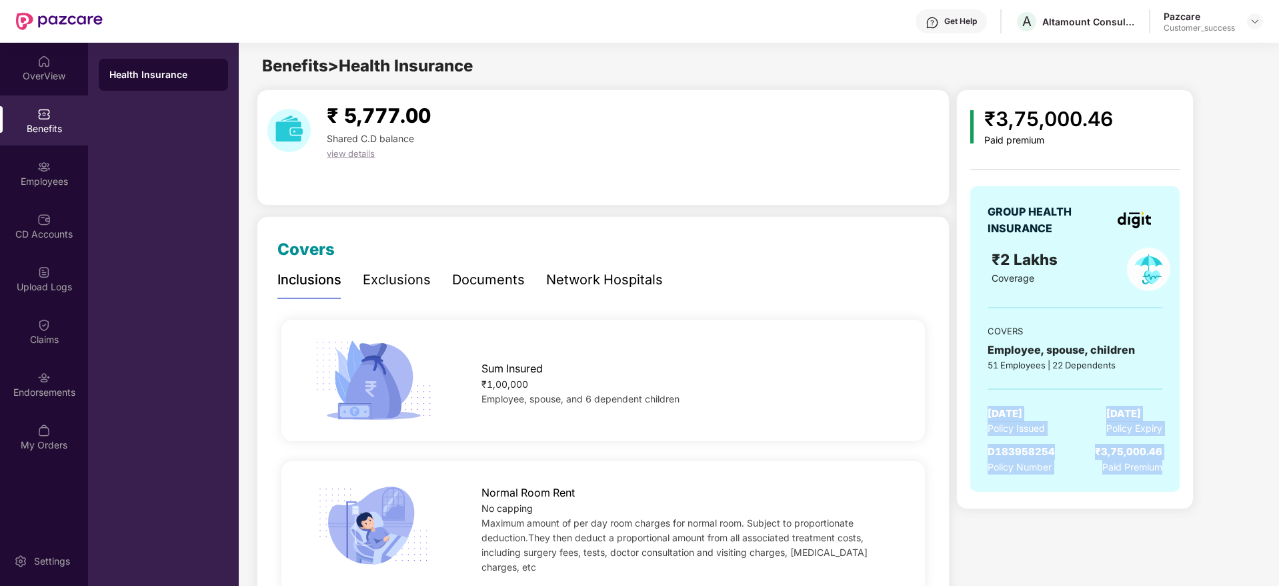
drag, startPoint x: 1036, startPoint y: 403, endPoint x: 1012, endPoint y: 388, distance: 28.5
click at [1012, 388] on div "GROUP HEALTH INSURANCE ₹2 Lakhs Coverage COVERS Employee, spouse, children 51 E…" at bounding box center [1074, 338] width 209 height 305
click at [1012, 388] on div at bounding box center [1075, 388] width 175 height 1
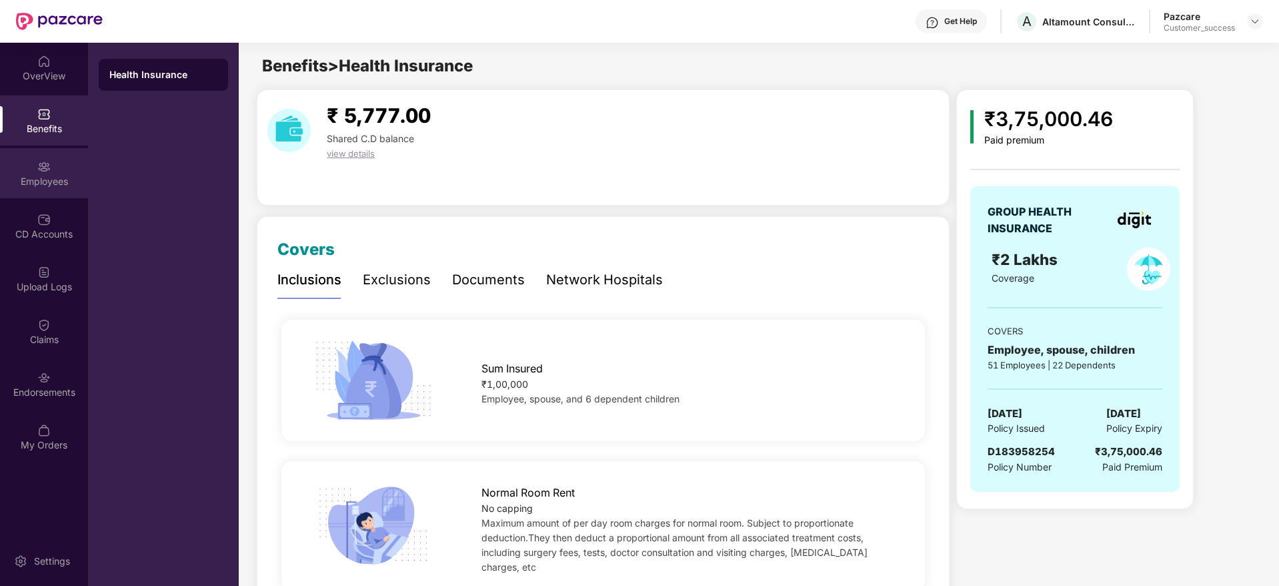
click at [52, 167] on div "Employees" at bounding box center [44, 173] width 88 height 50
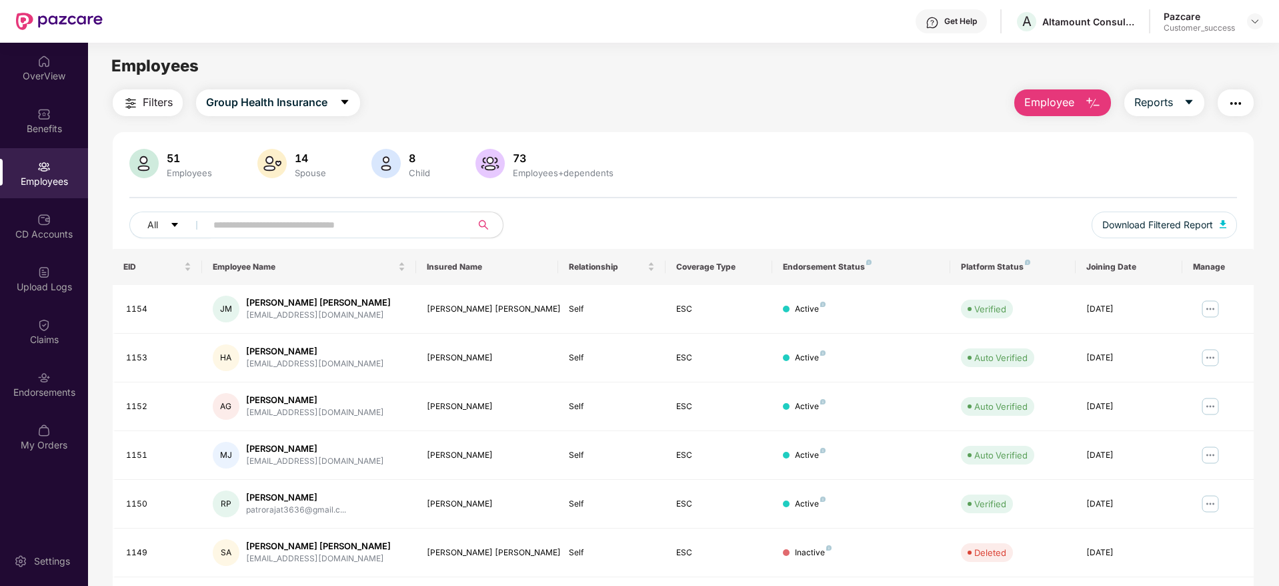
click at [1028, 118] on div "Filters Group Health Insurance Employee Reports 51 Employees 14 Spouse 8 Child …" at bounding box center [683, 454] width 1141 height 730
click at [439, 225] on input "text" at bounding box center [332, 225] width 239 height 20
paste input "**********"
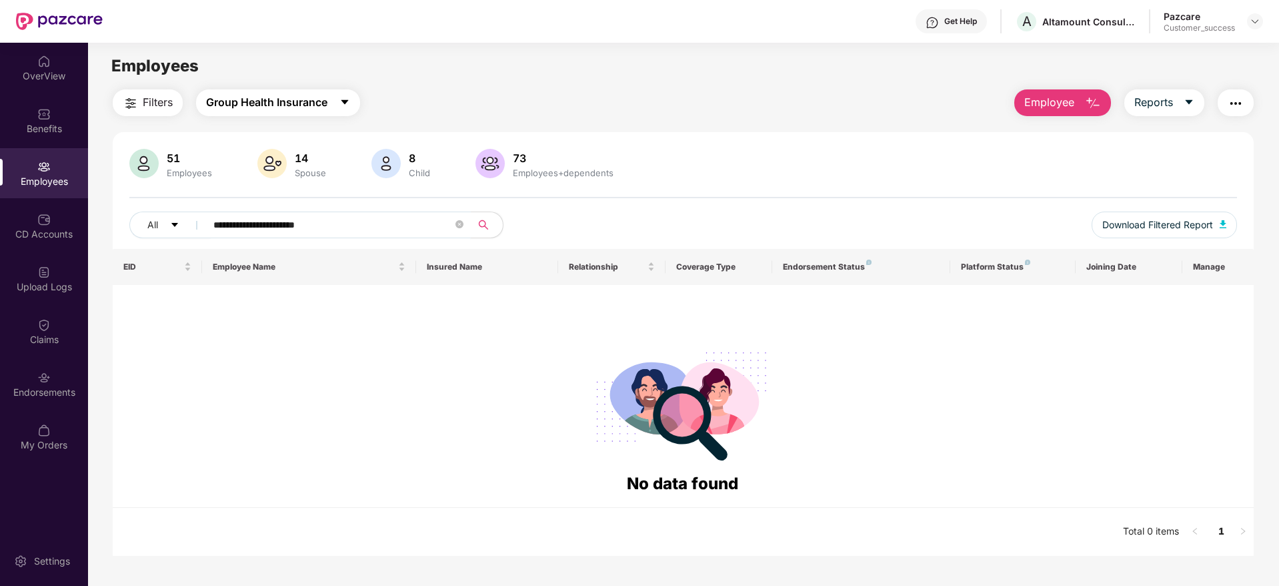
click at [326, 107] on span "Group Health Insurance" at bounding box center [266, 102] width 121 height 17
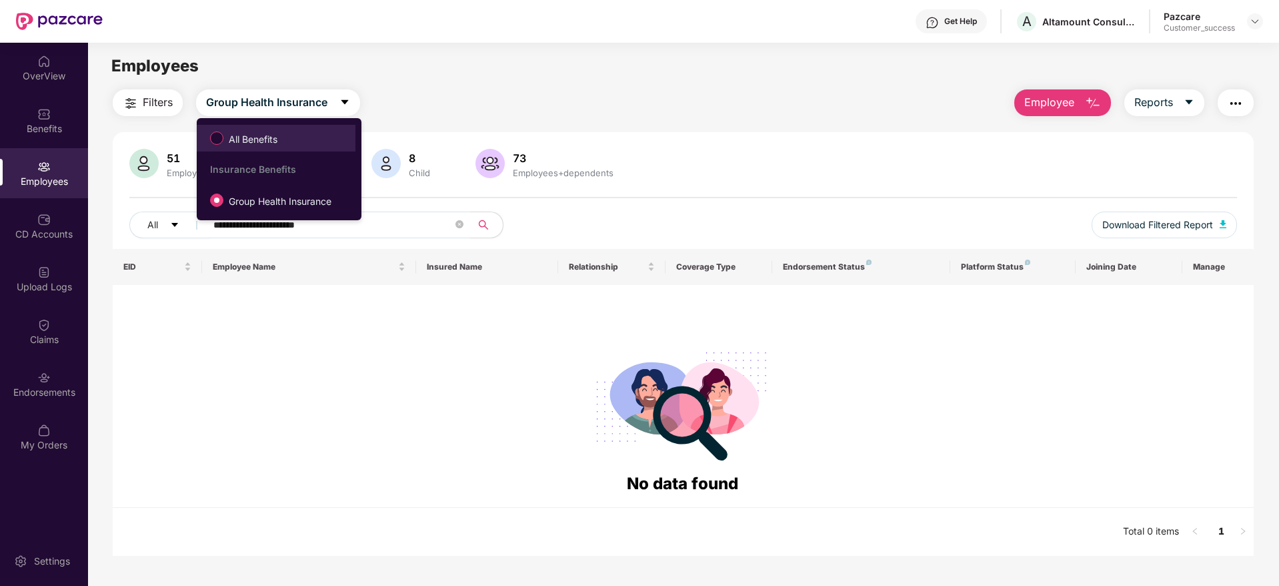
click at [327, 131] on span "All Benefits" at bounding box center [275, 138] width 145 height 23
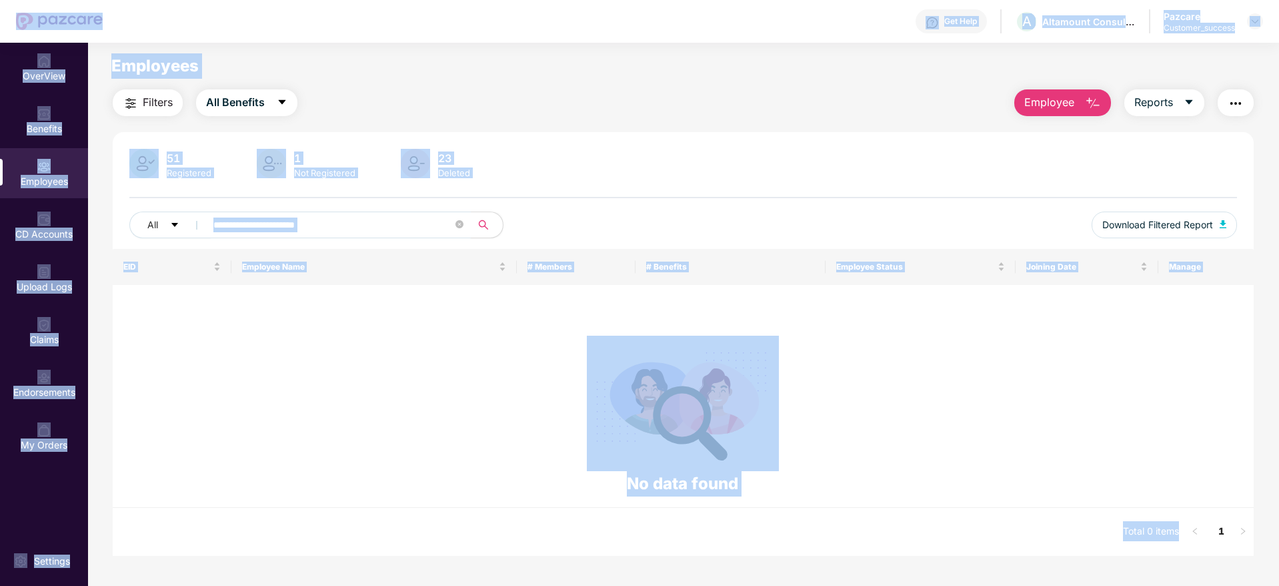
click at [403, 229] on input "**********" at bounding box center [332, 225] width 239 height 20
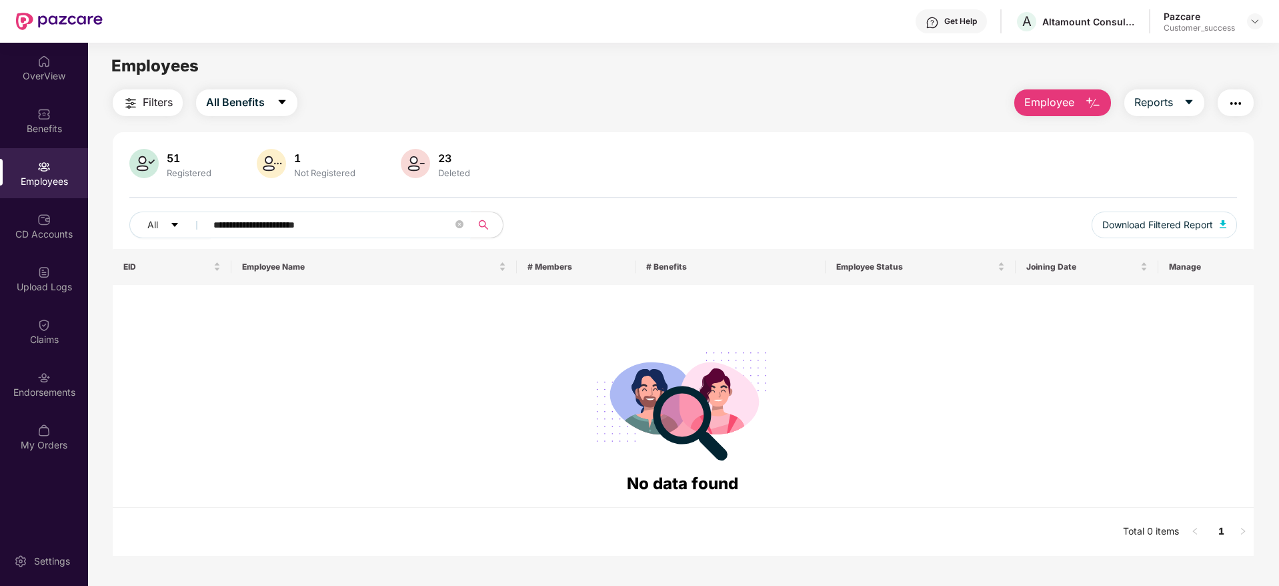
click at [403, 229] on input "**********" at bounding box center [332, 225] width 239 height 20
paste input "****"
type input "**********"
click at [1052, 106] on span "Employee" at bounding box center [1049, 102] width 50 height 17
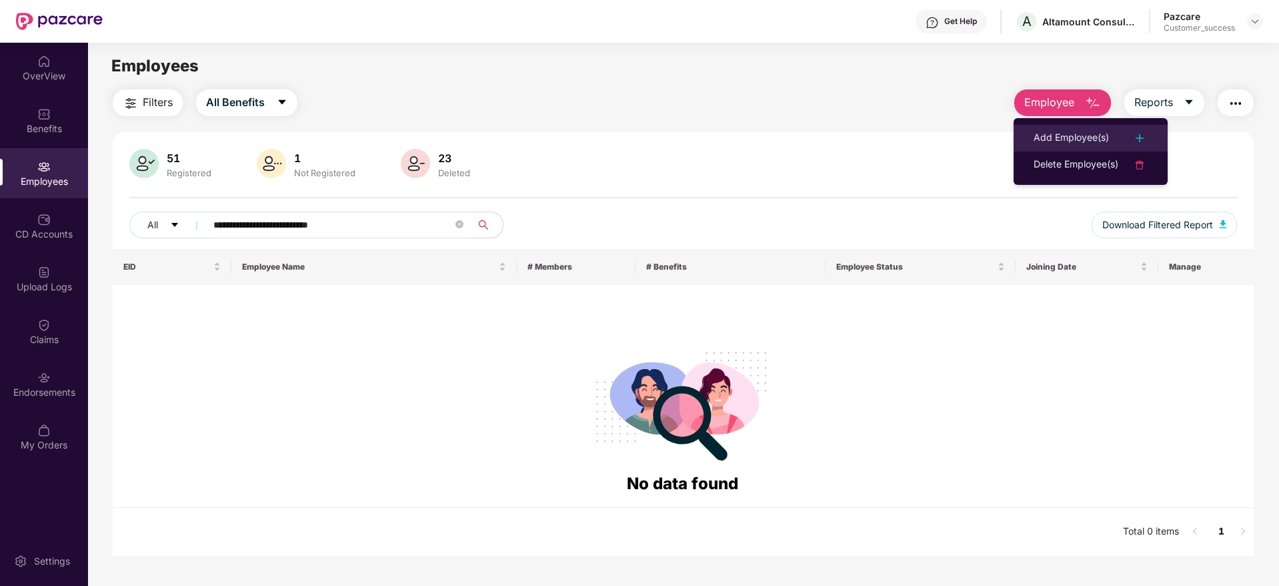
click at [1044, 128] on li "Add Employee(s)" at bounding box center [1091, 138] width 154 height 27
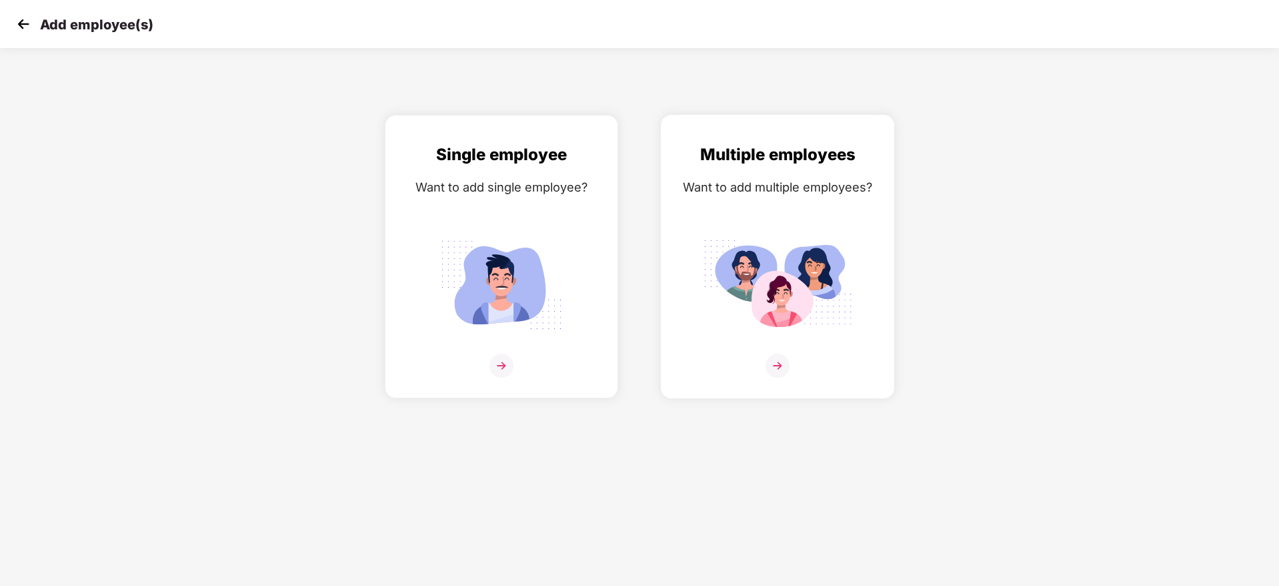
click at [804, 217] on div "Multiple employees Want to add multiple employees?" at bounding box center [777, 268] width 205 height 252
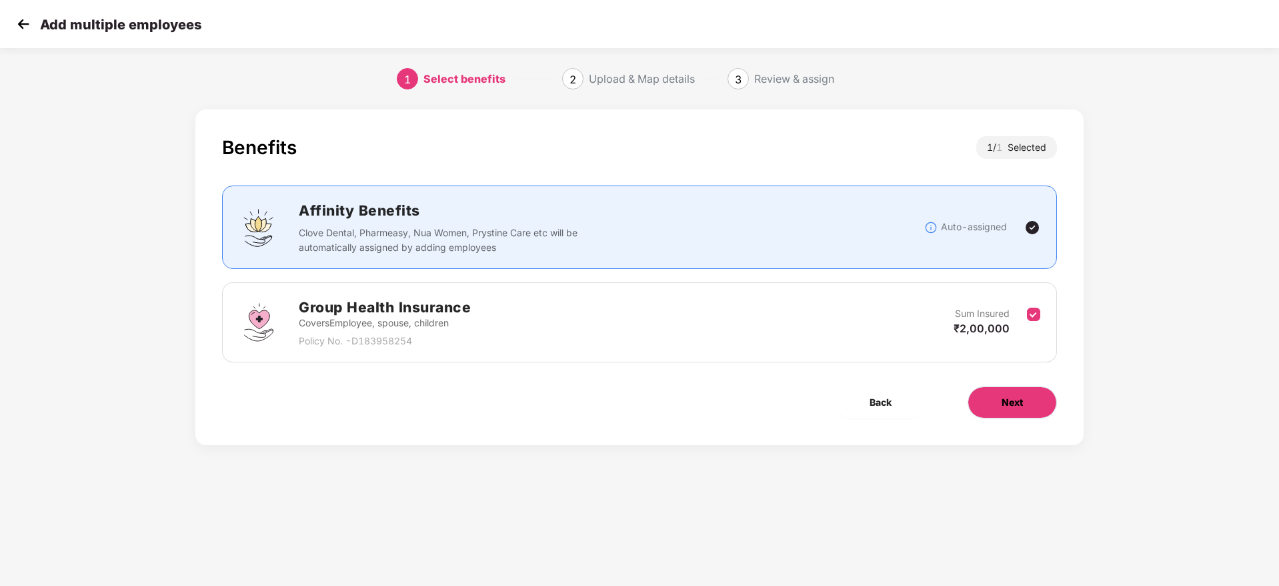
click at [992, 409] on button "Next" at bounding box center [1012, 402] width 89 height 32
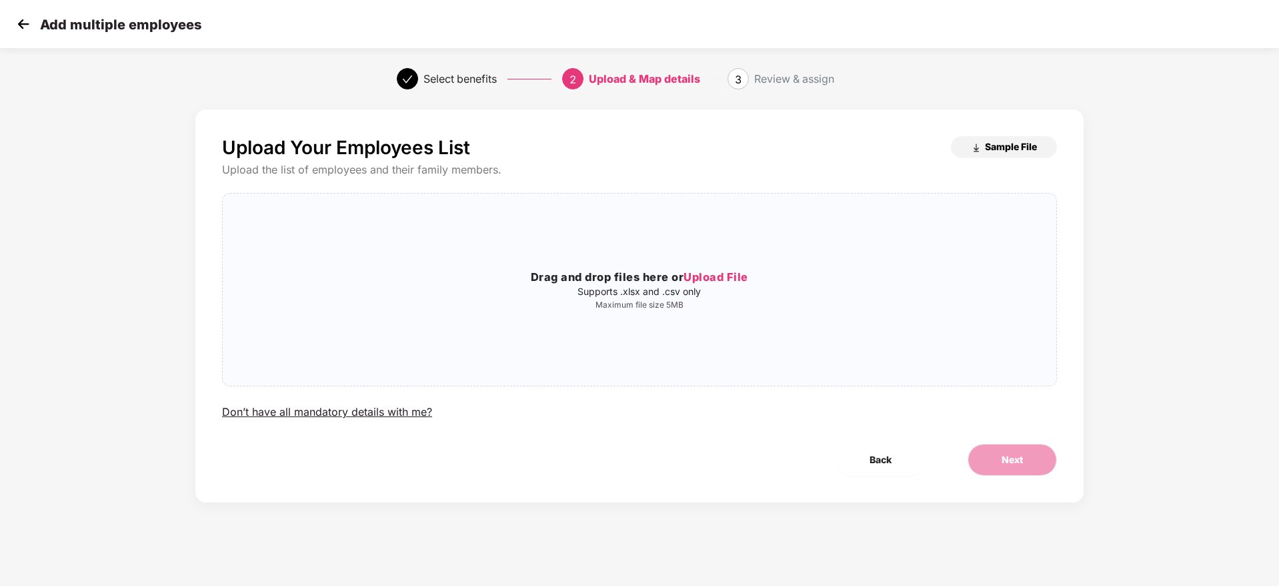
click at [996, 144] on span "Sample File" at bounding box center [1011, 146] width 52 height 13
click at [754, 267] on div "Drag and drop files here or Upload File Supports .xlsx and .csv only Maximum fi…" at bounding box center [640, 289] width 834 height 171
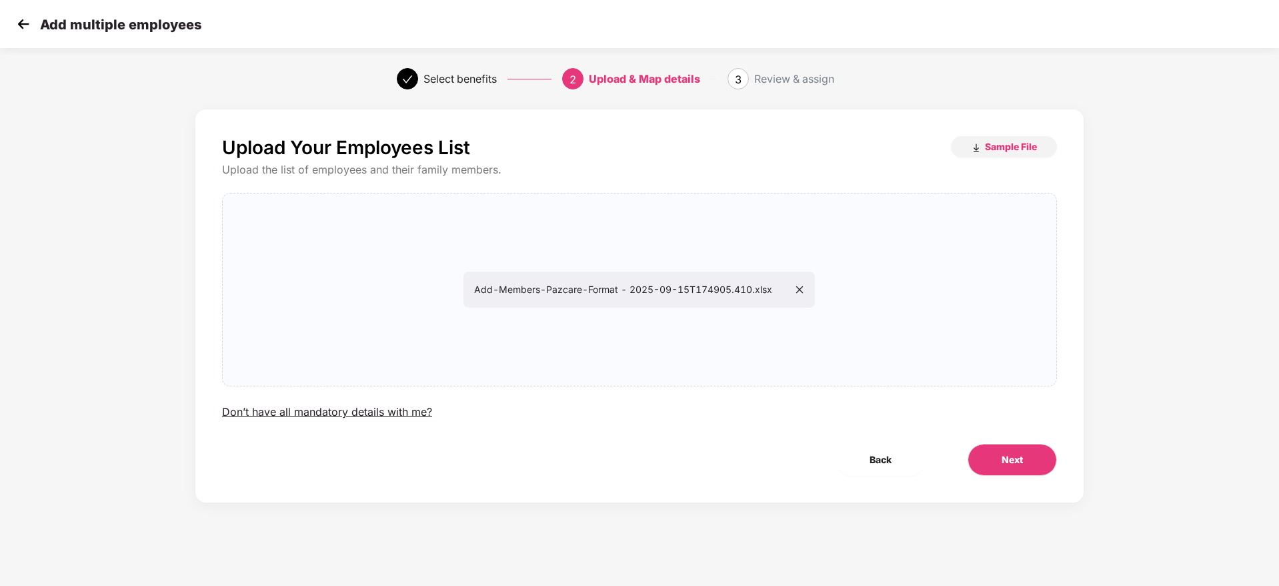
click at [1032, 477] on div "Upload Your Employees List Sample File Upload the list of employees and their f…" at bounding box center [639, 305] width 888 height 393
click at [1032, 468] on button "Next" at bounding box center [1012, 459] width 89 height 32
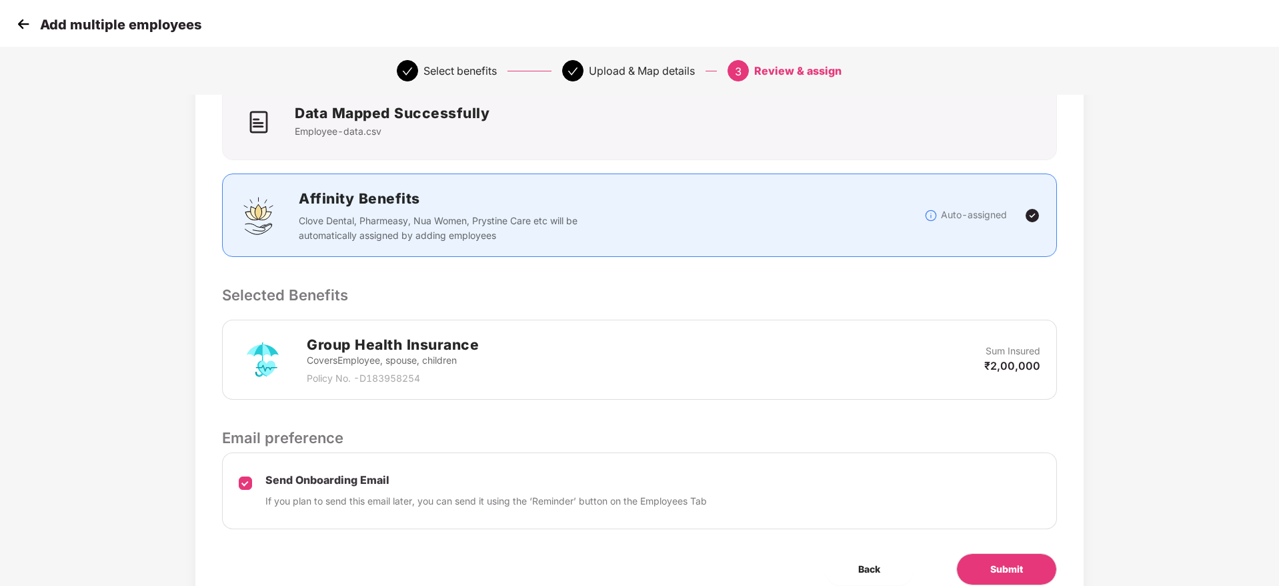
scroll to position [158, 0]
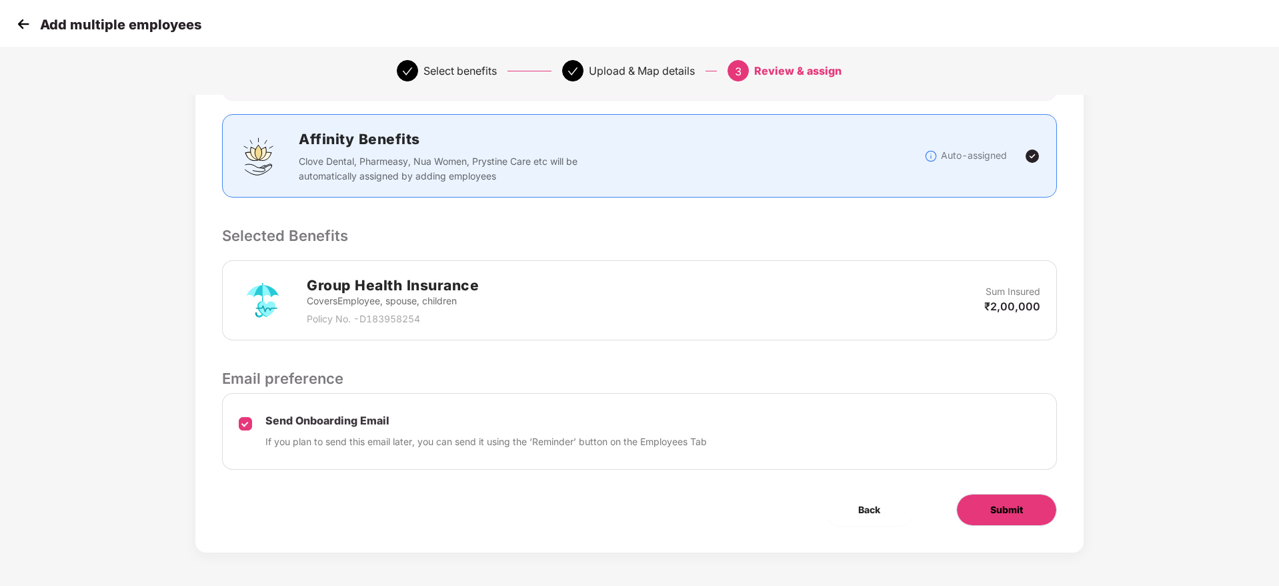
click at [1020, 503] on span "Submit" at bounding box center [1006, 509] width 33 height 15
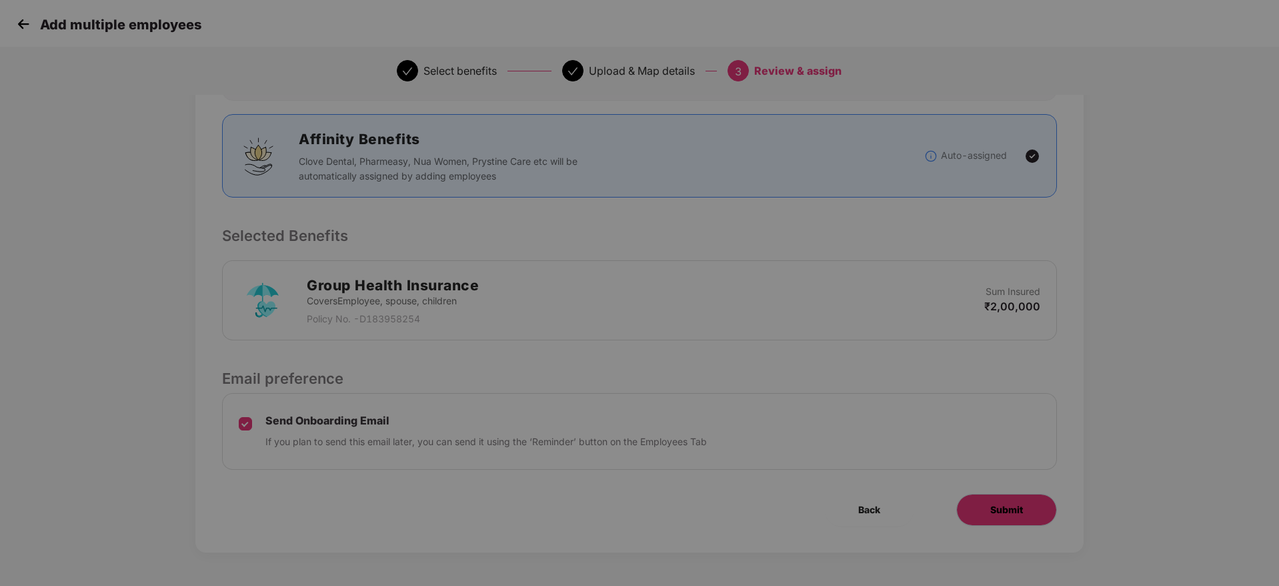
scroll to position [0, 0]
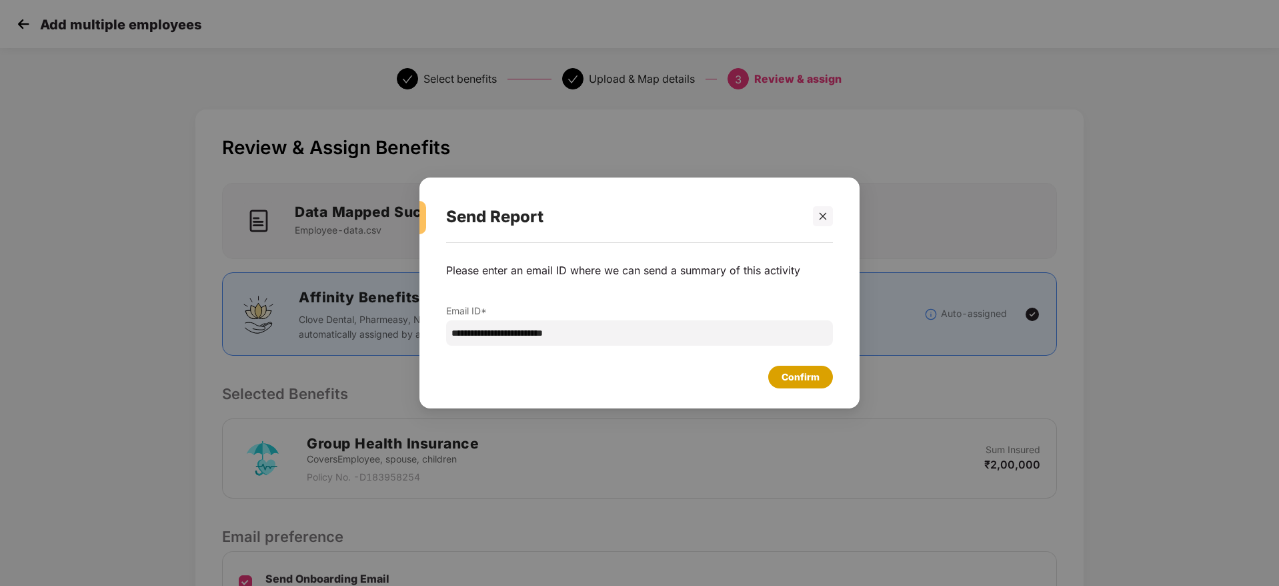
click at [812, 381] on div "Confirm" at bounding box center [801, 376] width 38 height 15
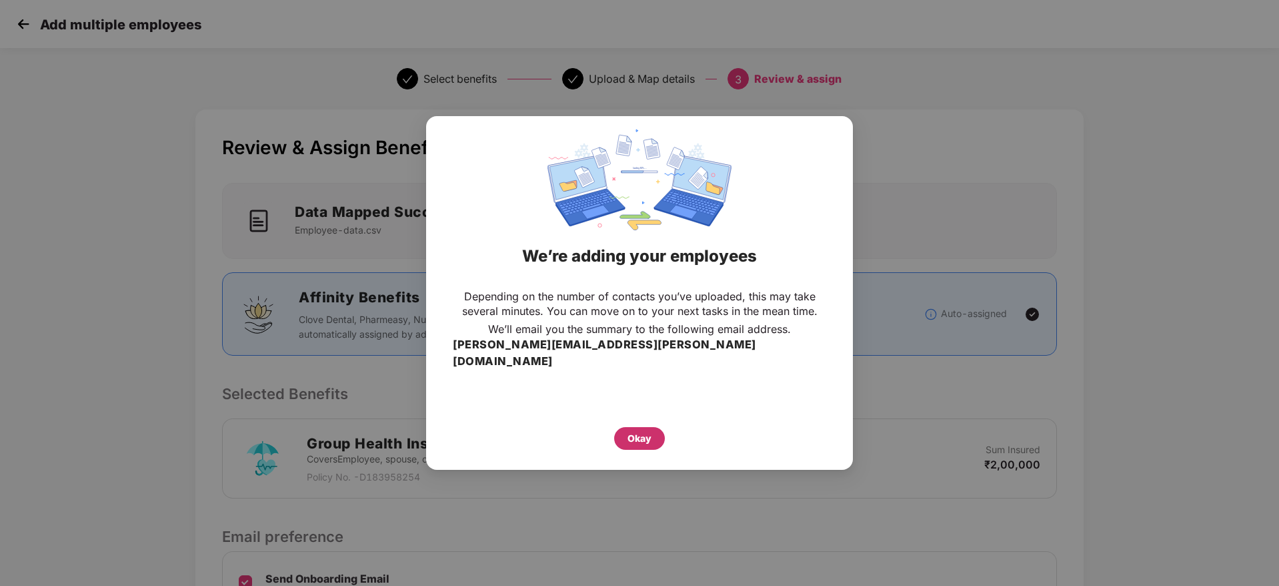
click at [644, 434] on div "Okay" at bounding box center [640, 438] width 24 height 15
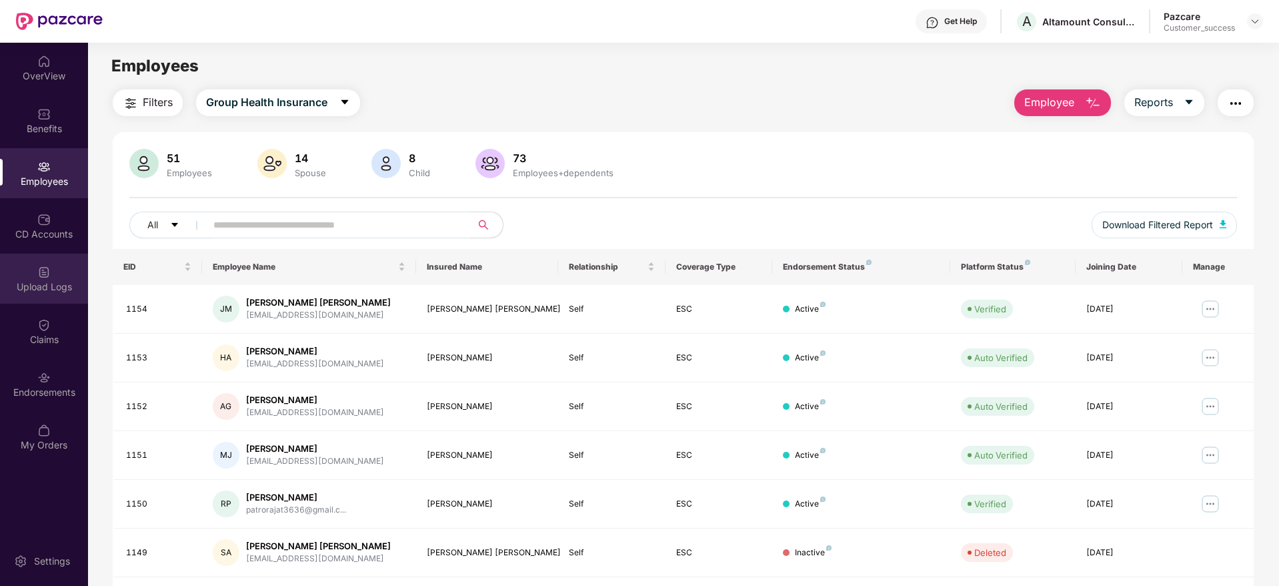
click at [38, 264] on div at bounding box center [43, 270] width 13 height 13
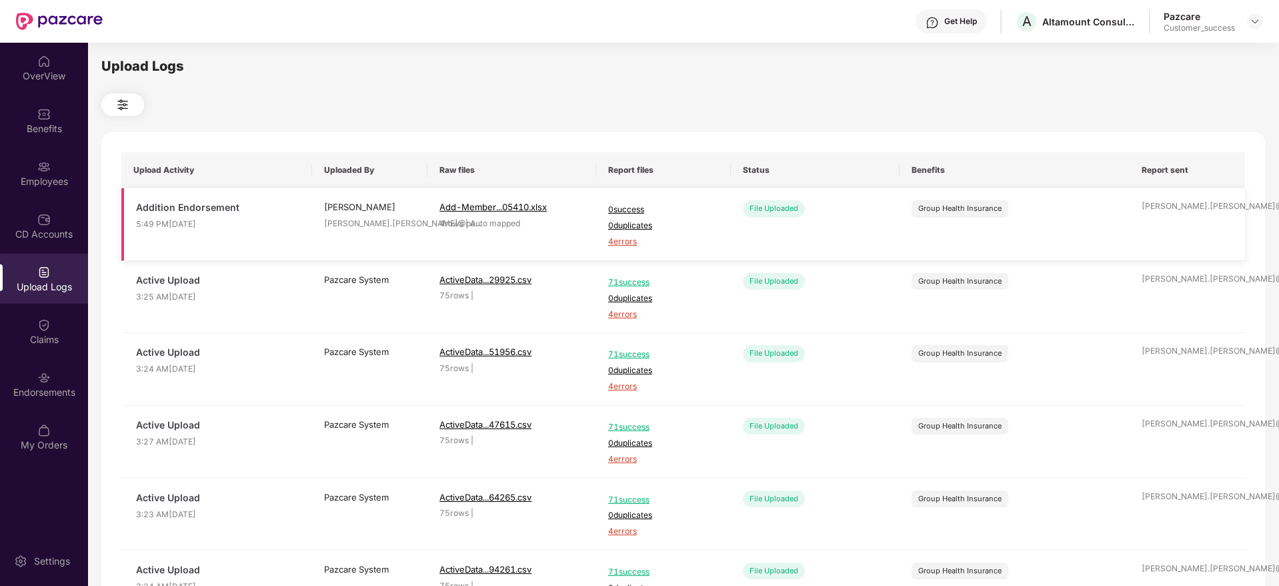
click at [620, 243] on span "4 errors" at bounding box center [663, 241] width 111 height 13
click at [74, 184] on div "Employees" at bounding box center [44, 181] width 88 height 13
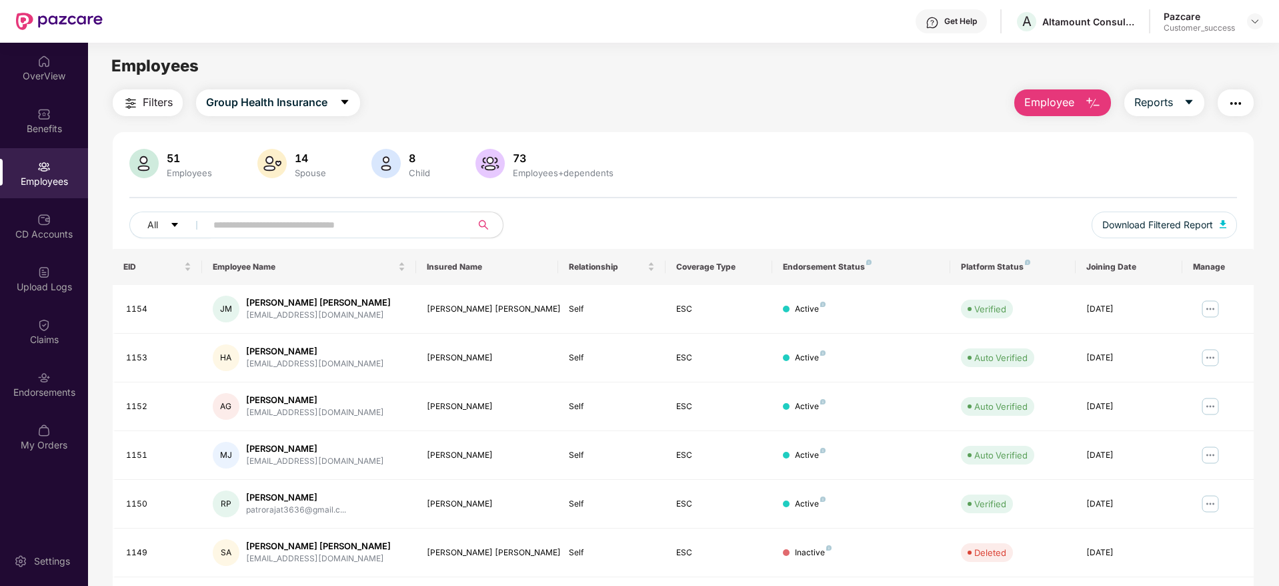
click at [1046, 109] on span "Employee" at bounding box center [1049, 102] width 50 height 17
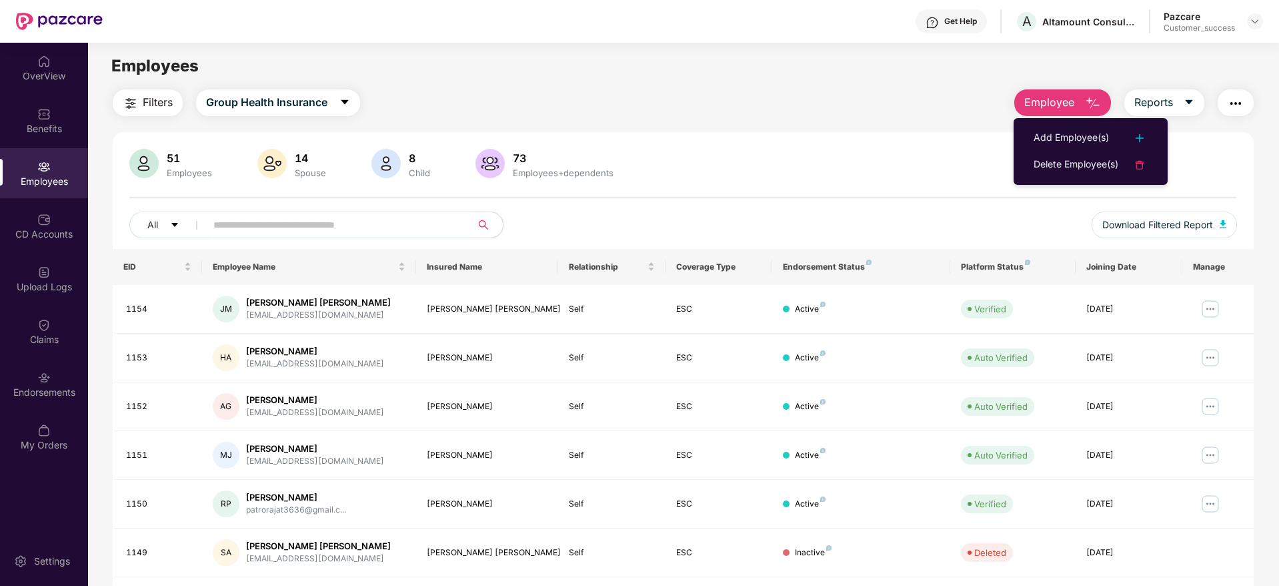
click at [1040, 141] on div "Add Employee(s)" at bounding box center [1071, 138] width 75 height 16
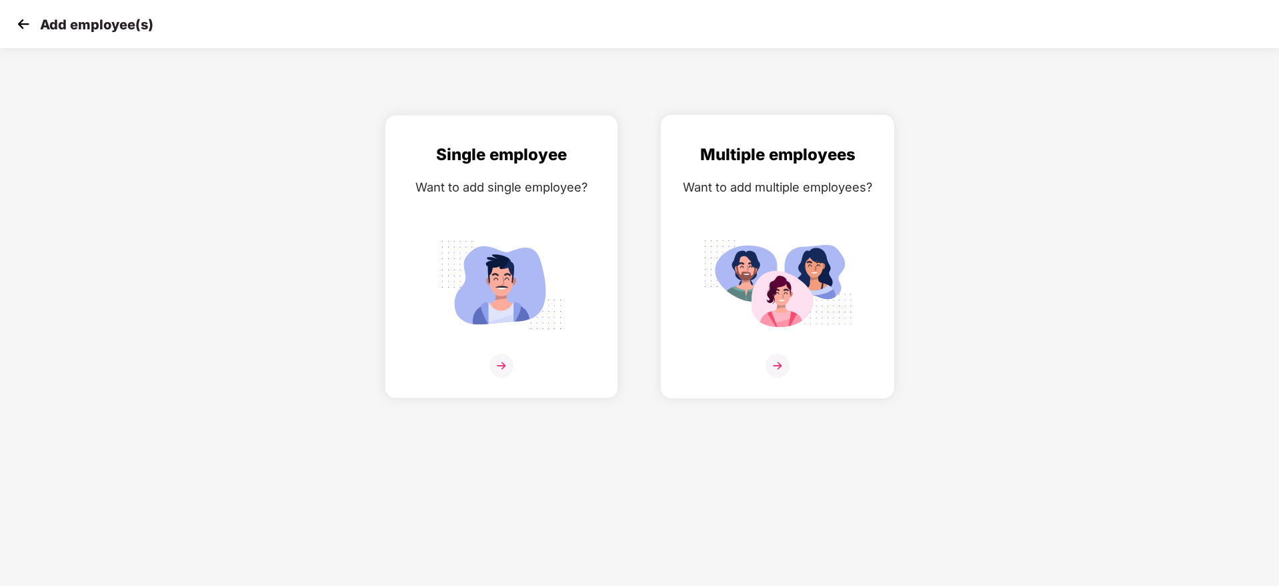
click at [706, 249] on img at bounding box center [777, 285] width 149 height 104
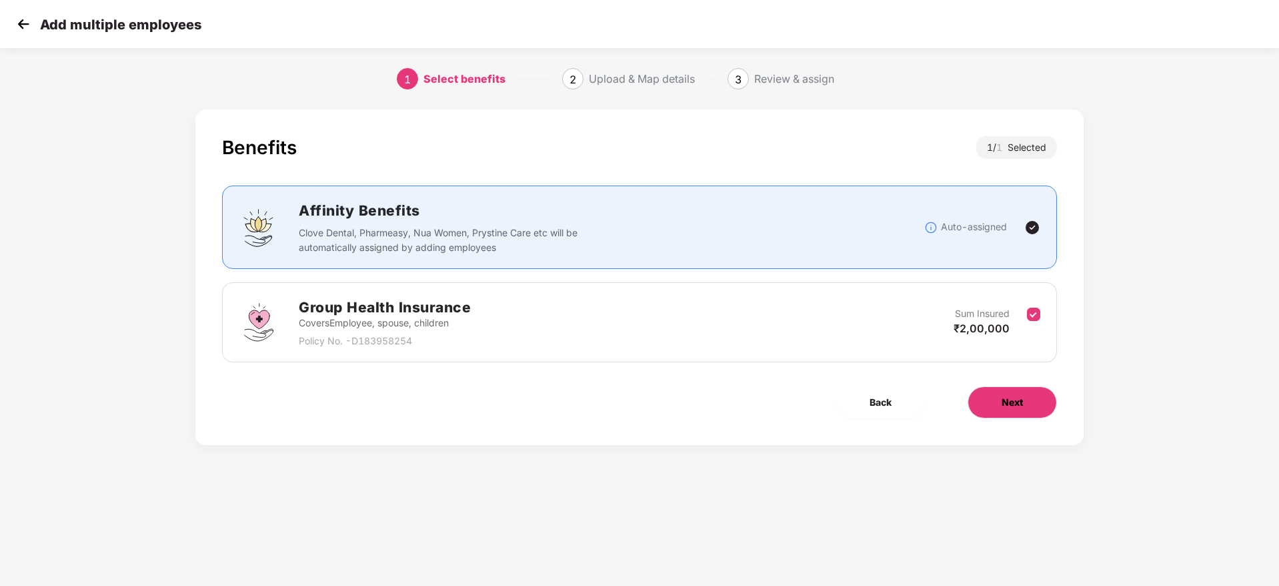
click at [1011, 397] on span "Next" at bounding box center [1012, 402] width 21 height 15
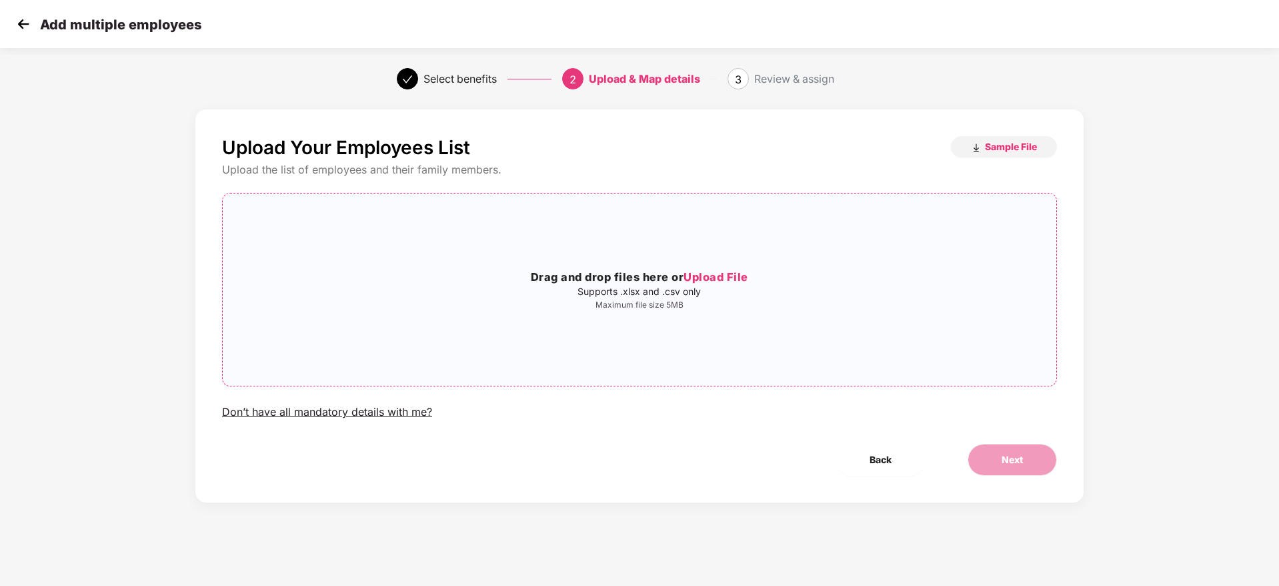
click at [630, 273] on h3 "Drag and drop files here or Upload File" at bounding box center [640, 277] width 834 height 17
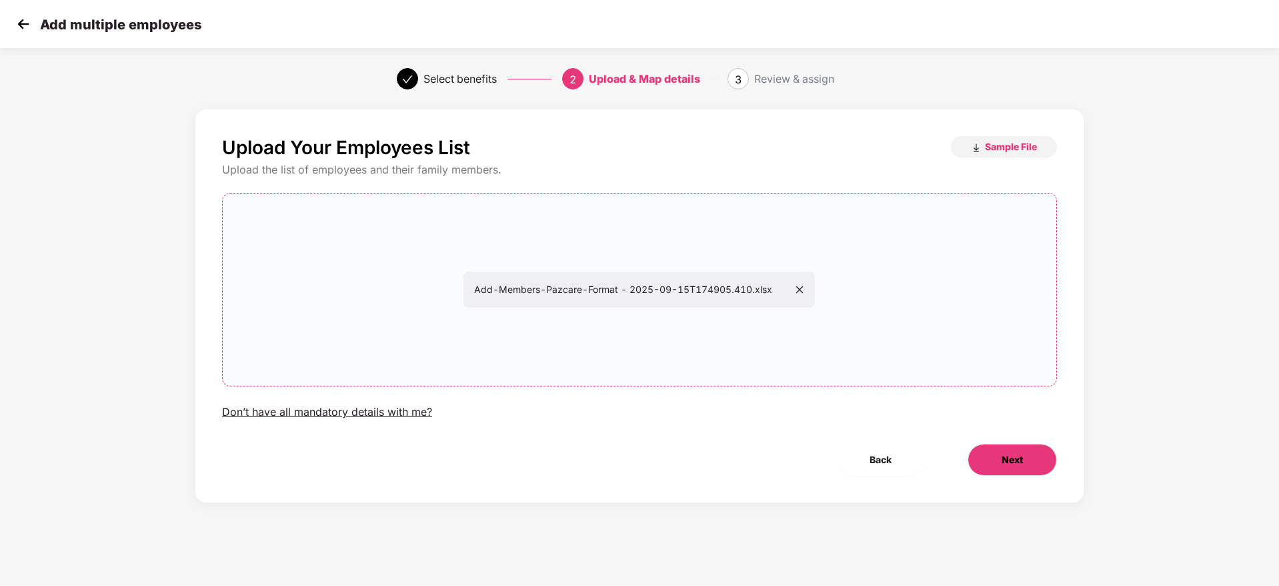
click at [1024, 450] on button "Next" at bounding box center [1012, 459] width 89 height 32
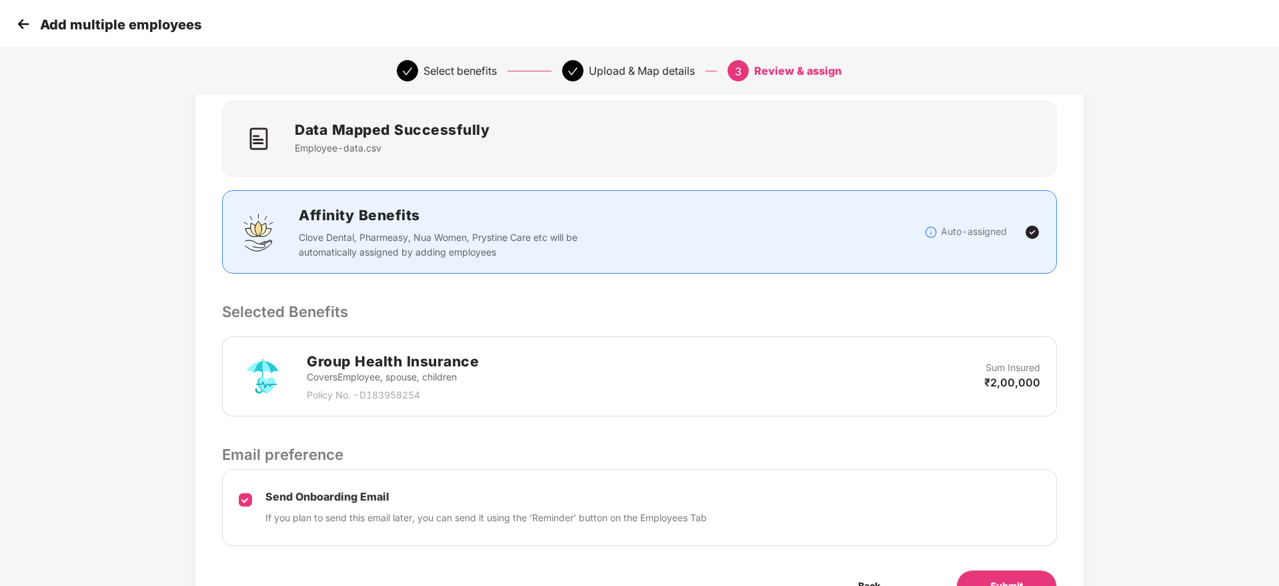
scroll to position [158, 0]
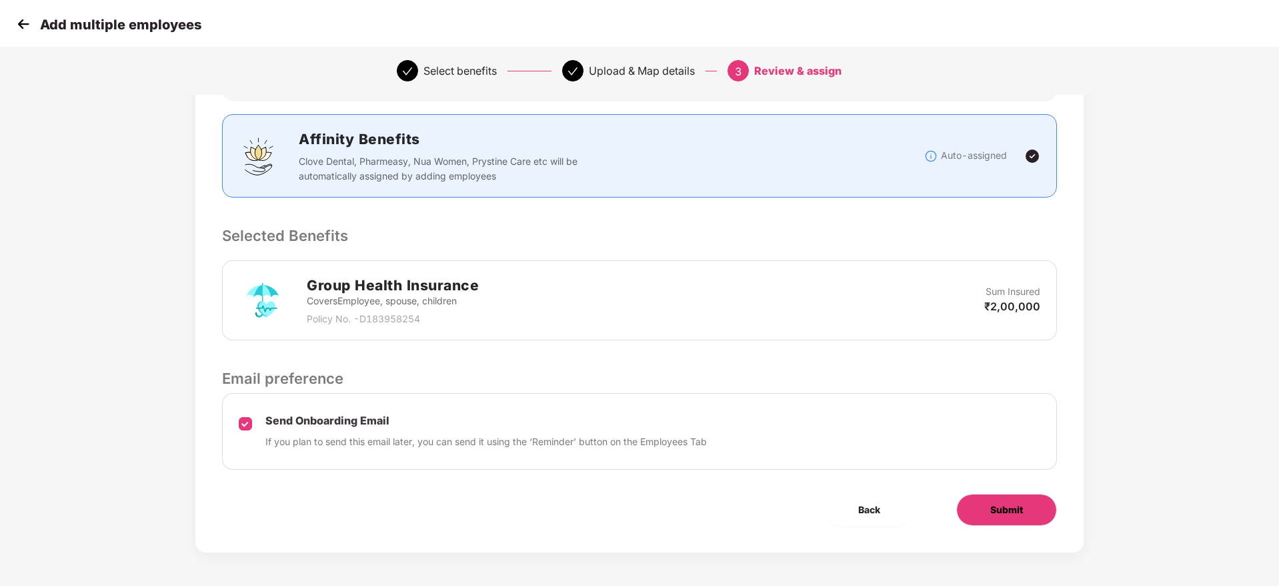
click at [1002, 500] on button "Submit" at bounding box center [1006, 509] width 101 height 32
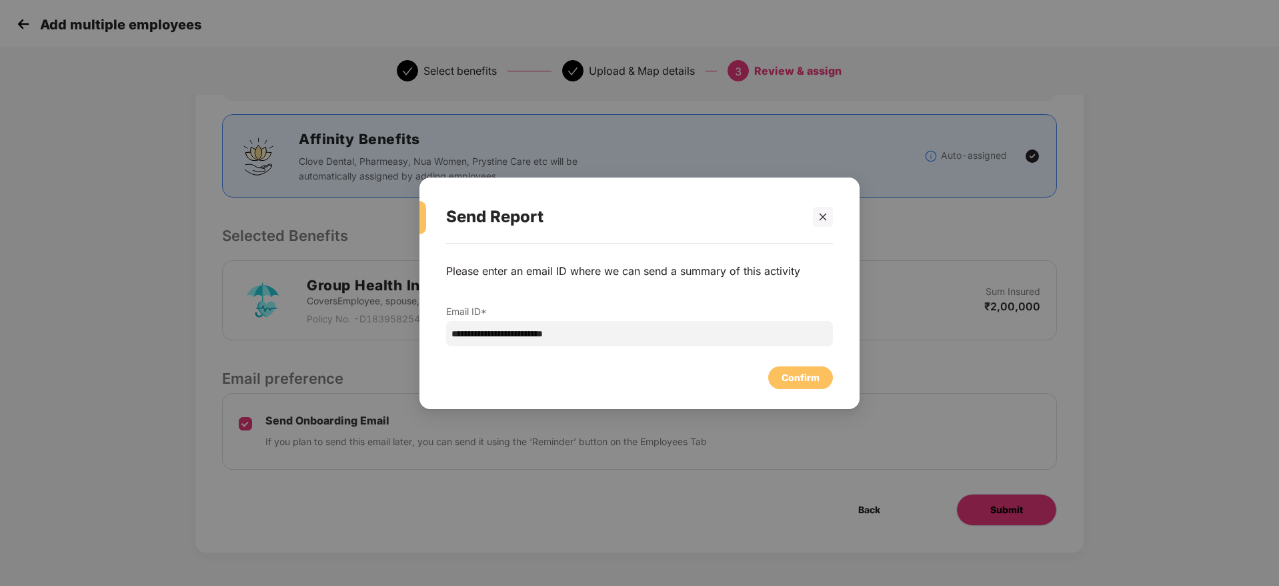
scroll to position [0, 0]
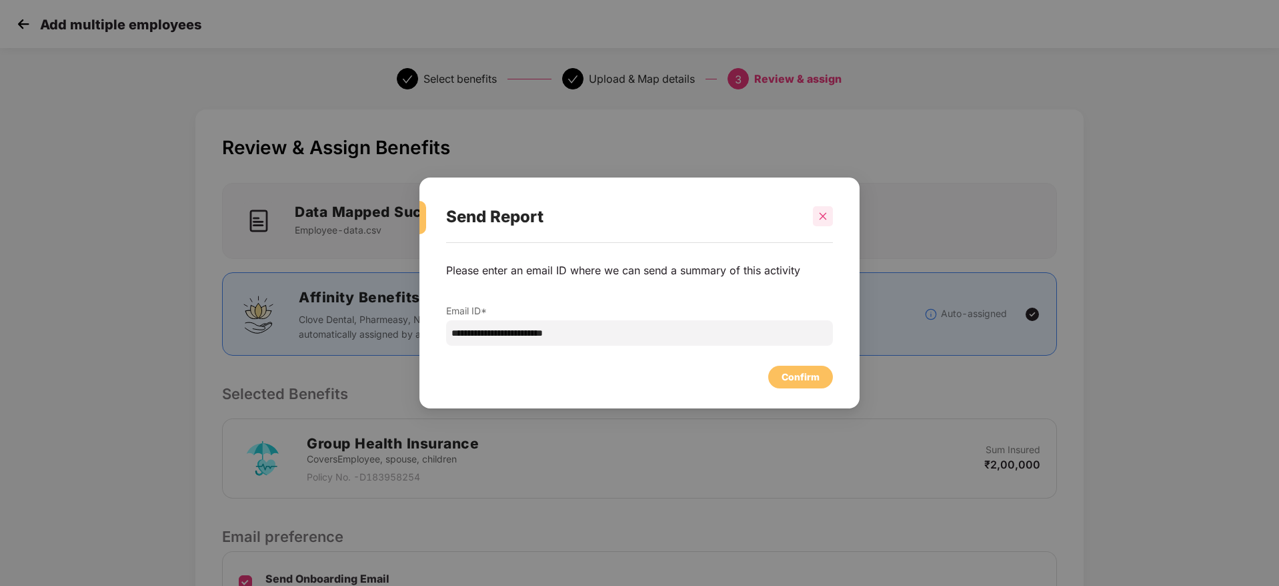
click at [824, 210] on div at bounding box center [823, 216] width 20 height 20
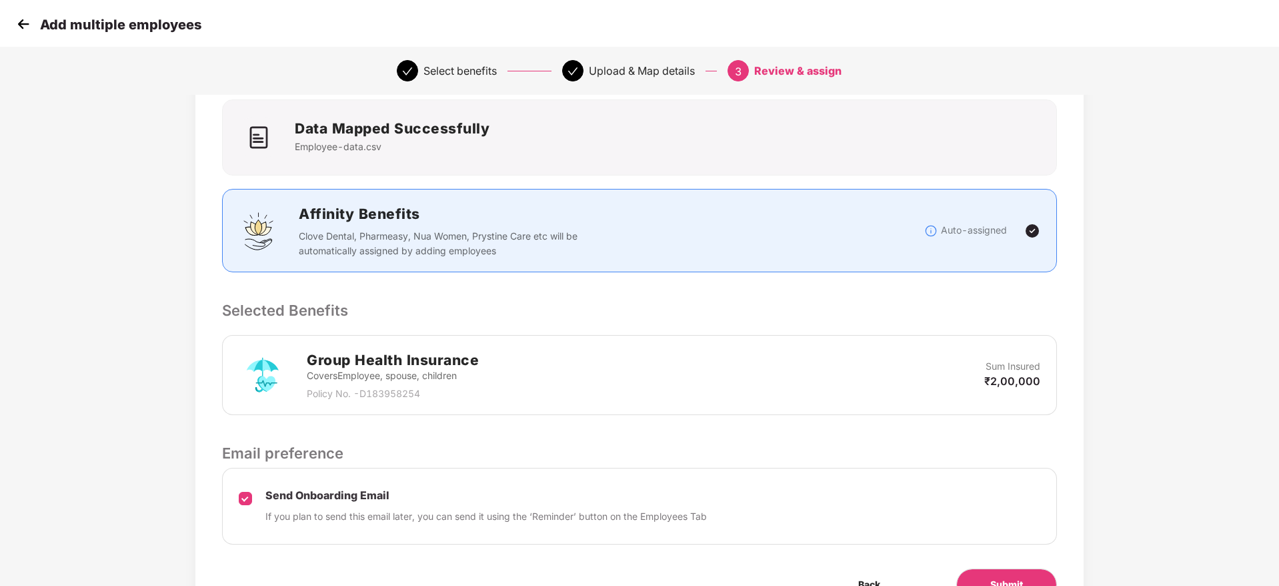
scroll to position [158, 0]
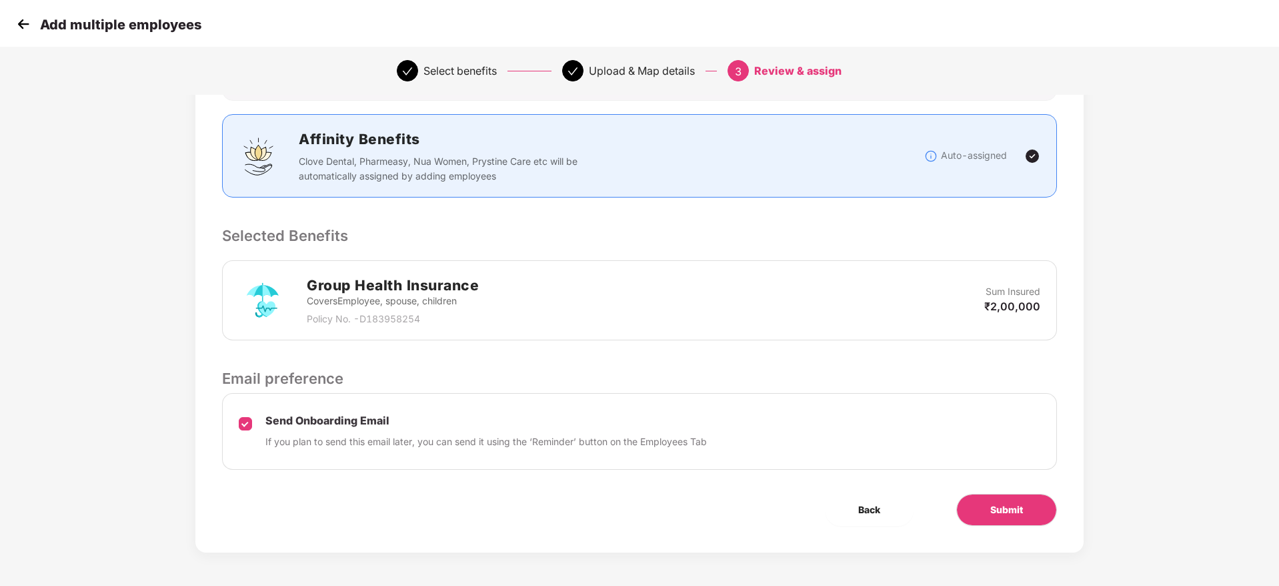
click at [231, 422] on div "Send Onboarding Email If you plan to send this email later, you can send it usi…" at bounding box center [639, 431] width 835 height 77
click at [1046, 505] on button "Submit" at bounding box center [1006, 509] width 101 height 32
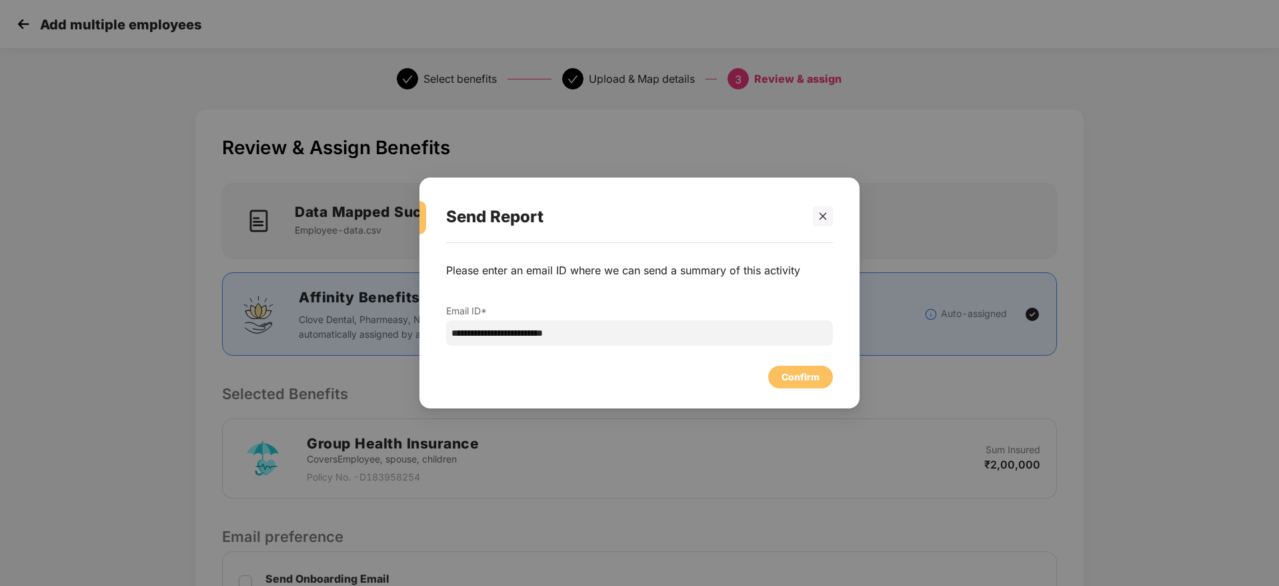
click at [837, 379] on div "**********" at bounding box center [639, 319] width 440 height 152
click at [817, 371] on div "Confirm" at bounding box center [801, 376] width 38 height 15
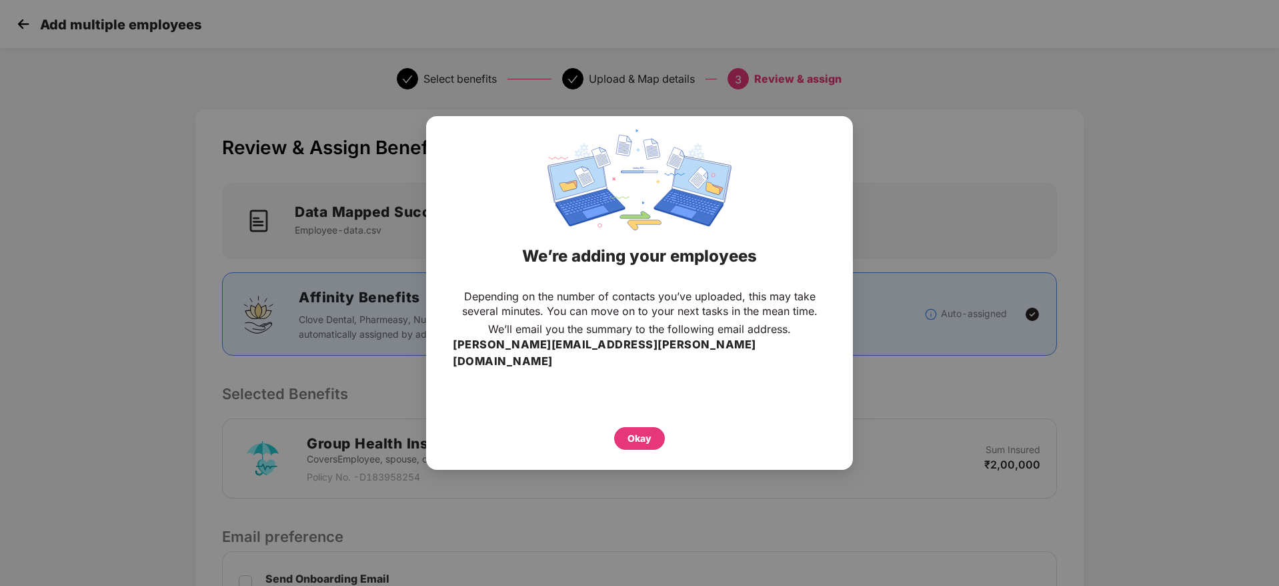
click at [667, 431] on div "Okay" at bounding box center [639, 434] width 373 height 29
click at [652, 427] on div "Okay" at bounding box center [639, 438] width 51 height 23
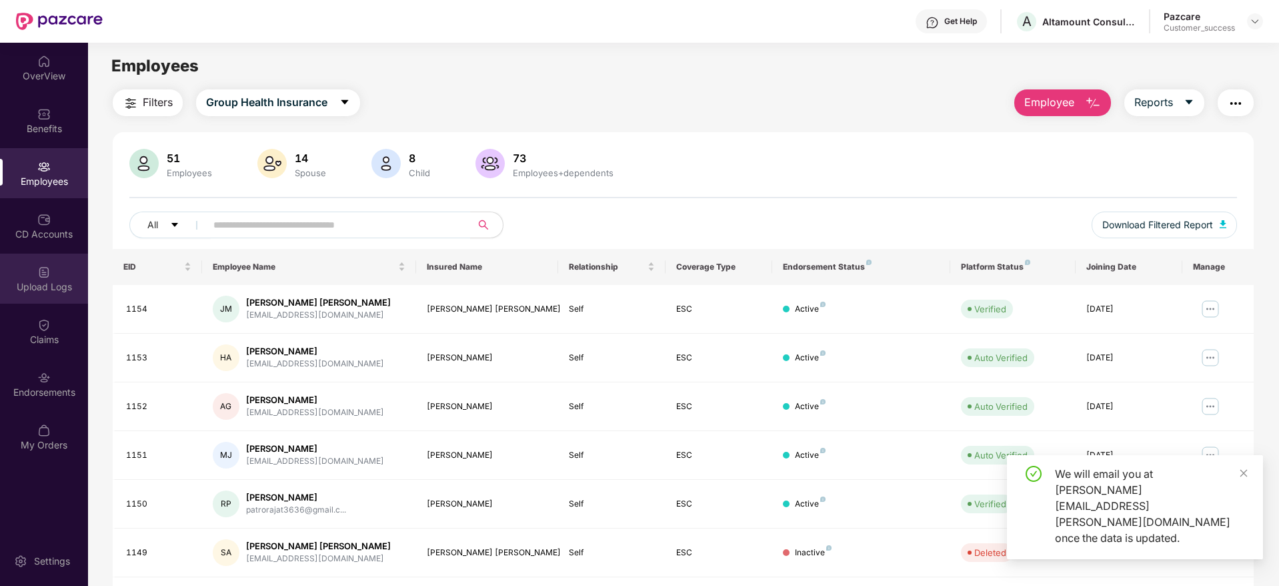
click at [53, 255] on div "Upload Logs" at bounding box center [44, 278] width 88 height 50
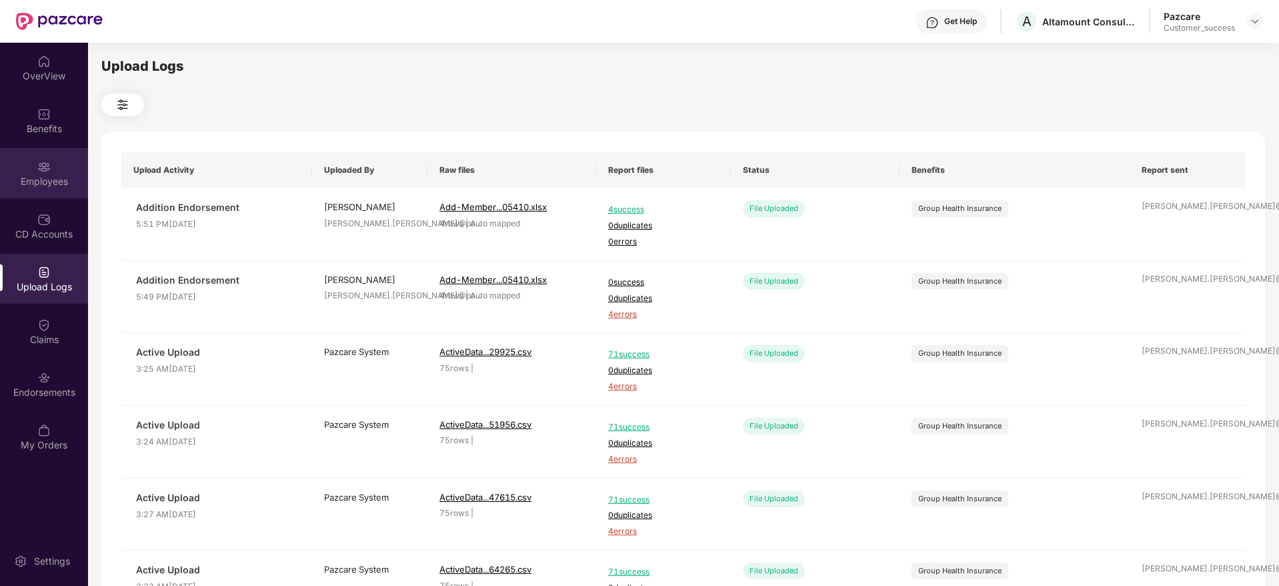
click at [13, 175] on div "Employees" at bounding box center [44, 181] width 88 height 13
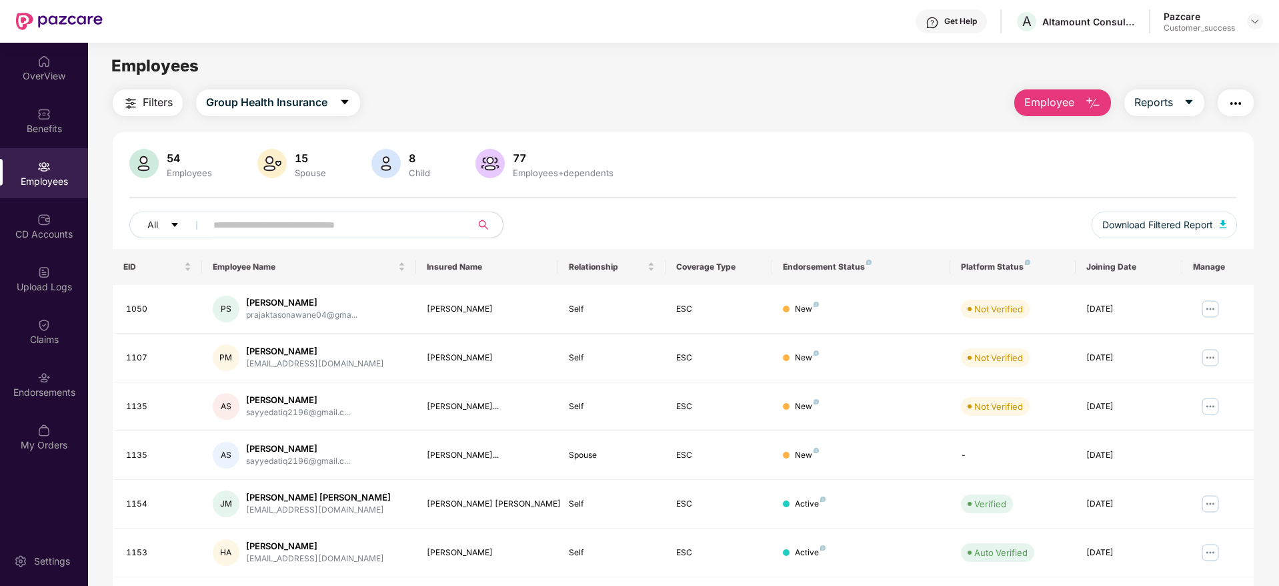
click at [1085, 106] on img "button" at bounding box center [1093, 103] width 16 height 16
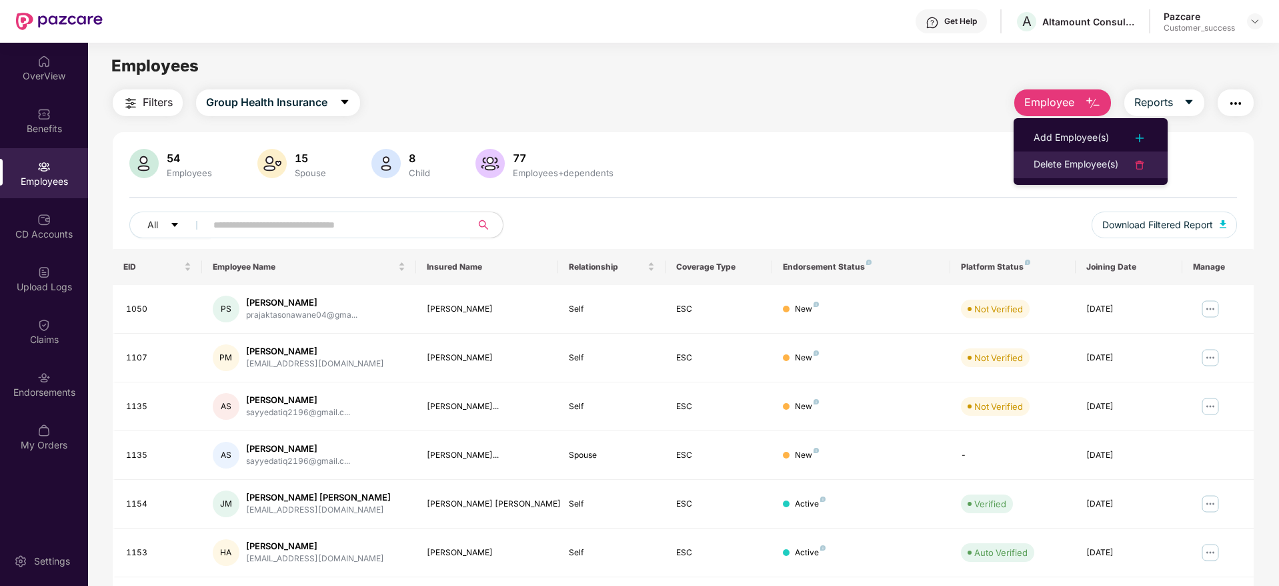
click at [1109, 157] on div "Delete Employee(s)" at bounding box center [1076, 165] width 85 height 16
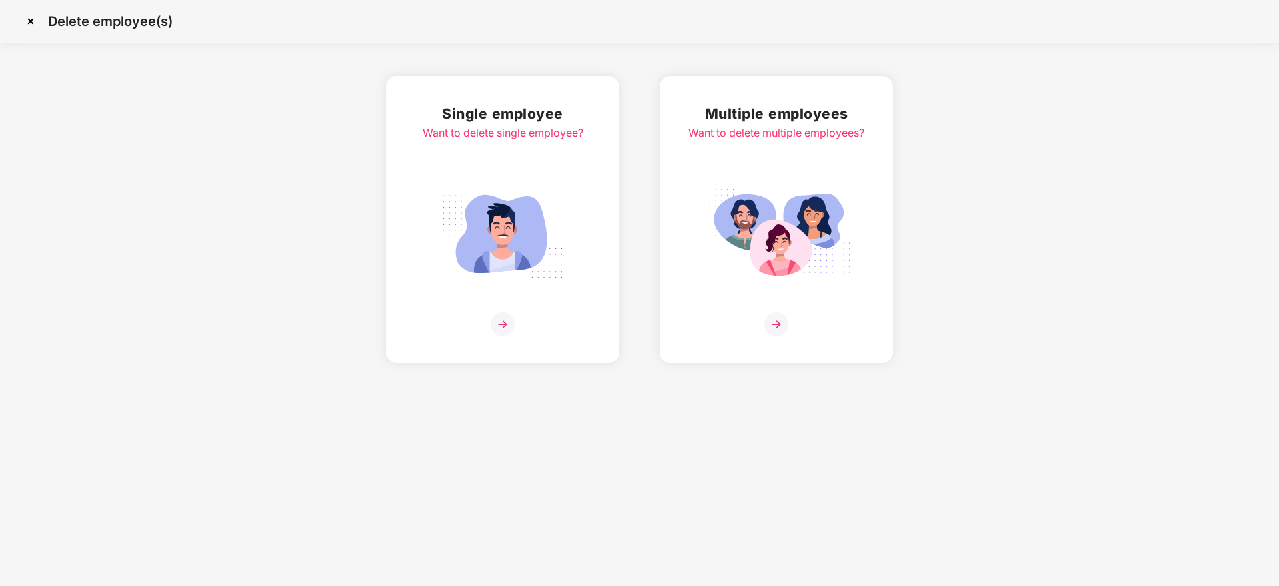
click at [751, 307] on div "Multiple employees Want to delete multiple employees?" at bounding box center [776, 219] width 176 height 233
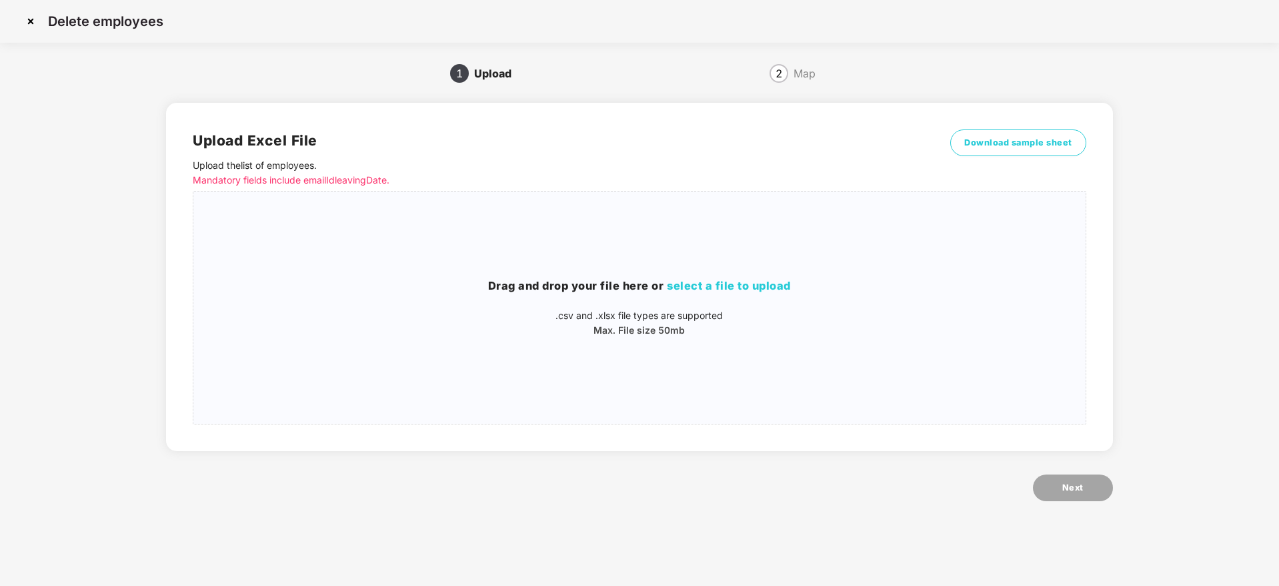
click at [1028, 162] on div "Download sample sheet" at bounding box center [1018, 159] width 136 height 61
click at [1035, 146] on span "Download sample sheet" at bounding box center [1018, 142] width 108 height 13
click at [604, 308] on p ".csv and .xlsx file types are supported" at bounding box center [639, 315] width 892 height 15
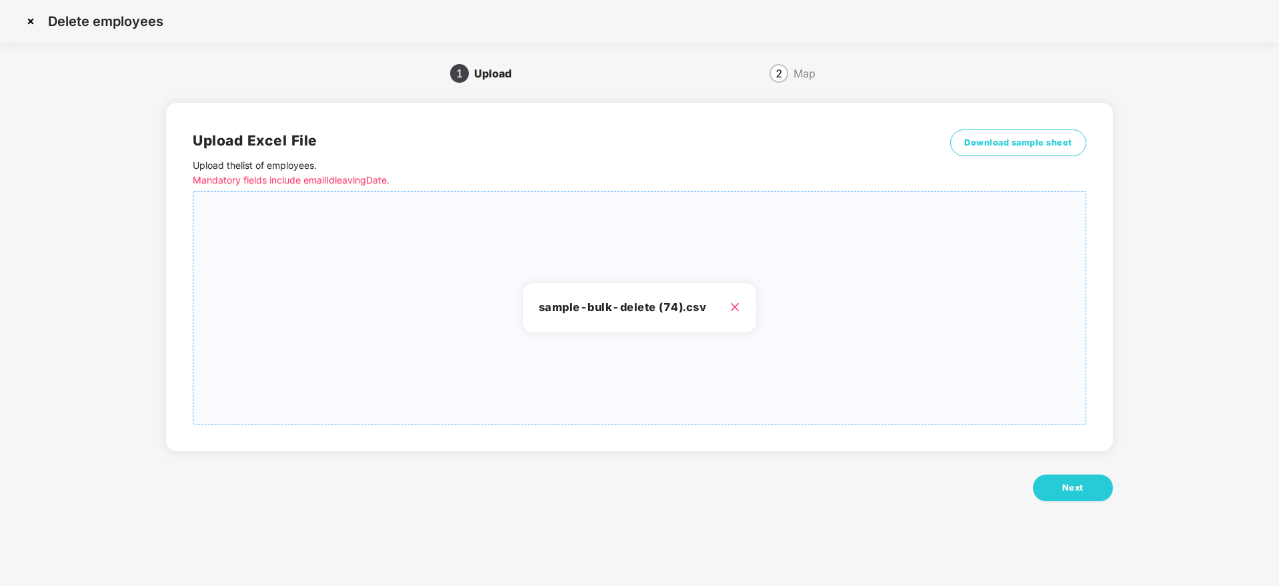
click at [1032, 479] on div "Next" at bounding box center [639, 487] width 946 height 27
click at [1038, 481] on button "Next" at bounding box center [1073, 487] width 80 height 27
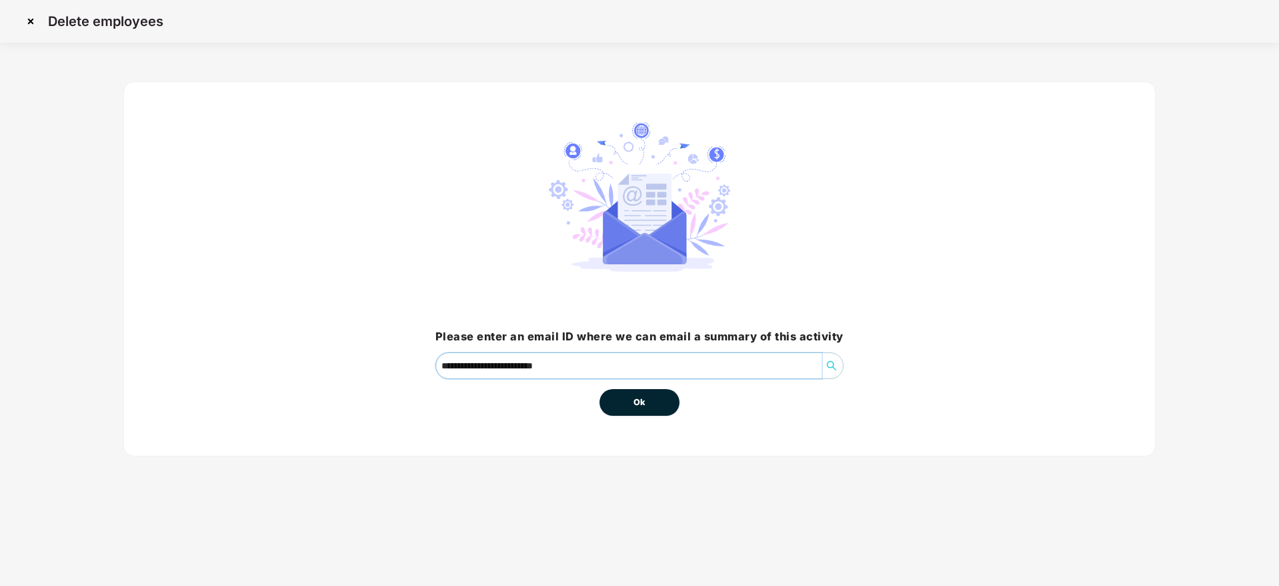
drag, startPoint x: 627, startPoint y: 371, endPoint x: 628, endPoint y: 390, distance: 19.4
click at [626, 371] on input "**********" at bounding box center [628, 365] width 385 height 25
click at [628, 391] on button "Ok" at bounding box center [640, 402] width 80 height 27
click at [632, 392] on button "Ok" at bounding box center [640, 402] width 80 height 27
click at [666, 397] on button "Ok" at bounding box center [640, 402] width 80 height 27
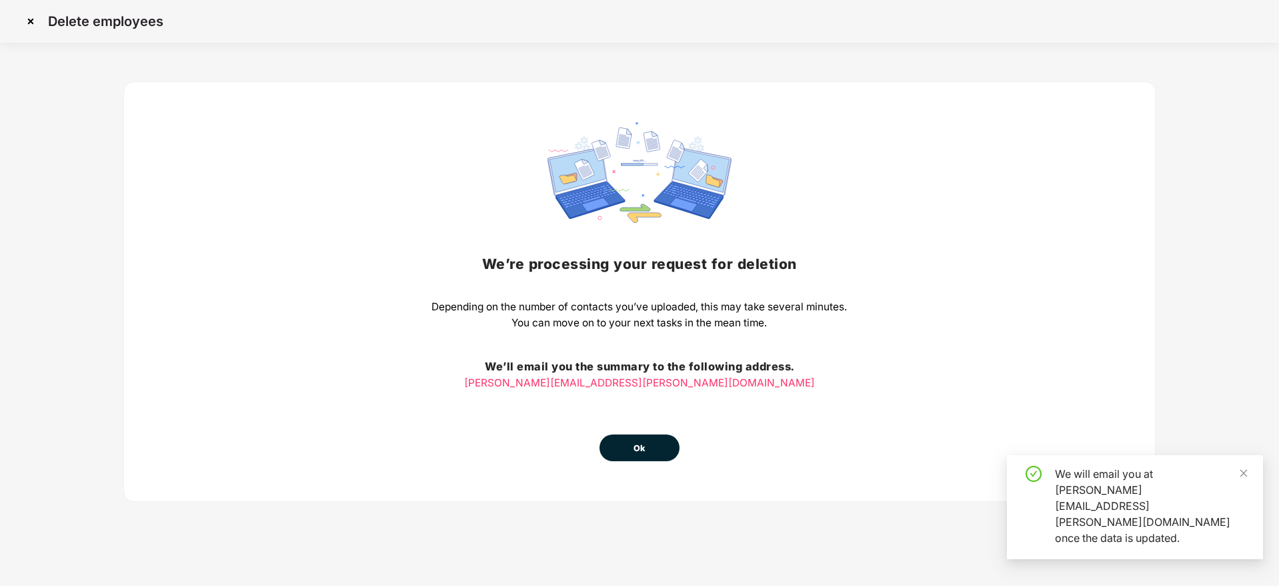
click at [656, 442] on button "Ok" at bounding box center [640, 447] width 80 height 27
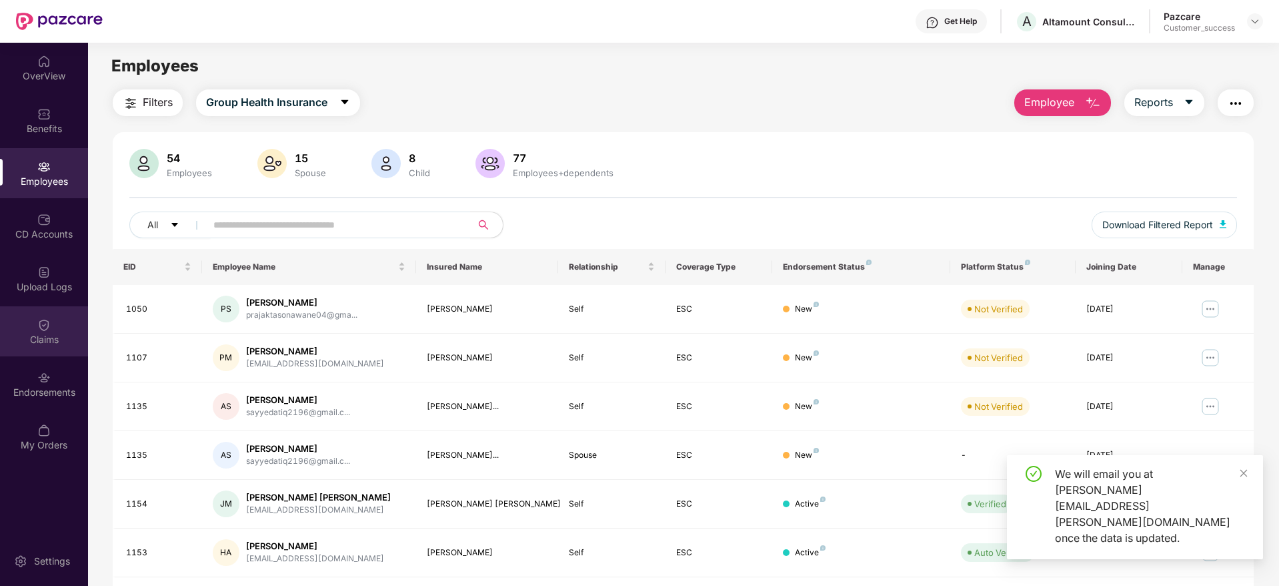
click at [45, 318] on img at bounding box center [43, 324] width 13 height 13
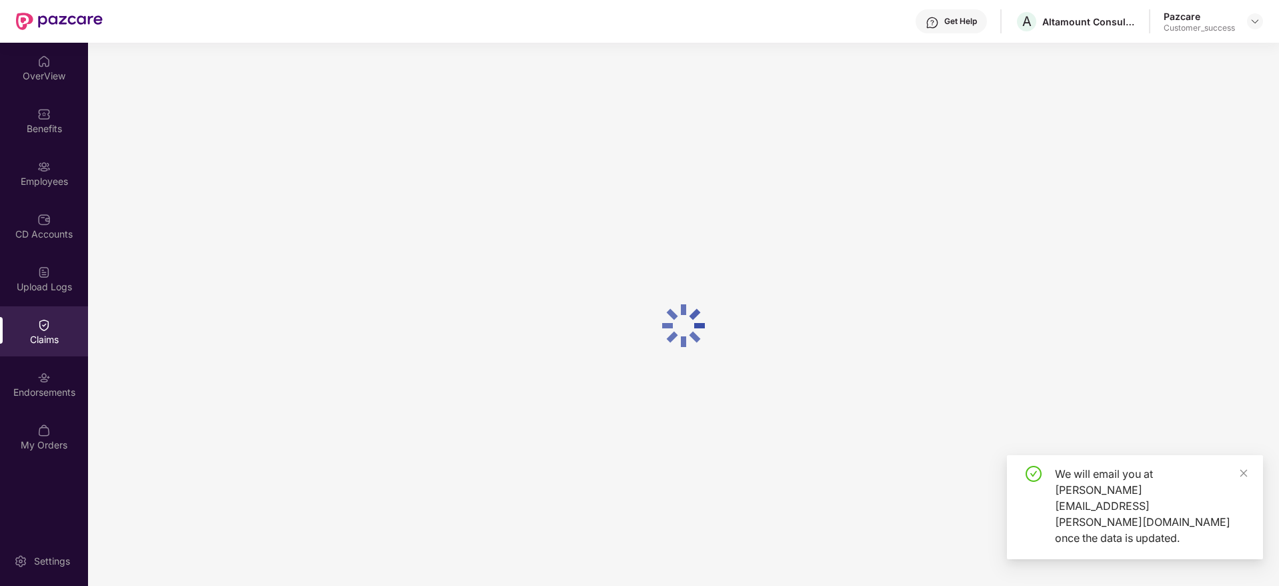
click at [50, 293] on div "Upload Logs" at bounding box center [44, 278] width 88 height 50
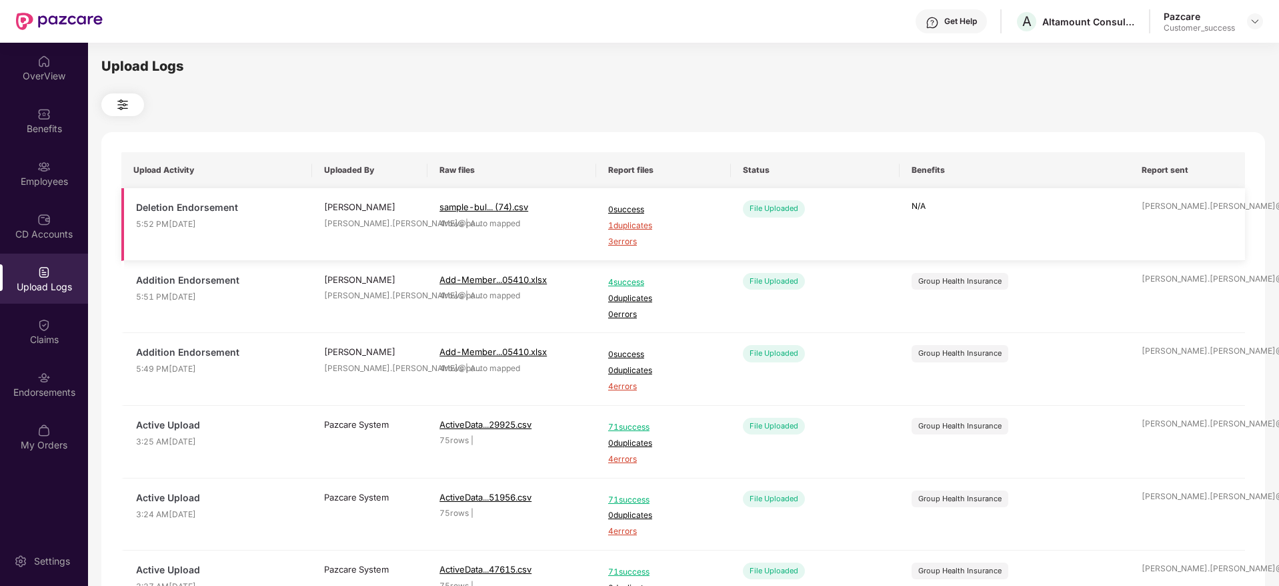
click at [624, 236] on span "3 errors" at bounding box center [663, 241] width 111 height 13
click at [39, 177] on div "Employees" at bounding box center [44, 181] width 88 height 13
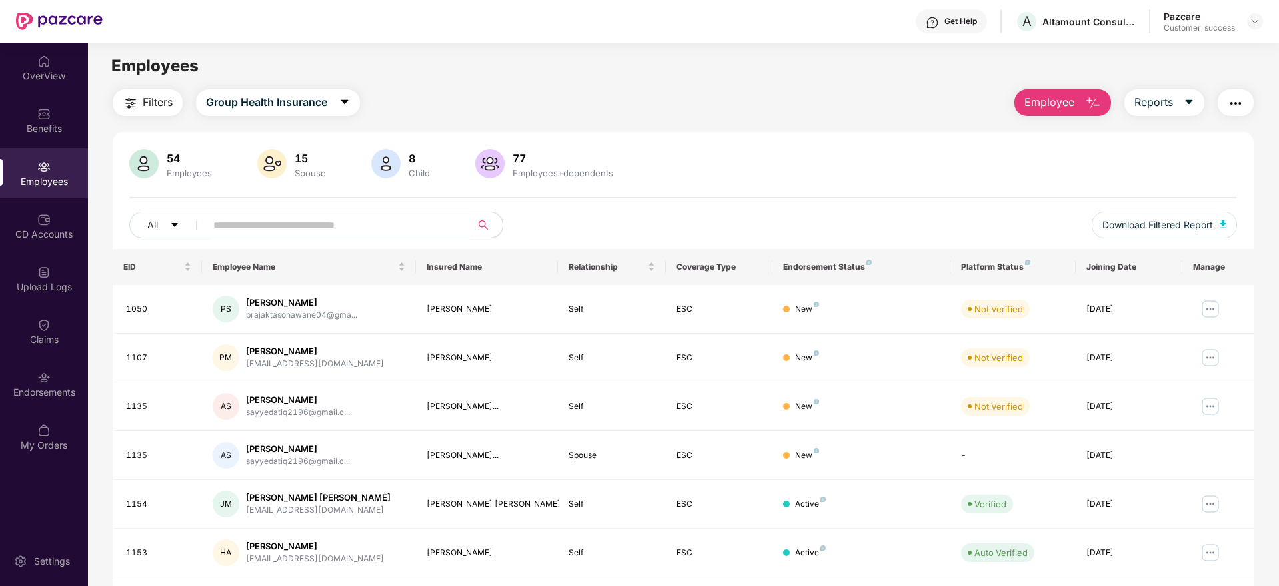
click at [1061, 107] on span "Employee" at bounding box center [1049, 102] width 50 height 17
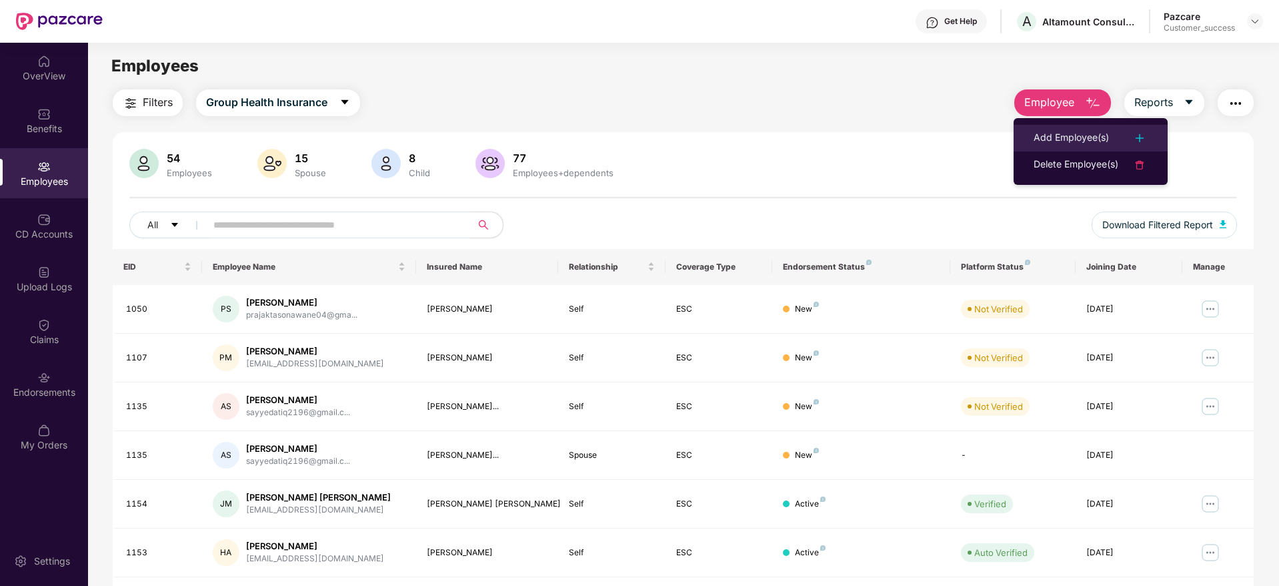
click at [1050, 139] on div "Add Employee(s)" at bounding box center [1071, 138] width 75 height 16
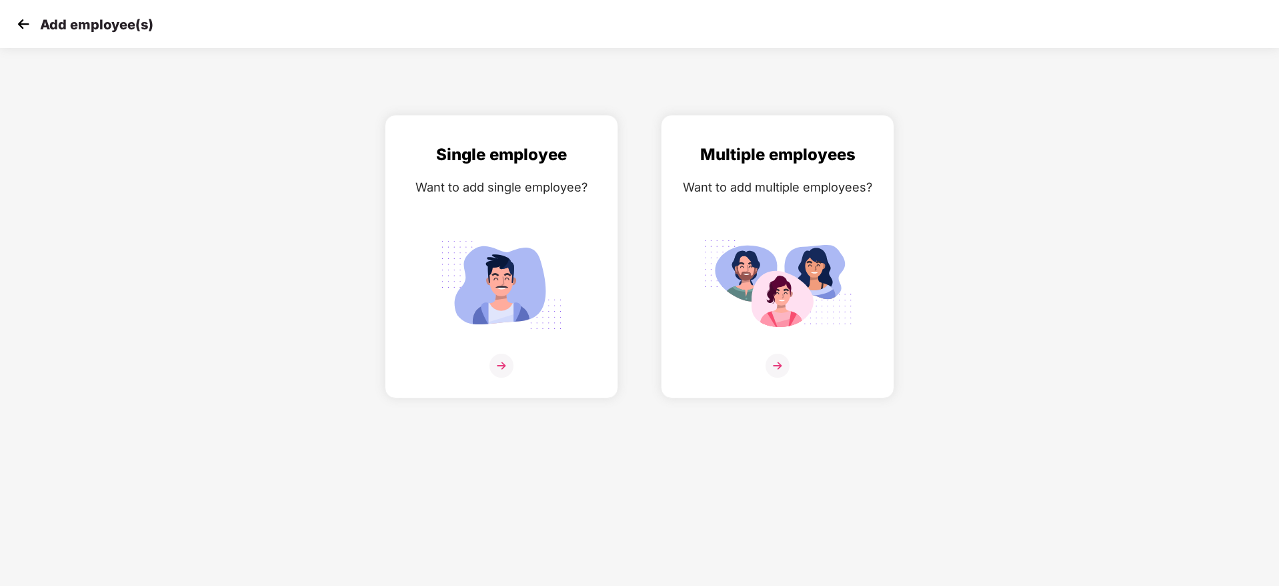
click at [32, 22] on img at bounding box center [23, 24] width 20 height 20
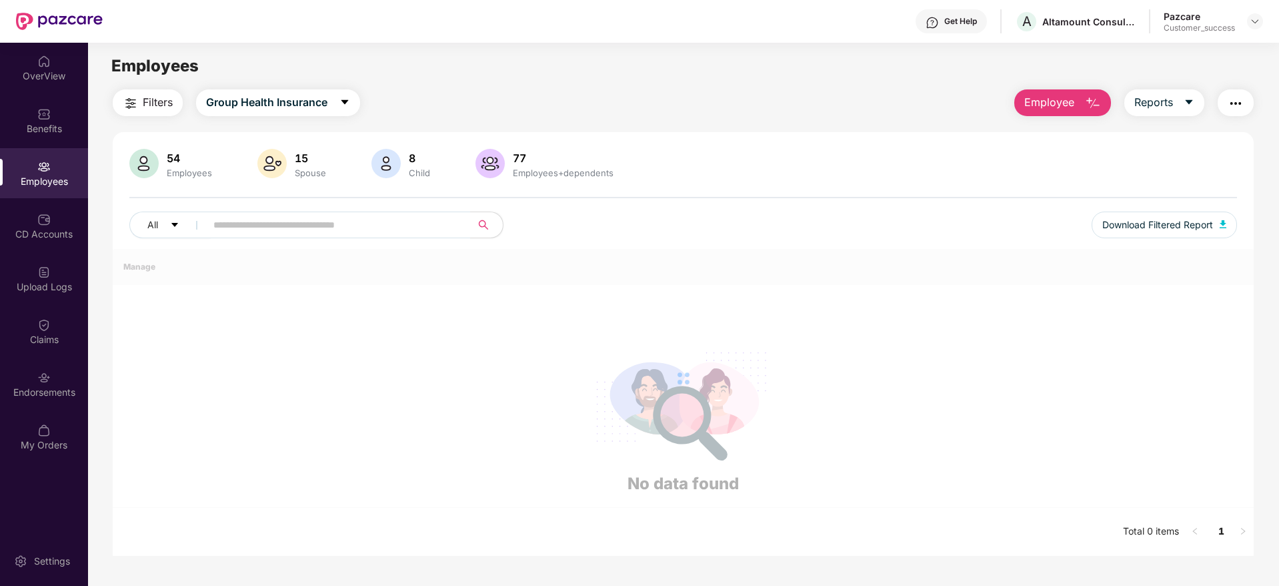
click at [1053, 112] on button "Employee" at bounding box center [1062, 102] width 97 height 27
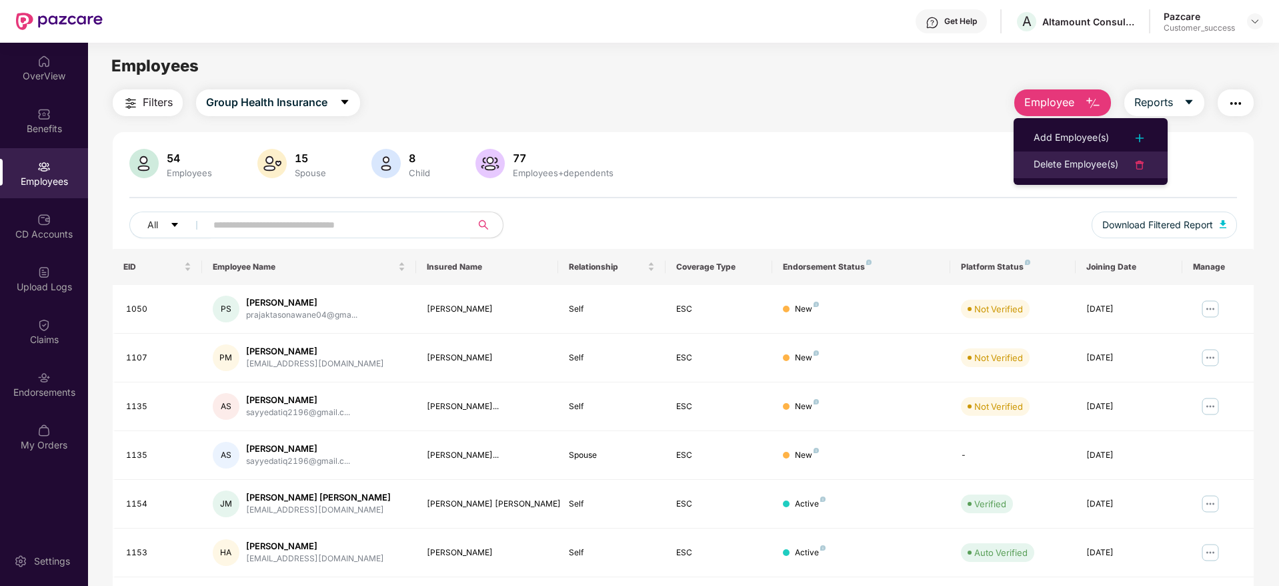
click at [1085, 162] on div "Delete Employee(s)" at bounding box center [1076, 165] width 85 height 16
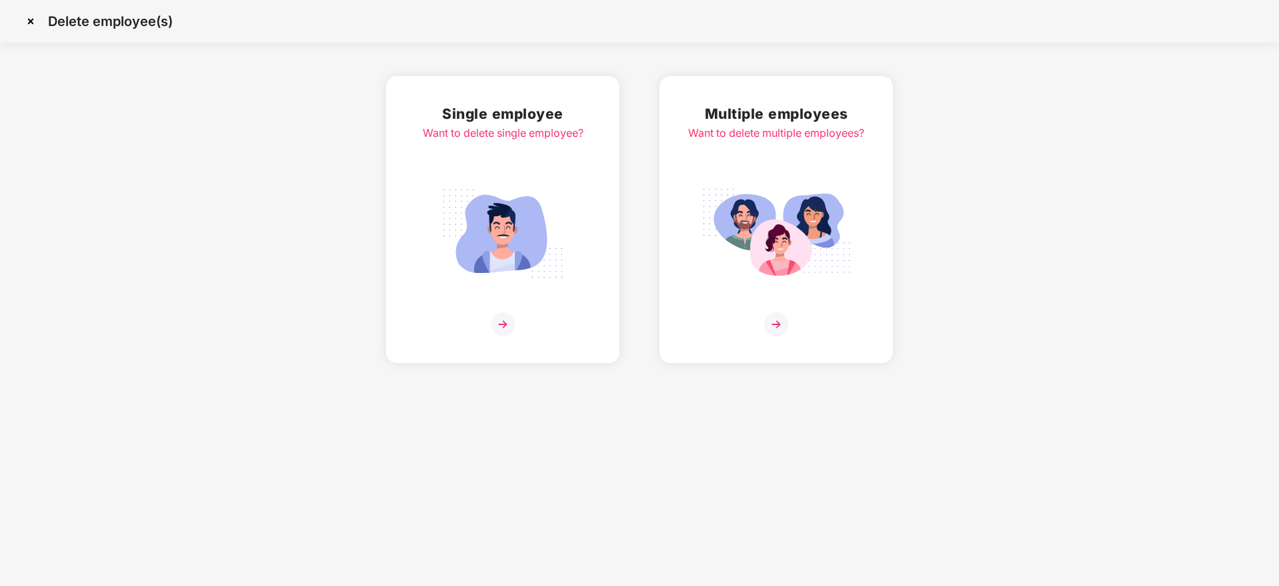
click at [766, 261] on img at bounding box center [776, 233] width 149 height 104
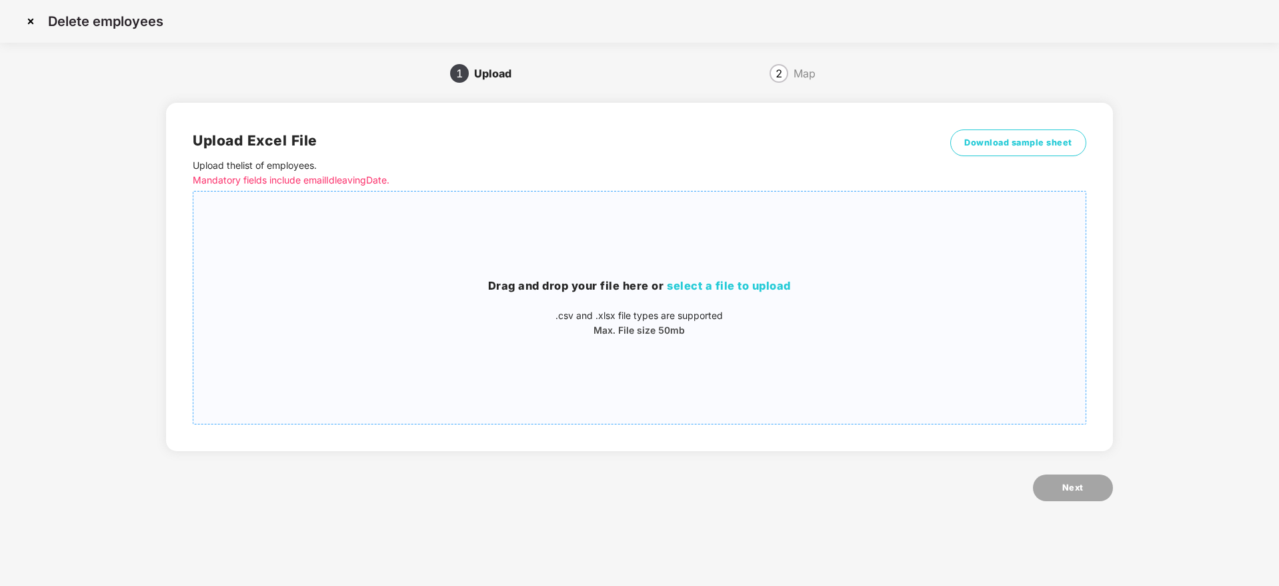
click at [847, 315] on p ".csv and .xlsx file types are supported" at bounding box center [639, 315] width 892 height 15
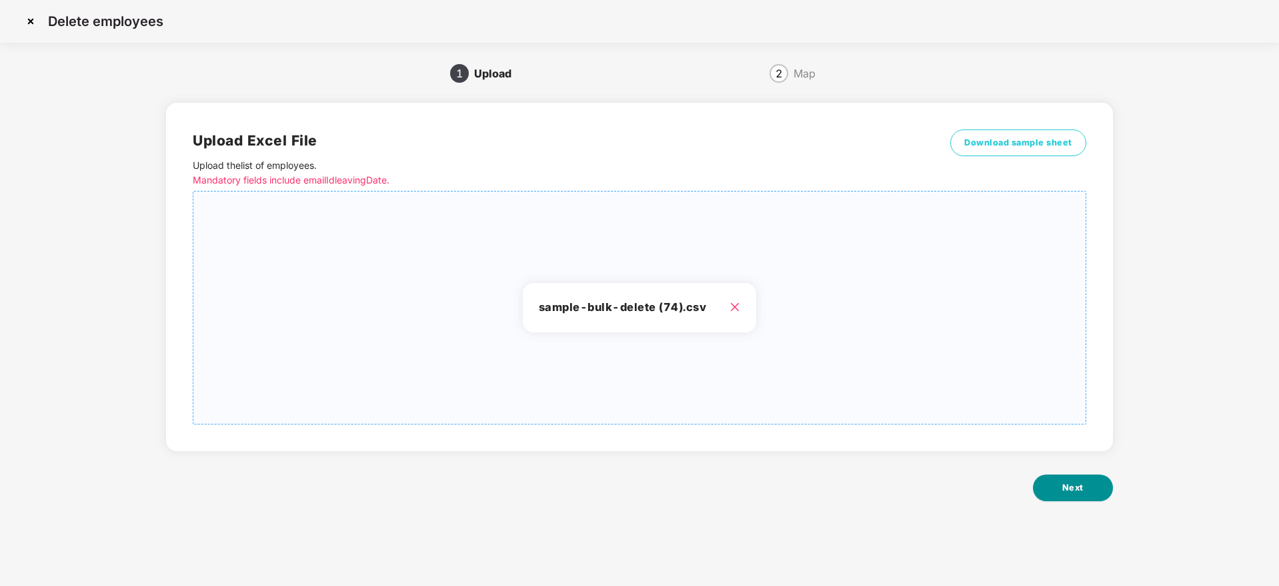
click at [1090, 475] on button "Next" at bounding box center [1073, 487] width 80 height 27
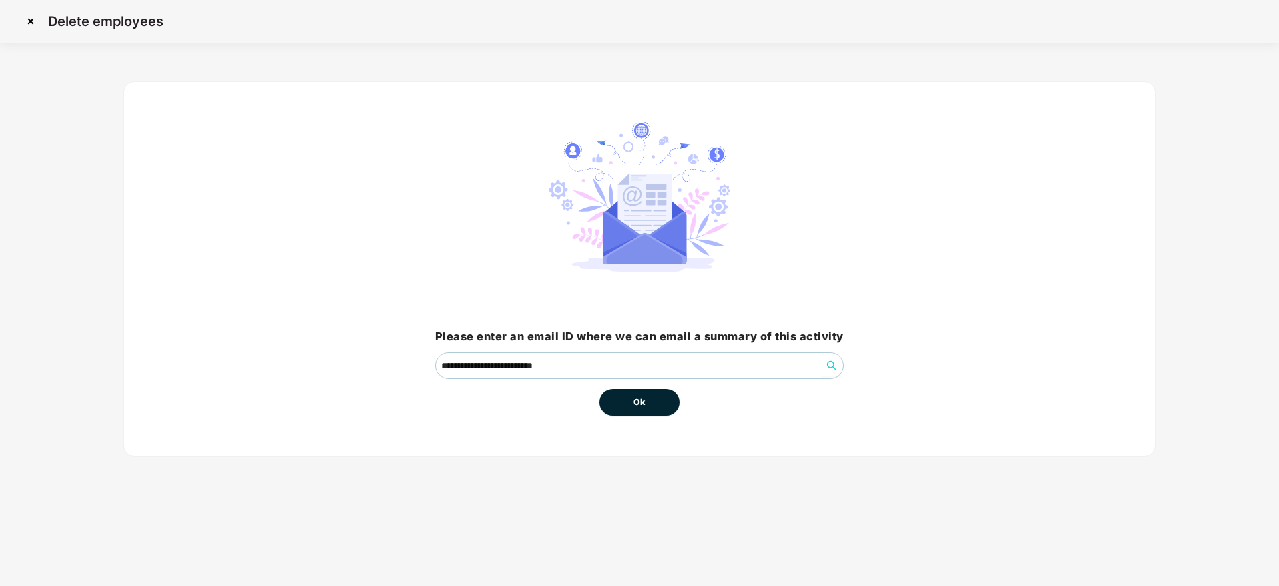
click at [639, 398] on span "Ok" at bounding box center [640, 401] width 12 height 13
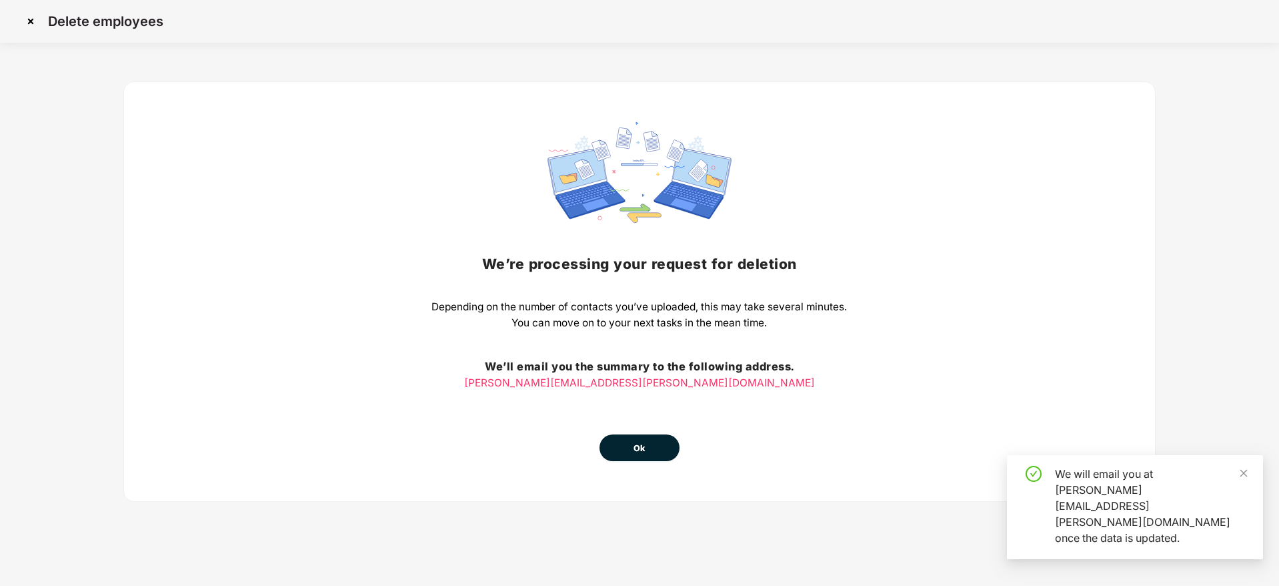
click at [685, 430] on div "We’re processing your request for deletion Depending on the number of contacts …" at bounding box center [638, 291] width 415 height 339
click at [657, 440] on button "Ok" at bounding box center [640, 447] width 80 height 27
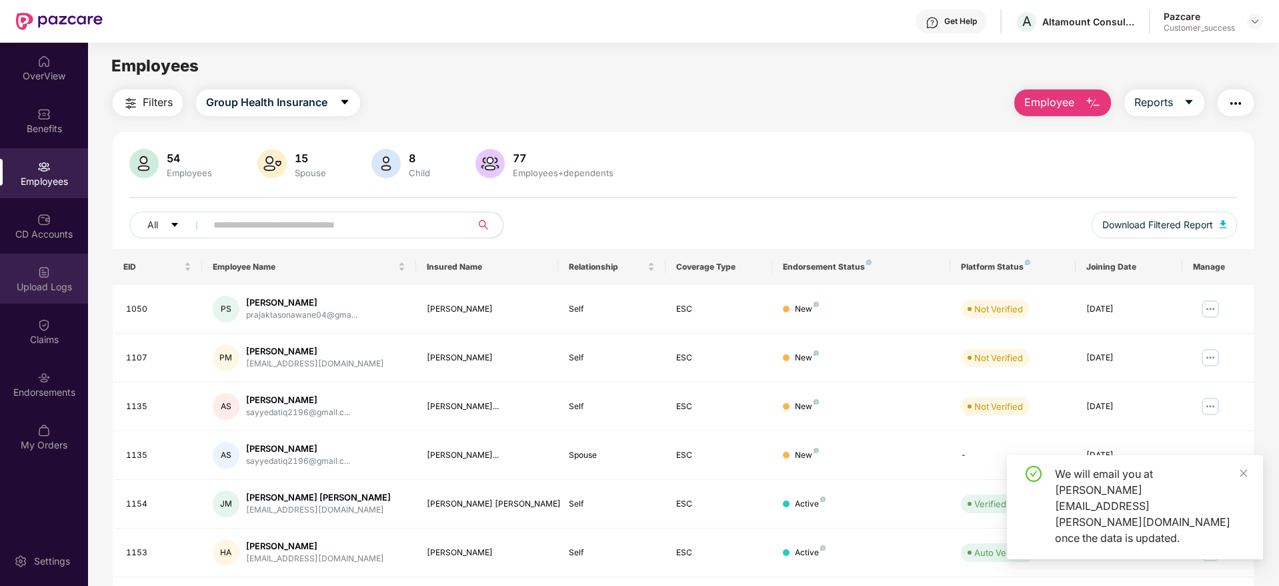
click at [29, 268] on div "Upload Logs" at bounding box center [44, 278] width 88 height 50
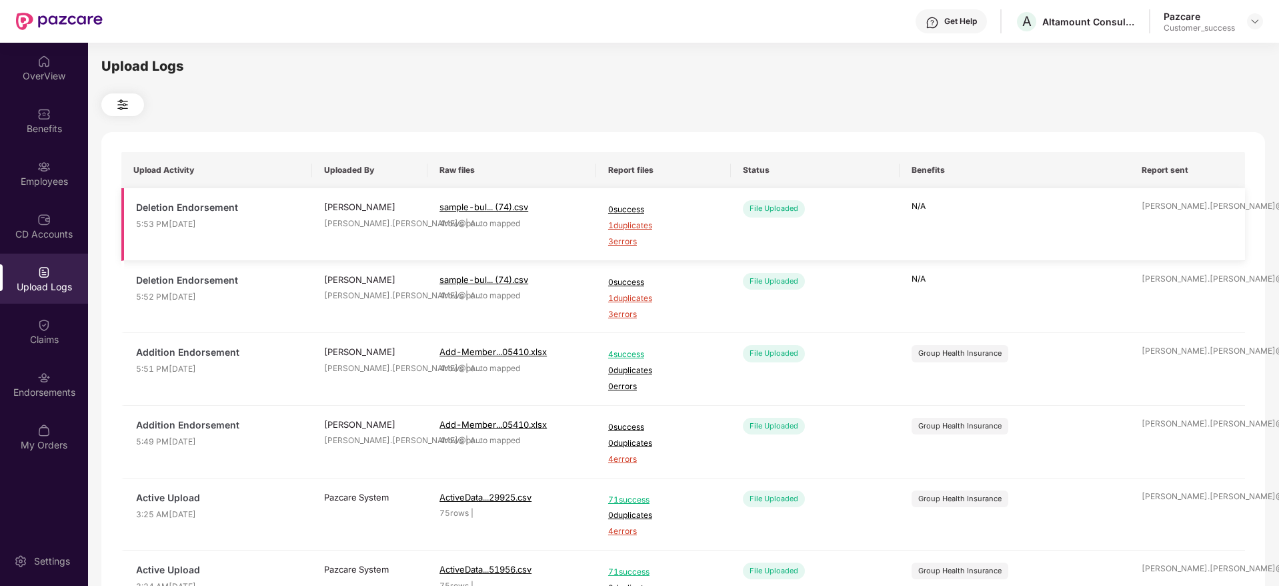
click at [633, 235] on span "3 errors" at bounding box center [663, 241] width 111 height 13
drag, startPoint x: 32, startPoint y: 177, endPoint x: 80, endPoint y: 199, distance: 52.5
click at [33, 177] on div "Employees" at bounding box center [44, 181] width 88 height 13
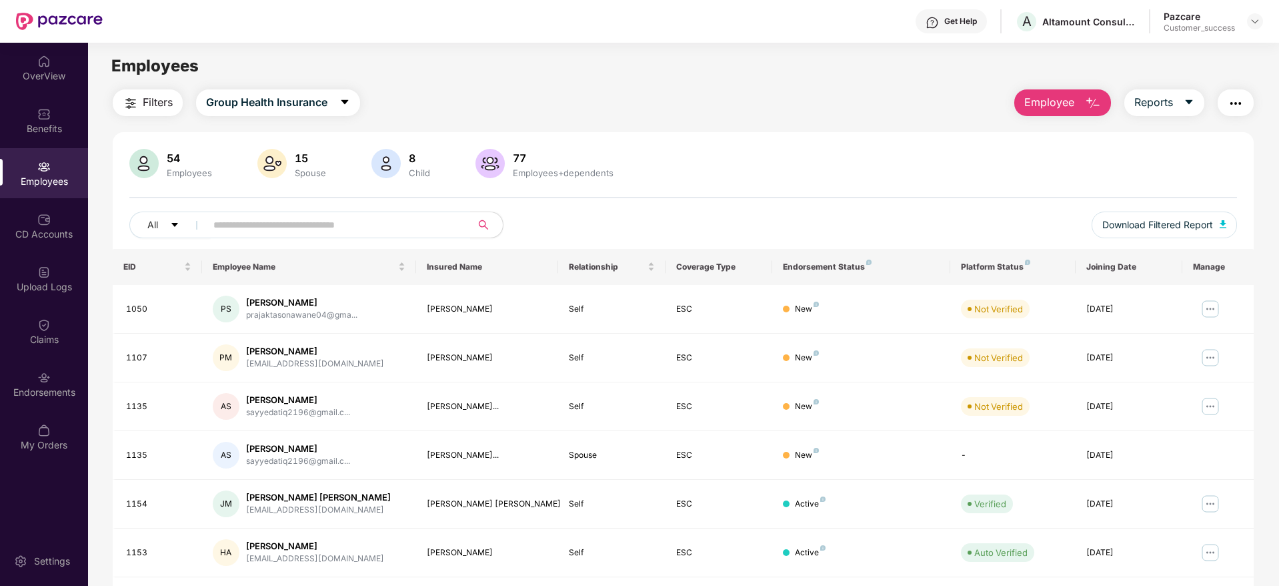
click at [1110, 101] on div "Employee Reports" at bounding box center [1127, 102] width 253 height 27
click at [1076, 117] on div "Filters Group Health Insurance Employee Reports 54 Employees 15 Spouse 8 Child …" at bounding box center [683, 454] width 1141 height 730
click at [1068, 109] on span "Employee" at bounding box center [1049, 102] width 50 height 17
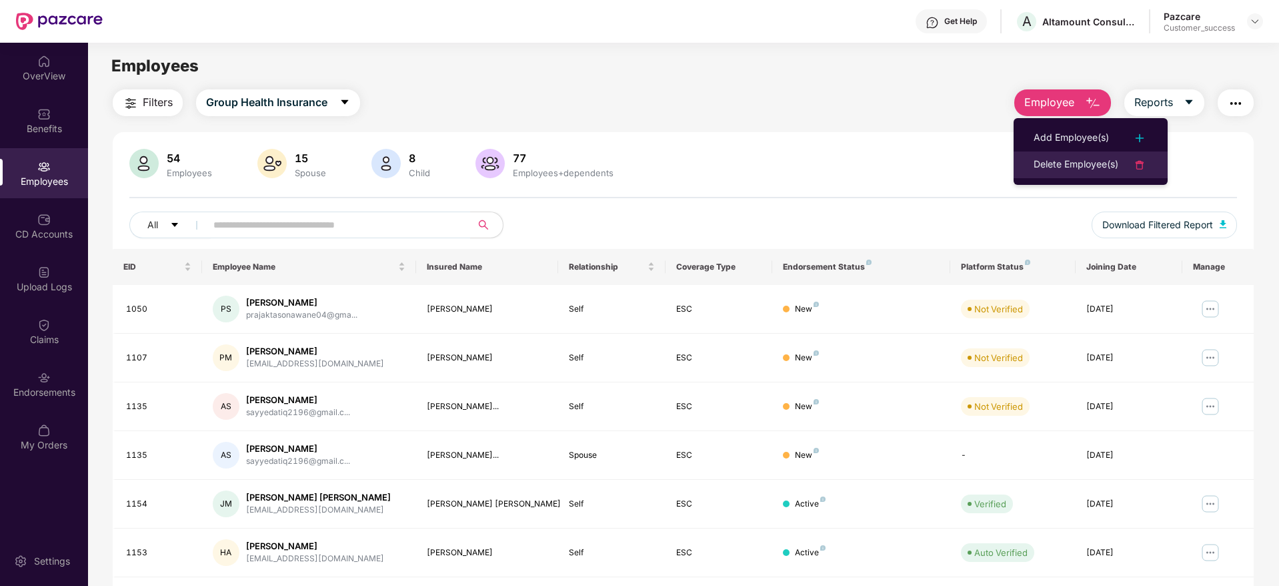
click at [1058, 174] on li "Delete Employee(s)" at bounding box center [1091, 164] width 154 height 27
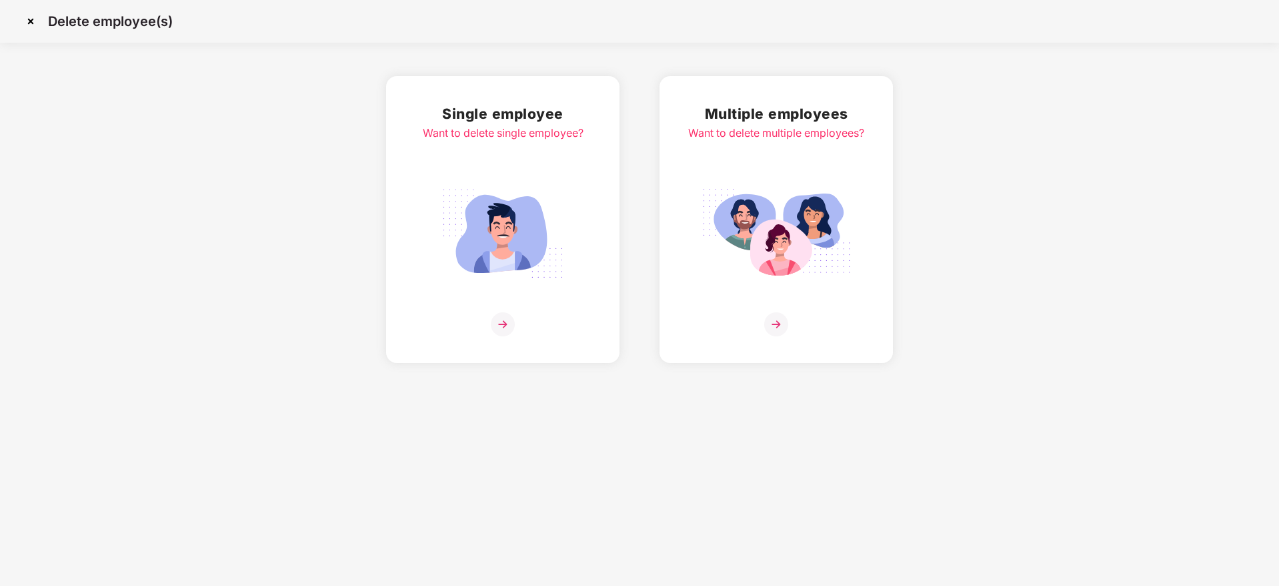
click at [606, 215] on div "Single employee Want to delete single employee?" at bounding box center [502, 219] width 233 height 287
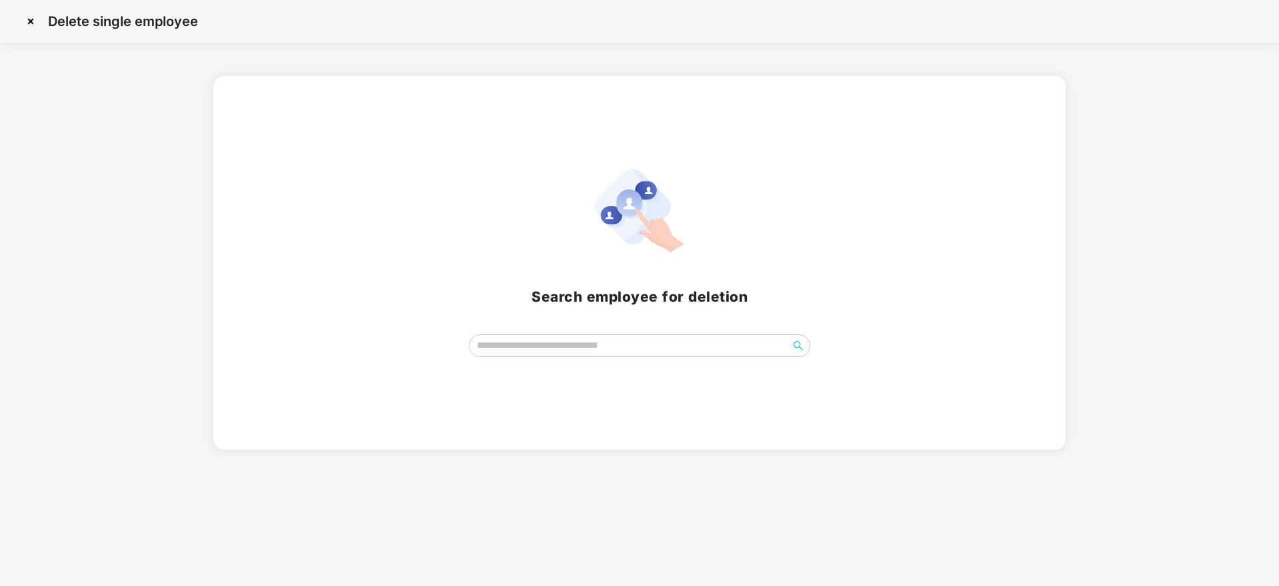
click at [30, 21] on img at bounding box center [30, 21] width 21 height 21
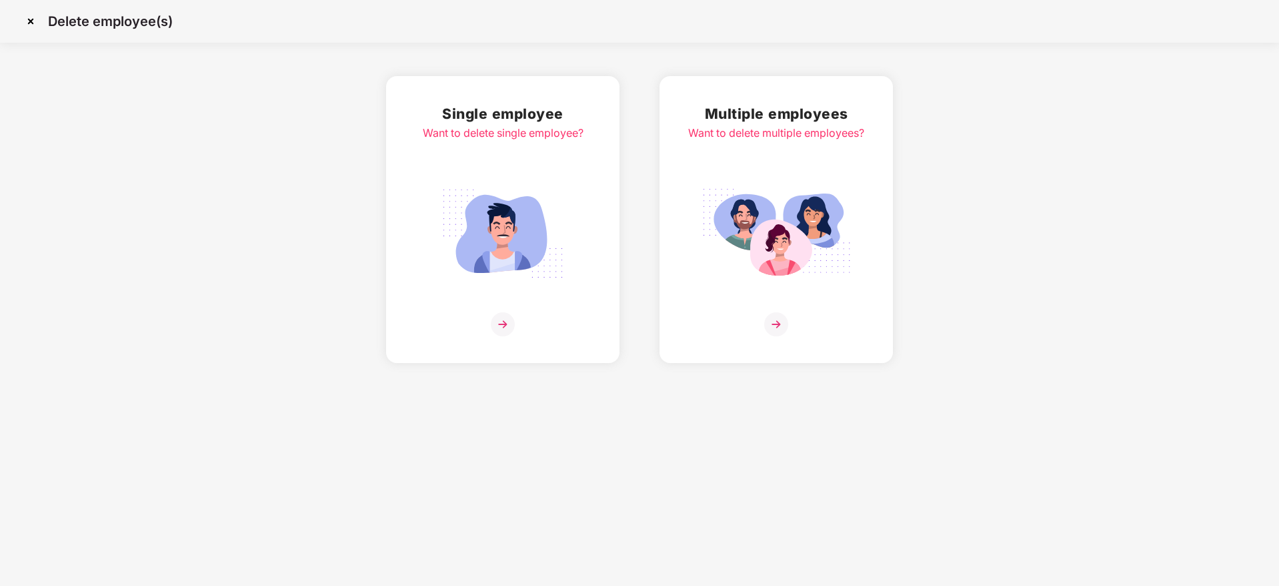
click at [770, 165] on div "Multiple employees Want to delete multiple employees?" at bounding box center [776, 219] width 176 height 233
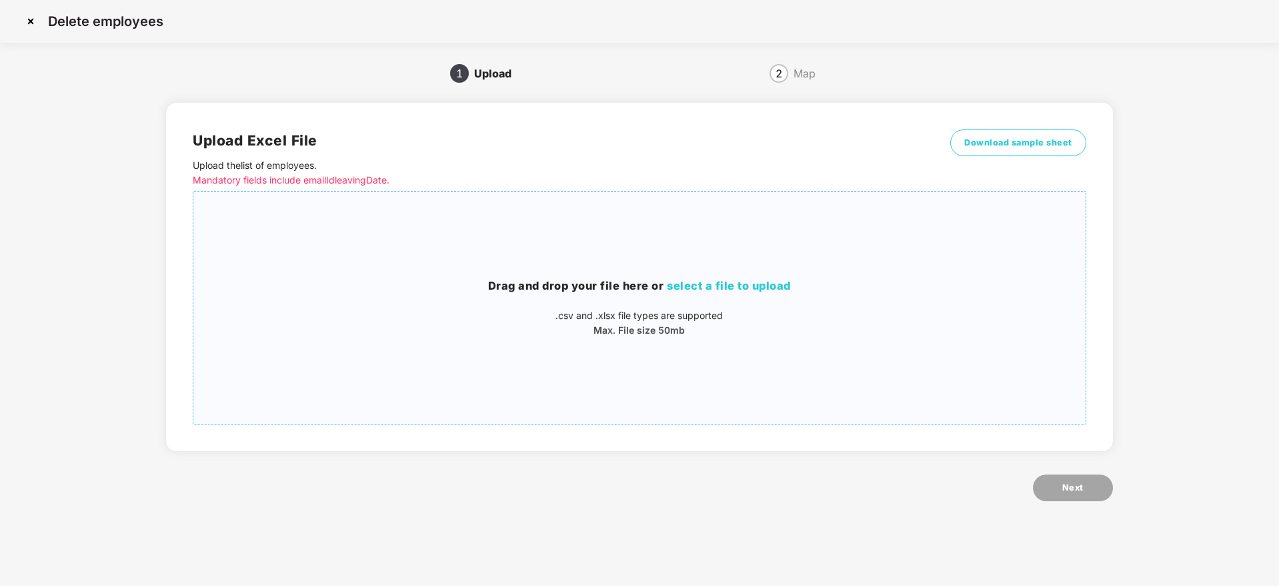
click at [614, 280] on h3 "Drag and drop your file here or select a file to upload" at bounding box center [639, 285] width 892 height 17
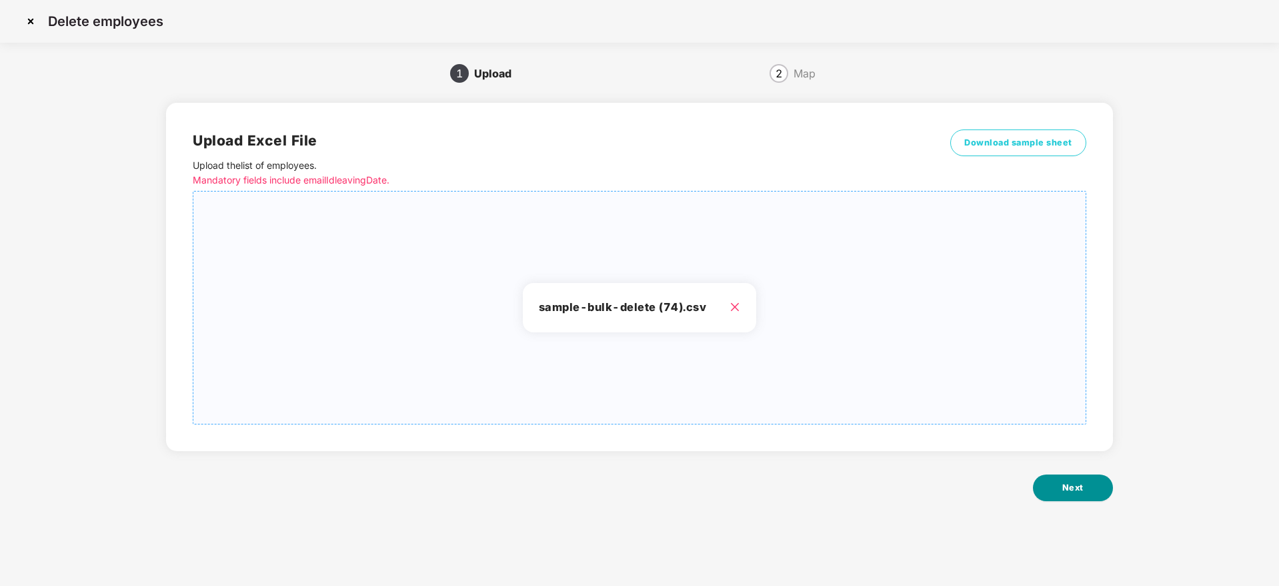
click at [1076, 495] on button "Next" at bounding box center [1073, 487] width 80 height 27
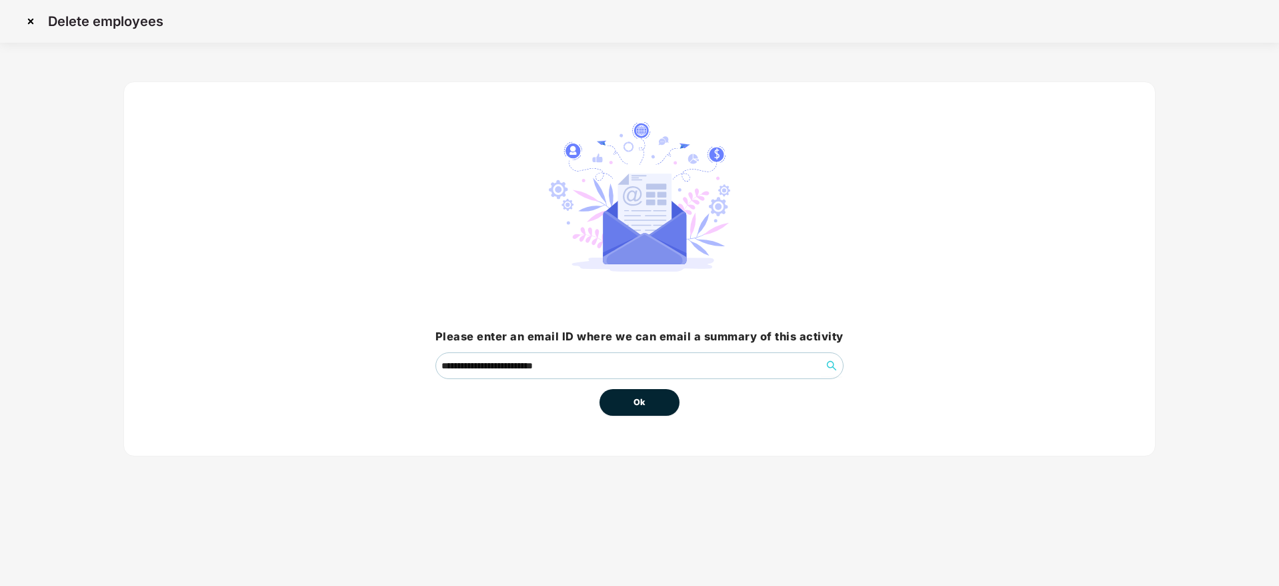
click at [656, 400] on button "Ok" at bounding box center [640, 402] width 80 height 27
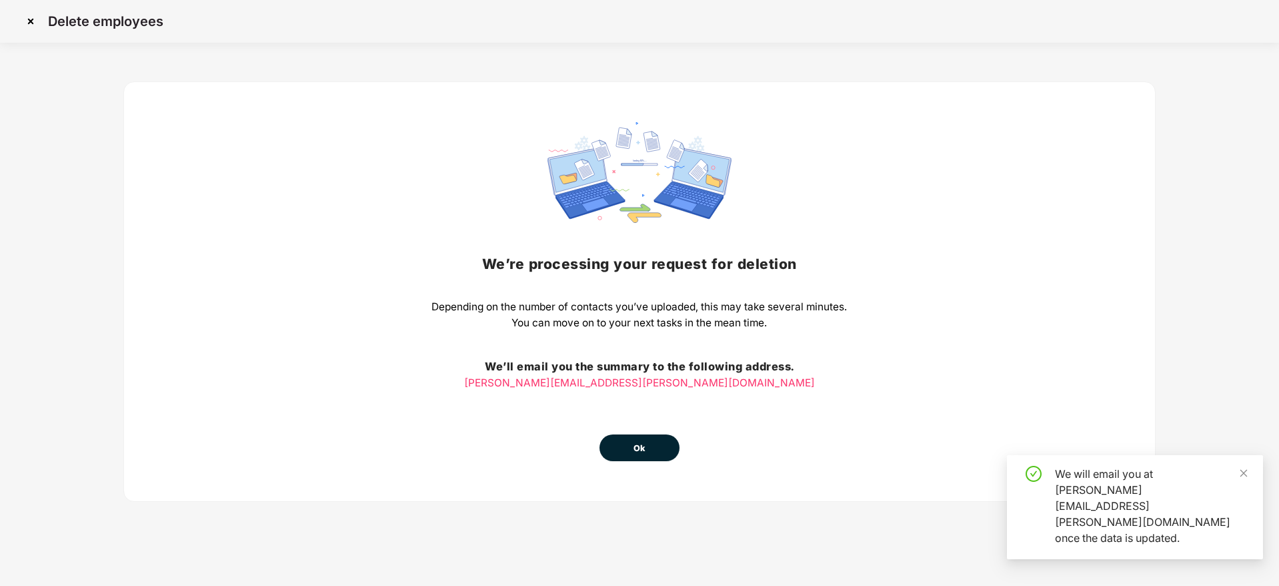
click at [672, 446] on button "Ok" at bounding box center [640, 447] width 80 height 27
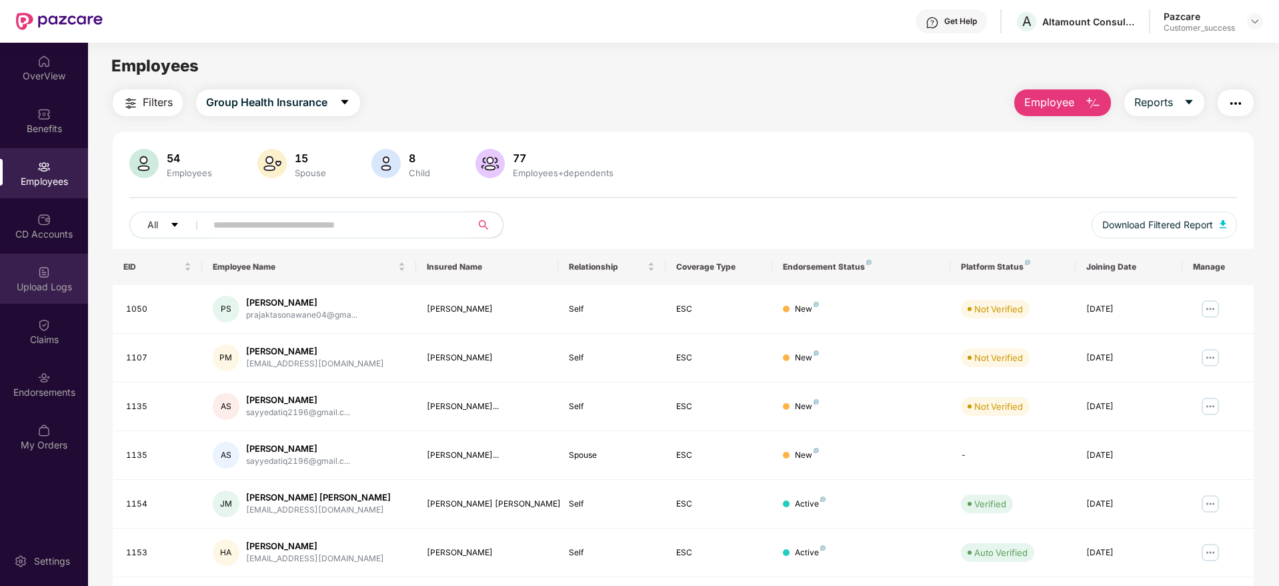
click at [54, 293] on div "Upload Logs" at bounding box center [44, 278] width 88 height 50
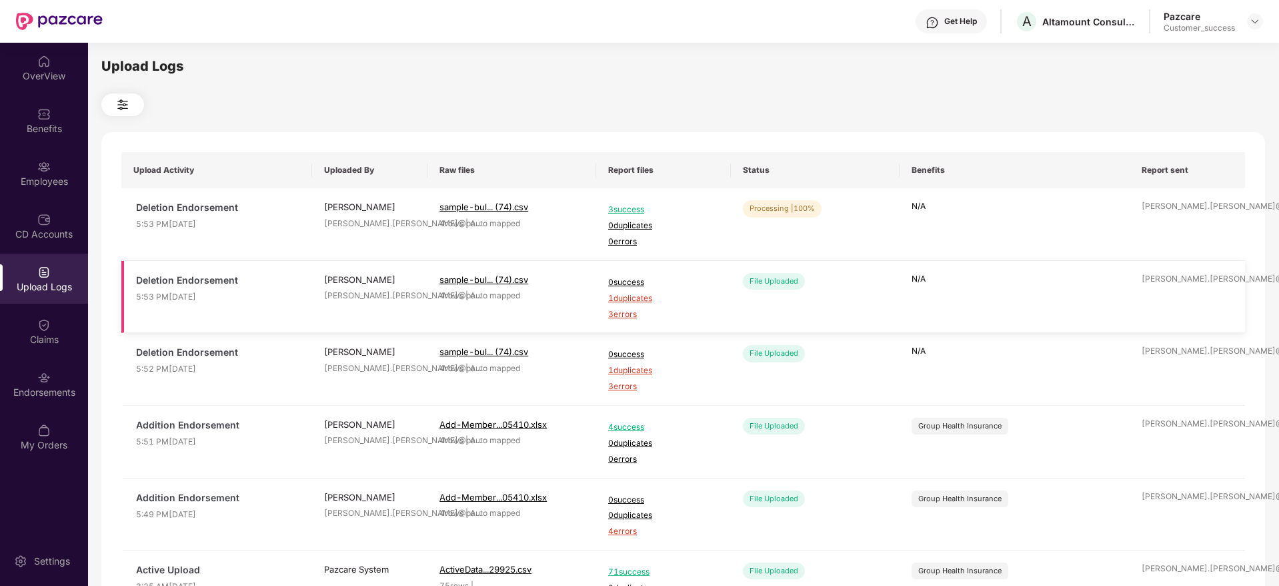
click at [632, 302] on span "1 duplicates" at bounding box center [663, 298] width 111 height 13
click at [0, 166] on div "Employees" at bounding box center [44, 173] width 88 height 50
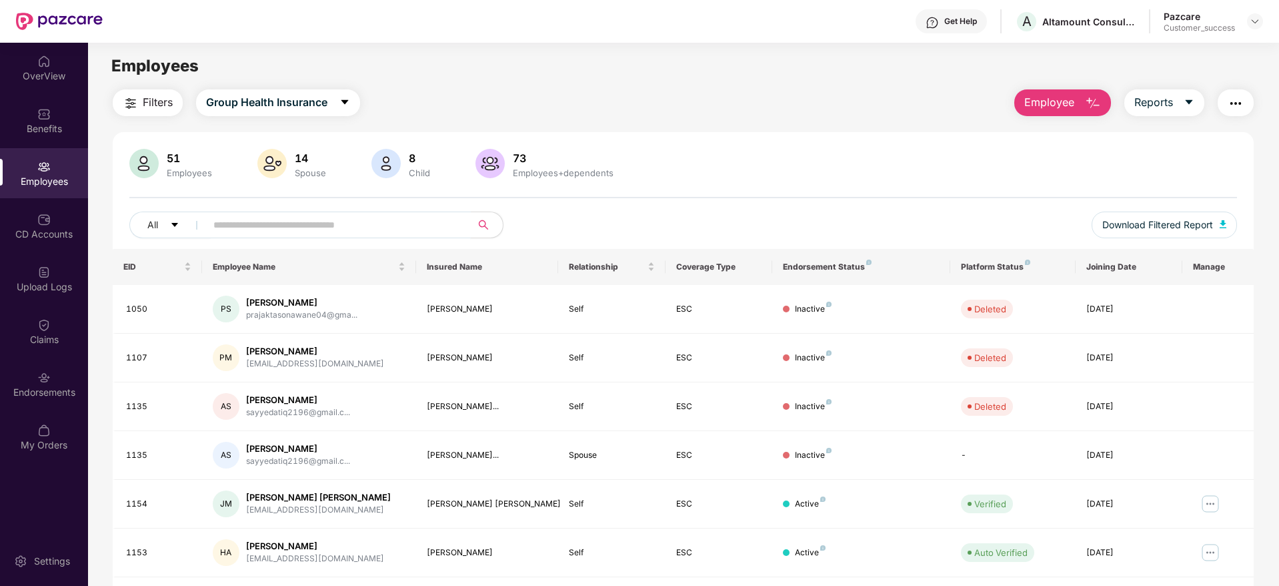
click at [279, 224] on input "text" at bounding box center [332, 225] width 239 height 20
paste input "**********"
type input "**********"
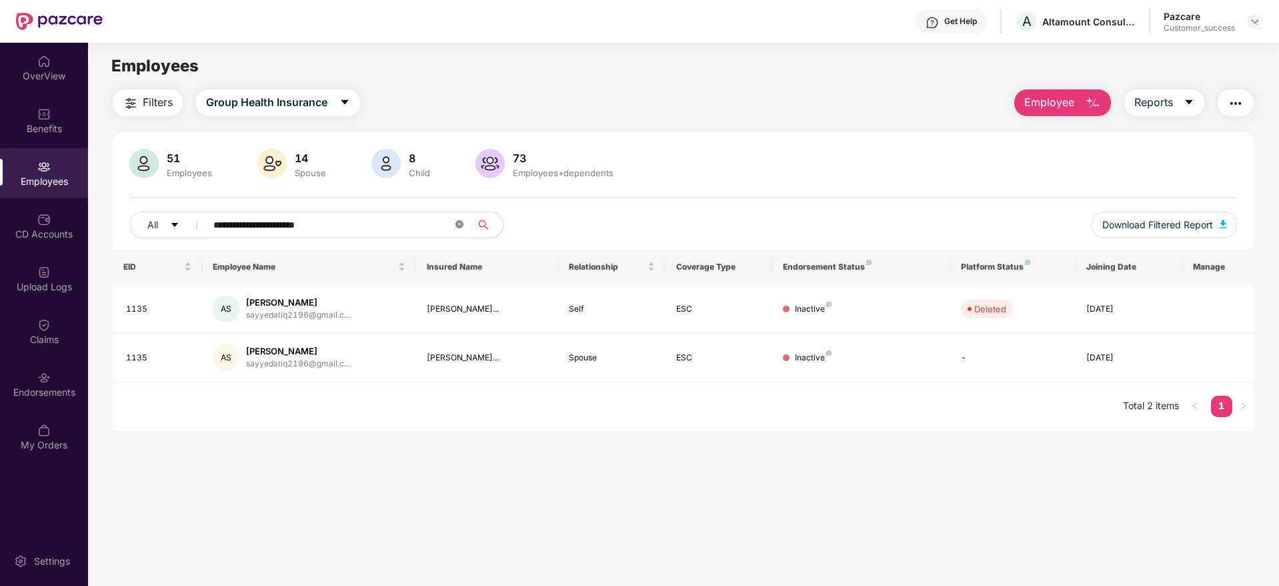
click at [459, 223] on icon "close-circle" at bounding box center [459, 224] width 8 height 8
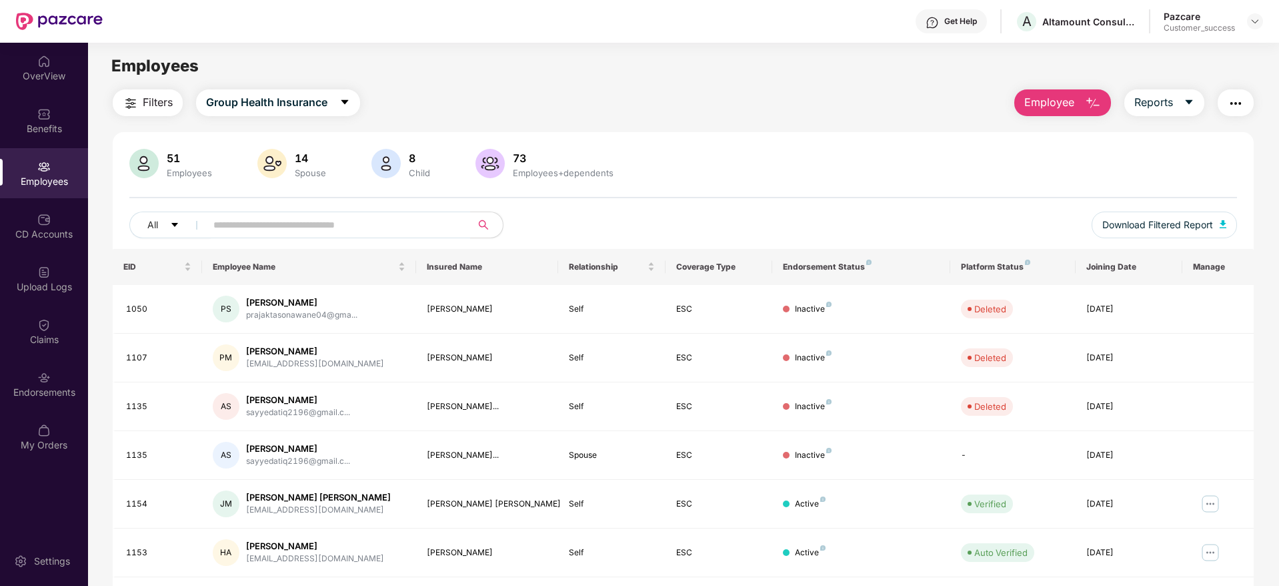
click at [368, 206] on div "51 Employees 14 Spouse 8 Child [DEMOGRAPHIC_DATA] Employees+dependents All Down…" at bounding box center [683, 199] width 1141 height 100
click at [368, 219] on input "text" at bounding box center [332, 225] width 239 height 20
paste input "*******"
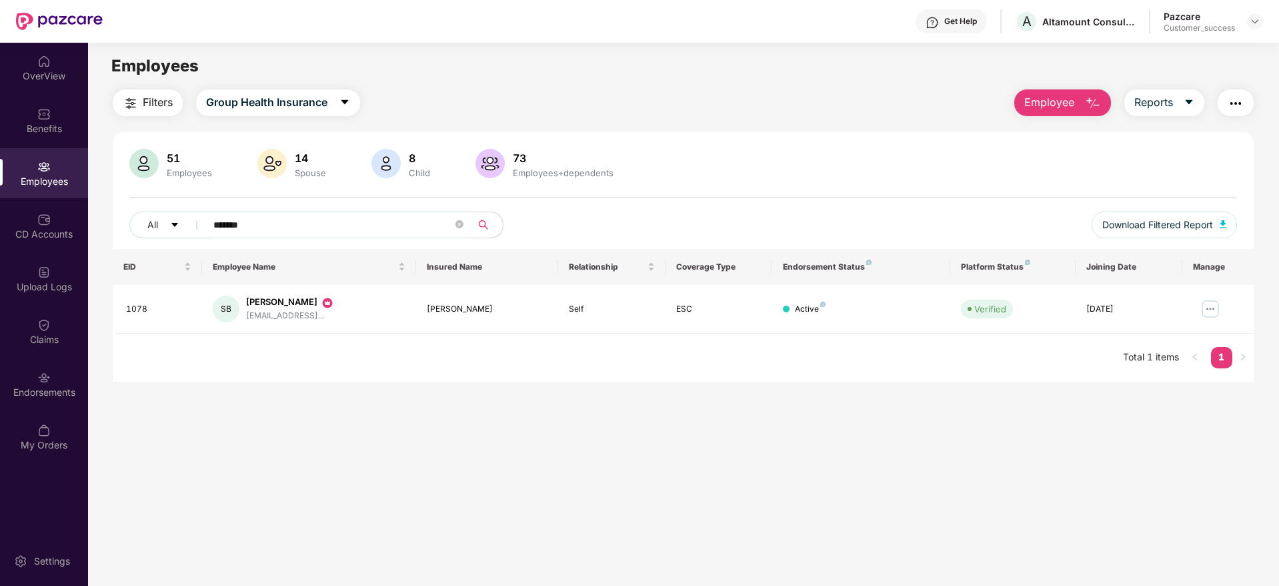
type input "*******"
click at [1214, 313] on img at bounding box center [1210, 308] width 21 height 21
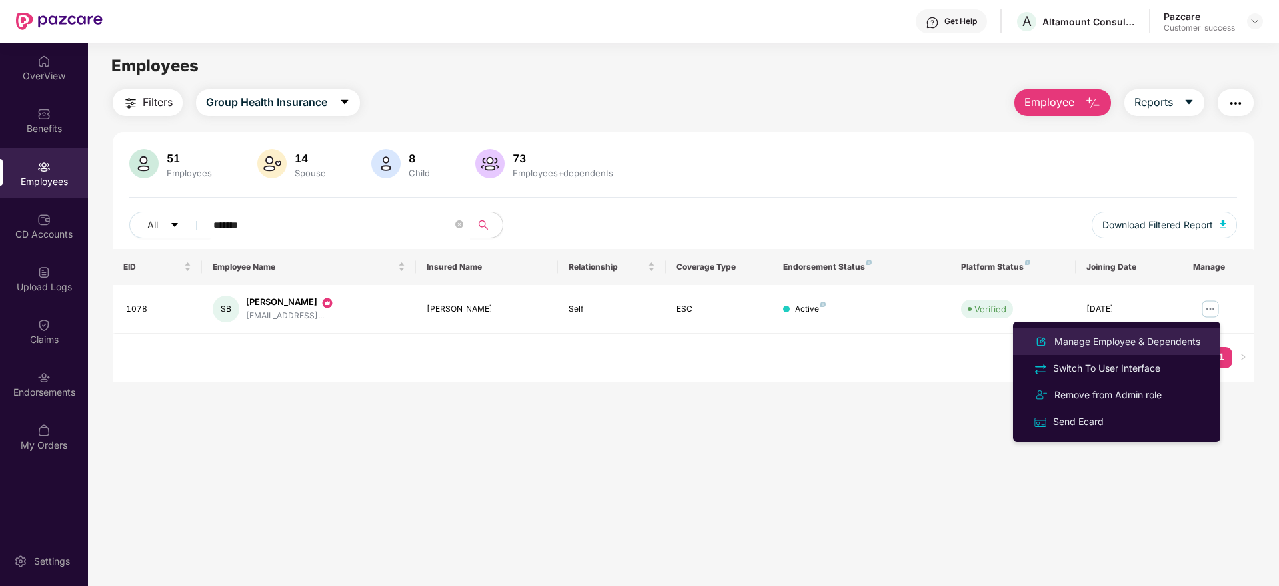
click at [1161, 334] on div "Manage Employee & Dependents" at bounding box center [1127, 341] width 151 height 15
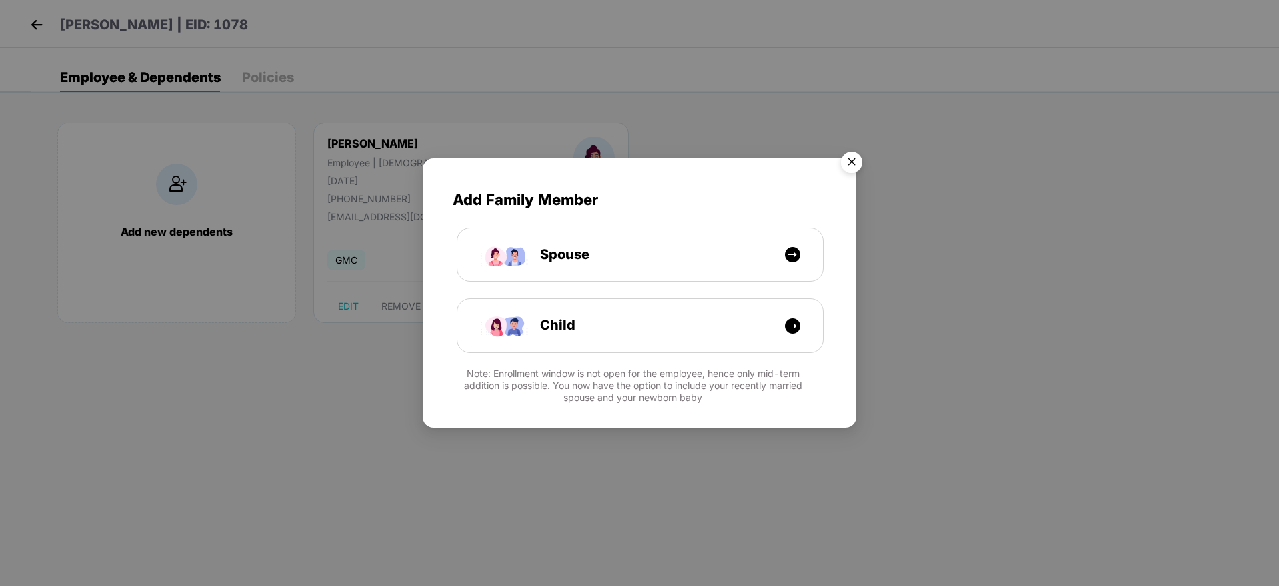
click at [850, 159] on img "Close" at bounding box center [851, 163] width 37 height 37
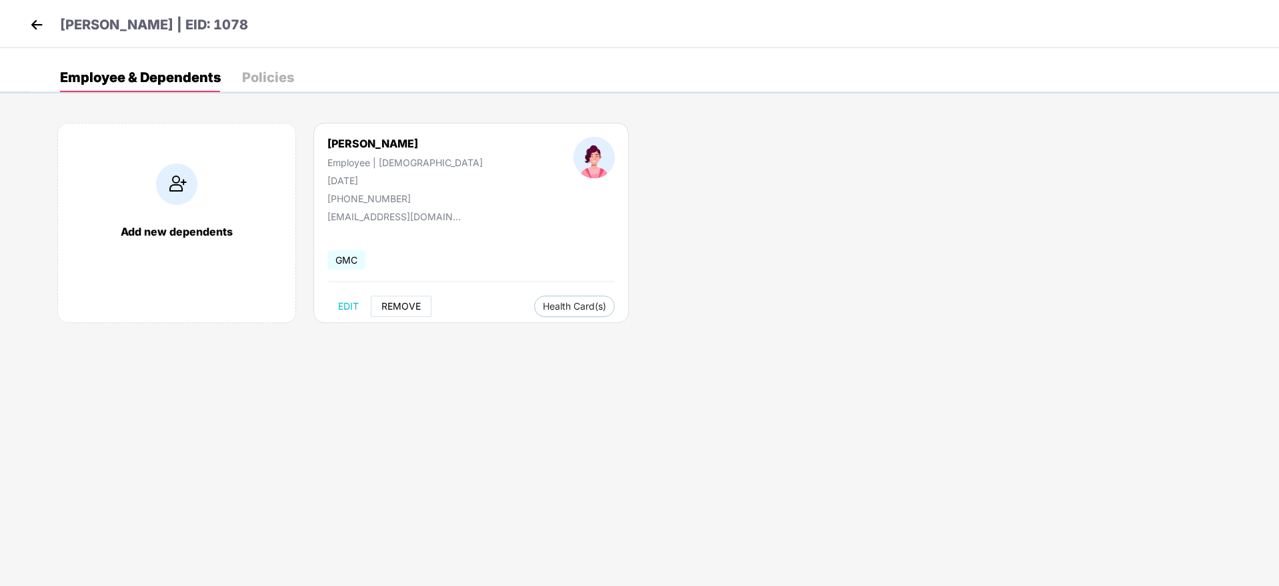
click at [420, 301] on span "REMOVE" at bounding box center [400, 306] width 39 height 11
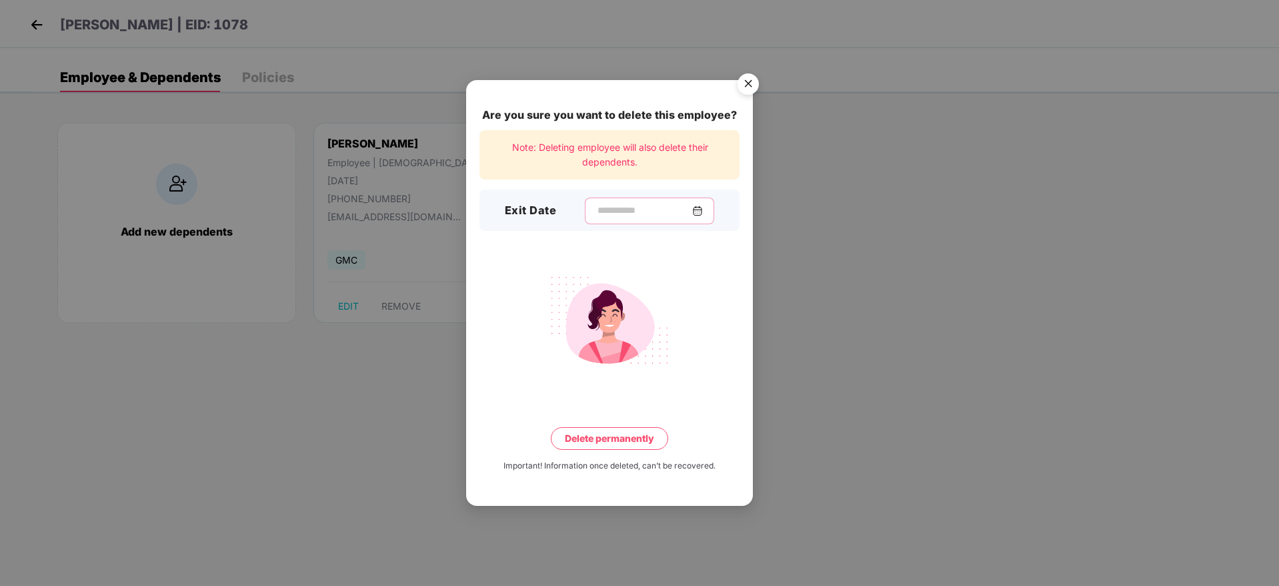
click at [611, 207] on input at bounding box center [644, 210] width 96 height 14
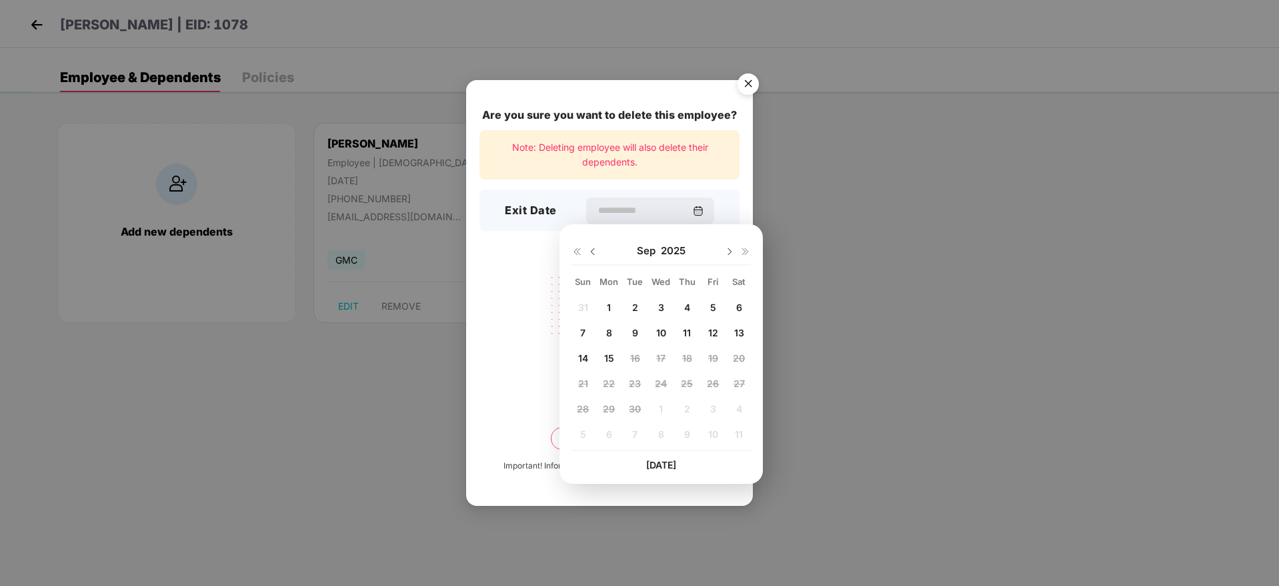
click at [587, 249] on div at bounding box center [585, 251] width 27 height 12
click at [590, 245] on div at bounding box center [585, 251] width 27 height 12
click at [593, 252] on img at bounding box center [593, 251] width 11 height 11
click at [586, 386] on span "17" at bounding box center [582, 382] width 9 height 11
type input "**********"
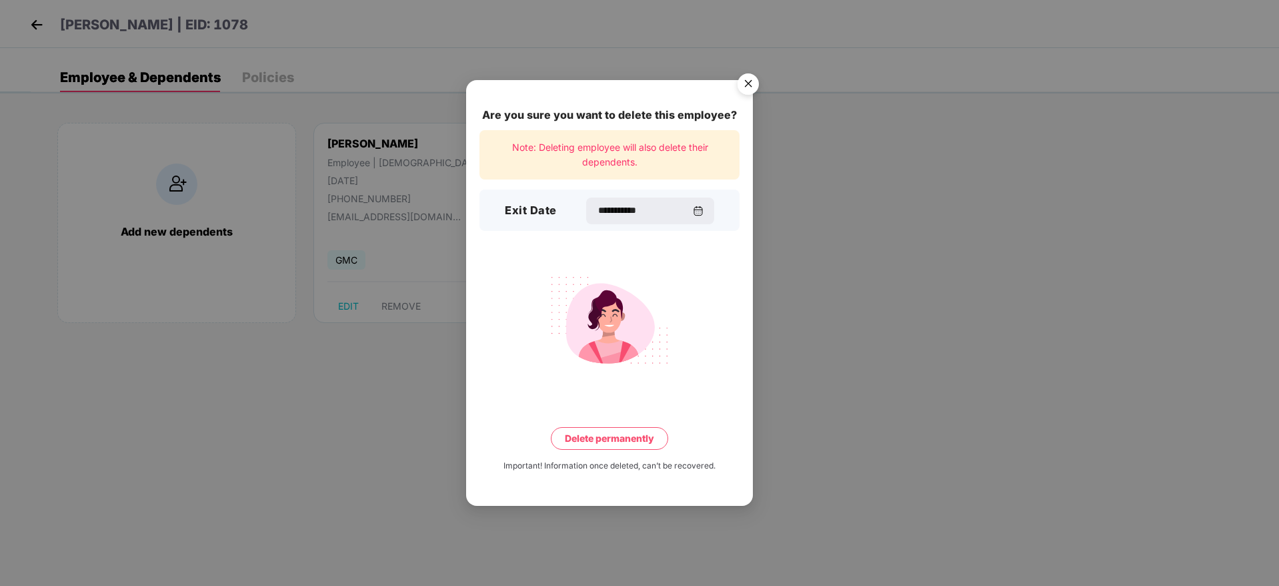
click at [624, 441] on button "Delete permanently" at bounding box center [609, 438] width 117 height 23
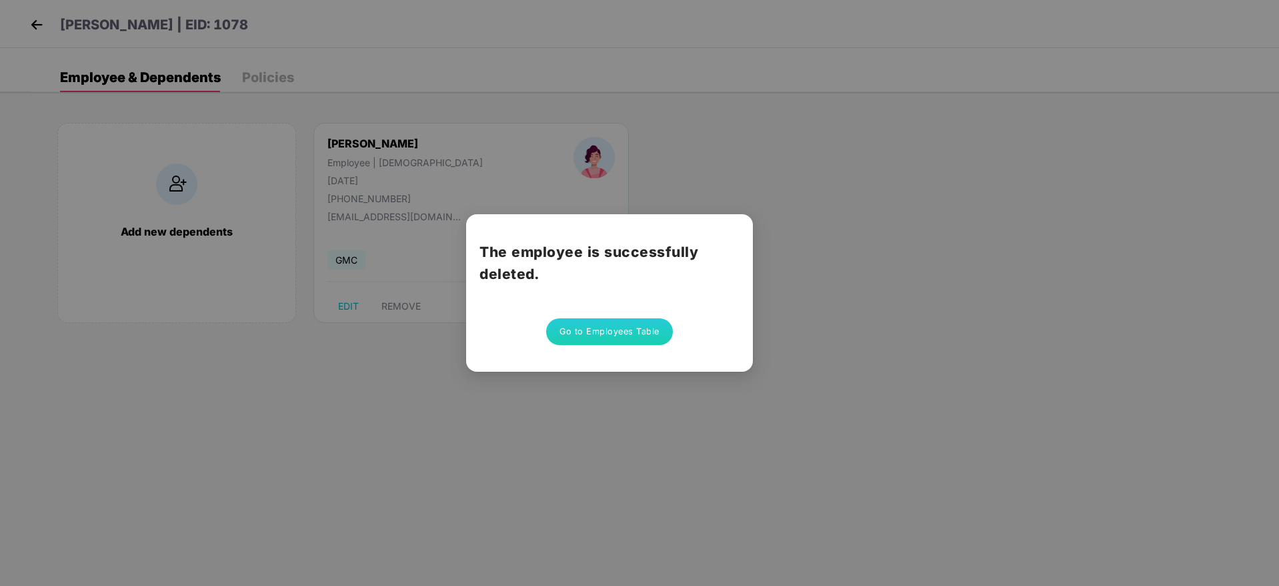
click at [656, 327] on button "Go to Employees Table" at bounding box center [609, 331] width 127 height 27
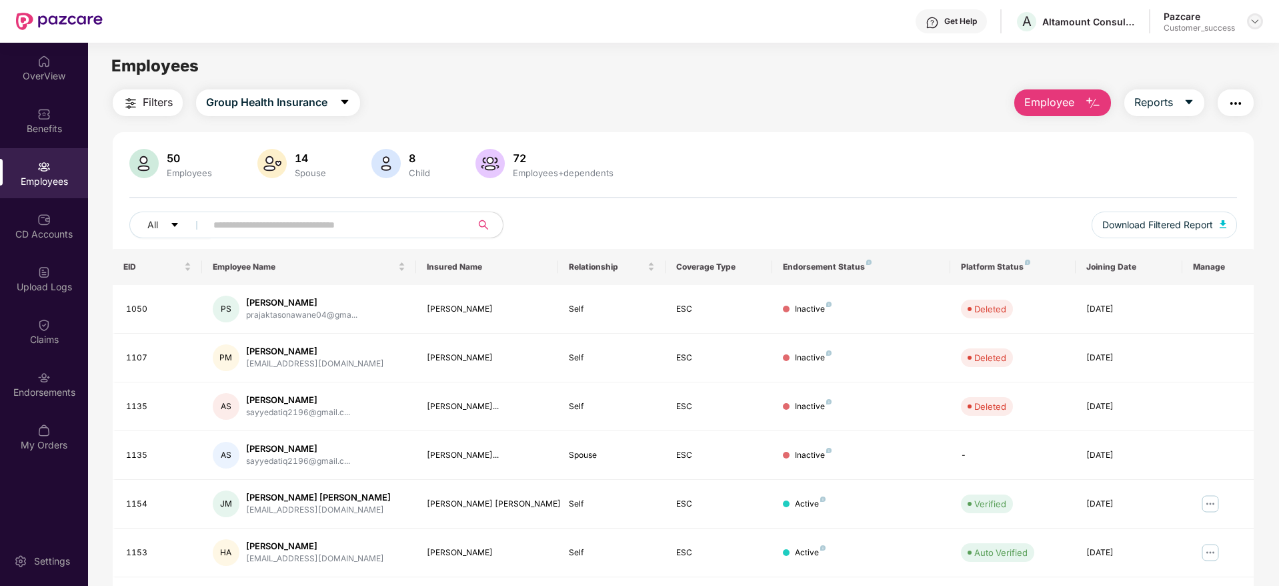
click at [1255, 25] on img at bounding box center [1255, 21] width 11 height 11
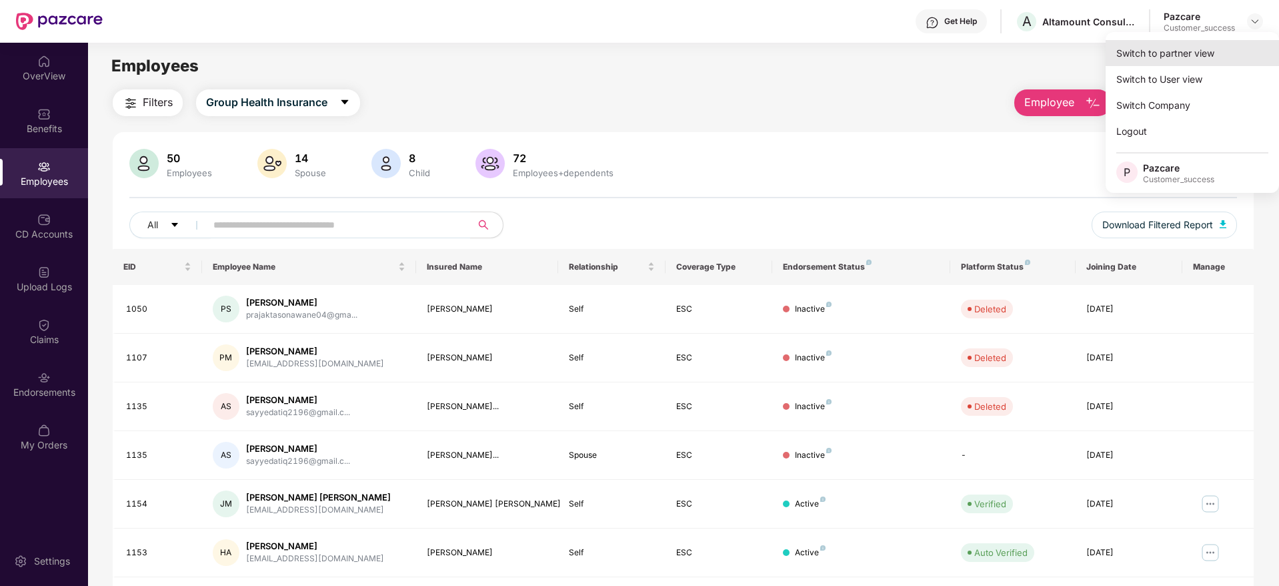
click at [1232, 44] on div "Switch to partner view" at bounding box center [1192, 53] width 173 height 26
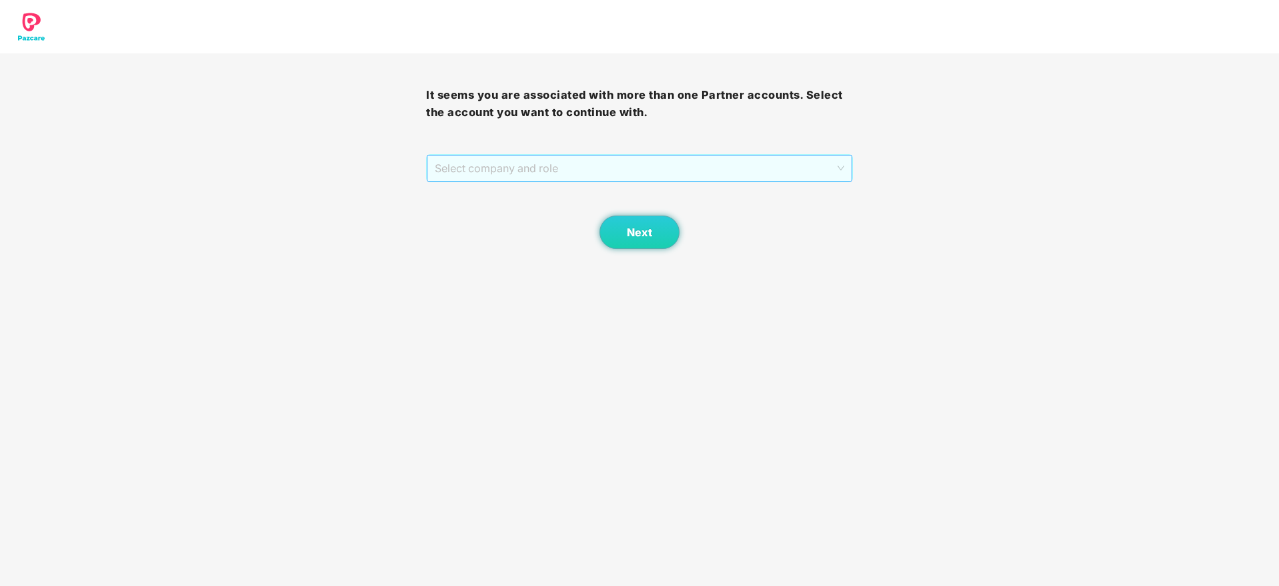
click at [636, 168] on span "Select company and role" at bounding box center [639, 167] width 409 height 25
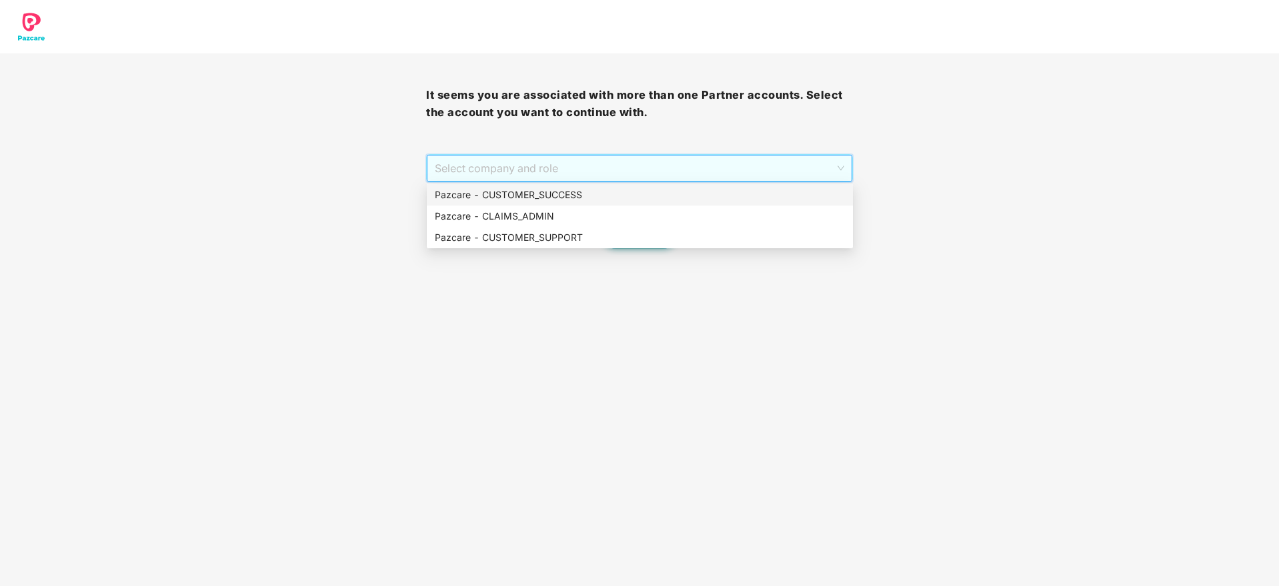
click at [633, 196] on div "Pazcare - CUSTOMER_SUCCESS" at bounding box center [640, 194] width 410 height 15
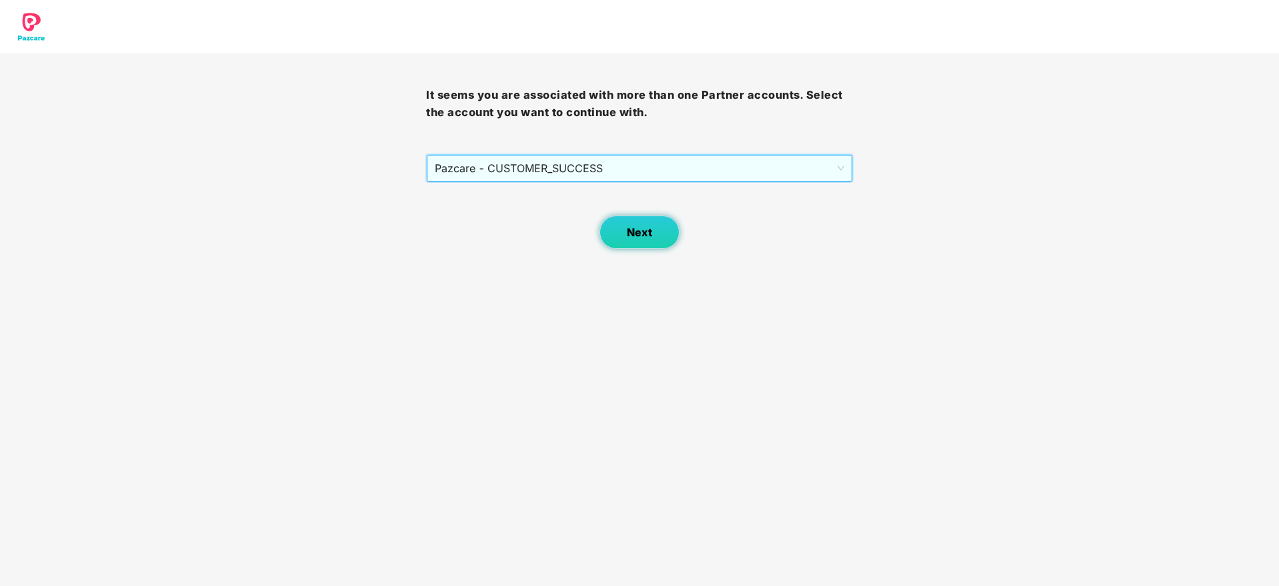
click at [625, 219] on button "Next" at bounding box center [640, 231] width 80 height 33
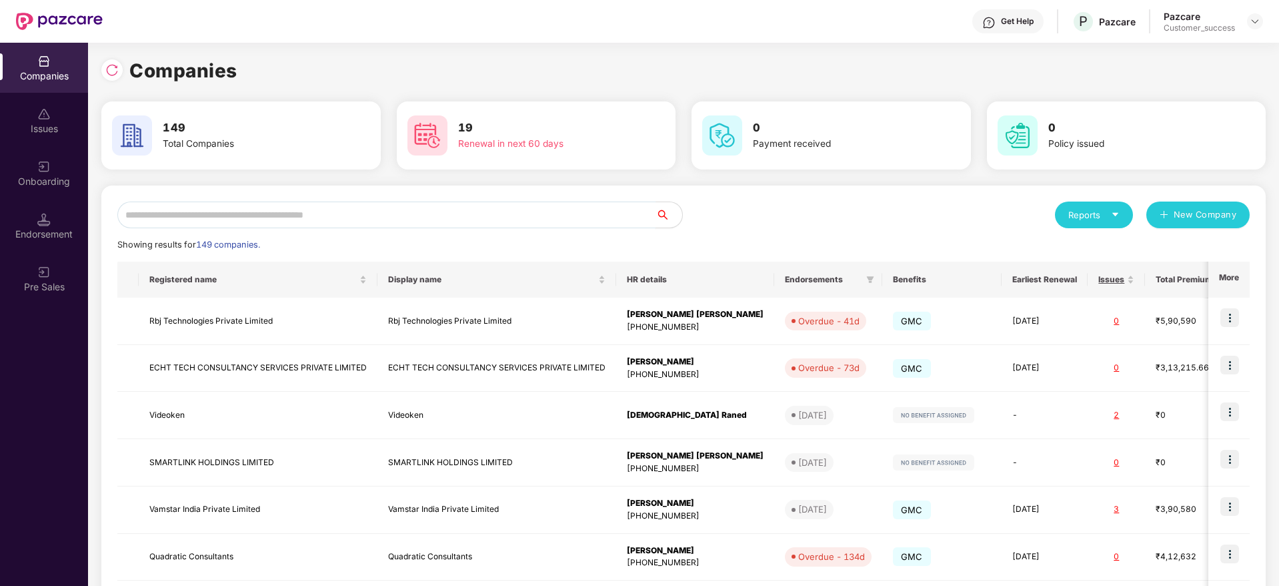
click at [465, 203] on input "text" at bounding box center [386, 214] width 538 height 27
paste input "********"
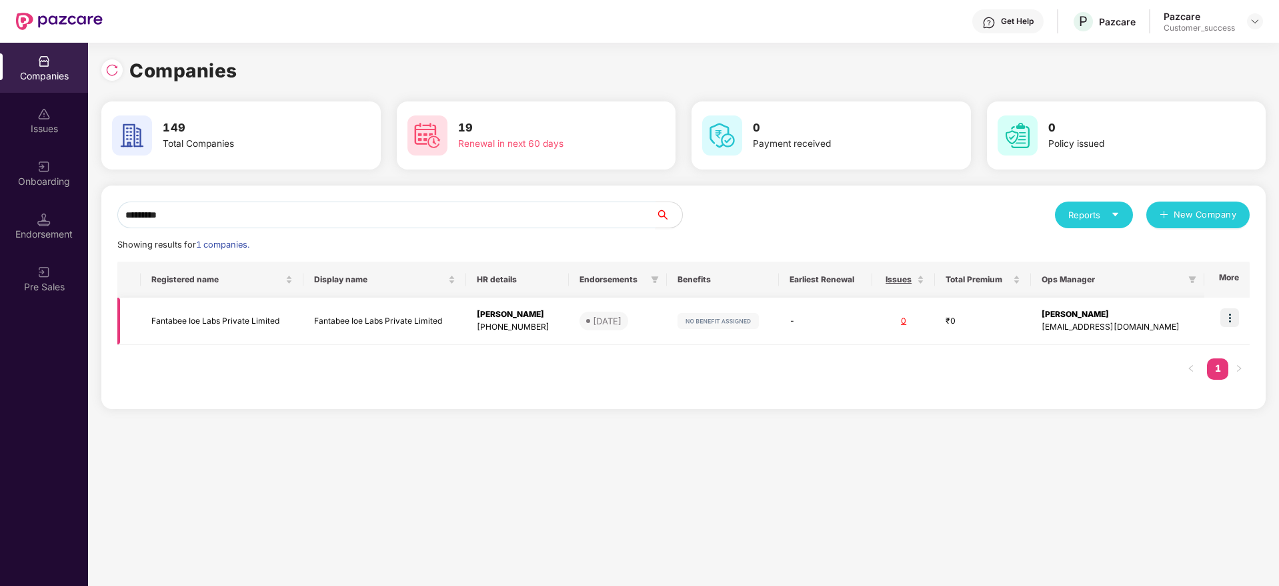
type input "********"
click at [1242, 311] on td at bounding box center [1226, 320] width 45 height 47
click at [1230, 317] on img at bounding box center [1229, 317] width 19 height 19
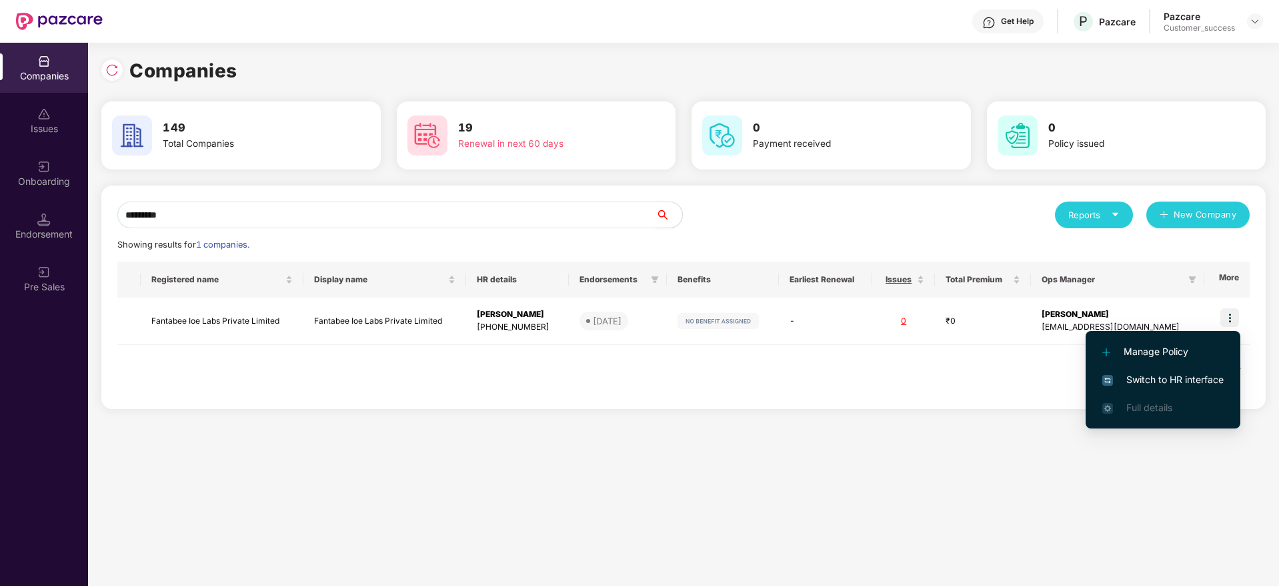
click at [1198, 375] on span "Switch to HR interface" at bounding box center [1162, 379] width 121 height 15
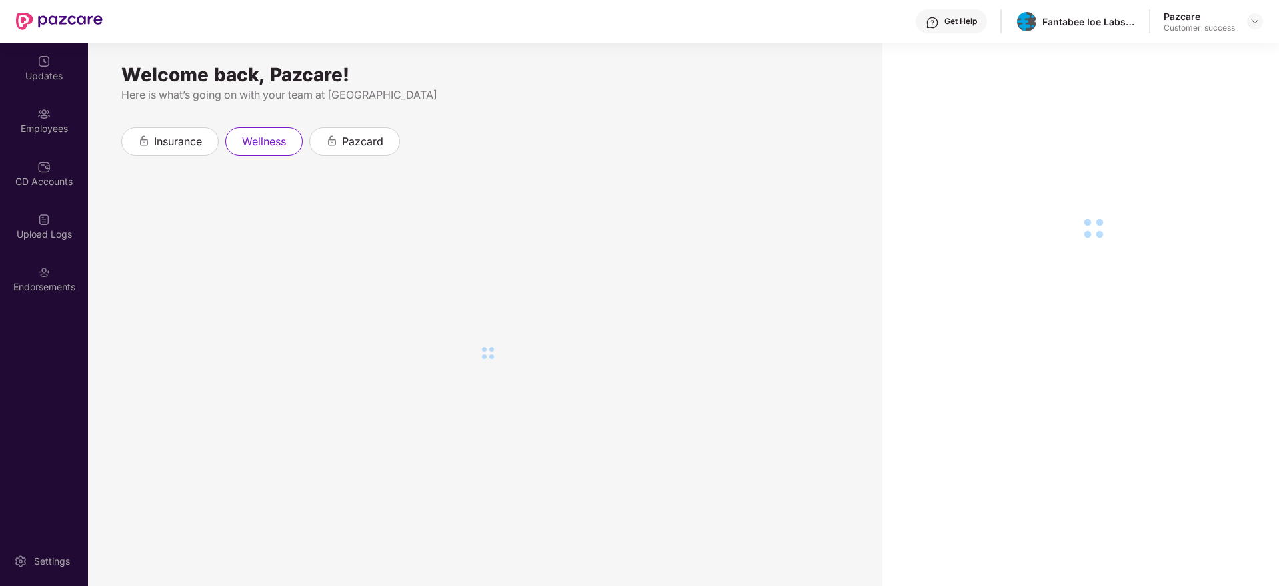
click at [45, 145] on div "Updates Employees CD Accounts Upload Logs Endorsements" at bounding box center [44, 174] width 88 height 263
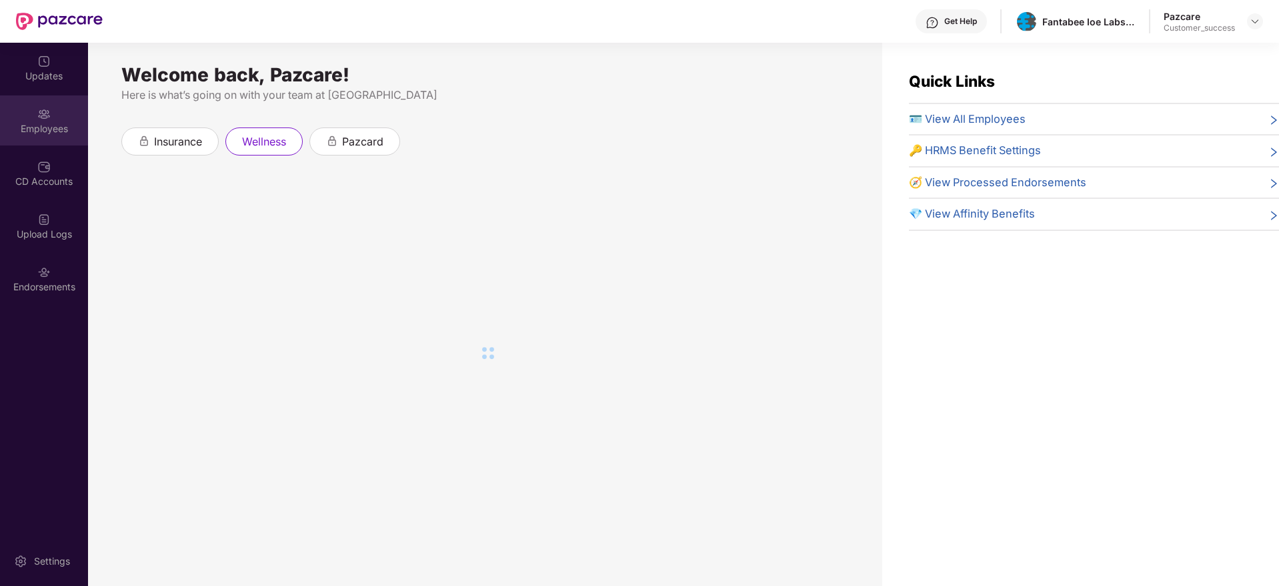
click at [45, 137] on div "Employees" at bounding box center [44, 120] width 88 height 50
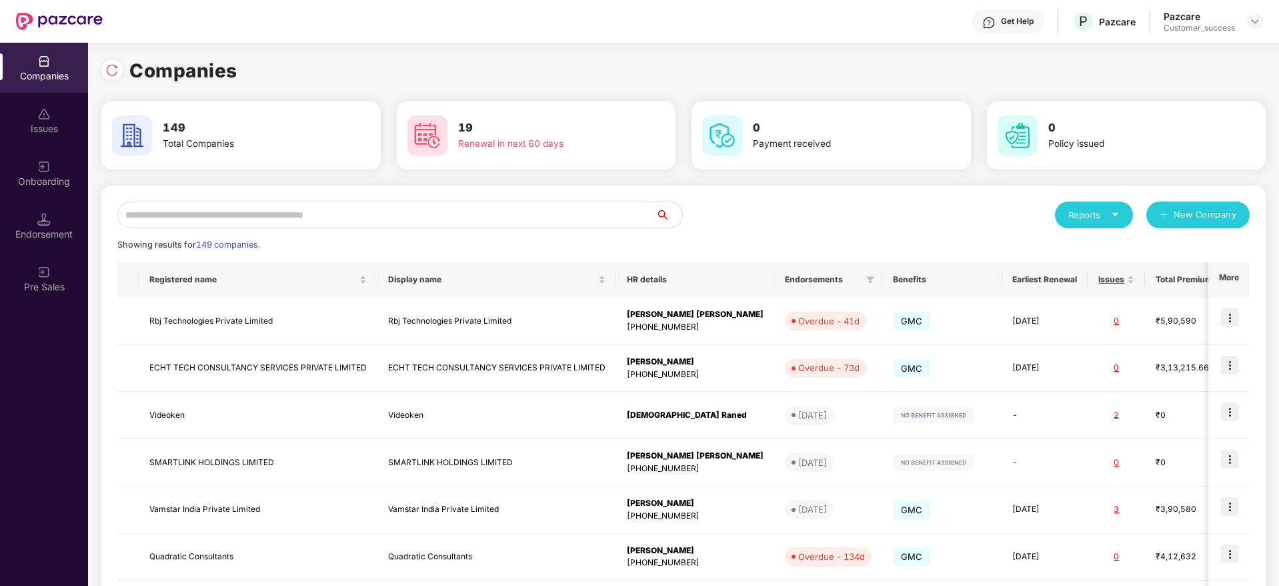
click at [587, 203] on input "text" at bounding box center [386, 214] width 538 height 27
paste input "**********"
type input "**********"
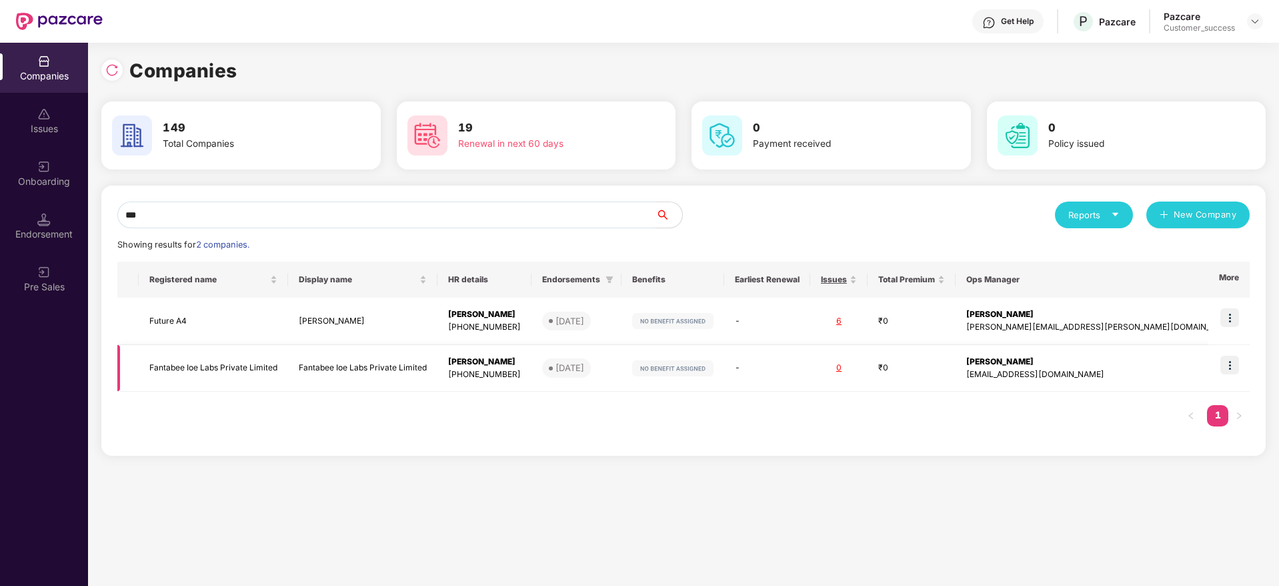
type input "***"
click at [1230, 365] on img at bounding box center [1229, 364] width 19 height 19
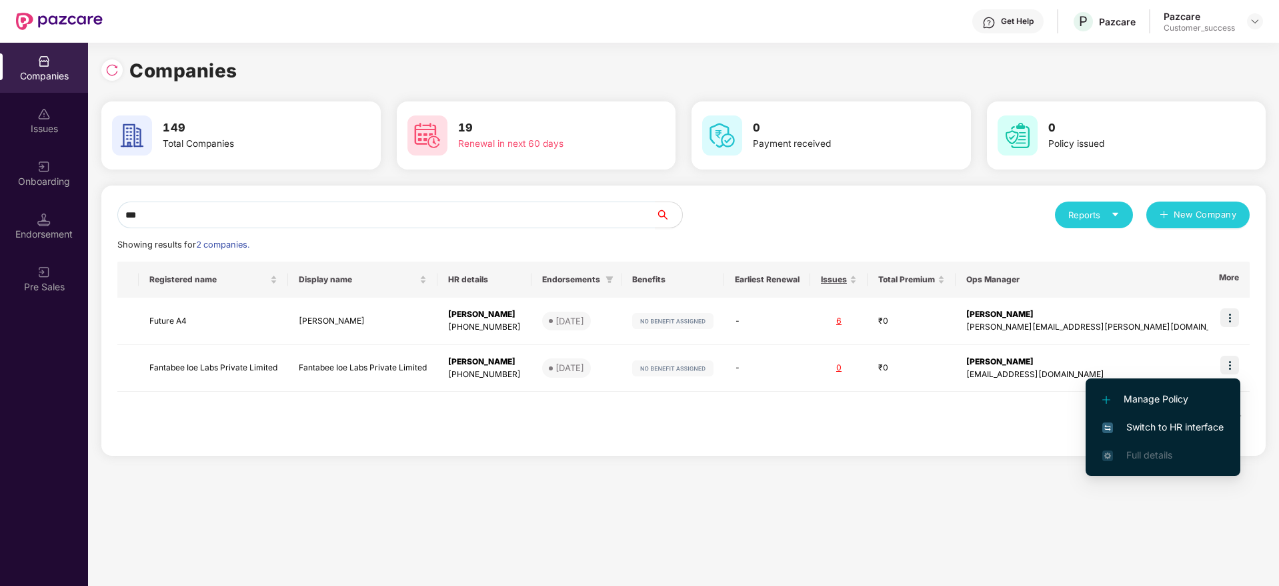
click at [1196, 421] on span "Switch to HR interface" at bounding box center [1162, 426] width 121 height 15
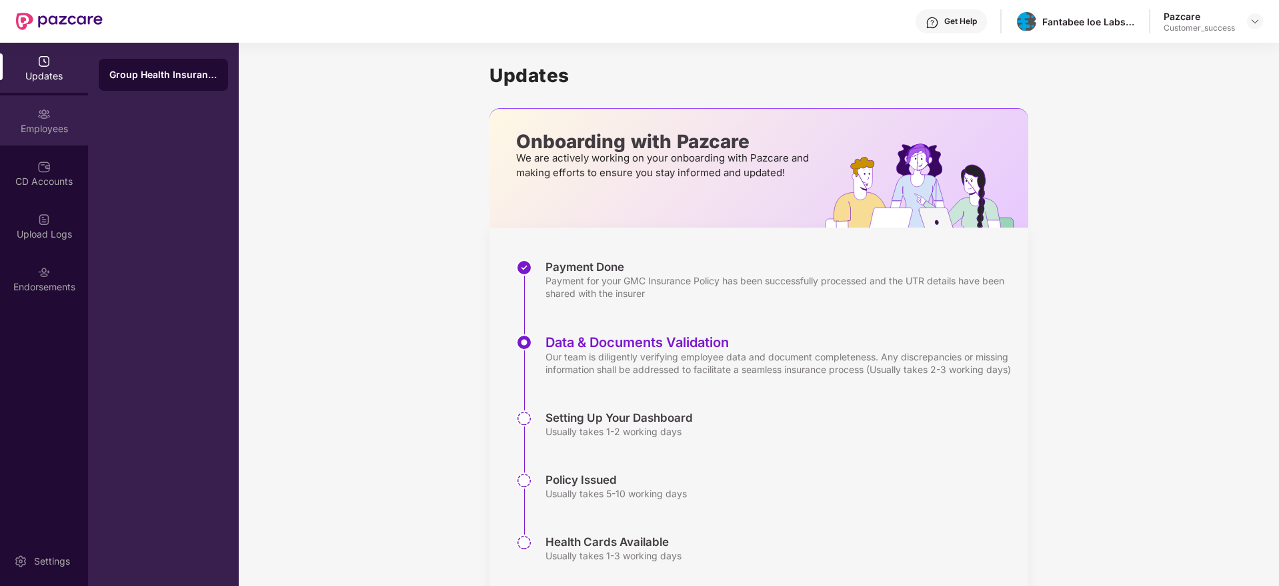
click at [31, 131] on div "Employees" at bounding box center [44, 128] width 88 height 13
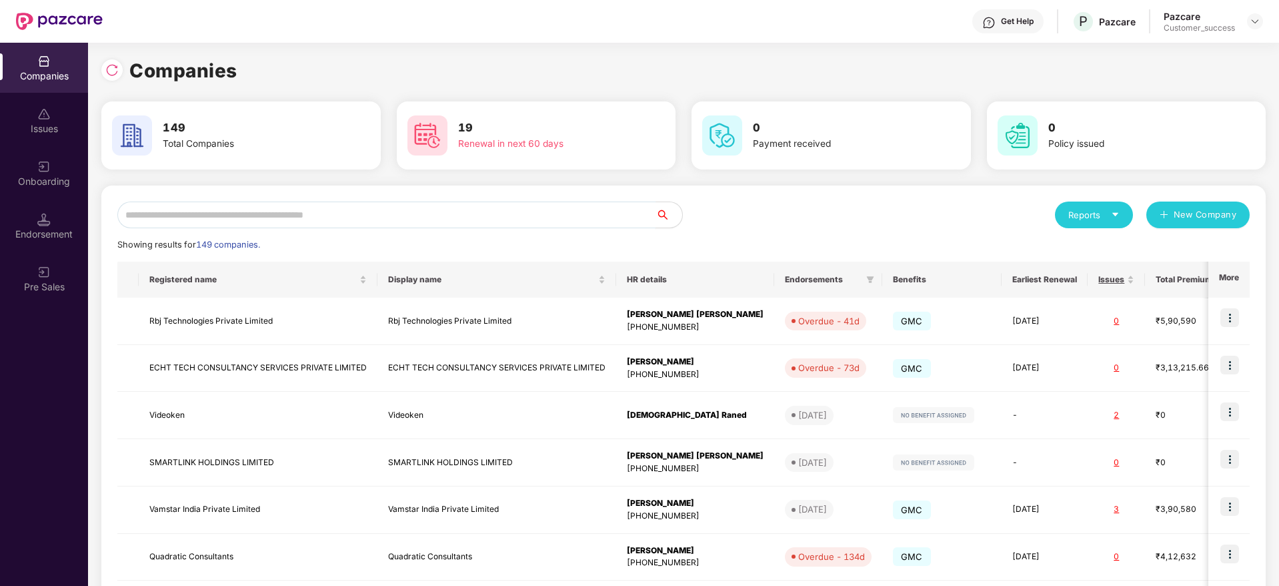
click at [357, 221] on input "text" at bounding box center [386, 214] width 538 height 27
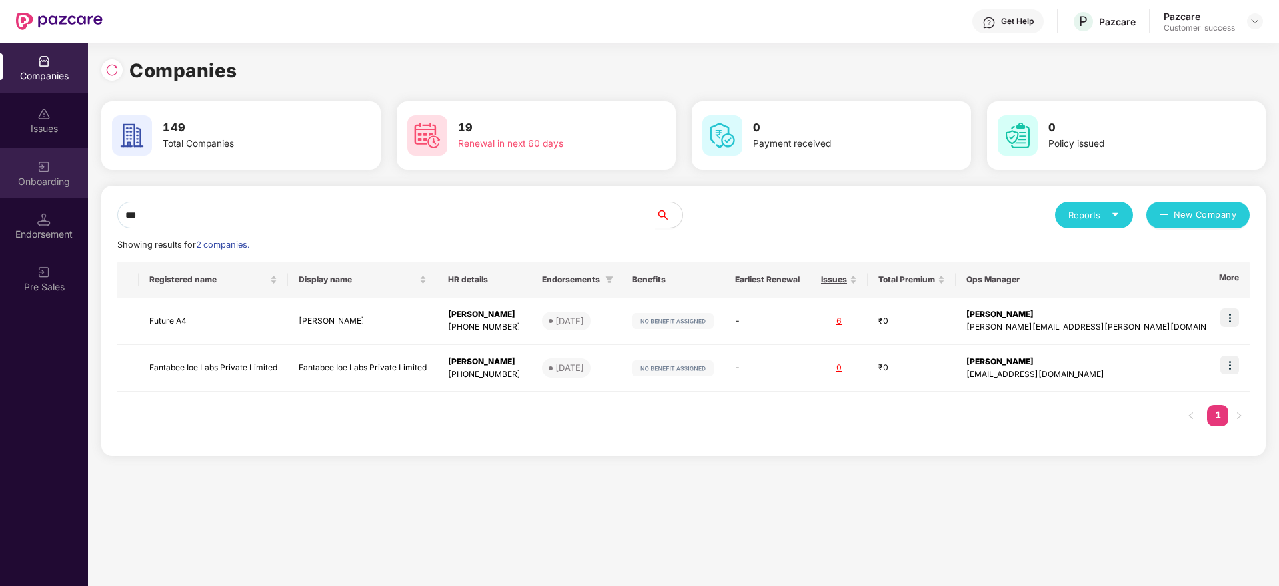
type input "***"
click at [38, 185] on div "Onboarding" at bounding box center [44, 181] width 88 height 13
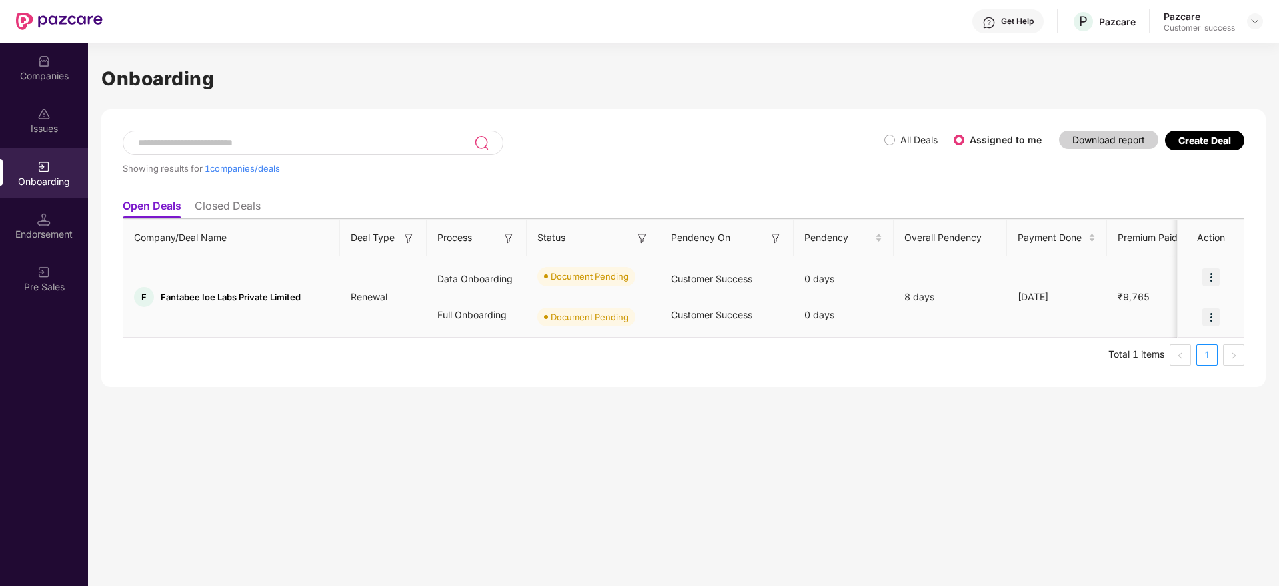
click at [186, 291] on span "Fantabee Ioe Labs Private Limited" at bounding box center [231, 296] width 140 height 11
copy span "Fantabee"
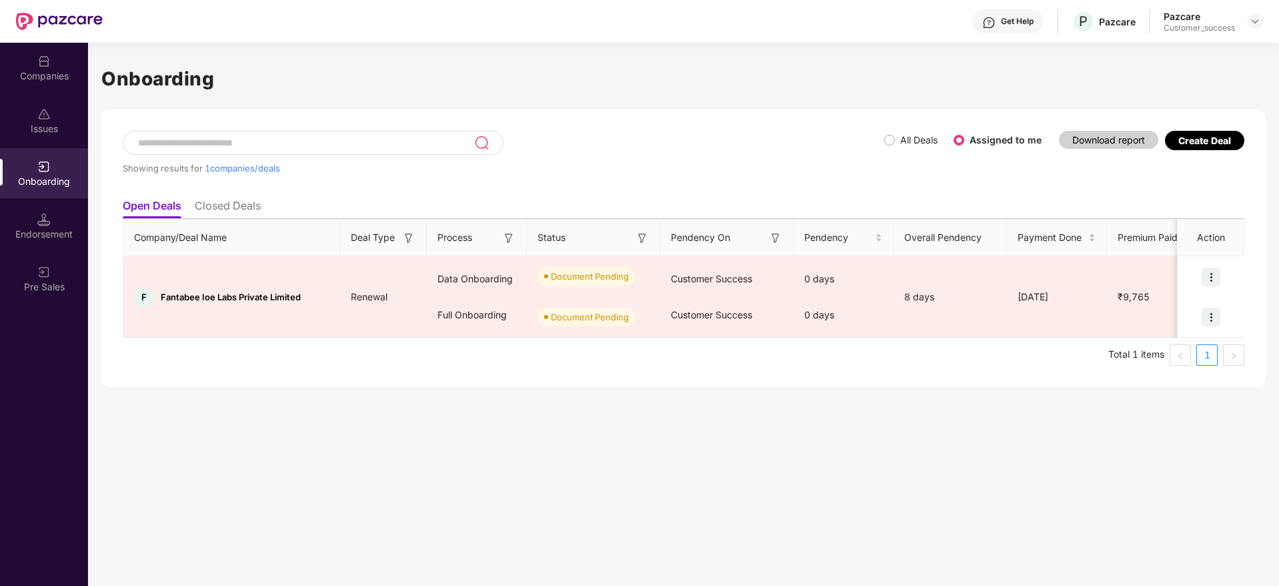
click at [565, 161] on div "Showing results for 1 companies/deals" at bounding box center [504, 161] width 762 height 61
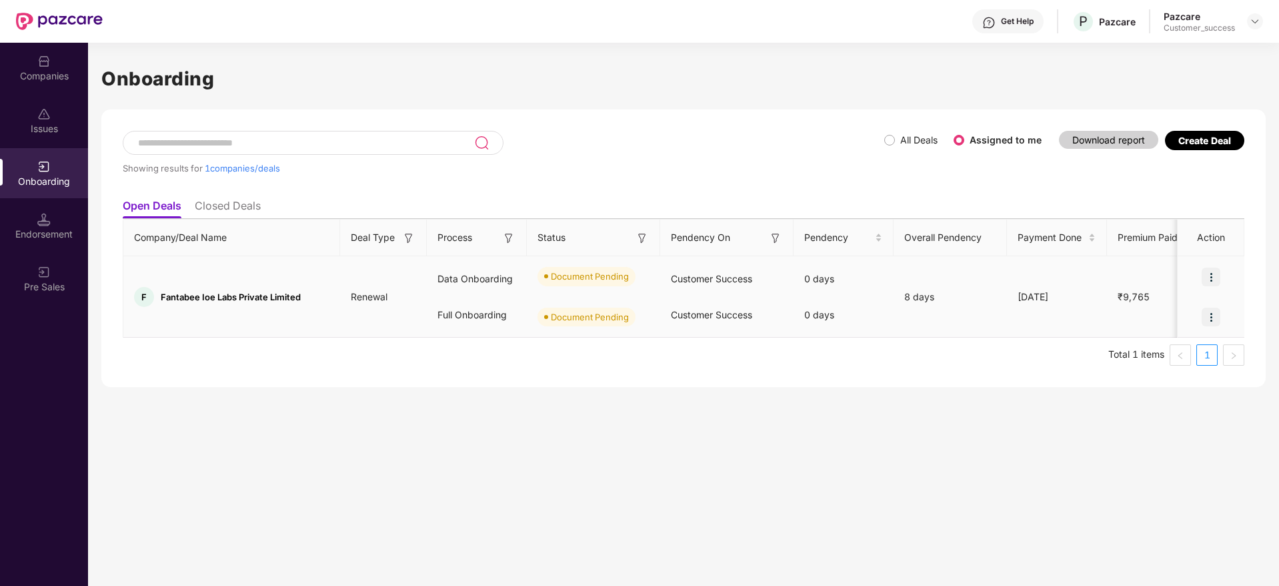
click at [201, 299] on span "Fantabee Ioe Labs Private Limited" at bounding box center [231, 296] width 140 height 11
copy span "Fantabee Ioe Labs Private Limited"
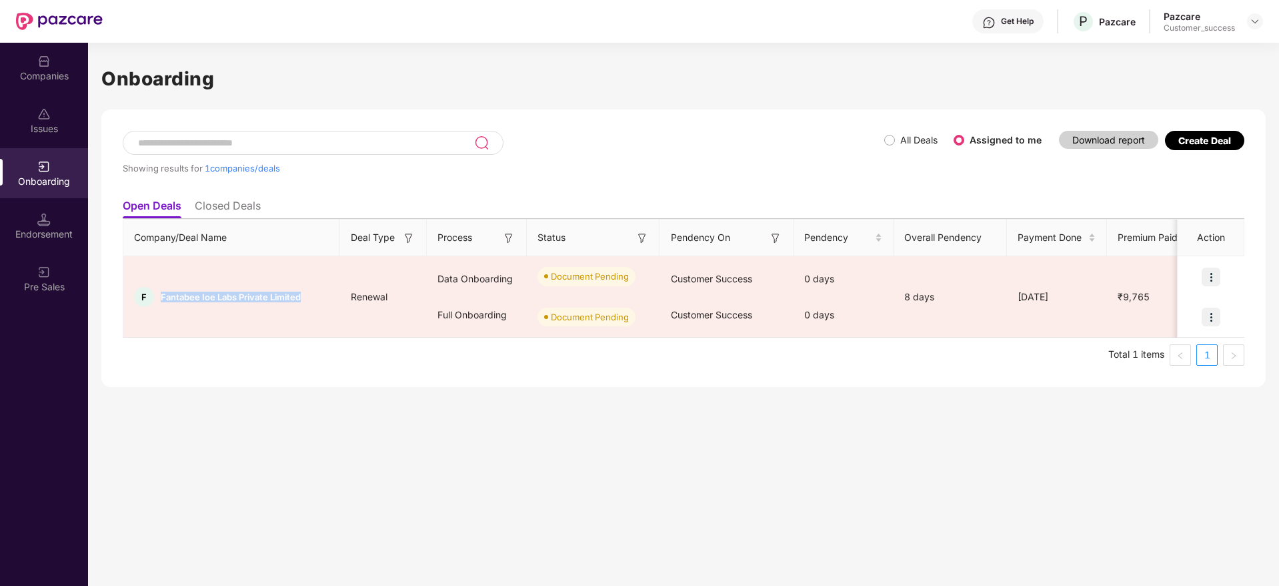
click at [1104, 493] on div "Onboarding Showing results for 1 companies/deals All Deals Assigned to me Downl…" at bounding box center [683, 314] width 1191 height 543
click at [61, 75] on div "Companies" at bounding box center [44, 75] width 88 height 13
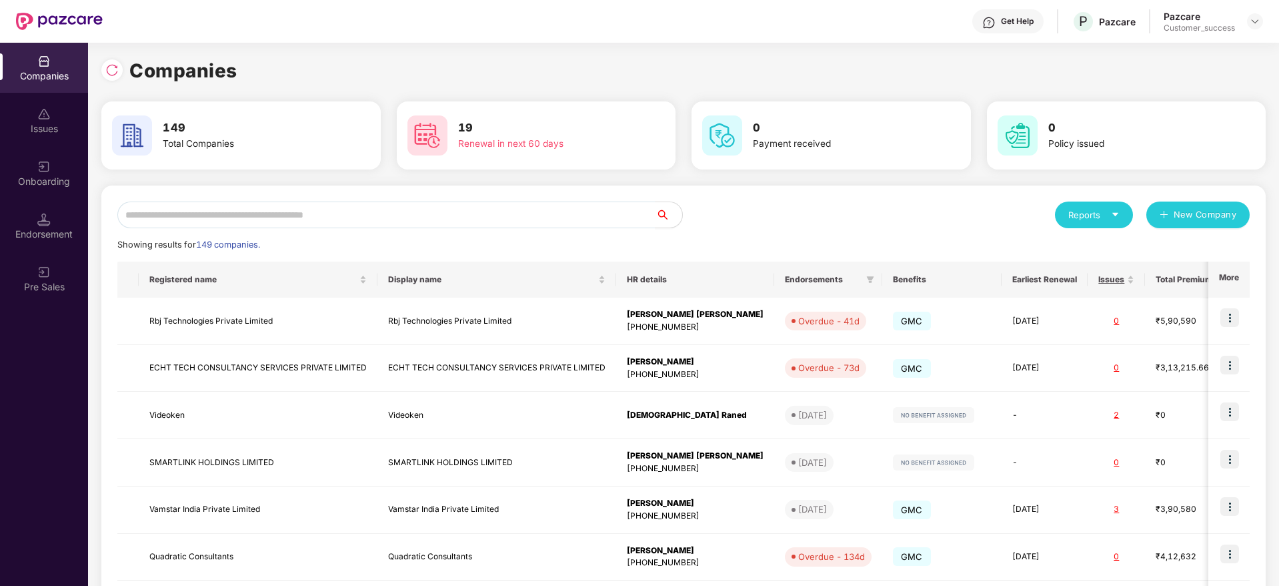
click at [344, 197] on div "Reports New Company Showing results for 149 companies. Registered name Display …" at bounding box center [683, 509] width 1164 height 648
click at [343, 198] on div "Reports New Company Showing results for 149 companies. Registered name Display …" at bounding box center [683, 509] width 1164 height 648
click at [340, 201] on input "text" at bounding box center [386, 214] width 538 height 27
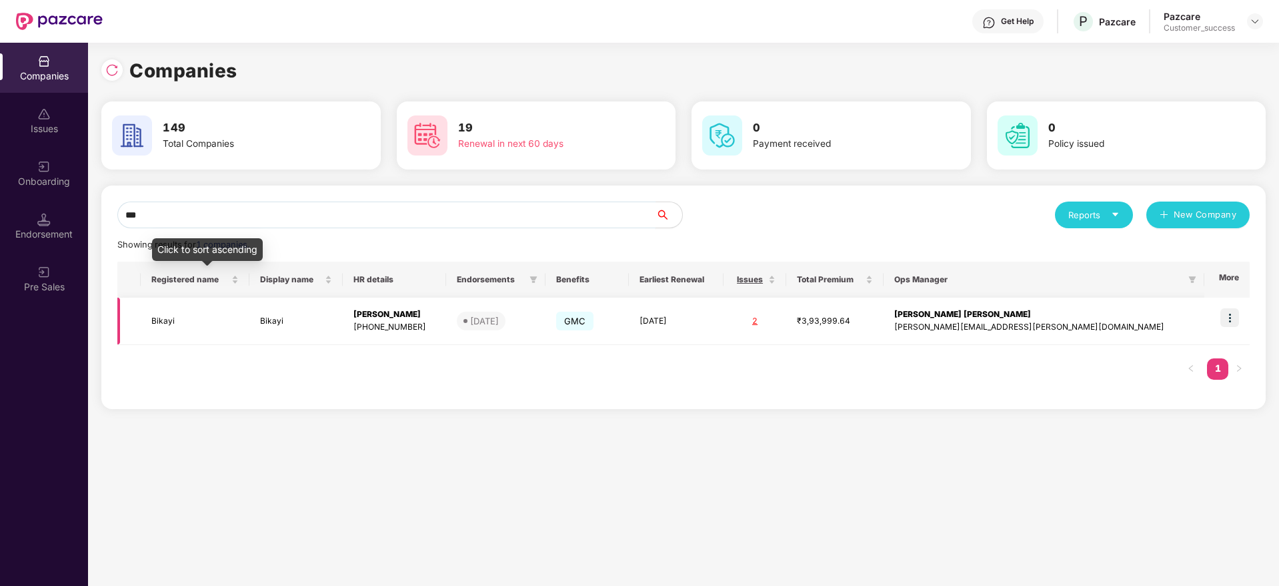
type input "***"
click at [249, 311] on td "Bikayi" at bounding box center [195, 320] width 109 height 47
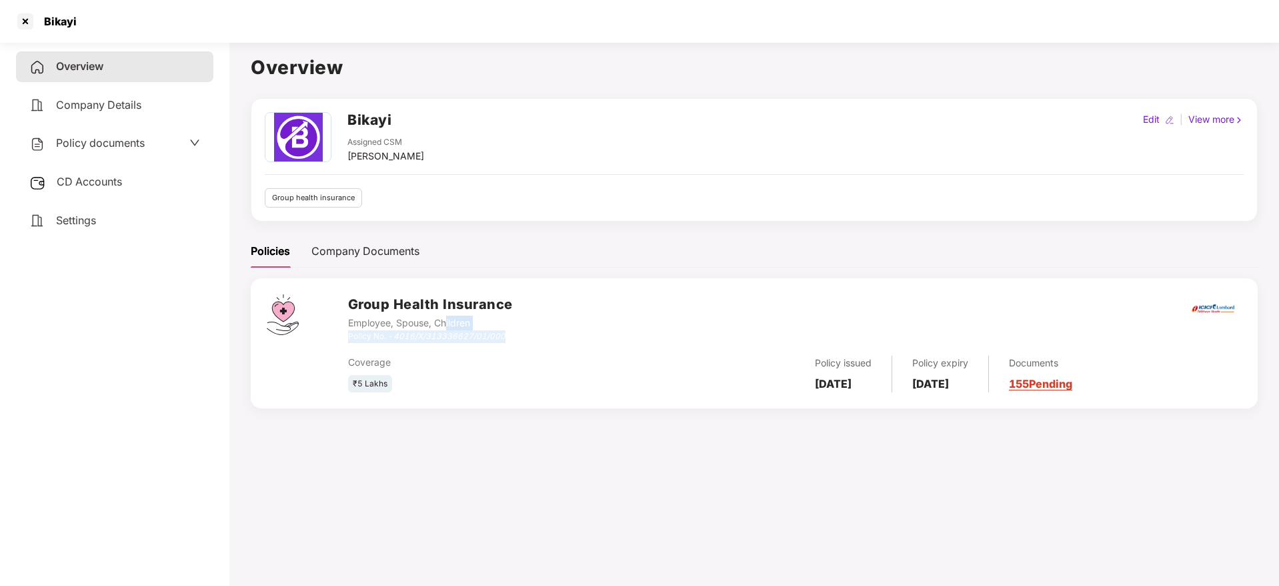
drag, startPoint x: 537, startPoint y: 337, endPoint x: 447, endPoint y: 326, distance: 91.3
click at [447, 326] on div "Group Health Insurance Employee, Spouse, Children Policy No. - 4016/X/313336627…" at bounding box center [795, 318] width 894 height 48
click at [470, 360] on div "Coverage" at bounding box center [497, 362] width 298 height 15
drag, startPoint x: 395, startPoint y: 332, endPoint x: 507, endPoint y: 337, distance: 112.1
click at [507, 337] on div "Policy No. - 4016/X/313336627/01/000" at bounding box center [430, 336] width 165 height 13
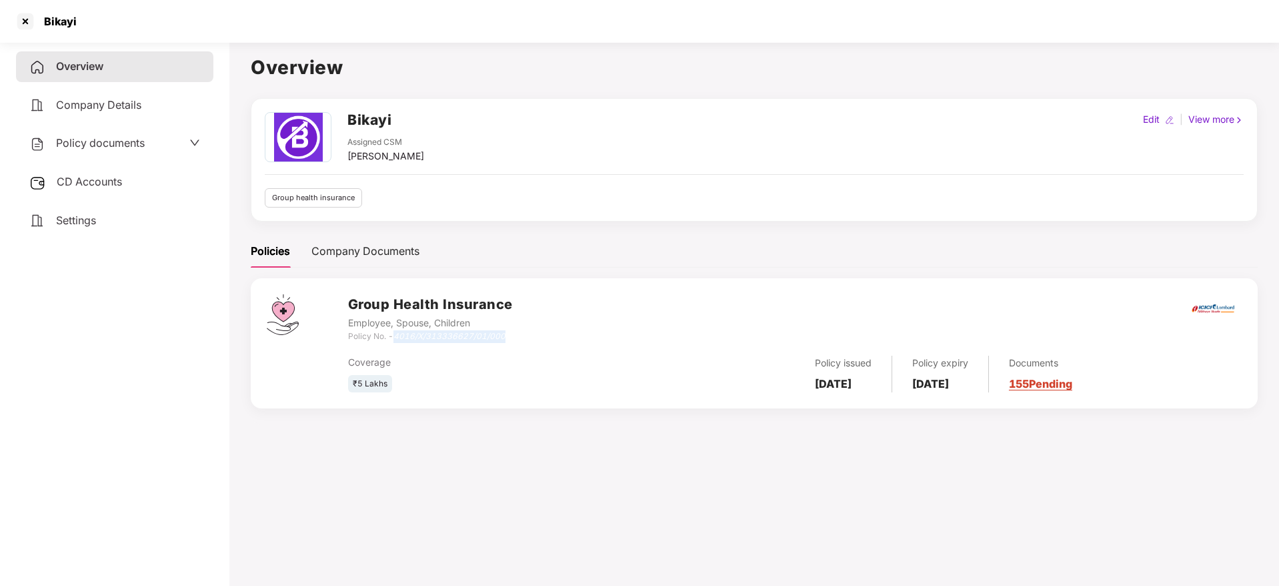
copy icon "4016/X/313336627/01/000"
click at [59, 31] on div "Bikayi" at bounding box center [46, 21] width 62 height 21
copy div "Bikayi"
click at [65, 20] on div "Bikayi" at bounding box center [56, 21] width 41 height 13
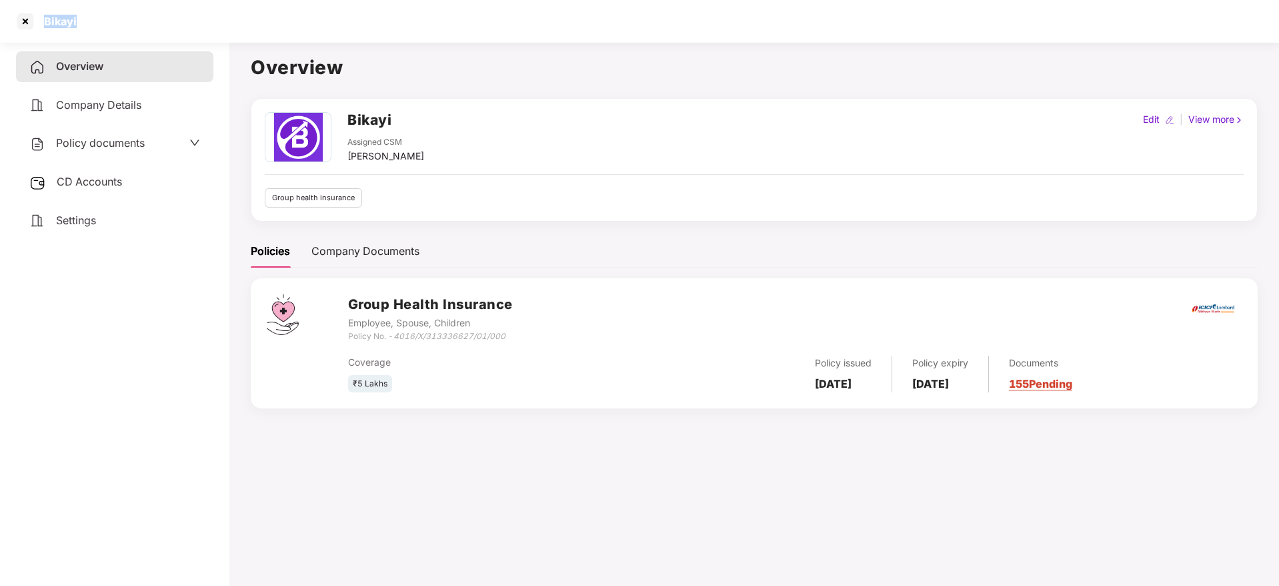
click at [65, 20] on div "Bikayi" at bounding box center [56, 21] width 41 height 13
click at [19, 20] on div at bounding box center [25, 21] width 21 height 21
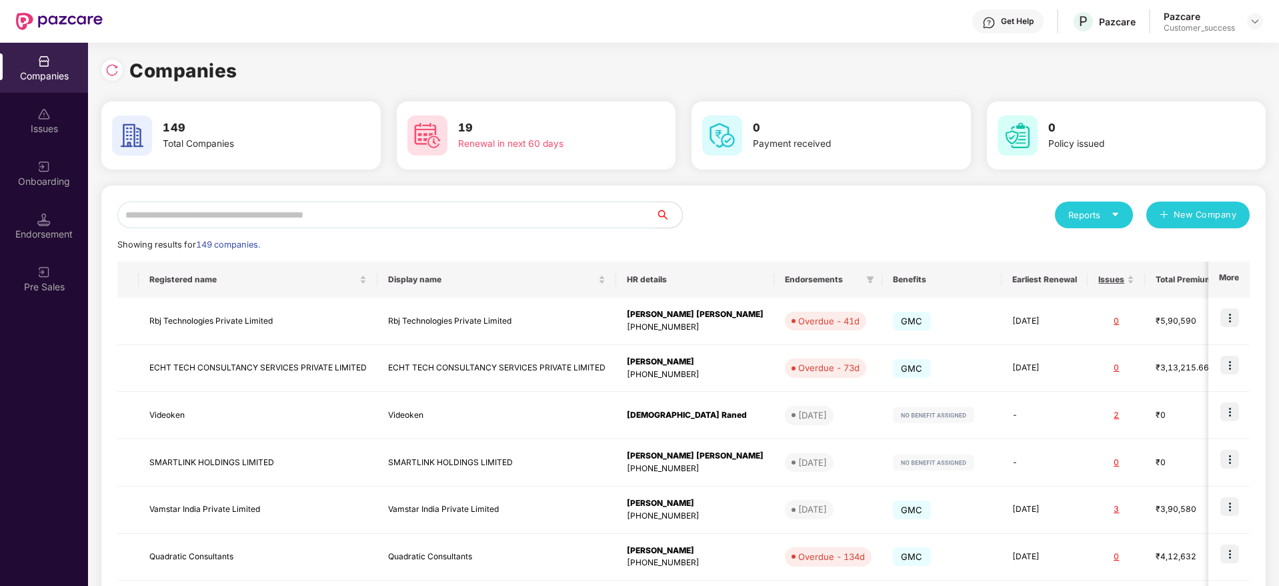
click at [445, 213] on input "text" at bounding box center [386, 214] width 538 height 27
paste input "******"
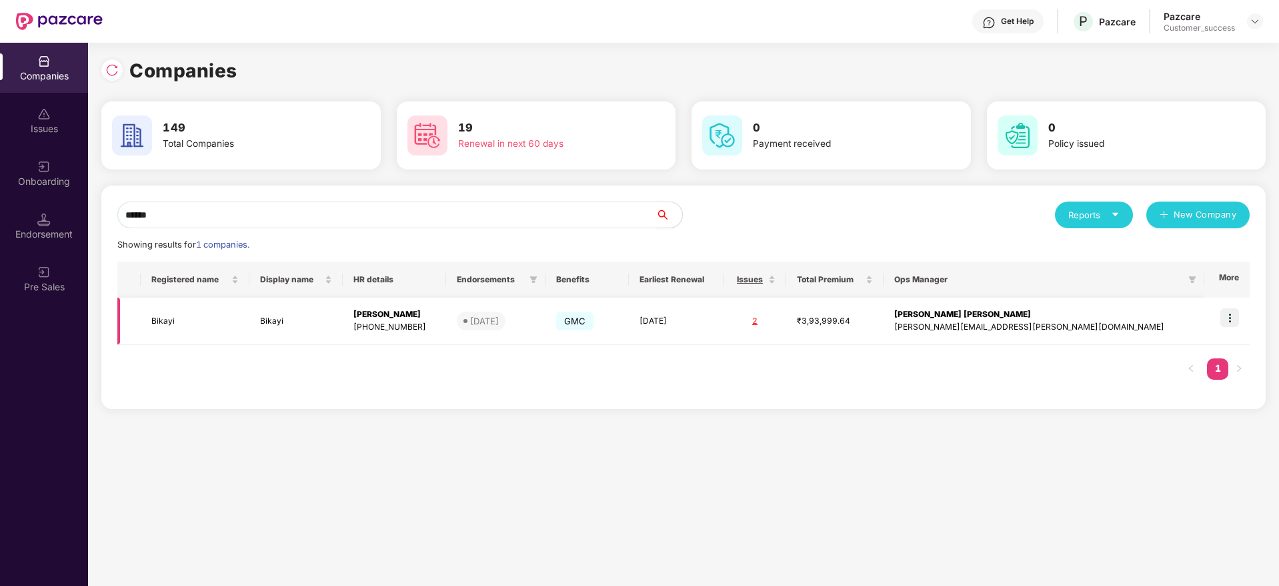
type input "******"
copy div "[PERSON_NAME]"
drag, startPoint x: 387, startPoint y: 310, endPoint x: 487, endPoint y: 315, distance: 99.5
click at [446, 315] on td "[PERSON_NAME] [PHONE_NUMBER]" at bounding box center [394, 320] width 103 height 47
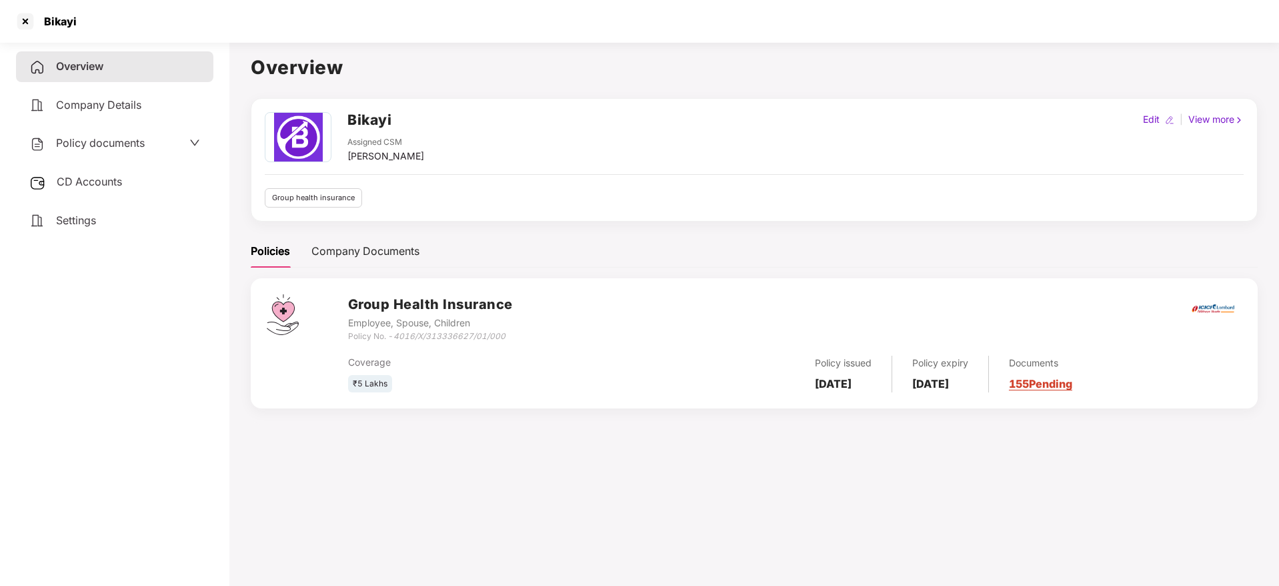
click at [84, 140] on span "Policy documents" at bounding box center [100, 142] width 89 height 13
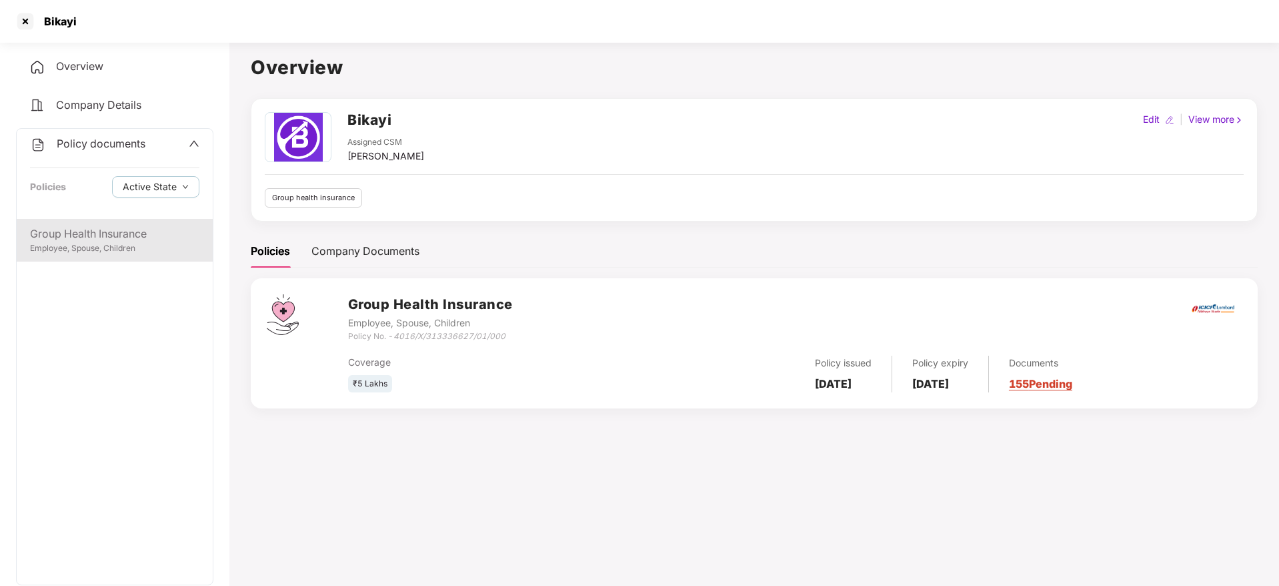
click at [103, 226] on div "Group Health Insurance" at bounding box center [114, 233] width 169 height 17
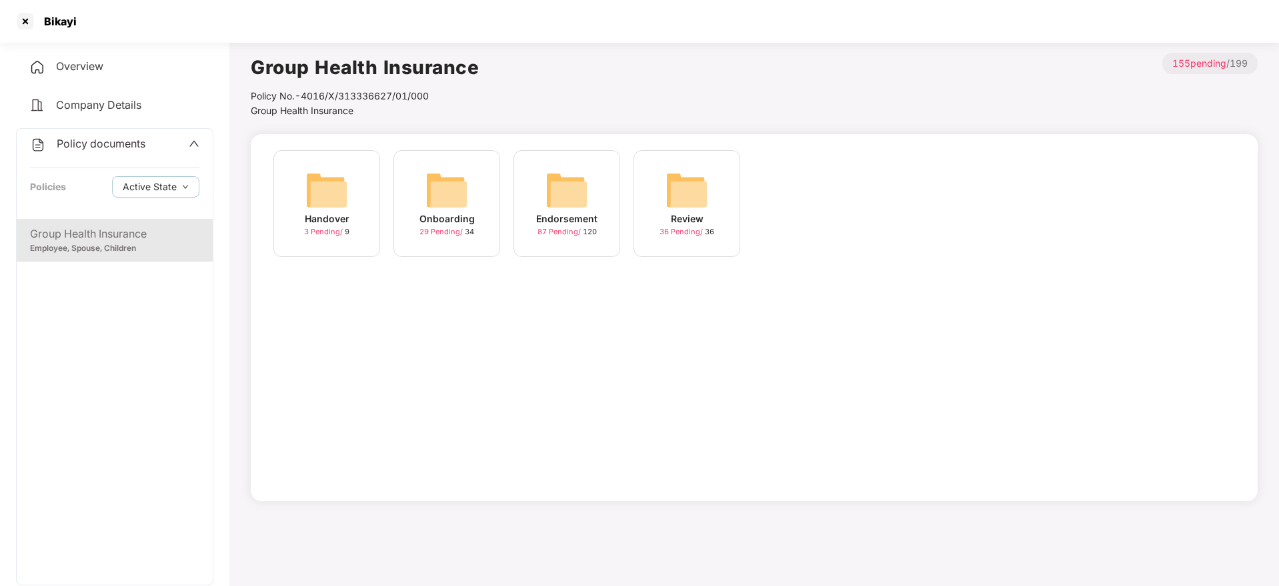
click at [427, 211] on div "Onboarding" at bounding box center [446, 218] width 55 height 15
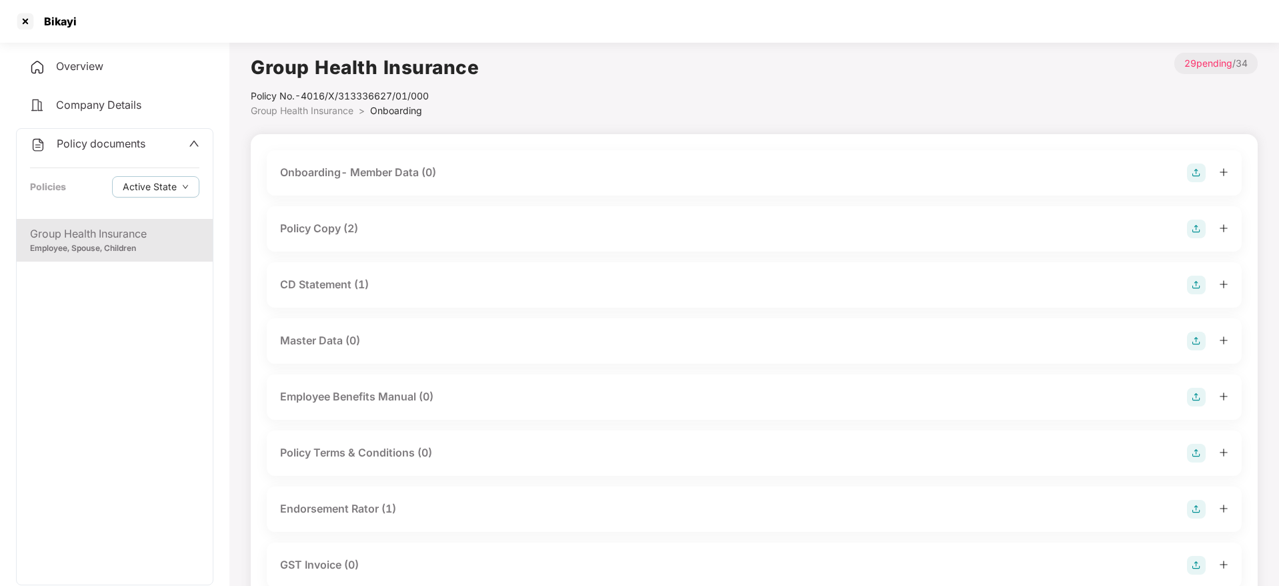
click at [354, 228] on div "Policy Copy (2)" at bounding box center [319, 228] width 78 height 17
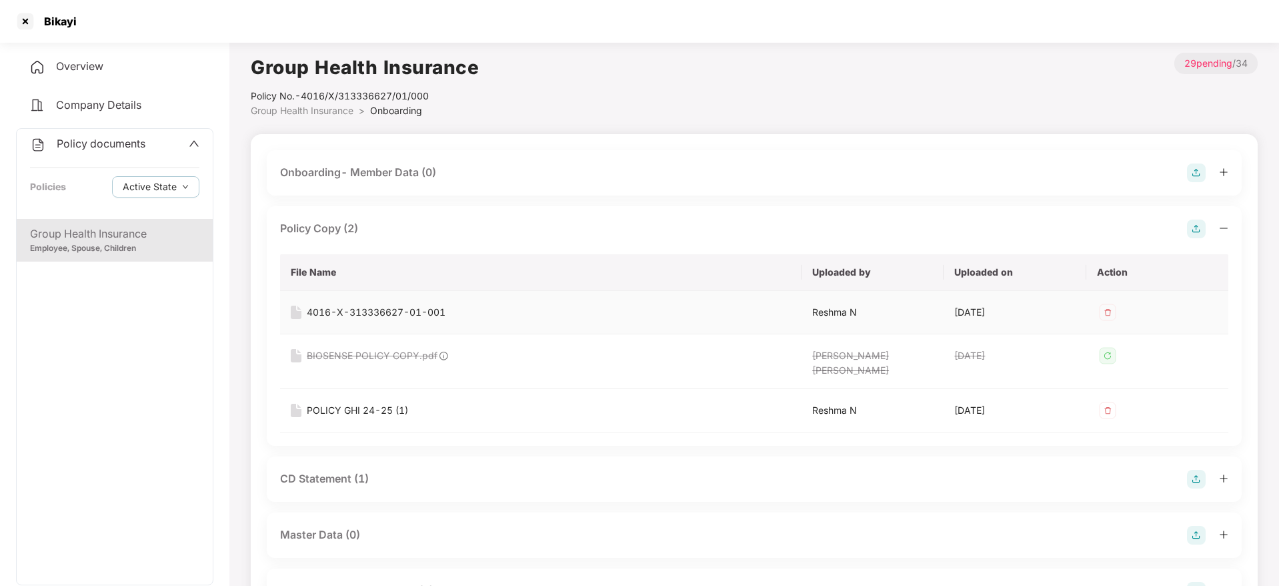
click at [393, 308] on div "4016-X-313336627-01-001" at bounding box center [376, 312] width 139 height 15
click at [387, 403] on div "POLICY GHI 24-25 (1)" at bounding box center [357, 410] width 101 height 15
click at [70, 30] on div "Bikayi" at bounding box center [46, 21] width 62 height 21
copy div "Bikayi"
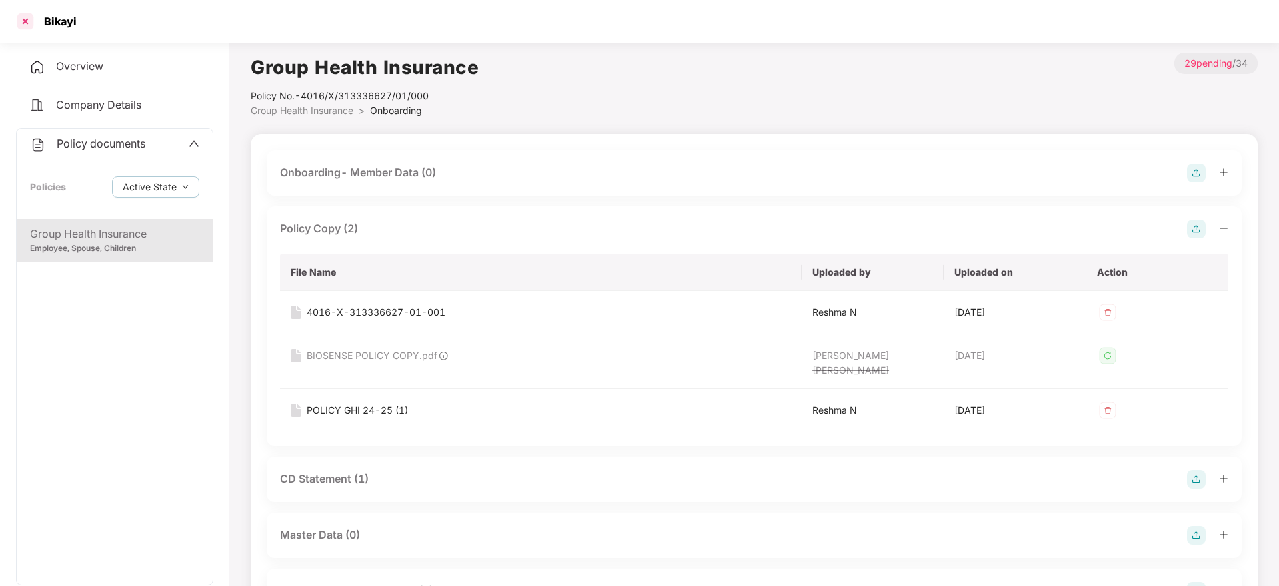
click at [35, 19] on div at bounding box center [25, 21] width 21 height 21
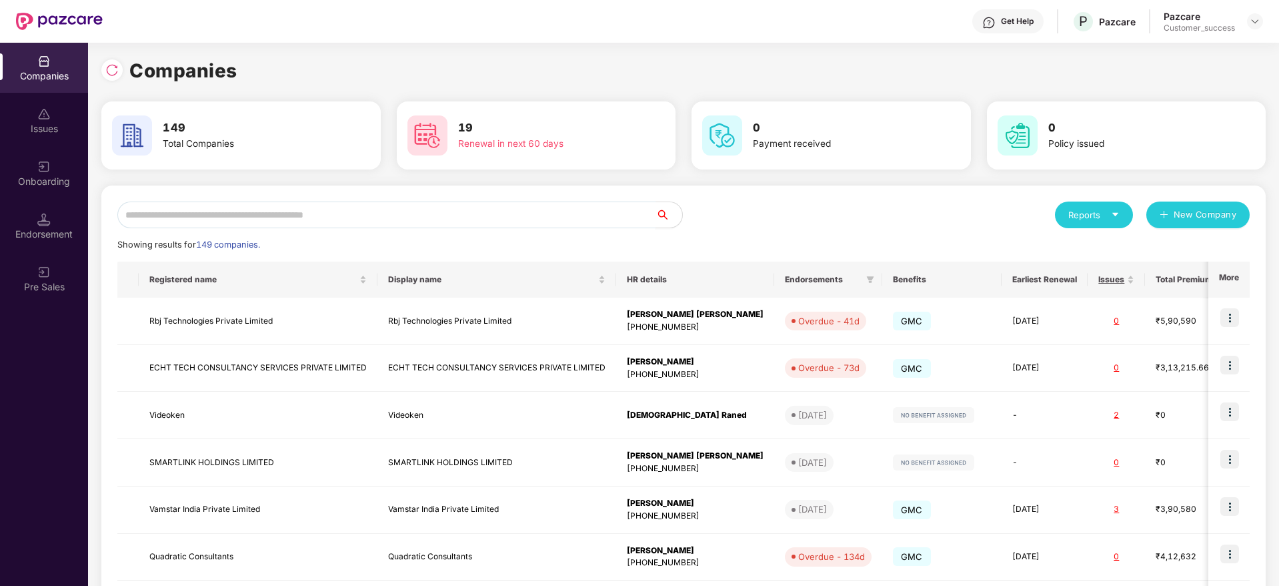
click at [483, 210] on input "text" at bounding box center [386, 214] width 538 height 27
paste input "******"
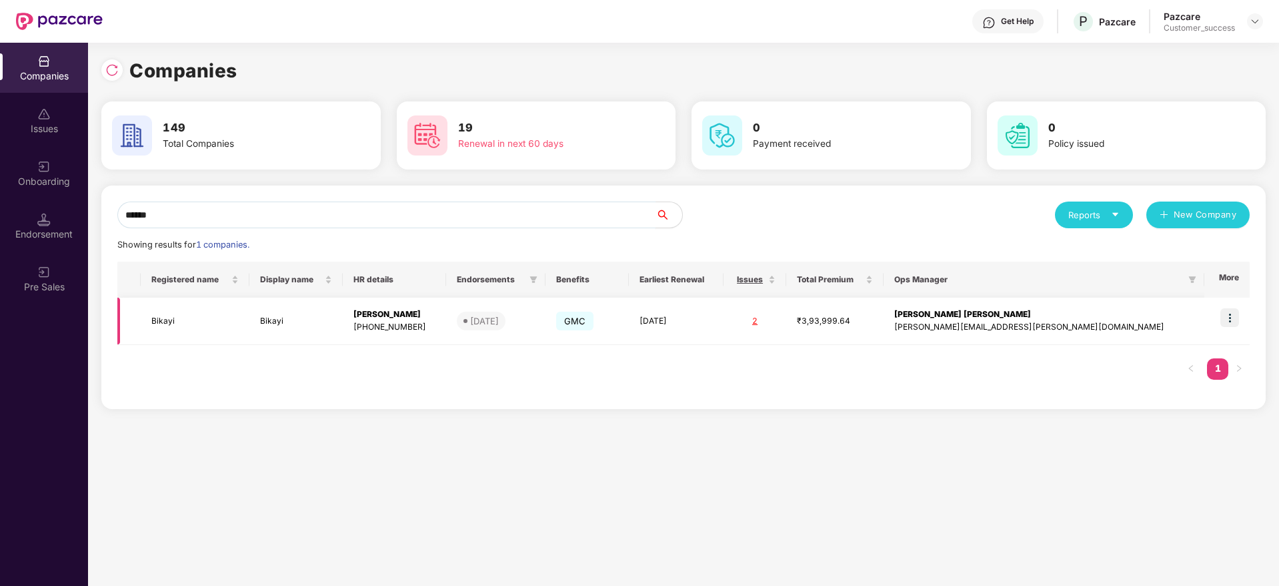
type input "******"
click at [1228, 321] on img at bounding box center [1229, 317] width 19 height 19
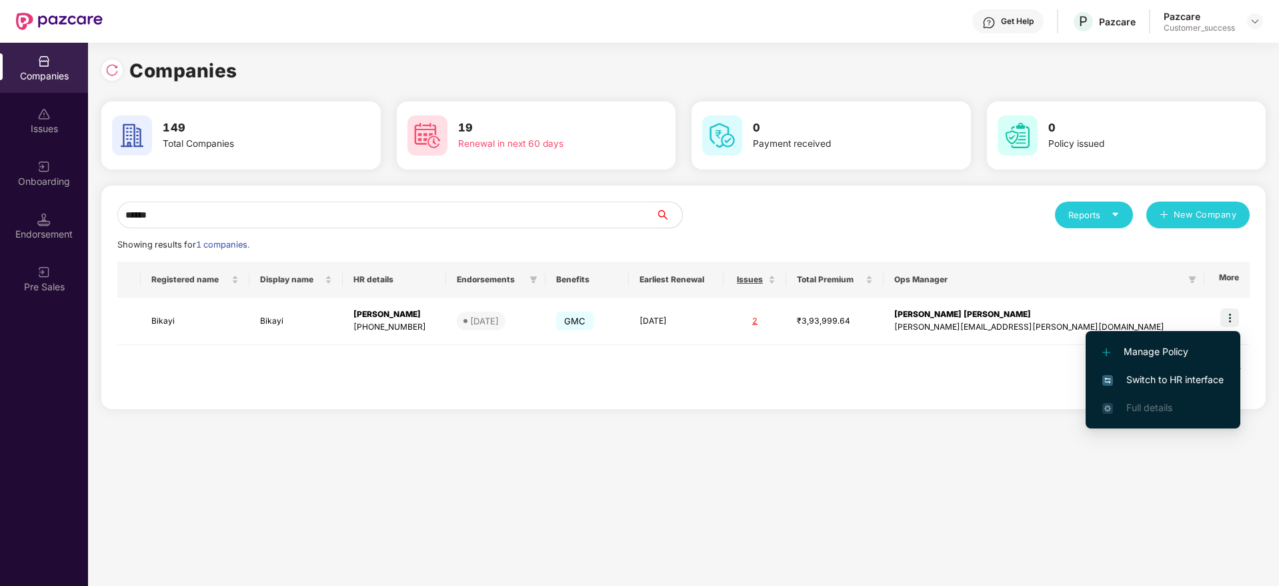
click at [1202, 375] on span "Switch to HR interface" at bounding box center [1162, 379] width 121 height 15
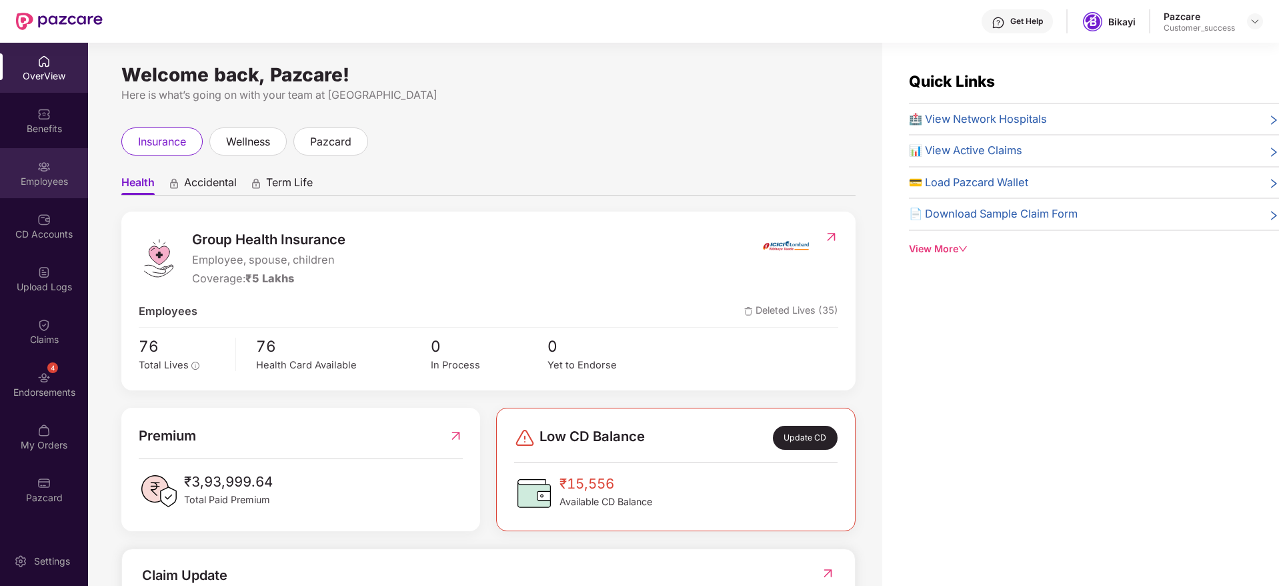
click at [17, 176] on div "Employees" at bounding box center [44, 181] width 88 height 13
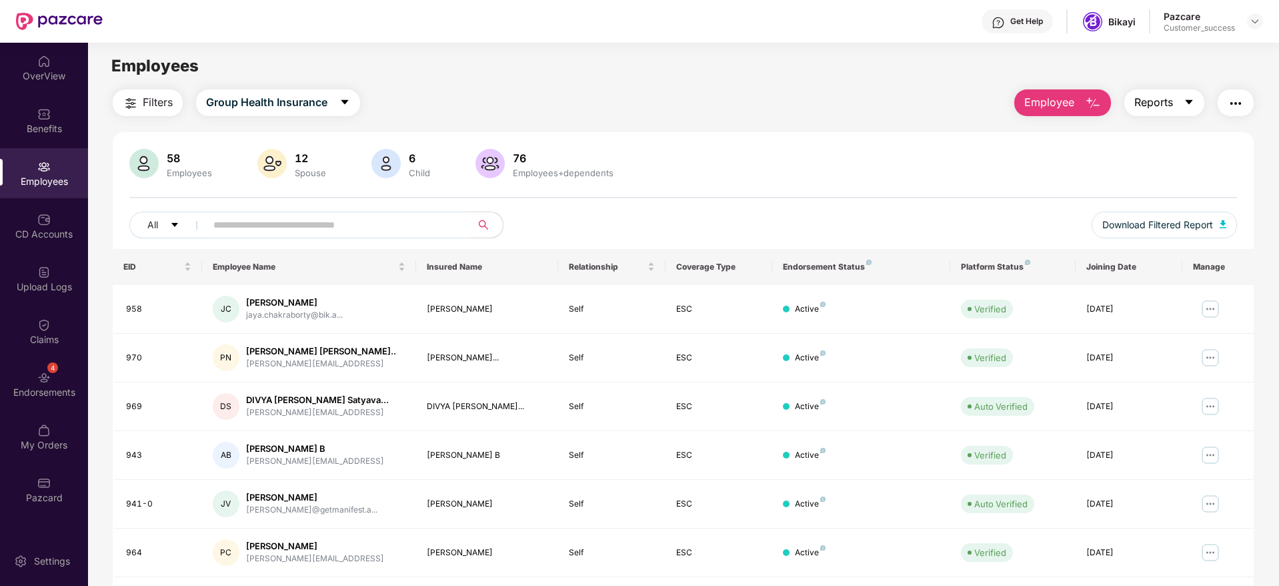
click at [1143, 103] on span "Reports" at bounding box center [1153, 102] width 39 height 17
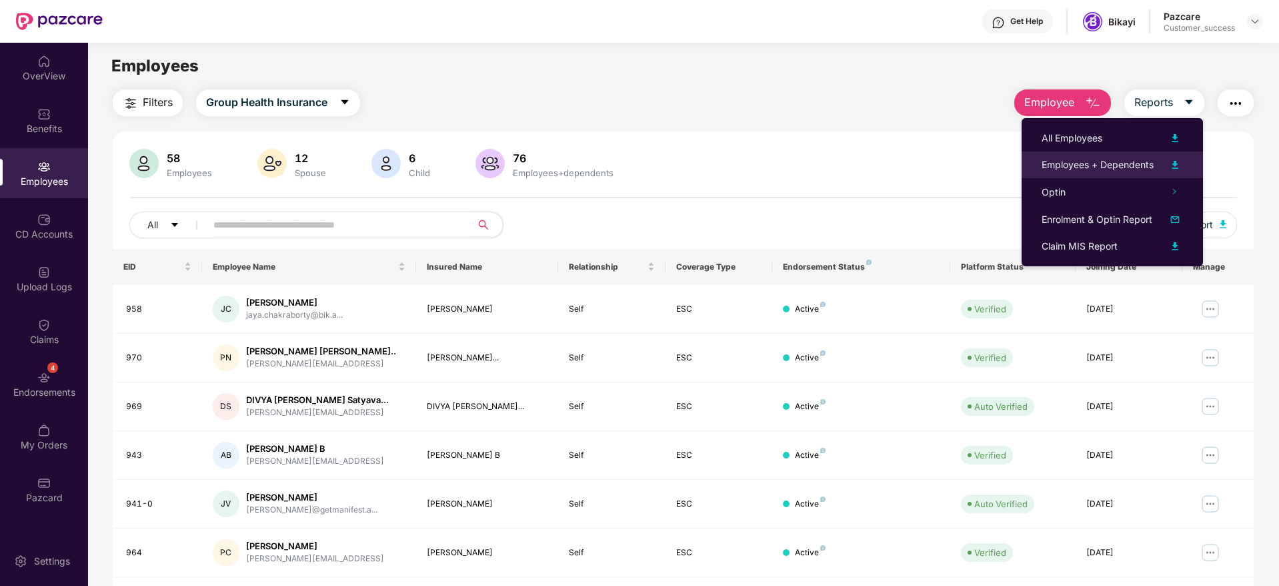
click at [1144, 162] on div "Employees + Dependents" at bounding box center [1098, 164] width 112 height 15
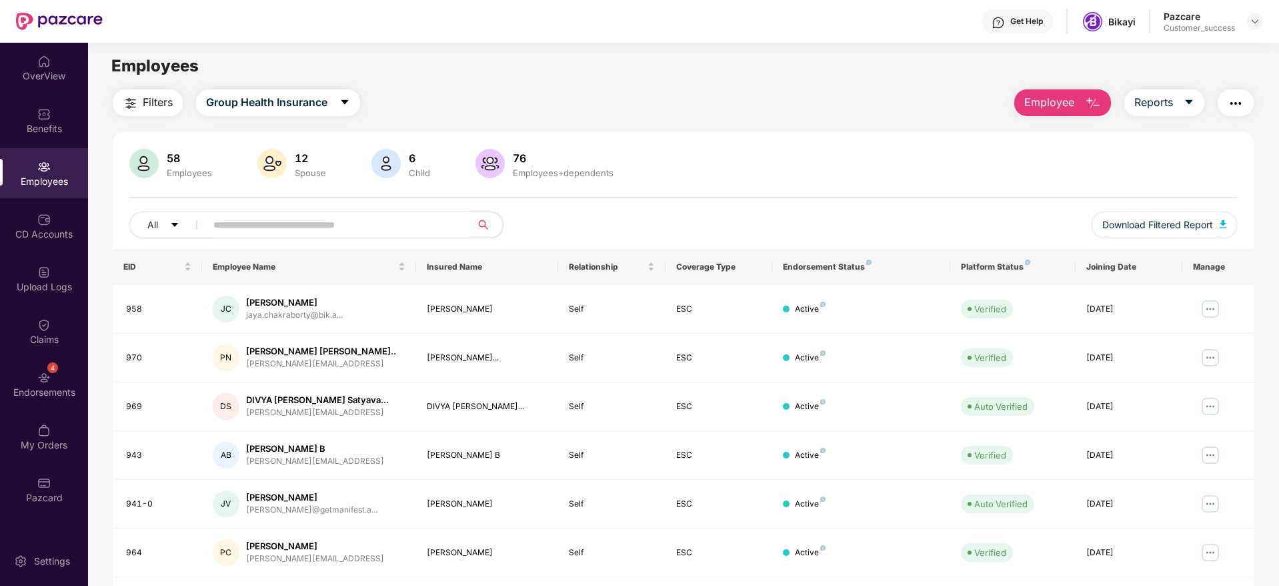
click at [1249, 28] on div at bounding box center [1255, 21] width 16 height 16
click at [1264, 23] on header "Get Help Bikayi Pazcare Customer_success" at bounding box center [639, 21] width 1279 height 43
click at [1262, 23] on div at bounding box center [1255, 21] width 16 height 16
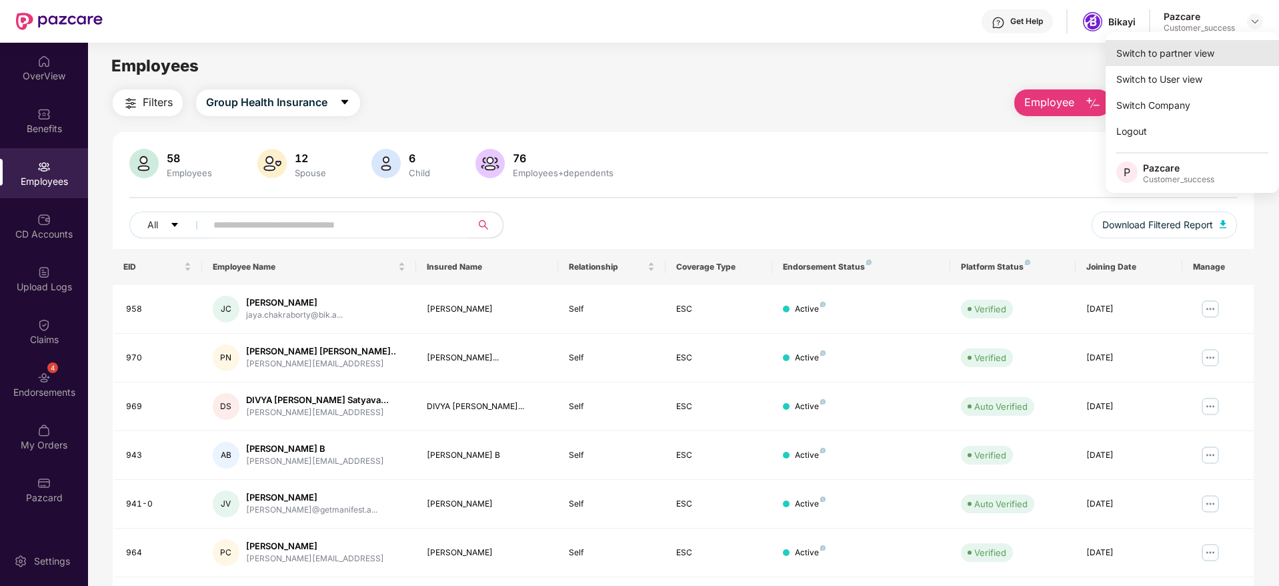
click at [1231, 50] on div "Switch to partner view" at bounding box center [1192, 53] width 173 height 26
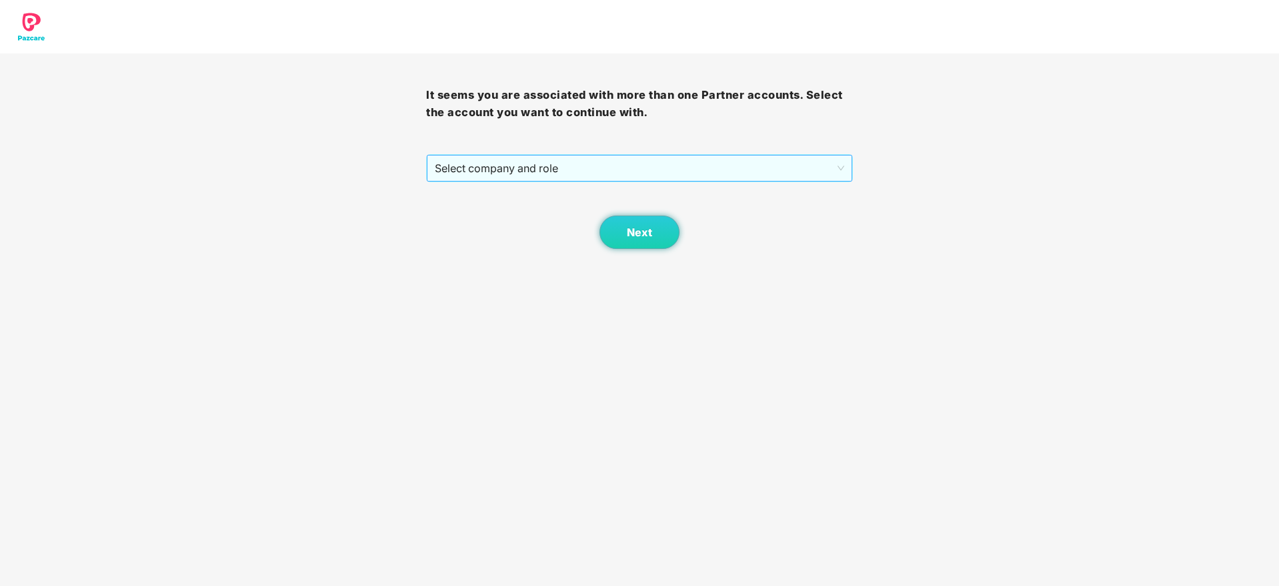
click at [529, 171] on span "Select company and role" at bounding box center [639, 167] width 409 height 25
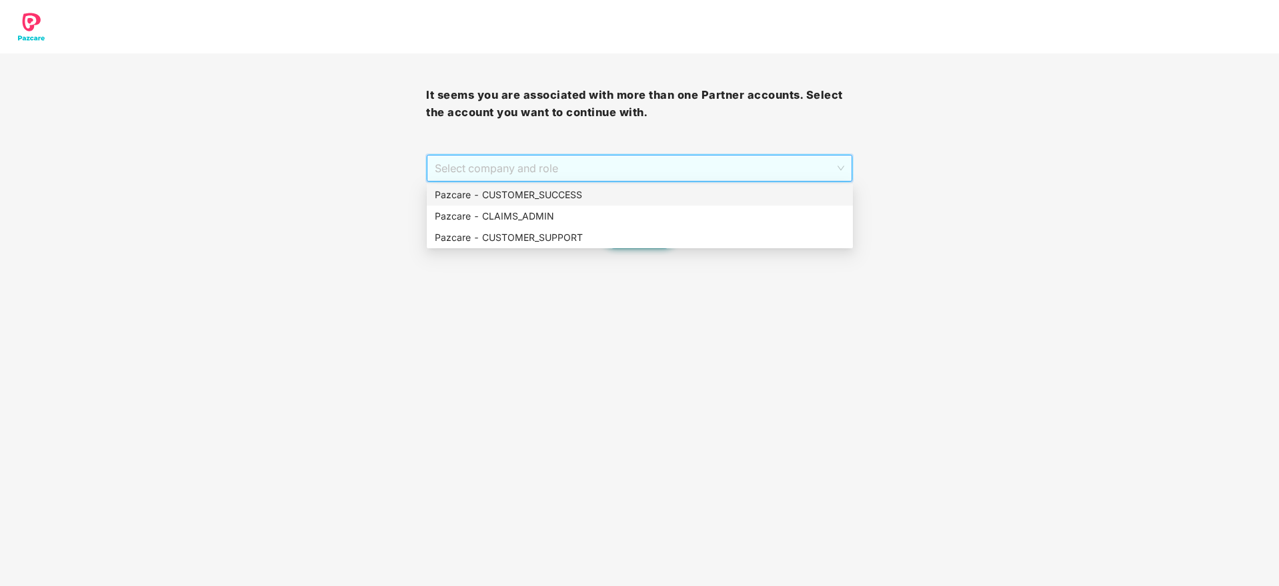
click at [531, 186] on div "Pazcare - CUSTOMER_SUCCESS" at bounding box center [640, 194] width 426 height 21
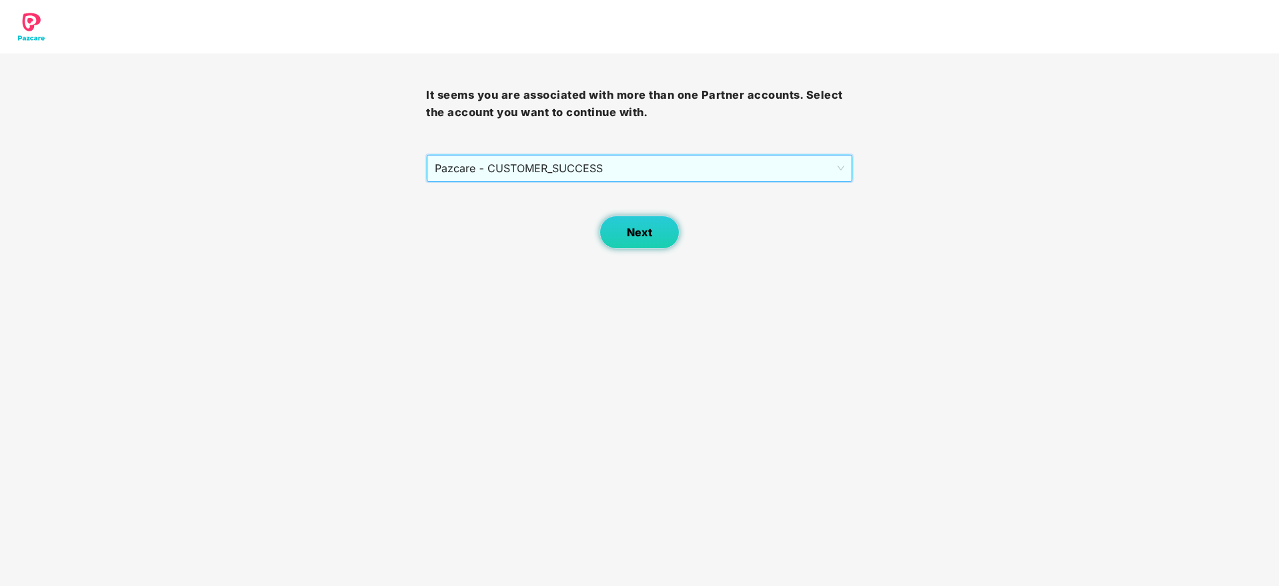
click at [624, 233] on button "Next" at bounding box center [640, 231] width 80 height 33
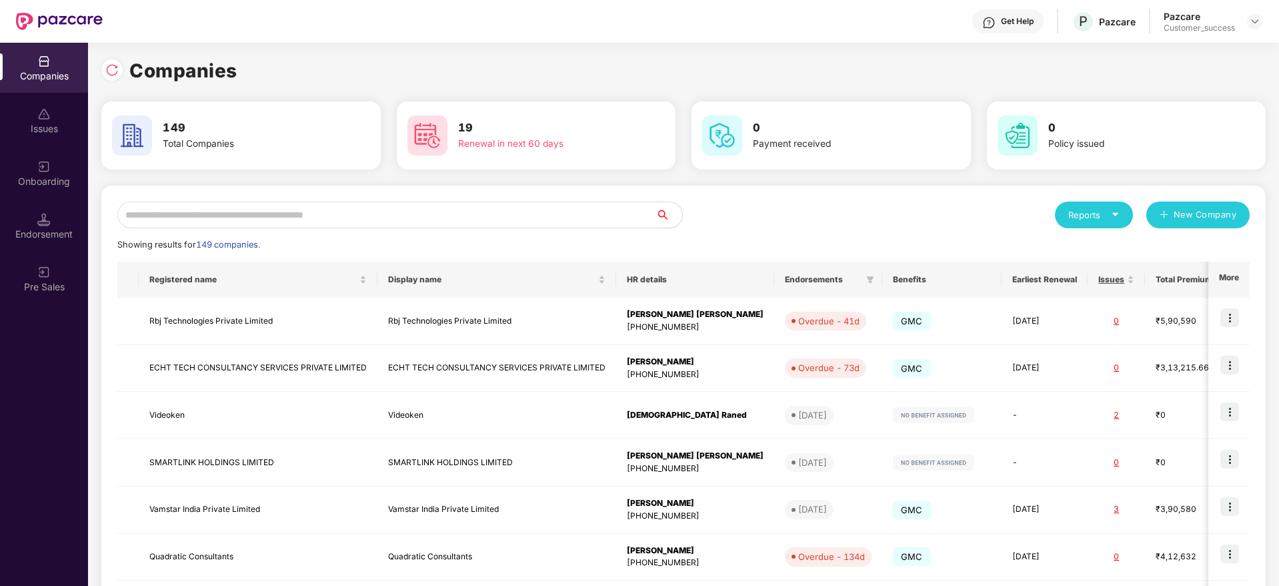
click at [576, 198] on div "Reports New Company Showing results for 149 companies. Registered name Display …" at bounding box center [683, 509] width 1164 height 648
click at [581, 217] on input "text" at bounding box center [386, 214] width 538 height 27
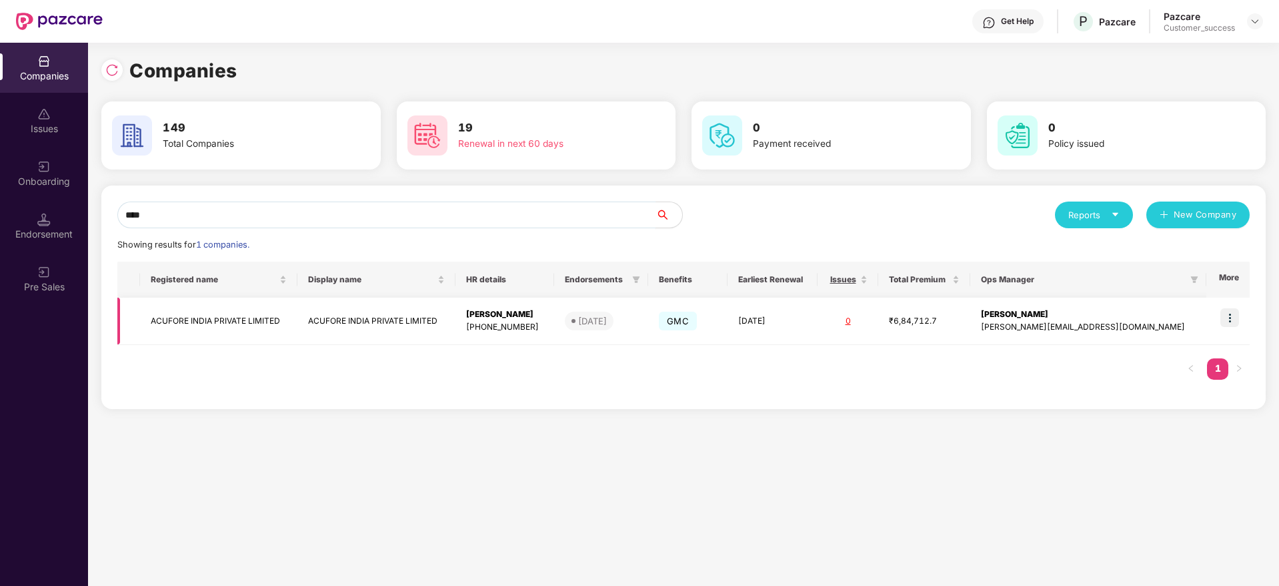
type input "****"
click at [1242, 308] on td at bounding box center [1227, 320] width 43 height 47
click at [1242, 309] on td at bounding box center [1227, 320] width 43 height 47
click at [1224, 311] on img at bounding box center [1229, 317] width 19 height 19
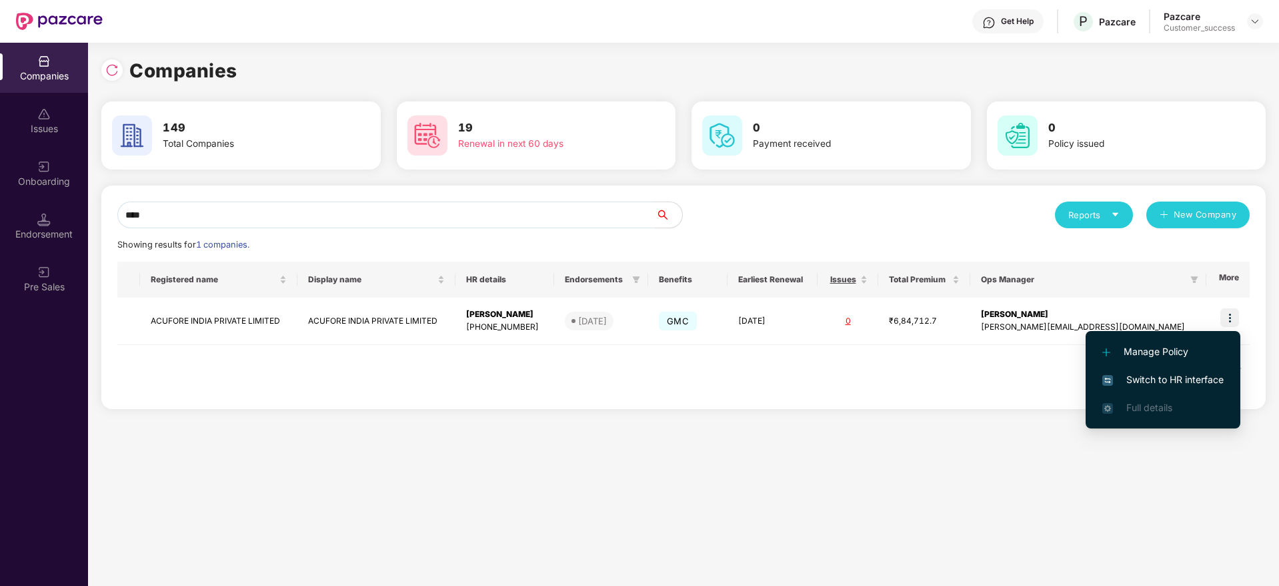
click at [1204, 378] on span "Switch to HR interface" at bounding box center [1162, 379] width 121 height 15
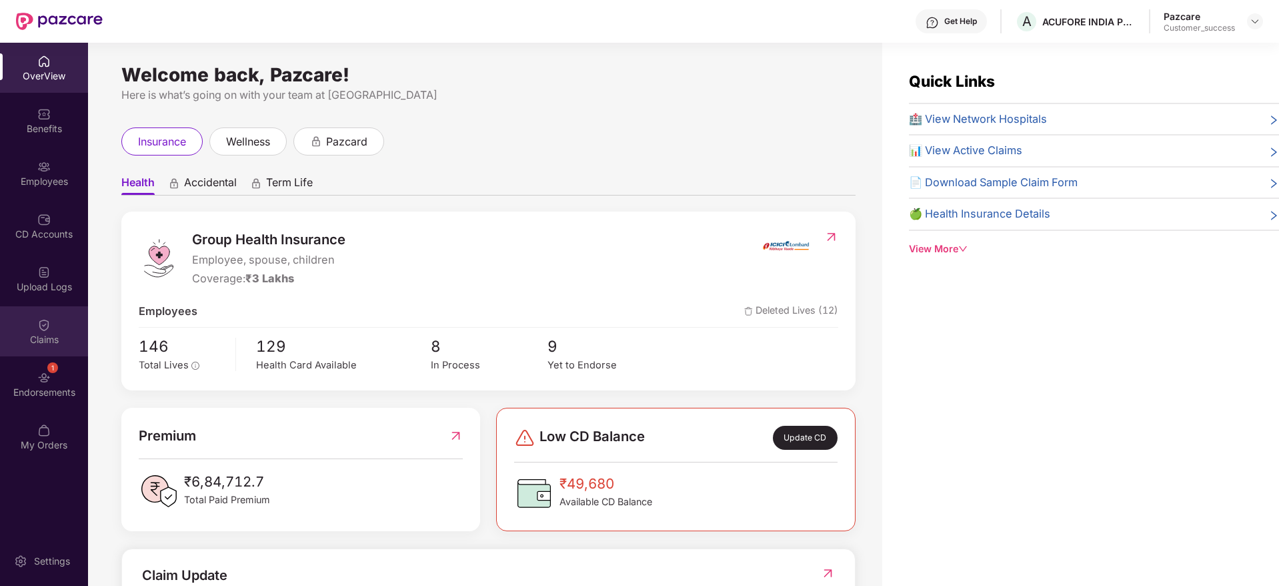
click at [49, 347] on div "Claims" at bounding box center [44, 331] width 88 height 50
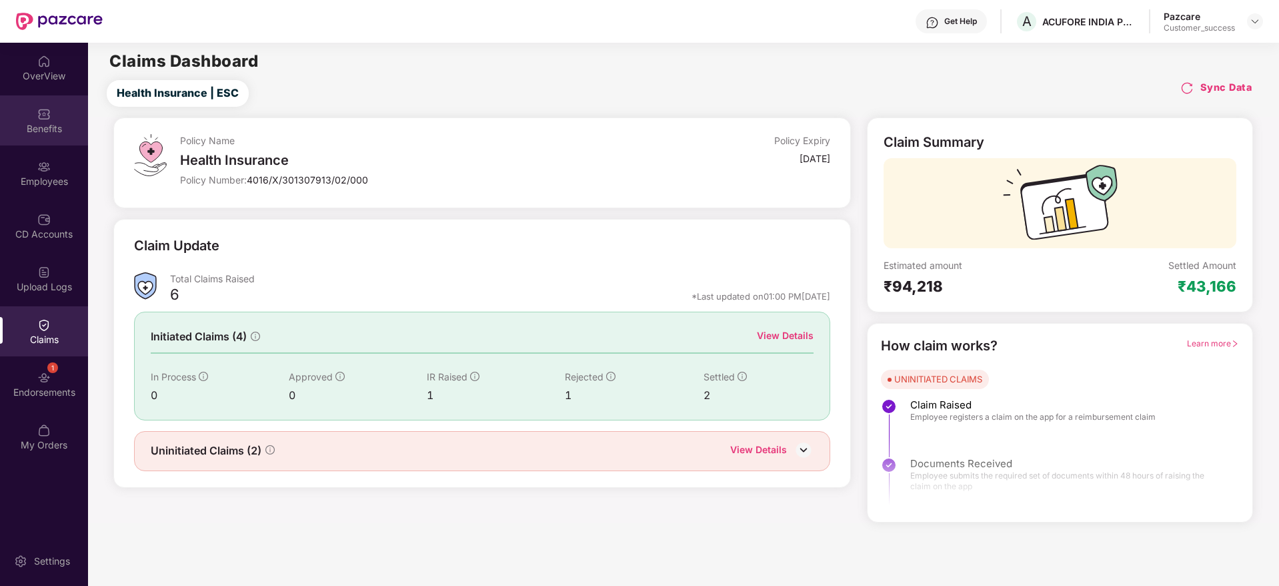
click at [45, 133] on div "Benefits" at bounding box center [44, 128] width 88 height 13
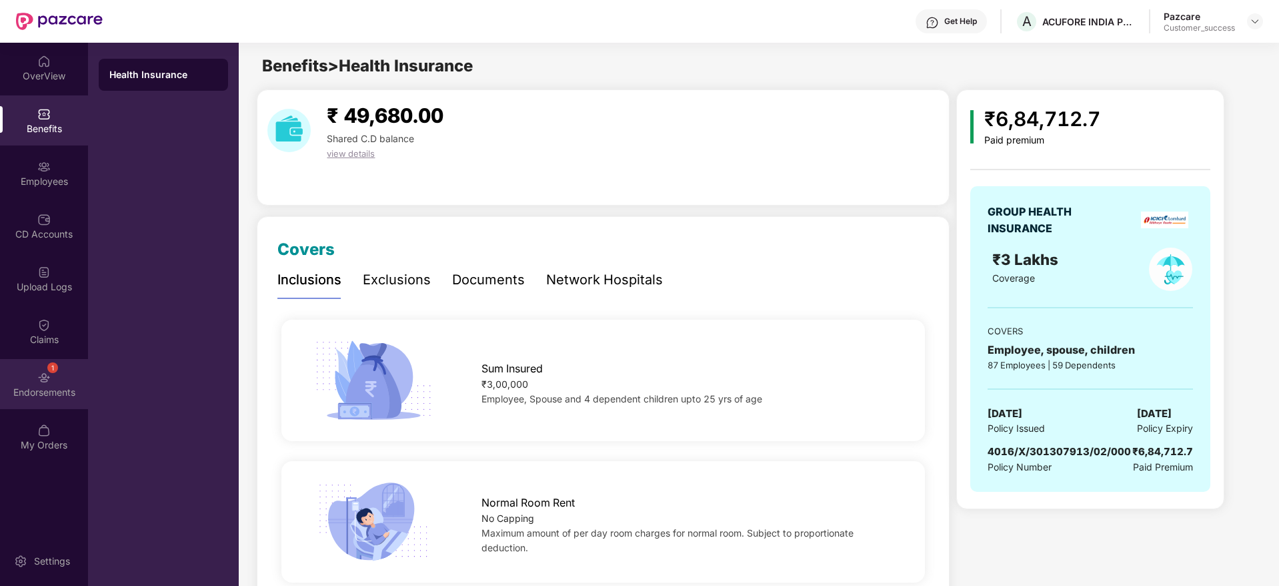
click at [52, 378] on div "1 Endorsements" at bounding box center [44, 384] width 88 height 50
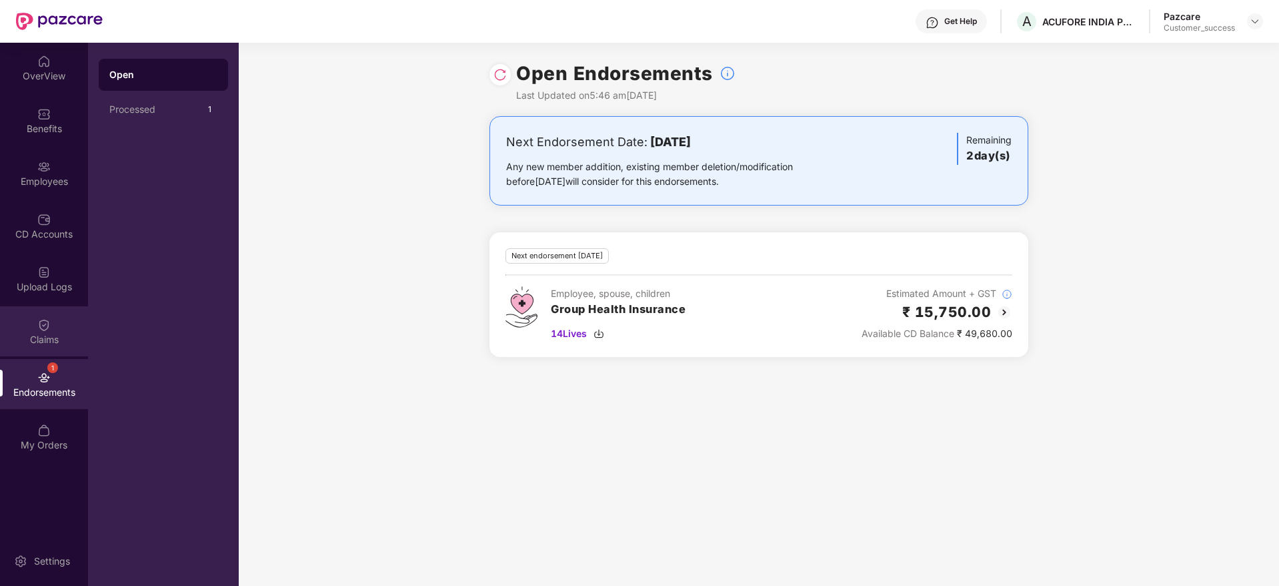
click at [51, 345] on div "Claims" at bounding box center [44, 339] width 88 height 13
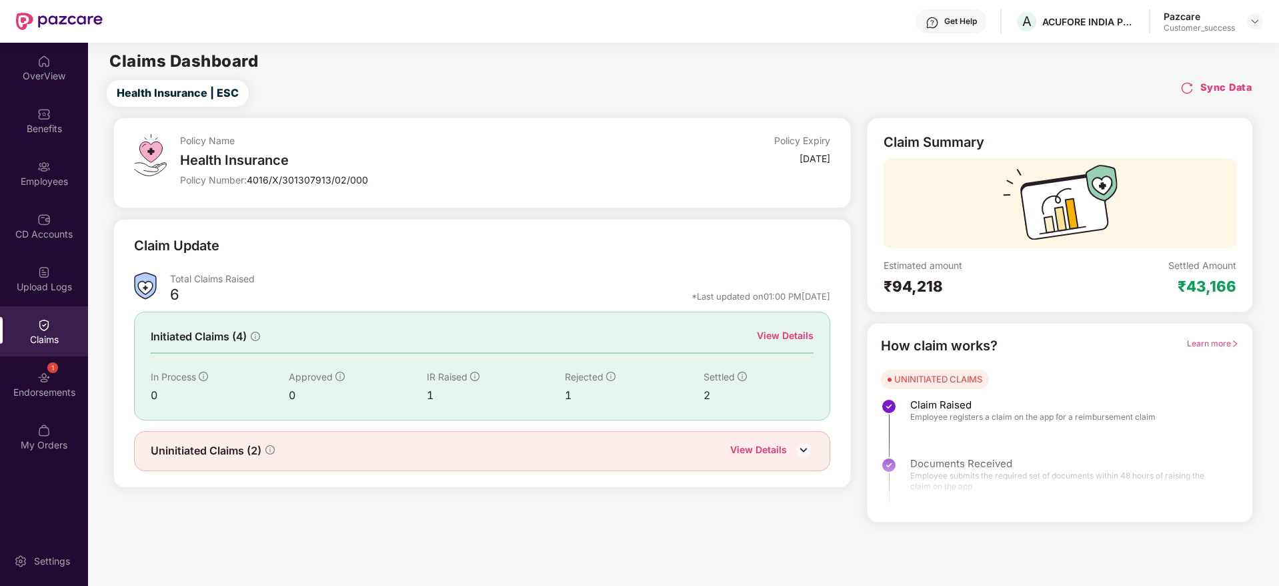
click at [798, 335] on div "View Details" at bounding box center [785, 335] width 57 height 15
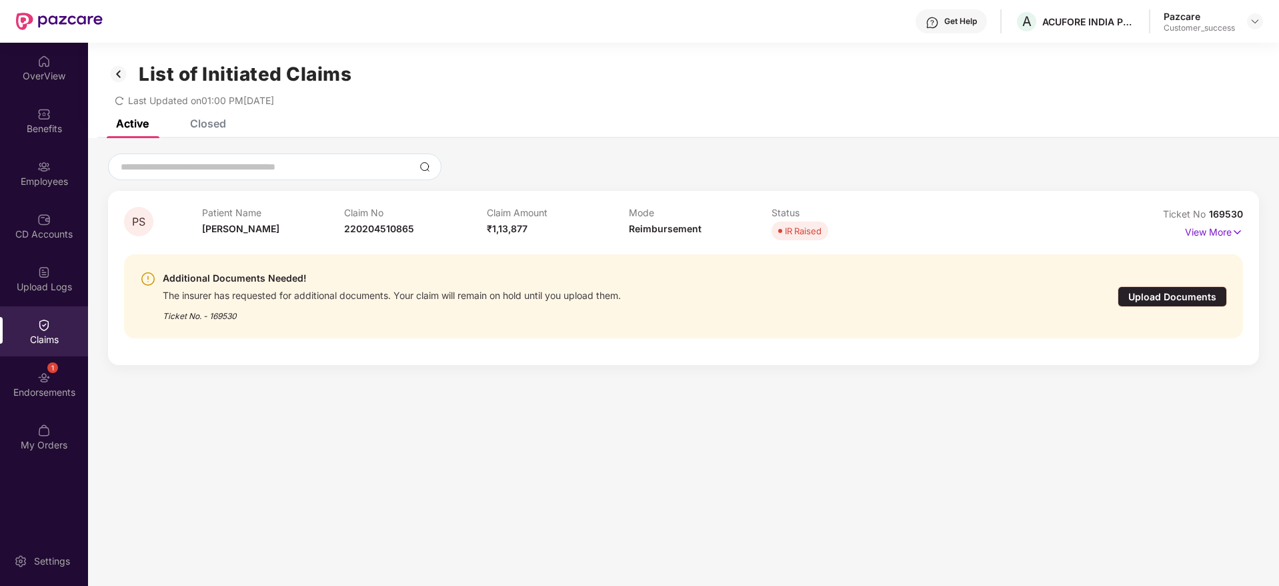
click at [797, 229] on div "IR Raised" at bounding box center [803, 230] width 37 height 13
click at [924, 223] on div "Patient Name [PERSON_NAME] Claim No 220204510865 Claim Amount ₹1,13,877 Mode Re…" at bounding box center [629, 225] width 855 height 37
click at [1178, 225] on div "View More" at bounding box center [1173, 231] width 140 height 21
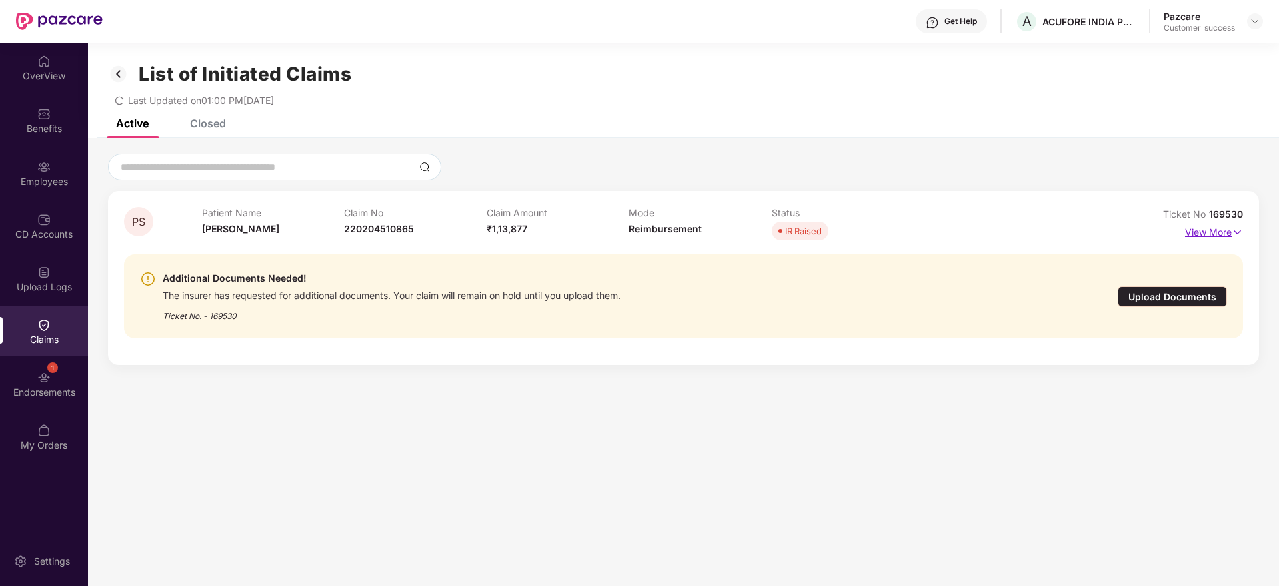
click at [1192, 227] on p "View More" at bounding box center [1214, 230] width 58 height 18
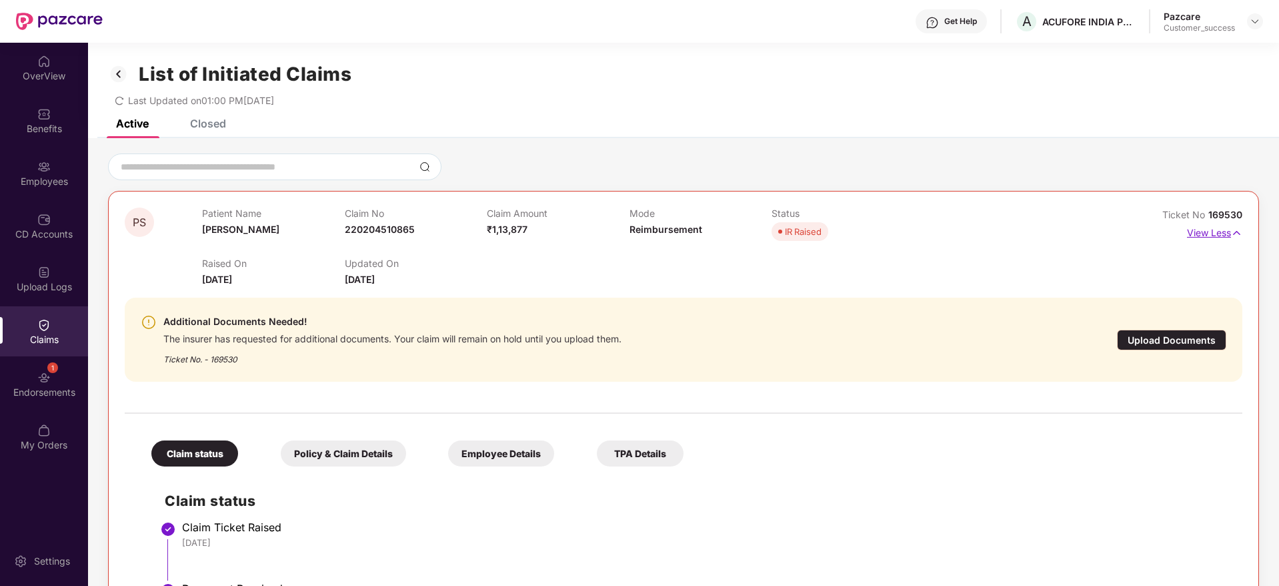
click at [1192, 227] on p "View Less" at bounding box center [1214, 231] width 55 height 18
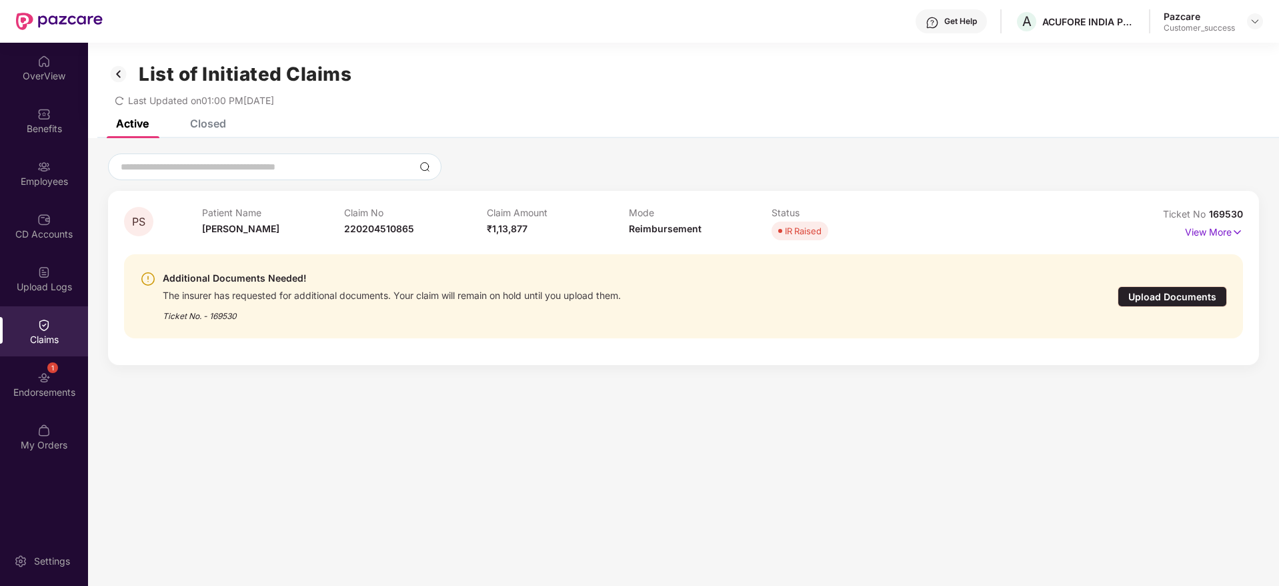
scroll to position [43, 0]
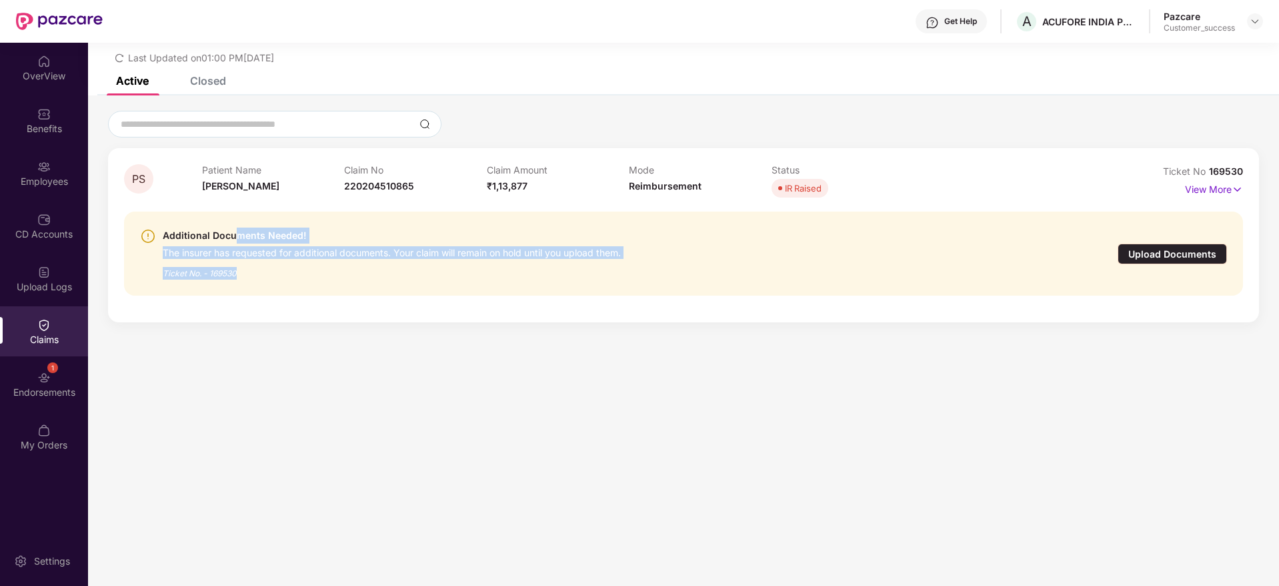
drag, startPoint x: 265, startPoint y: 233, endPoint x: 636, endPoint y: 262, distance: 371.9
click at [636, 262] on div "Additional Documents Needed! The insurer has requested for additional documents…" at bounding box center [593, 253] width 906 height 52
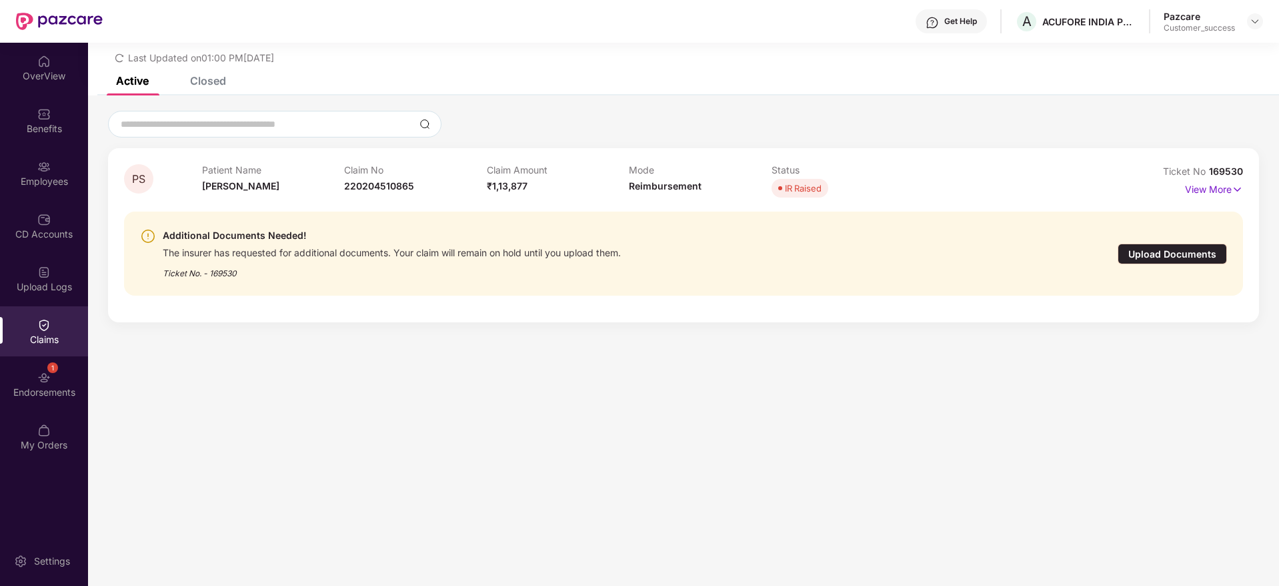
click at [636, 262] on div "Additional Documents Needed! The insurer has requested for additional documents…" at bounding box center [593, 253] width 906 height 52
click at [652, 247] on div "Additional Documents Needed! The insurer has requested for additional documents…" at bounding box center [593, 253] width 906 height 52
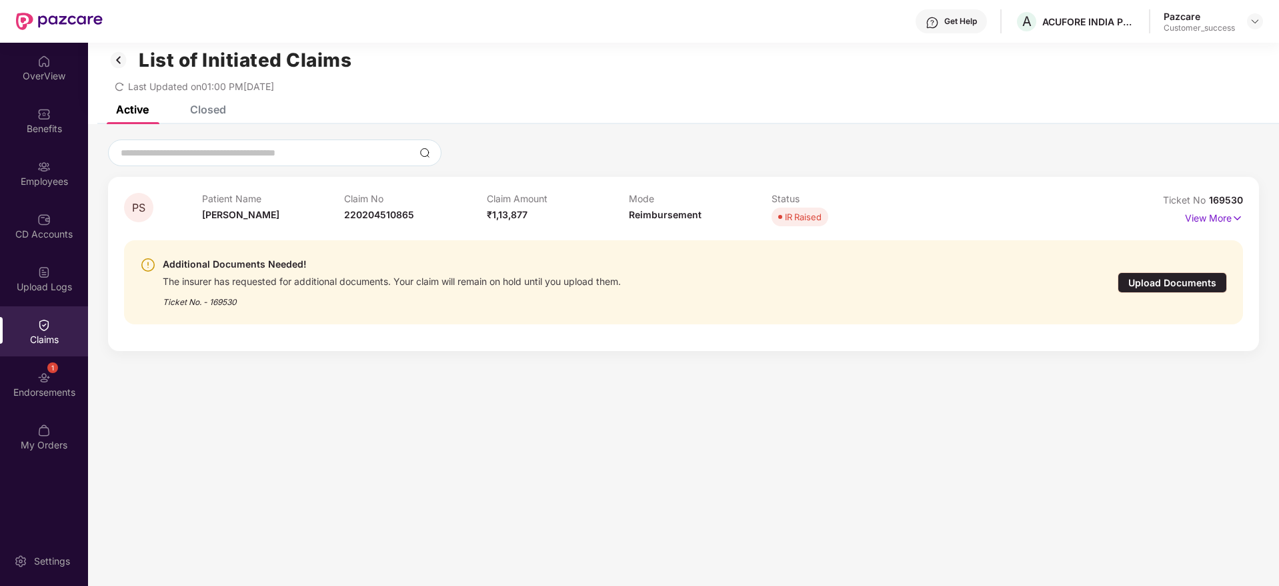
scroll to position [0, 0]
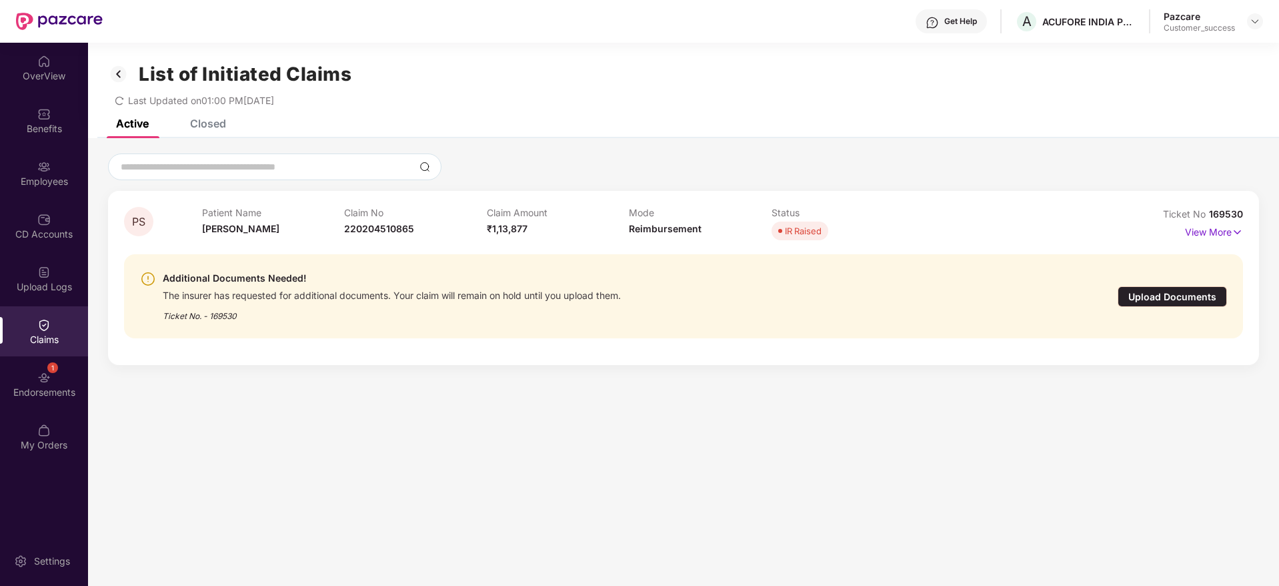
click at [226, 227] on span "[PERSON_NAME]" at bounding box center [240, 228] width 77 height 11
copy span "[PERSON_NAME]"
click at [51, 171] on div "Employees" at bounding box center [44, 173] width 88 height 50
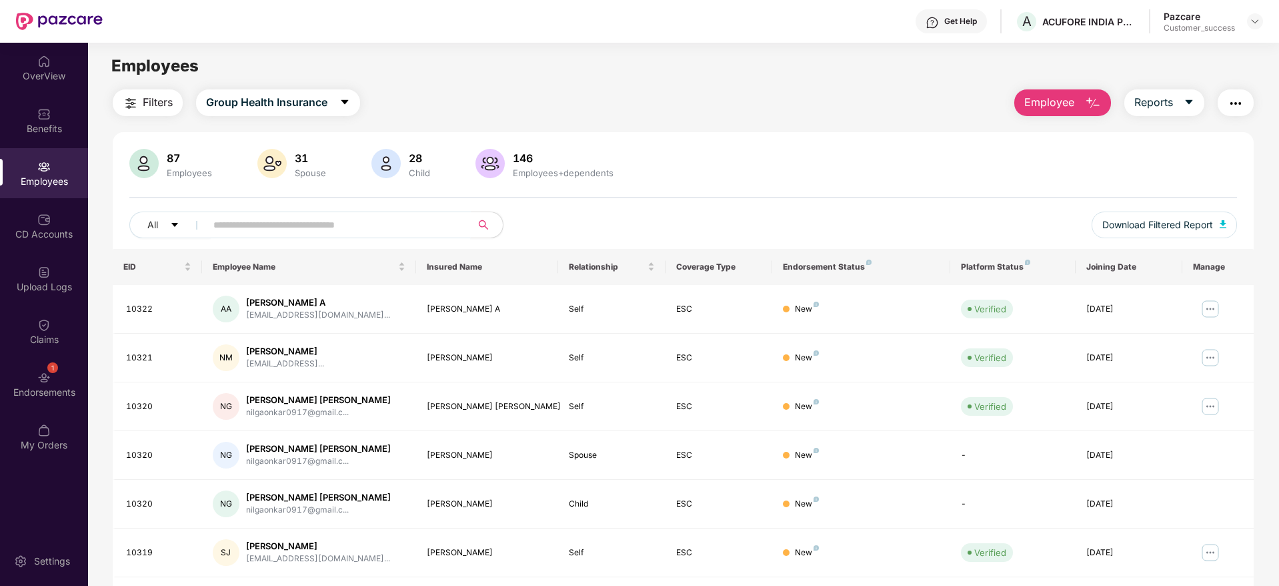
click at [339, 225] on input "text" at bounding box center [332, 225] width 239 height 20
paste input "**********"
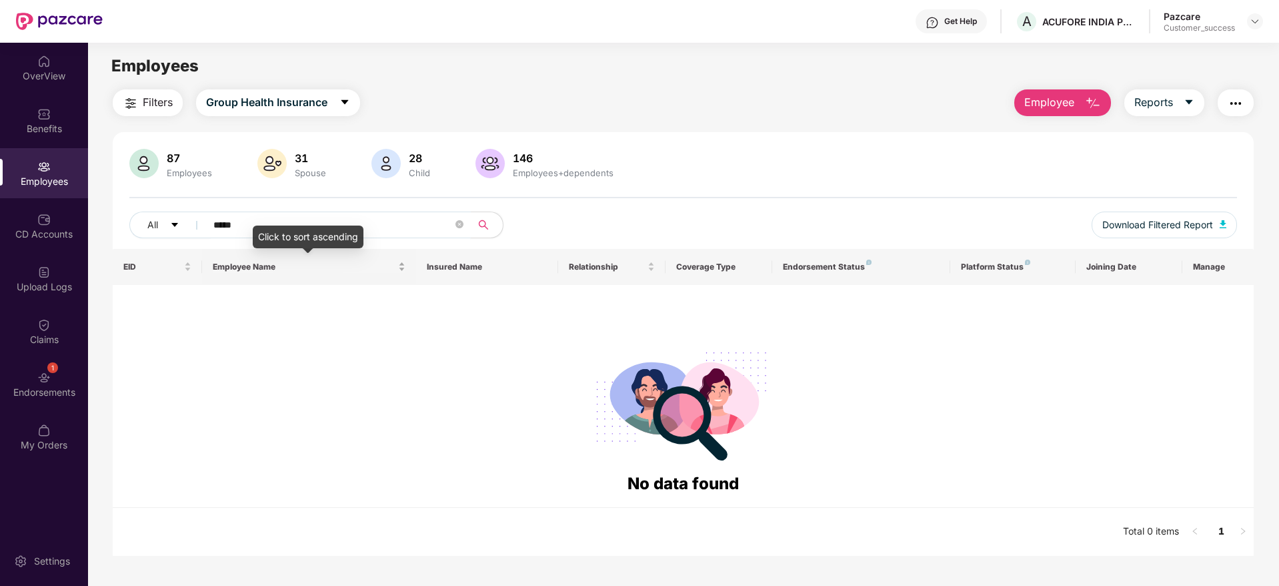
type input "****"
click at [270, 215] on input "****" at bounding box center [332, 225] width 239 height 20
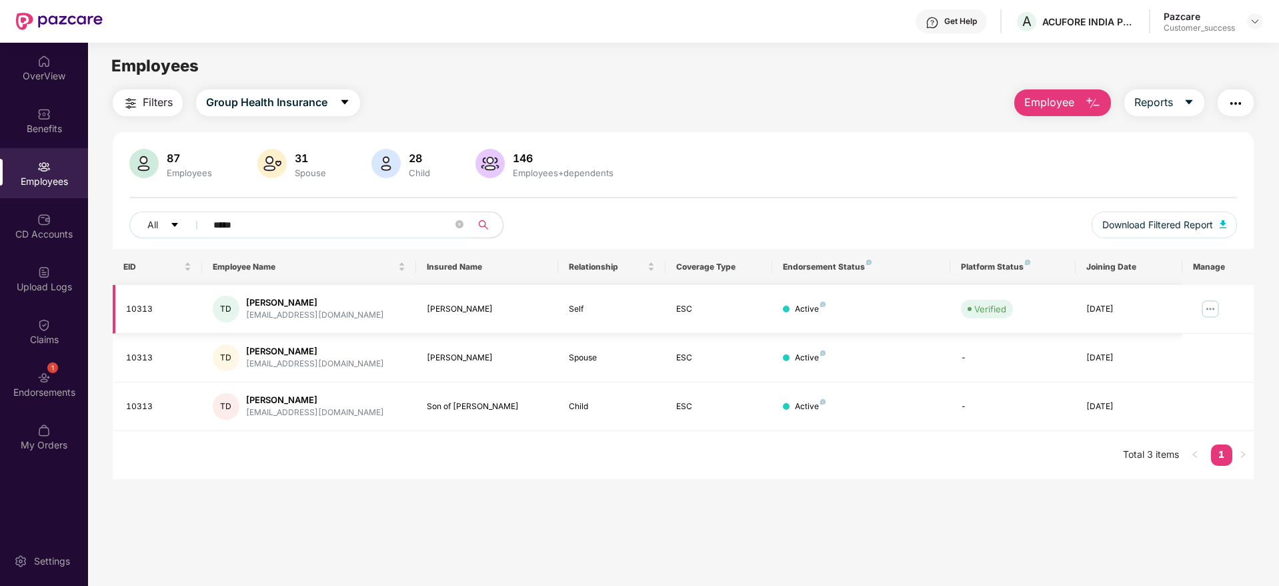
type input "*****"
click at [1210, 307] on img at bounding box center [1210, 308] width 21 height 21
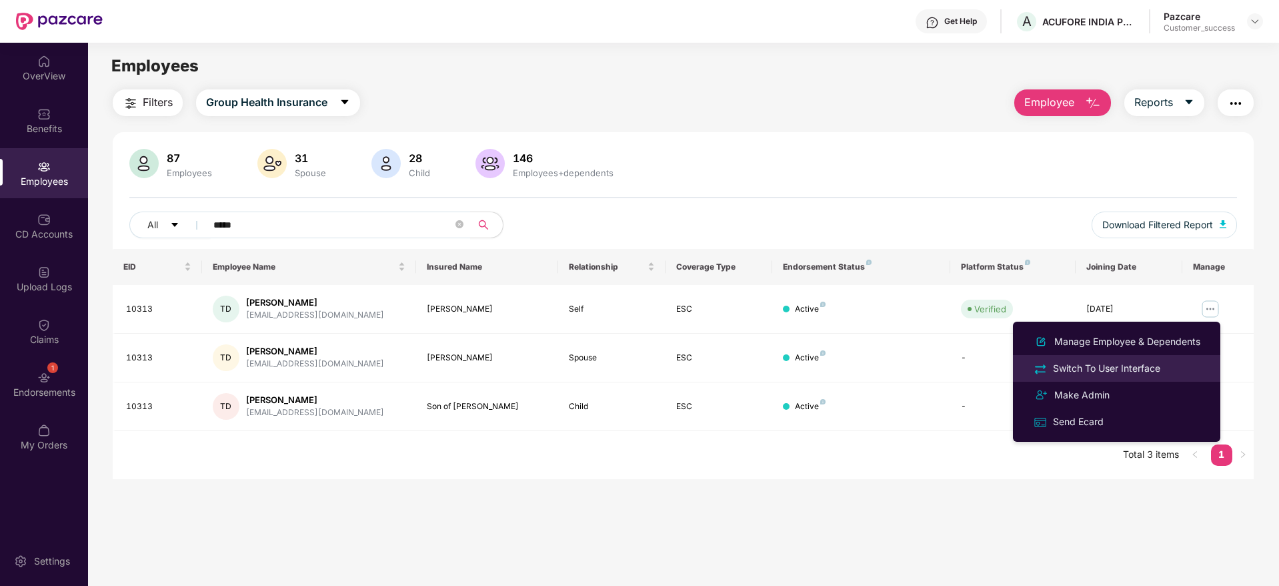
click at [1168, 366] on div "Switch To User Interface" at bounding box center [1116, 367] width 173 height 15
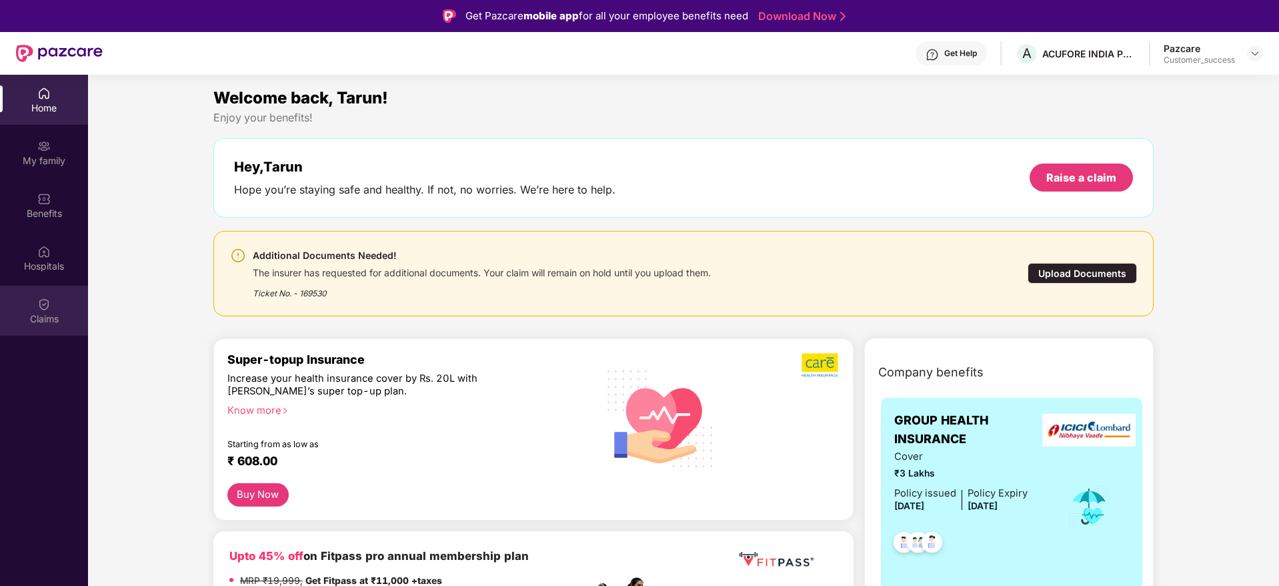
click at [56, 293] on div "Claims" at bounding box center [44, 310] width 88 height 50
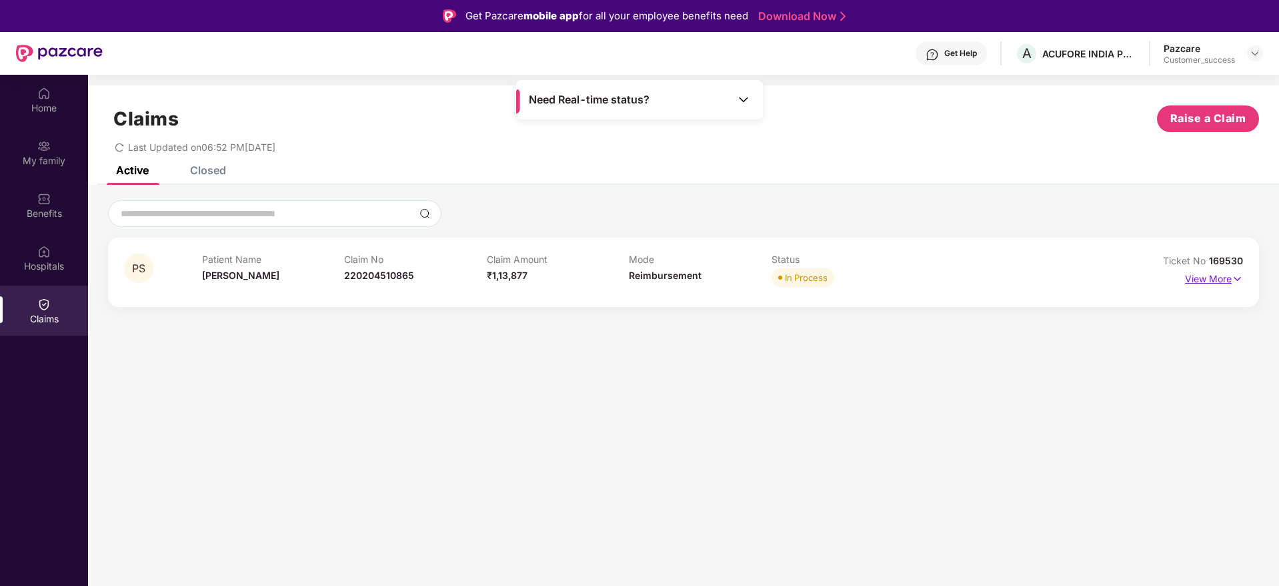
click at [1205, 273] on p "View More" at bounding box center [1214, 277] width 58 height 18
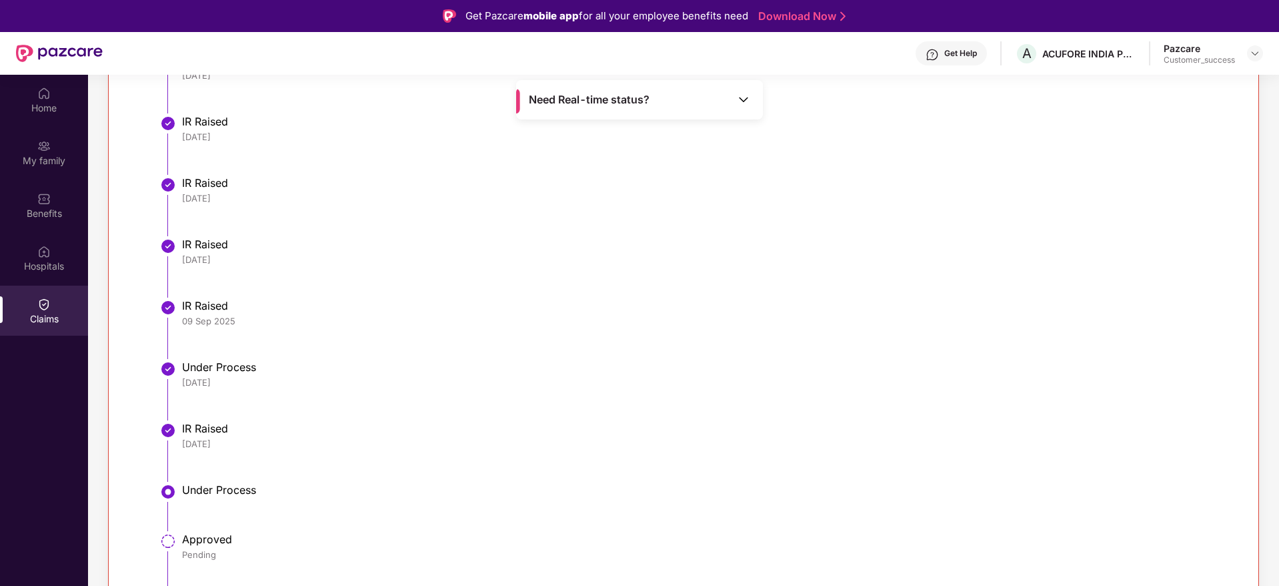
scroll to position [75, 0]
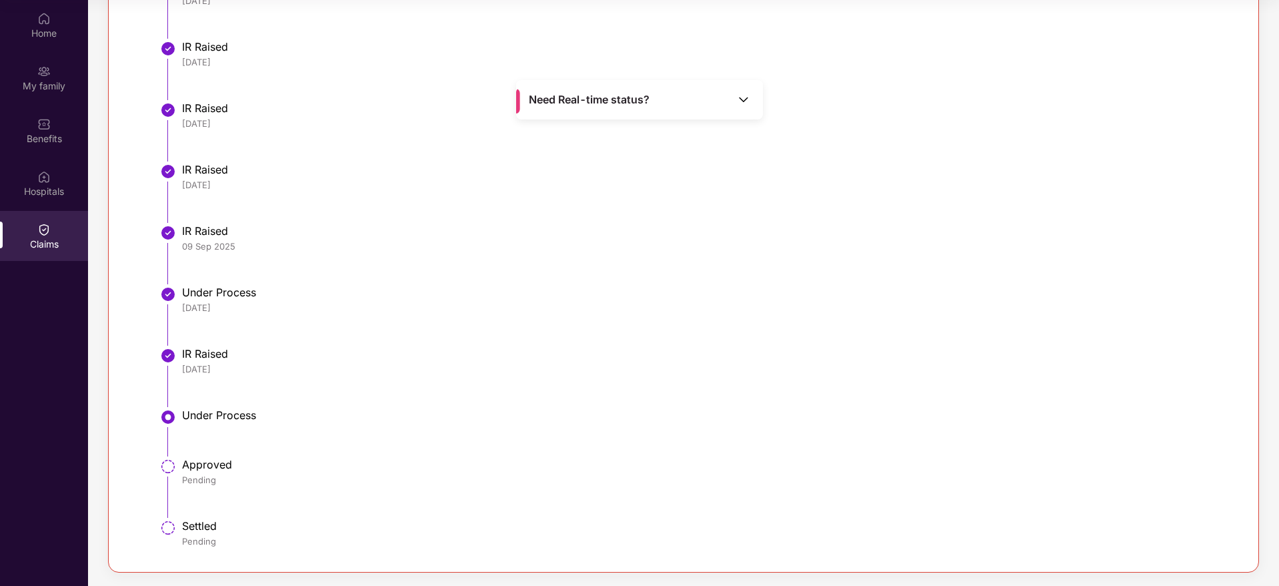
drag, startPoint x: 201, startPoint y: 363, endPoint x: 385, endPoint y: 369, distance: 184.2
click at [385, 369] on div "[DATE]" at bounding box center [705, 369] width 1047 height 12
drag, startPoint x: 238, startPoint y: 364, endPoint x: 192, endPoint y: 345, distance: 49.7
click at [192, 345] on ul "Claim Ticket Raised [DATE] Document Received [DATE] Under Process [DATE] IR Rai…" at bounding box center [697, 208] width 1064 height 695
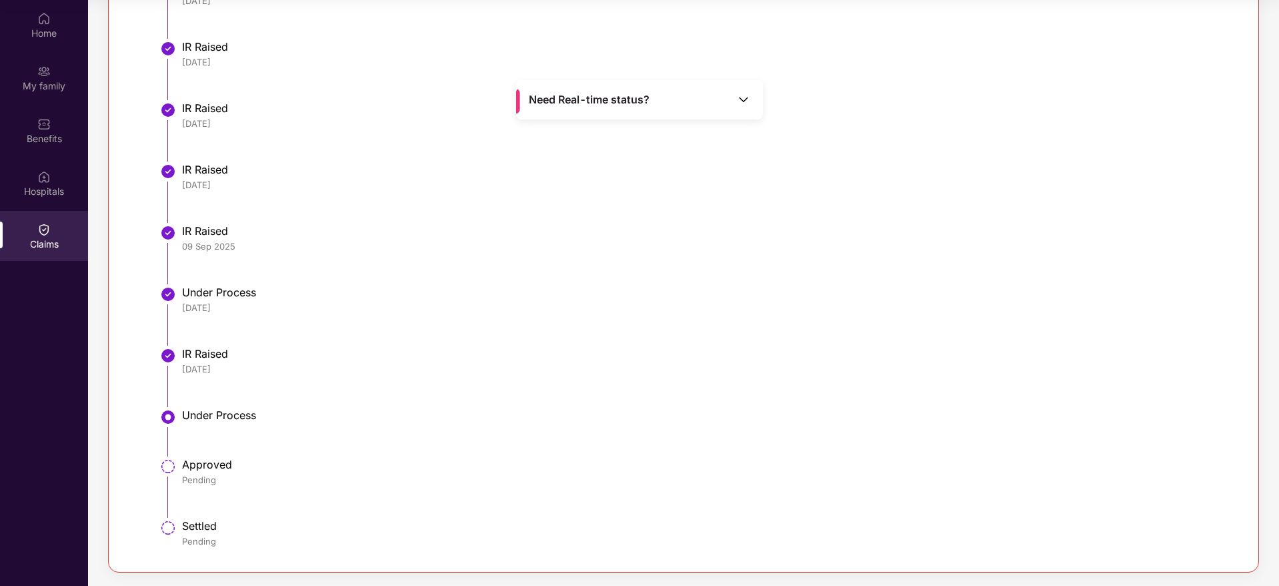
click at [192, 345] on li "Under Process [DATE]" at bounding box center [697, 320] width 1064 height 61
drag, startPoint x: 192, startPoint y: 345, endPoint x: 305, endPoint y: 442, distance: 148.5
click at [305, 442] on ul "Claim Ticket Raised [DATE] Document Received [DATE] Under Process [DATE] IR Rai…" at bounding box center [697, 208] width 1064 height 695
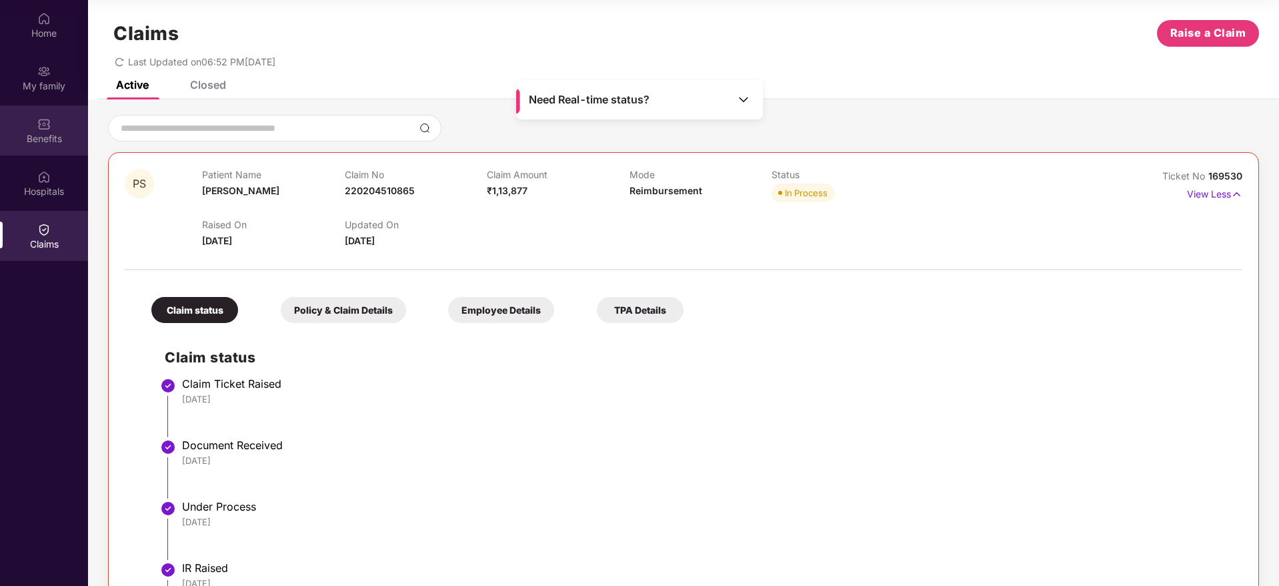
scroll to position [0, 0]
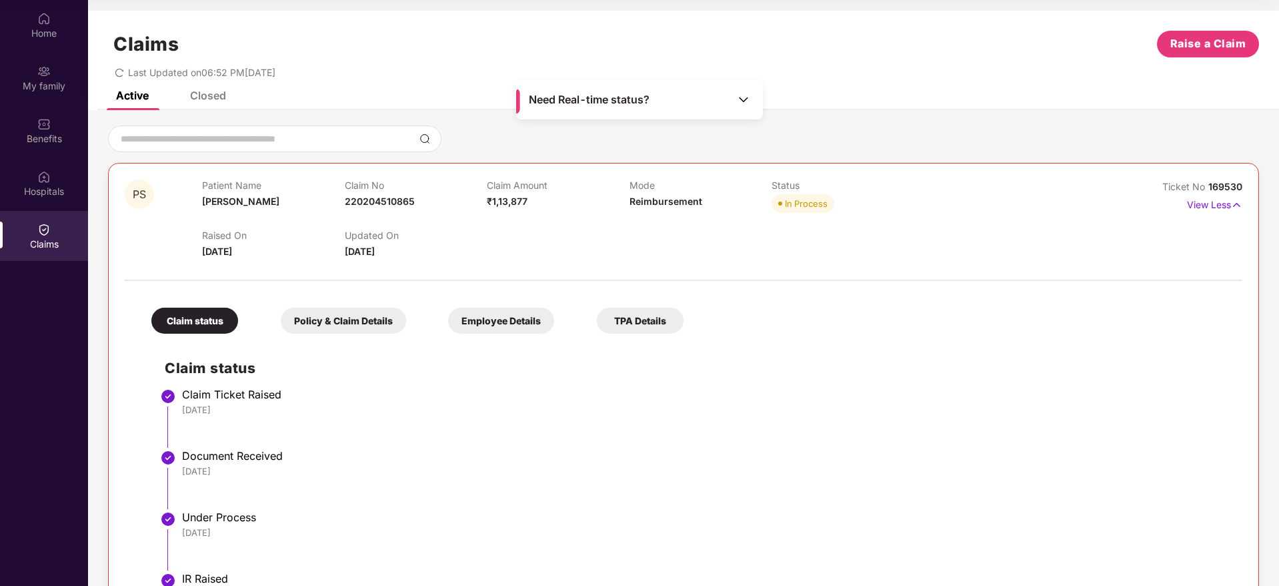
click at [743, 101] on img at bounding box center [743, 99] width 13 height 13
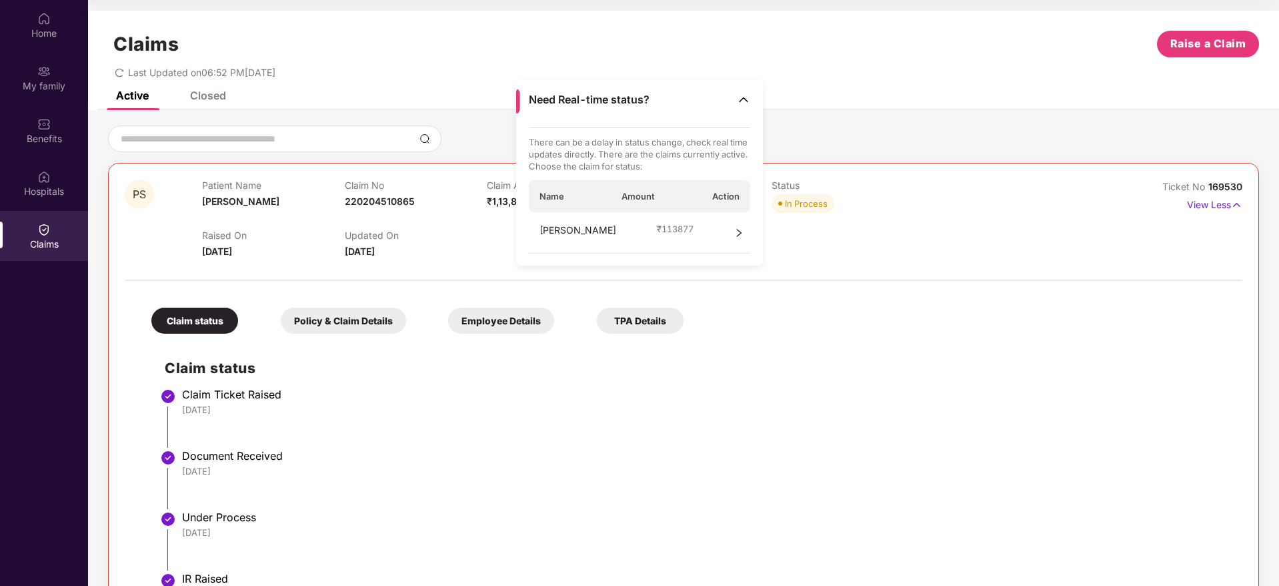
click at [846, 136] on div at bounding box center [683, 138] width 1151 height 27
click at [737, 93] on img at bounding box center [743, 99] width 13 height 13
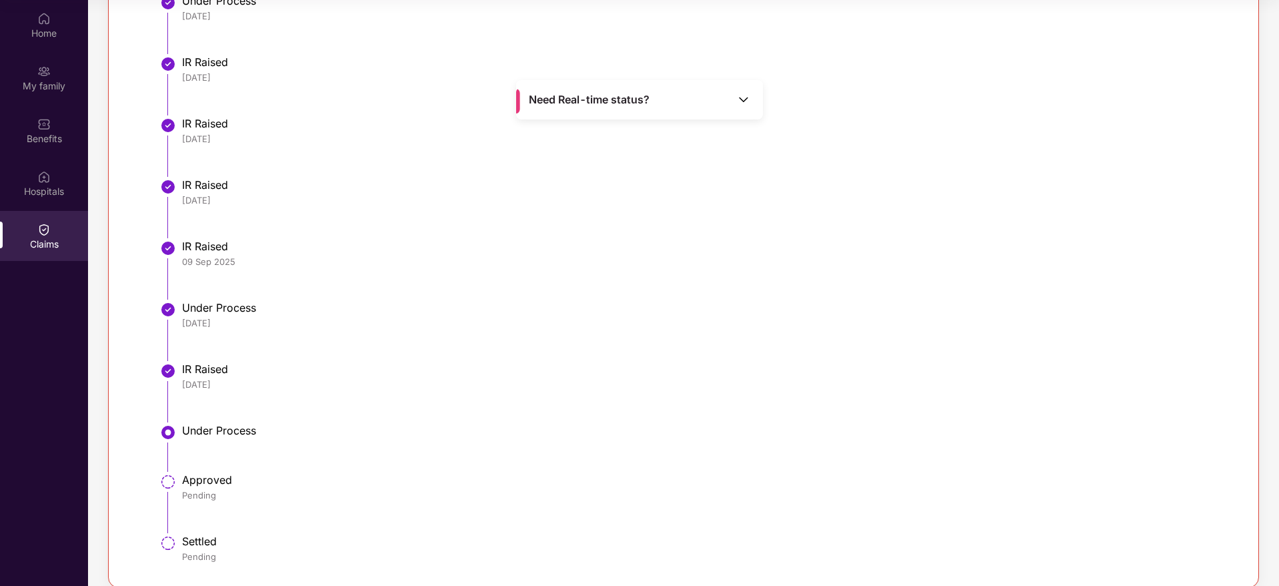
scroll to position [531, 0]
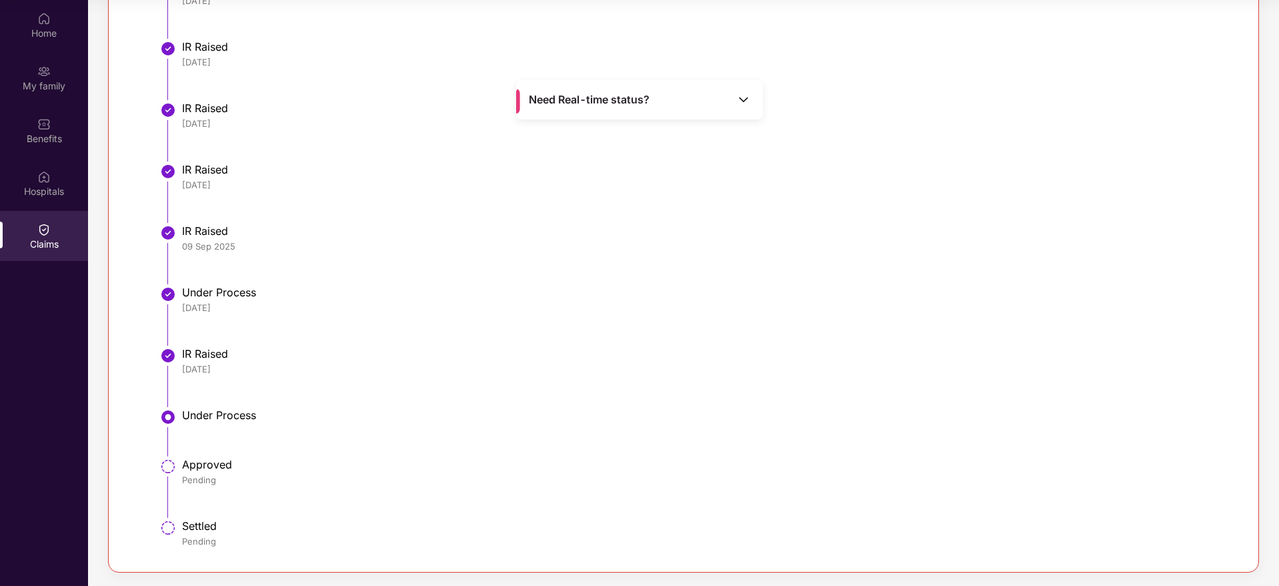
click at [186, 356] on div "IR Raised" at bounding box center [705, 353] width 1047 height 13
drag, startPoint x: 186, startPoint y: 356, endPoint x: 265, endPoint y: 386, distance: 84.8
click at [265, 386] on li "IR Raised [DATE]" at bounding box center [697, 381] width 1064 height 61
click at [184, 415] on div "Under Process" at bounding box center [705, 414] width 1047 height 13
drag, startPoint x: 185, startPoint y: 415, endPoint x: 291, endPoint y: 432, distance: 107.3
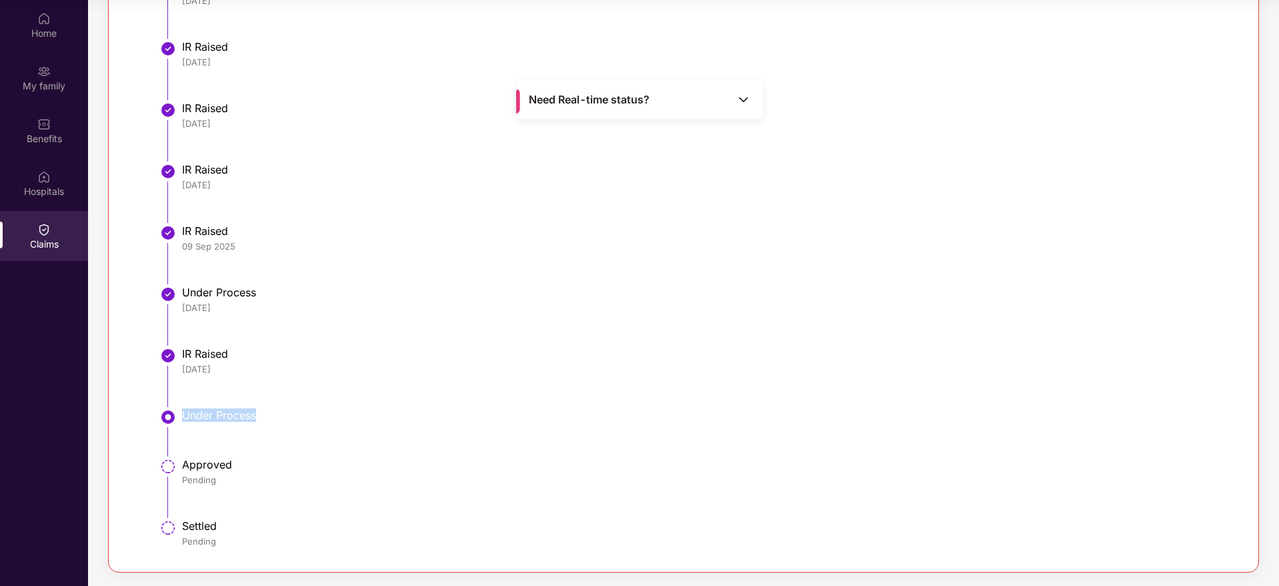
click at [291, 432] on li "Under Process" at bounding box center [697, 437] width 1064 height 49
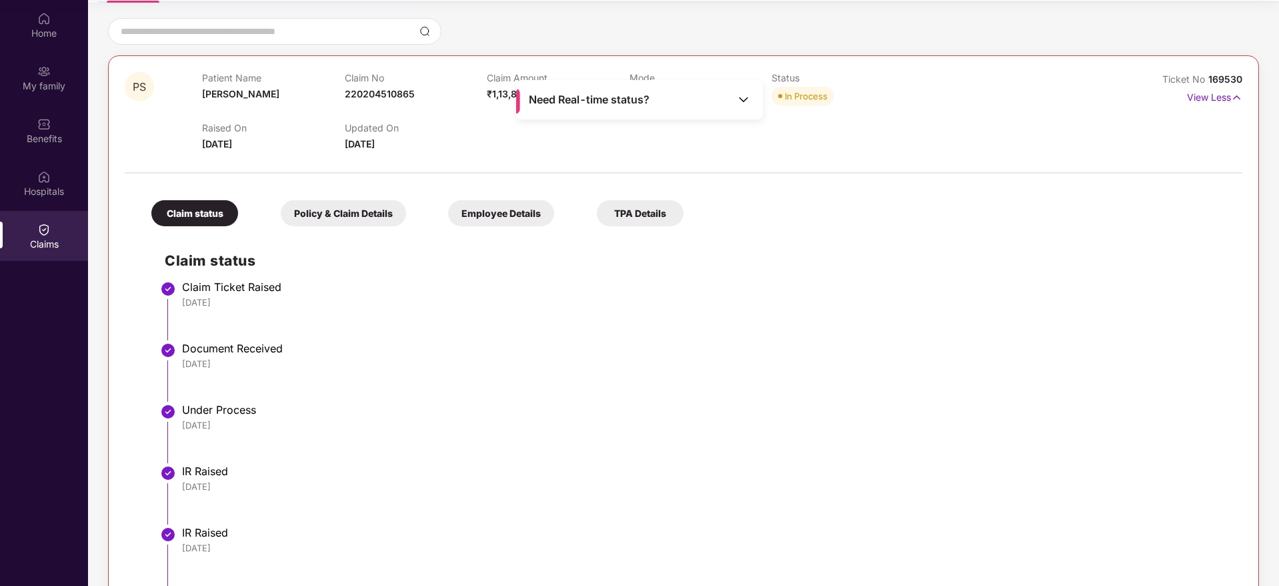
scroll to position [105, 0]
click at [748, 101] on img at bounding box center [743, 99] width 13 height 13
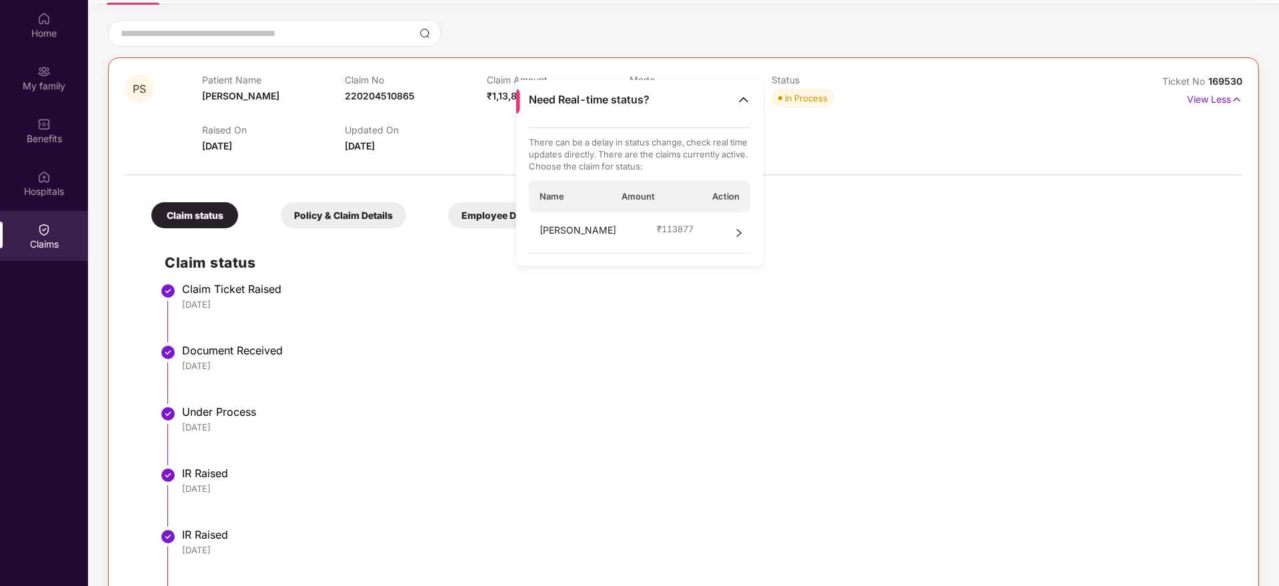
click at [742, 225] on span "right" at bounding box center [738, 233] width 9 height 20
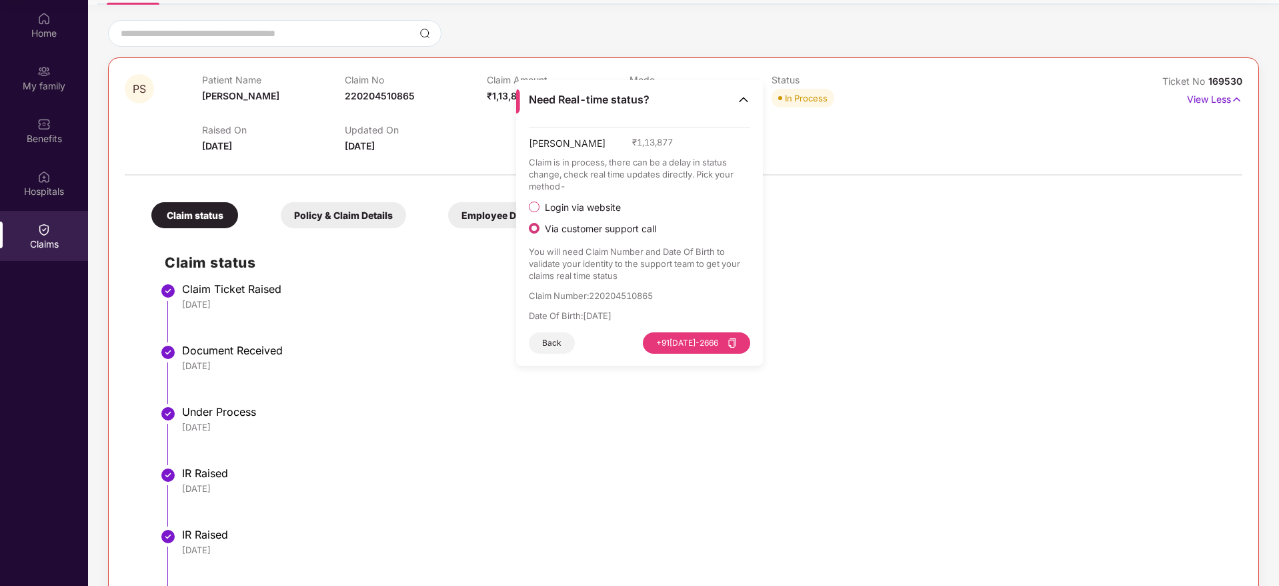
click at [555, 349] on button "Back" at bounding box center [552, 342] width 46 height 21
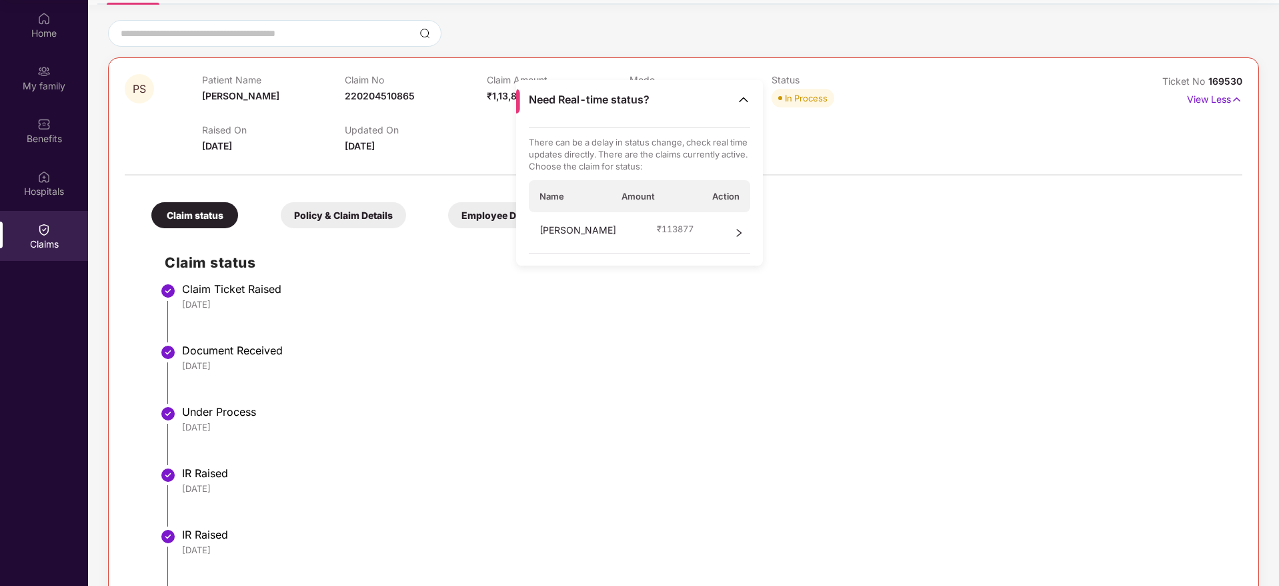
click at [645, 421] on div "[DATE]" at bounding box center [705, 427] width 1047 height 12
click at [742, 105] on img at bounding box center [743, 99] width 13 height 13
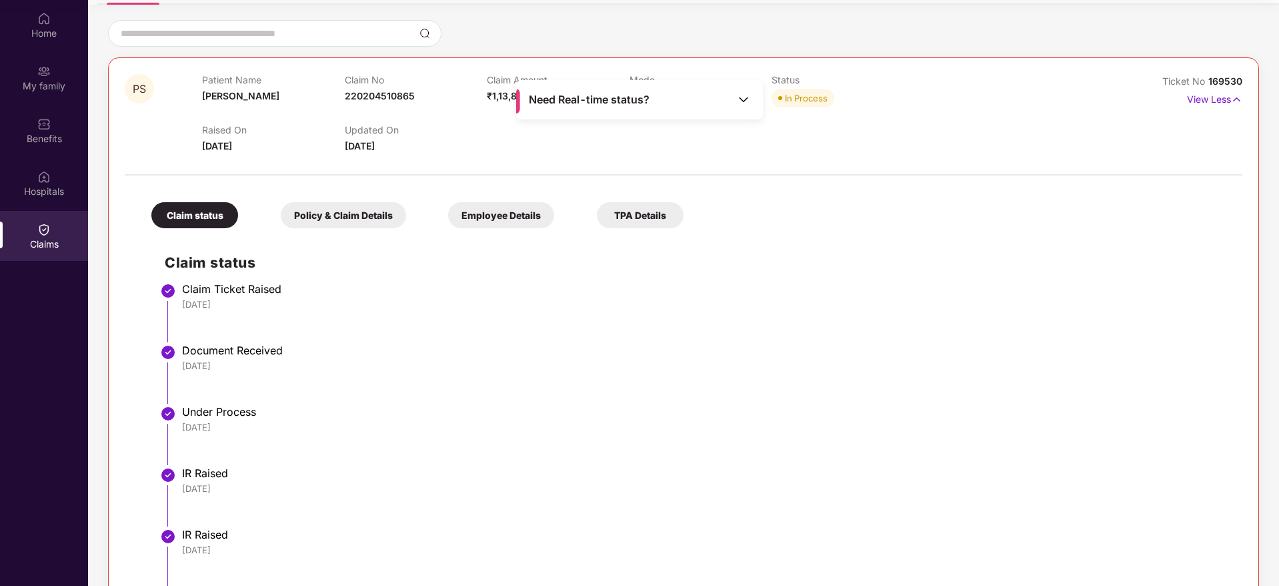
scroll to position [531, 0]
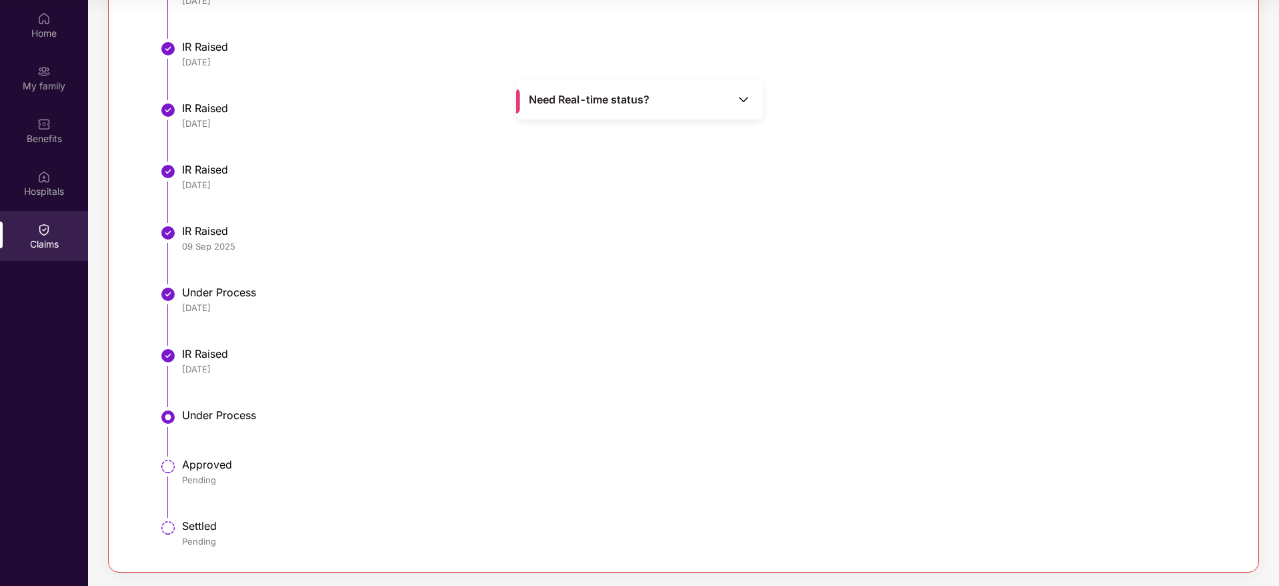
drag, startPoint x: 1163, startPoint y: 563, endPoint x: 1184, endPoint y: 632, distance: 72.4
drag, startPoint x: 1184, startPoint y: 632, endPoint x: 469, endPoint y: 229, distance: 820.0
click at [469, 229] on div "IR Raised" at bounding box center [705, 230] width 1047 height 13
click at [43, 116] on div at bounding box center [43, 122] width 13 height 13
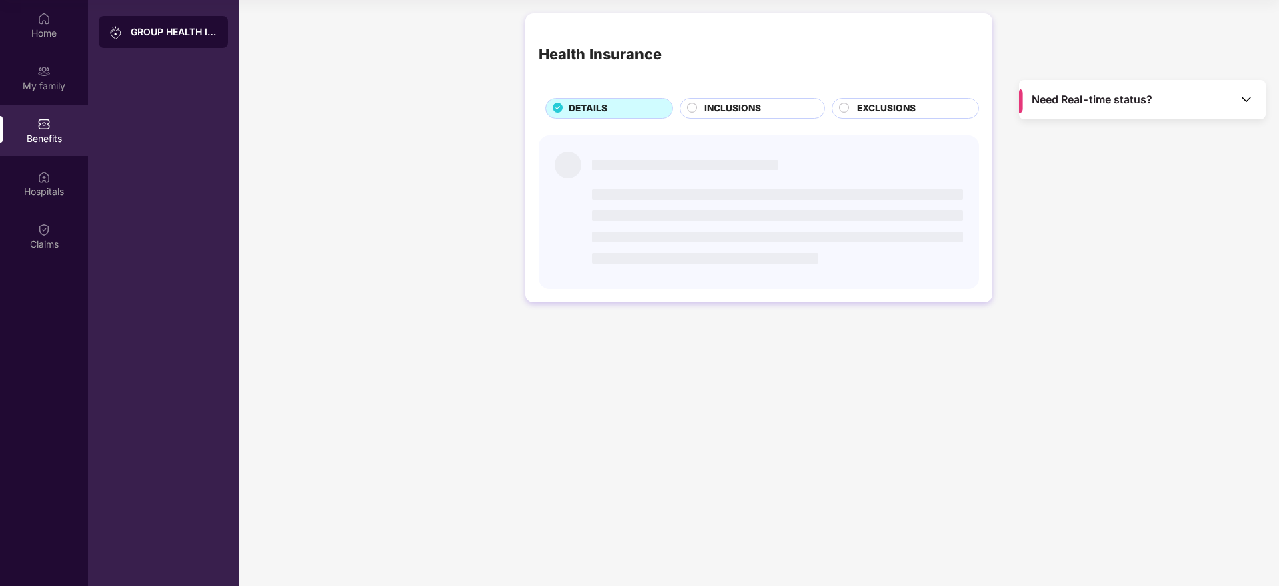
scroll to position [0, 0]
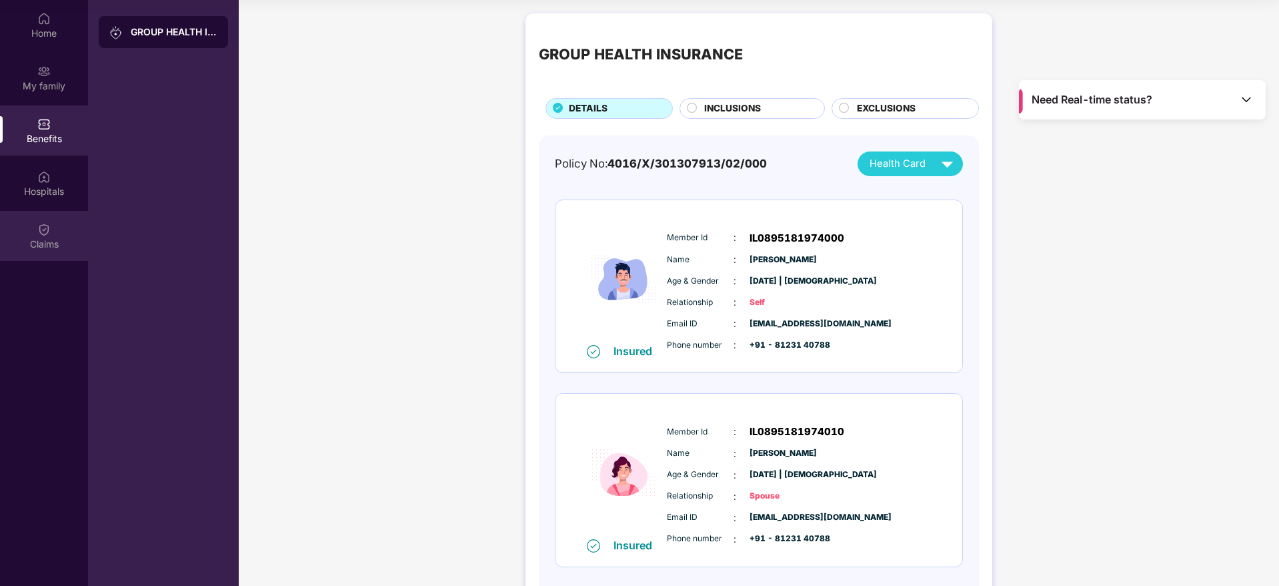
click at [47, 234] on img at bounding box center [43, 229] width 13 height 13
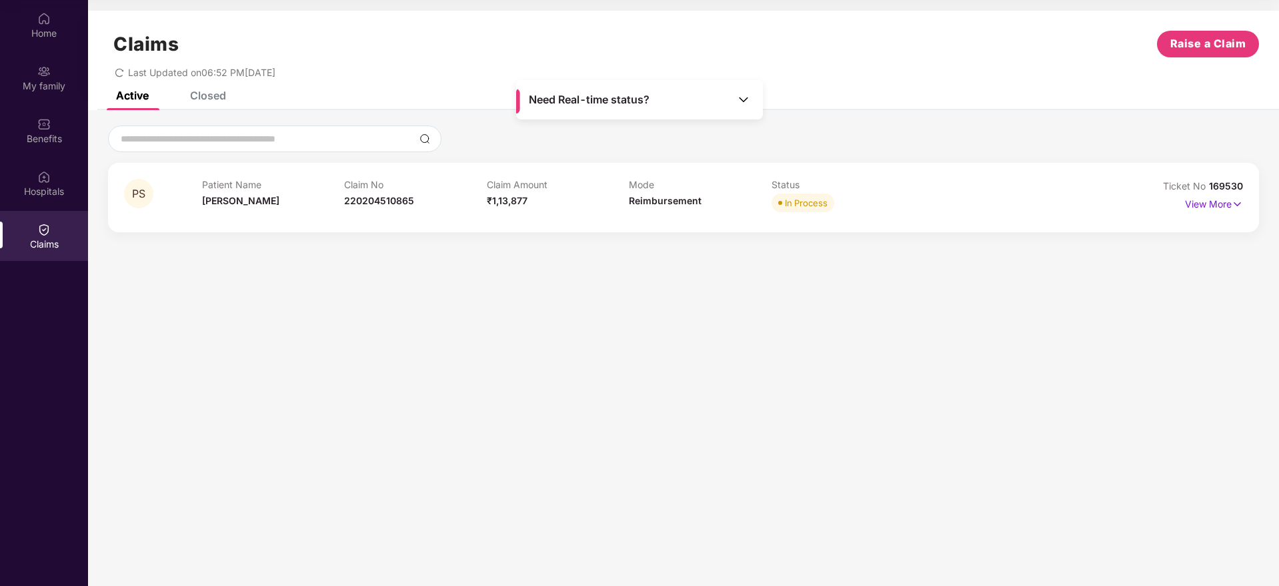
click at [612, 103] on span "Need Real-time status?" at bounding box center [589, 100] width 121 height 14
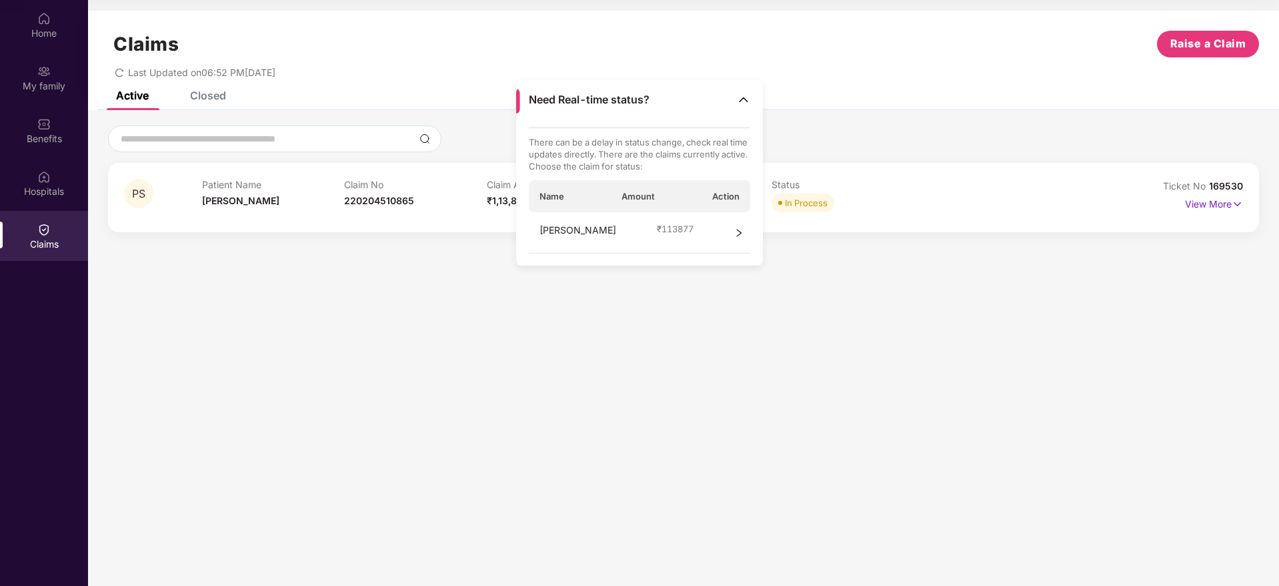
click at [726, 223] on div "[PERSON_NAME] ₹ 113877" at bounding box center [640, 232] width 222 height 41
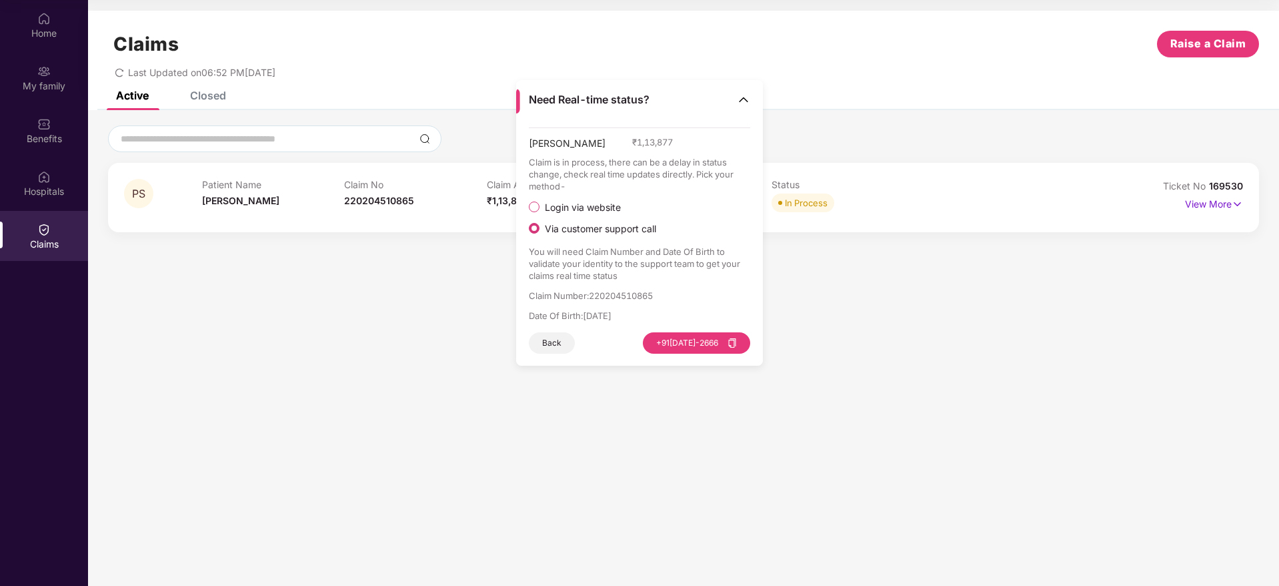
click at [593, 208] on span "Login via website" at bounding box center [582, 207] width 87 height 12
click at [703, 323] on button "Visit Website" at bounding box center [713, 330] width 75 height 21
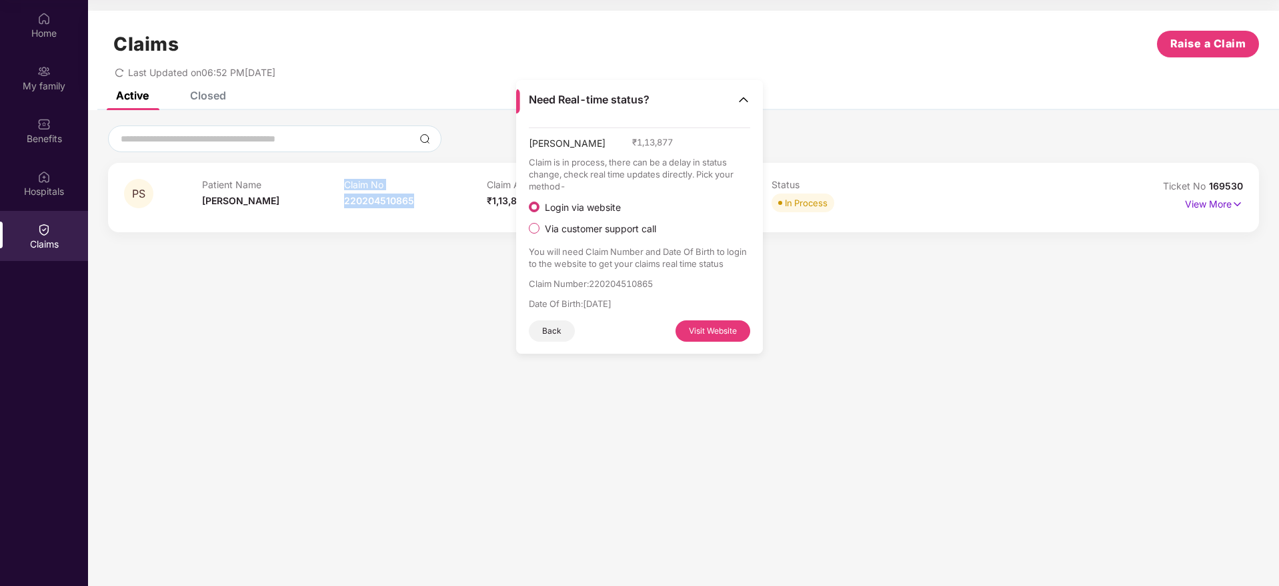
drag, startPoint x: 425, startPoint y: 198, endPoint x: 342, endPoint y: 198, distance: 82.7
click at [342, 198] on div "Patient Name [PERSON_NAME] Claim No 220204510865 Claim Amount ₹1,13,877 Mode Re…" at bounding box center [629, 197] width 855 height 37
click at [361, 219] on div "PS Patient Name [PERSON_NAME] Claim No 220204510865 Claim Amount ₹1,13,877 Mode…" at bounding box center [683, 197] width 1151 height 69
drag, startPoint x: 343, startPoint y: 201, endPoint x: 414, endPoint y: 203, distance: 71.4
click at [414, 203] on div "Patient Name [PERSON_NAME] Claim No 220204510865 Claim Amount ₹1,13,877 Mode Re…" at bounding box center [629, 197] width 855 height 37
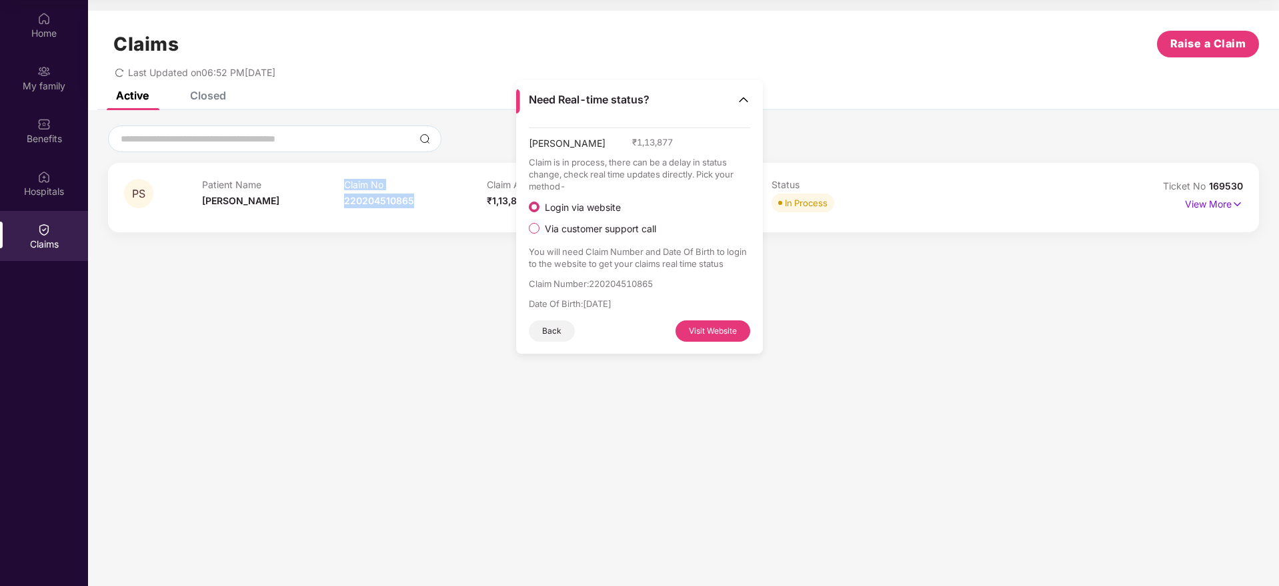
copy div "Claim No 220204510865"
click at [393, 207] on div "Claim No 220204510865" at bounding box center [415, 197] width 143 height 37
drag, startPoint x: 412, startPoint y: 201, endPoint x: 352, endPoint y: 206, distance: 60.3
click at [352, 206] on div "Claim No 220204510865" at bounding box center [415, 197] width 143 height 37
copy span "20204510865"
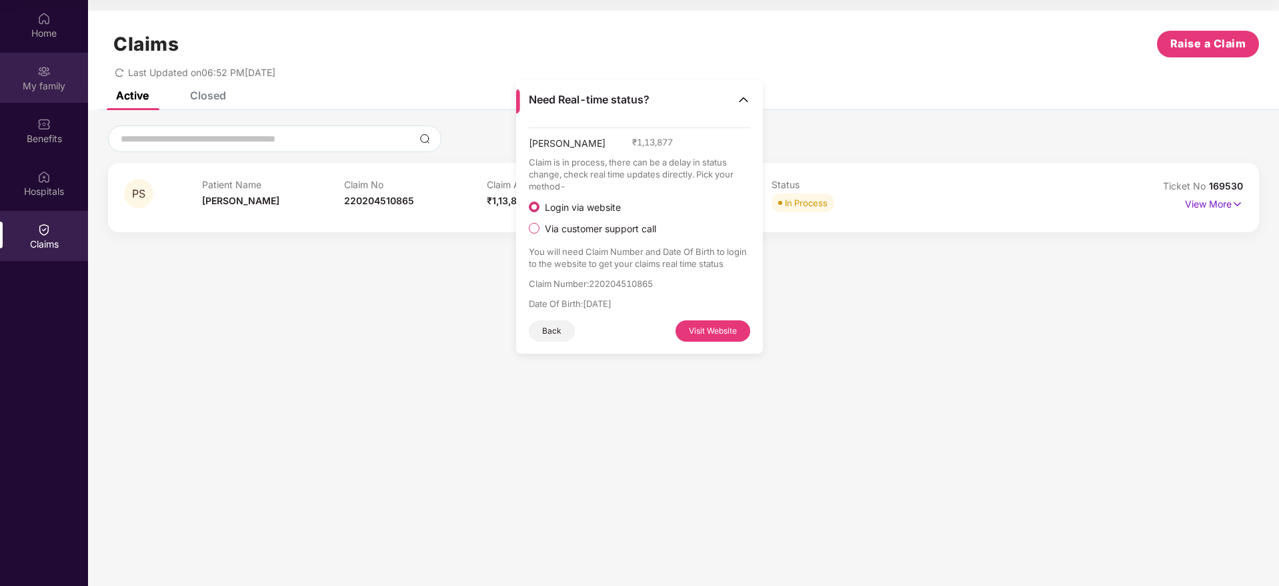
click at [66, 70] on div "My family" at bounding box center [44, 78] width 88 height 50
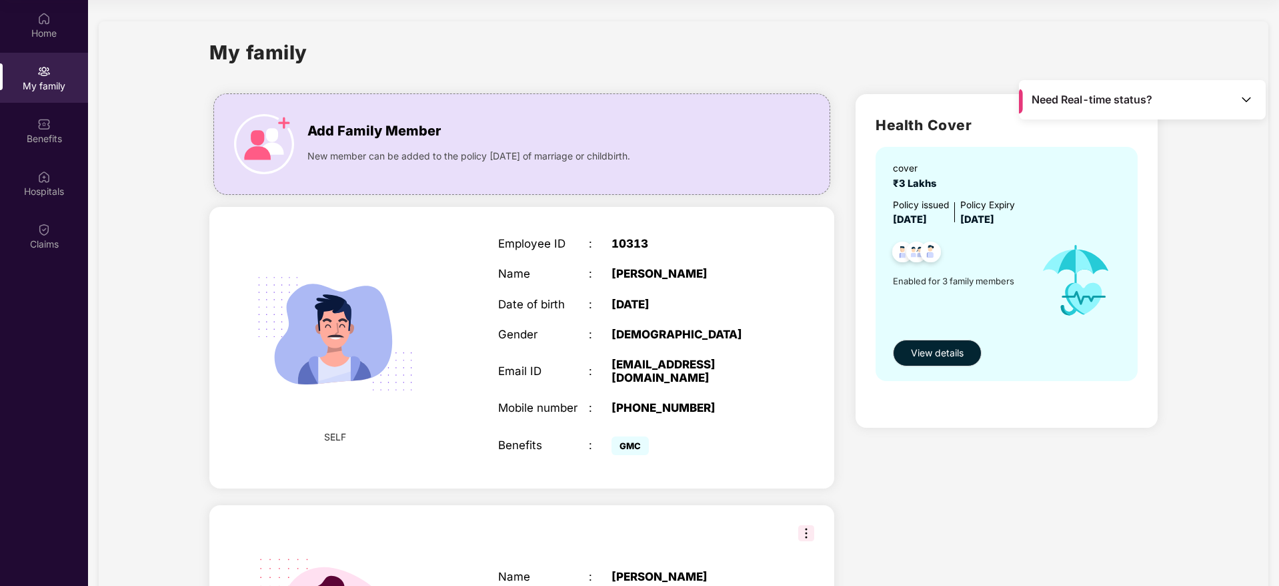
click at [1272, 533] on section "My family Add Family Member New member can be added to the policy [DATE] of mar…" at bounding box center [683, 535] width 1191 height 1070
click at [53, 69] on div "My family" at bounding box center [44, 78] width 88 height 50
click at [622, 252] on div "Employee ID : 10313 Name : [PERSON_NAME] Date of birth : [DEMOGRAPHIC_DATA] Gen…" at bounding box center [634, 347] width 299 height 255
click at [624, 240] on div "10313" at bounding box center [691, 243] width 159 height 13
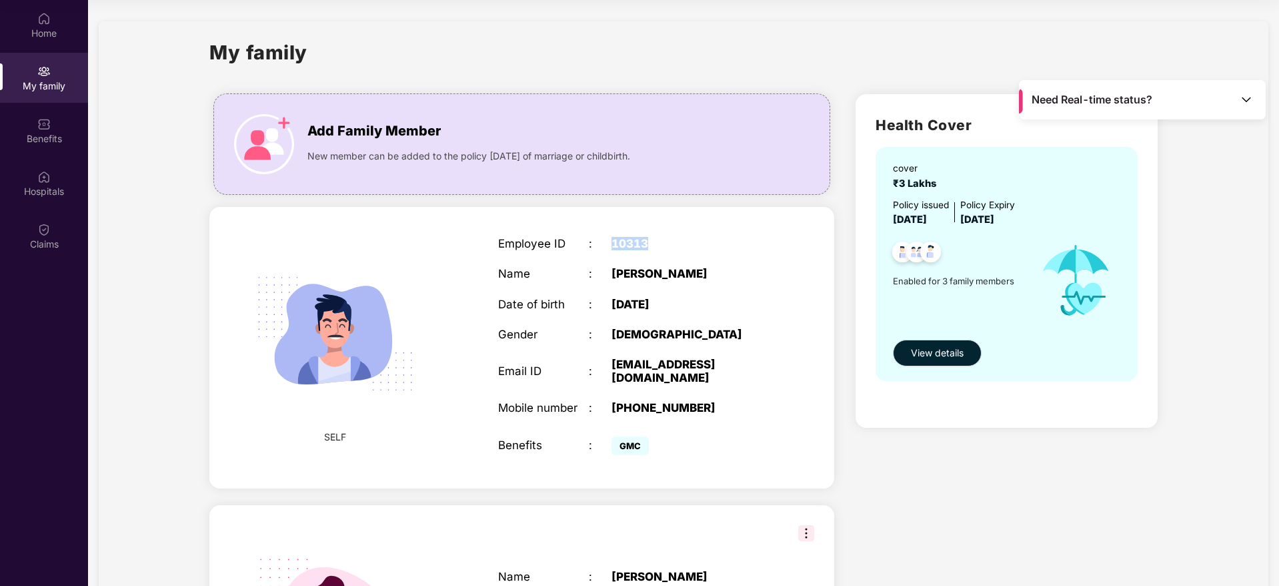
click at [624, 240] on div "10313" at bounding box center [691, 243] width 159 height 13
copy div "10313"
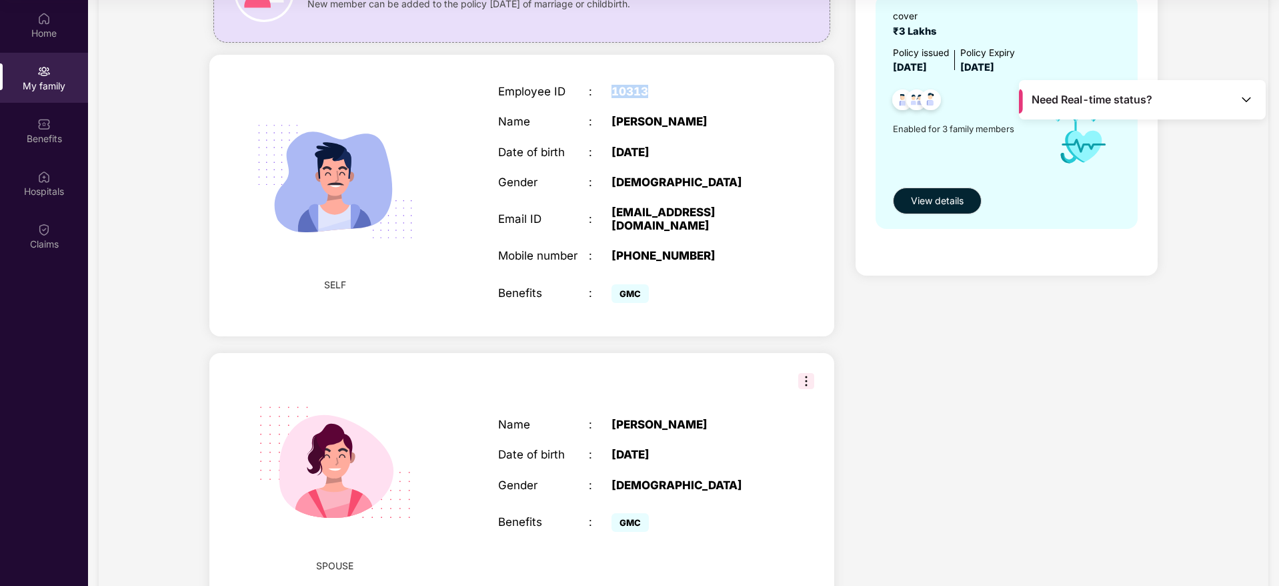
scroll to position [300, 0]
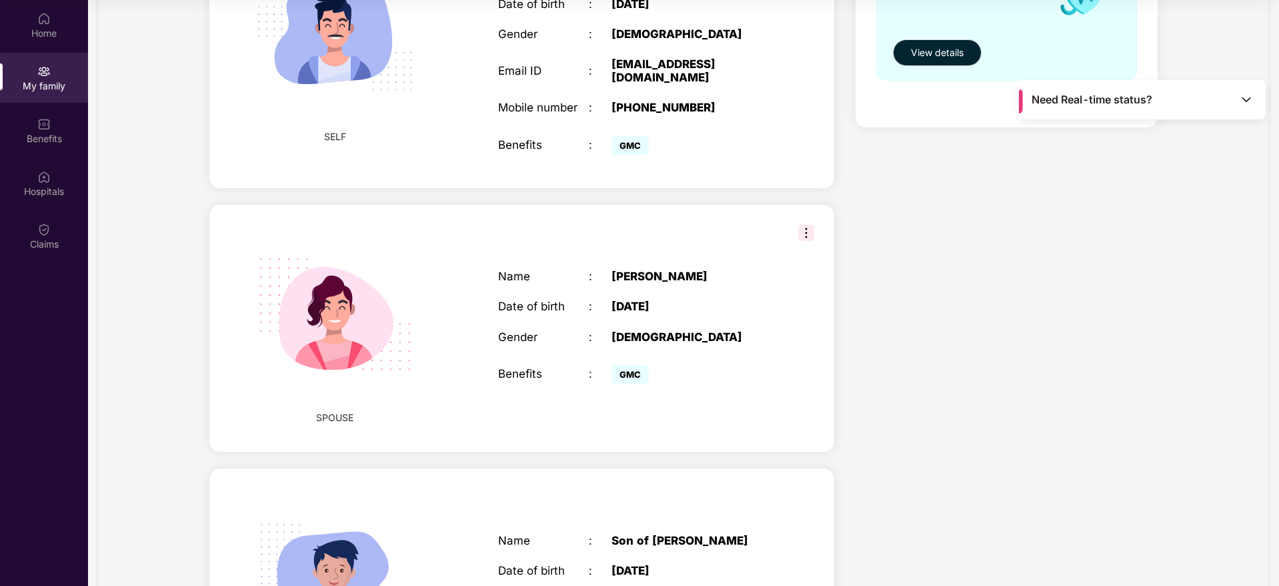
click at [802, 225] on img at bounding box center [806, 233] width 16 height 16
click at [37, 139] on div "Benefits" at bounding box center [44, 138] width 88 height 13
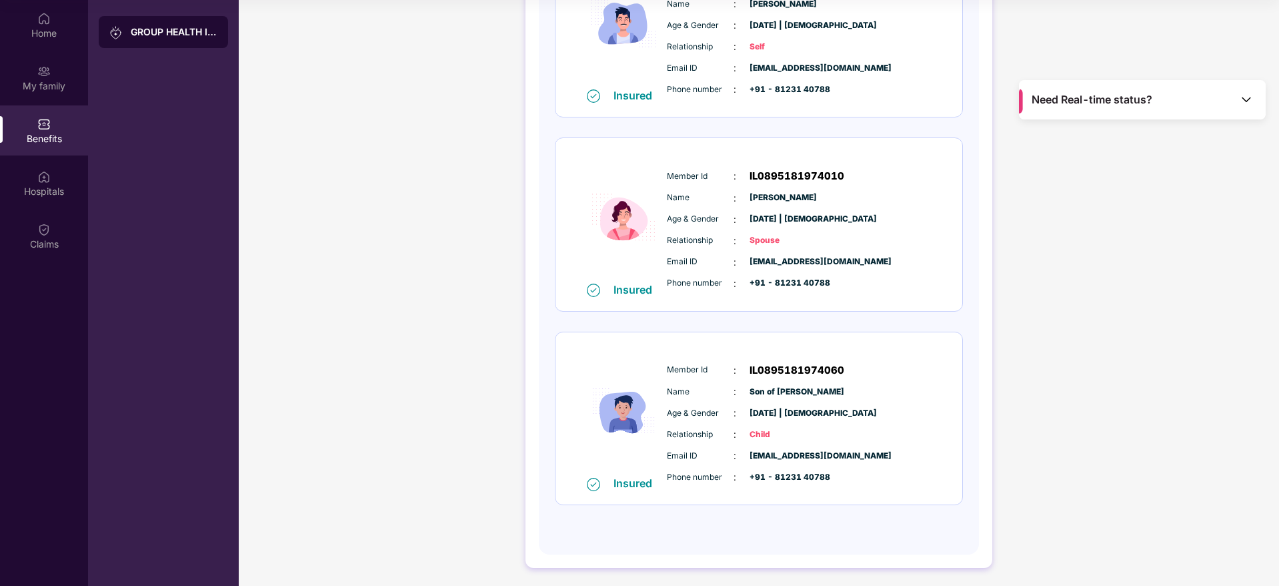
scroll to position [257, 0]
click at [798, 176] on span "IL0895181974010" at bounding box center [797, 174] width 95 height 16
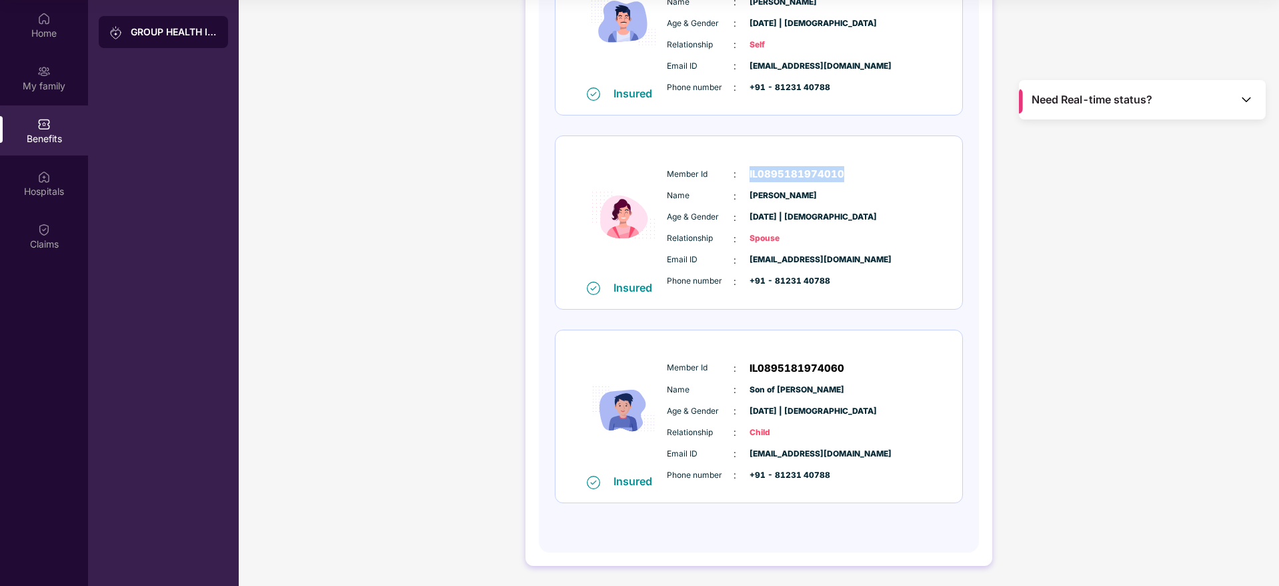
click at [798, 176] on span "IL0895181974010" at bounding box center [797, 174] width 95 height 16
